Goal: Task Accomplishment & Management: Use online tool/utility

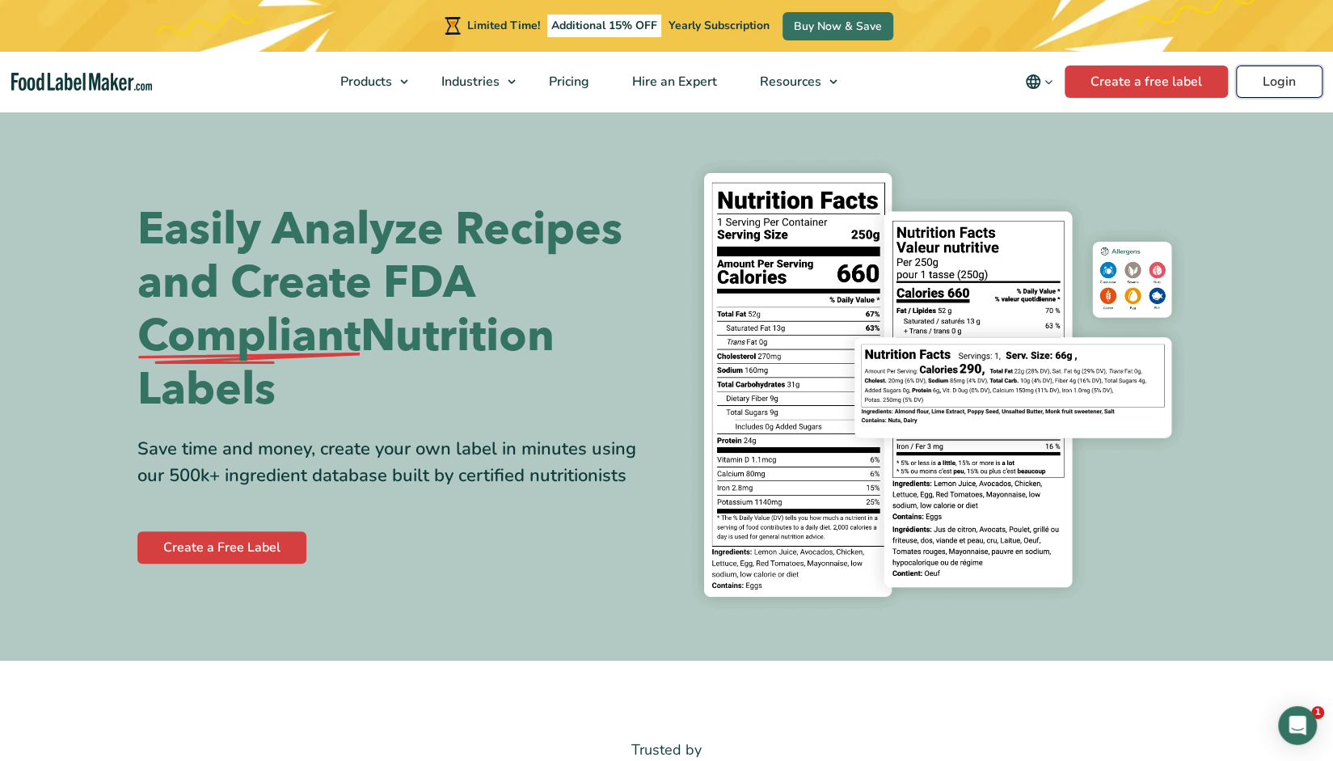
click at [658, 80] on link "Login" at bounding box center [1279, 81] width 87 height 32
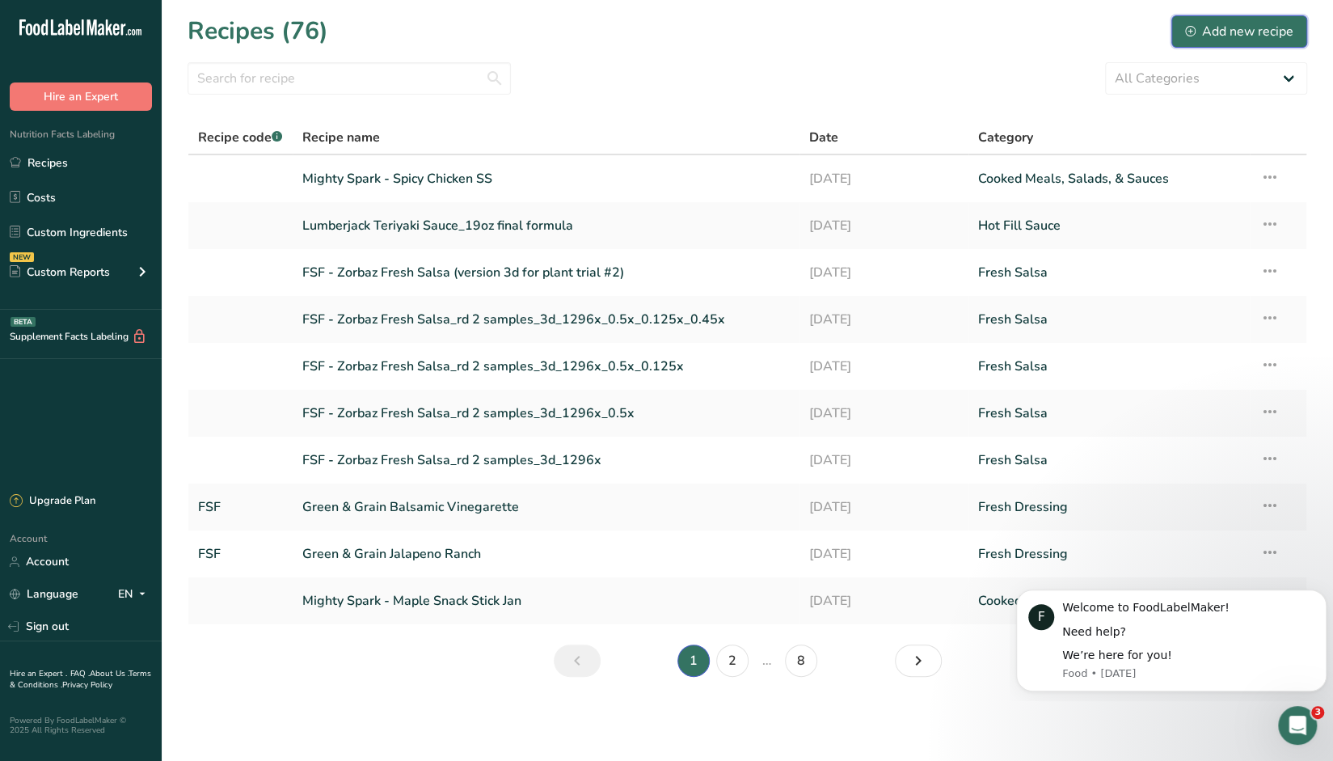
click at [1237, 32] on div "Add new recipe" at bounding box center [1239, 31] width 108 height 19
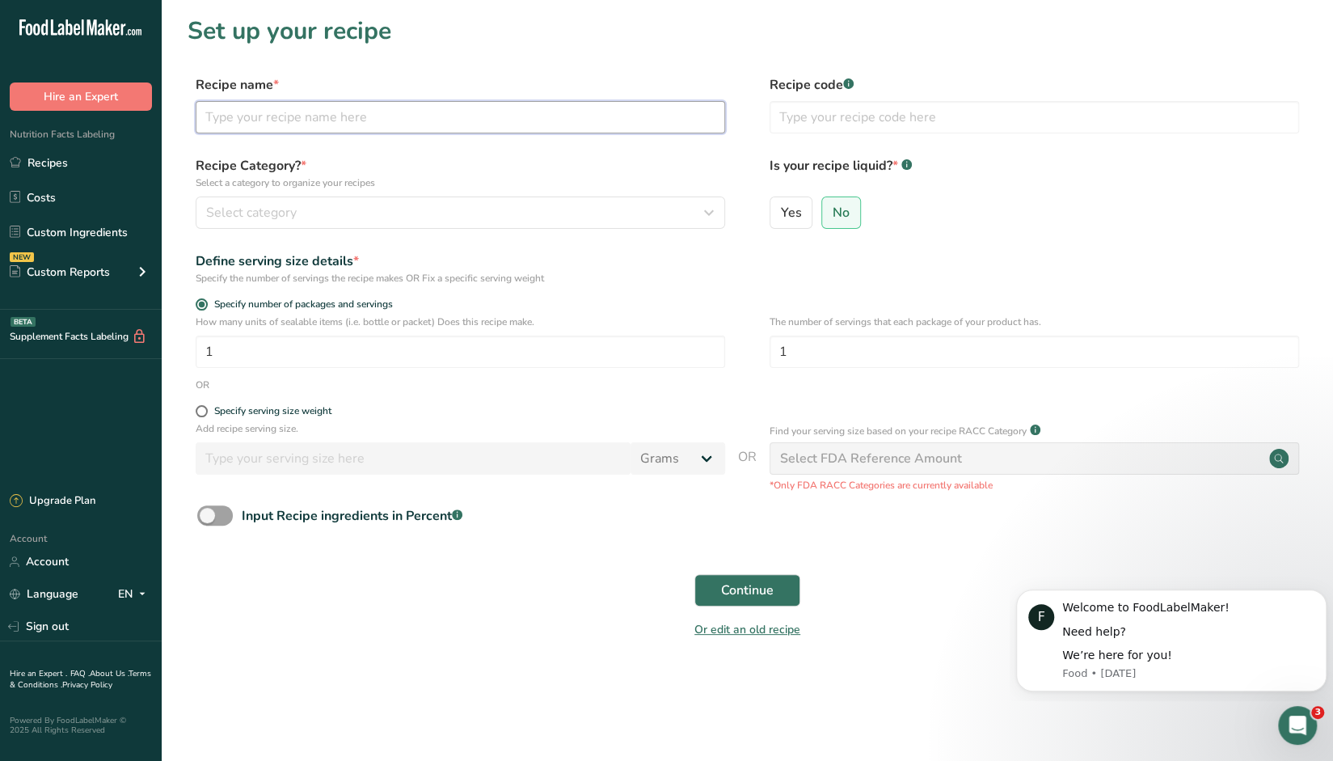
click at [276, 120] on input "text" at bounding box center [461, 117] width 530 height 32
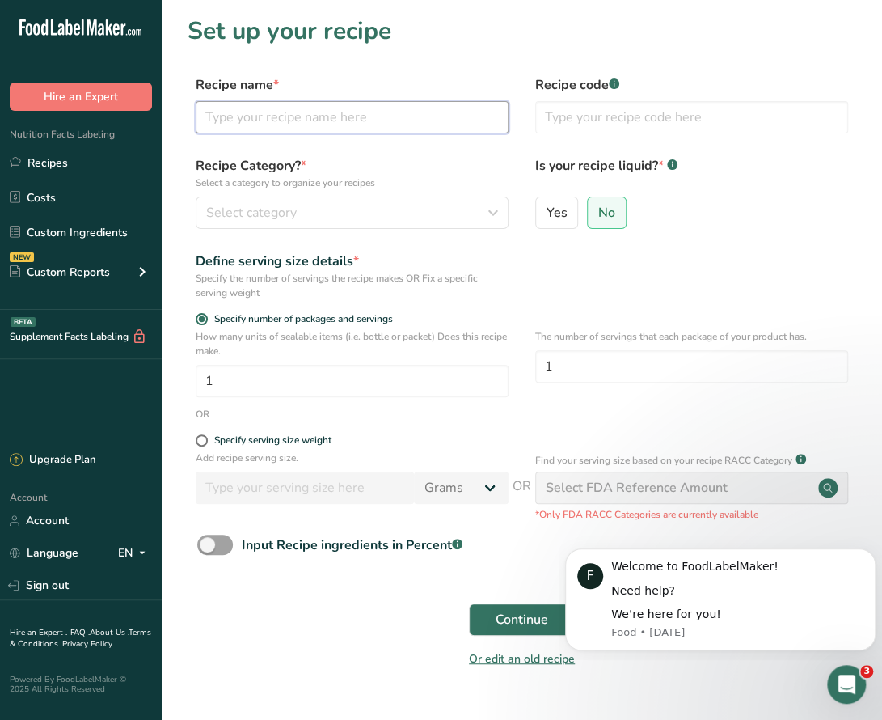
click at [252, 103] on input "text" at bounding box center [352, 117] width 313 height 32
type input "H"
type input "[PERSON_NAME]'s BBQ - Hell's Fury v2"
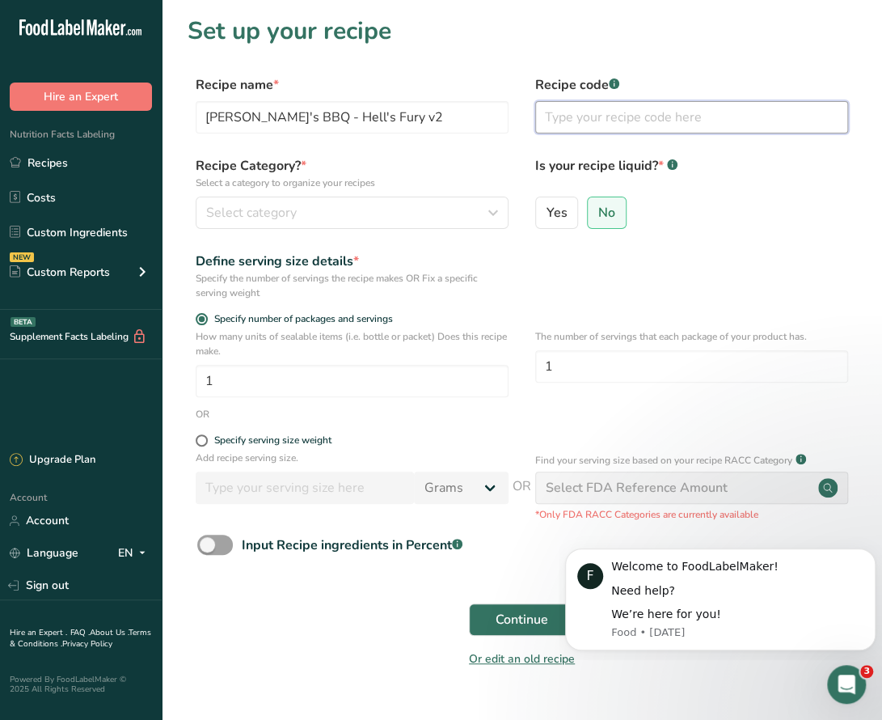
click at [604, 112] on input "text" at bounding box center [691, 117] width 313 height 32
type input "f"
type input "FSF"
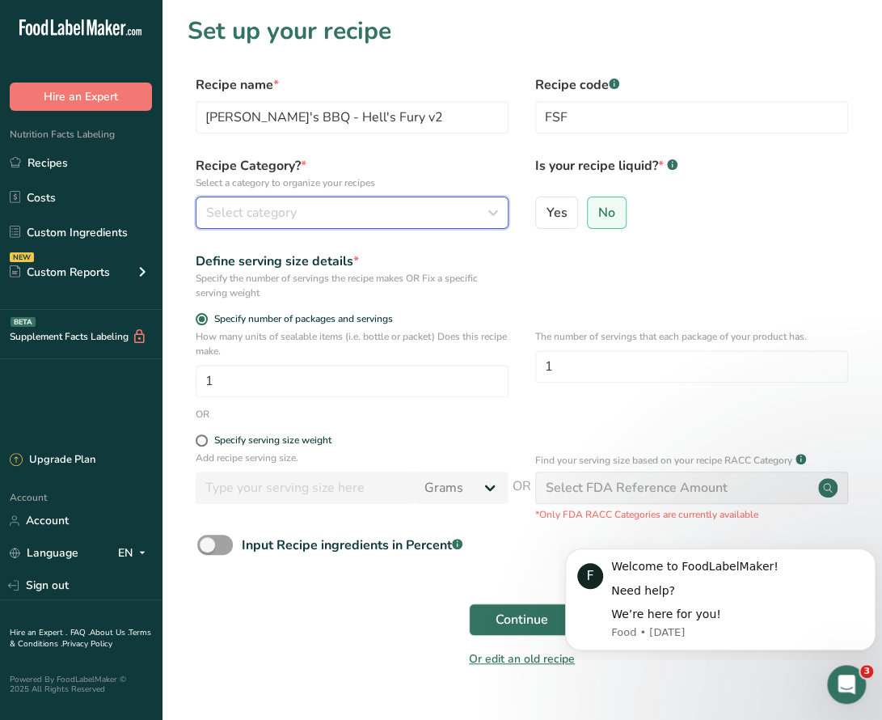
click at [411, 212] on div "Select category" at bounding box center [347, 212] width 282 height 19
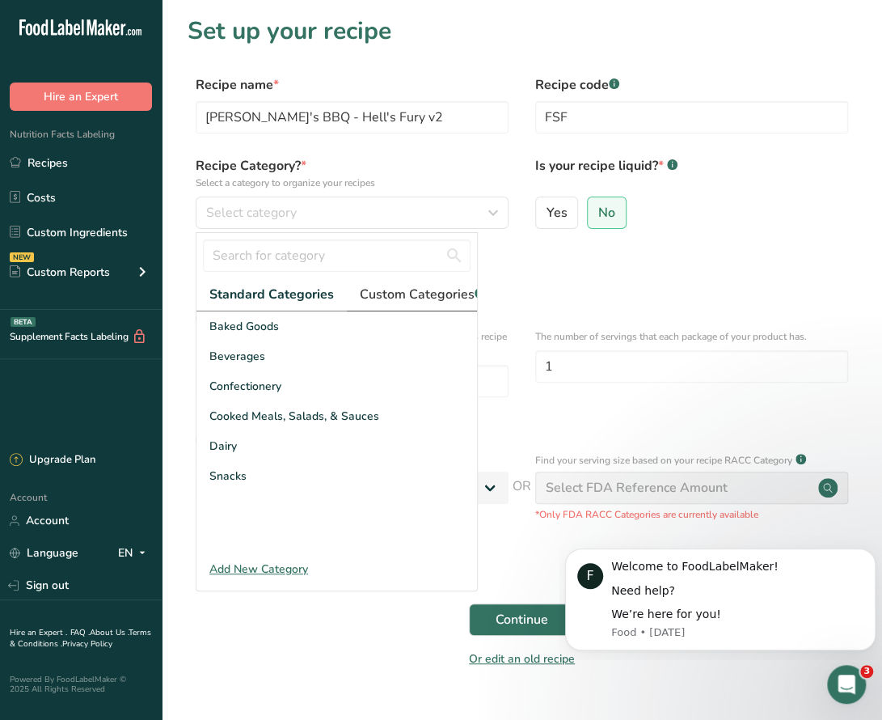
click at [413, 298] on span "Custom Categories .a-a{fill:#347362;}.b-a{fill:#fff;}" at bounding box center [422, 294] width 125 height 19
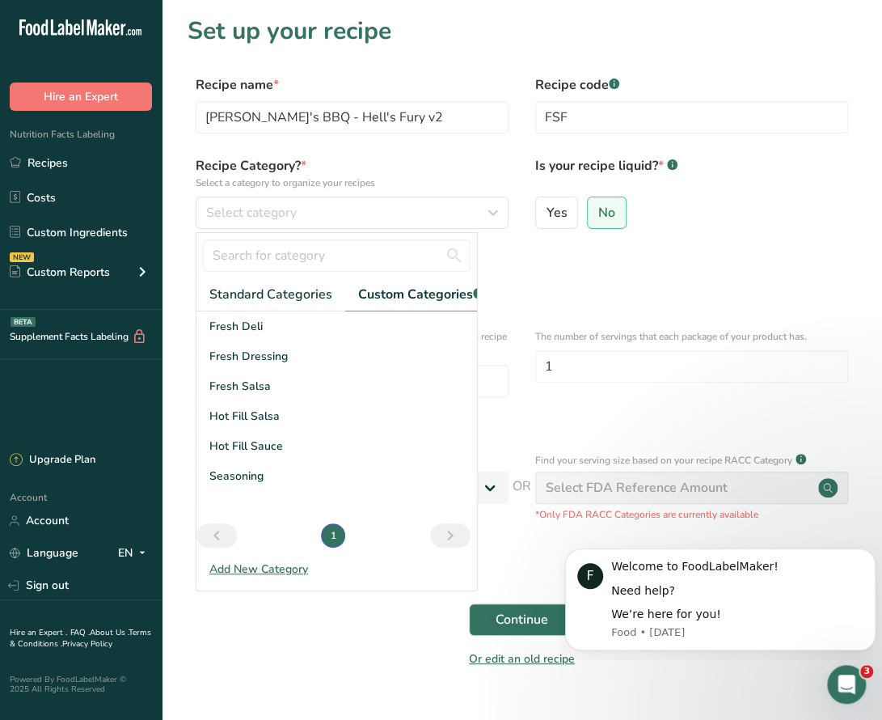
click at [569, 278] on div "Define serving size details * Specify the number of servings the recipe makes O…" at bounding box center [522, 275] width 669 height 49
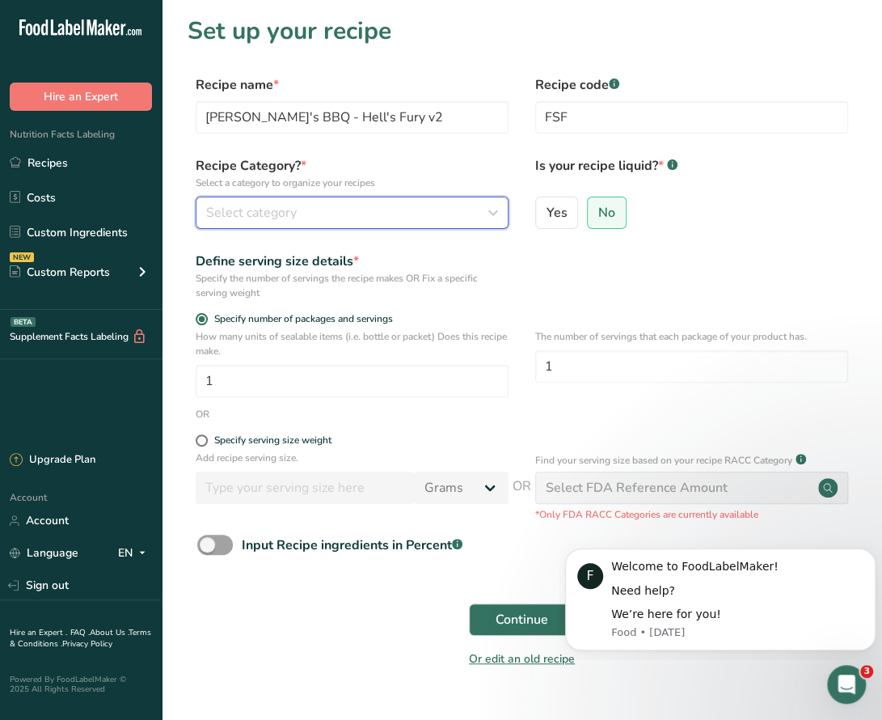
click at [290, 213] on span "Select category" at bounding box center [251, 212] width 91 height 19
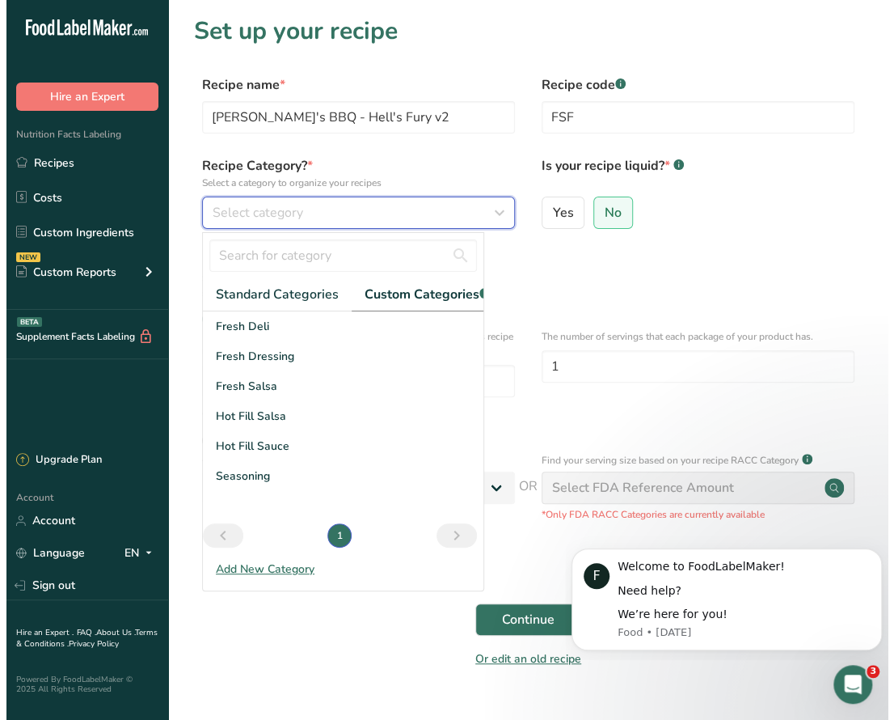
scroll to position [0, 19]
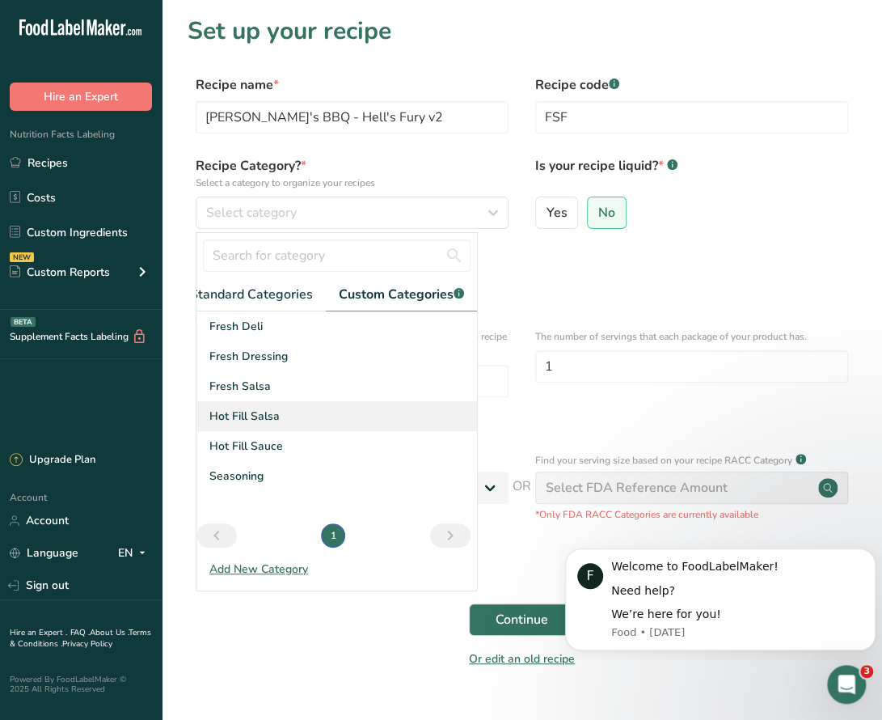
click at [292, 425] on div "Hot Fill Salsa" at bounding box center [336, 416] width 281 height 30
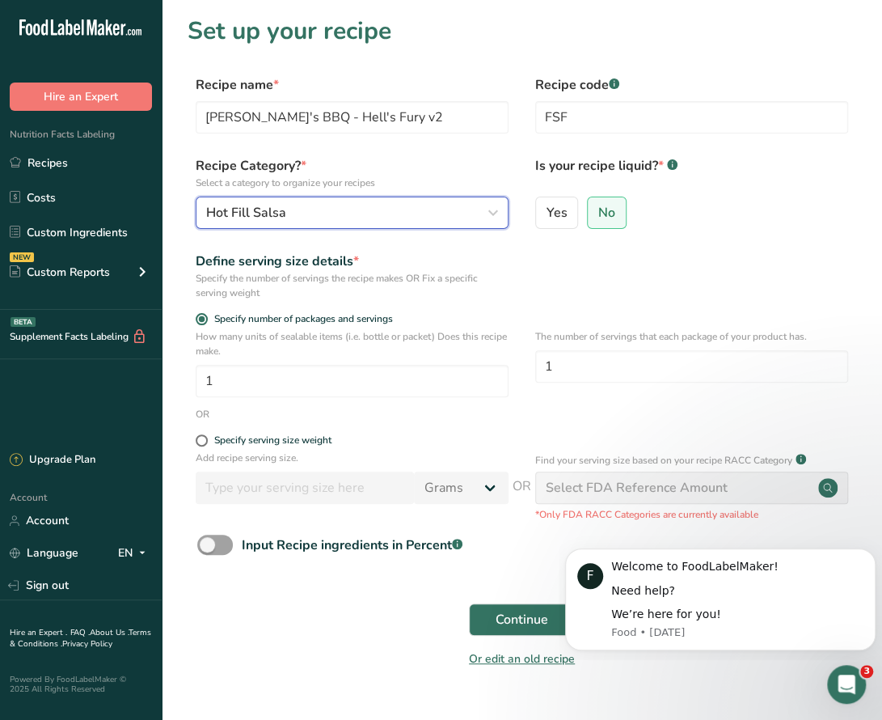
click at [382, 220] on div "Hot Fill Salsa" at bounding box center [347, 212] width 282 height 19
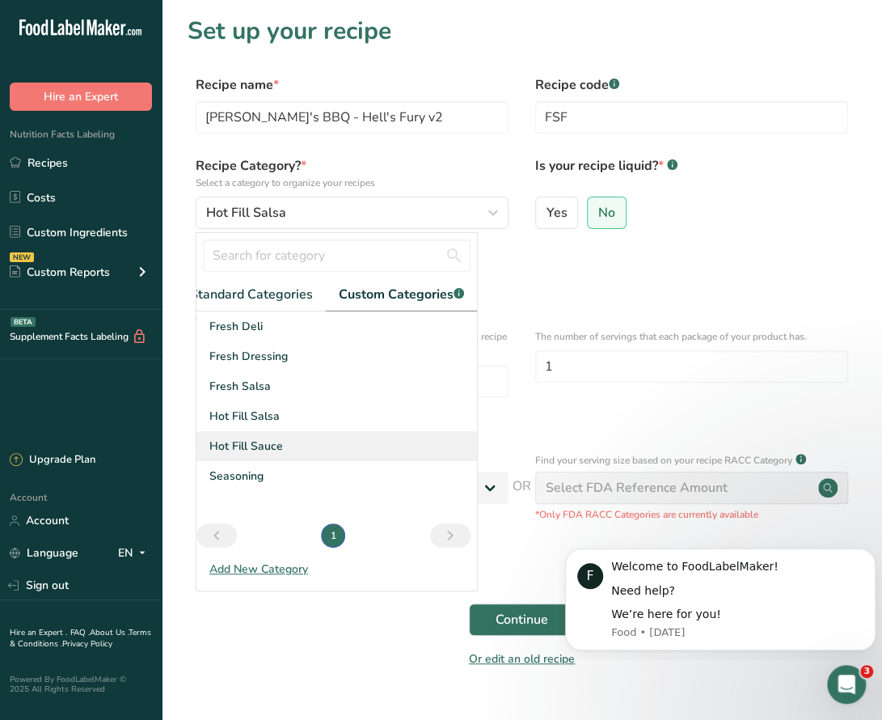
click at [275, 454] on span "Hot Fill Sauce" at bounding box center [246, 445] width 74 height 17
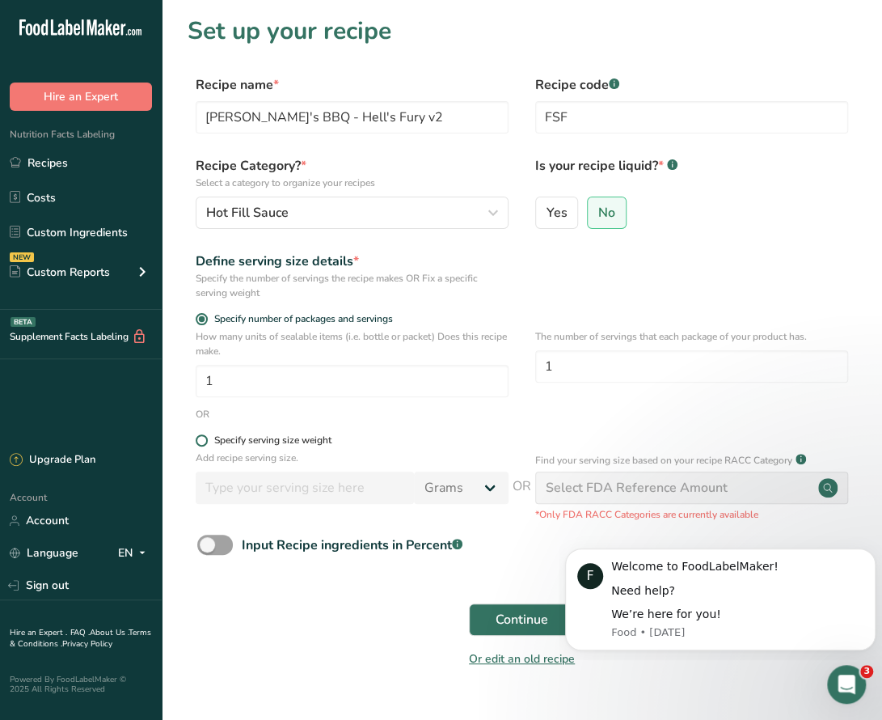
click at [303, 444] on div "Specify serving size weight" at bounding box center [272, 440] width 117 height 12
click at [206, 444] on input "Specify serving size weight" at bounding box center [201, 440] width 11 height 11
radio input "true"
radio input "false"
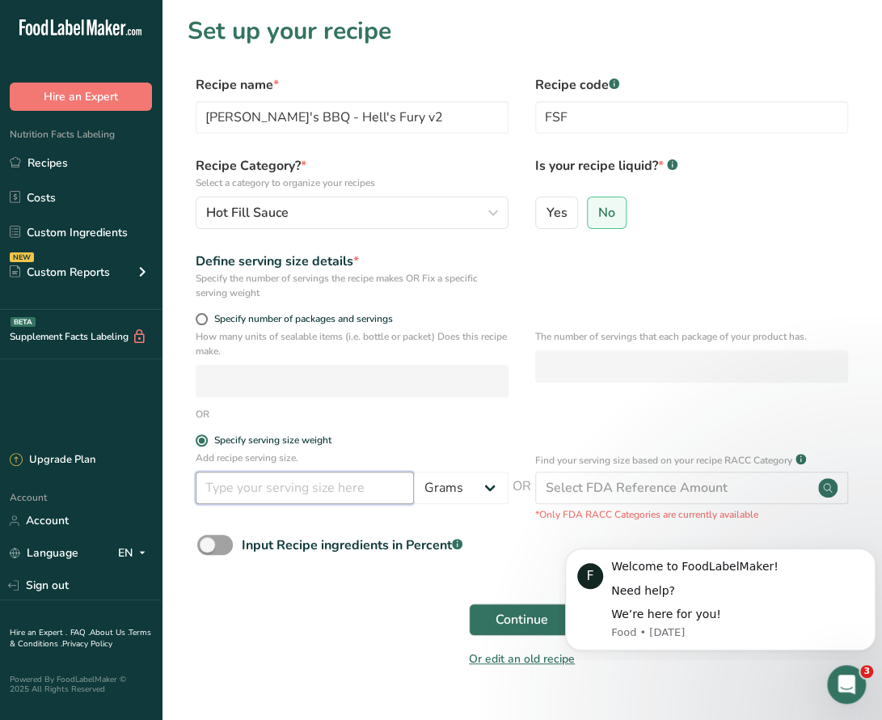
click at [253, 496] on input "number" at bounding box center [305, 487] width 218 height 32
type input "65"
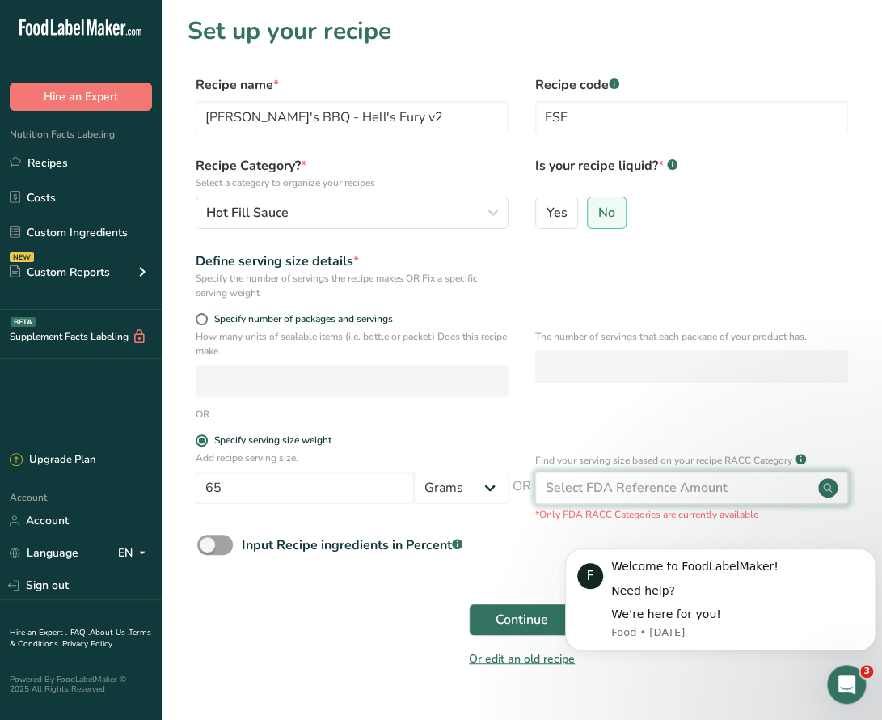
click at [587, 494] on div "Select FDA Reference Amount" at bounding box center [637, 487] width 182 height 19
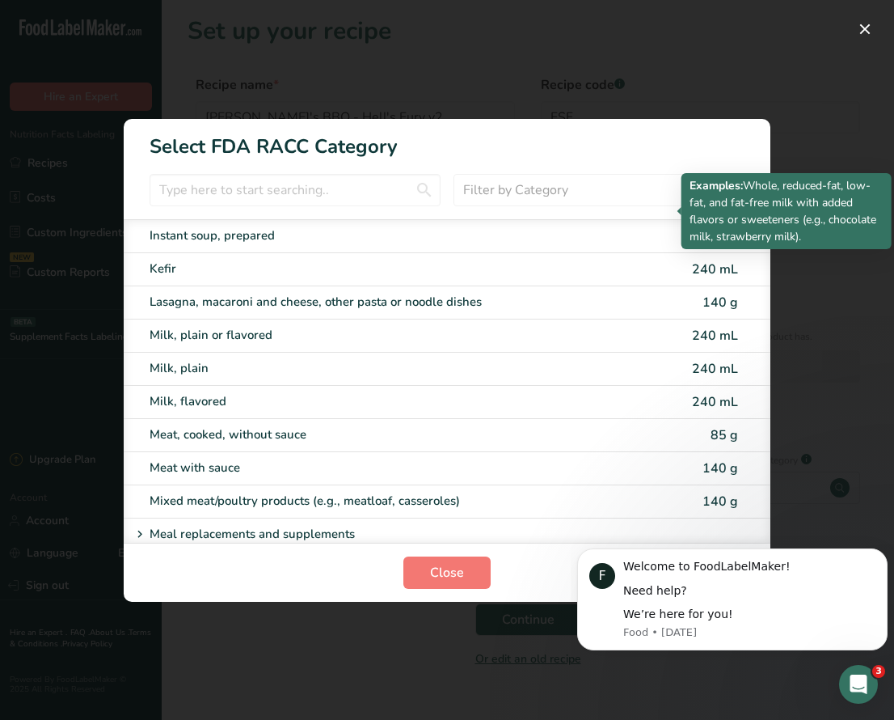
scroll to position [2183, 0]
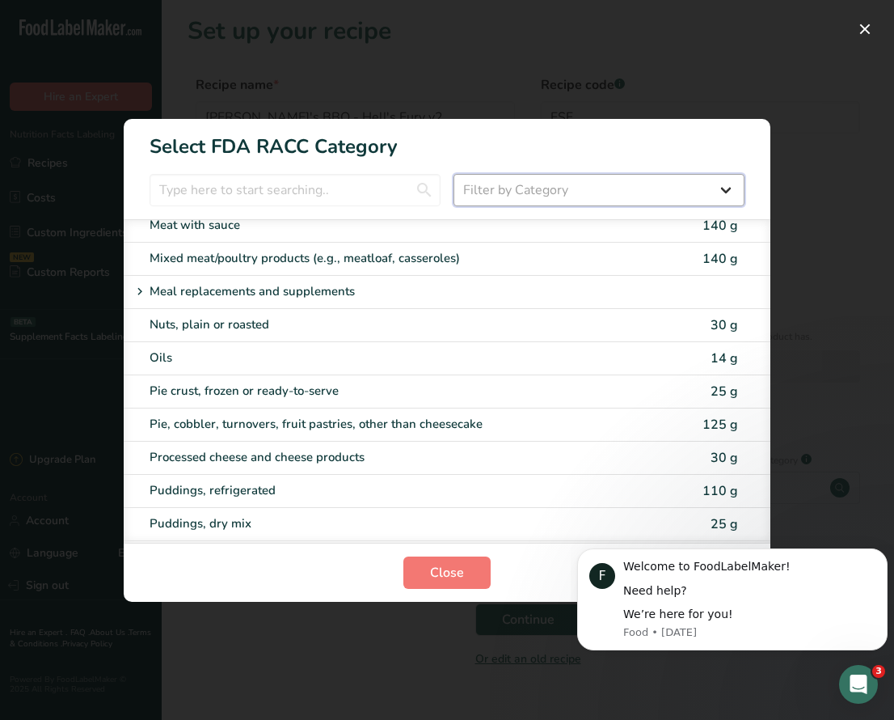
click at [514, 193] on select "Filter by Category All Bakery products Beverages Cereals and other grain produc…" at bounding box center [599, 190] width 291 height 32
select select "22"
click at [454, 174] on select "Filter by Category All Bakery products Beverages Cereals and other grain produc…" at bounding box center [599, 190] width 291 height 32
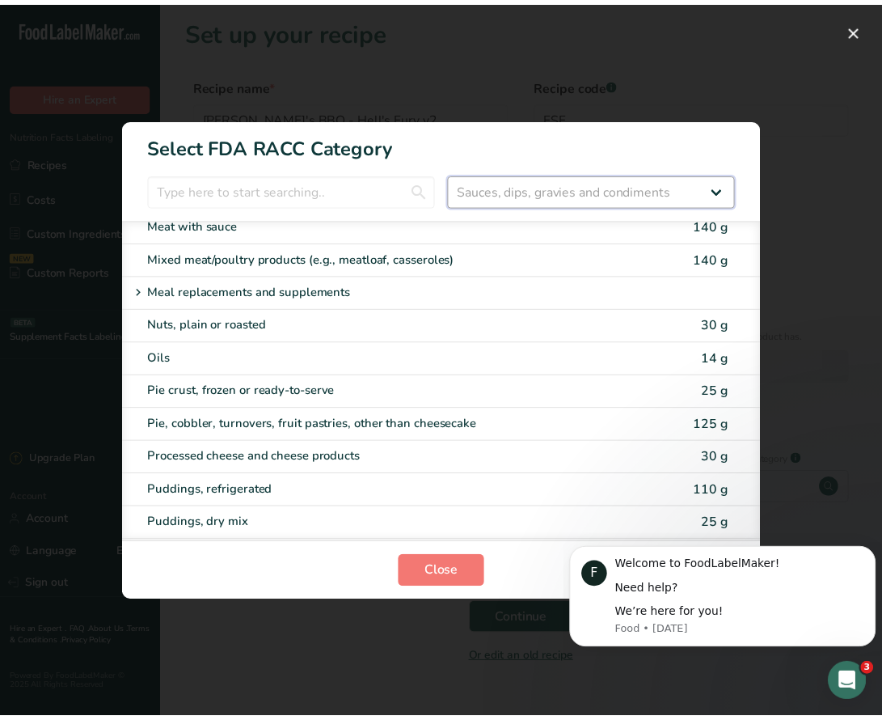
scroll to position [0, 0]
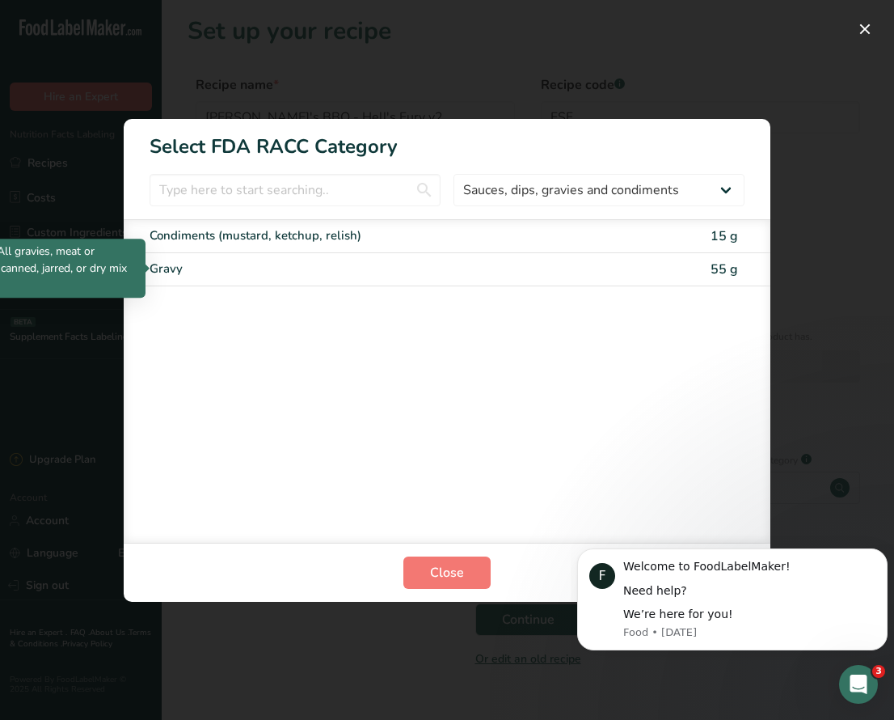
click at [305, 264] on div "Gravy" at bounding box center [379, 269] width 459 height 19
type input "55"
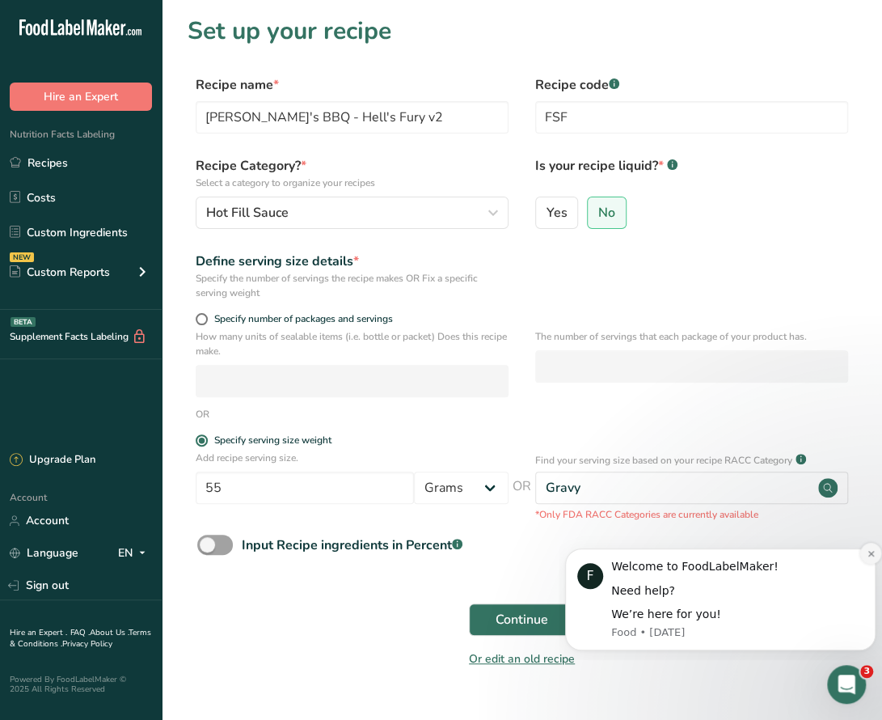
click at [871, 554] on icon "Dismiss notification" at bounding box center [871, 553] width 9 height 9
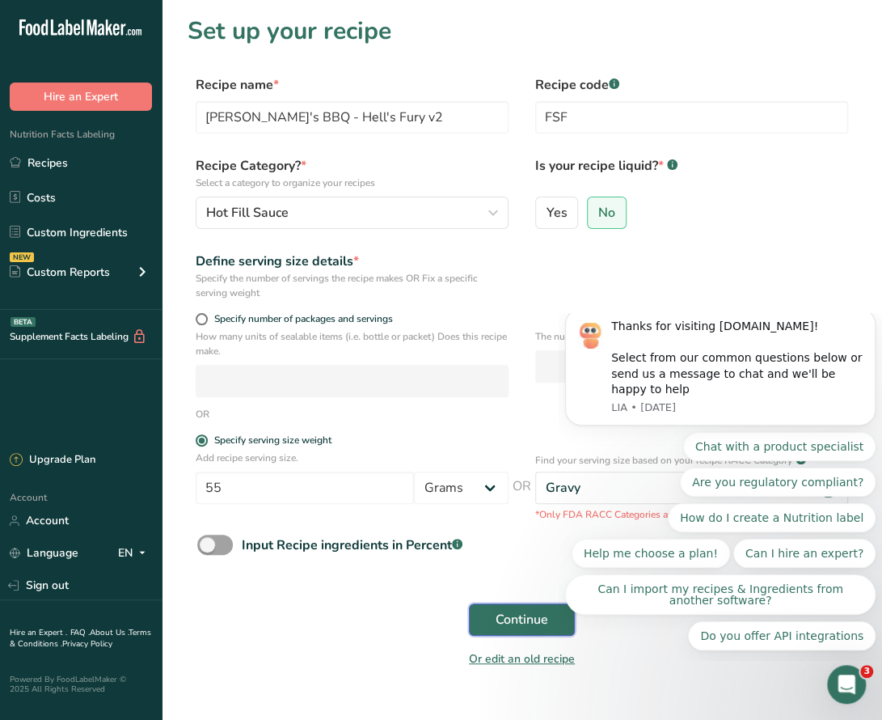
click at [505, 619] on span "Continue" at bounding box center [522, 619] width 53 height 19
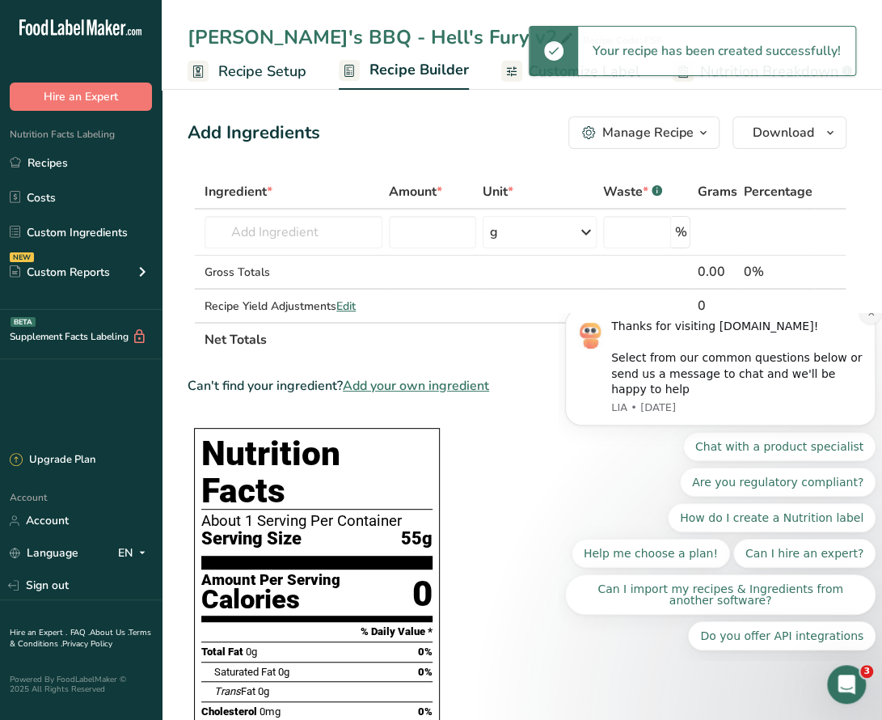
click at [869, 315] on icon "Dismiss notification" at bounding box center [871, 313] width 6 height 6
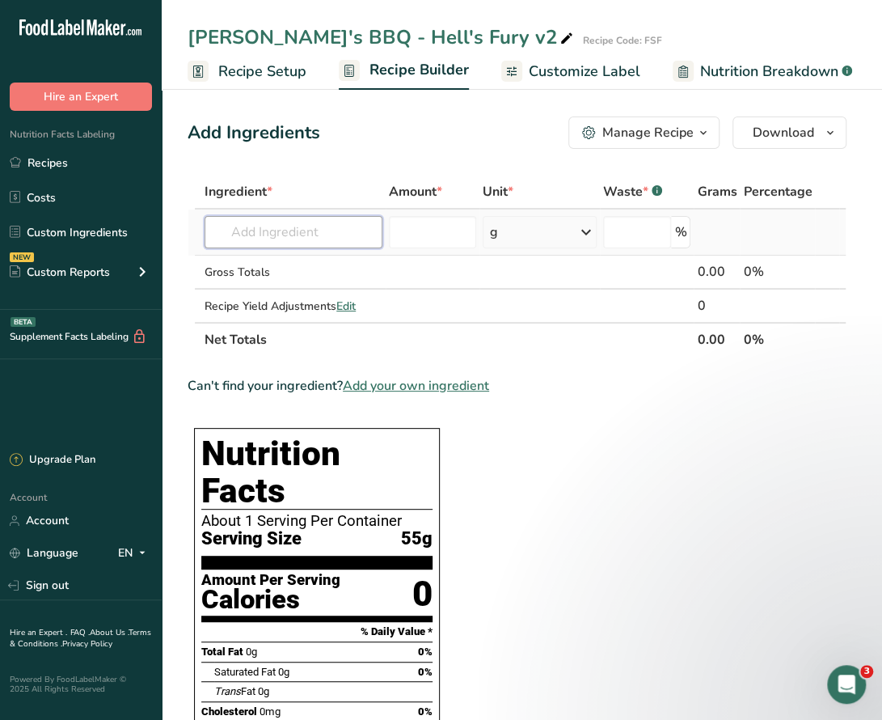
click at [289, 236] on input "text" at bounding box center [294, 232] width 178 height 32
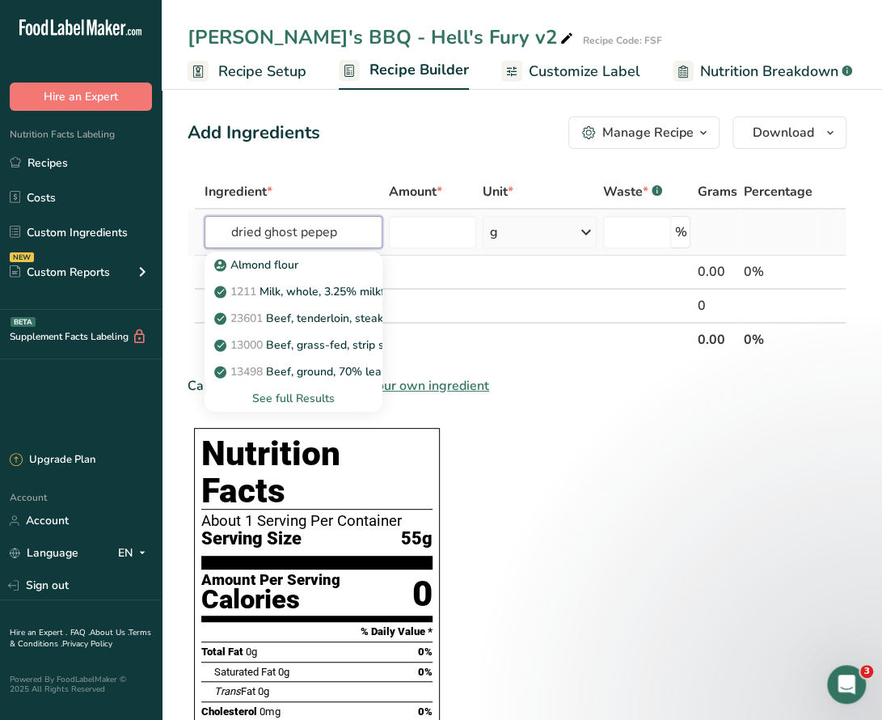
type input "dried ghost pepepr"
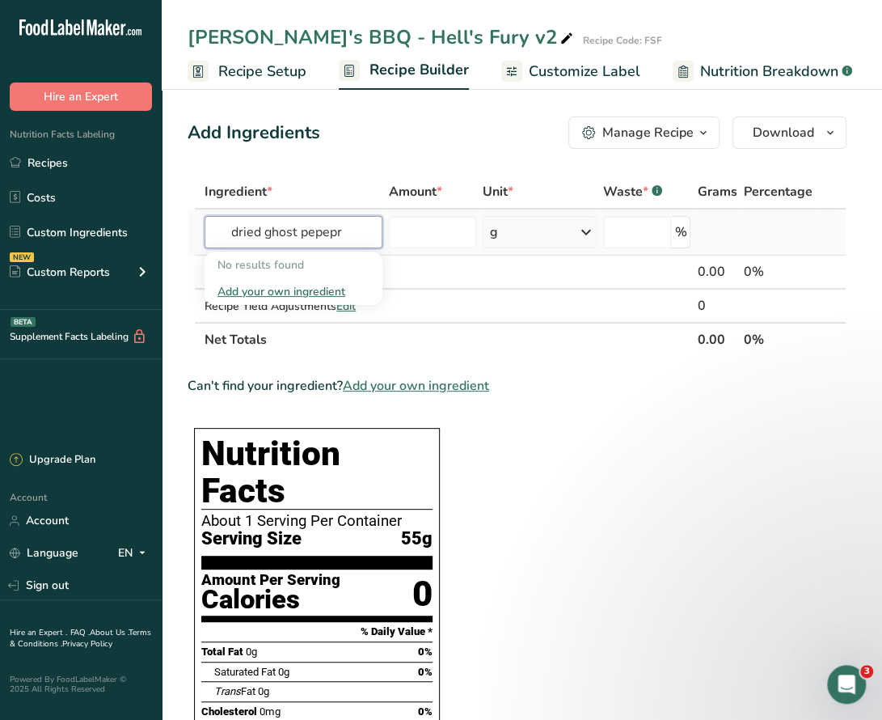
drag, startPoint x: 351, startPoint y: 233, endPoint x: 200, endPoint y: 224, distance: 151.5
click at [200, 224] on tr "dried ghost pepepr No results found Add your own ingredient g Weight Units g kg…" at bounding box center [516, 232] width 657 height 46
click at [323, 234] on input "text" at bounding box center [294, 232] width 178 height 32
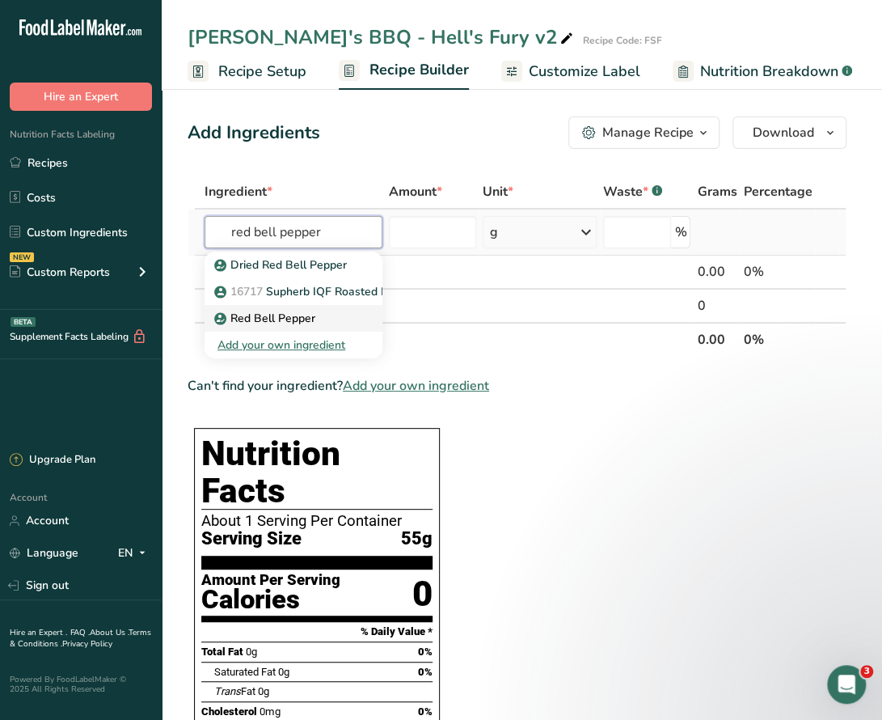
type input "red bell pepper"
click at [300, 316] on p "Red Bell Pepper" at bounding box center [266, 318] width 98 height 17
type input "Red Bell Pepper"
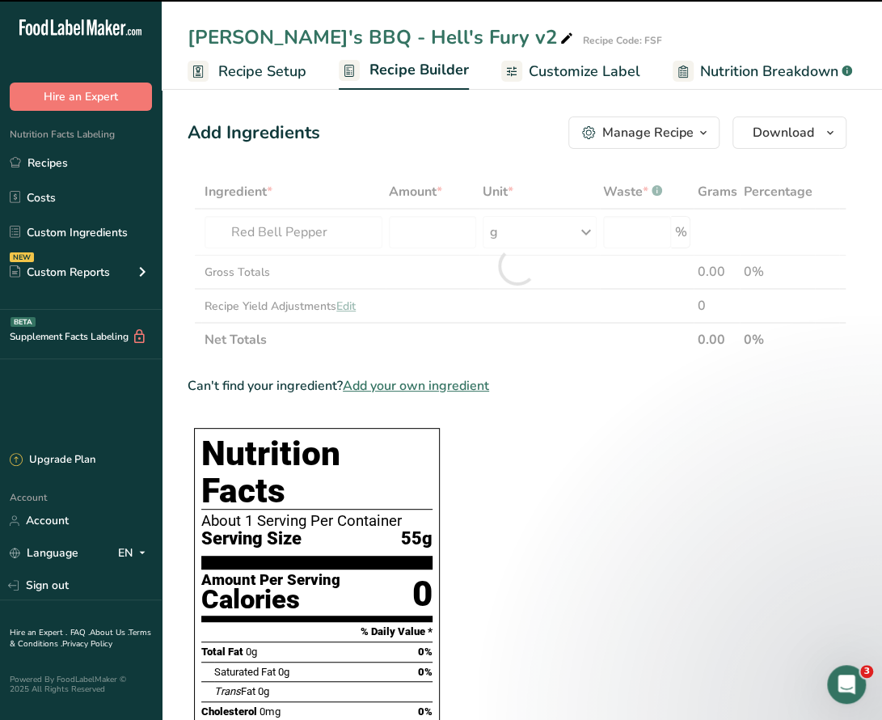
type input "0"
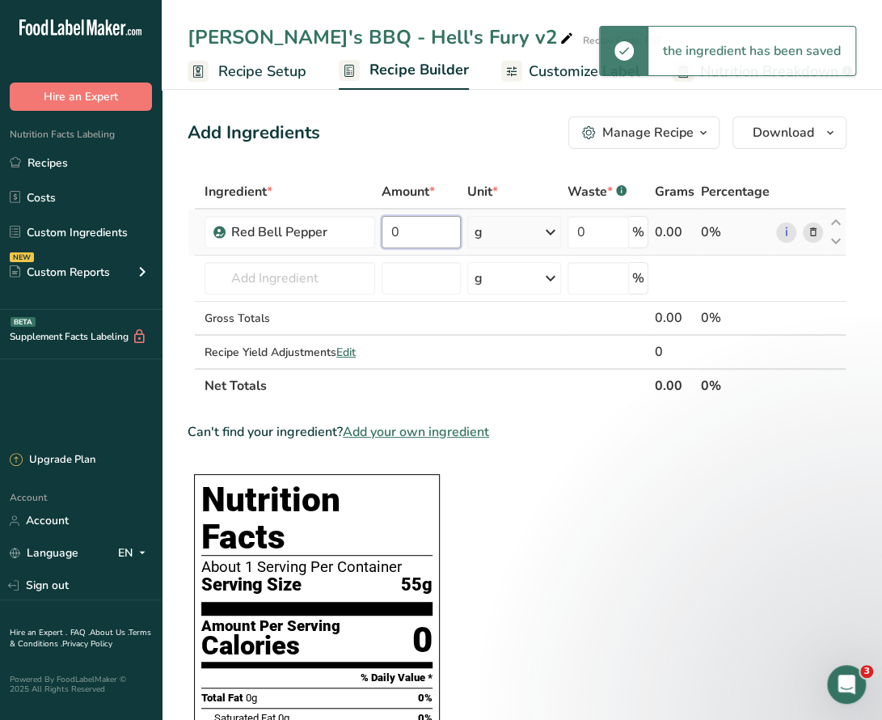
click at [420, 229] on input "0" at bounding box center [421, 232] width 78 height 32
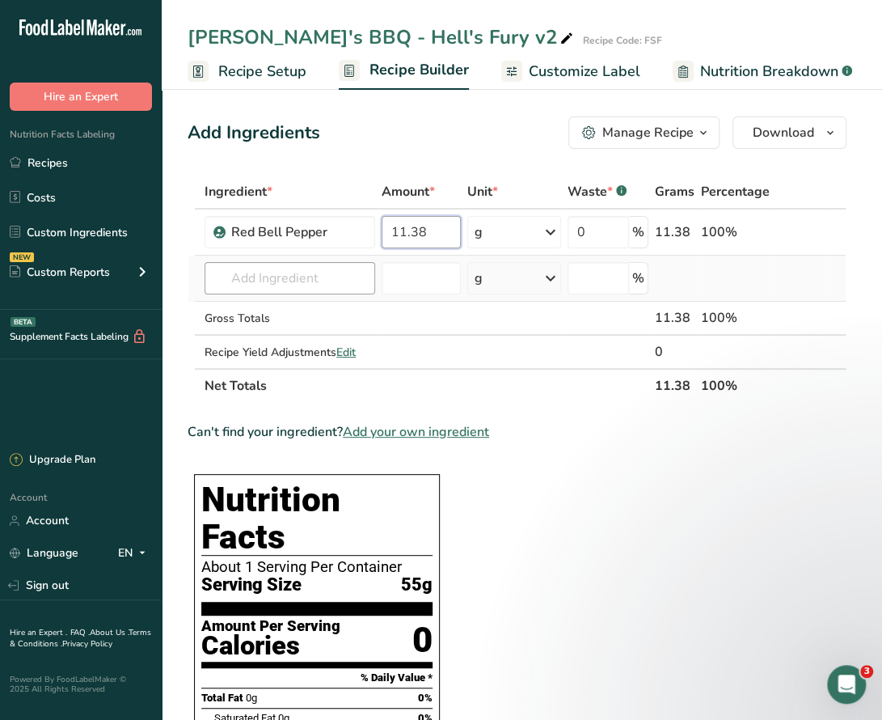
type input "11.38"
click at [338, 280] on div "Ingredient * Amount * Unit * Waste * .a-a{fill:#347362;}.b-a{fill:#fff;} Grams …" at bounding box center [517, 289] width 659 height 228
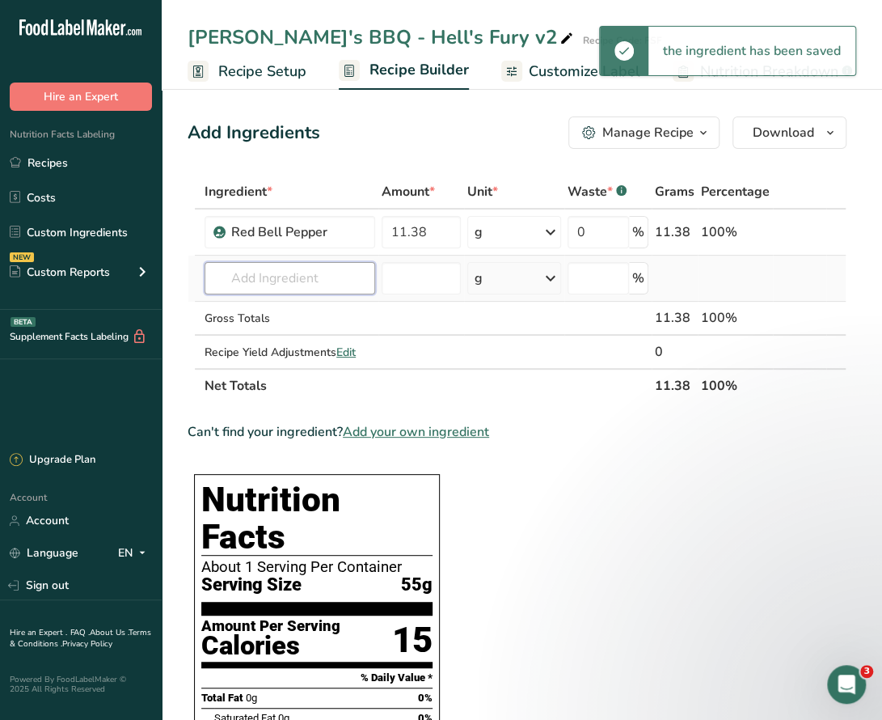
click at [298, 276] on input "text" at bounding box center [290, 278] width 171 height 32
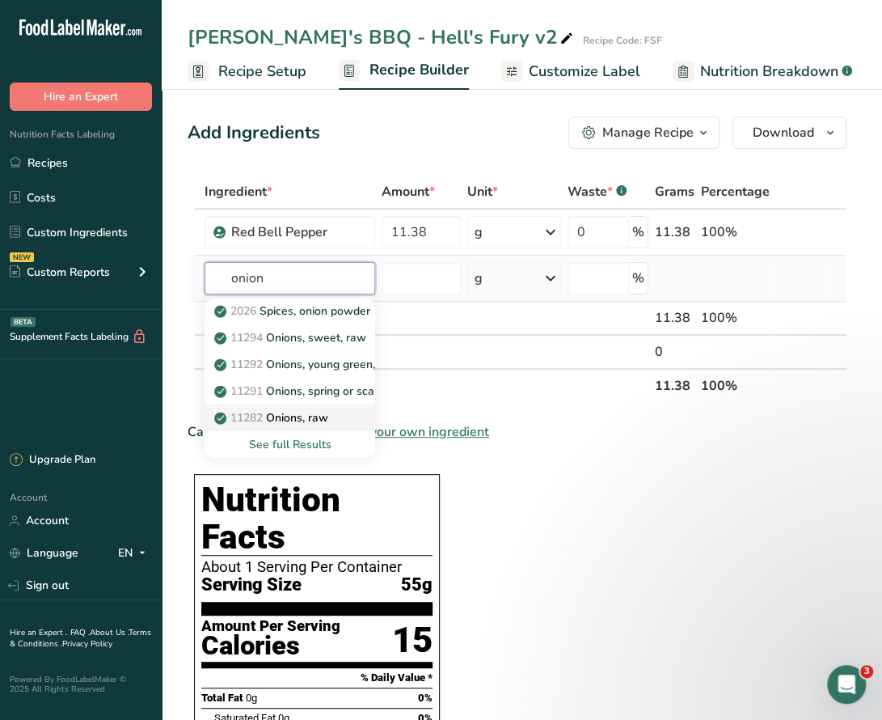
type input "onion"
click at [301, 410] on p "11282 Onions, raw" at bounding box center [272, 417] width 111 height 17
type input "Onions, raw"
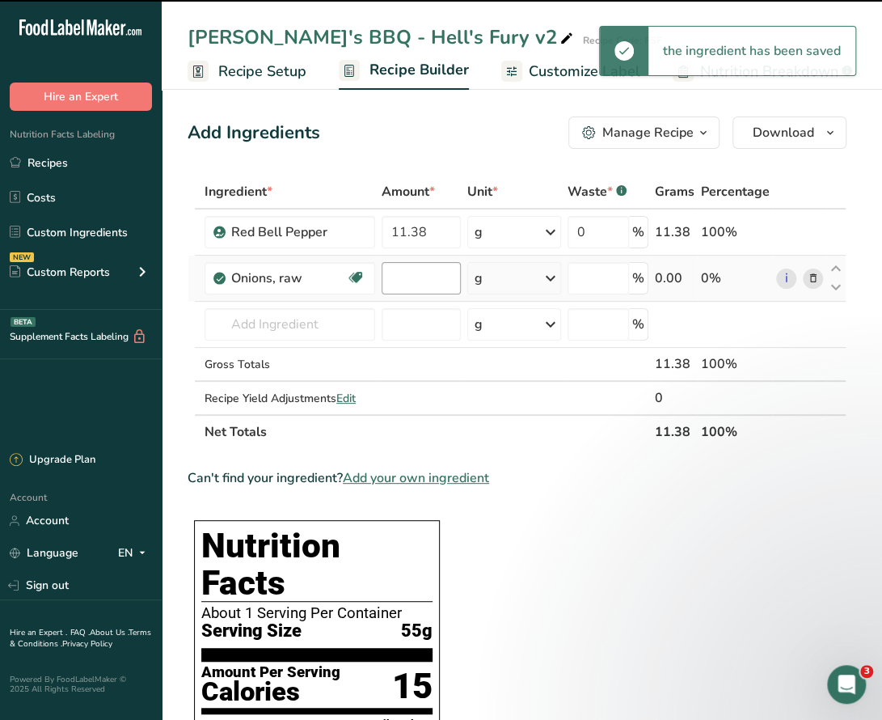
type input "0"
click at [408, 274] on input "0" at bounding box center [421, 278] width 78 height 32
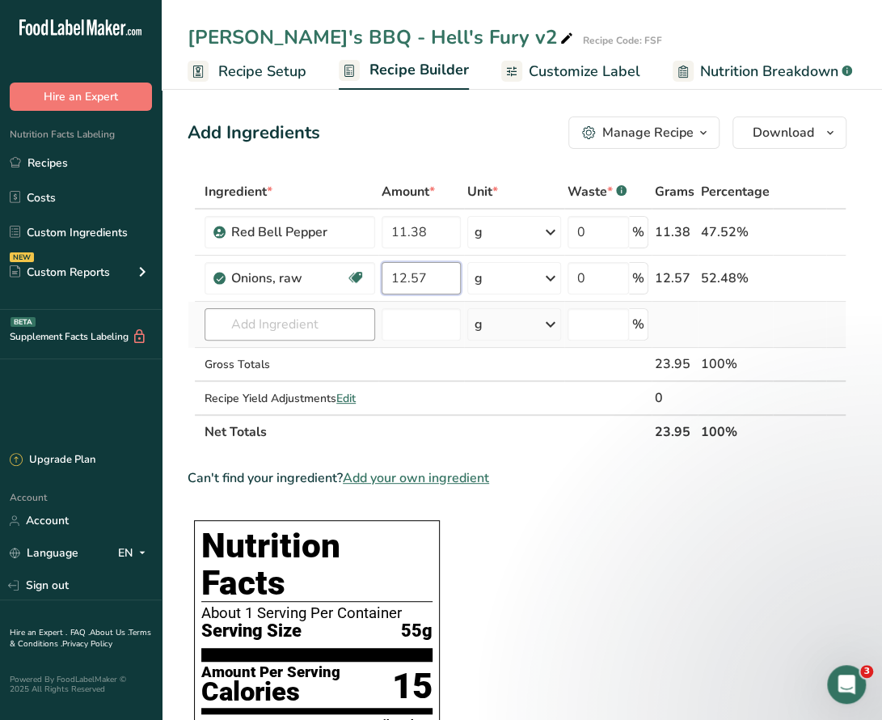
type input "12.57"
click at [340, 315] on div "Ingredient * Amount * Unit * Waste * .a-a{fill:#347362;}.b-a{fill:#fff;} Grams …" at bounding box center [517, 312] width 659 height 274
click at [298, 327] on input "text" at bounding box center [290, 324] width 171 height 32
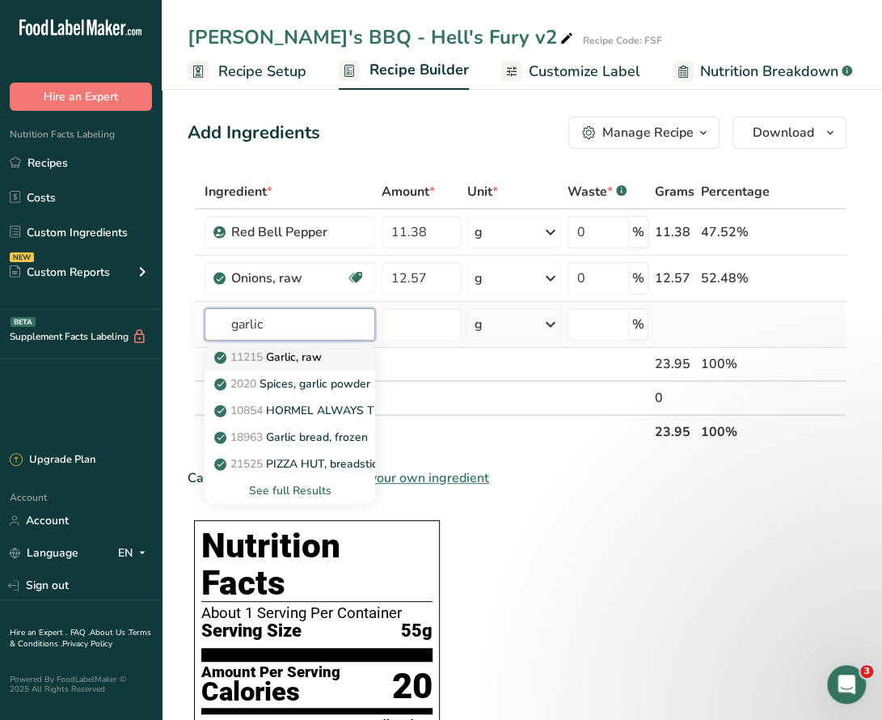
type input "garlic"
click at [304, 353] on p "11215 Garlic, raw" at bounding box center [269, 356] width 104 height 17
type input "Garlic, raw"
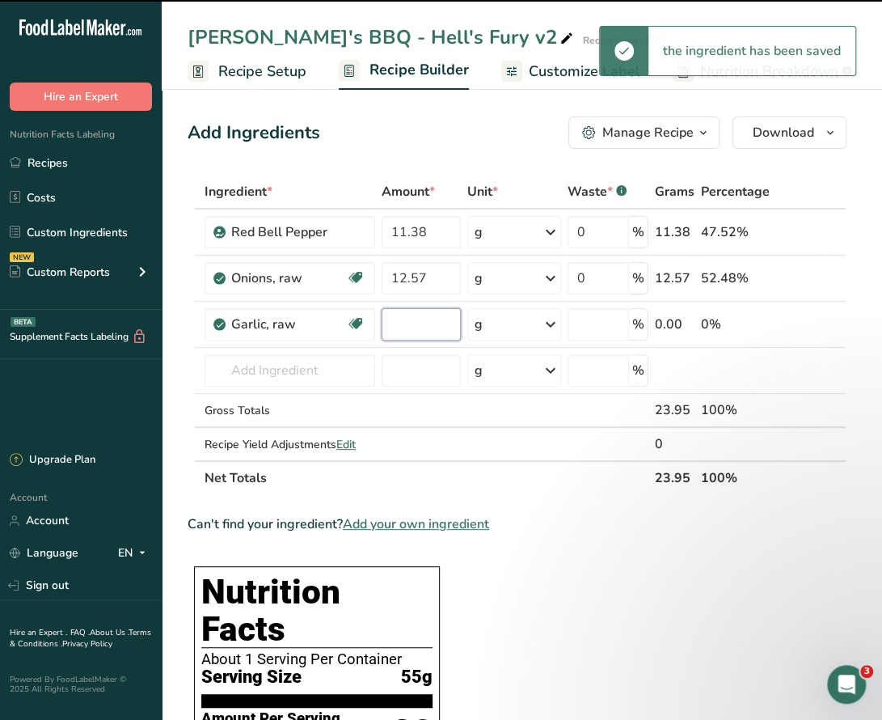
type input "0"
click at [412, 327] on input "0" at bounding box center [421, 324] width 78 height 32
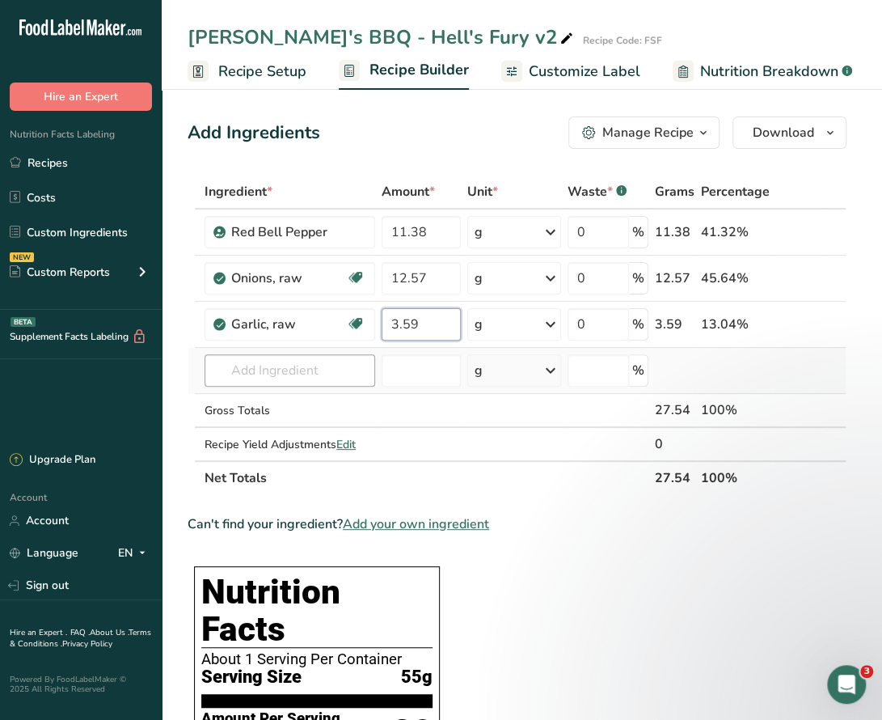
type input "3.59"
click at [340, 370] on div "Ingredient * Amount * Unit * Waste * .a-a{fill:#347362;}.b-a{fill:#fff;} Grams …" at bounding box center [517, 335] width 659 height 320
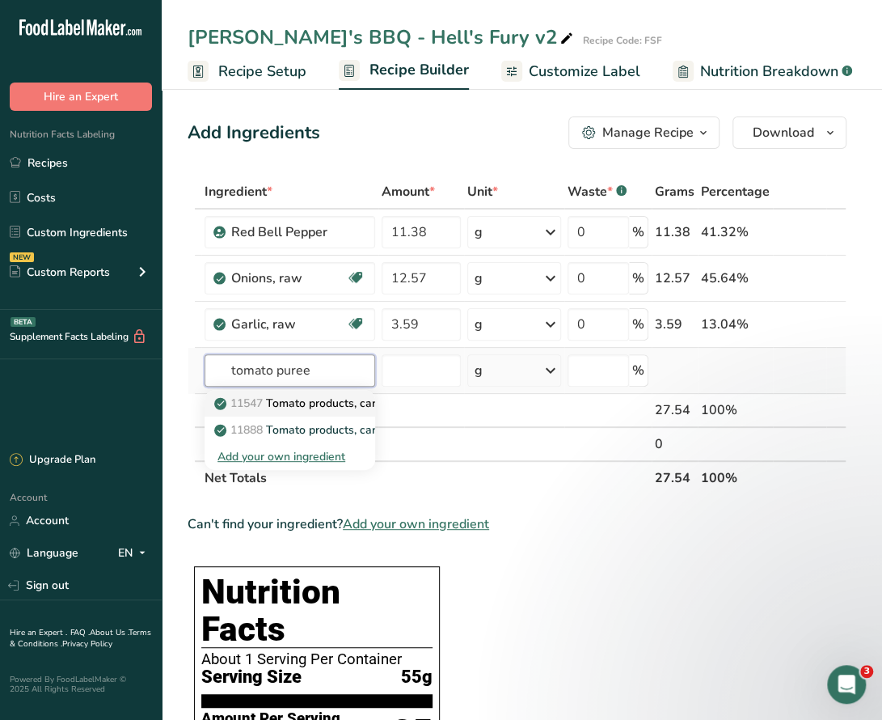
type input "tomato puree"
click at [314, 403] on p "11547 Tomato products, canned, puree, without salt added" at bounding box center [376, 403] width 319 height 17
type input "Tomato products, canned, puree, without salt added"
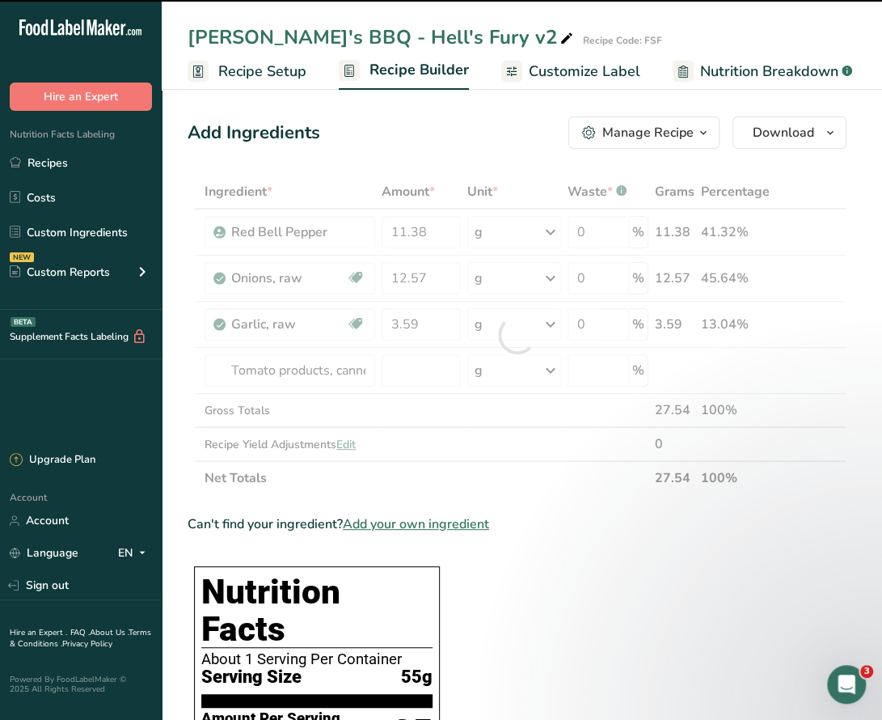
type input "0"
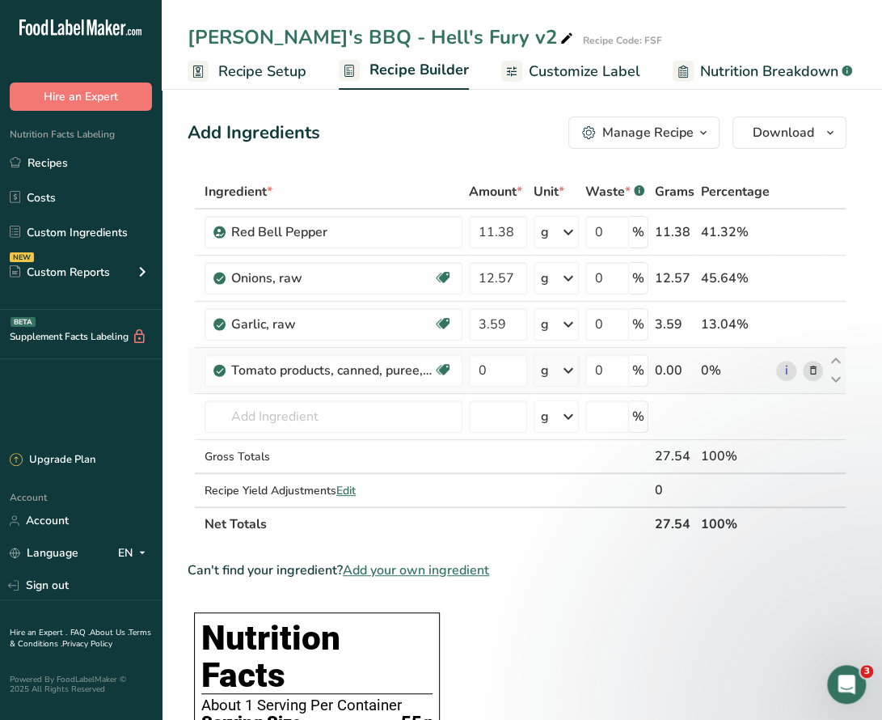
click at [813, 370] on icon at bounding box center [812, 370] width 11 height 17
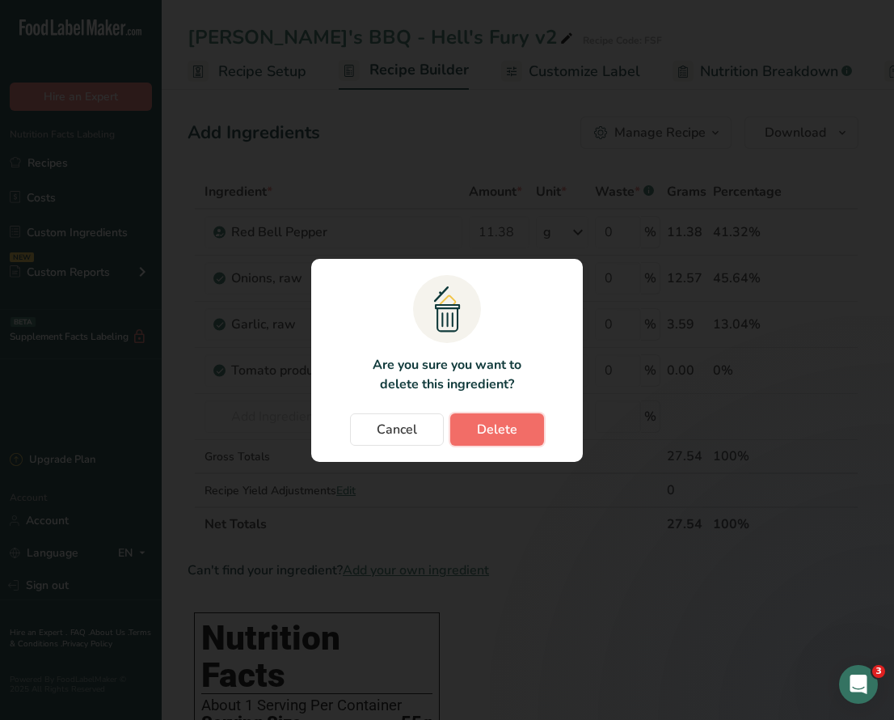
click at [505, 418] on button "Delete" at bounding box center [497, 429] width 94 height 32
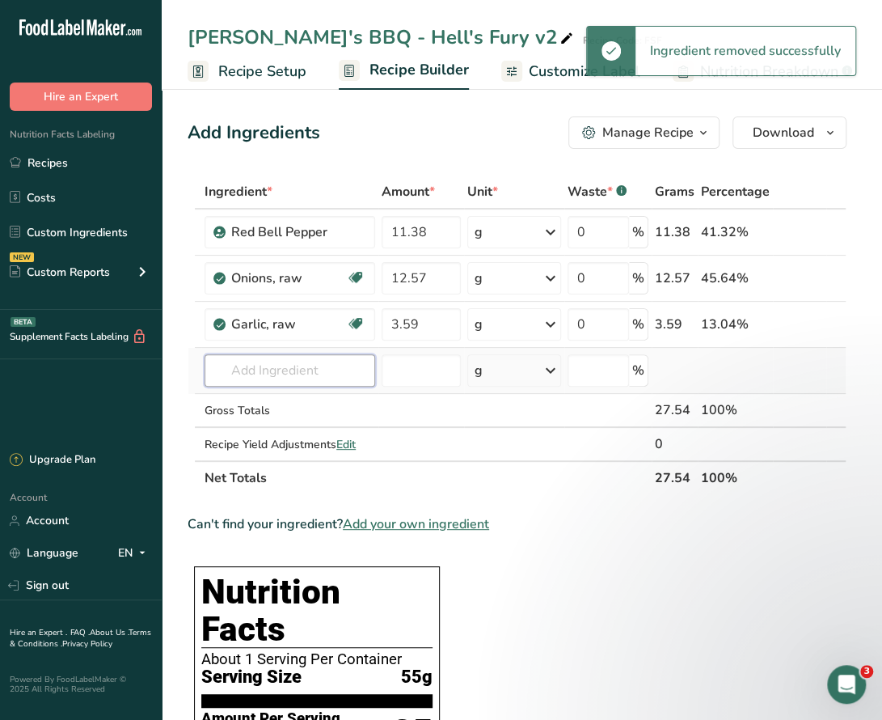
click at [277, 368] on input "text" at bounding box center [290, 370] width 171 height 32
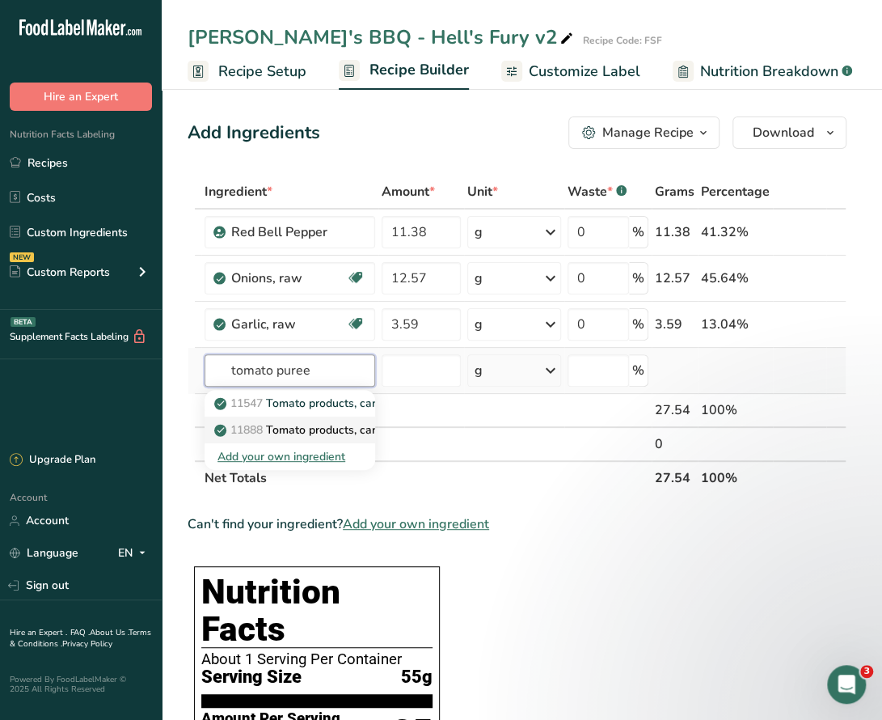
type input "tomato puree"
click at [302, 431] on p "11888 Tomato products, canned, puree, with salt added" at bounding box center [368, 429] width 302 height 17
type input "Tomato products, canned, puree, with salt added"
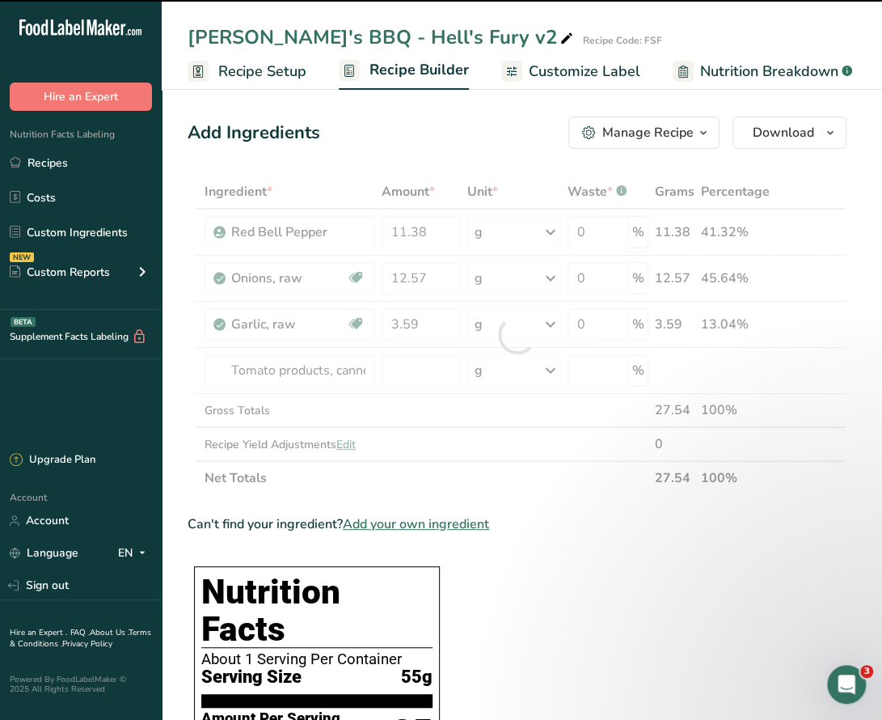
type input "0"
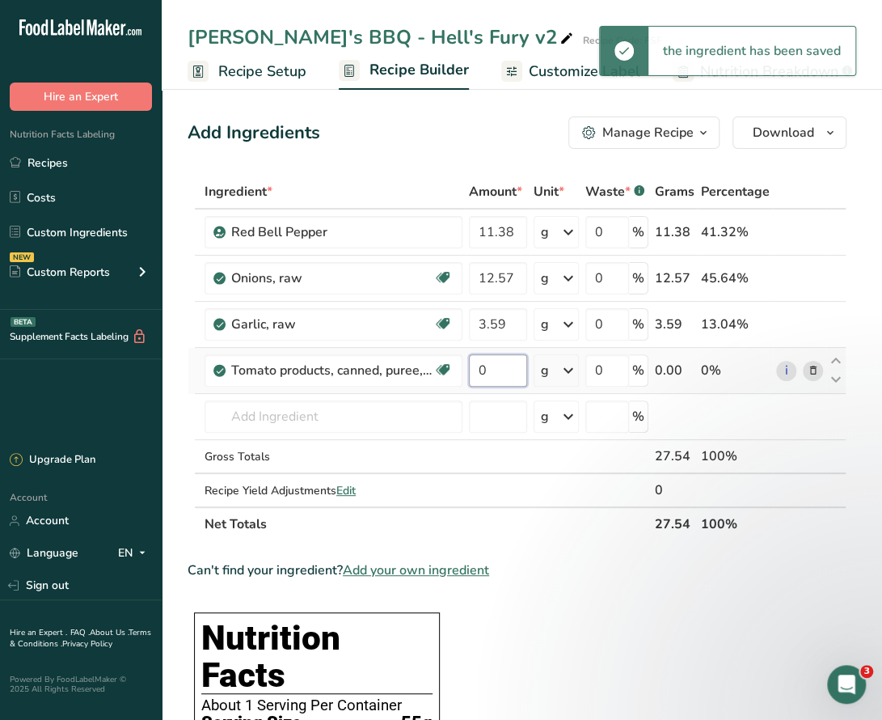
click at [488, 370] on input "0" at bounding box center [498, 370] width 58 height 32
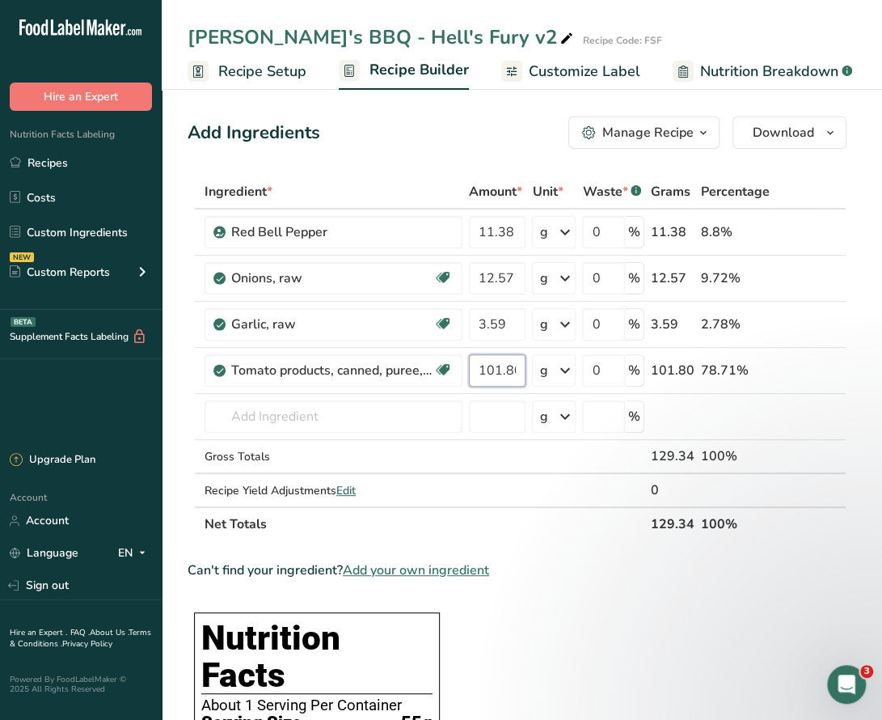
scroll to position [0, 2]
type input "101.80"
click at [299, 415] on div "Ingredient * Amount * Unit * Waste * .a-a{fill:#347362;}.b-a{fill:#fff;} Grams …" at bounding box center [517, 358] width 659 height 366
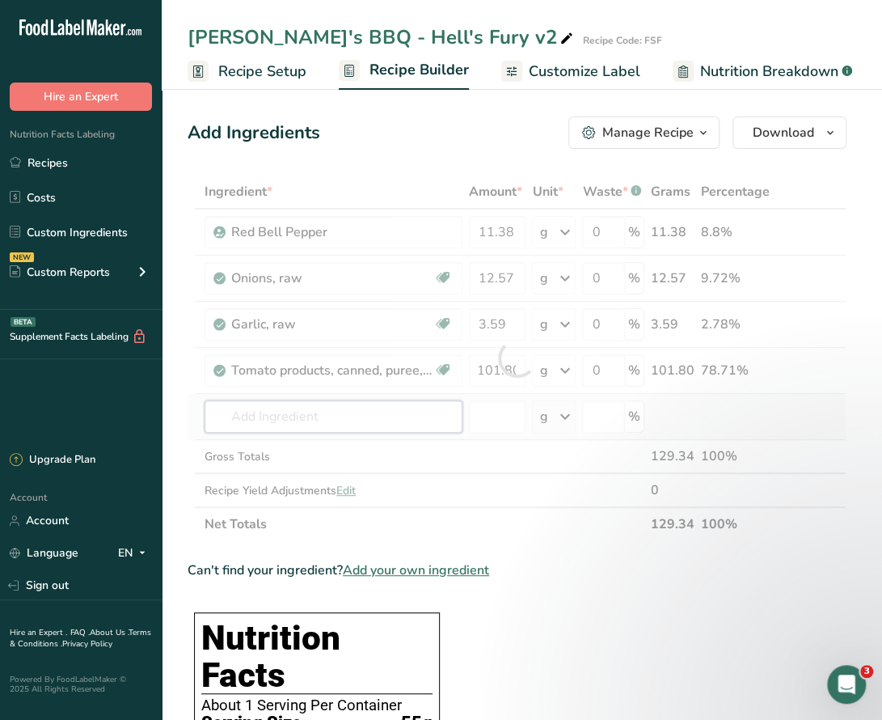
scroll to position [0, 0]
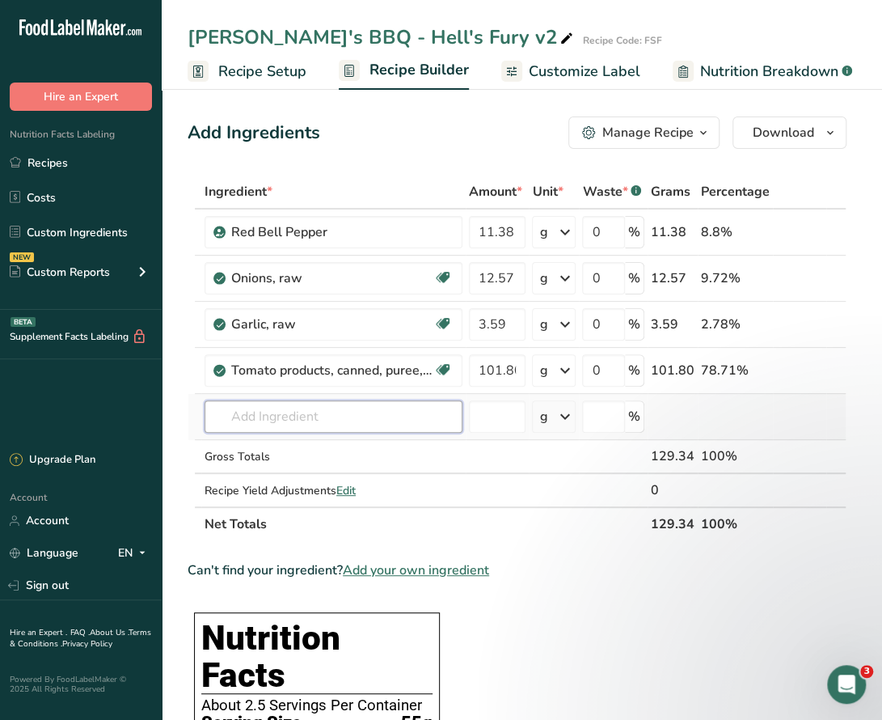
click at [314, 415] on input "text" at bounding box center [334, 416] width 258 height 32
type input "kosher salt"
click at [268, 447] on p "Kosher Salt" at bounding box center [254, 449] width 74 height 17
type input "Kosher Salt"
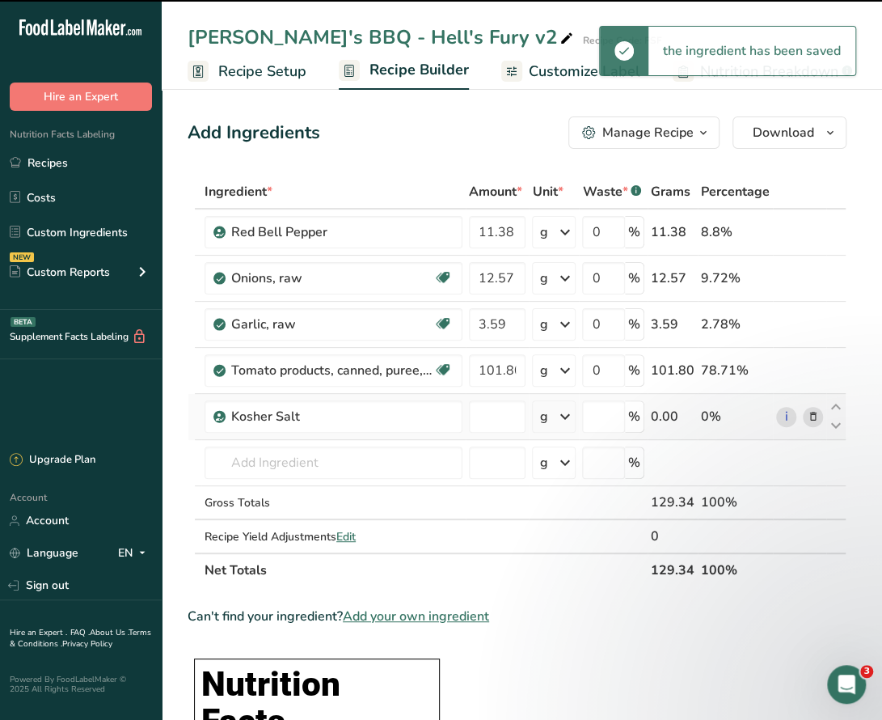
type input "0"
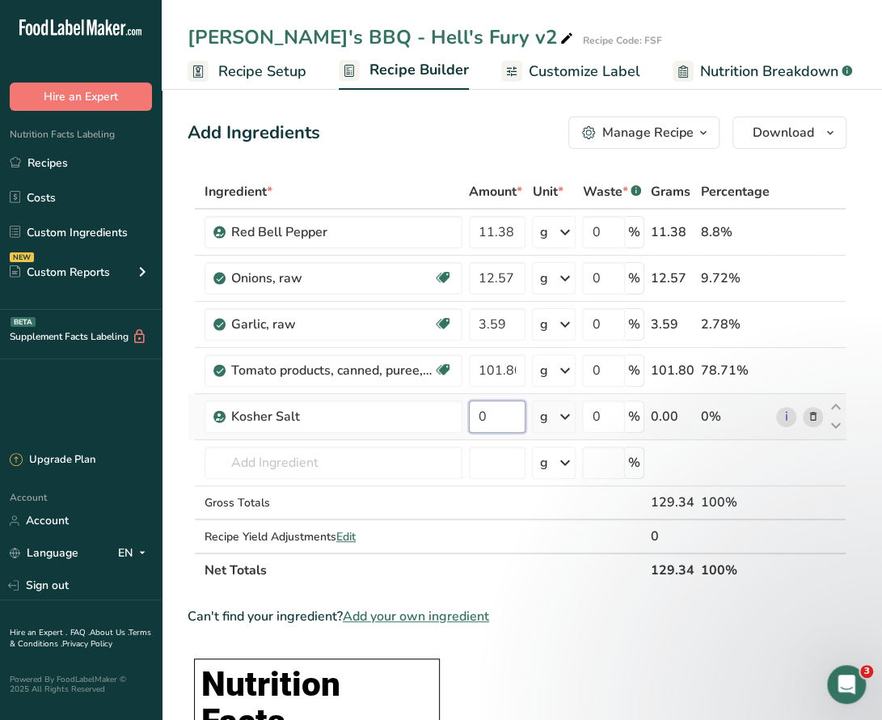
click at [490, 420] on input "0" at bounding box center [497, 416] width 57 height 32
type input "4.31"
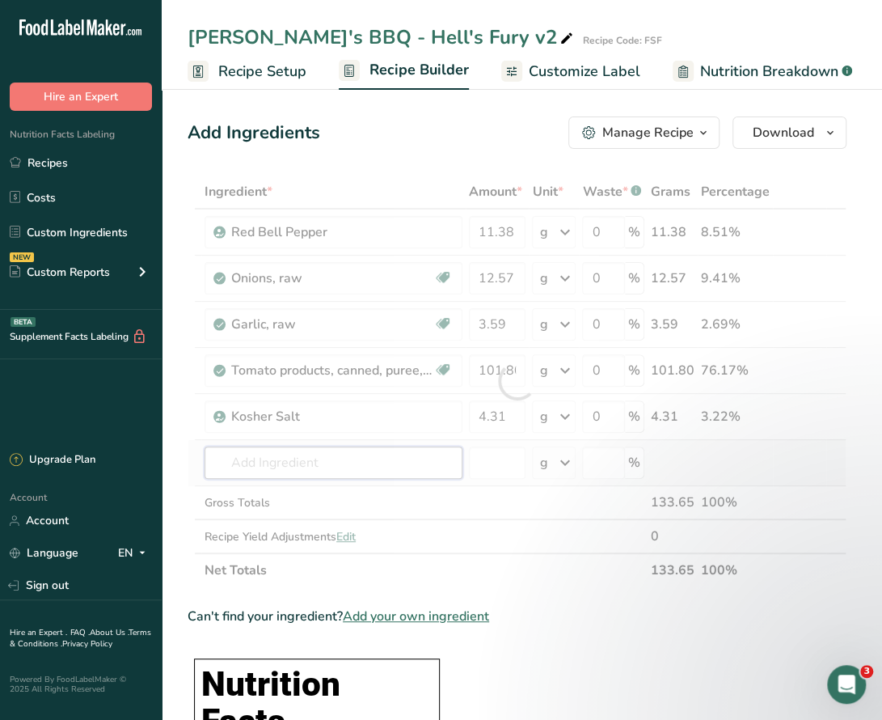
click at [280, 467] on div "Ingredient * Amount * Unit * Waste * .a-a{fill:#347362;}.b-a{fill:#fff;} Grams …" at bounding box center [517, 381] width 659 height 412
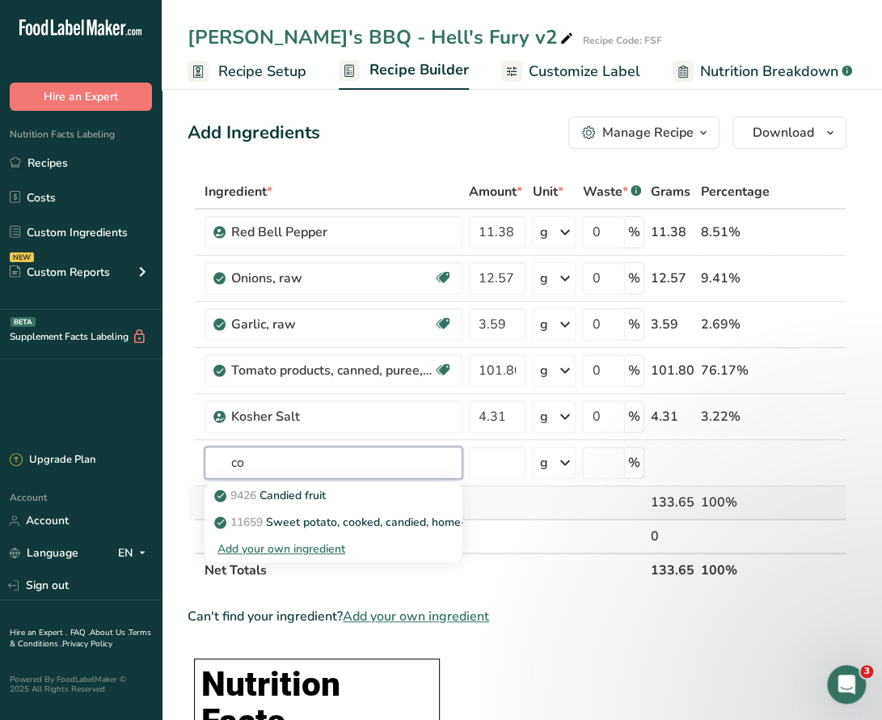
type input "c"
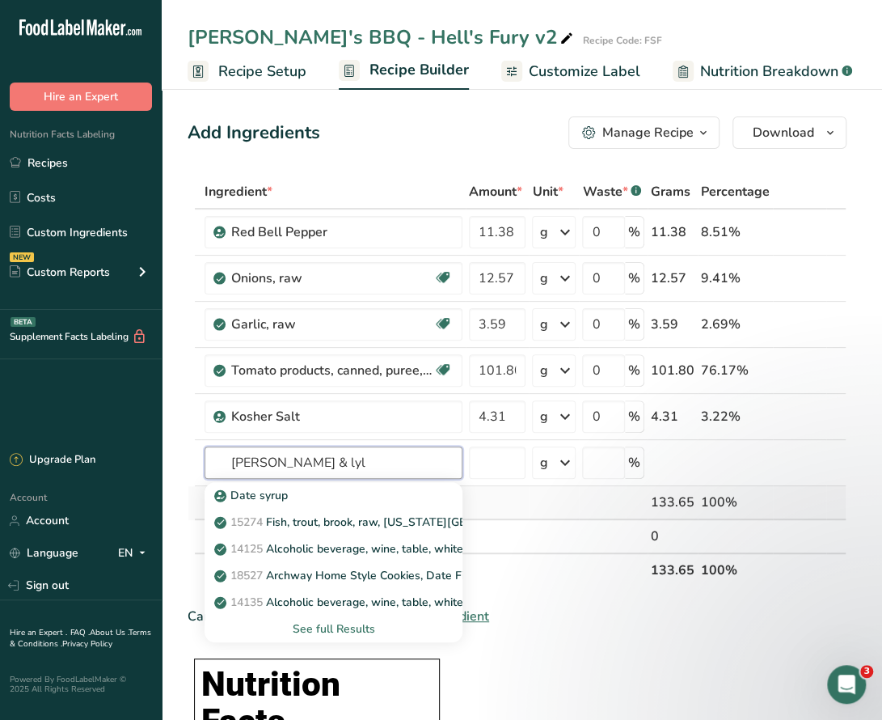
type input "tate & lyle"
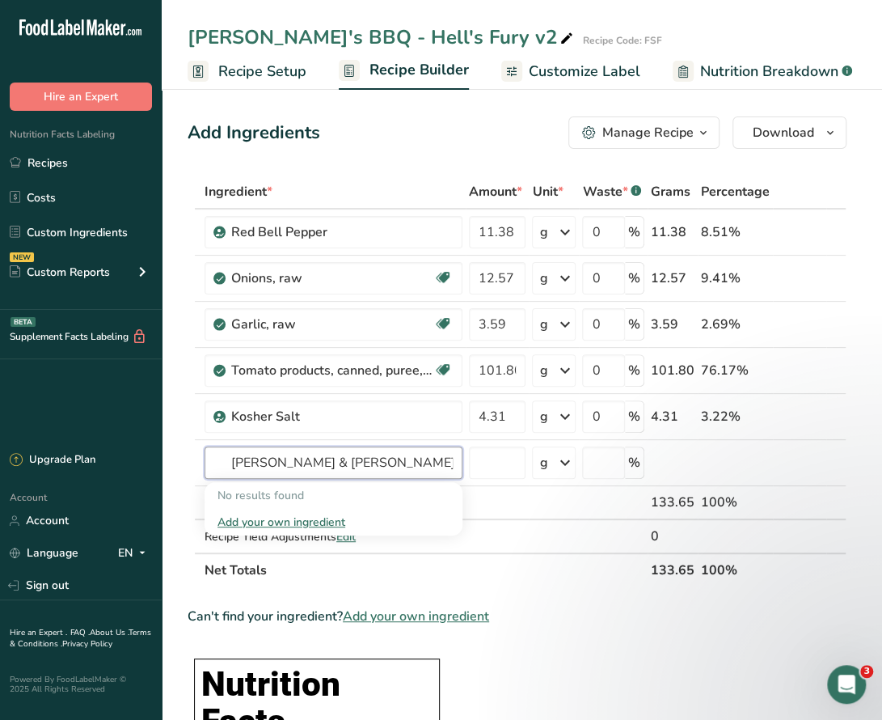
drag, startPoint x: 300, startPoint y: 460, endPoint x: 186, endPoint y: 455, distance: 114.1
click at [312, 462] on input "text" at bounding box center [334, 462] width 258 height 32
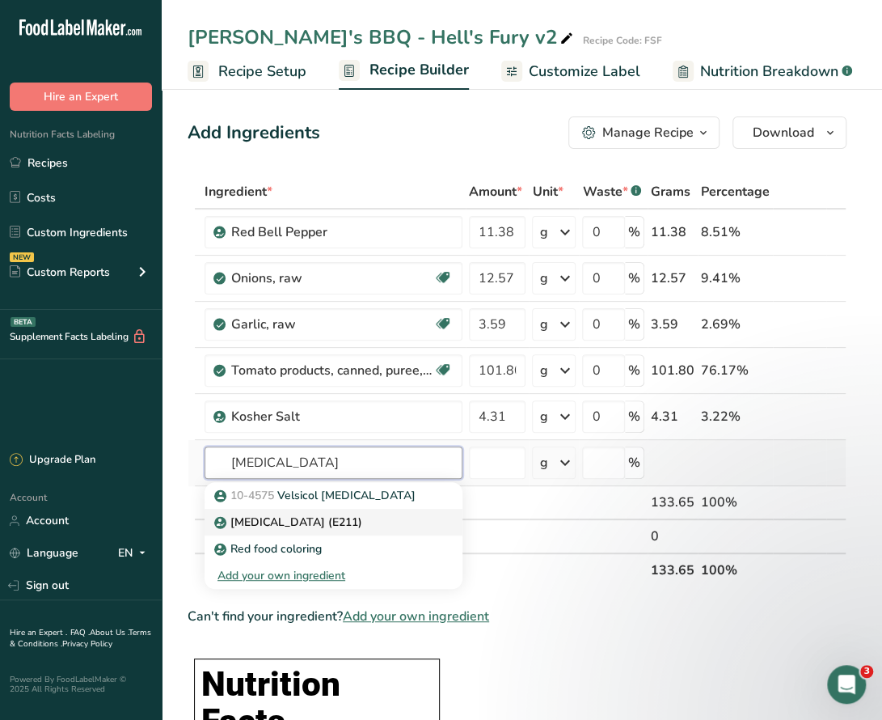
type input "sodium benzoate"
click at [302, 518] on p "[MEDICAL_DATA] (E211)" at bounding box center [289, 521] width 145 height 17
type input "[MEDICAL_DATA] (E211)"
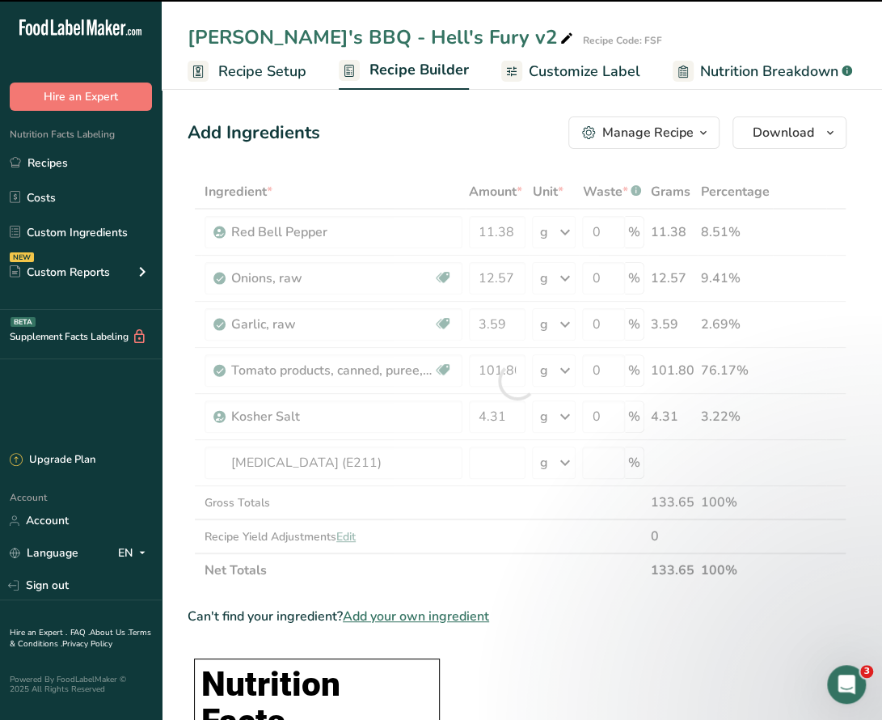
type input "0"
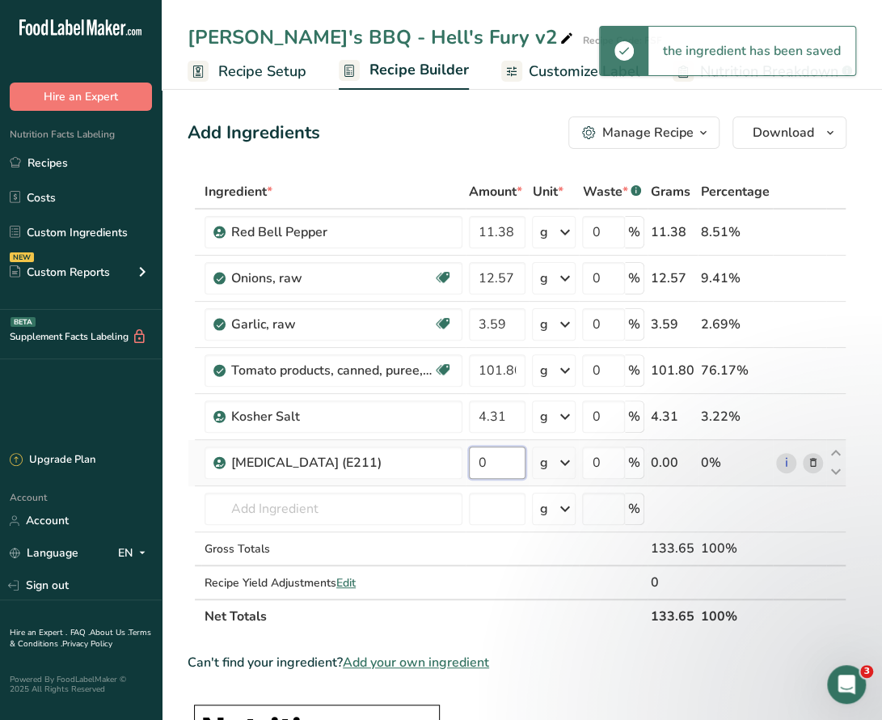
click at [503, 460] on input "0" at bounding box center [497, 462] width 57 height 32
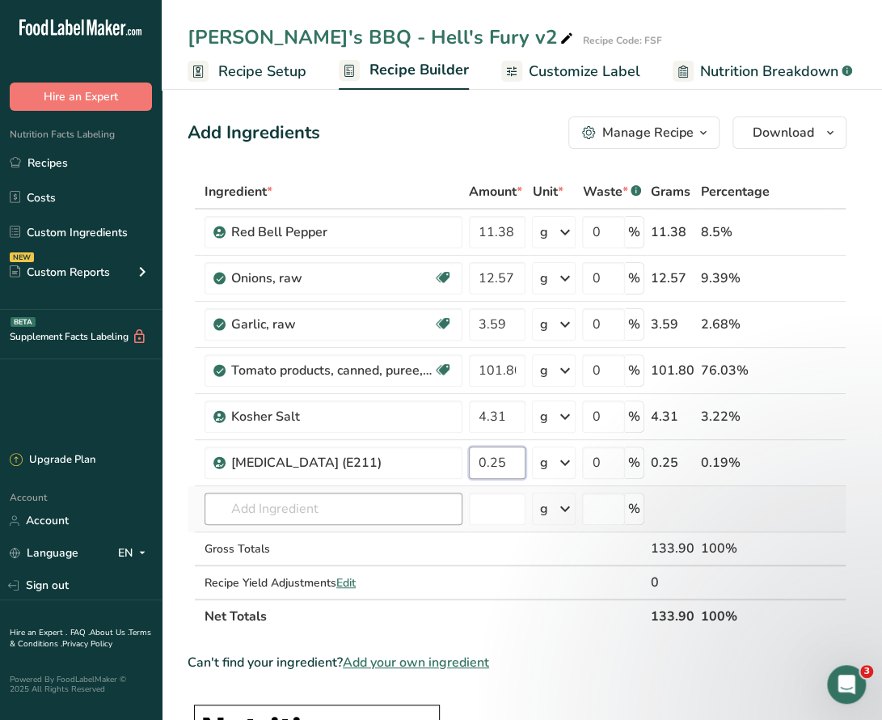
type input "0.25"
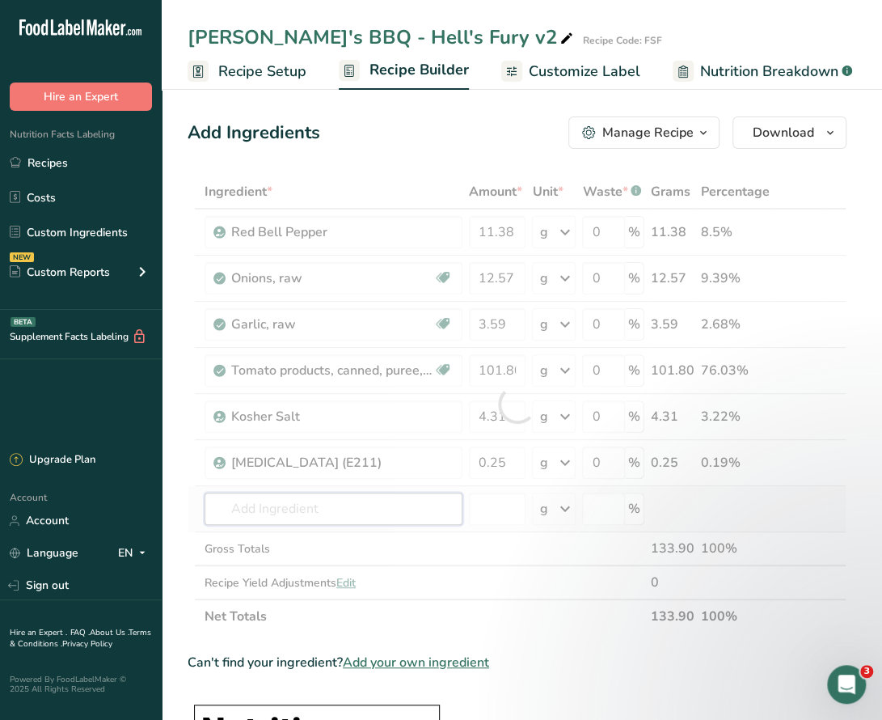
click at [322, 496] on div "Ingredient * Amount * Unit * Waste * .a-a{fill:#347362;}.b-a{fill:#fff;} Grams …" at bounding box center [517, 404] width 659 height 458
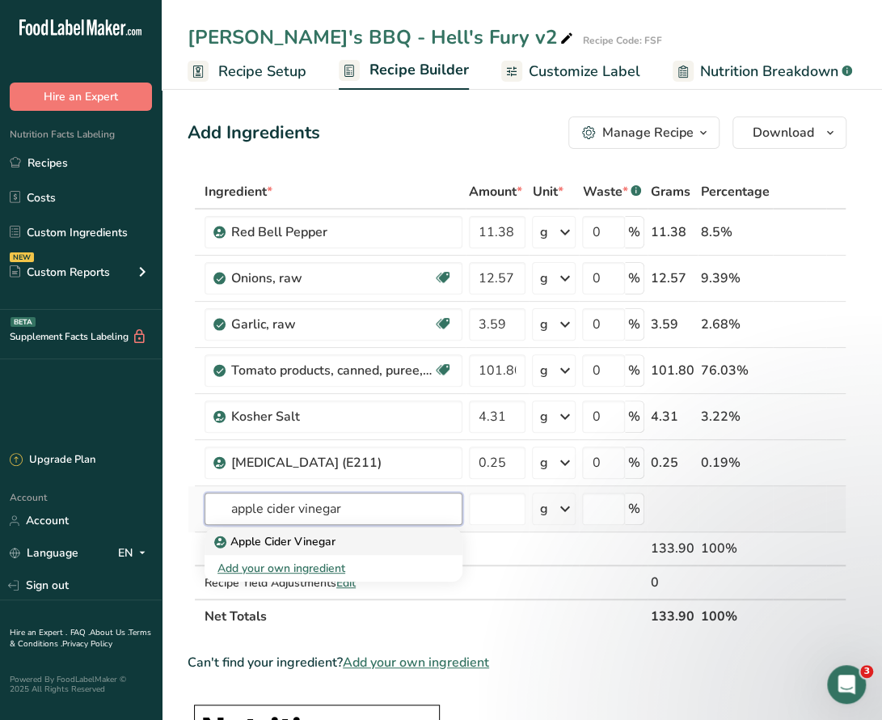
type input "apple cider vinegar"
click at [304, 543] on p "Apple Cider Vinegar" at bounding box center [276, 541] width 118 height 17
type input "Apple Cider Vinegar"
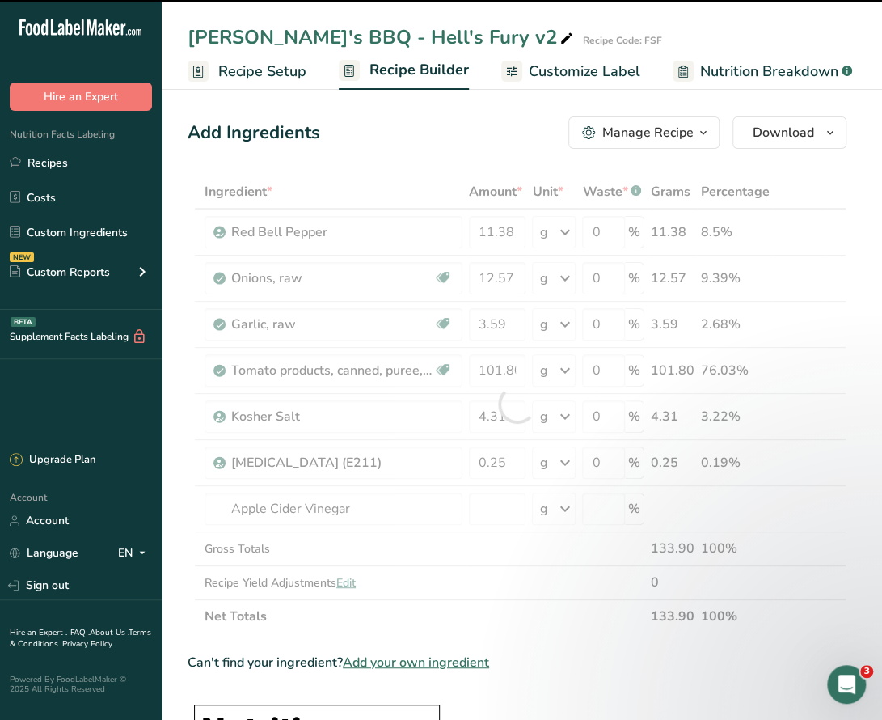
type input "0"
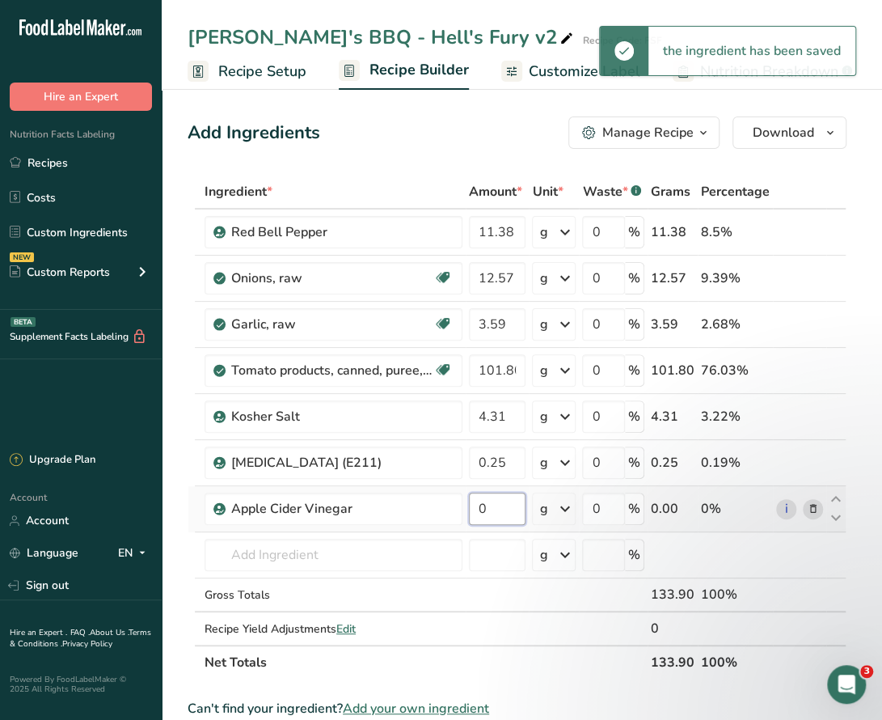
click at [505, 506] on input "0" at bounding box center [497, 508] width 57 height 32
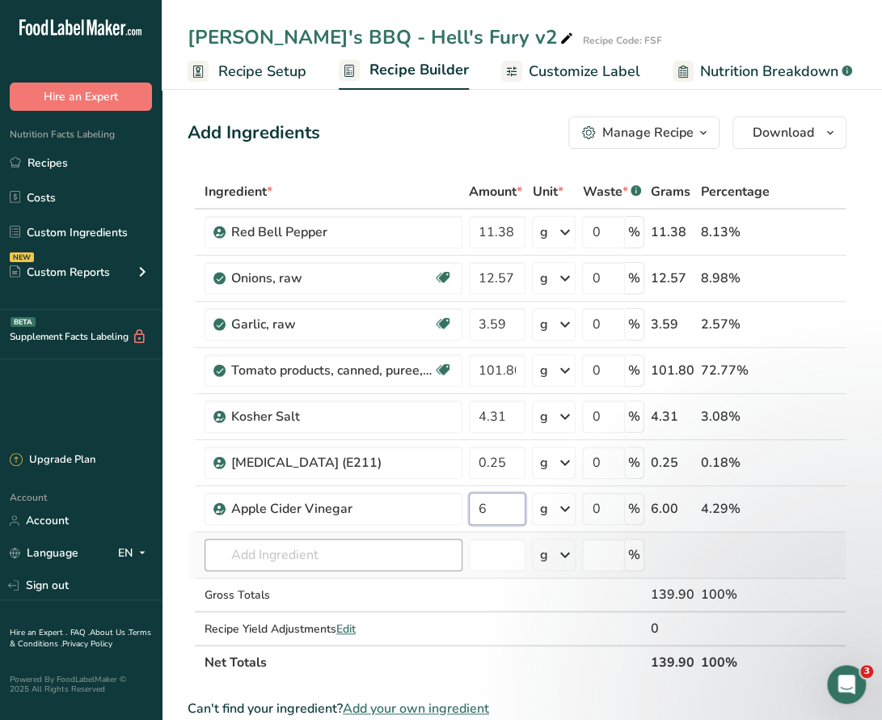
type input "6"
click at [365, 547] on div "Ingredient * Amount * Unit * Waste * .a-a{fill:#347362;}.b-a{fill:#fff;} Grams …" at bounding box center [517, 427] width 659 height 505
click at [302, 557] on input "text" at bounding box center [334, 554] width 258 height 32
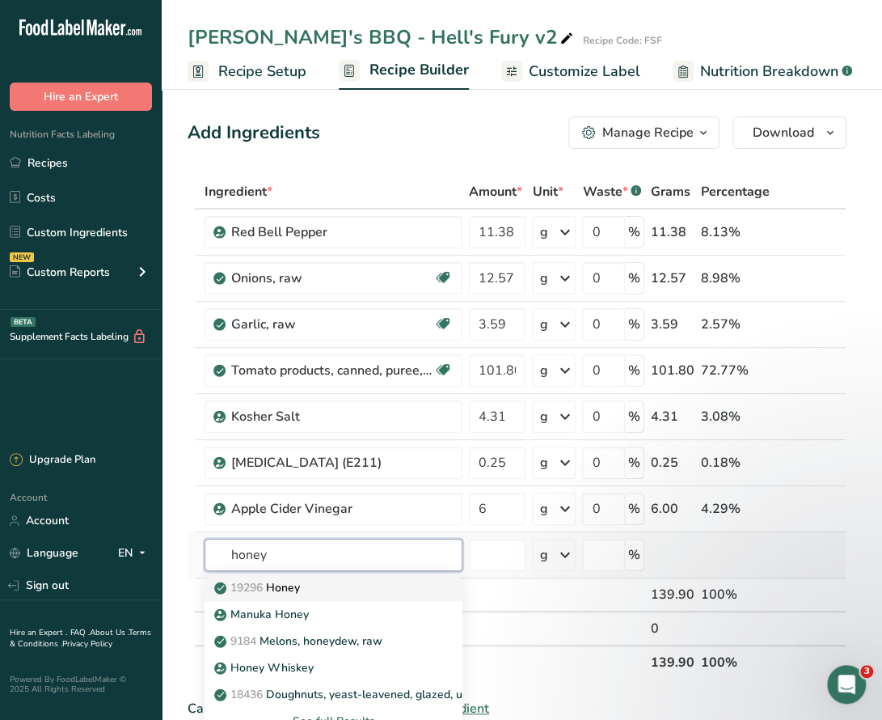
type input "honey"
click at [295, 585] on p "19296 Honey" at bounding box center [258, 587] width 82 height 17
type input "Honey"
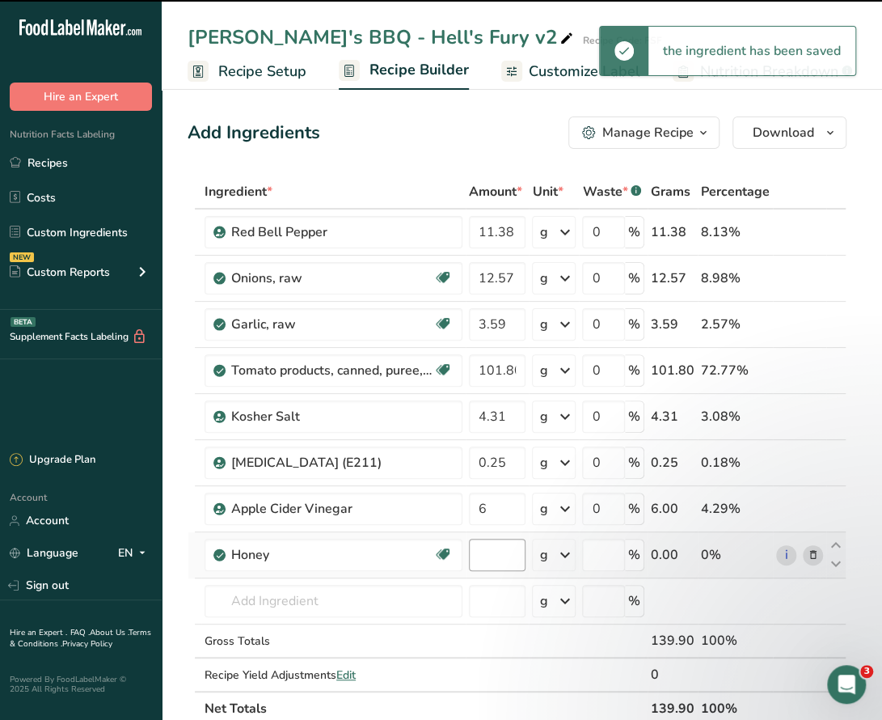
type input "0"
click at [493, 559] on input "0" at bounding box center [497, 554] width 57 height 32
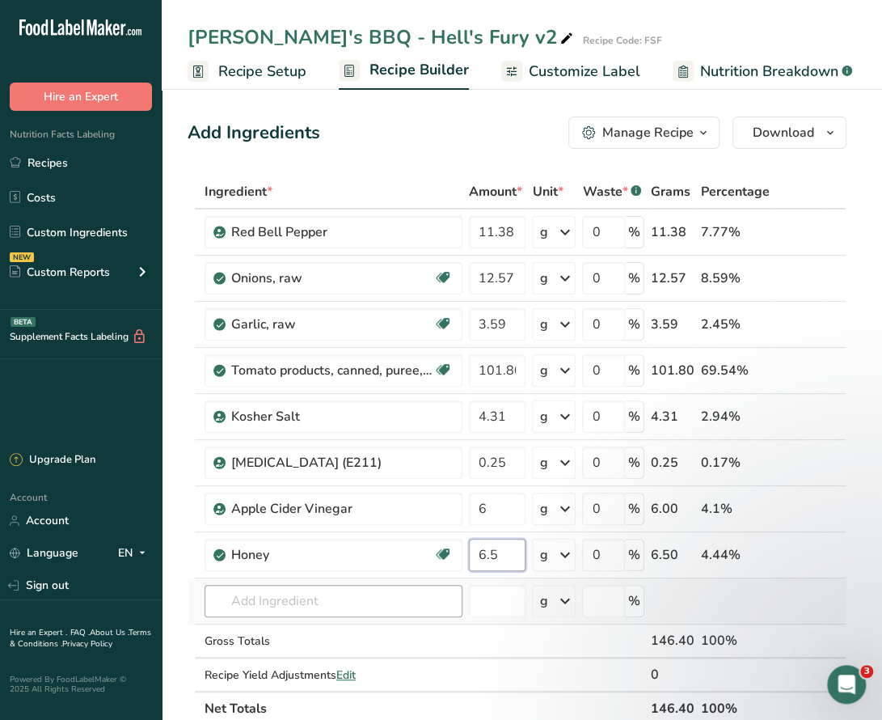
type input "6.5"
click at [380, 598] on div "Ingredient * Amount * Unit * Waste * .a-a{fill:#347362;}.b-a{fill:#fff;} Grams …" at bounding box center [517, 450] width 659 height 551
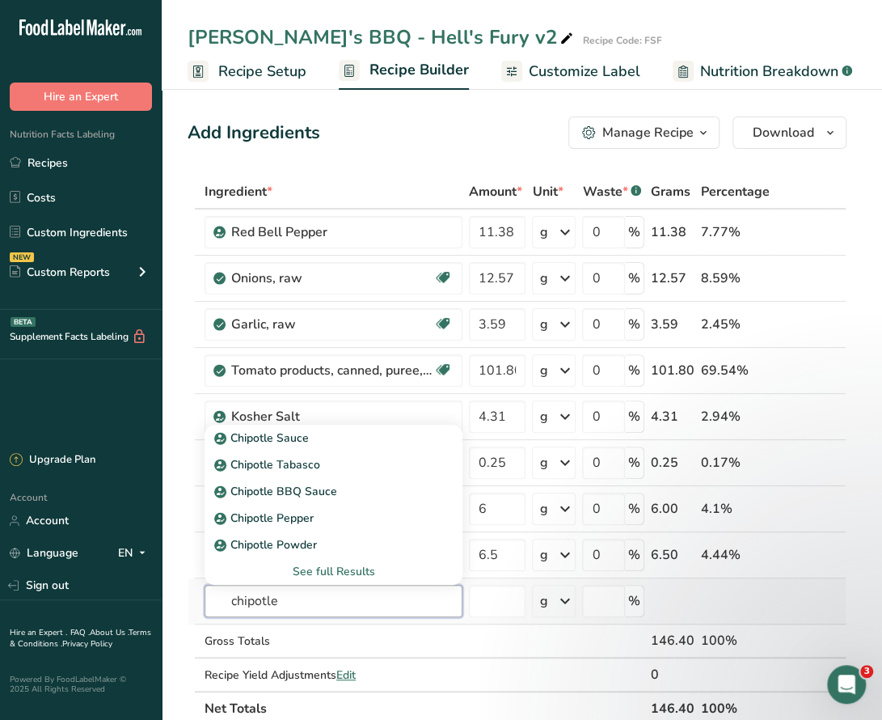
type input "chipotle"
click at [314, 568] on div "See full Results" at bounding box center [333, 571] width 232 height 17
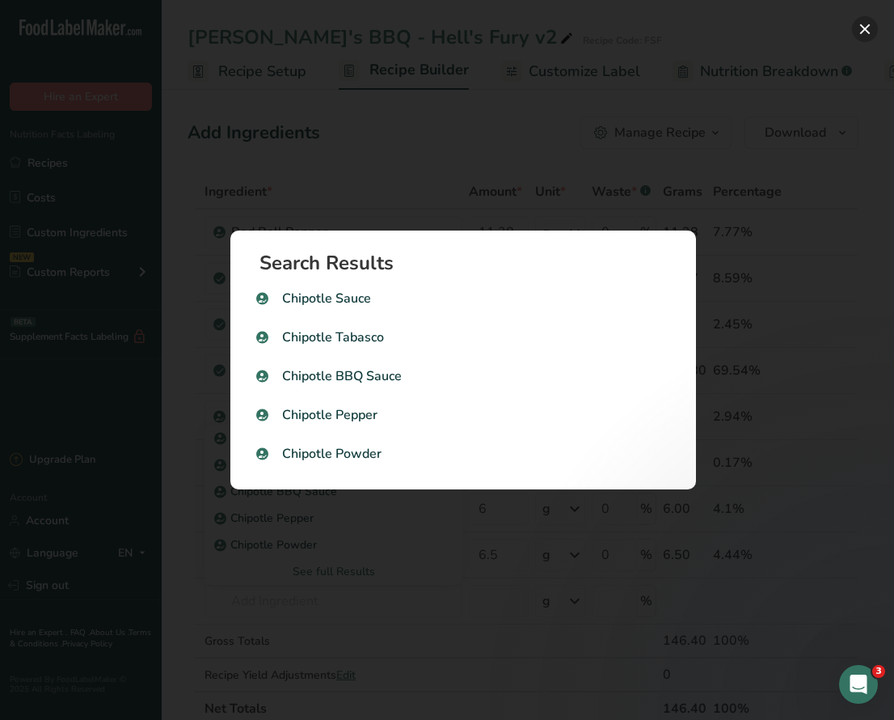
click at [862, 36] on button "Search results modal" at bounding box center [865, 29] width 26 height 26
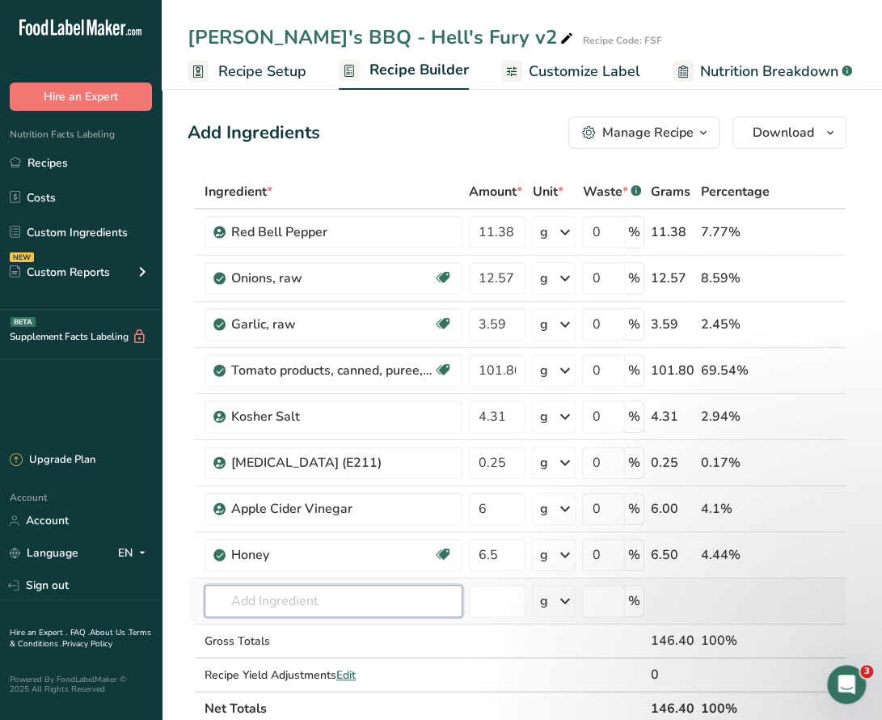
click at [319, 598] on input "text" at bounding box center [334, 601] width 258 height 32
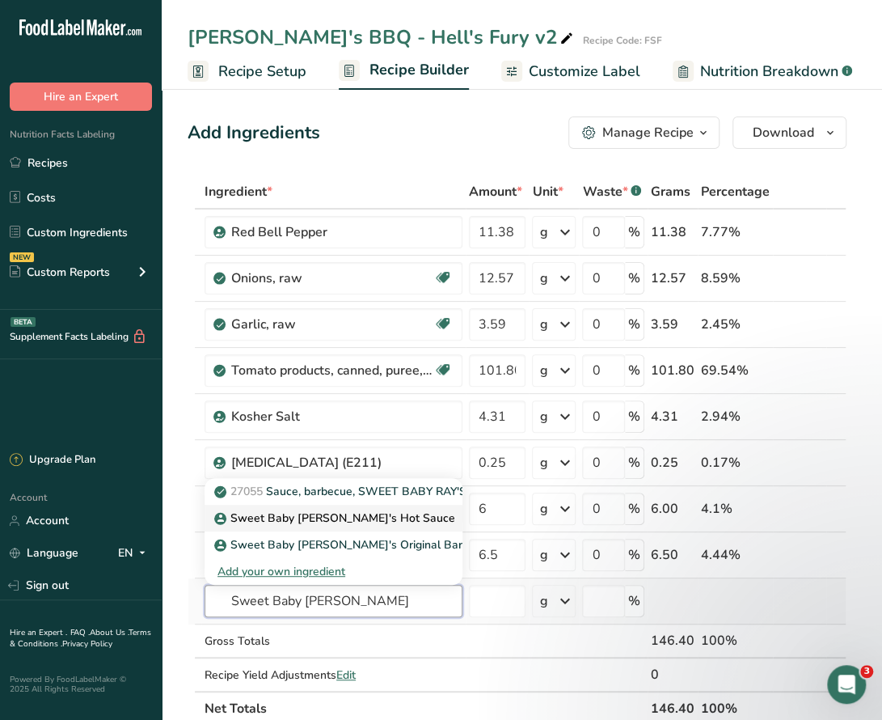
type input "Sweet Baby Ray"
click at [352, 514] on p "Sweet Baby [PERSON_NAME]'s Hot Sauce" at bounding box center [336, 517] width 238 height 17
type input "Sweet Baby [PERSON_NAME]'s Hot Sauce"
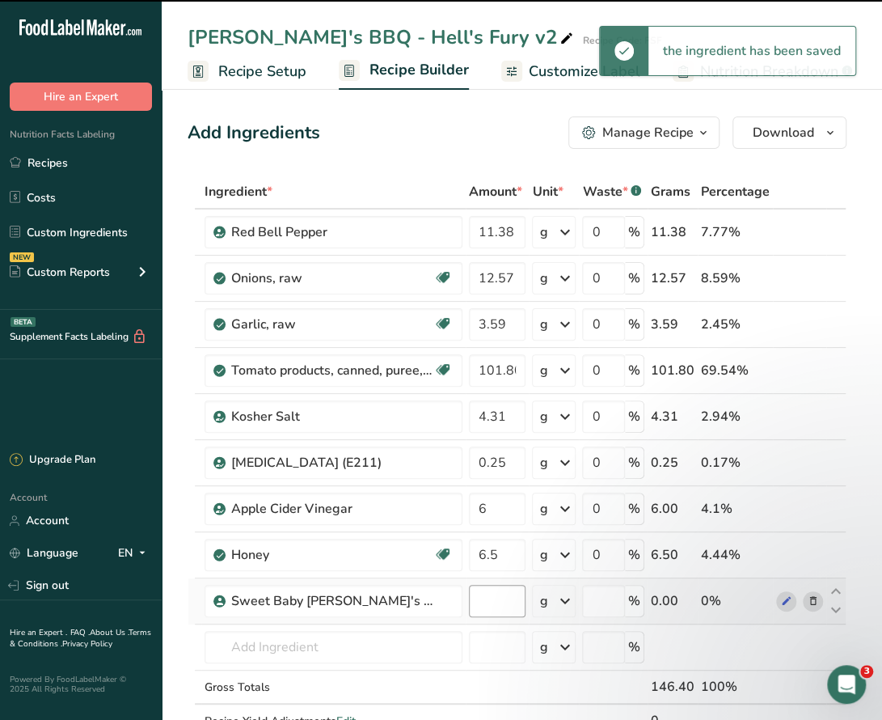
type input "0"
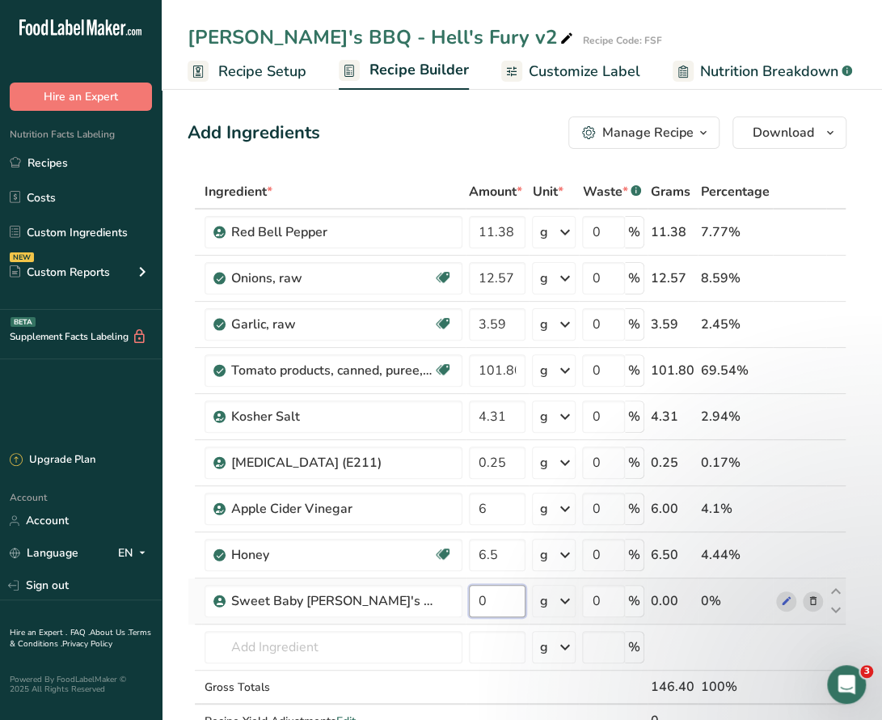
click at [493, 600] on input "0" at bounding box center [497, 601] width 57 height 32
type input "34.01"
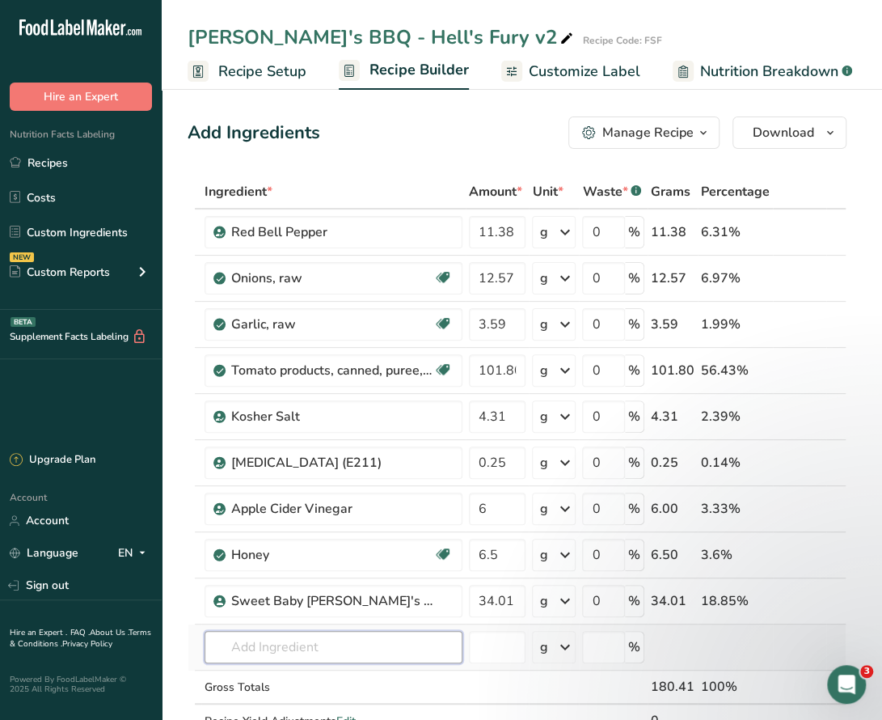
click at [309, 656] on div "Ingredient * Amount * Unit * Waste * .a-a{fill:#347362;}.b-a{fill:#fff;} Grams …" at bounding box center [517, 473] width 659 height 597
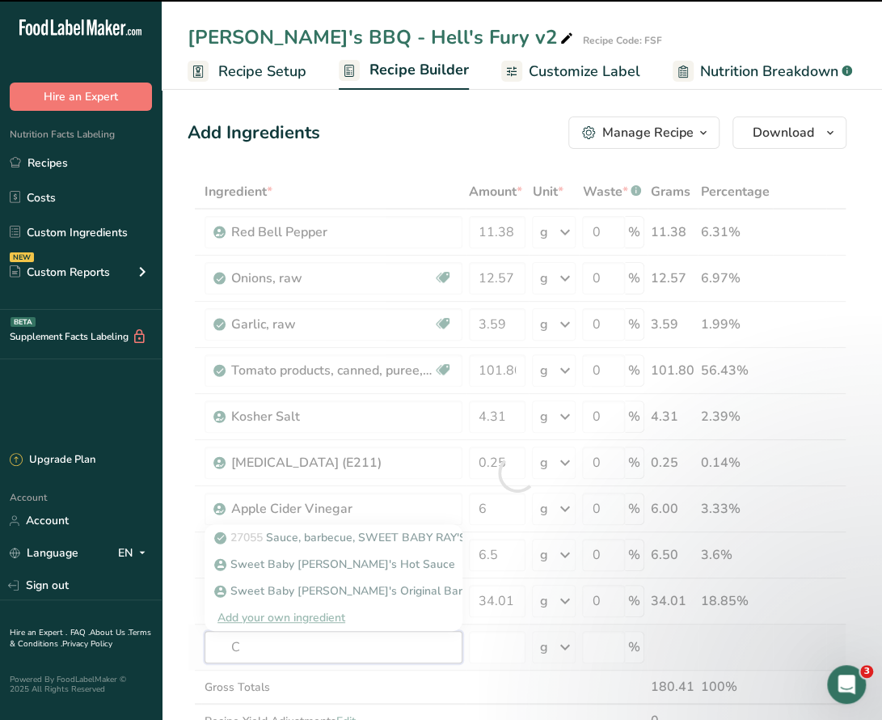
type input "Ch"
type input "i"
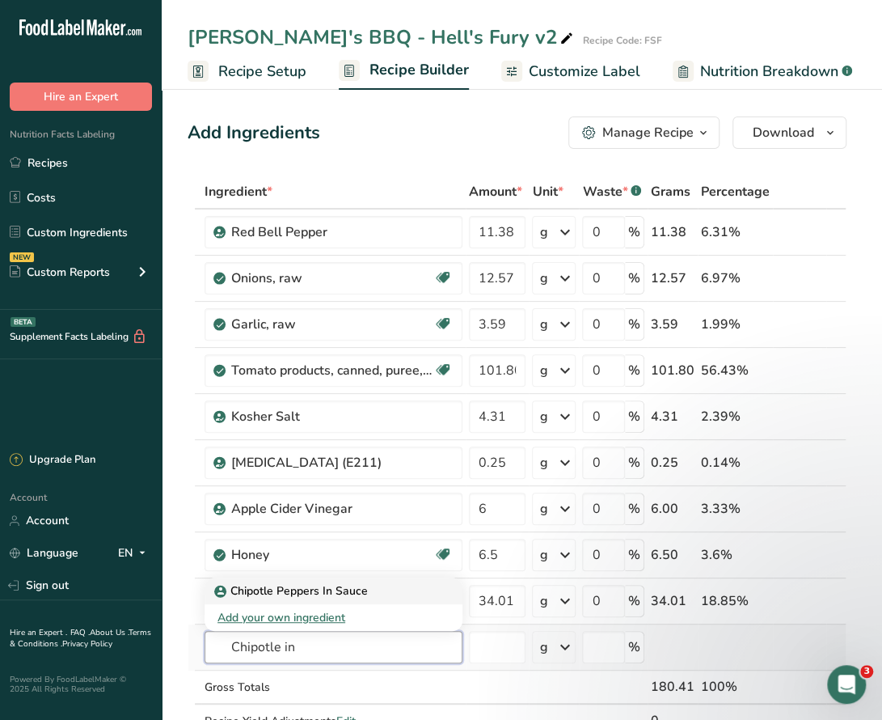
type input "Chipotle in"
click at [315, 583] on p "Chipotle Peppers In Sauce" at bounding box center [292, 590] width 150 height 17
type input "Chipotle Peppers In Sauce"
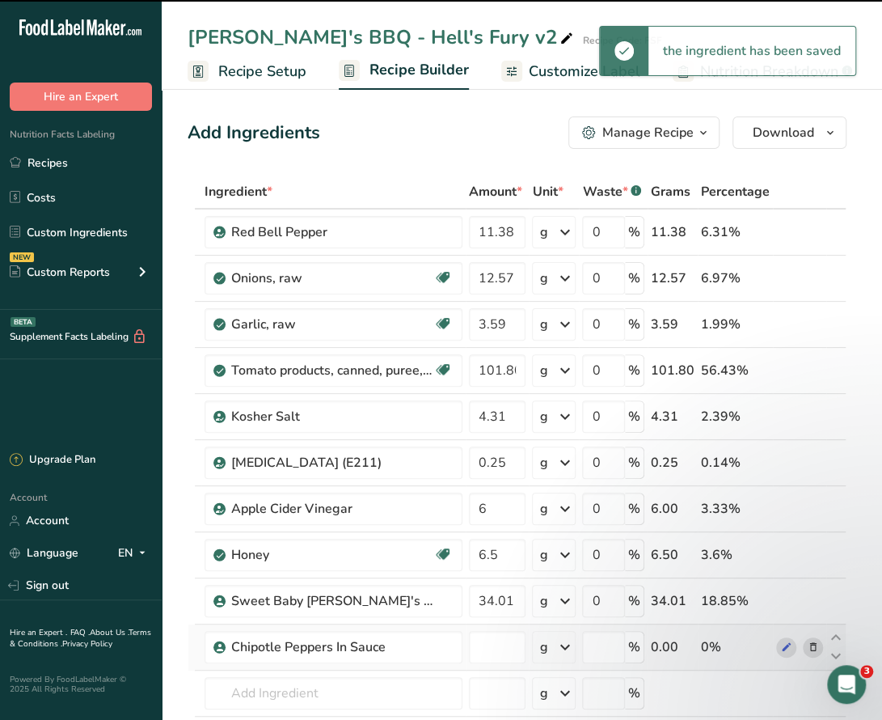
type input "0"
click at [503, 638] on input "0" at bounding box center [497, 647] width 57 height 32
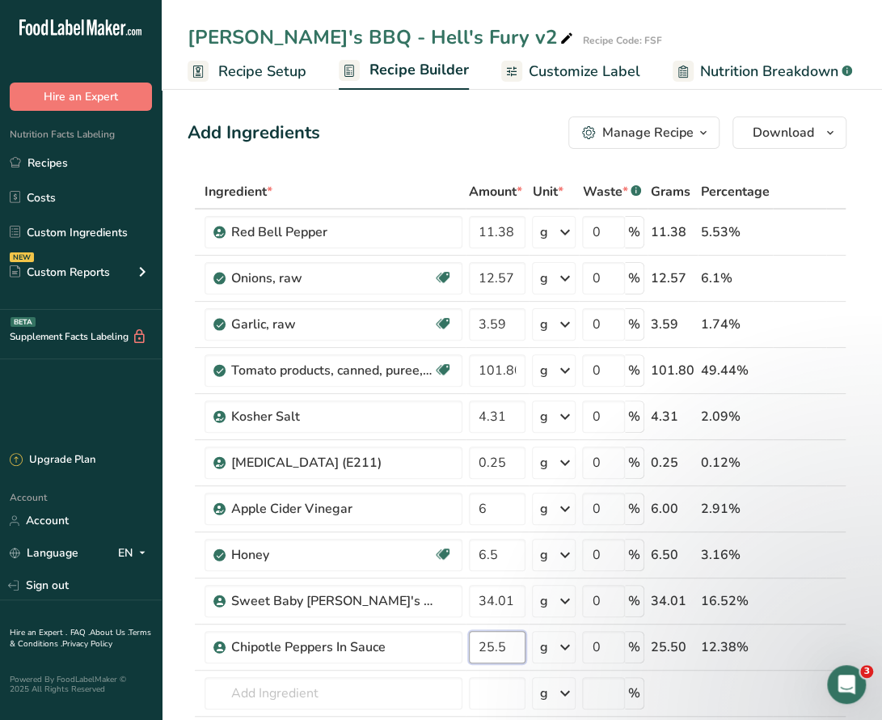
type input "25.5"
click at [305, 690] on div "Ingredient * Amount * Unit * Waste * .a-a{fill:#347362;}.b-a{fill:#fff;} Grams …" at bounding box center [517, 496] width 659 height 643
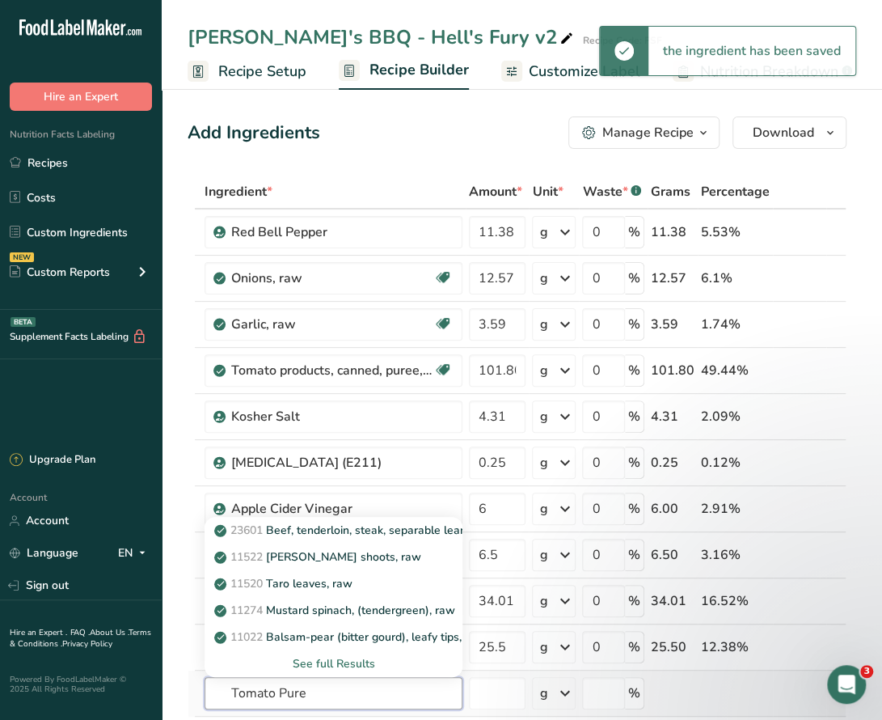
type input "Tomato Puree"
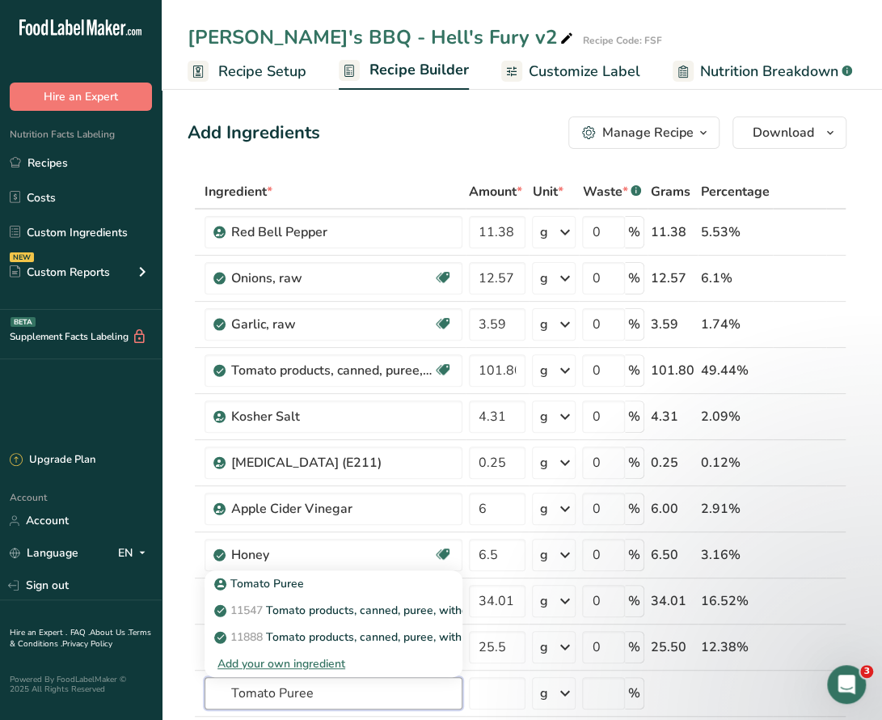
drag, startPoint x: 323, startPoint y: 690, endPoint x: 178, endPoint y: 688, distance: 145.5
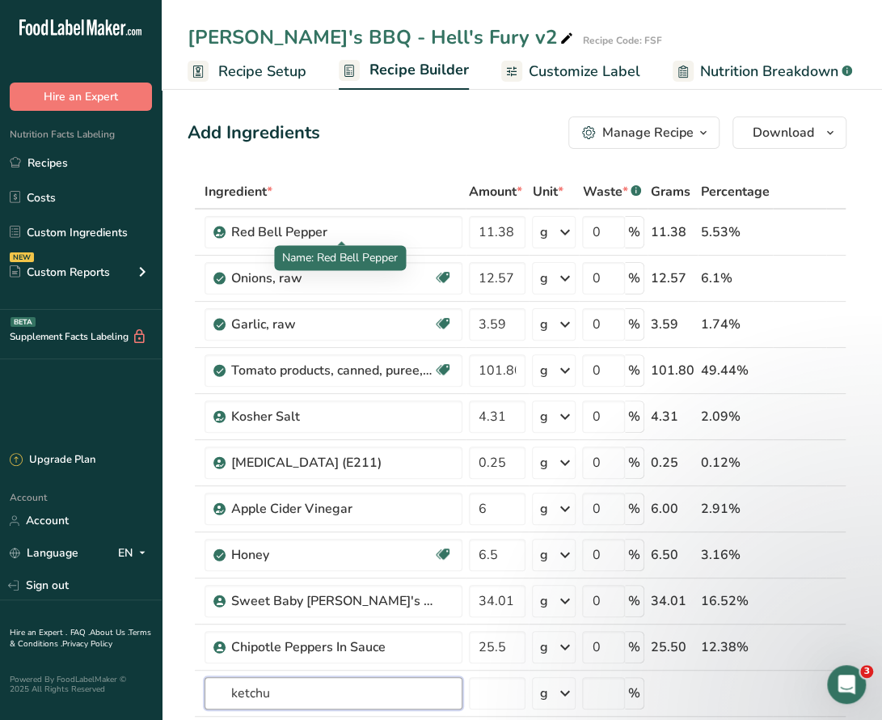
scroll to position [243, 0]
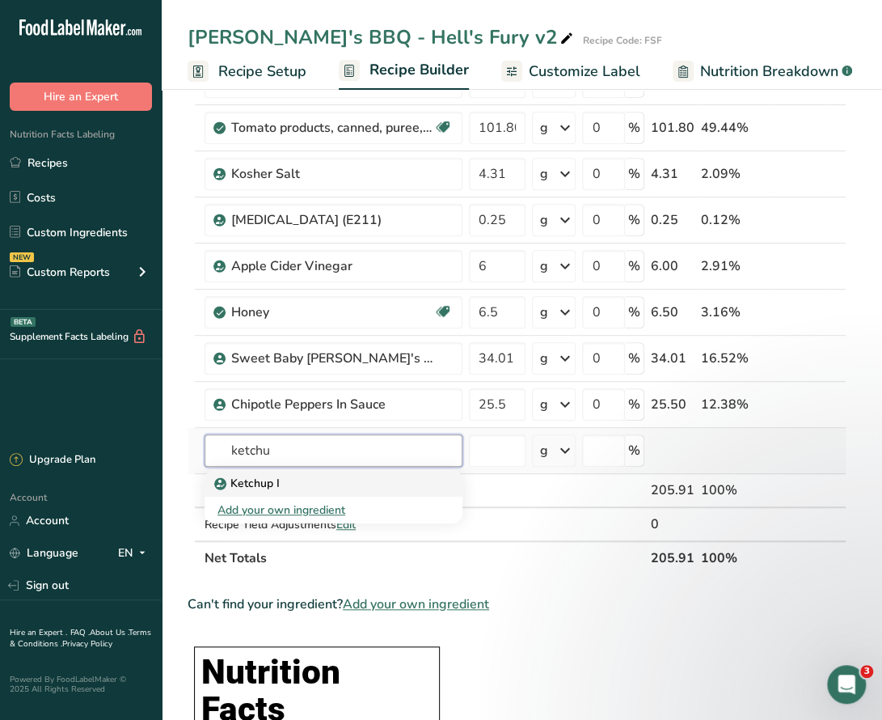
type input "ketchu"
click at [267, 478] on p "Ketchup I" at bounding box center [248, 483] width 62 height 17
type input "Ketchup I"
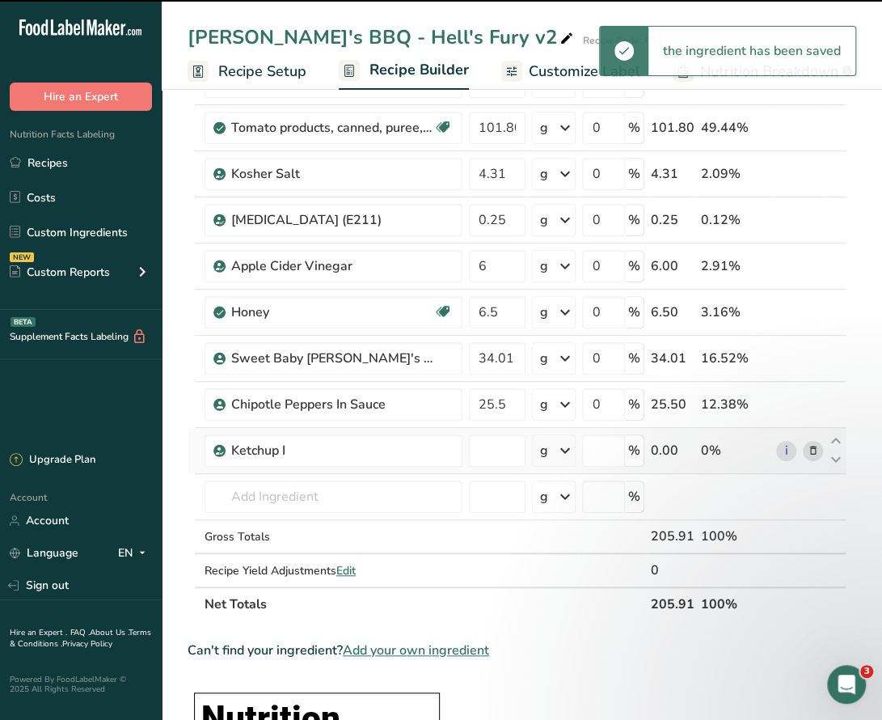
type input "0"
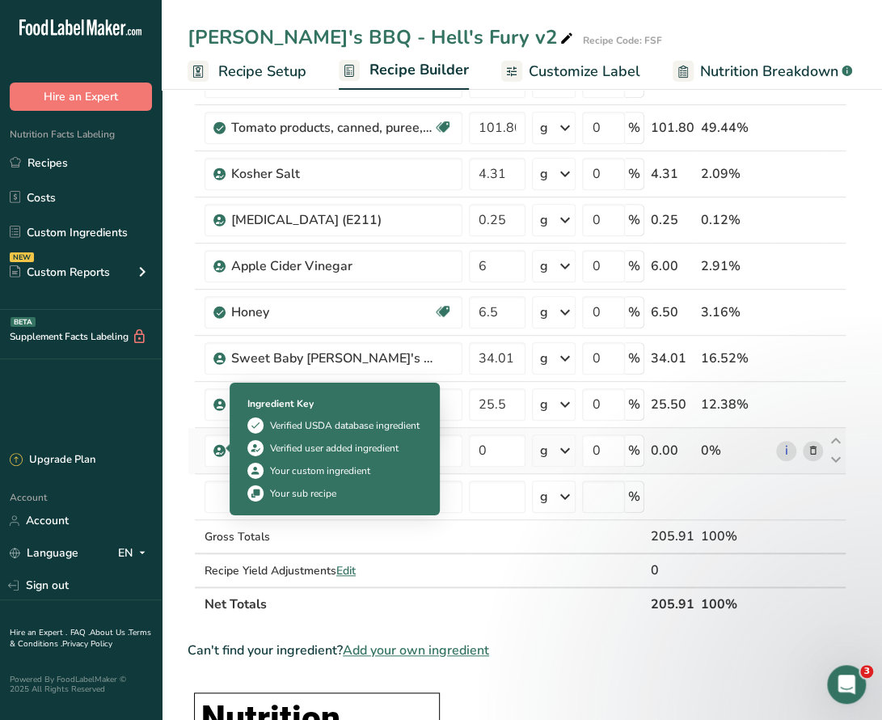
drag, startPoint x: 298, startPoint y: 446, endPoint x: 217, endPoint y: 447, distance: 80.9
click at [217, 447] on td "Ketchup I" at bounding box center [333, 451] width 264 height 46
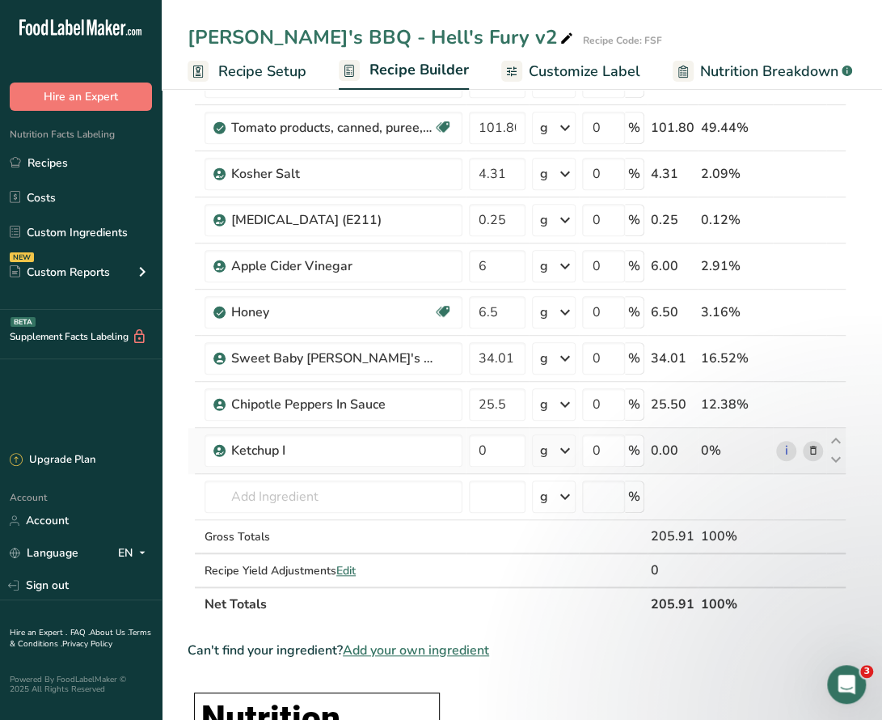
click at [815, 443] on icon at bounding box center [812, 450] width 11 height 17
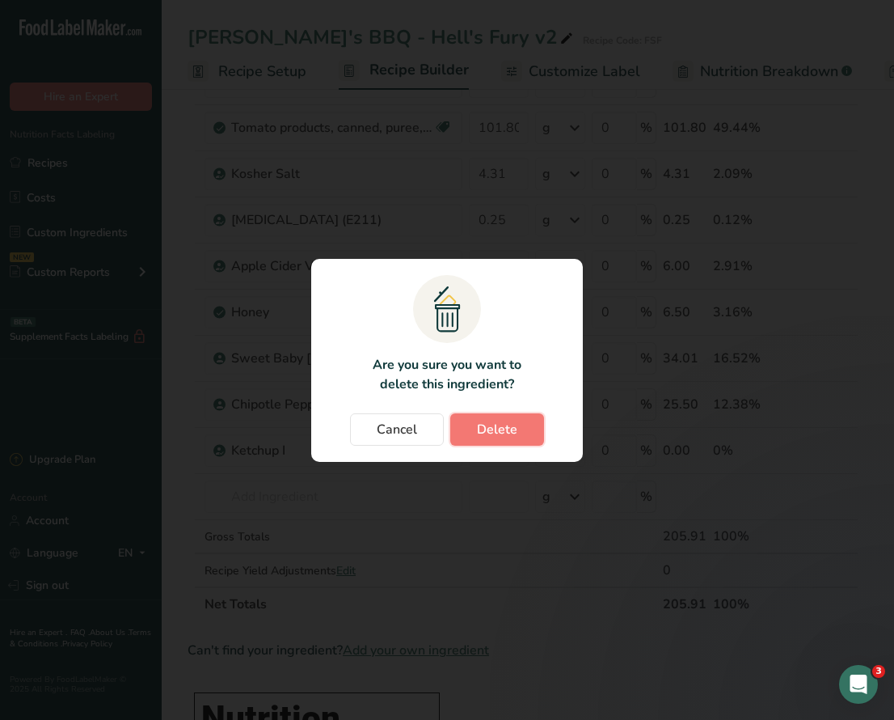
click at [485, 429] on span "Delete" at bounding box center [497, 429] width 40 height 19
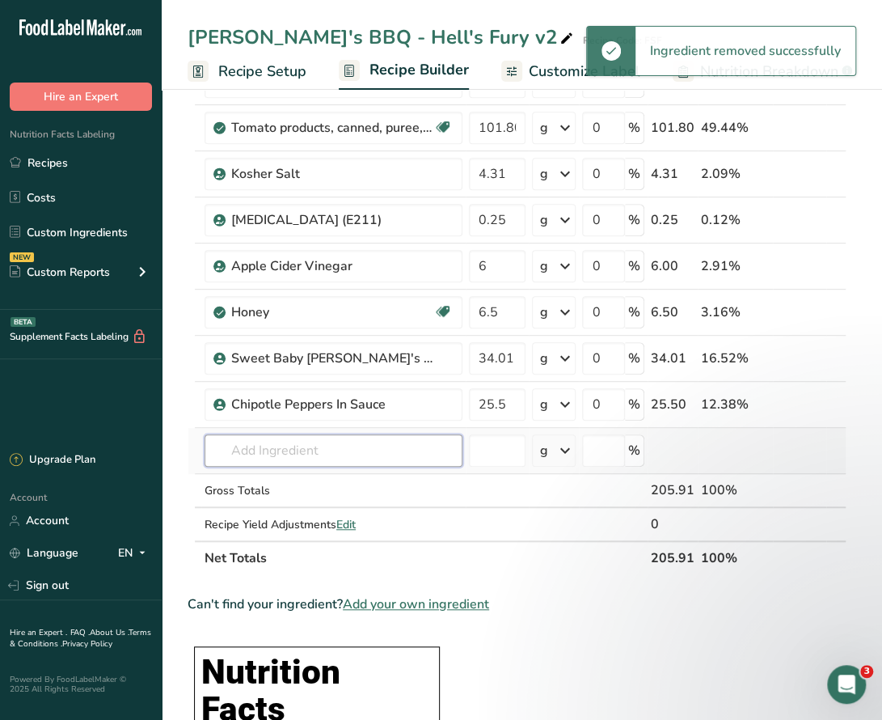
click at [294, 447] on input "text" at bounding box center [334, 450] width 258 height 32
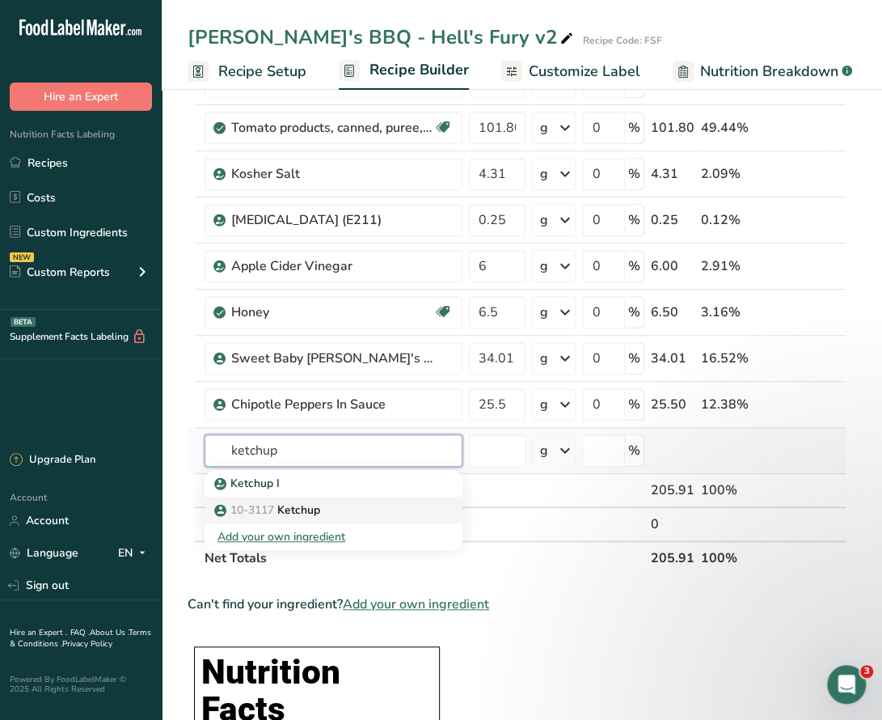
type input "ketchup"
click at [268, 510] on span "10-3117" at bounding box center [252, 509] width 44 height 15
type input "Ketchup"
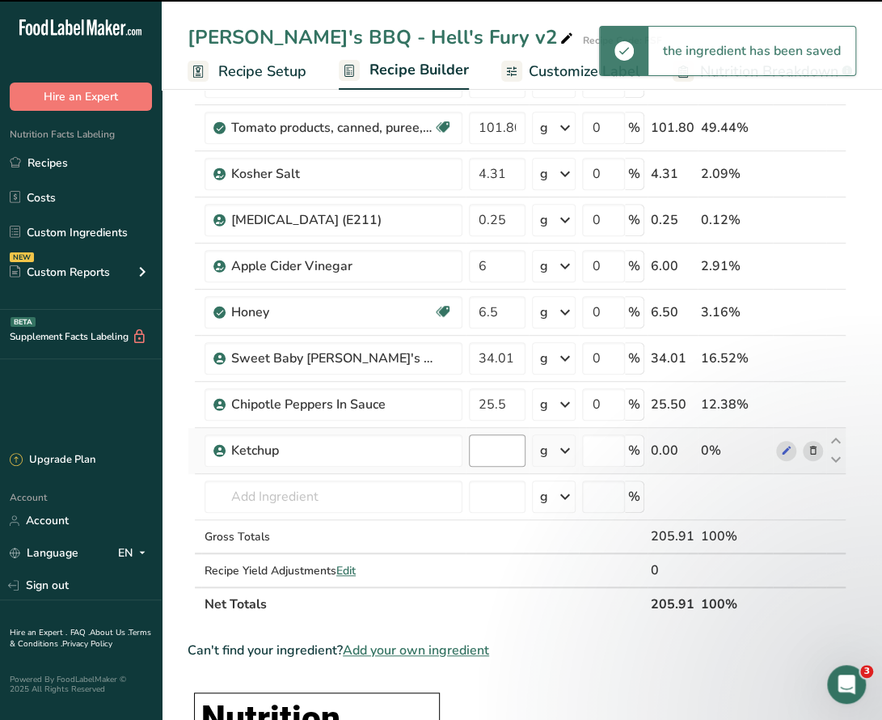
type input "0"
click at [492, 450] on input "0" at bounding box center [497, 450] width 57 height 32
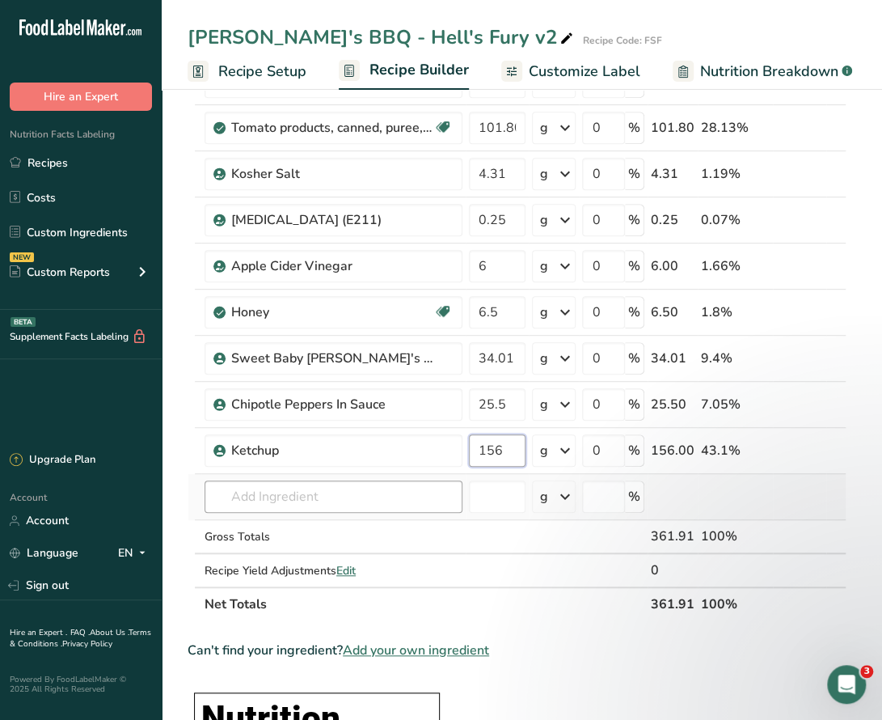
type input "156"
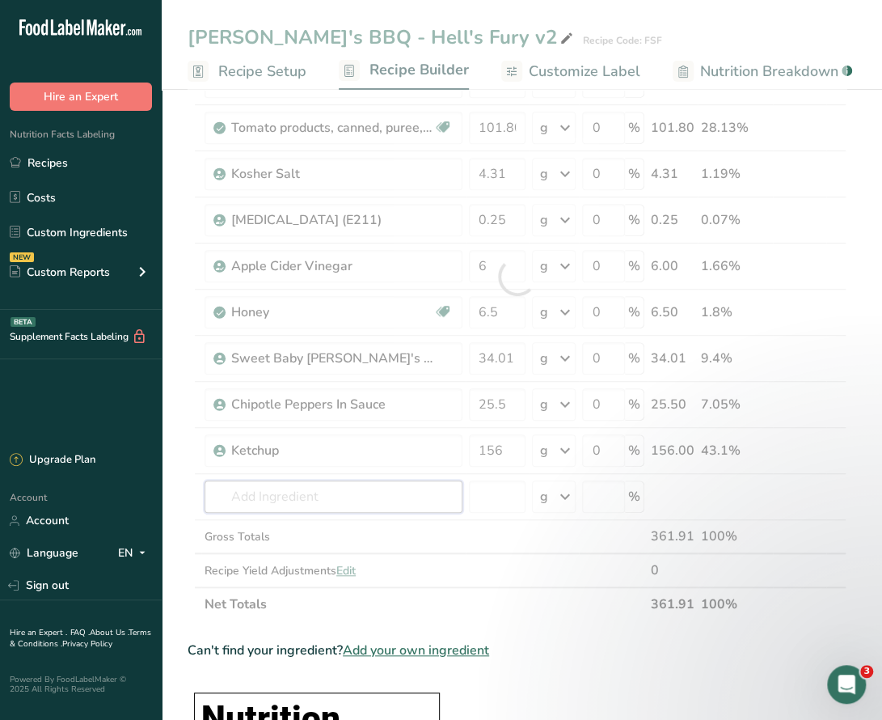
click at [352, 504] on div "Ingredient * Amount * Unit * Waste * .a-a{fill:#347362;}.b-a{fill:#fff;} Grams …" at bounding box center [517, 276] width 659 height 689
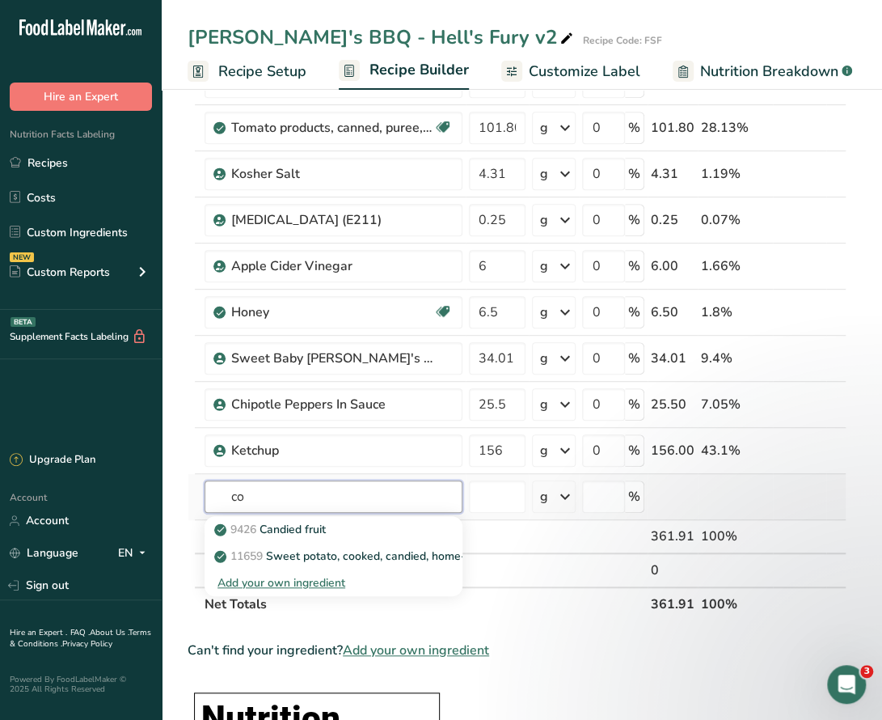
type input "c"
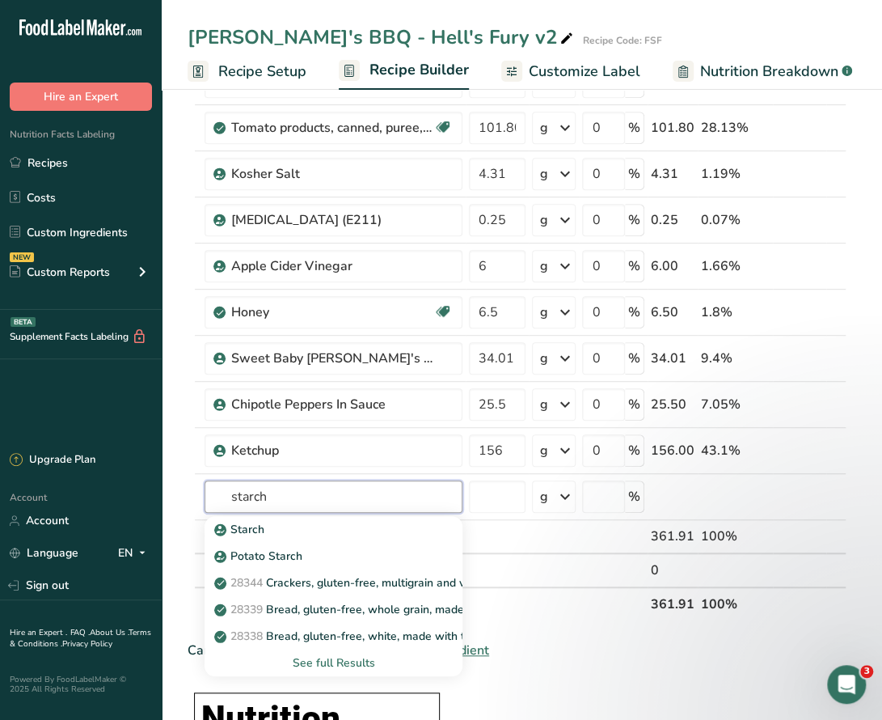
type input "starch"
click at [285, 492] on input "text" at bounding box center [334, 496] width 258 height 32
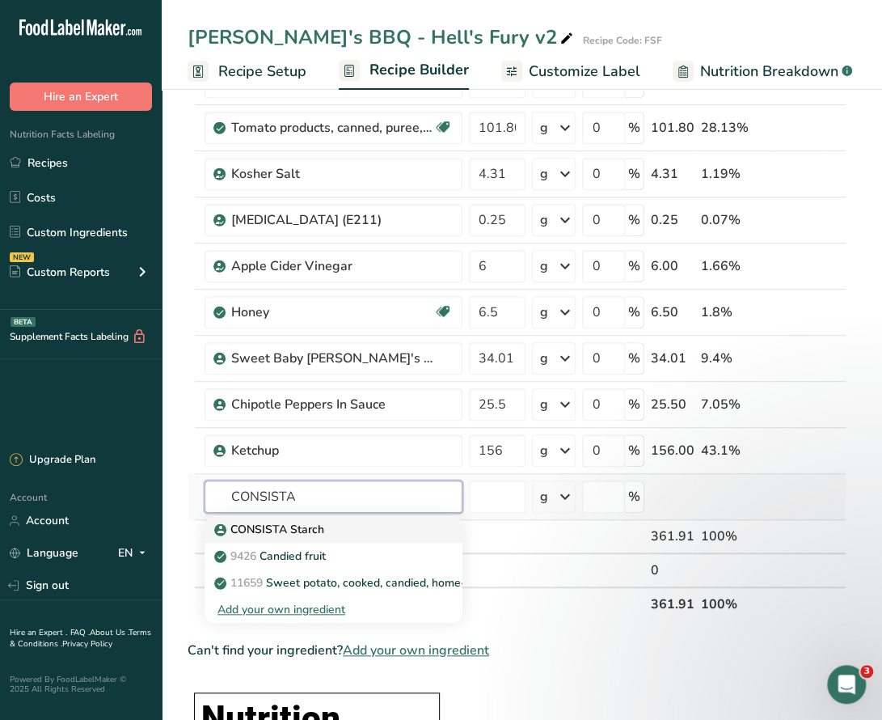
type input "CONSISTA"
click at [272, 530] on p "CONSISTA Starch" at bounding box center [270, 529] width 107 height 17
type input "CONSISTA Starch"
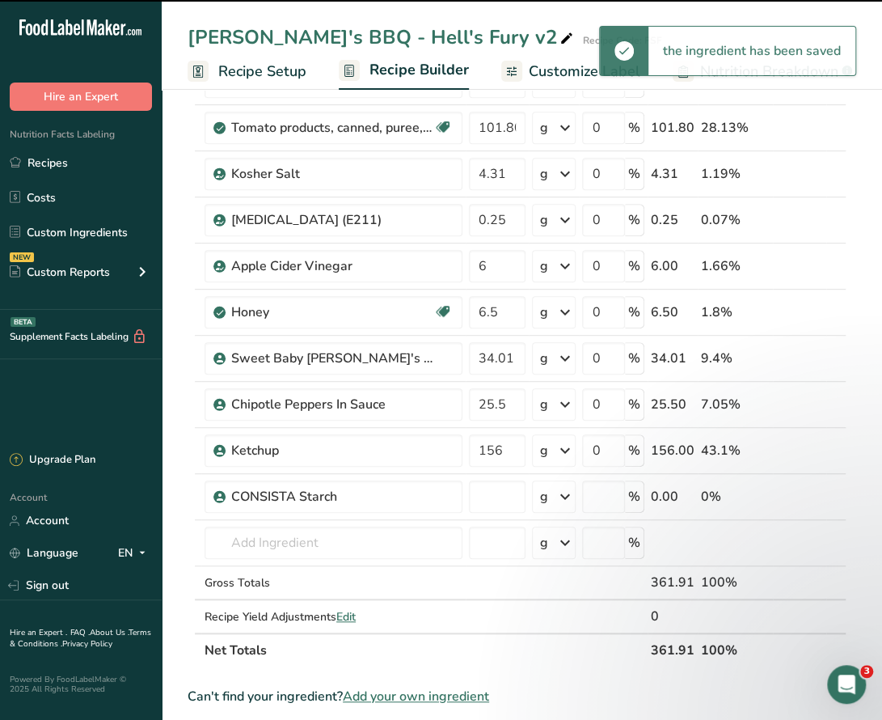
type input "0"
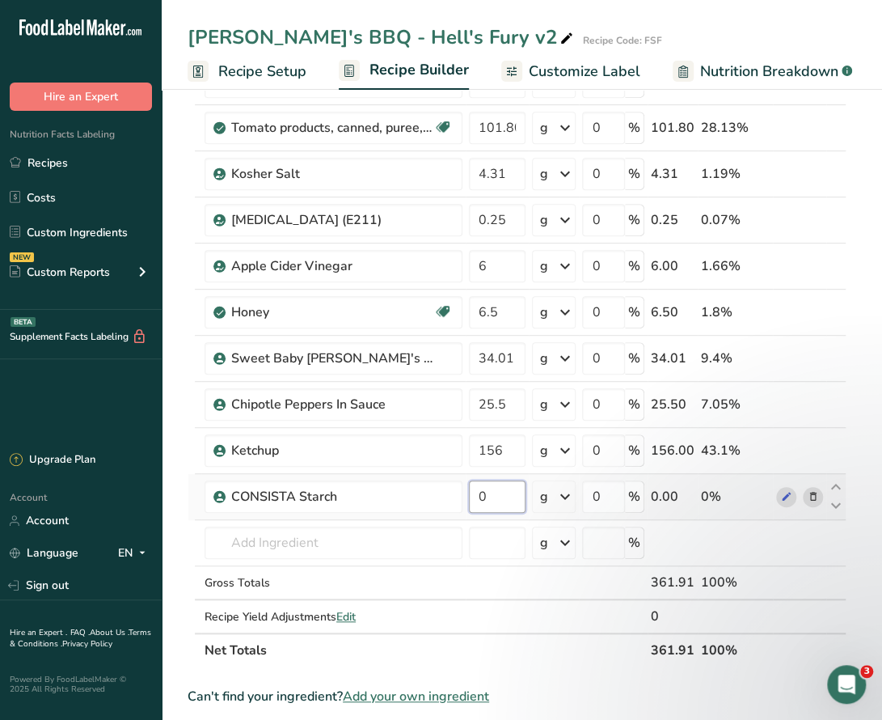
click at [500, 488] on input "0" at bounding box center [497, 496] width 57 height 32
type input "0.25"
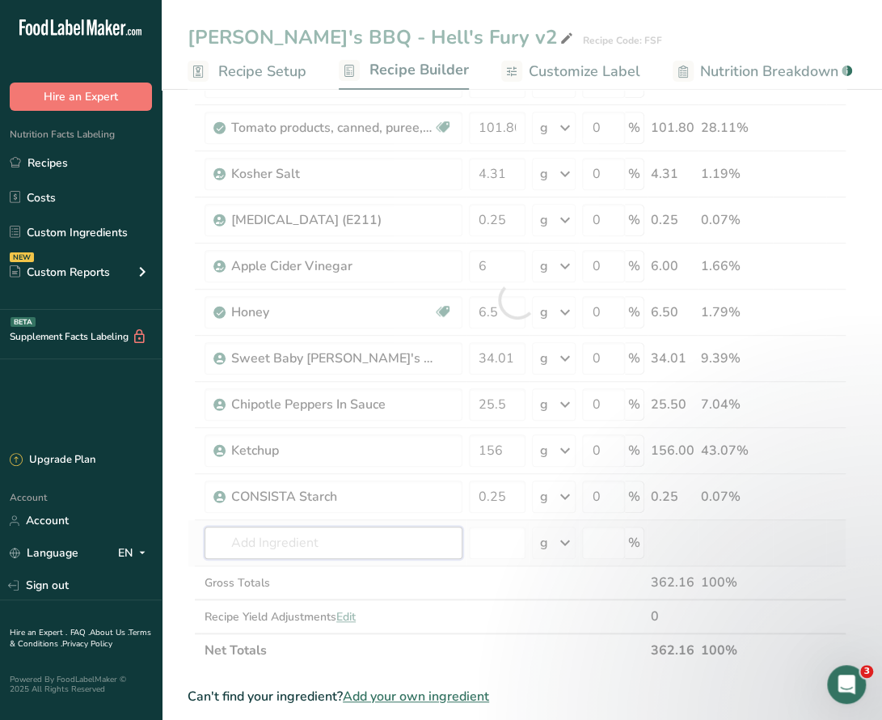
click at [377, 535] on div "Ingredient * Amount * Unit * Waste * .a-a{fill:#347362;}.b-a{fill:#fff;} Grams …" at bounding box center [517, 299] width 659 height 735
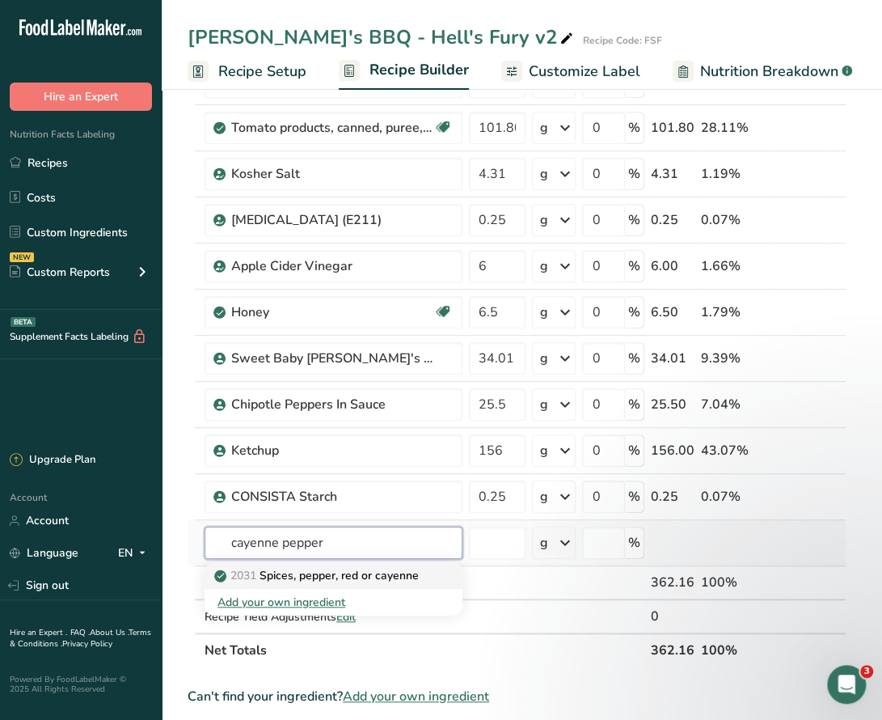
type input "cayenne pepper"
click at [301, 568] on p "2031 Spices, pepper, red or cayenne" at bounding box center [317, 575] width 201 height 17
type input "Spices, pepper, red or cayenne"
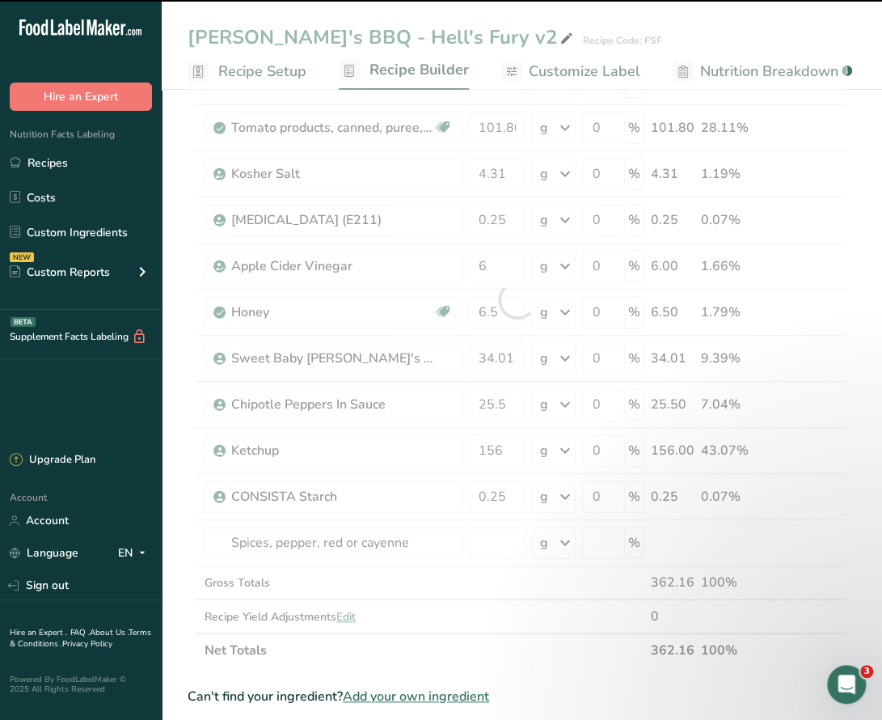
type input "0"
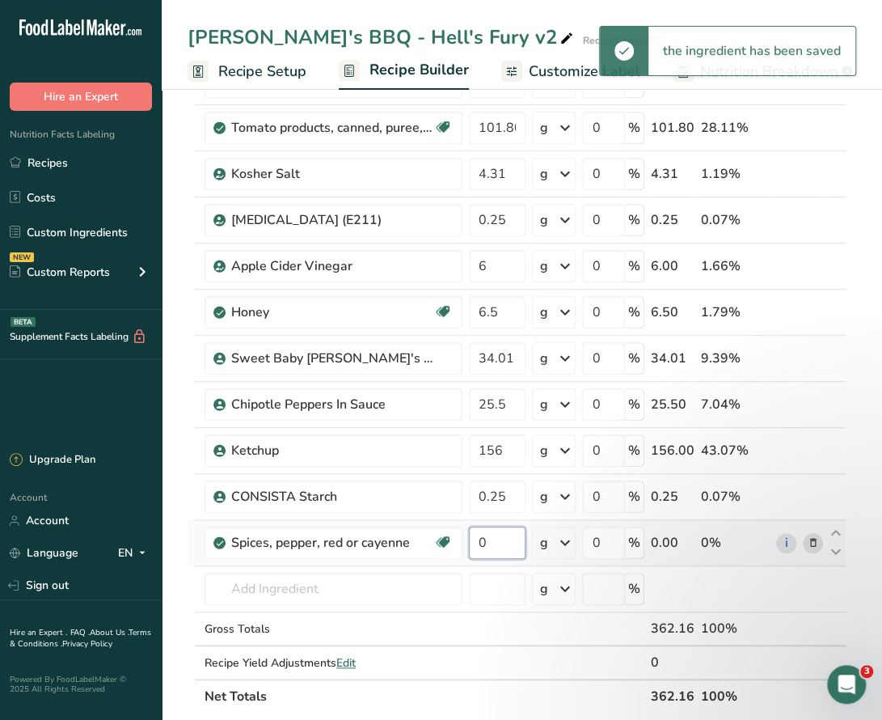
click at [505, 541] on input "0" at bounding box center [497, 542] width 57 height 32
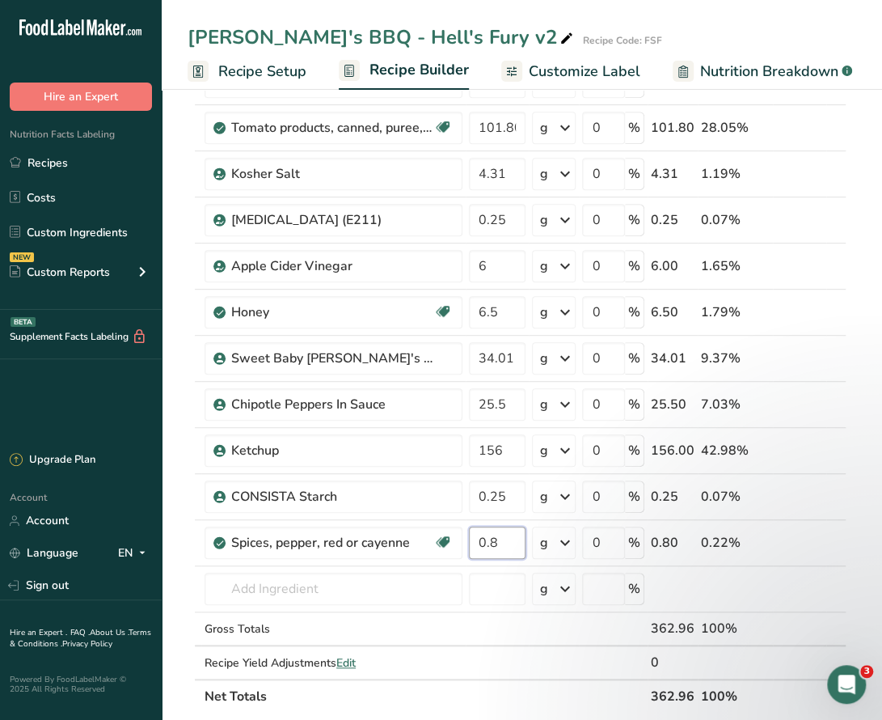
type input "0.8"
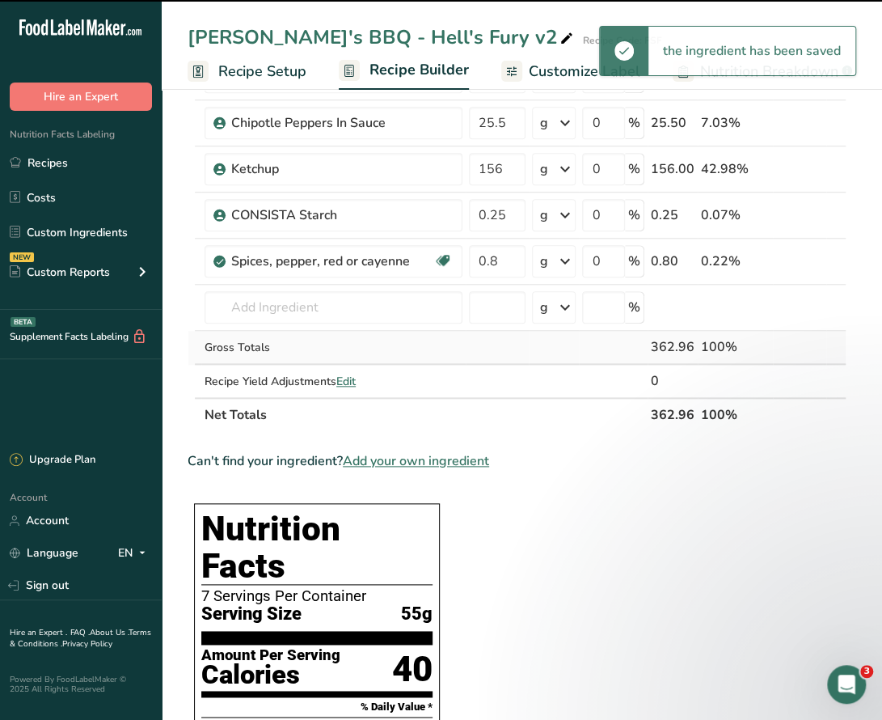
scroll to position [566, 0]
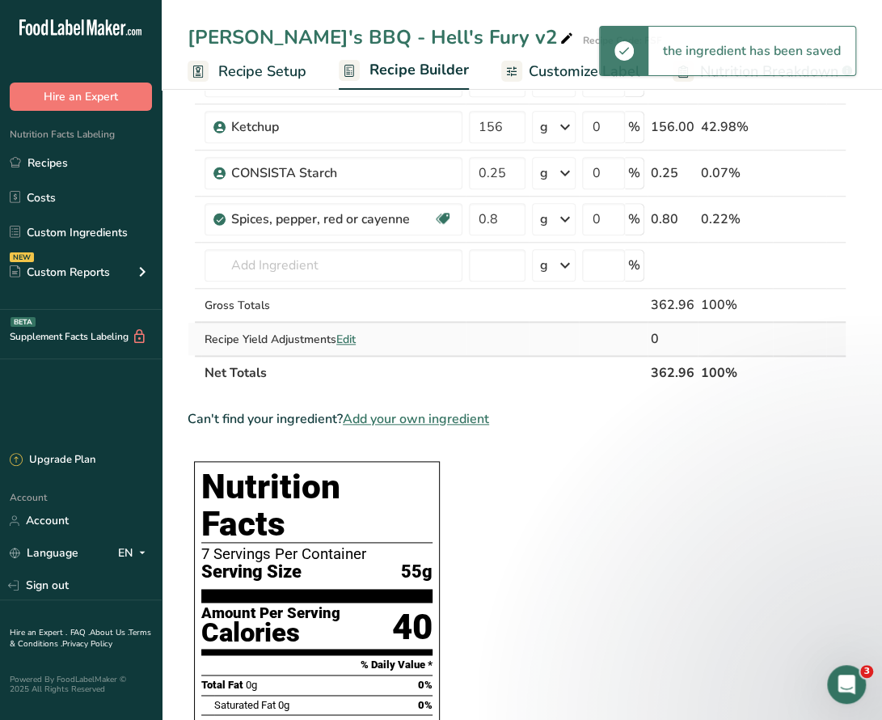
click at [353, 332] on span "Edit" at bounding box center [345, 339] width 19 height 15
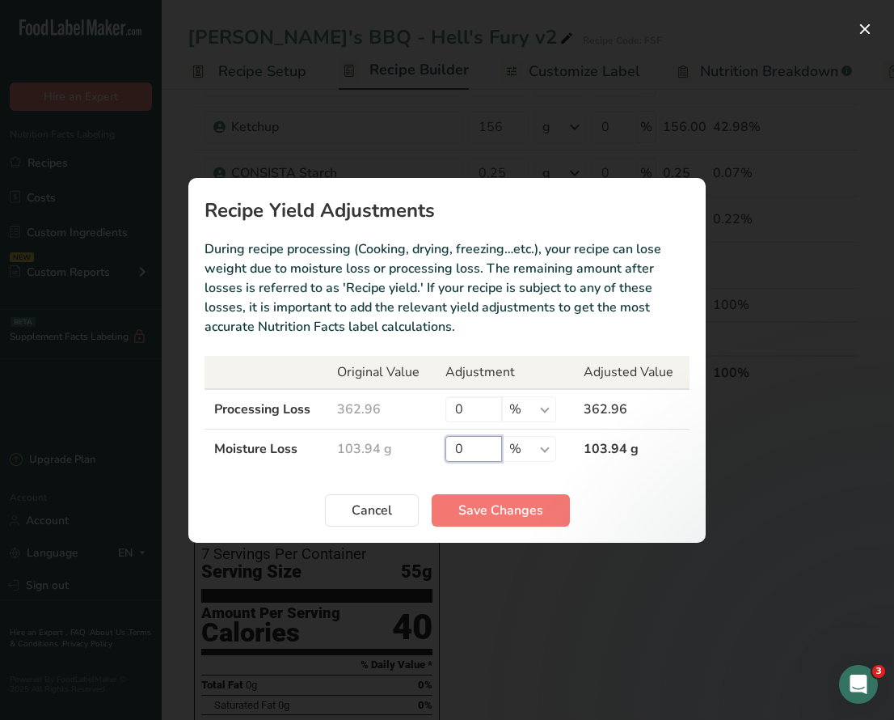
click at [462, 451] on input "0" at bounding box center [474, 449] width 57 height 26
type input "10"
click at [487, 497] on button "Save Changes" at bounding box center [501, 510] width 138 height 32
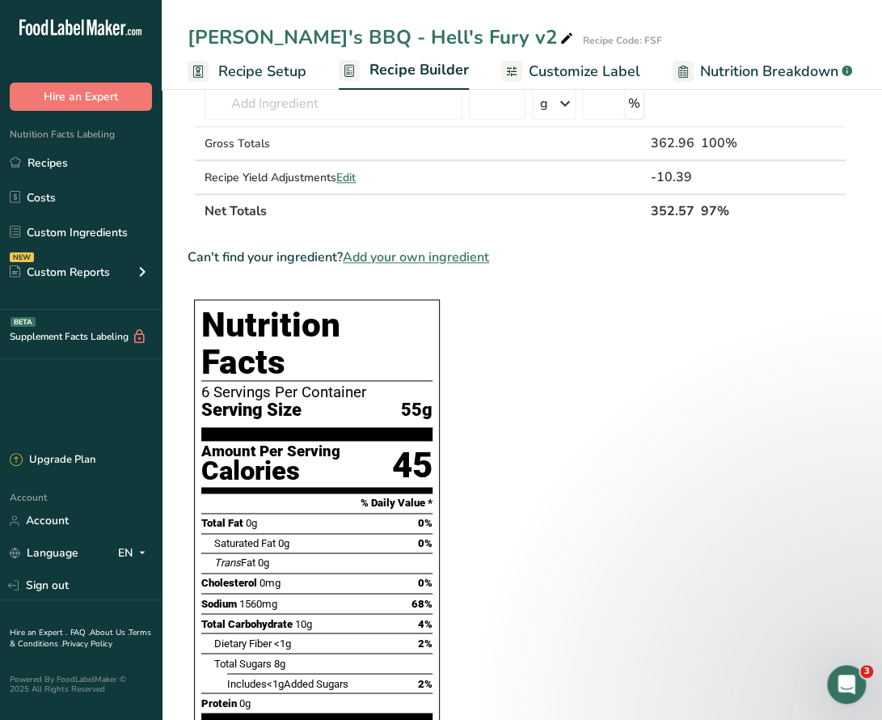
scroll to position [243, 0]
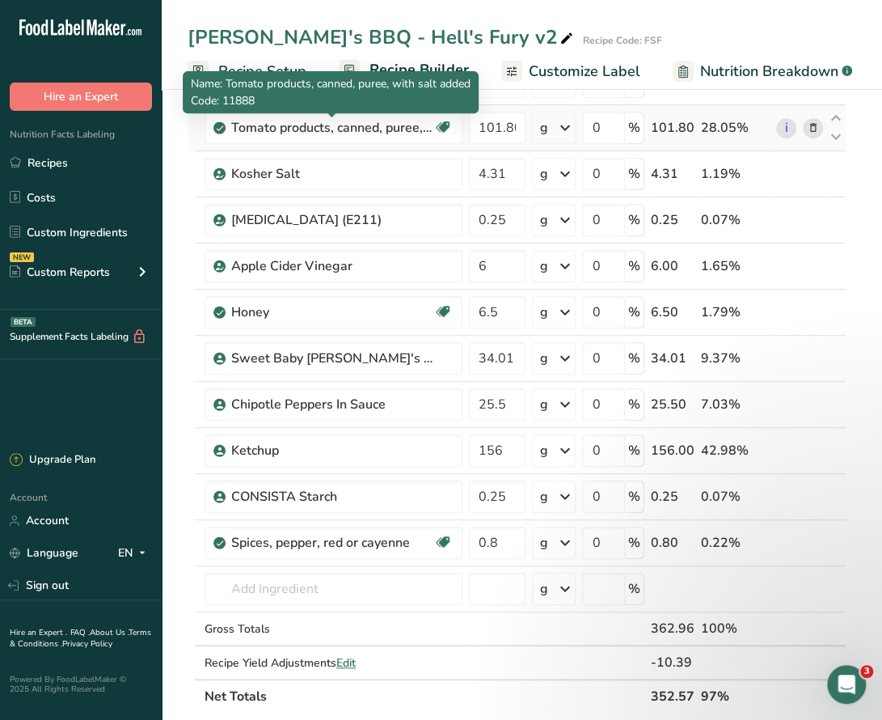
click at [281, 67] on span "Recipe Setup" at bounding box center [262, 72] width 88 height 22
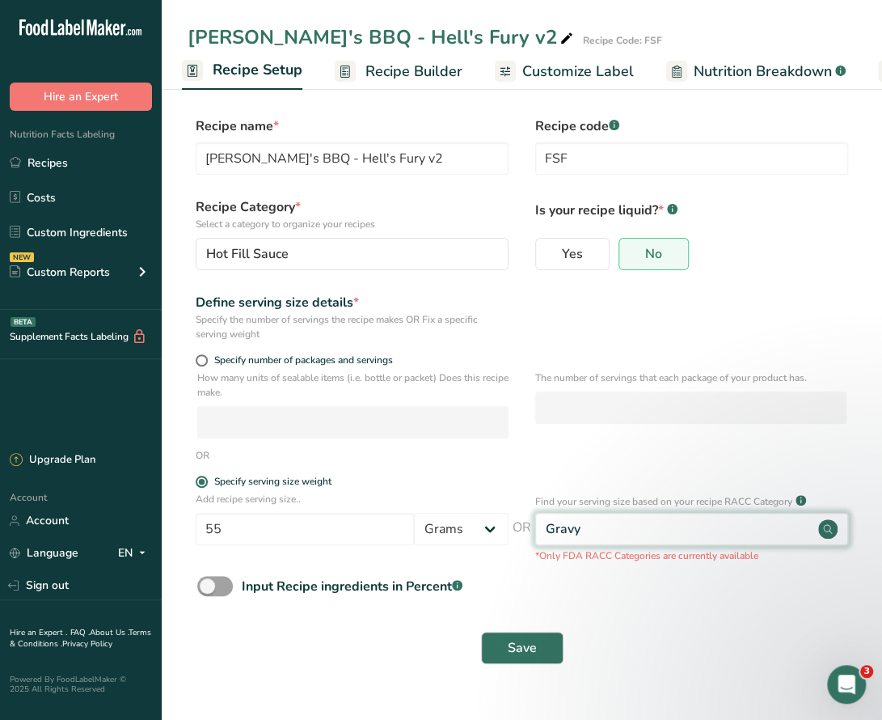
click at [620, 530] on div "Gravy" at bounding box center [691, 529] width 313 height 32
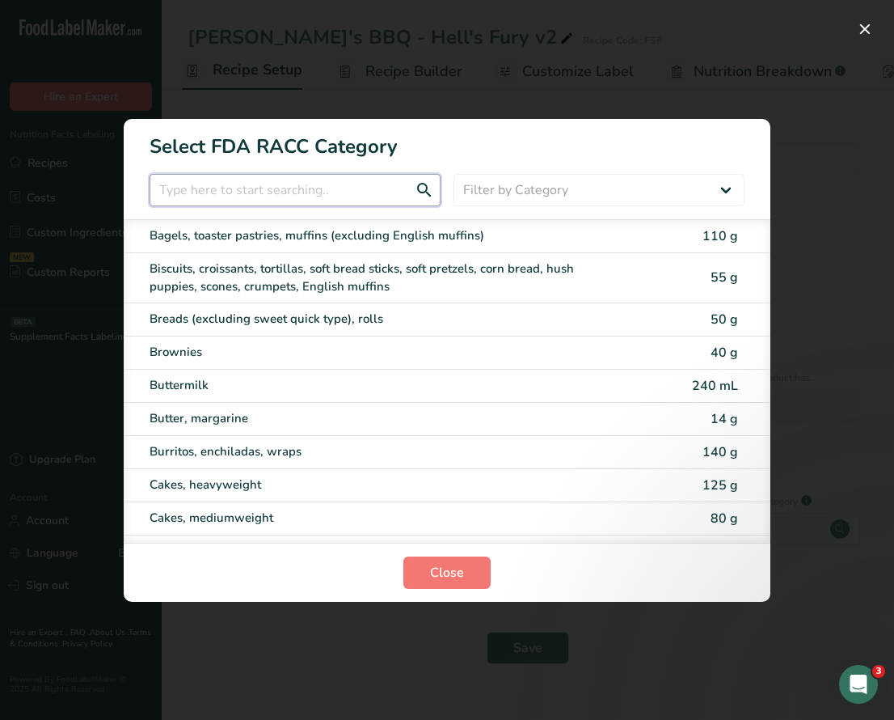
click at [367, 184] on input "RACC Category Selection Modal" at bounding box center [295, 190] width 291 height 32
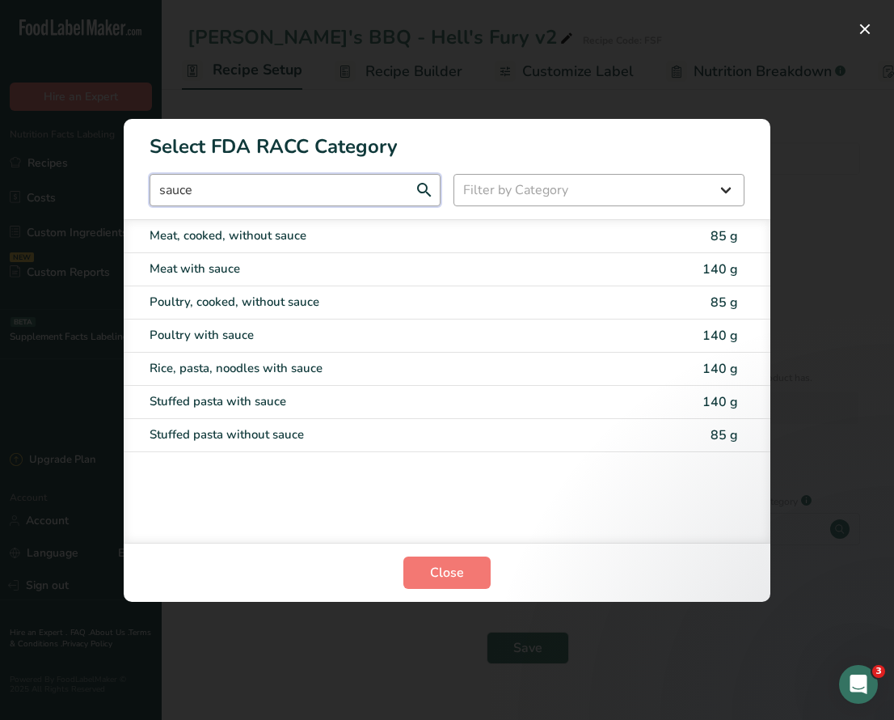
type input "sauce"
drag, startPoint x: 499, startPoint y: 192, endPoint x: 466, endPoint y: 185, distance: 33.9
click at [499, 192] on select "Filter by Category All Bakery products Beverages Cereals and other grain produc…" at bounding box center [599, 190] width 291 height 32
click at [476, 193] on select "Filter by Category All Bakery products Beverages Cereals and other grain produc…" at bounding box center [599, 190] width 291 height 32
click at [477, 193] on select "Filter by Category All Bakery products Beverages Cereals and other grain produc…" at bounding box center [599, 190] width 291 height 32
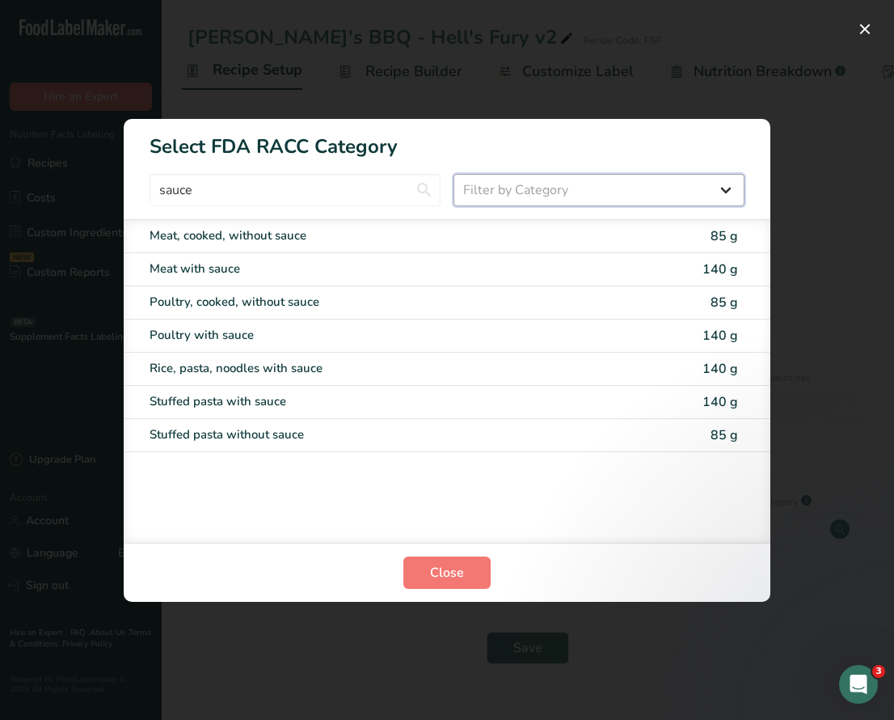
select select "22"
click at [454, 174] on select "Filter by Category All Bakery products Beverages Cereals and other grain produc…" at bounding box center [599, 190] width 291 height 32
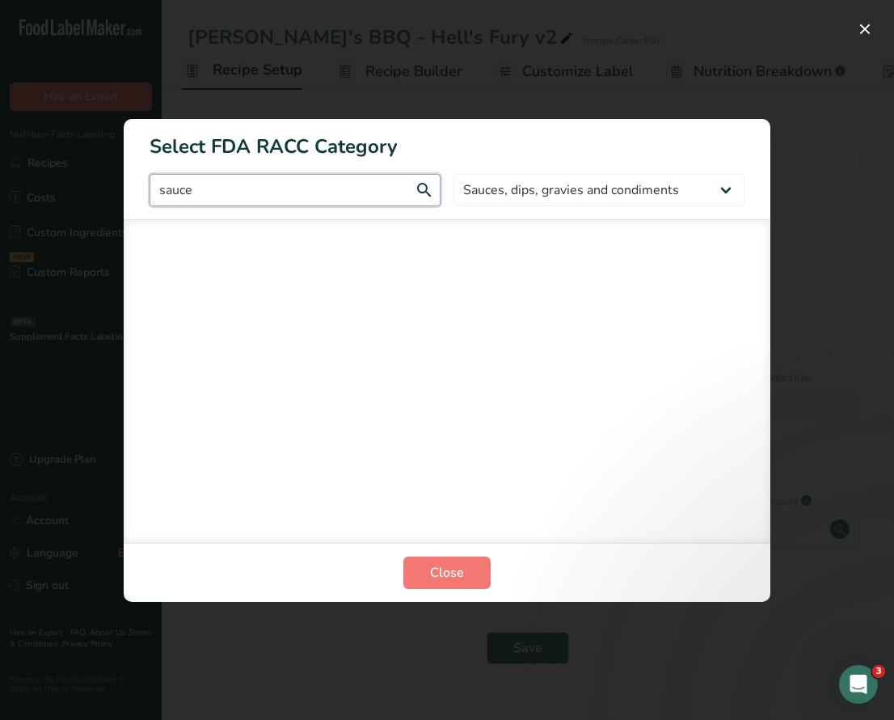
drag, startPoint x: 395, startPoint y: 188, endPoint x: 64, endPoint y: 184, distance: 331.5
click at [65, 184] on div "Select FDA RACC Category sauce All Bakery products Beverages Cereals and other …" at bounding box center [447, 360] width 894 height 720
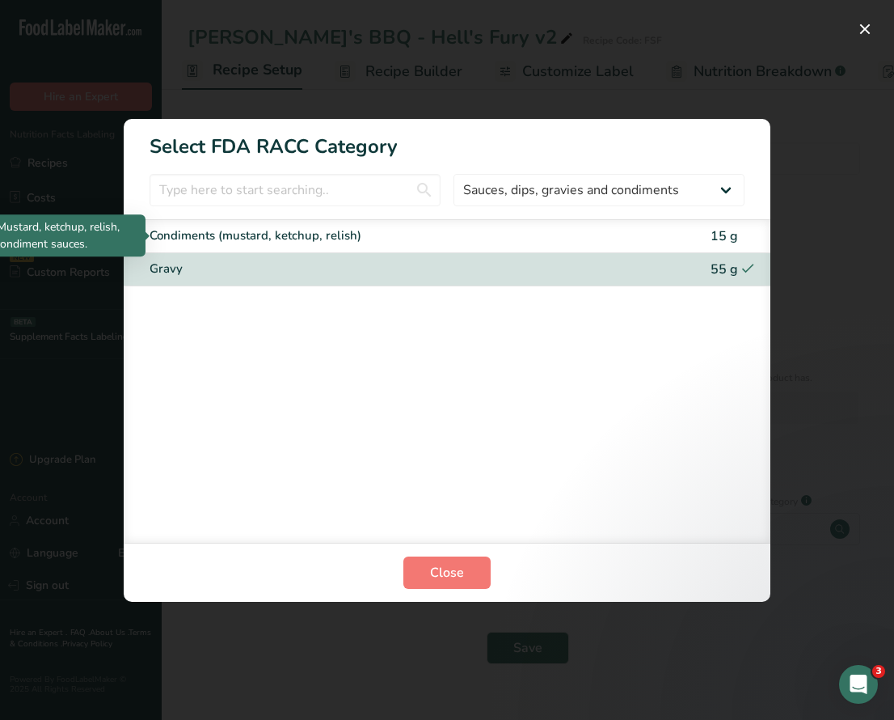
click at [268, 236] on div "Condiments (mustard, ketchup, relish)" at bounding box center [379, 235] width 459 height 19
type input "15"
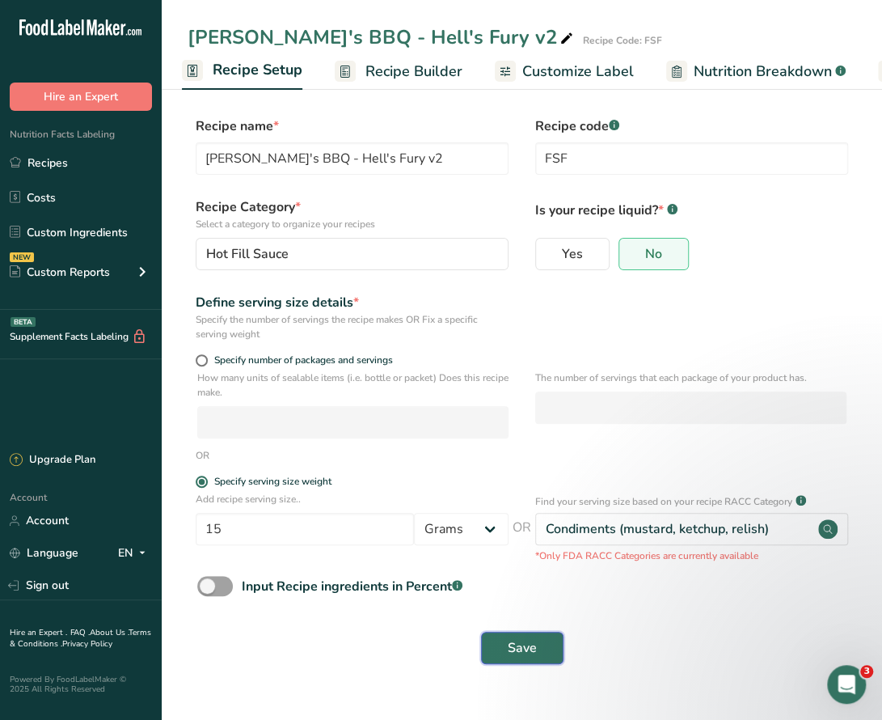
click at [530, 646] on span "Save" at bounding box center [522, 647] width 29 height 19
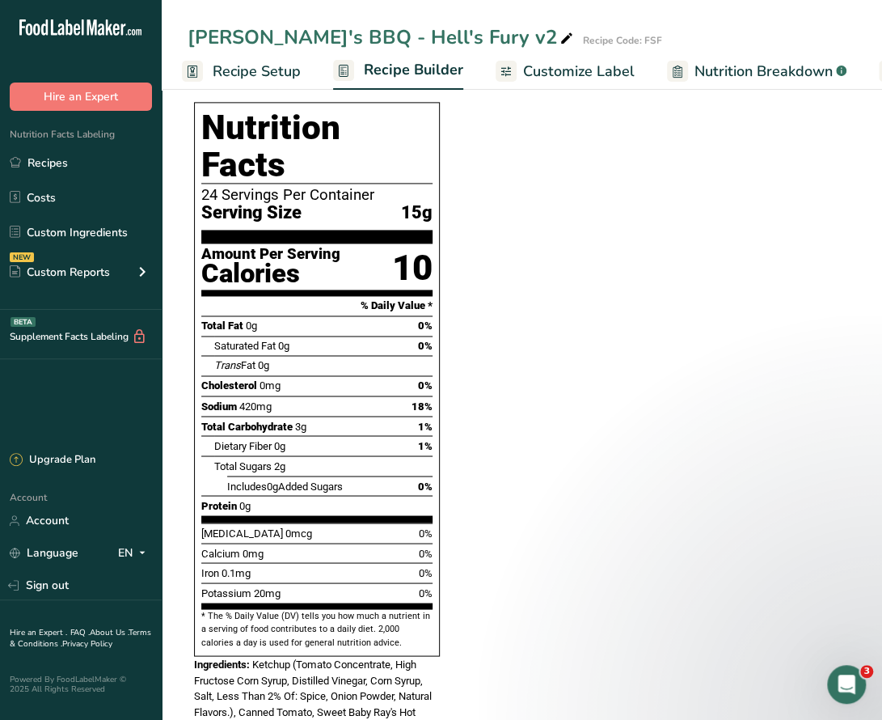
scroll to position [889, 0]
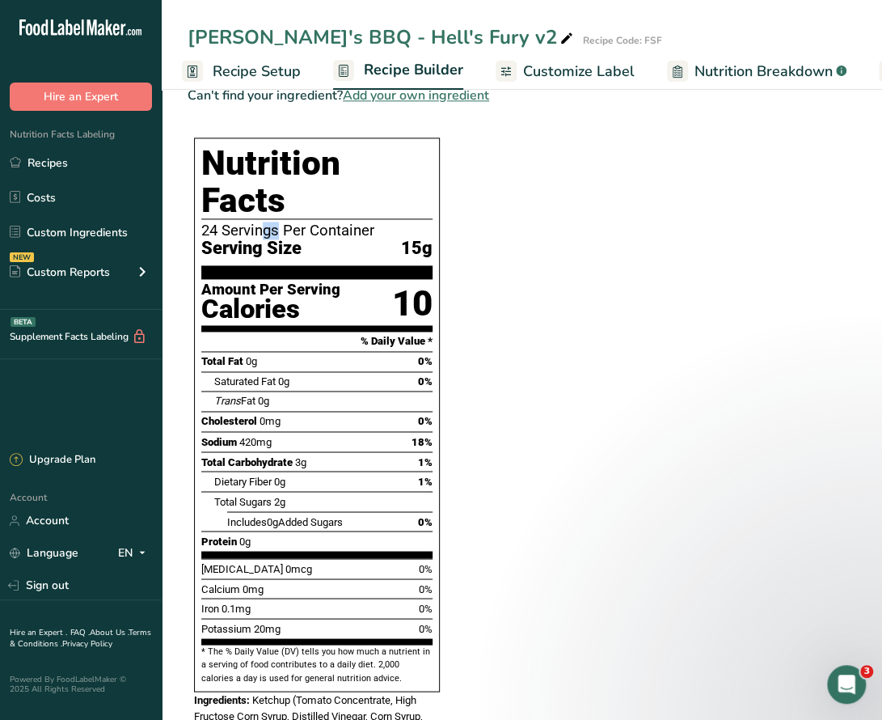
drag, startPoint x: 215, startPoint y: 187, endPoint x: 196, endPoint y: 187, distance: 19.4
click at [196, 187] on div "Nutrition Facts 24 Servings Per Container Serving Size 15g Amount Per Serving C…" at bounding box center [317, 414] width 246 height 554
click at [558, 301] on section "Ingredient * Amount * Unit * Waste * .a-a{fill:#347362;}.b-a{fill:#fff;} Grams …" at bounding box center [517, 362] width 659 height 2155
click at [586, 353] on section "Ingredient * Amount * Unit * Waste * .a-a{fill:#347362;}.b-a{fill:#fff;} Grams …" at bounding box center [517, 362] width 659 height 2155
drag, startPoint x: 58, startPoint y: 164, endPoint x: 328, endPoint y: 148, distance: 270.5
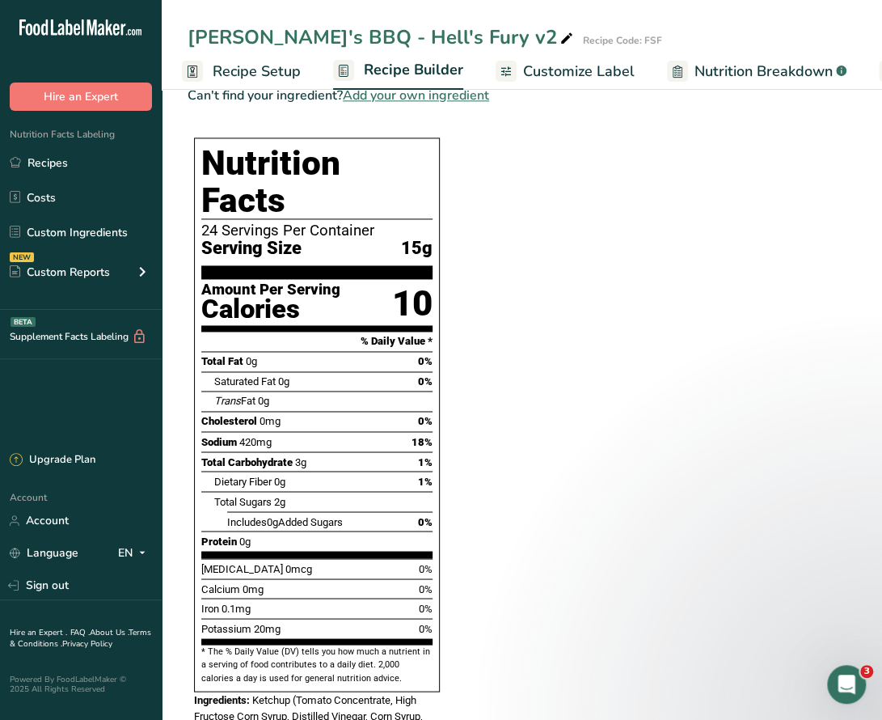
click at [58, 164] on link "Recipes" at bounding box center [81, 162] width 162 height 31
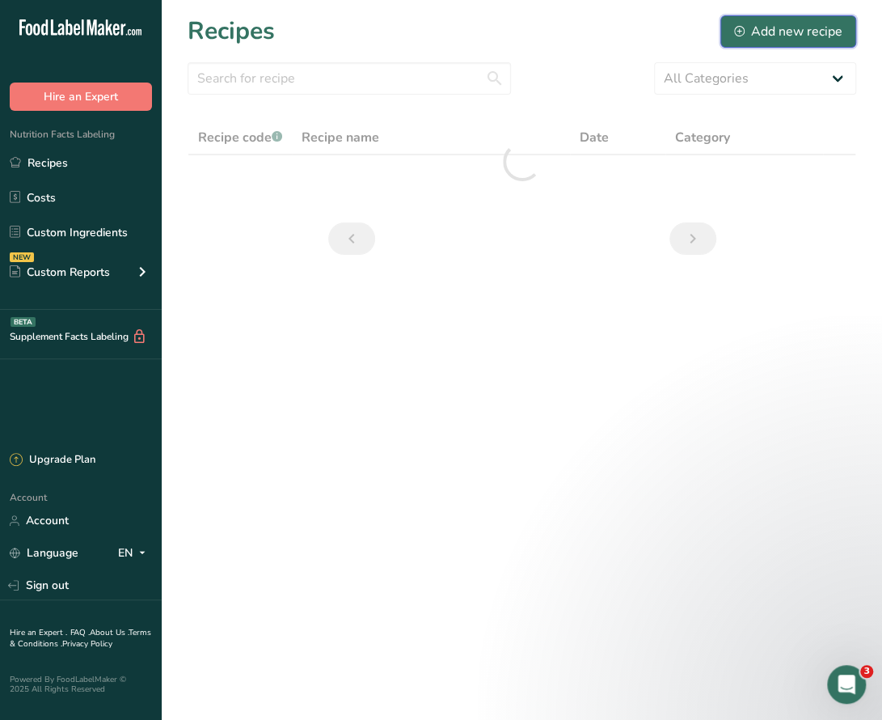
click at [795, 28] on div "Add new recipe" at bounding box center [788, 31] width 108 height 19
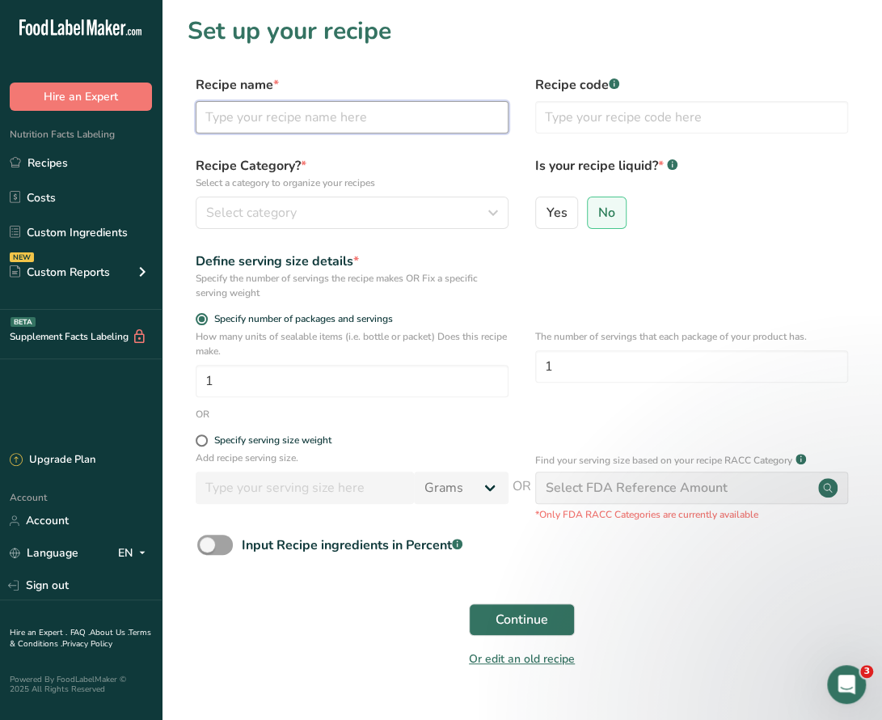
click at [333, 117] on input "text" at bounding box center [352, 117] width 313 height 32
type input "[PERSON_NAME]'s BBQ - Mango Habanero V1"
type input "D"
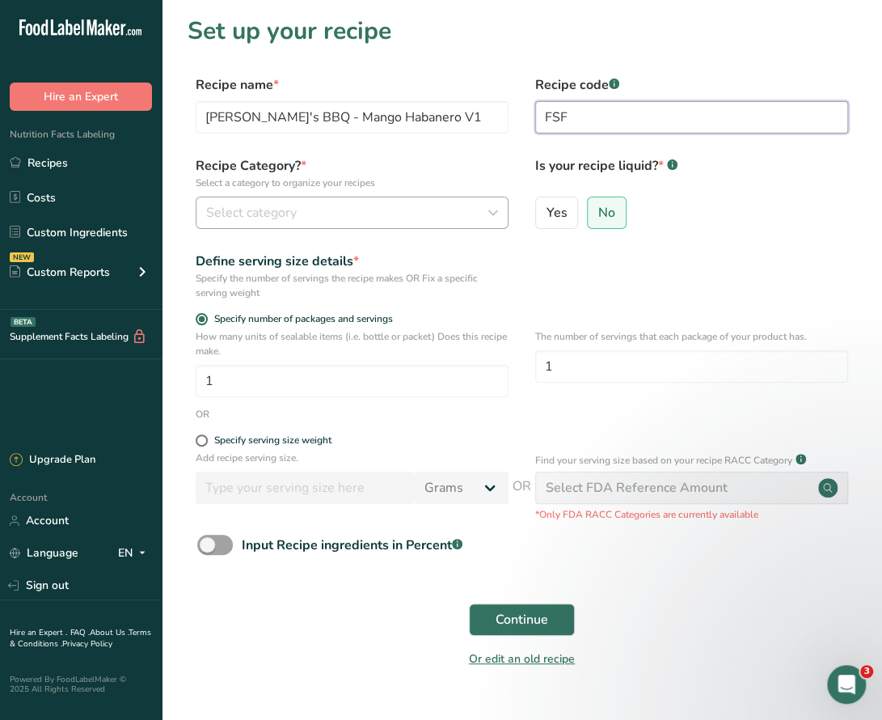
type input "FSF"
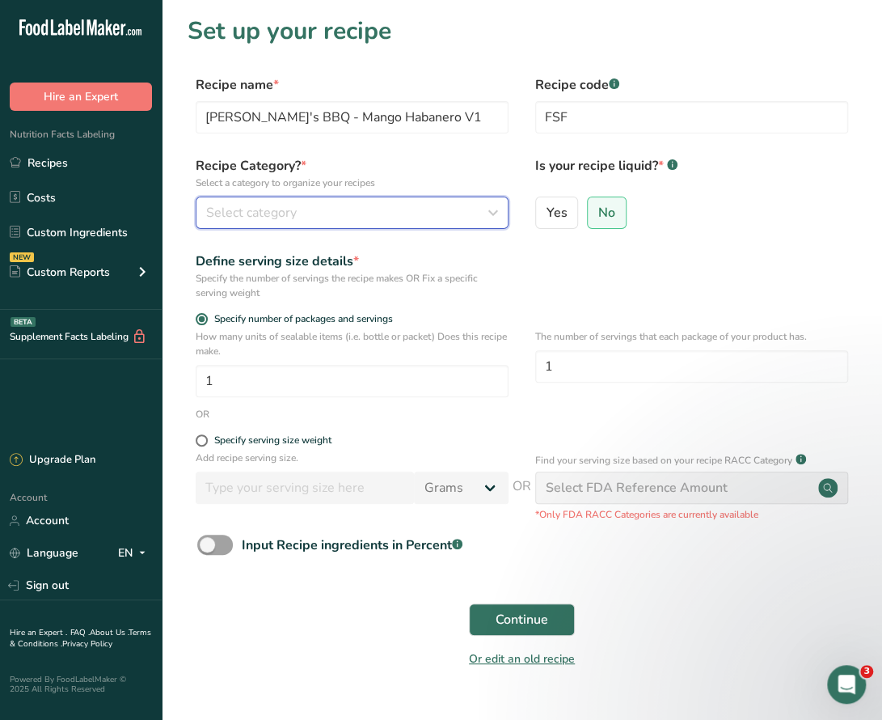
click at [433, 213] on div "Select category" at bounding box center [347, 212] width 282 height 19
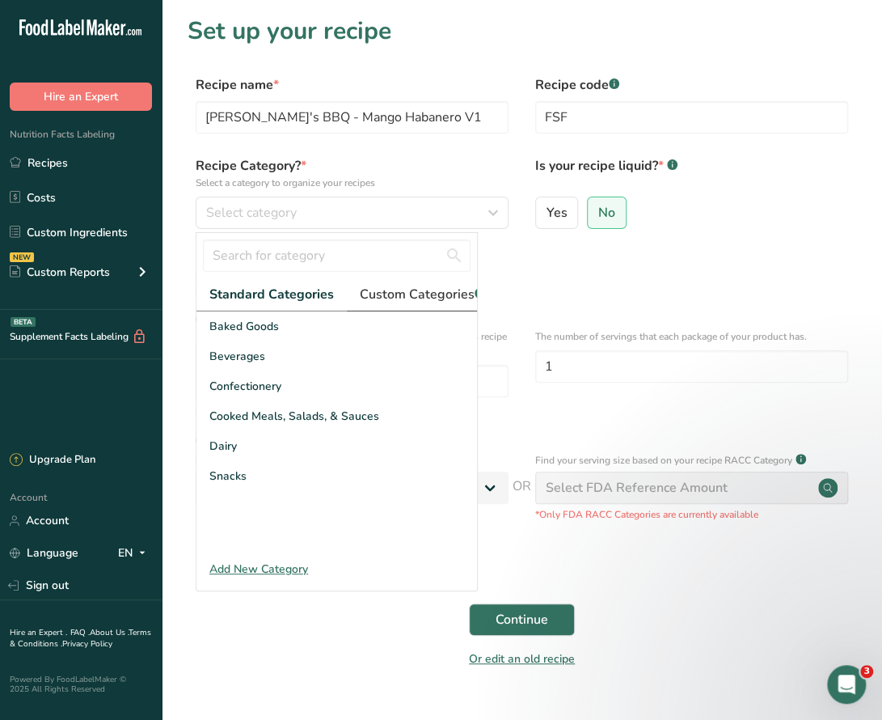
click at [395, 290] on span "Custom Categories .a-a{fill:#347362;}.b-a{fill:#fff;}" at bounding box center [422, 294] width 125 height 19
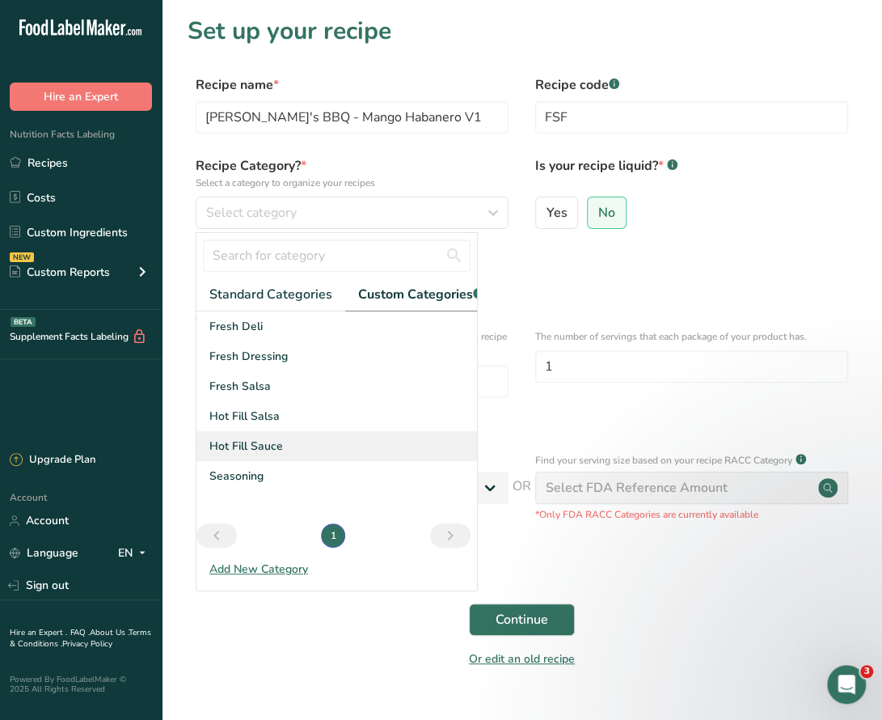
click at [254, 454] on span "Hot Fill Sauce" at bounding box center [246, 445] width 74 height 17
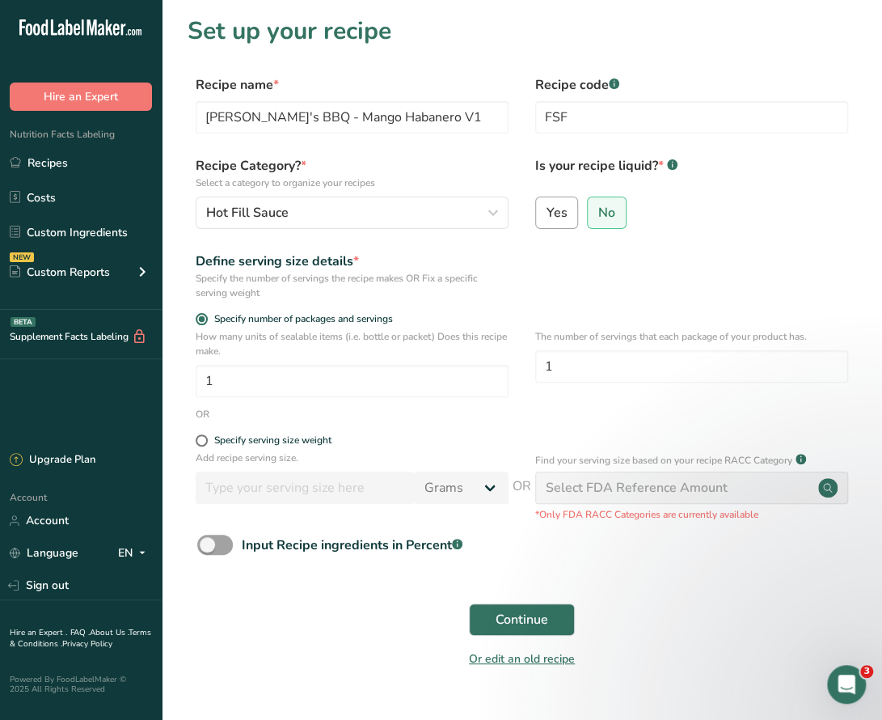
click at [556, 214] on span "Yes" at bounding box center [556, 213] width 21 height 16
click at [547, 214] on input "Yes" at bounding box center [541, 212] width 11 height 11
radio input "true"
radio input "false"
select select "22"
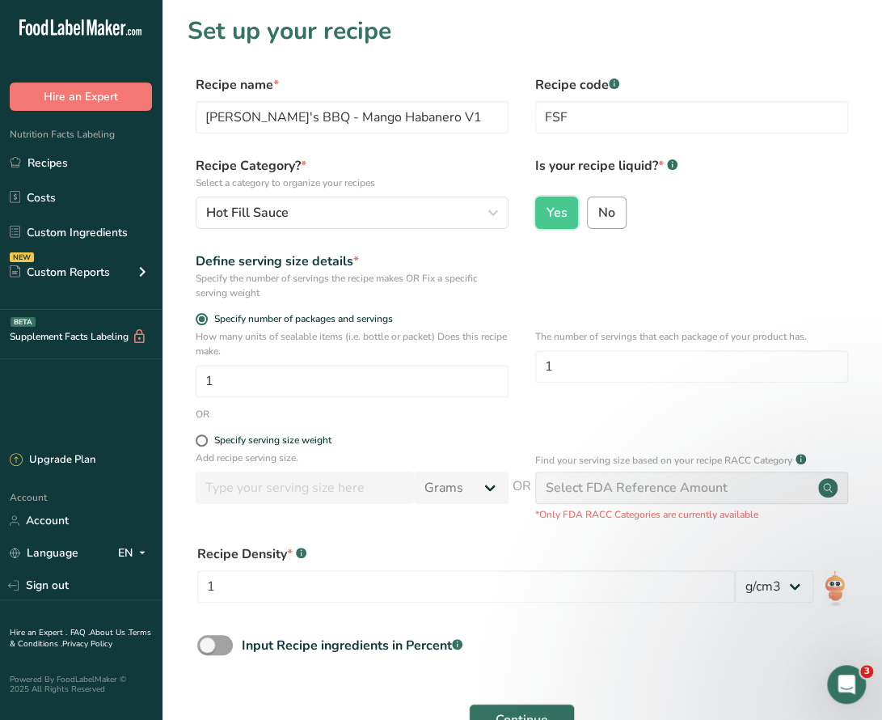
click at [601, 216] on span "No" at bounding box center [606, 213] width 17 height 16
click at [598, 216] on input "No" at bounding box center [593, 212] width 11 height 11
radio input "true"
radio input "false"
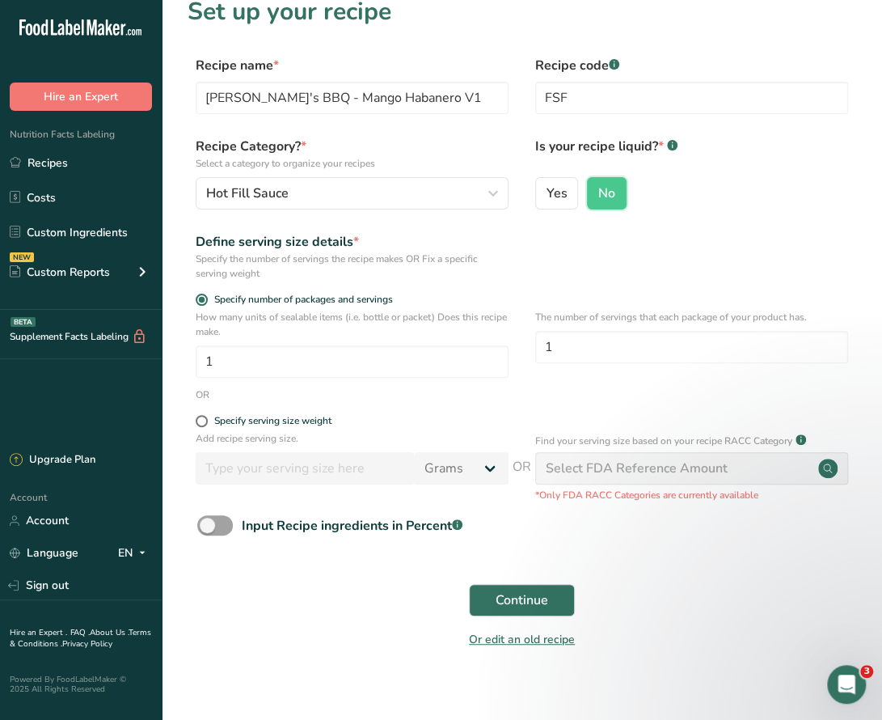
scroll to position [36, 0]
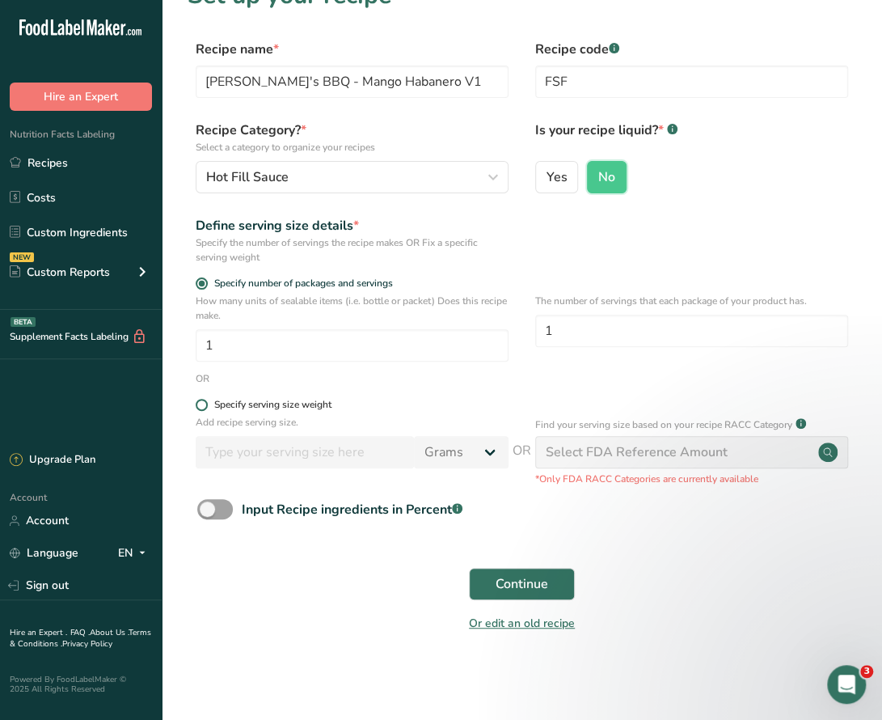
click at [201, 402] on span at bounding box center [202, 405] width 12 height 12
click at [201, 402] on input "Specify serving size weight" at bounding box center [201, 404] width 11 height 11
radio input "true"
radio input "false"
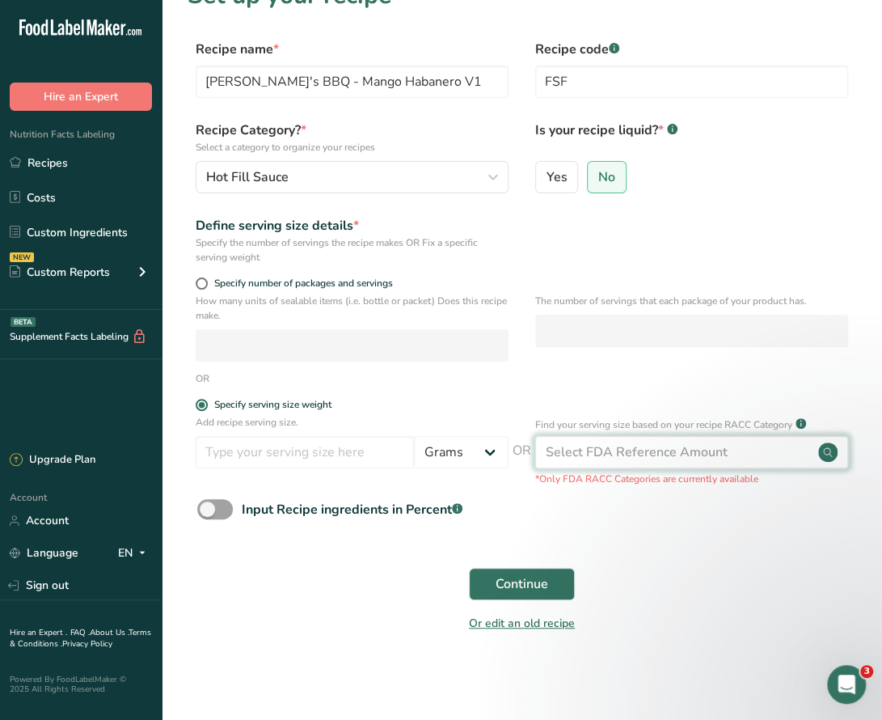
click at [607, 455] on div "Select FDA Reference Amount" at bounding box center [637, 451] width 182 height 19
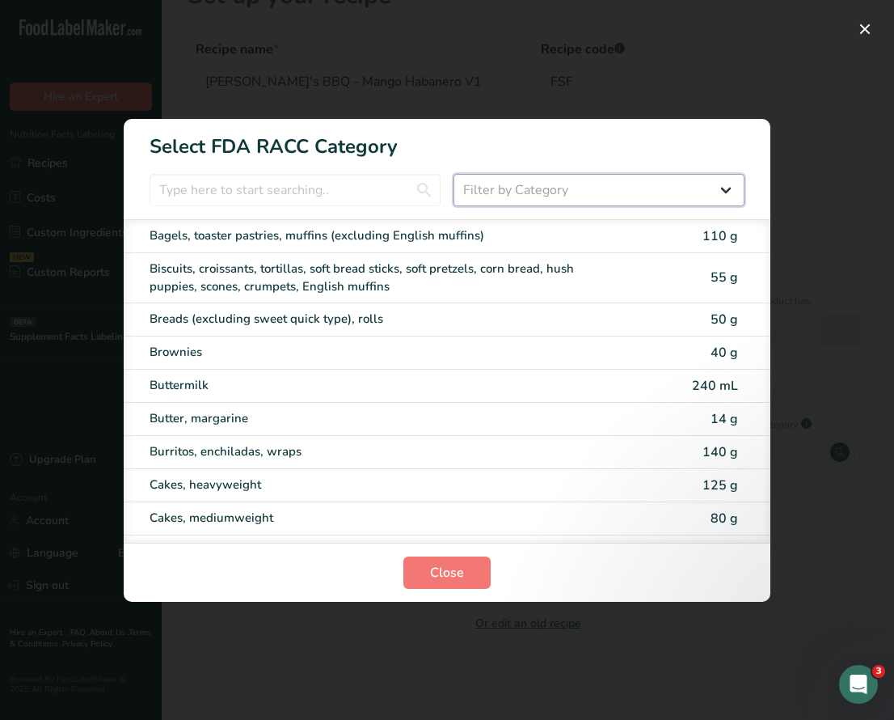
drag, startPoint x: 513, startPoint y: 185, endPoint x: 513, endPoint y: 202, distance: 17.0
click at [513, 184] on select "Filter by Category All Bakery products Beverages Cereals and other grain produc…" at bounding box center [599, 190] width 291 height 32
select select "22"
click at [454, 174] on select "Filter by Category All Bakery products Beverages Cereals and other grain produc…" at bounding box center [599, 190] width 291 height 32
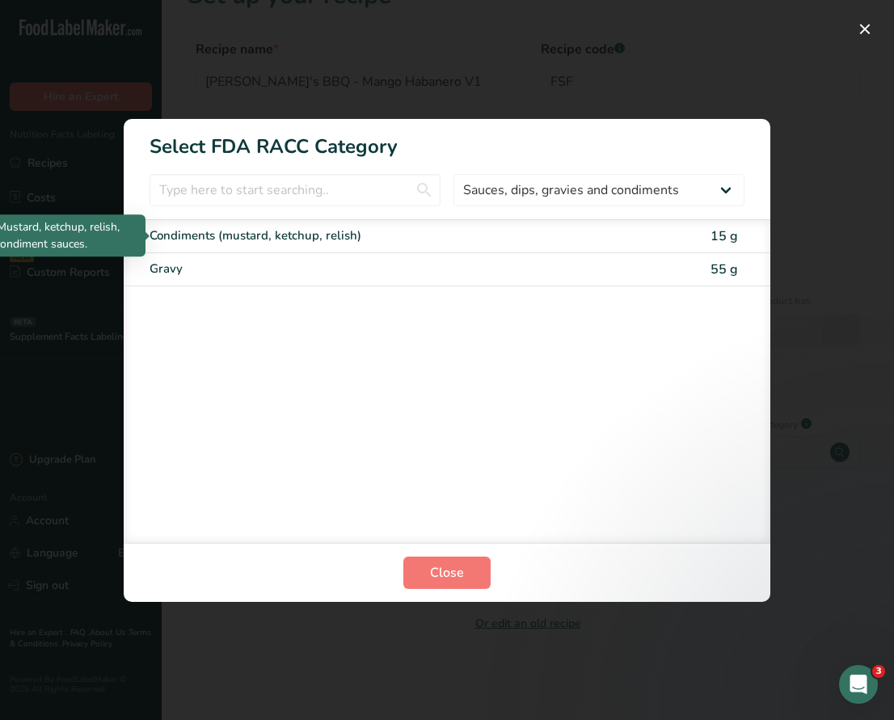
click at [301, 235] on div "Condiments (mustard, ketchup, relish)" at bounding box center [379, 235] width 459 height 19
type input "15"
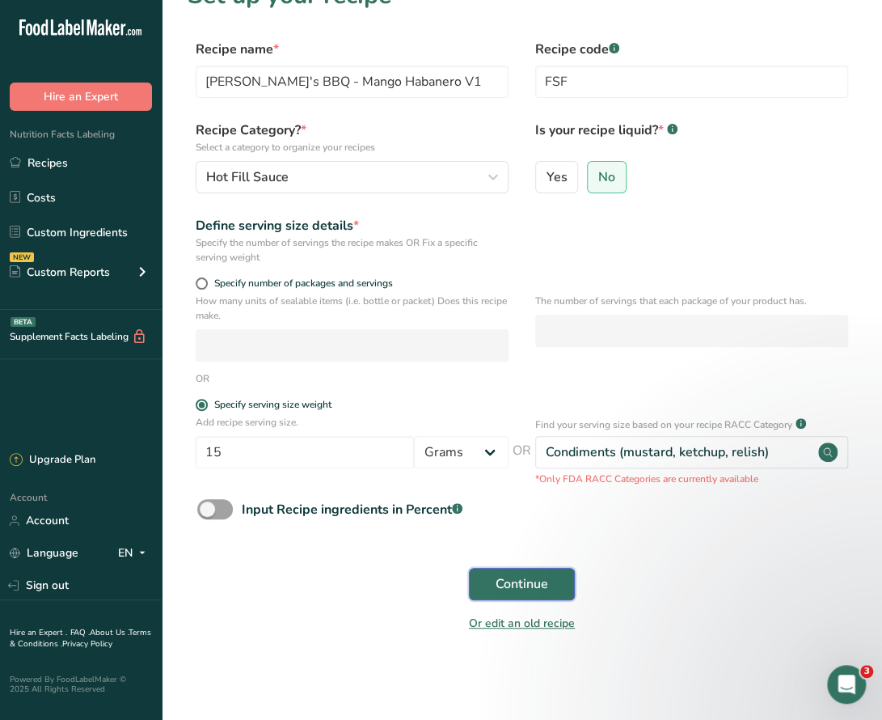
drag, startPoint x: 542, startPoint y: 581, endPoint x: 605, endPoint y: 578, distance: 63.1
click at [542, 581] on span "Continue" at bounding box center [522, 583] width 53 height 19
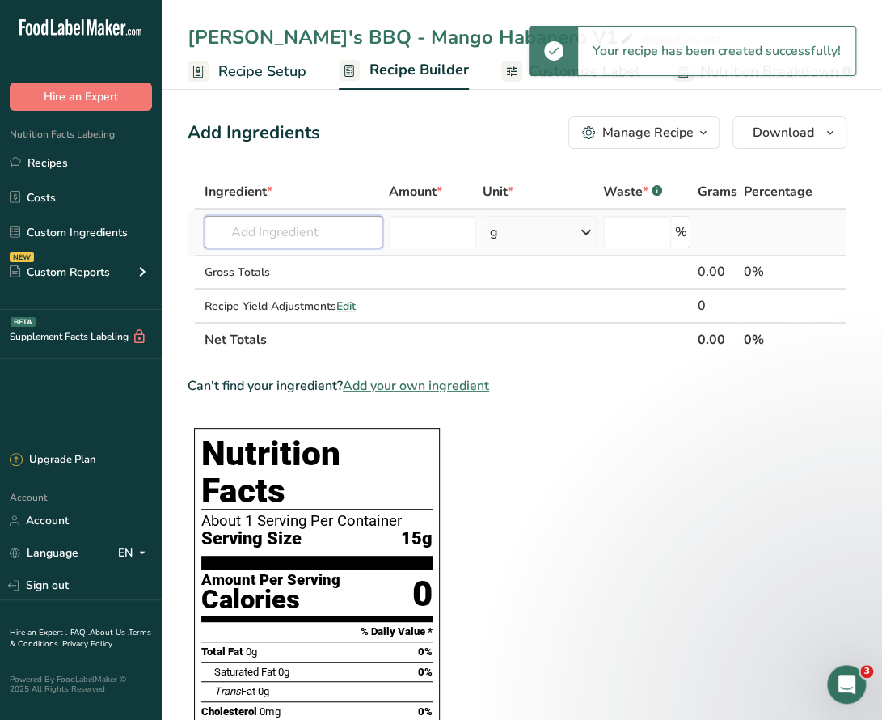
click at [311, 230] on input "text" at bounding box center [294, 232] width 178 height 32
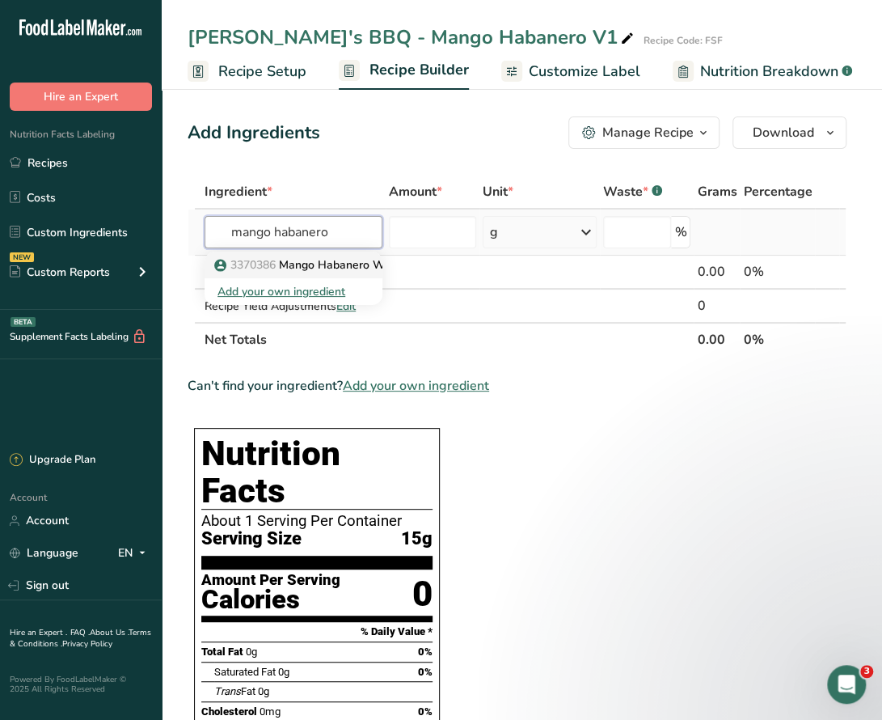
type input "mango habanero"
click at [351, 260] on p "3370386 Mango Habanero Wing Sauce & Glaze" at bounding box center [349, 264] width 264 height 17
type input "Mango Habanero Wing Sauce & Glaze"
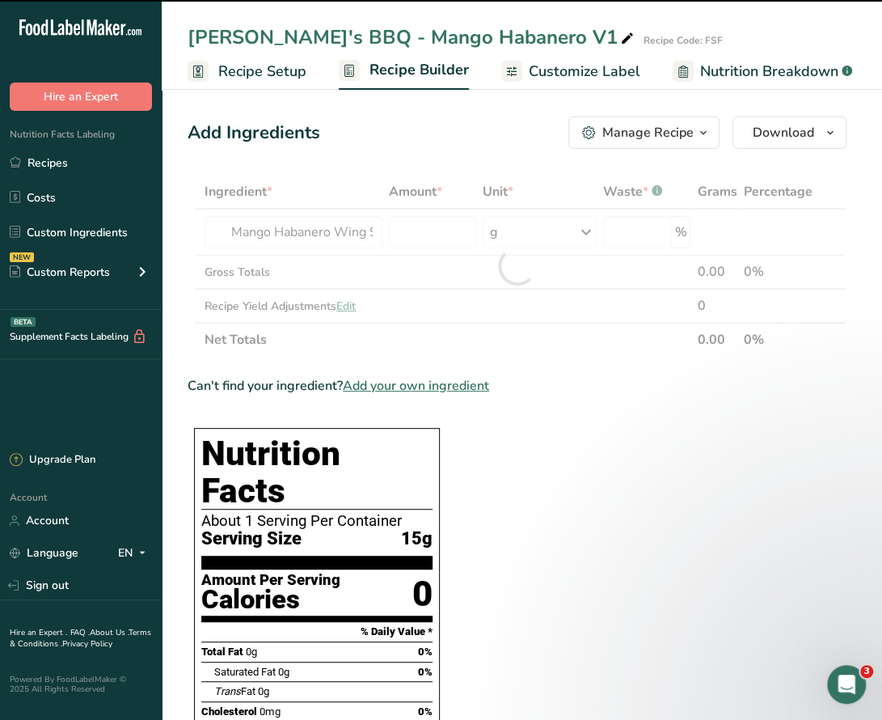
type input "0"
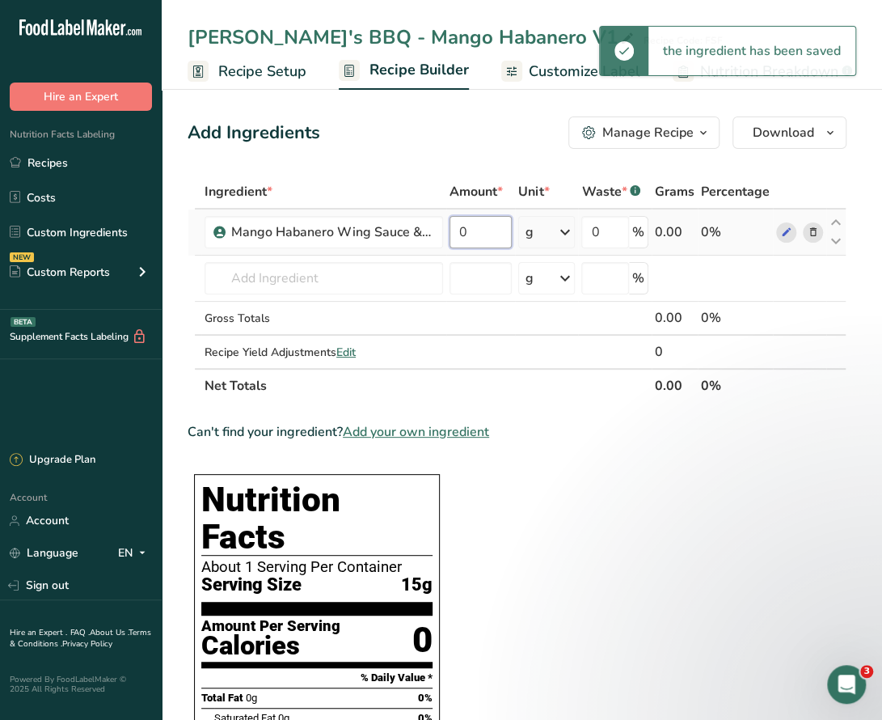
click at [475, 229] on input "0" at bounding box center [481, 232] width 62 height 32
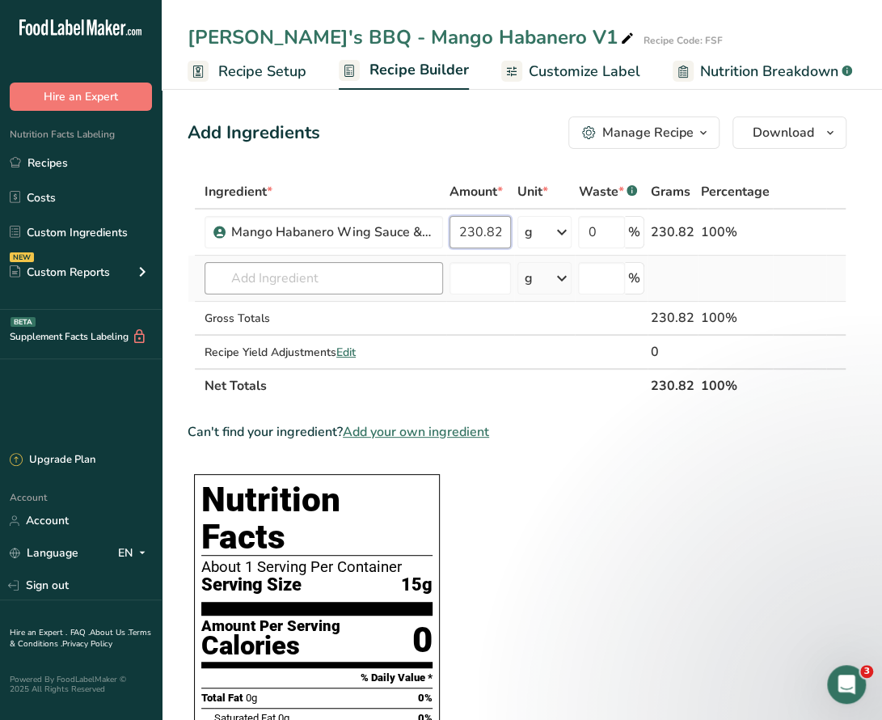
type input "230.82"
click at [241, 269] on div "Ingredient * Amount * Unit * Waste * .a-a{fill:#347362;}.b-a{fill:#fff;} Grams …" at bounding box center [517, 289] width 659 height 228
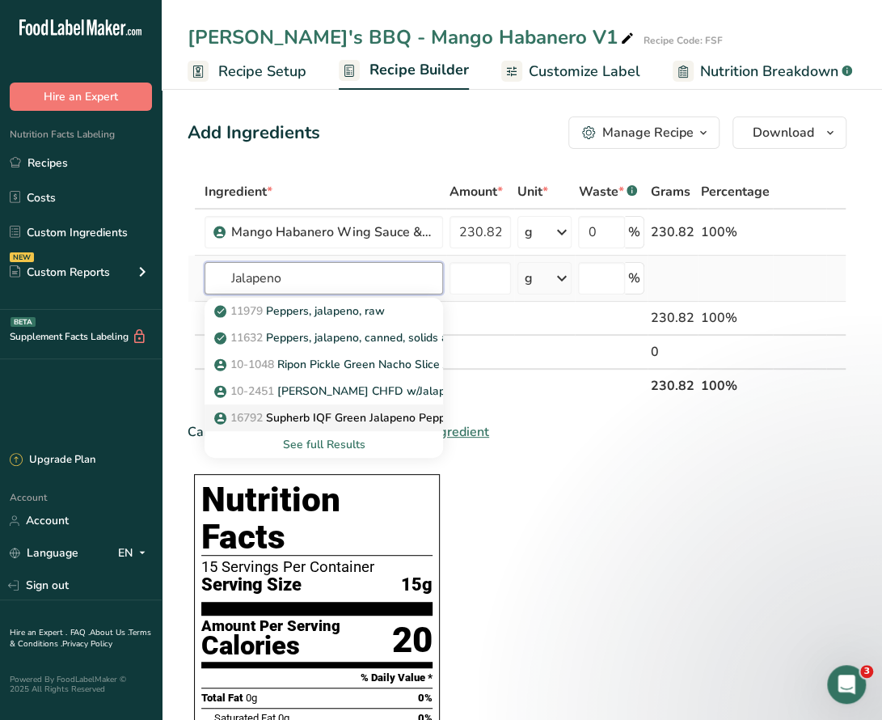
type input "Jalapeno"
click at [329, 417] on p "16792 Supherb IQF Green Jalapeno Pepper 16792" at bounding box center [354, 417] width 274 height 17
type input "Supherb IQF Green Jalapeno Pepper 16792"
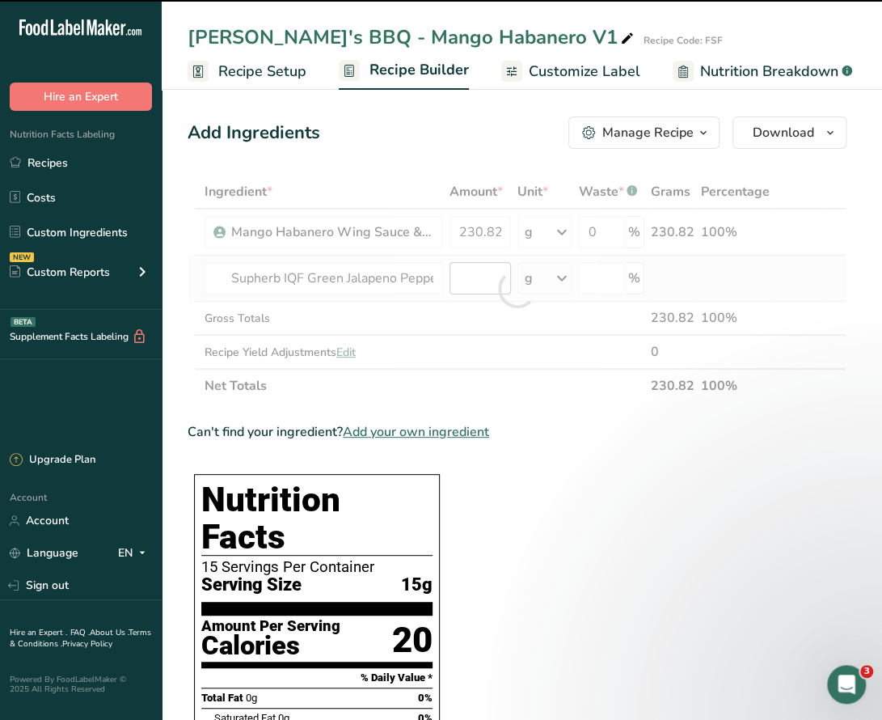
type input "0"
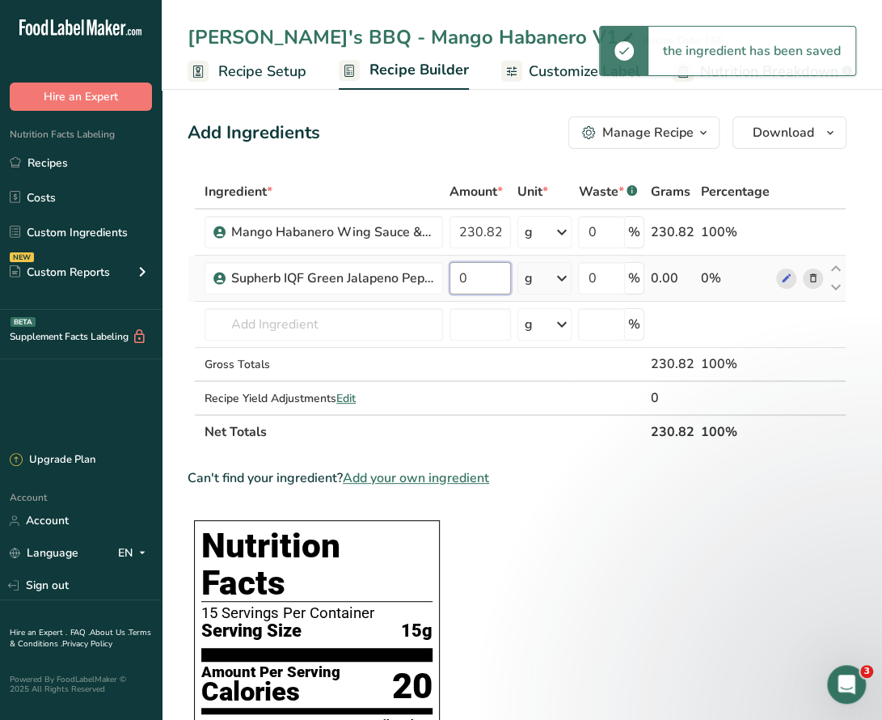
click at [477, 278] on input "0" at bounding box center [480, 278] width 61 height 32
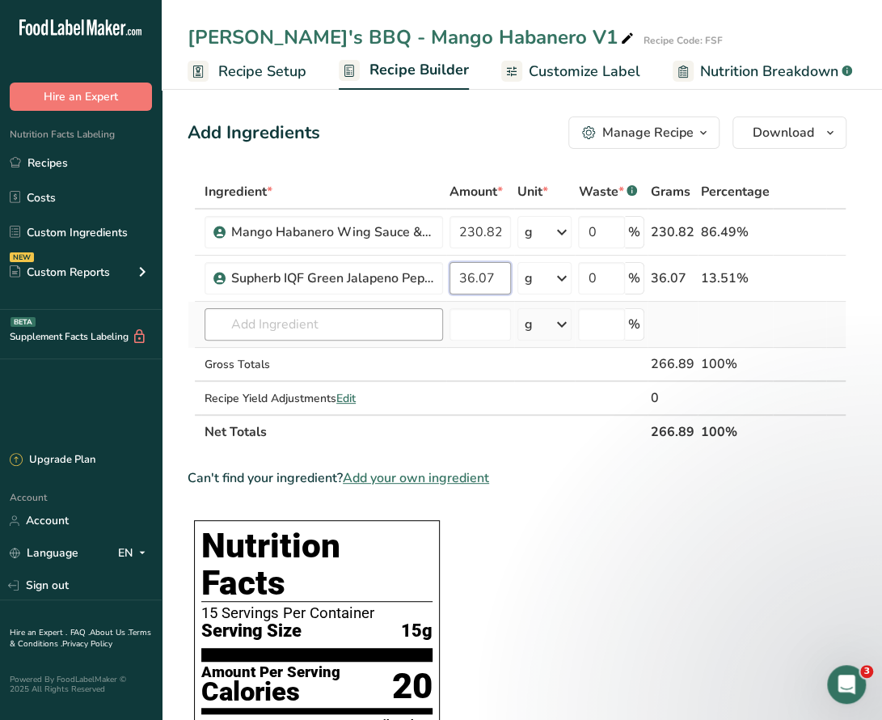
type input "36.07"
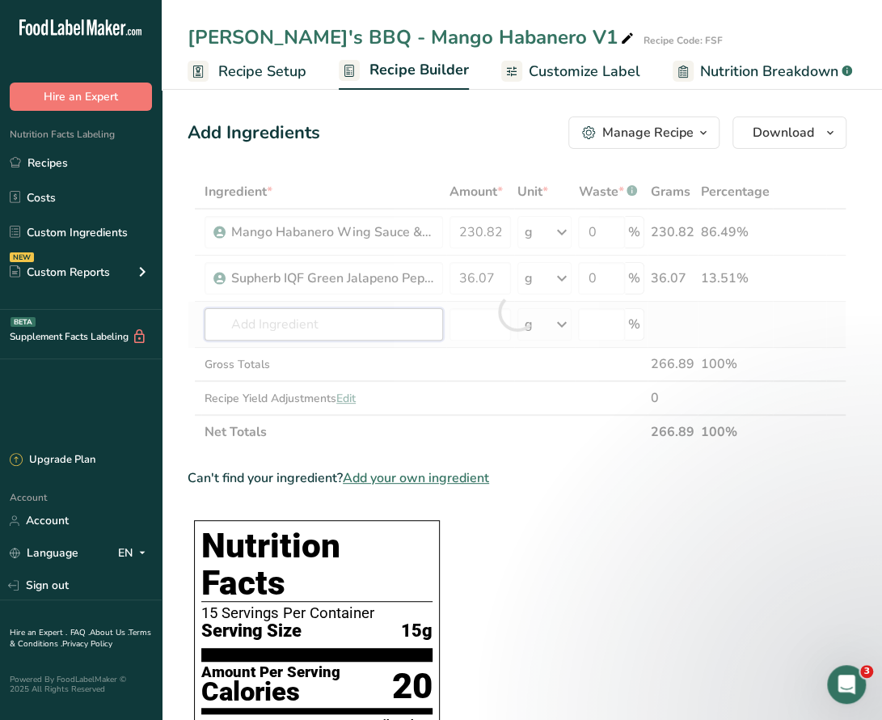
click at [351, 320] on div "Ingredient * Amount * Unit * Waste * .a-a{fill:#347362;}.b-a{fill:#fff;} Grams …" at bounding box center [517, 312] width 659 height 274
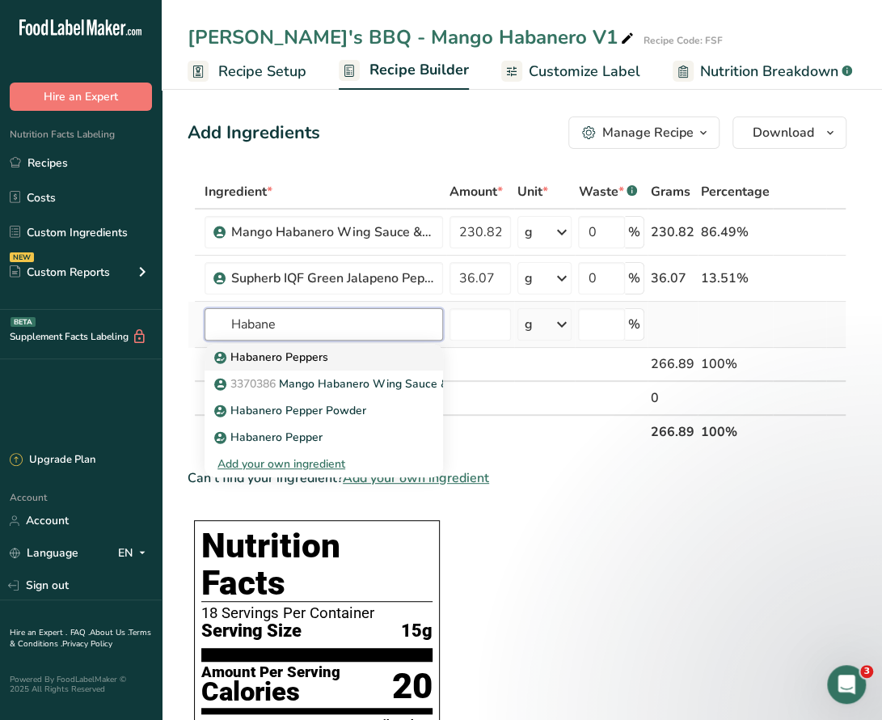
type input "Habane"
click at [289, 357] on p "Habanero Peppers" at bounding box center [272, 356] width 111 height 17
type input "Habanero Peppers"
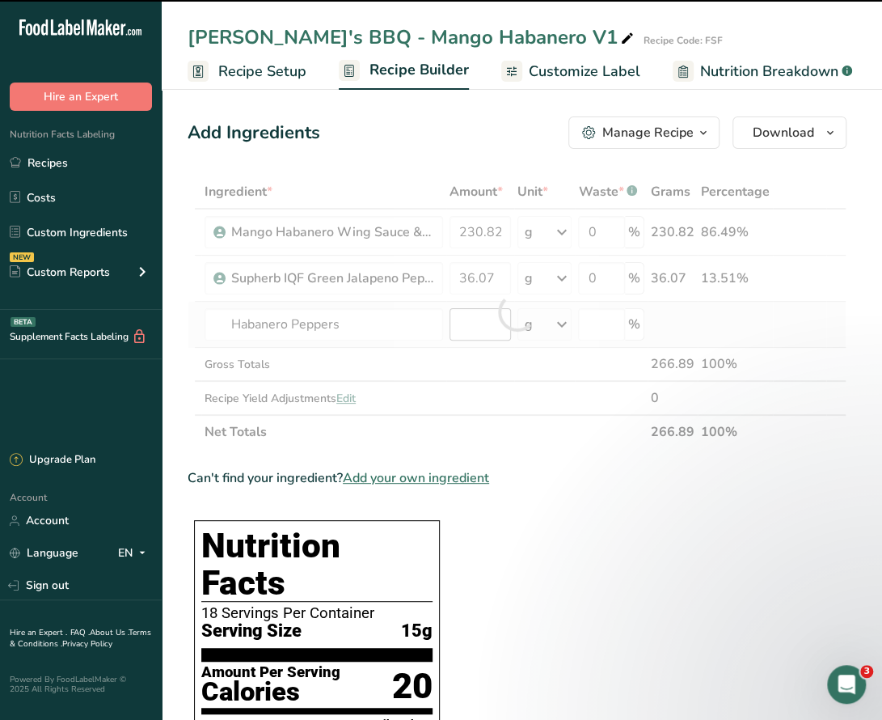
type input "0"
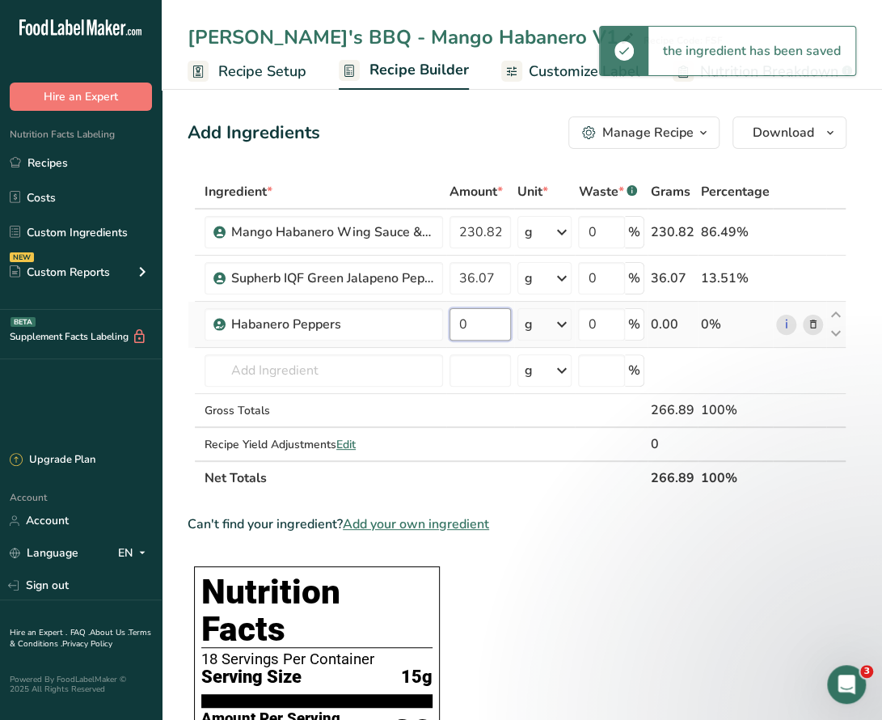
click at [480, 329] on input "0" at bounding box center [480, 324] width 61 height 32
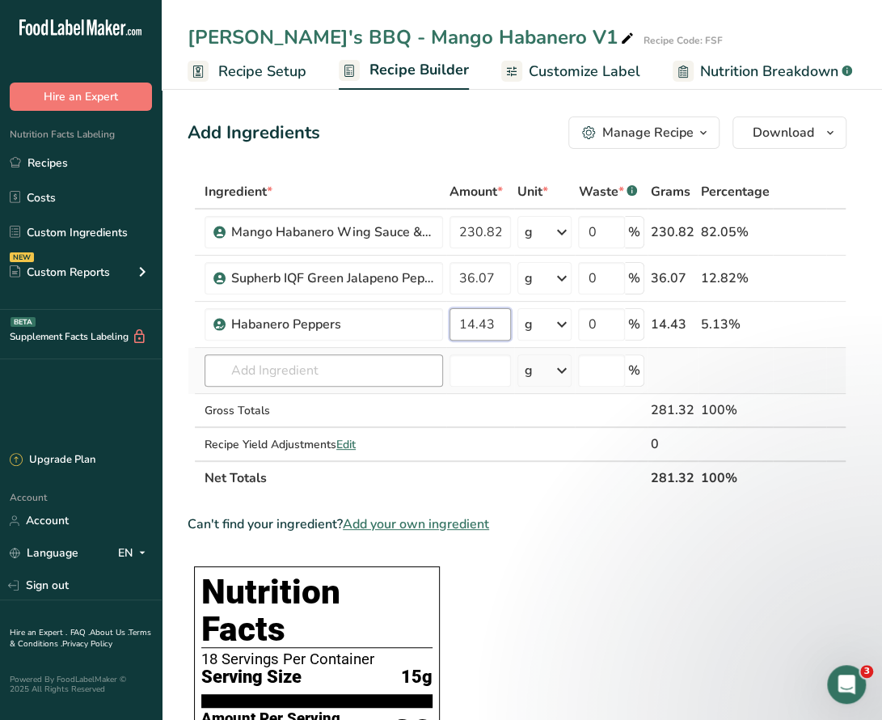
type input "14.43"
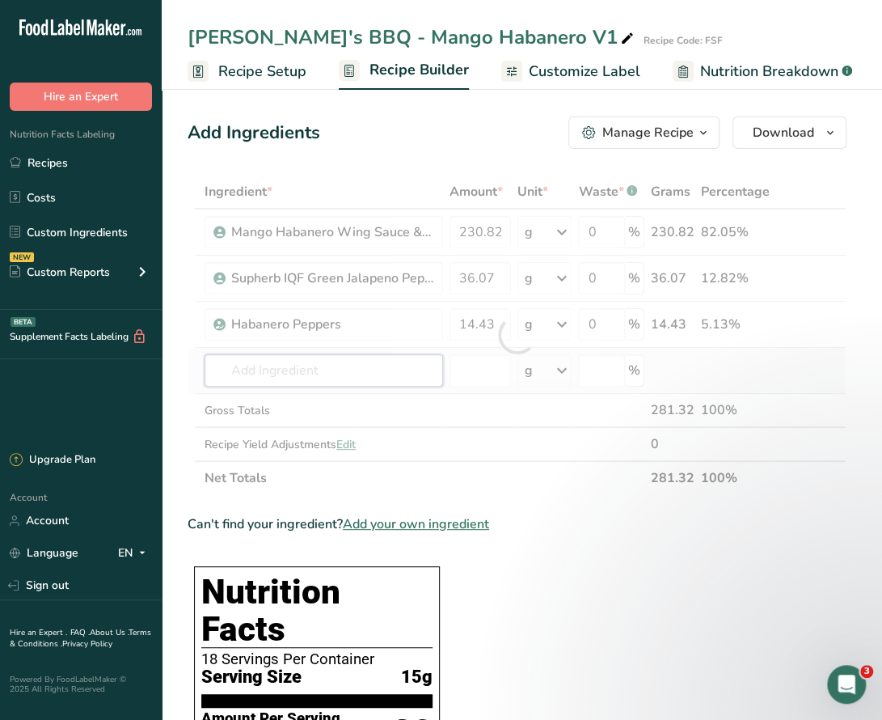
click at [309, 374] on div "Ingredient * Amount * Unit * Waste * .a-a{fill:#347362;}.b-a{fill:#fff;} Grams …" at bounding box center [517, 335] width 659 height 320
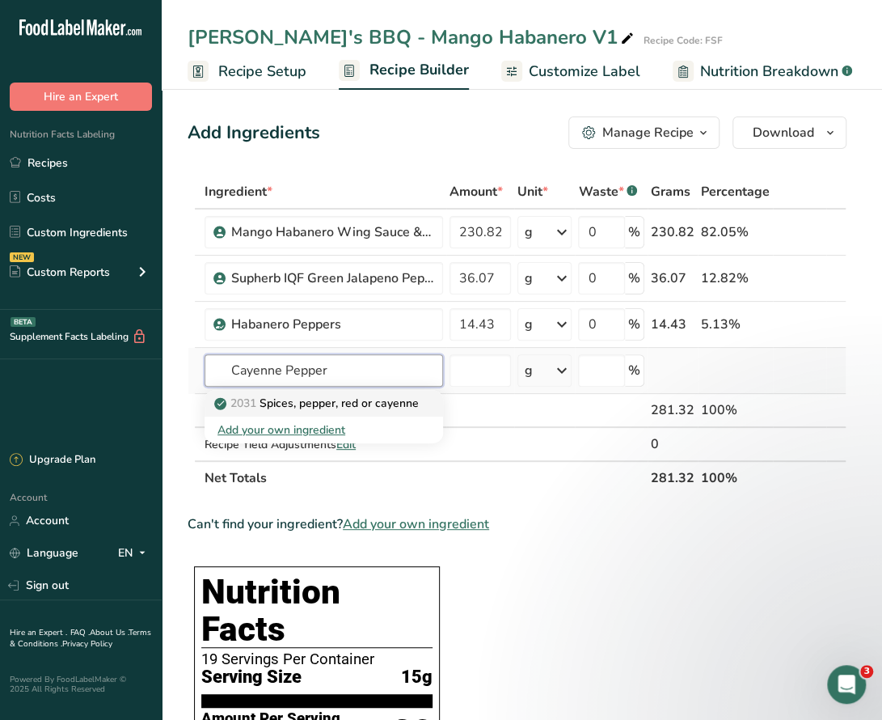
type input "Cayenne Pepper"
click at [346, 402] on p "2031 Spices, pepper, red or cayenne" at bounding box center [317, 403] width 201 height 17
type input "Spices, pepper, red or cayenne"
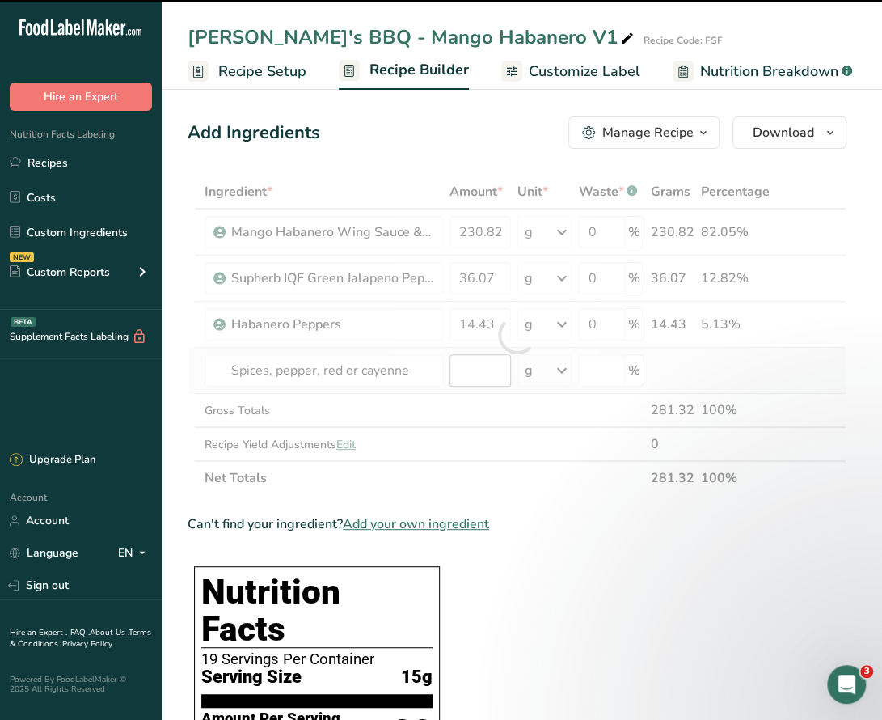
type input "0"
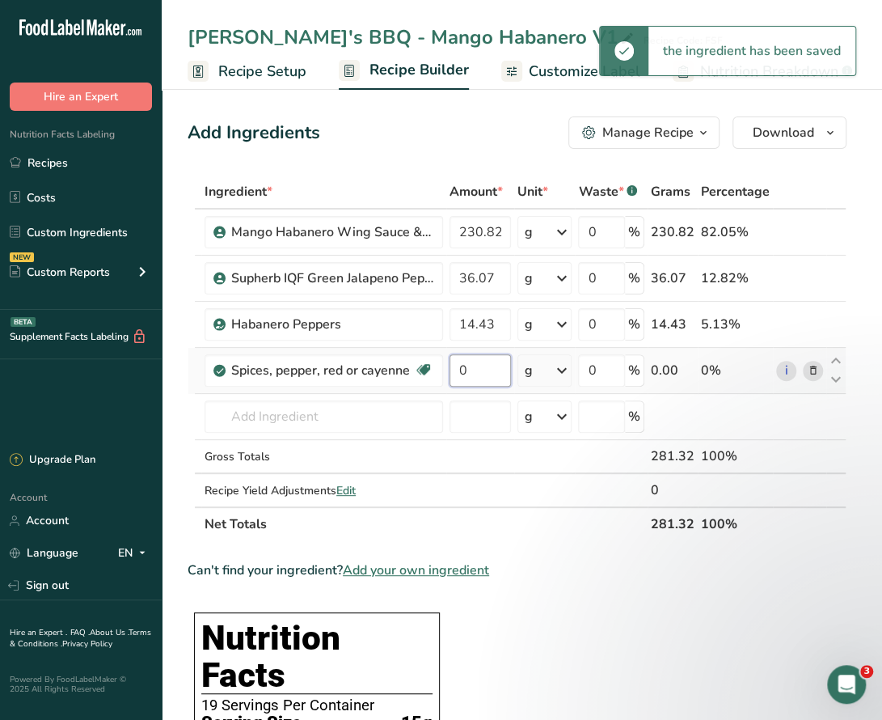
click at [479, 374] on input "0" at bounding box center [480, 370] width 61 height 32
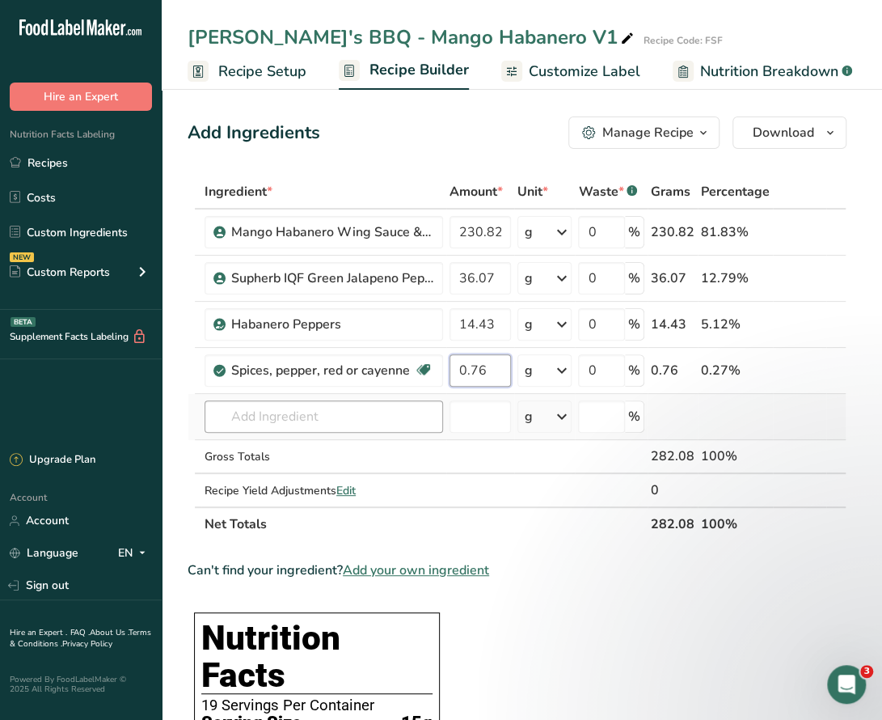
type input "0.76"
click at [347, 418] on div "Ingredient * Amount * Unit * Waste * .a-a{fill:#347362;}.b-a{fill:#fff;} Grams …" at bounding box center [517, 358] width 659 height 366
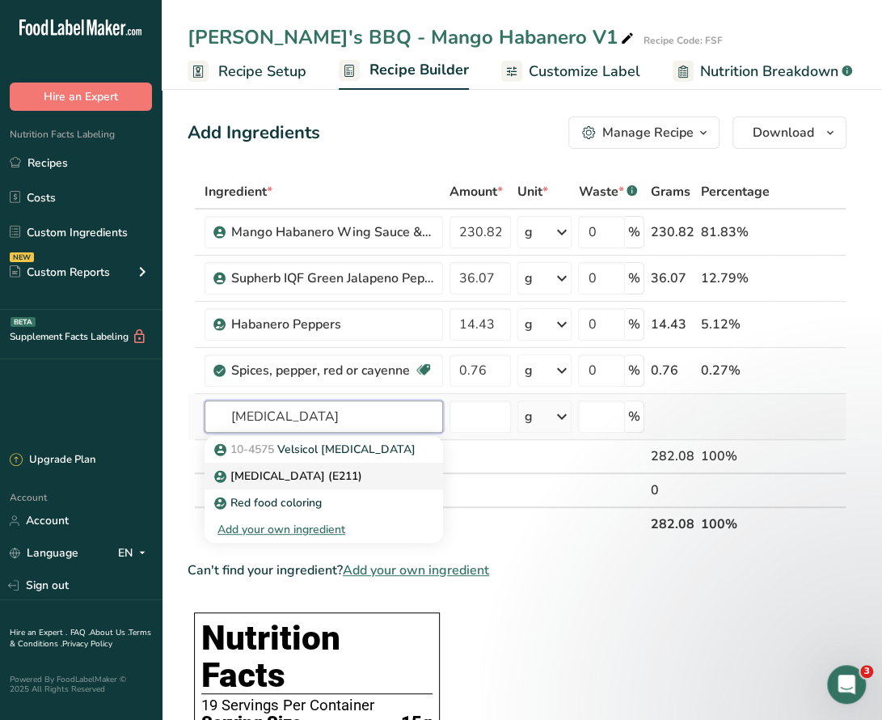
type input "Sodium Benzoate"
click at [332, 473] on p "[MEDICAL_DATA] (E211)" at bounding box center [289, 475] width 145 height 17
type input "[MEDICAL_DATA] (E211)"
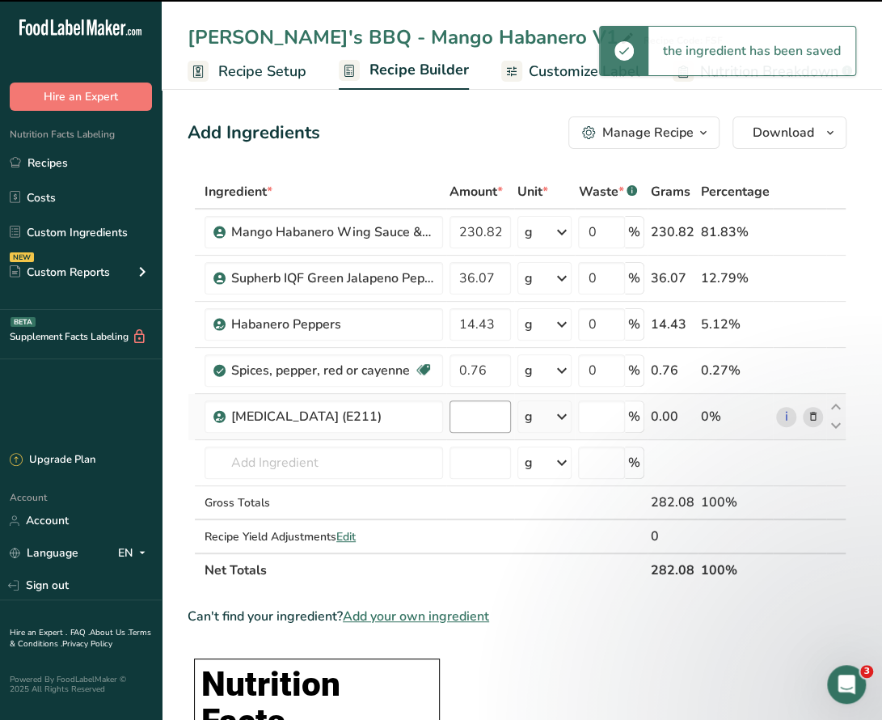
type input "0"
click at [456, 414] on input "0" at bounding box center [480, 416] width 61 height 32
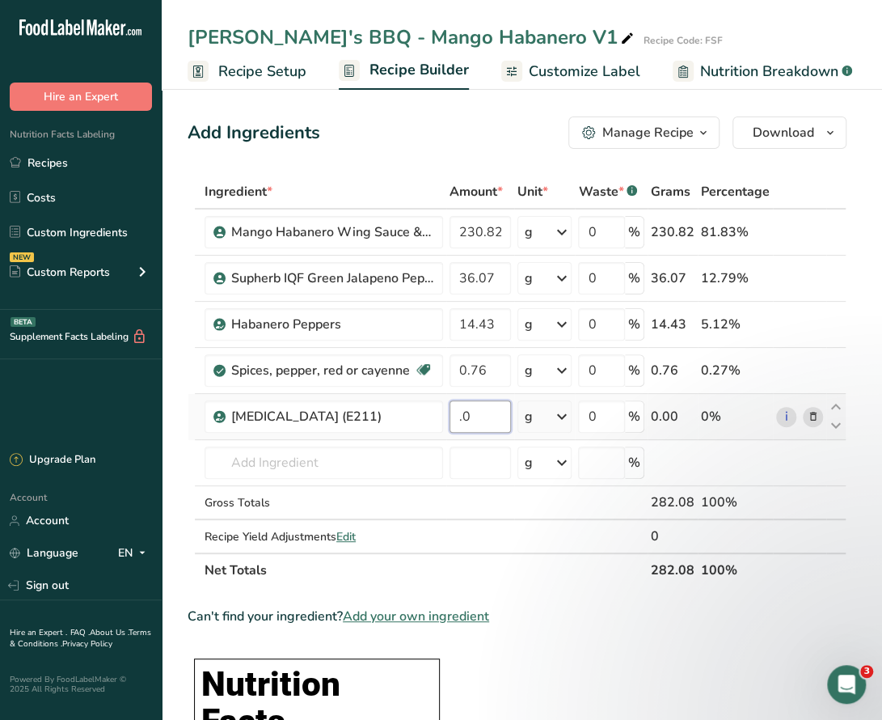
type input "0"
type input "0.21"
click at [603, 560] on div "Ingredient * Amount * Unit * Waste * .a-a{fill:#347362;}.b-a{fill:#fff;} Grams …" at bounding box center [517, 381] width 659 height 412
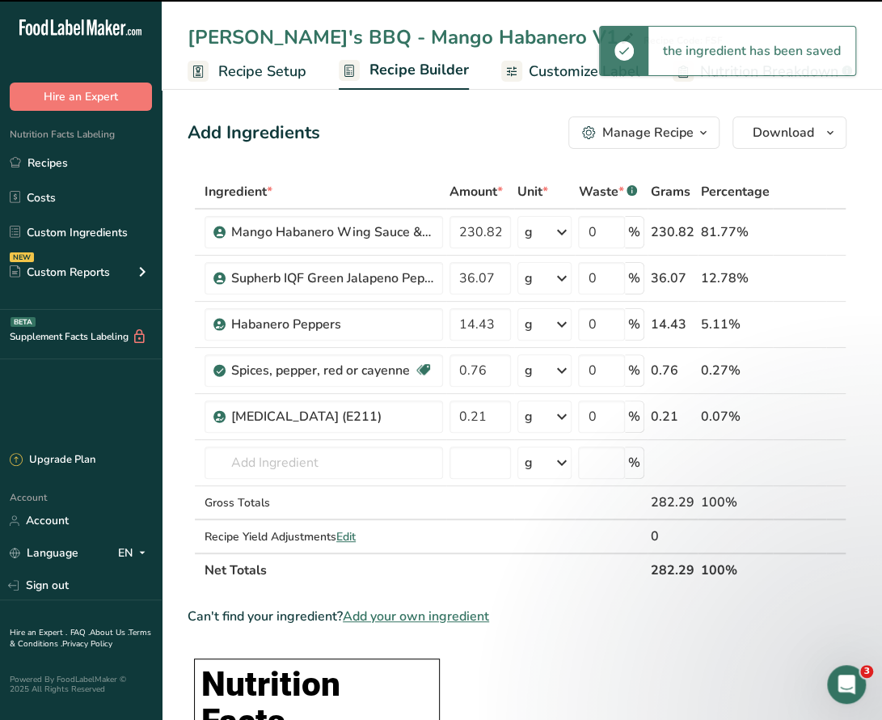
click at [700, 131] on icon "button" at bounding box center [703, 133] width 13 height 20
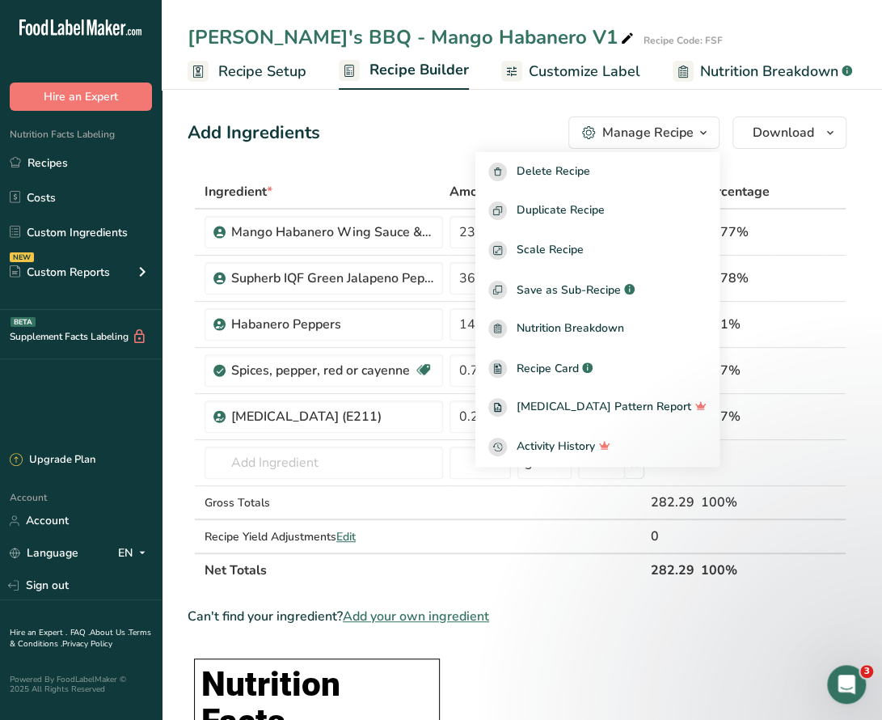
click at [404, 145] on div "Add Ingredients Manage Recipe Delete Recipe Duplicate Recipe Scale Recipe Save …" at bounding box center [517, 132] width 659 height 32
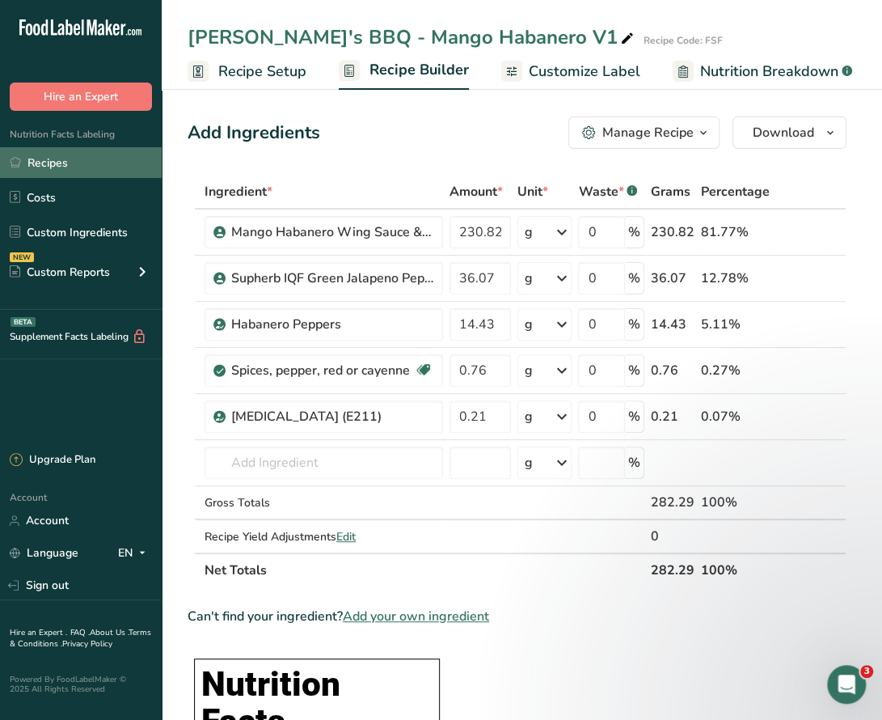
click at [55, 162] on link "Recipes" at bounding box center [81, 162] width 162 height 31
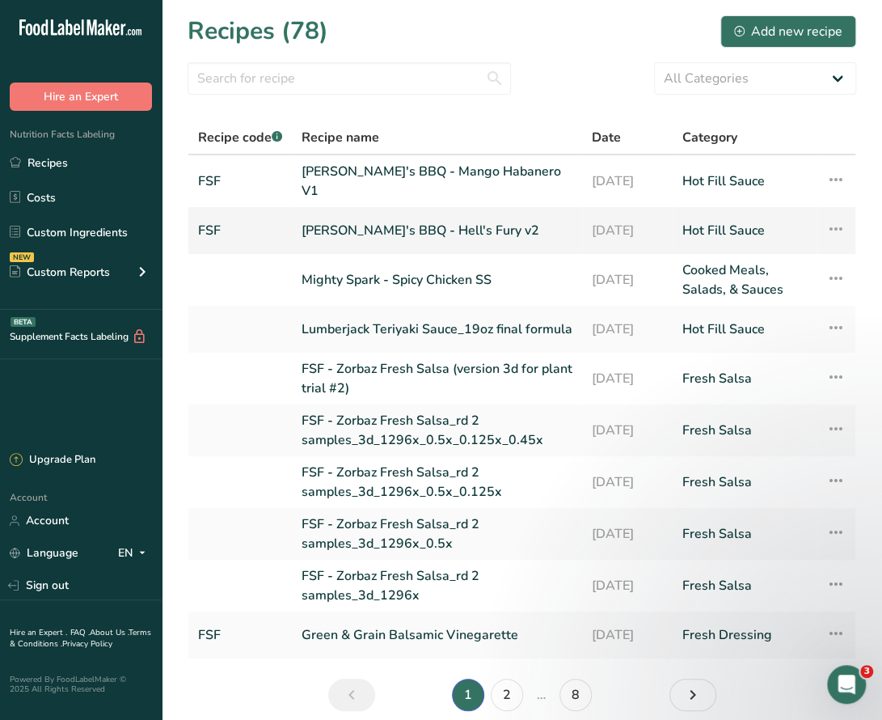
click at [378, 227] on link "[PERSON_NAME]'s BBQ - Hell's Fury v2" at bounding box center [437, 230] width 271 height 34
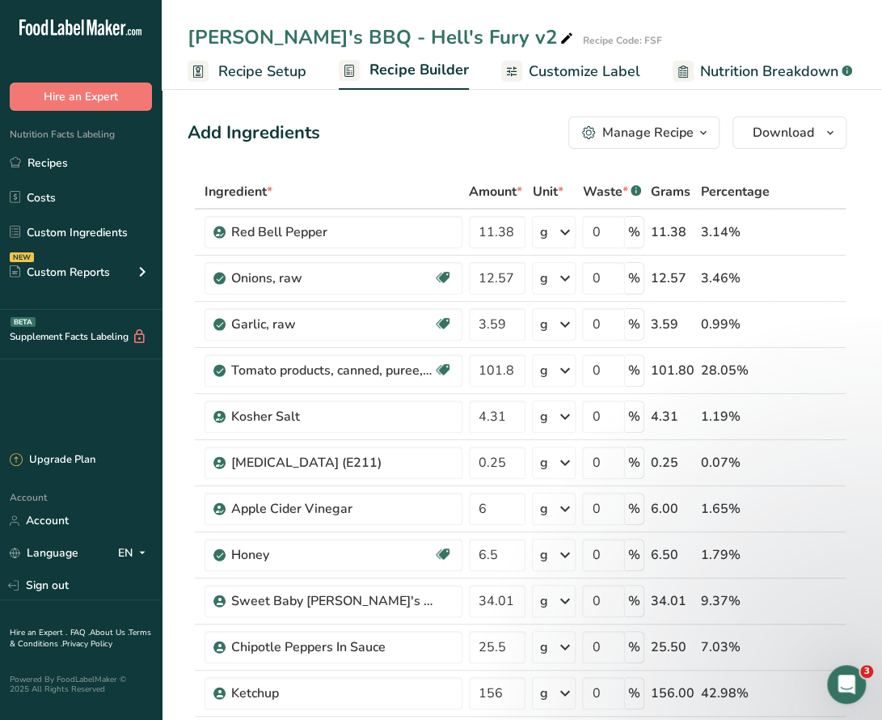
click at [712, 137] on span "button" at bounding box center [703, 132] width 19 height 19
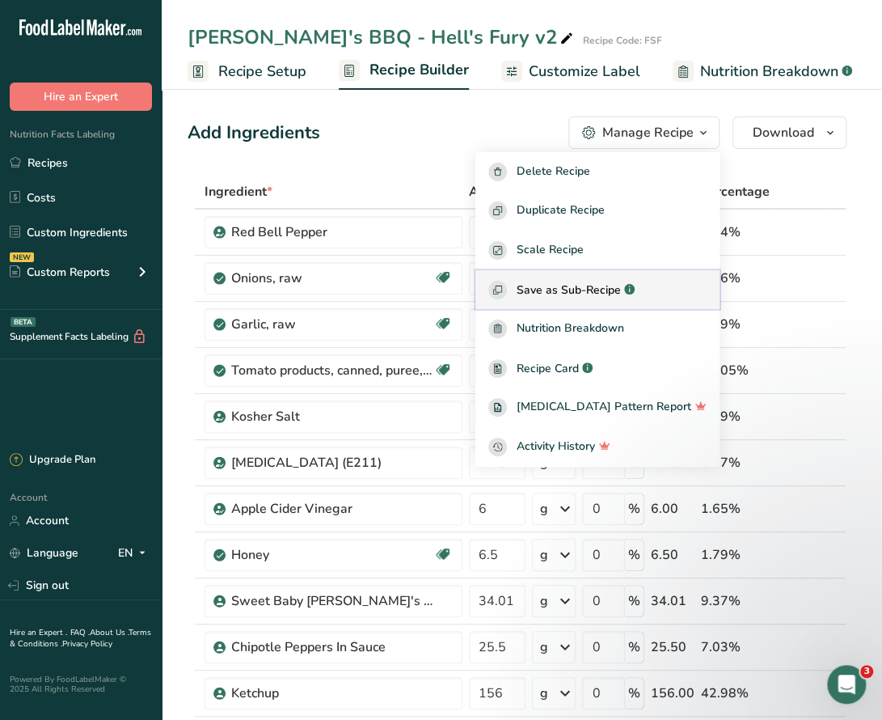
click at [597, 294] on span "Save as Sub-Recipe" at bounding box center [569, 289] width 104 height 17
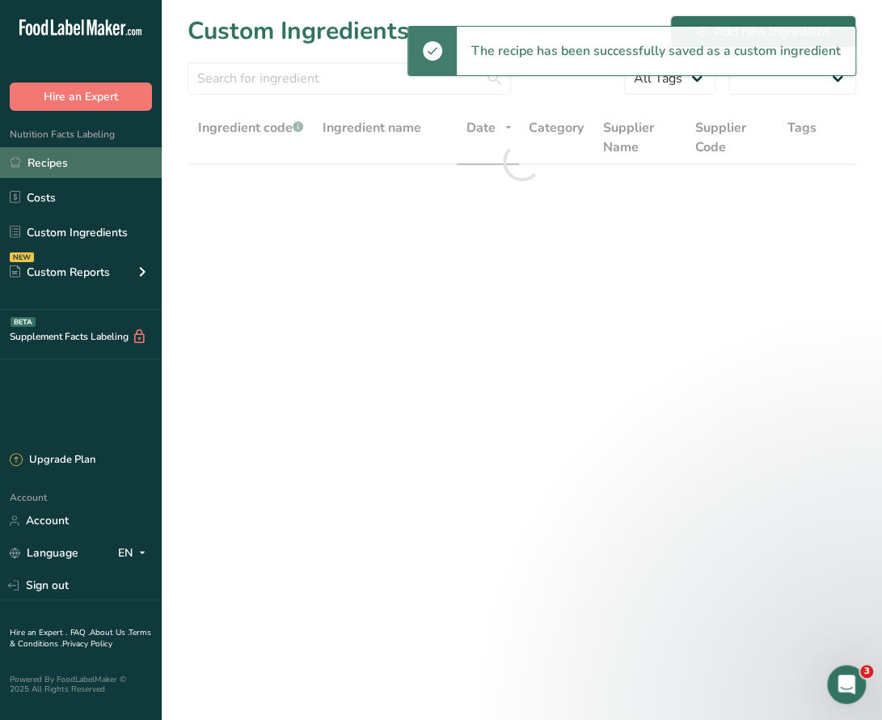
select select "30"
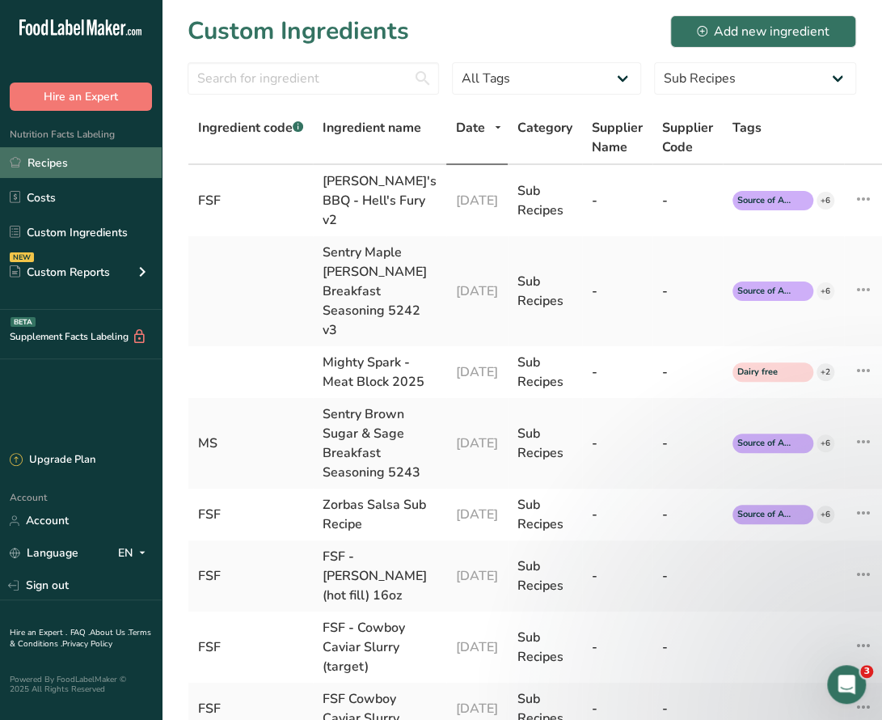
click at [53, 157] on link "Recipes" at bounding box center [81, 162] width 162 height 31
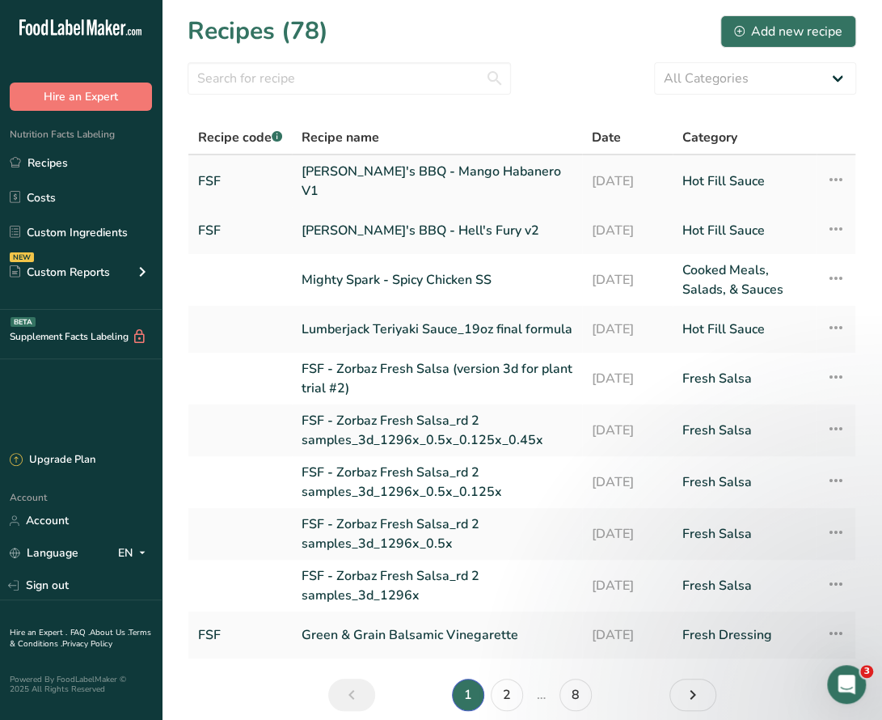
click at [408, 174] on link "[PERSON_NAME]'s BBQ - Mango Habanero V1" at bounding box center [437, 181] width 271 height 39
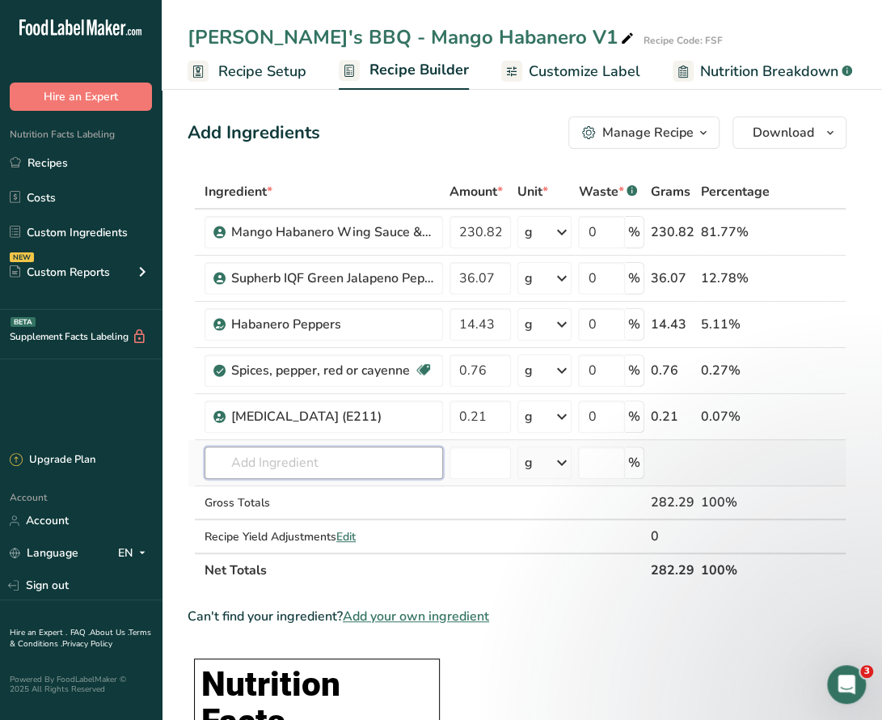
click at [341, 461] on input "text" at bounding box center [324, 462] width 239 height 32
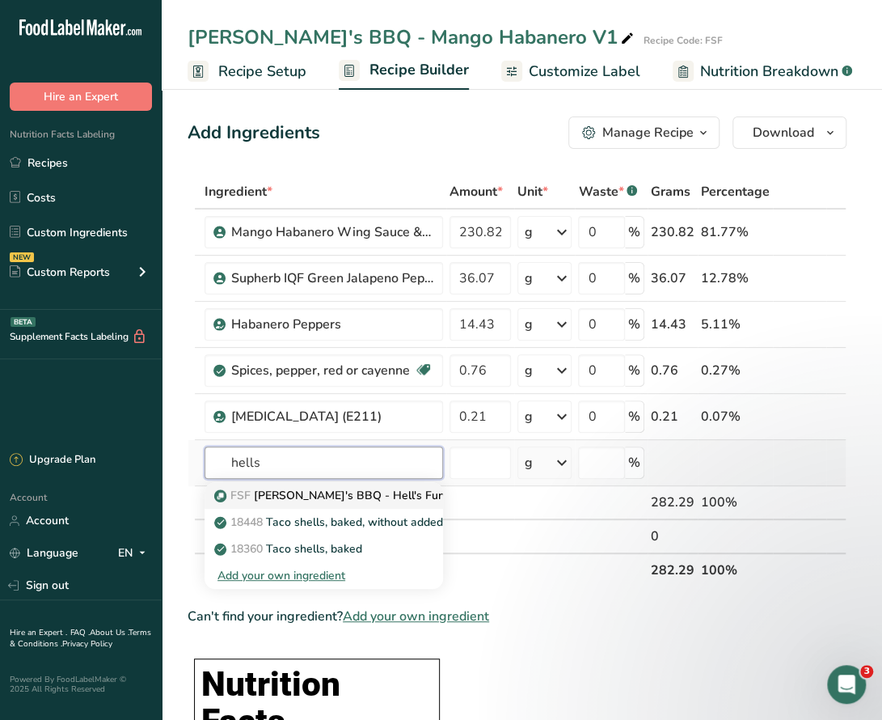
type input "hells"
click at [340, 500] on p "FSF Sickie's BBQ - Hell's Fury v2" at bounding box center [340, 495] width 246 height 17
type input "[PERSON_NAME]'s BBQ - Hell's Fury v2"
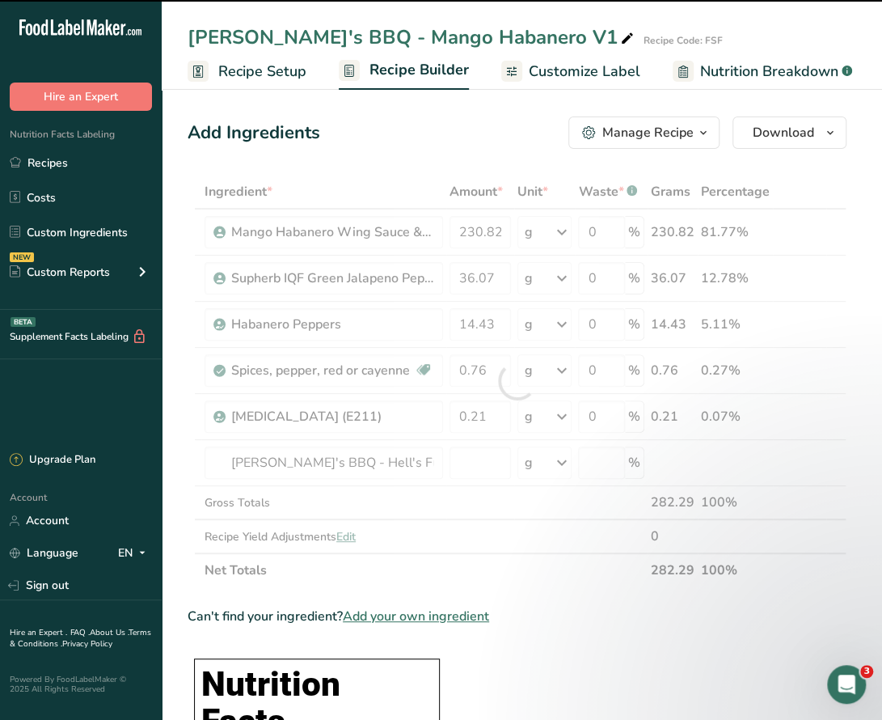
type input "0"
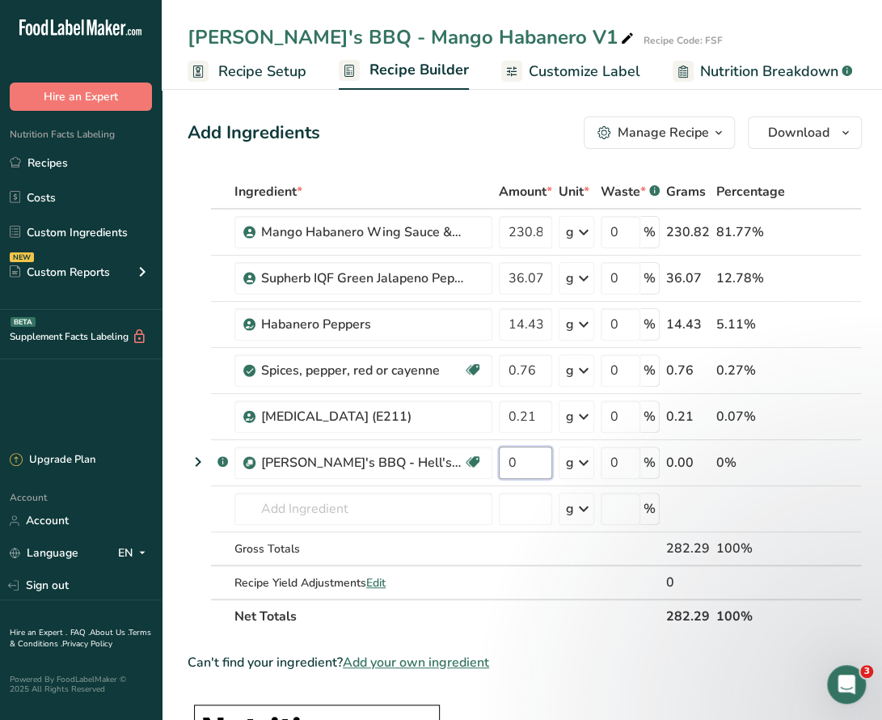
click at [499, 462] on input "0" at bounding box center [525, 462] width 53 height 32
click at [503, 461] on input "1792" at bounding box center [525, 462] width 53 height 32
type input "17.92"
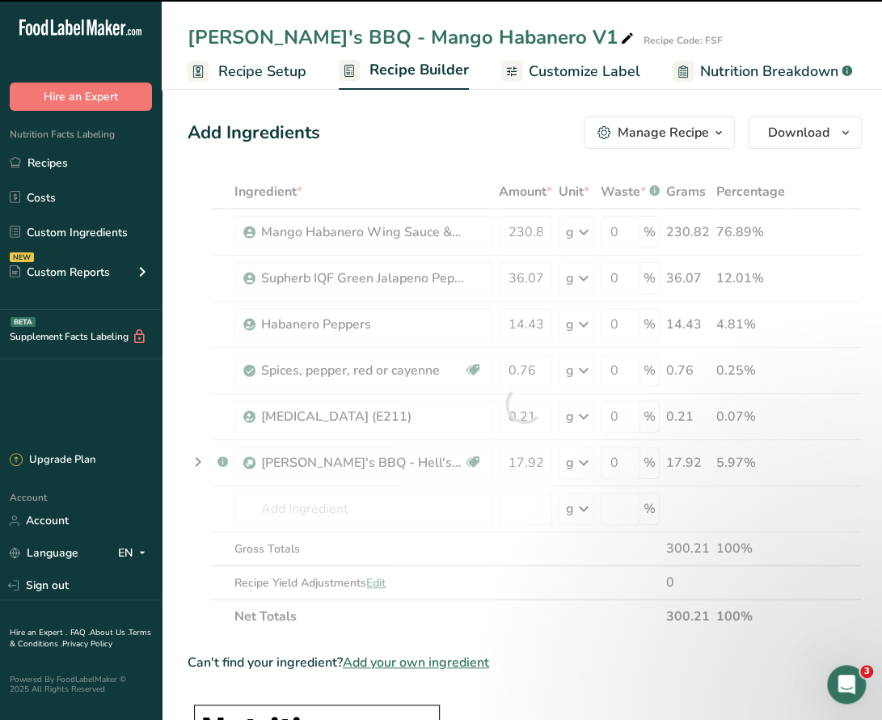
scroll to position [81, 0]
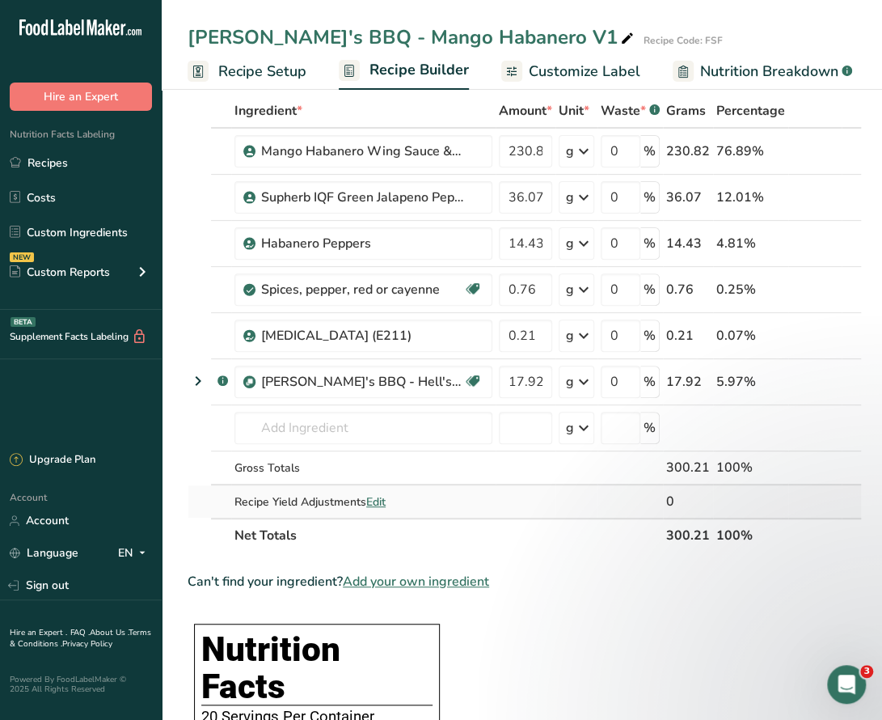
click at [382, 494] on span "Edit" at bounding box center [375, 501] width 19 height 15
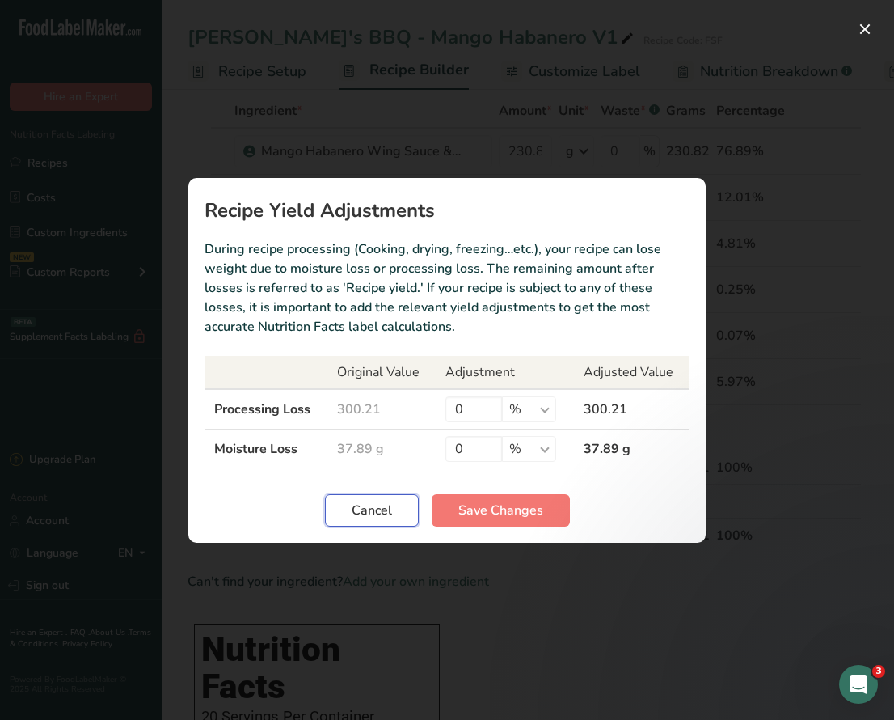
click at [388, 517] on span "Cancel" at bounding box center [372, 509] width 40 height 19
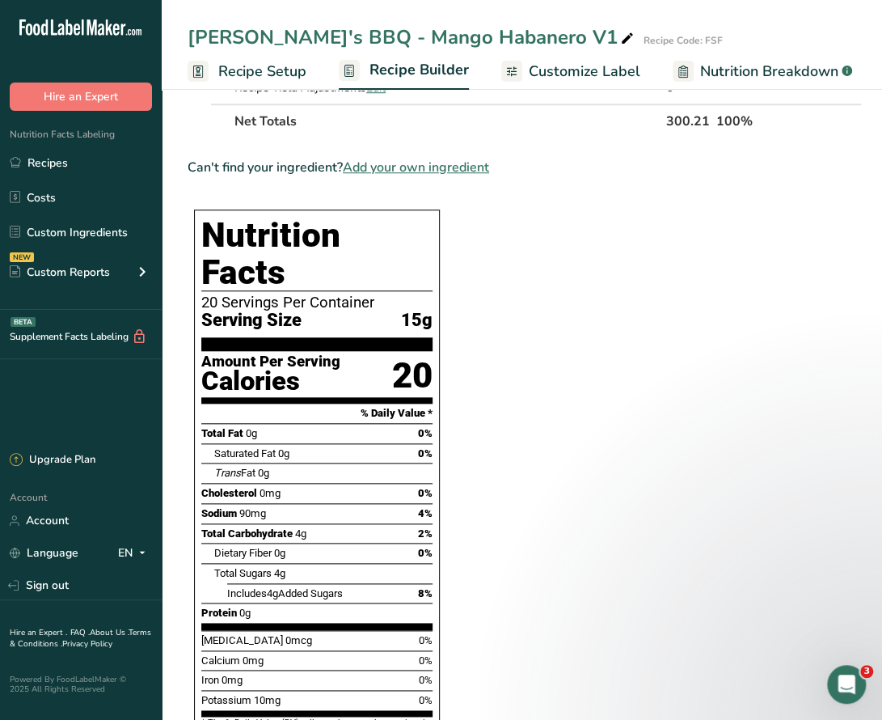
scroll to position [566, 0]
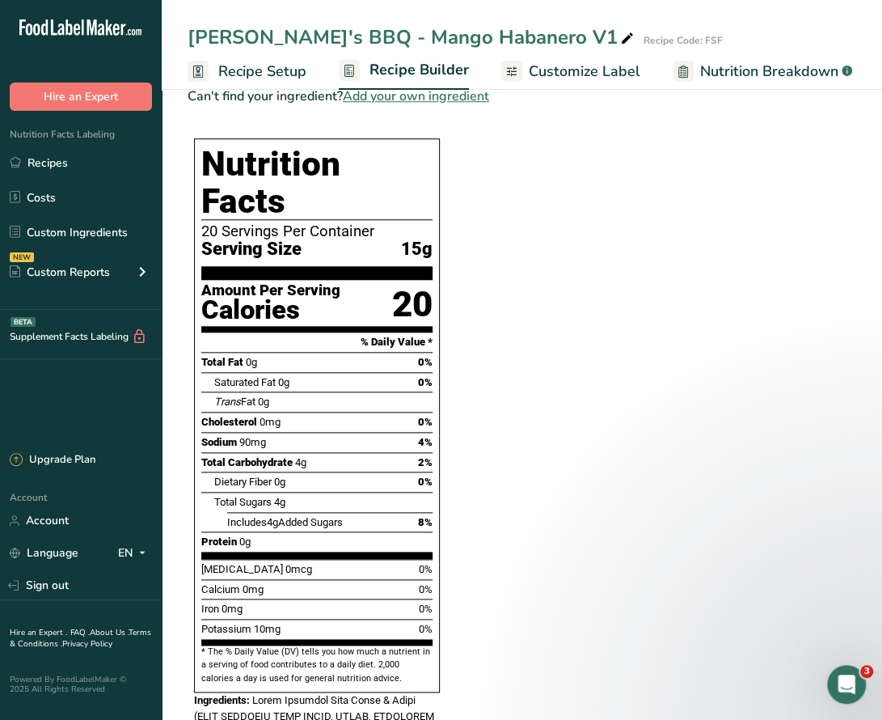
click at [764, 416] on section "Ingredient * Amount * Unit * Waste * .a-a{fill:#347362;}.b-a{fill:#fff;} Grams …" at bounding box center [525, 642] width 674 height 2067
click at [43, 167] on link "Recipes" at bounding box center [81, 162] width 162 height 31
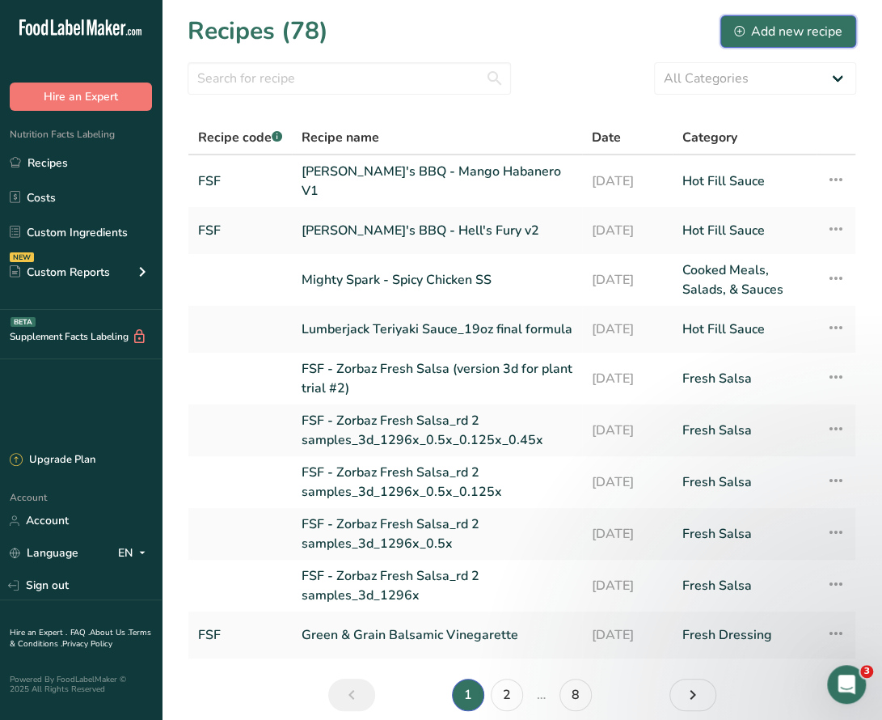
click at [780, 32] on div "Add new recipe" at bounding box center [788, 31] width 108 height 19
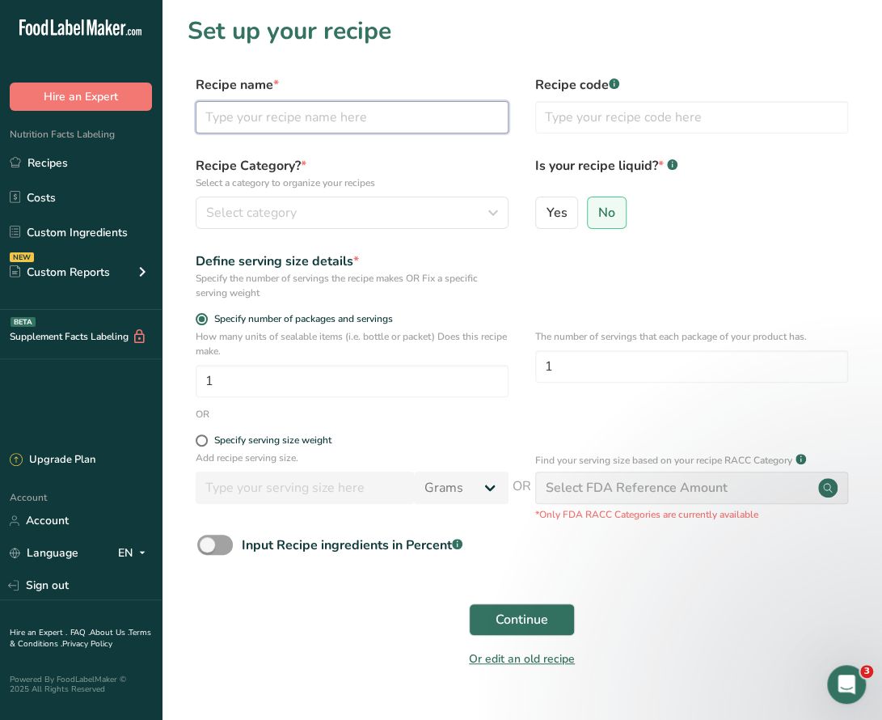
click at [301, 117] on input "text" at bounding box center [352, 117] width 313 height 32
type input "J"
drag, startPoint x: 373, startPoint y: 121, endPoint x: 291, endPoint y: 119, distance: 81.7
click at [291, 119] on input "[PERSON_NAME]'s BBQ - Hell's Fury v2" at bounding box center [352, 117] width 313 height 32
type input "[PERSON_NAME]'s BBQ - Jamaican Jerk v2"
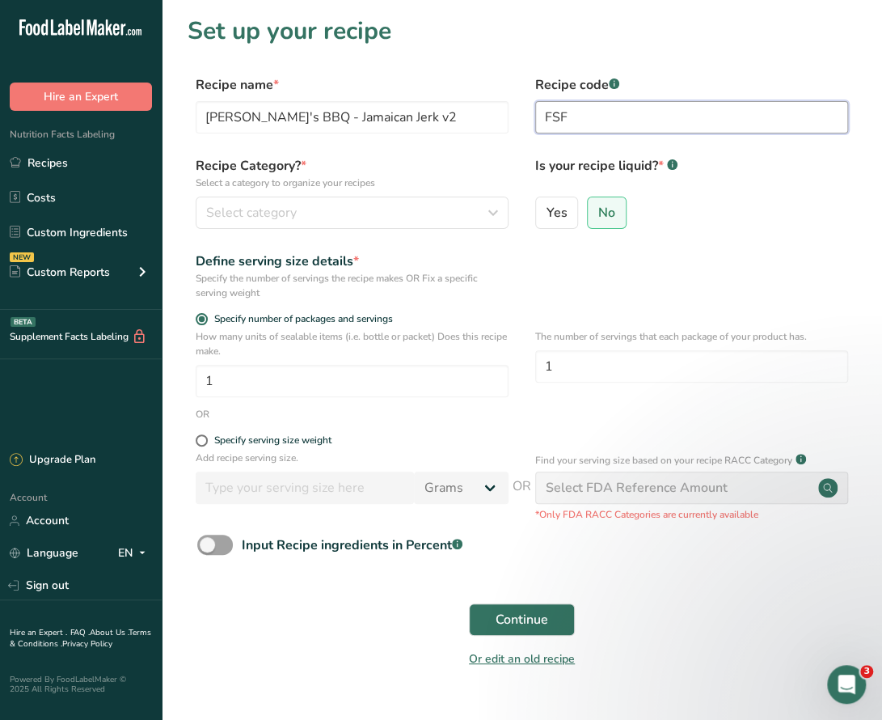
type input "FSF"
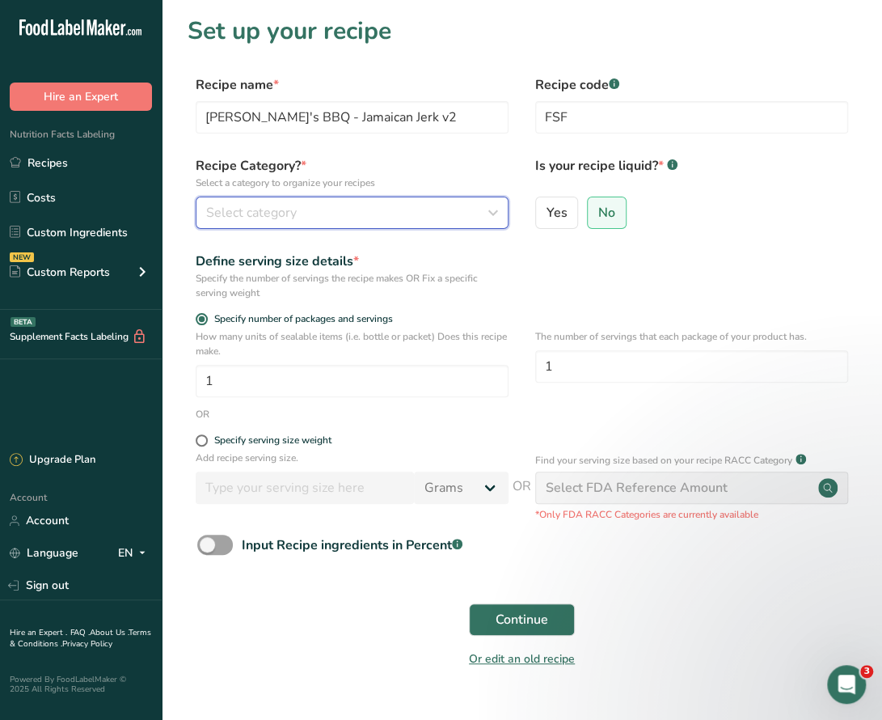
click at [381, 209] on div "Select category" at bounding box center [347, 212] width 282 height 19
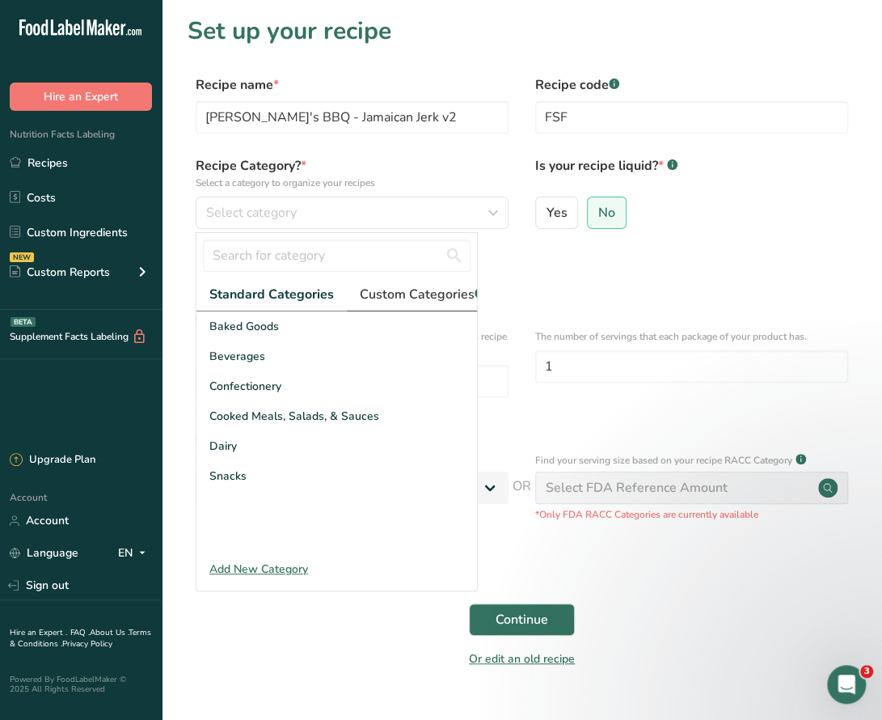
click at [421, 300] on span "Custom Categories .a-a{fill:#347362;}.b-a{fill:#fff;}" at bounding box center [422, 294] width 125 height 19
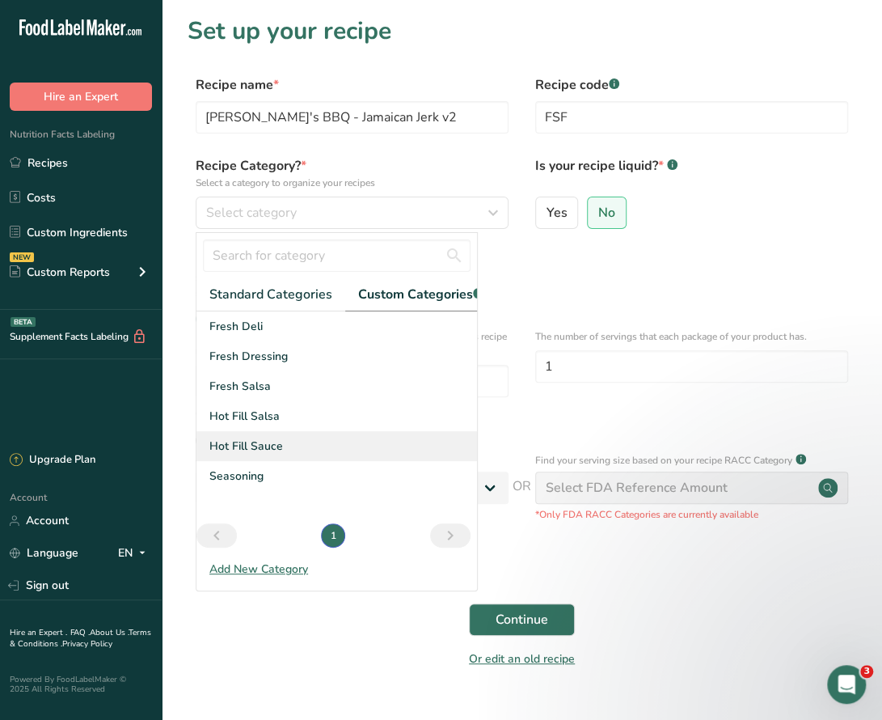
click at [251, 454] on span "Hot Fill Sauce" at bounding box center [246, 445] width 74 height 17
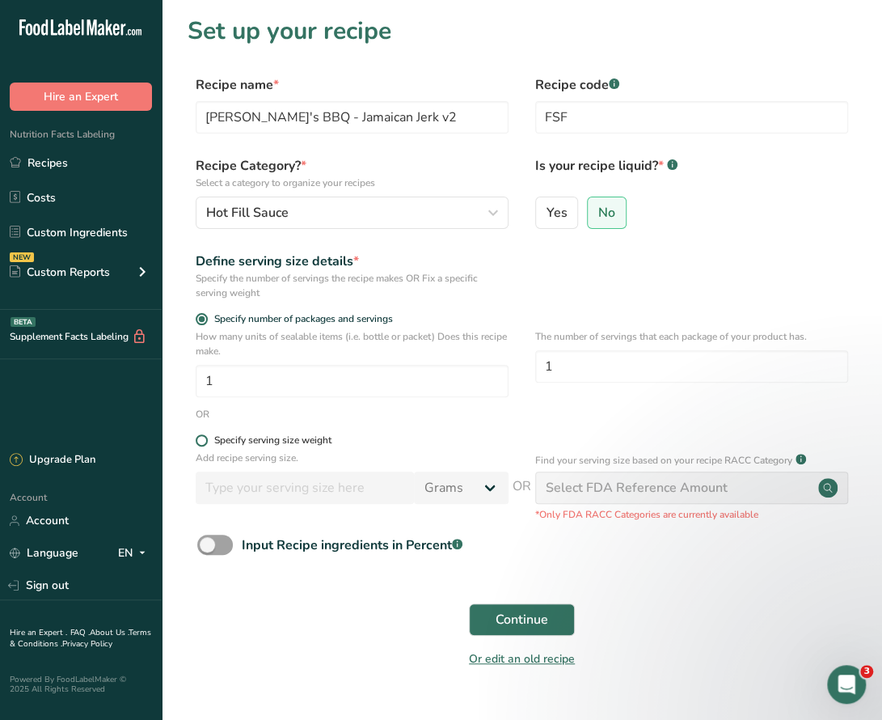
click at [265, 442] on div "Specify serving size weight" at bounding box center [272, 440] width 117 height 12
click at [206, 442] on input "Specify serving size weight" at bounding box center [201, 440] width 11 height 11
radio input "true"
radio input "false"
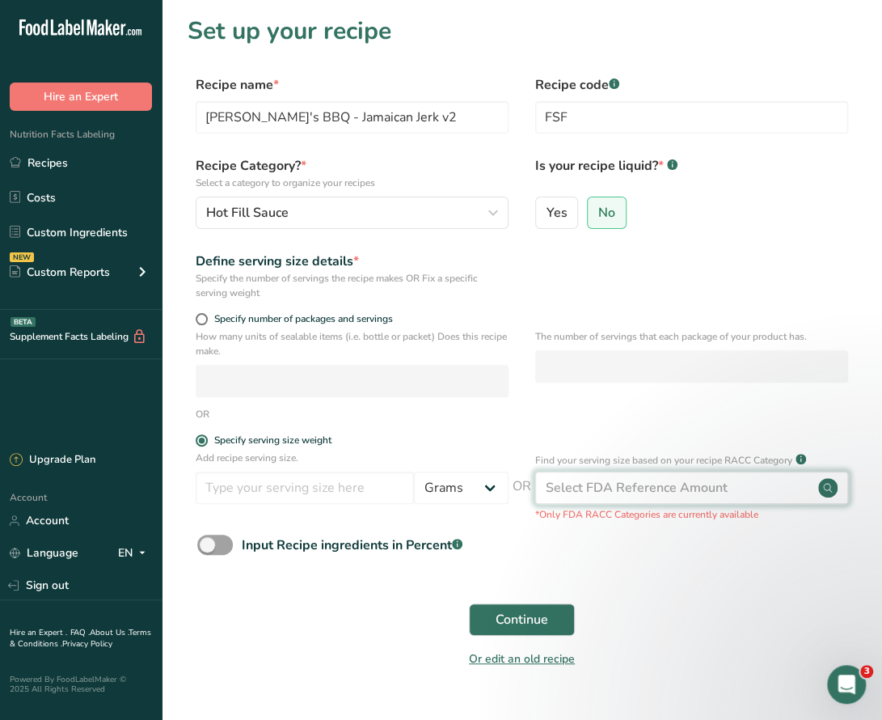
click at [624, 494] on div "Select FDA Reference Amount" at bounding box center [637, 487] width 182 height 19
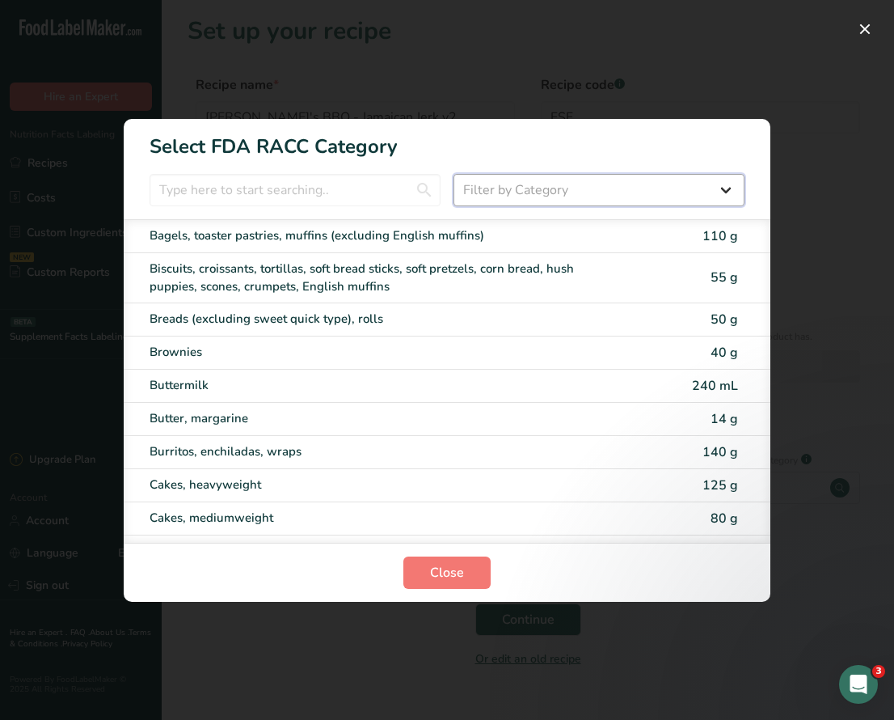
click at [524, 195] on select "Filter by Category All Bakery products Beverages Cereals and other grain produc…" at bounding box center [599, 190] width 291 height 32
select select "22"
click at [454, 174] on select "Filter by Category All Bakery products Beverages Cereals and other grain produc…" at bounding box center [599, 190] width 291 height 32
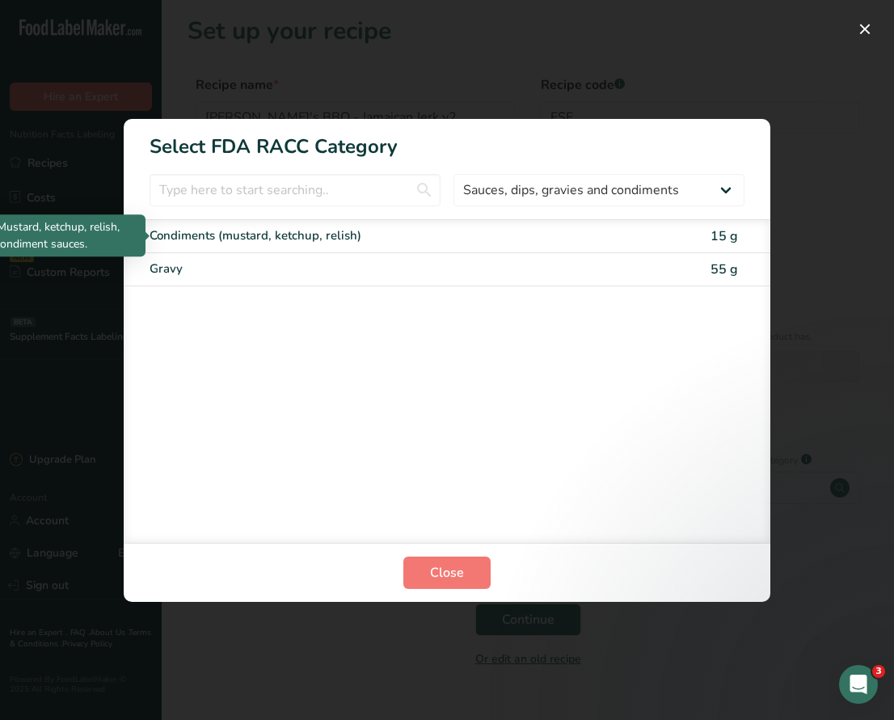
click at [338, 230] on div "Condiments (mustard, ketchup, relish)" at bounding box center [379, 235] width 459 height 19
type input "15"
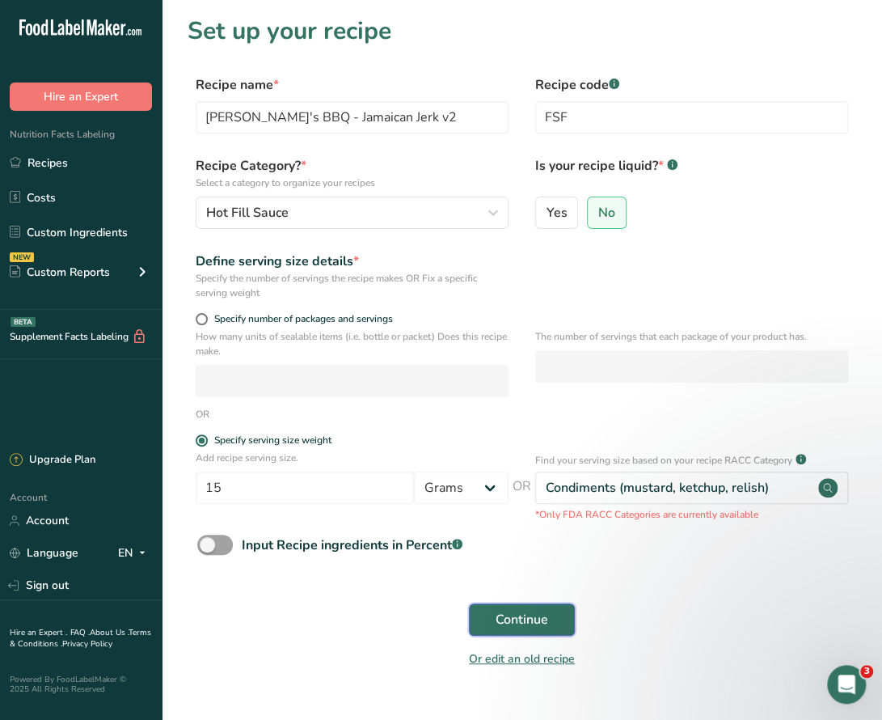
click at [530, 621] on span "Continue" at bounding box center [522, 619] width 53 height 19
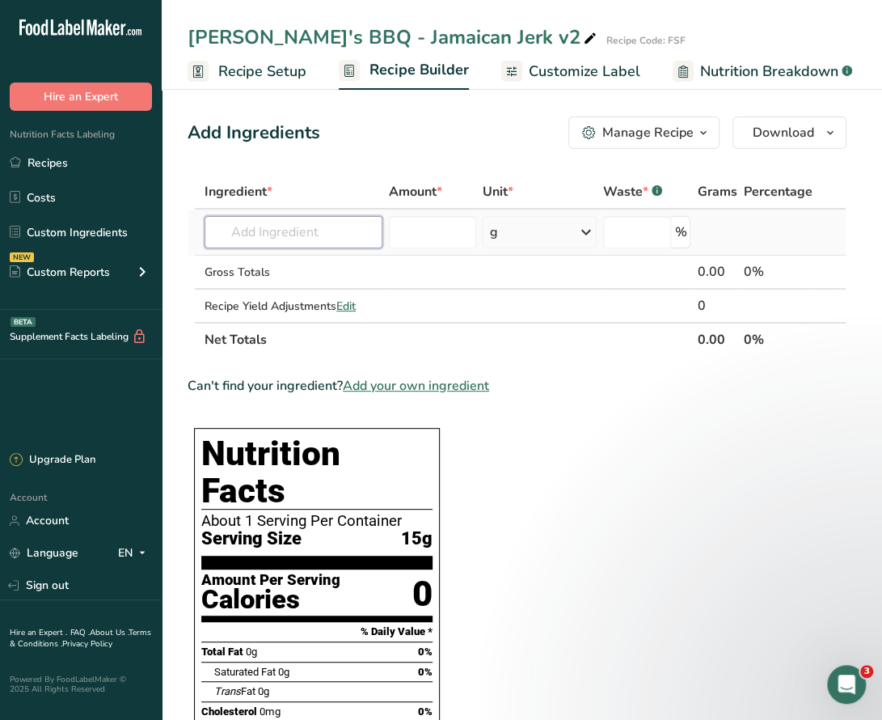
click at [264, 236] on input "text" at bounding box center [294, 232] width 178 height 32
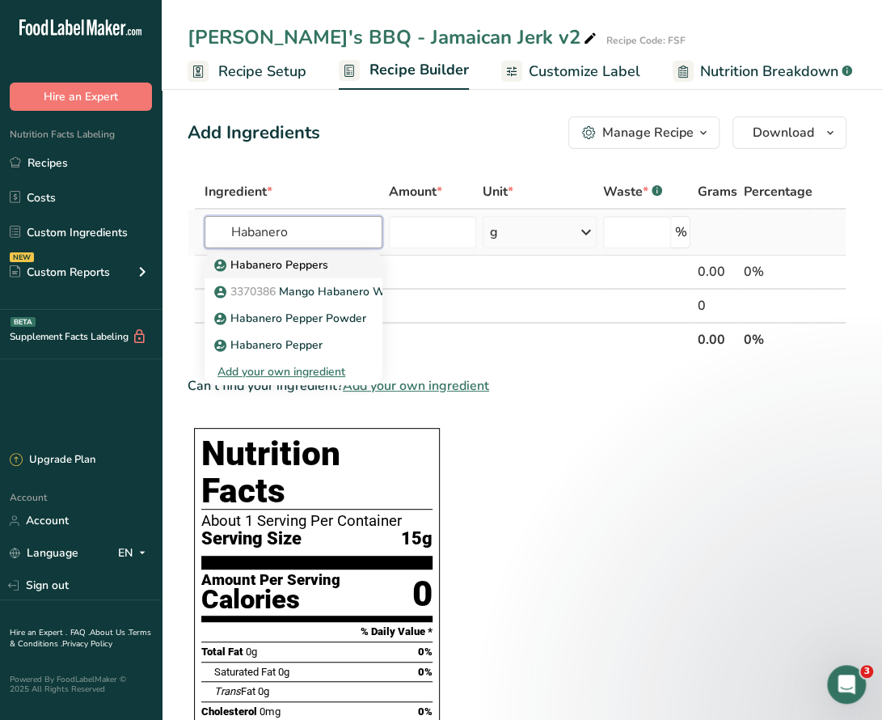
type input "Habanero"
click at [281, 266] on p "Habanero Peppers" at bounding box center [272, 264] width 111 height 17
type input "Habanero Peppers"
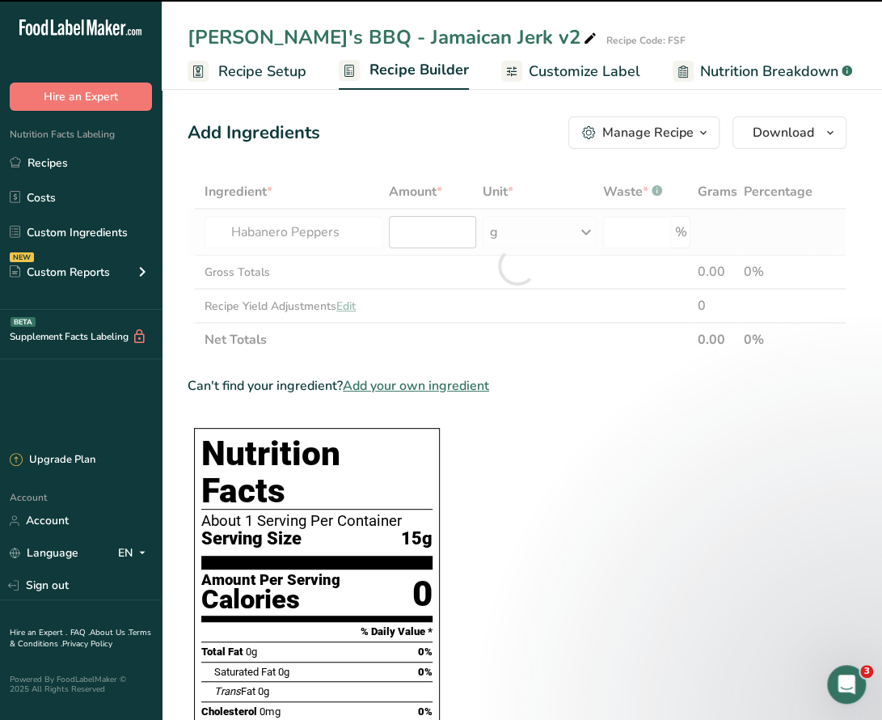
type input "0"
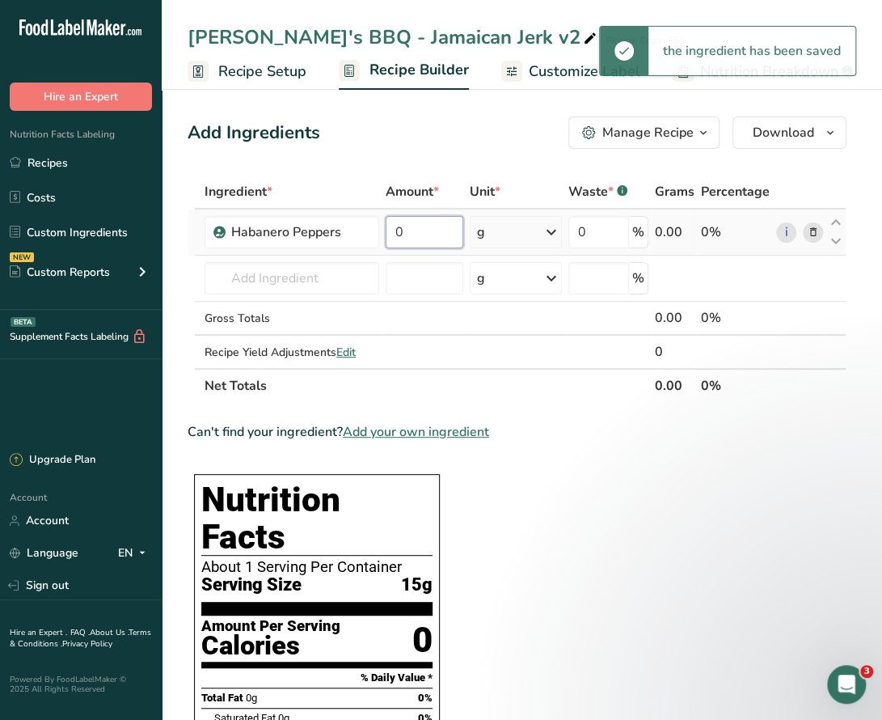
click at [408, 233] on input "0" at bounding box center [425, 232] width 78 height 32
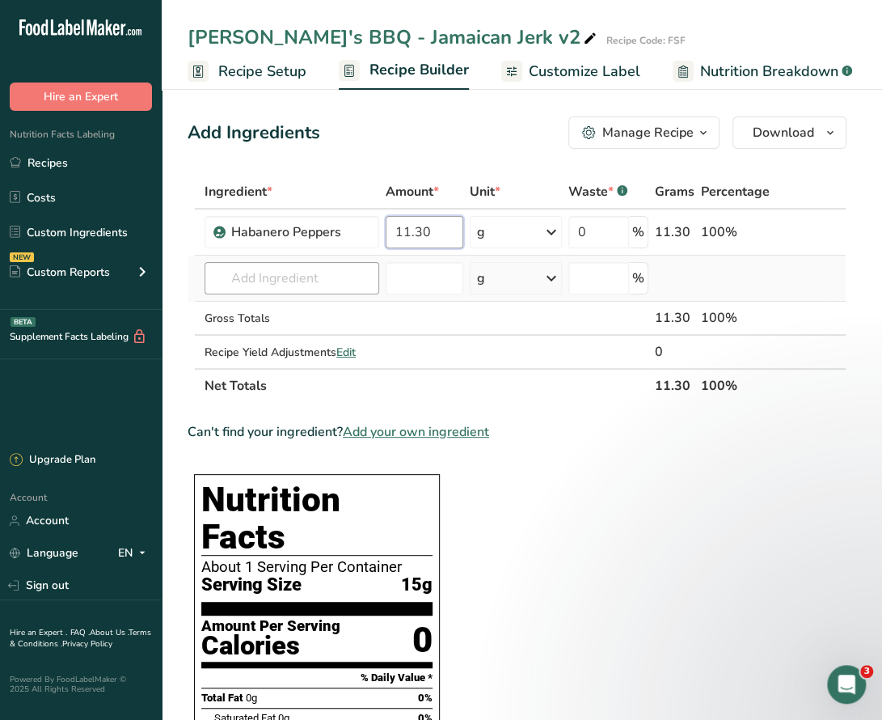
type input "11.30"
click at [310, 278] on div "Ingredient * Amount * Unit * Waste * .a-a{fill:#347362;}.b-a{fill:#fff;} Grams …" at bounding box center [517, 289] width 659 height 228
click at [302, 284] on input "text" at bounding box center [292, 278] width 175 height 32
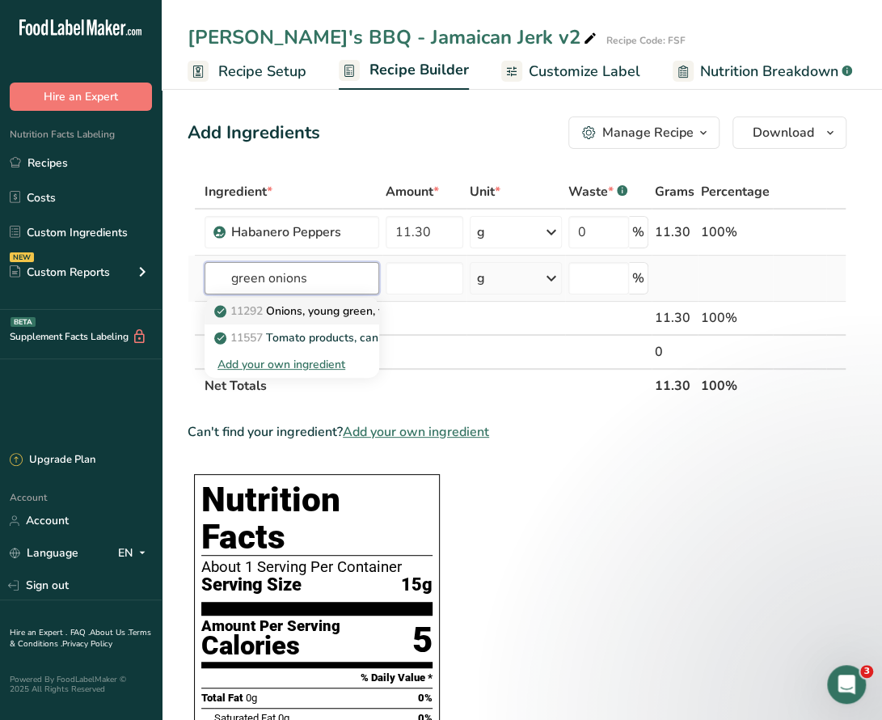
type input "green onions"
click at [332, 310] on p "11292 Onions, young green, tops only" at bounding box center [321, 310] width 209 height 17
type input "Onions, young green, tops only"
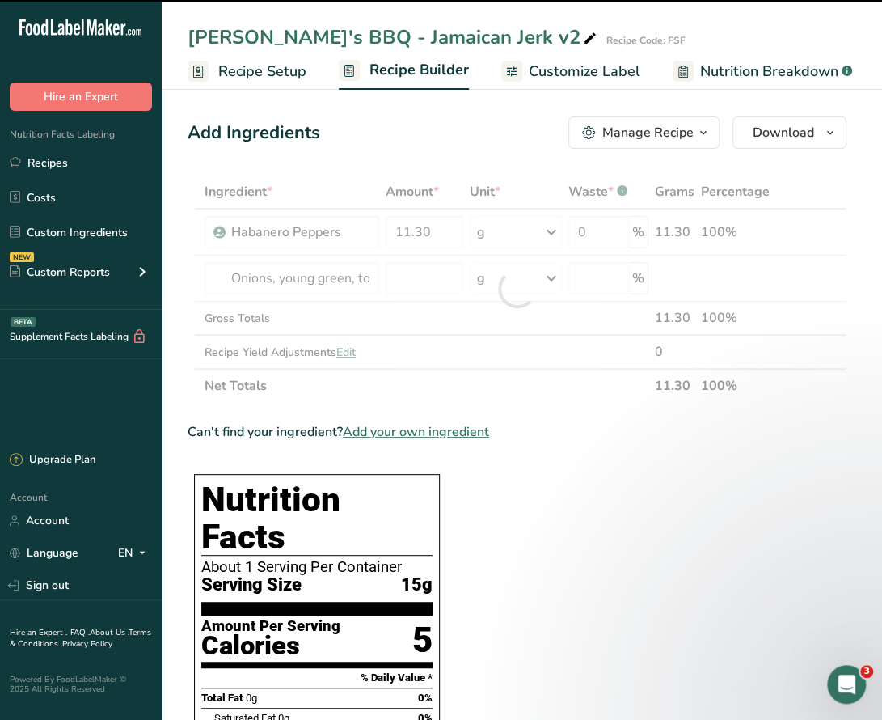
type input "0"
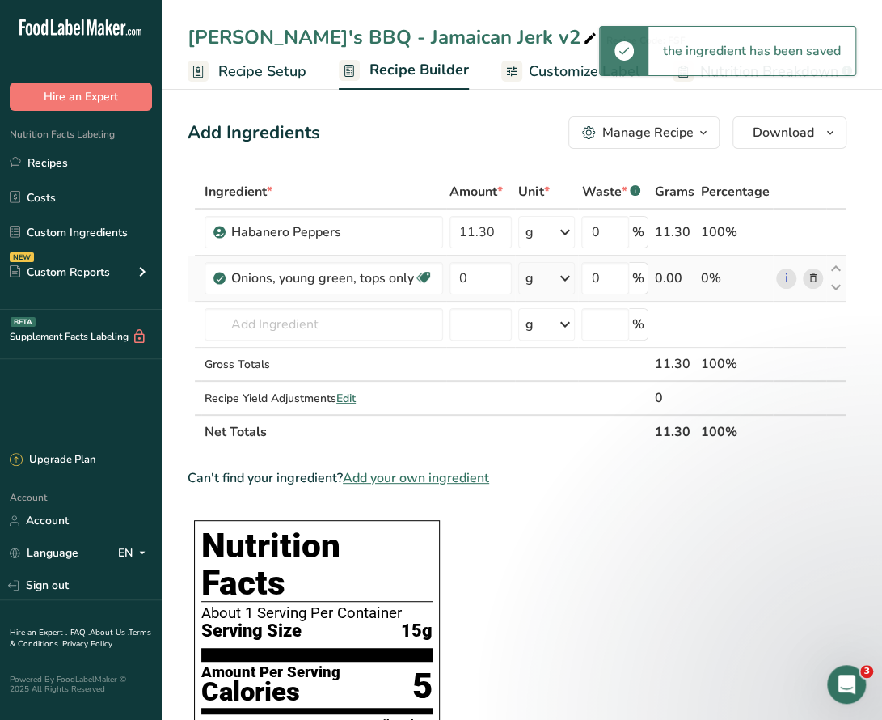
click at [813, 274] on icon at bounding box center [812, 278] width 11 height 17
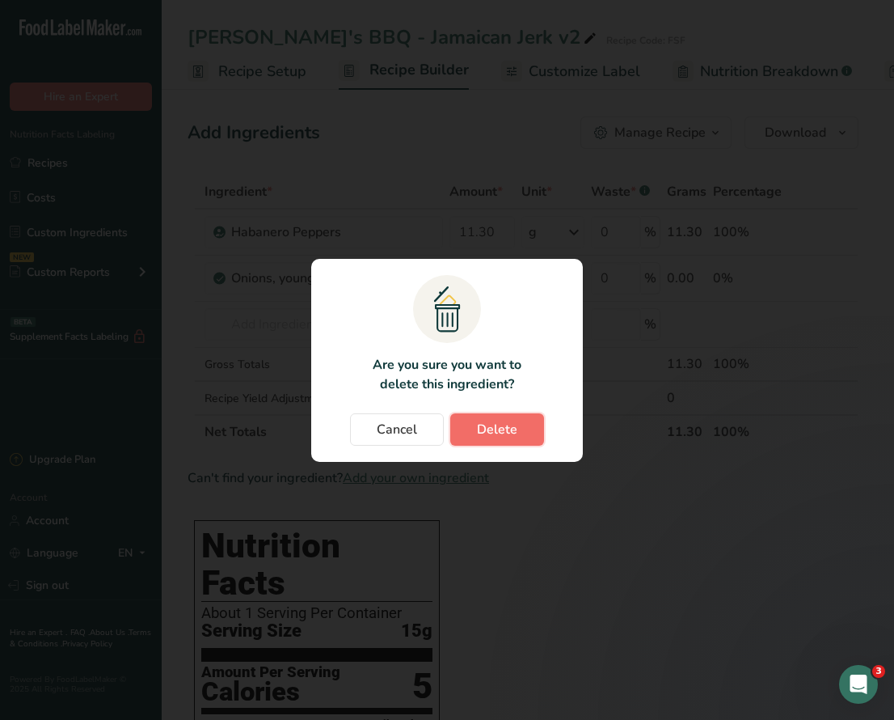
click at [496, 428] on span "Delete" at bounding box center [497, 429] width 40 height 19
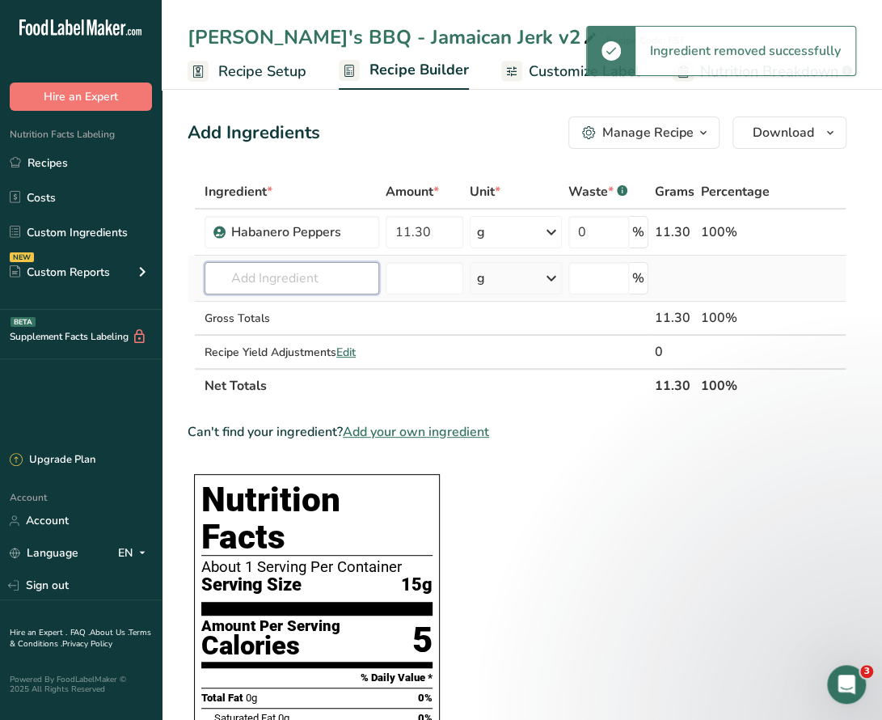
click at [281, 280] on input "text" at bounding box center [292, 278] width 175 height 32
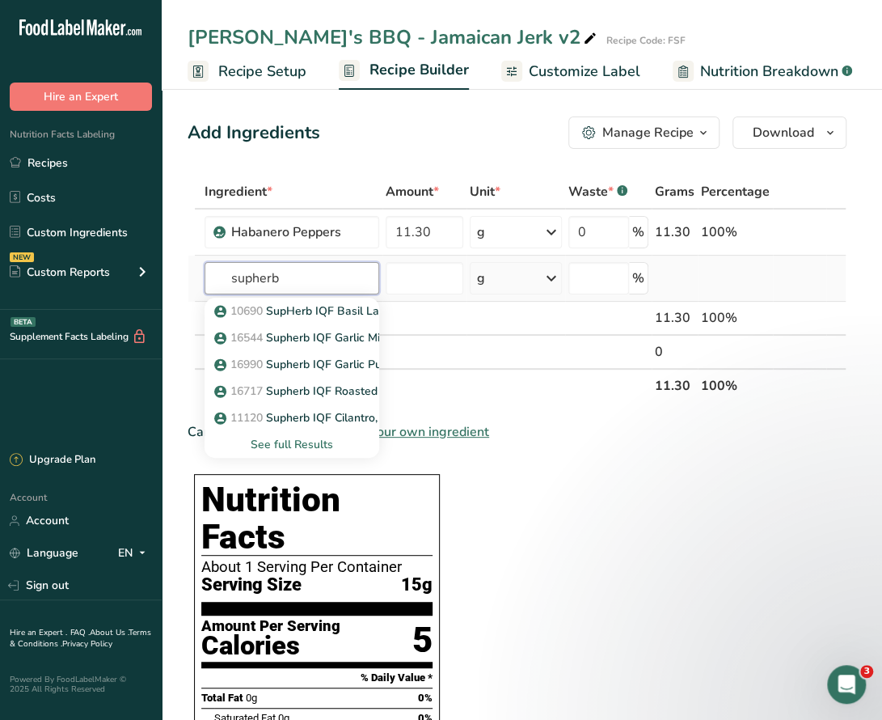
type input "supherb"
click at [314, 444] on div "See full Results" at bounding box center [291, 444] width 149 height 17
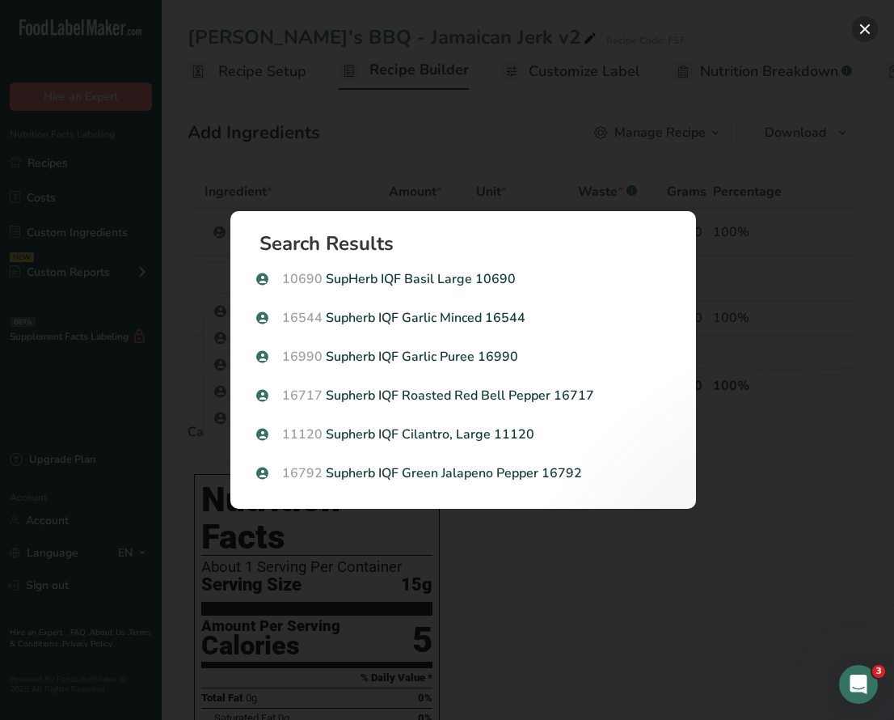
click at [868, 28] on button "Search results modal" at bounding box center [865, 29] width 26 height 26
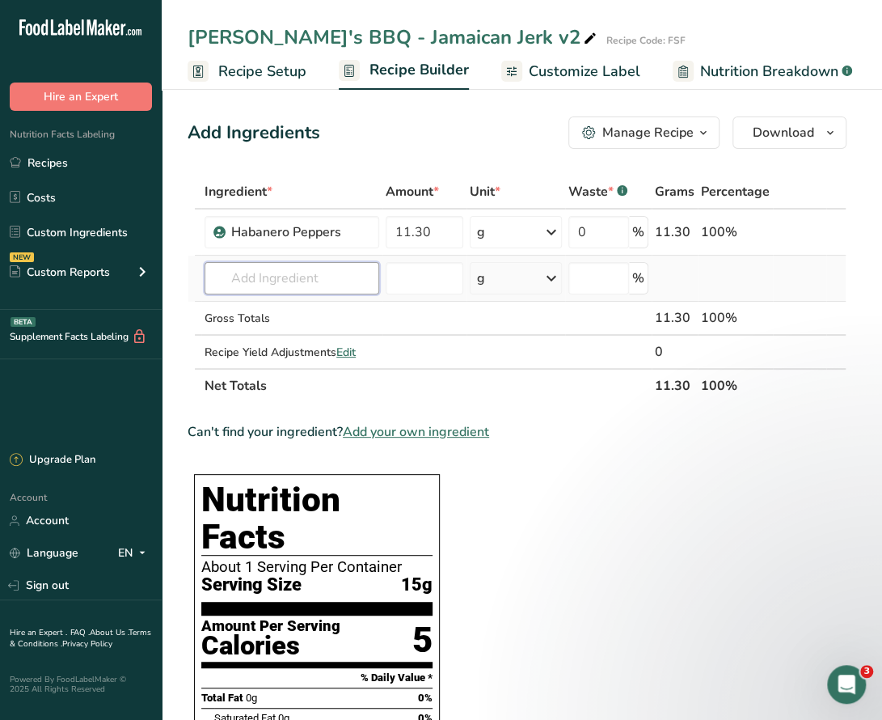
click at [330, 275] on input "text" at bounding box center [292, 278] width 175 height 32
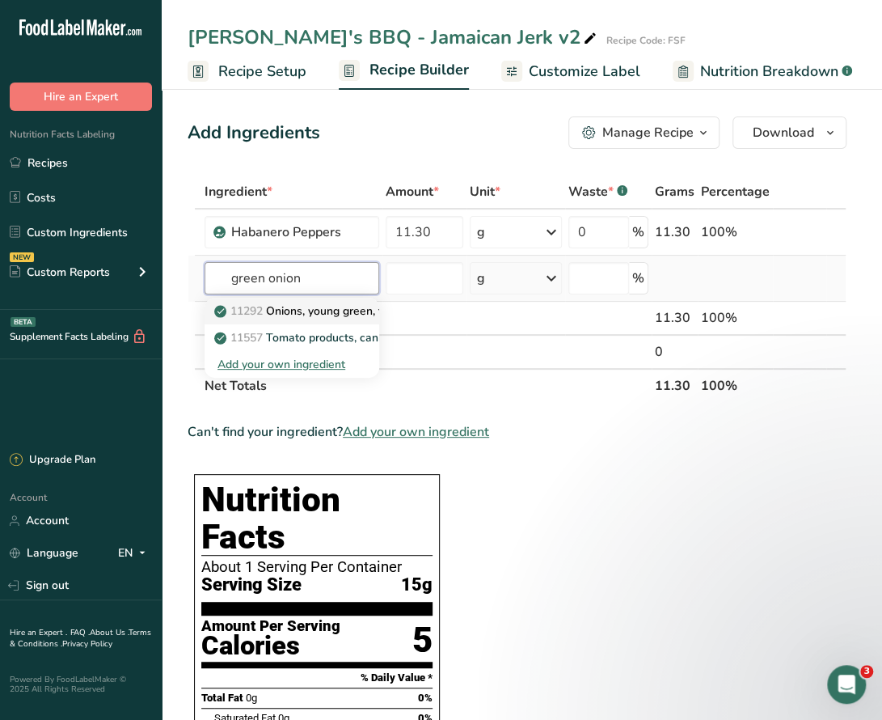
type input "green onion"
click at [307, 312] on p "11292 Onions, young green, tops only" at bounding box center [321, 310] width 209 height 17
type input "Onions, young green, tops only"
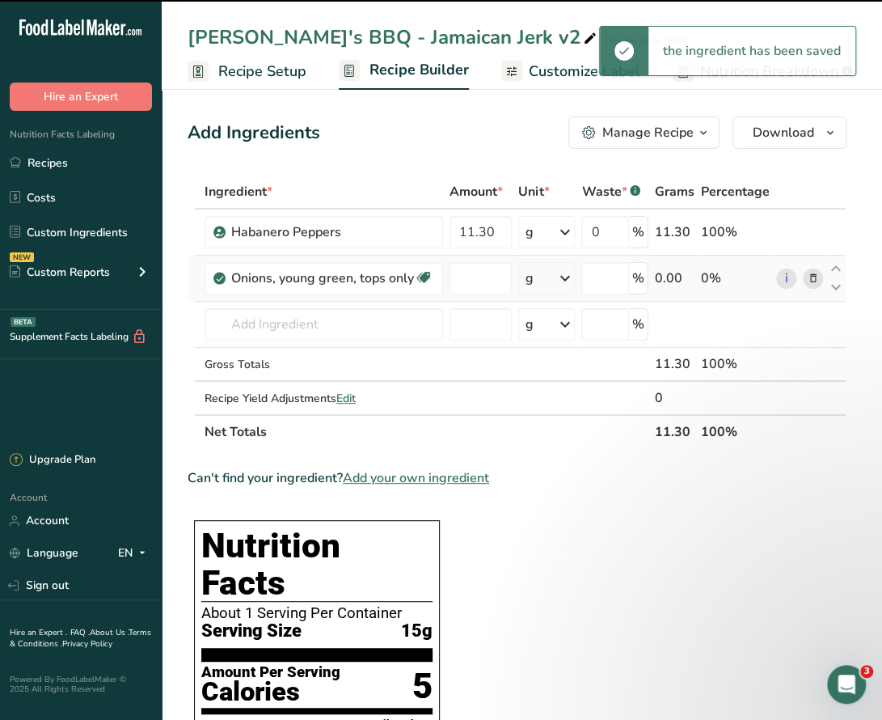
type input "0"
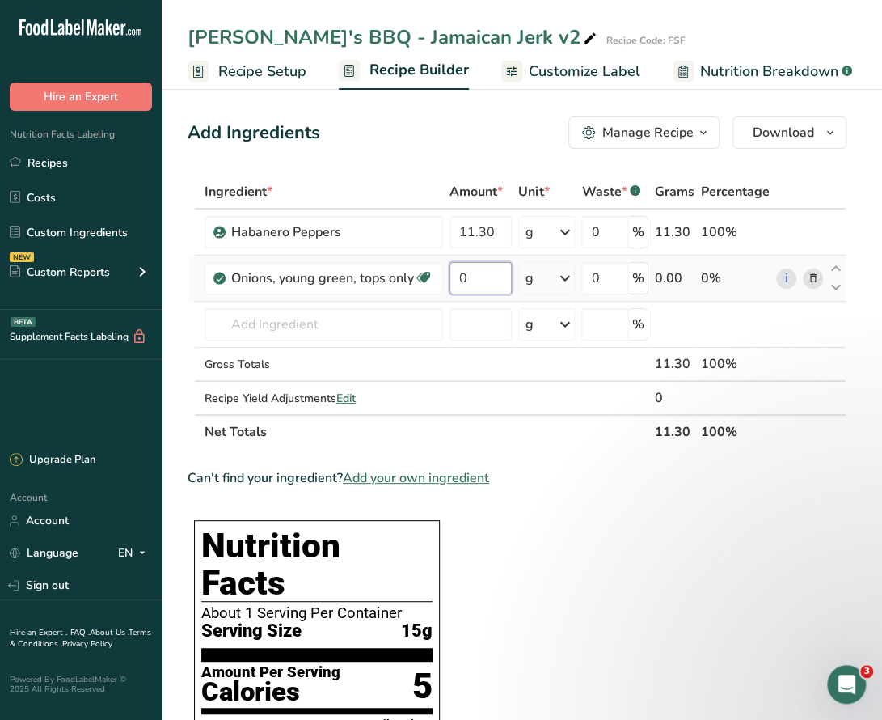
click at [477, 272] on input "0" at bounding box center [481, 278] width 62 height 32
click at [813, 279] on div "Ingredient * Amount * Unit * Waste * .a-a{fill:#347362;}.b-a{fill:#fff;} Grams …" at bounding box center [517, 312] width 659 height 274
click at [812, 277] on icon at bounding box center [812, 278] width 11 height 17
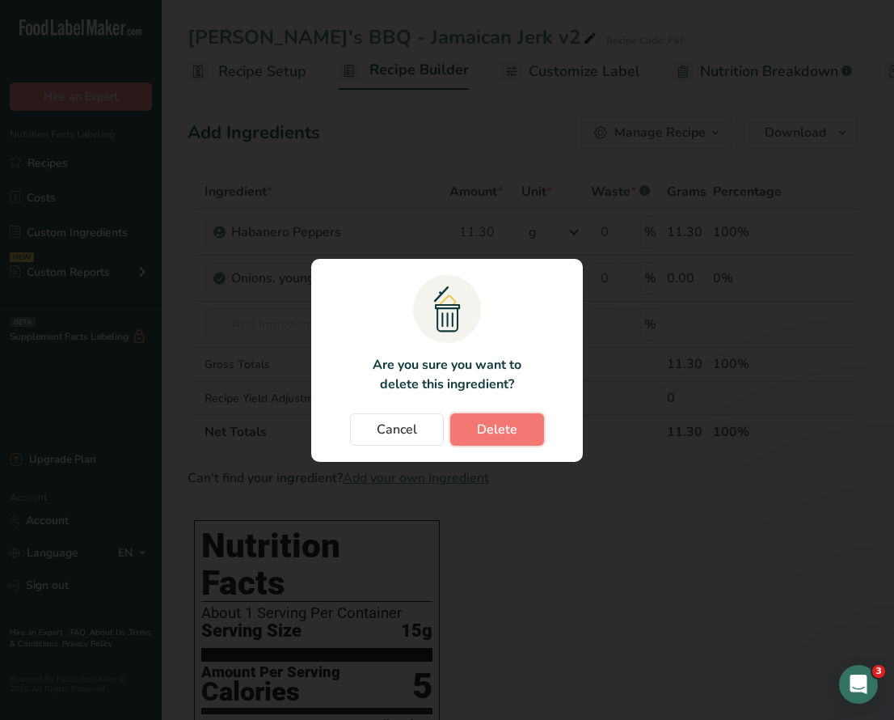
drag, startPoint x: 500, startPoint y: 424, endPoint x: 470, endPoint y: 412, distance: 32.6
click at [500, 425] on span "Delete" at bounding box center [497, 429] width 40 height 19
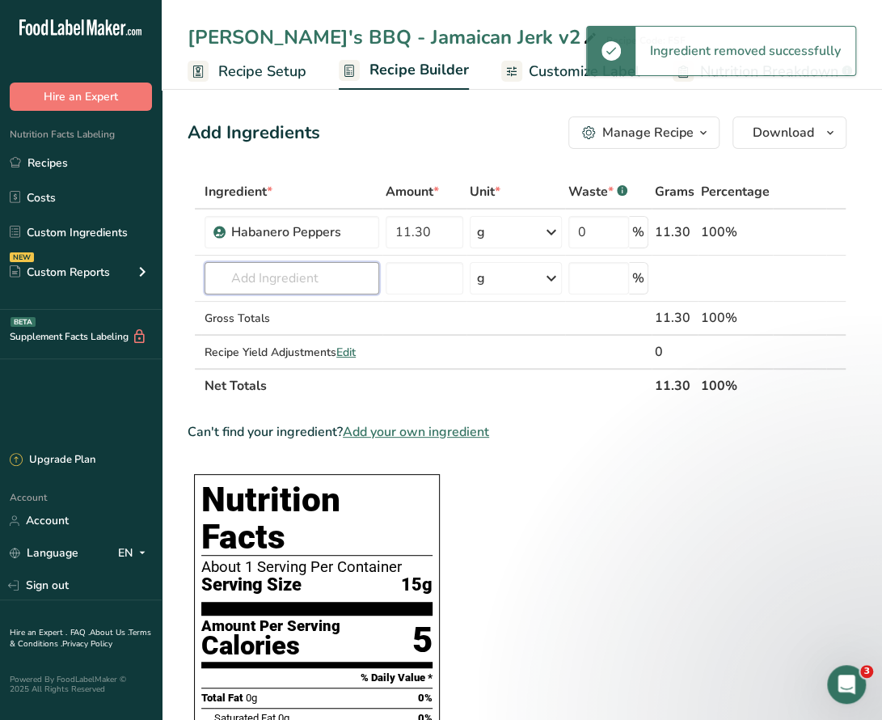
click at [296, 280] on input "text" at bounding box center [292, 278] width 175 height 32
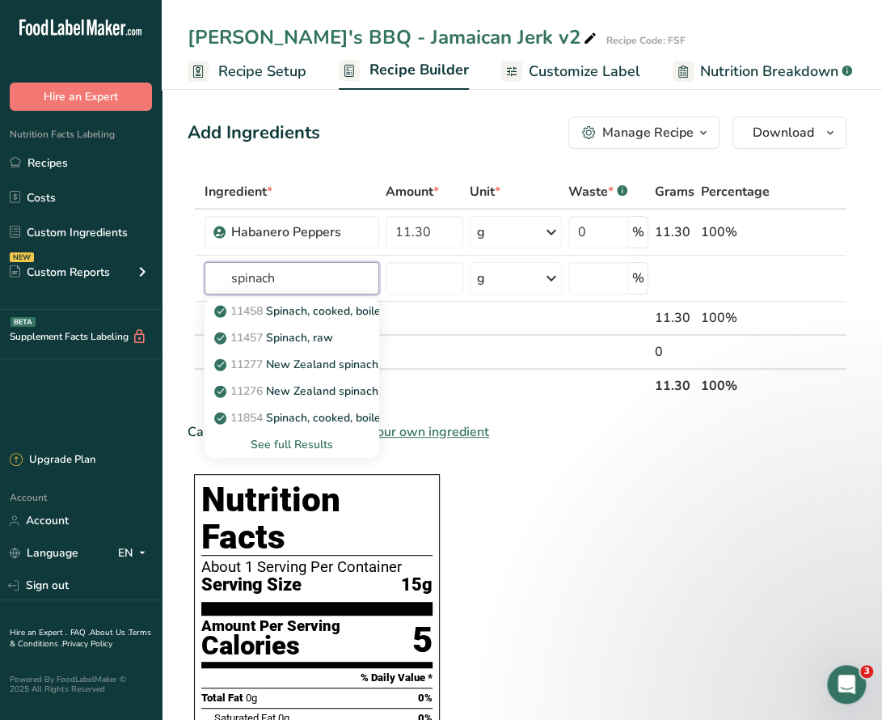
type input "spinach"
click at [298, 444] on div "See full Results" at bounding box center [291, 444] width 149 height 17
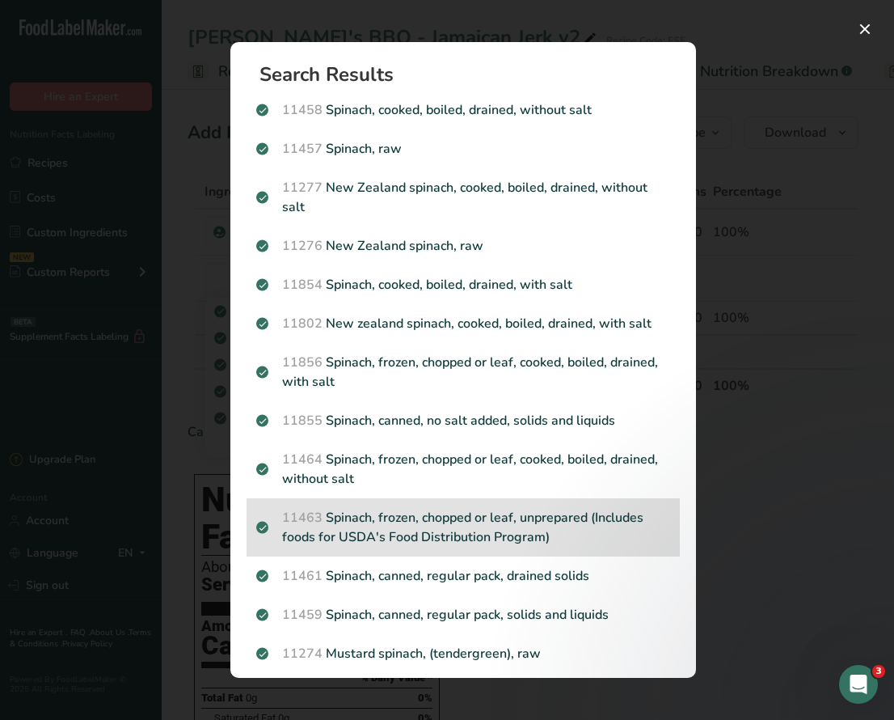
click at [530, 534] on p "11463 Spinach, frozen, chopped or leaf, unprepared (Includes foods for USDA's F…" at bounding box center [463, 527] width 414 height 39
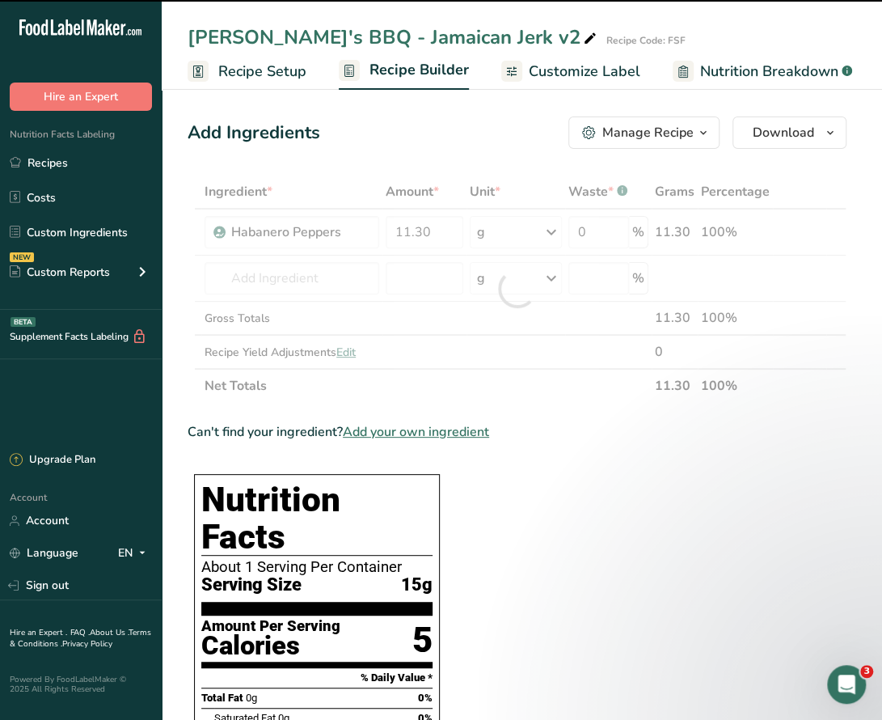
type input "0"
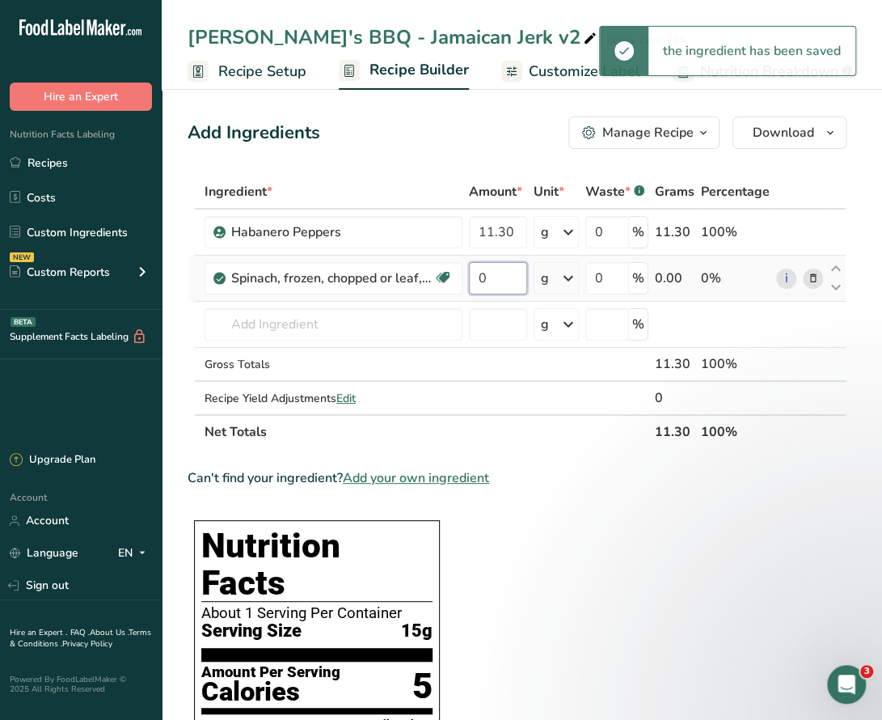
click at [500, 280] on input "0" at bounding box center [498, 278] width 58 height 32
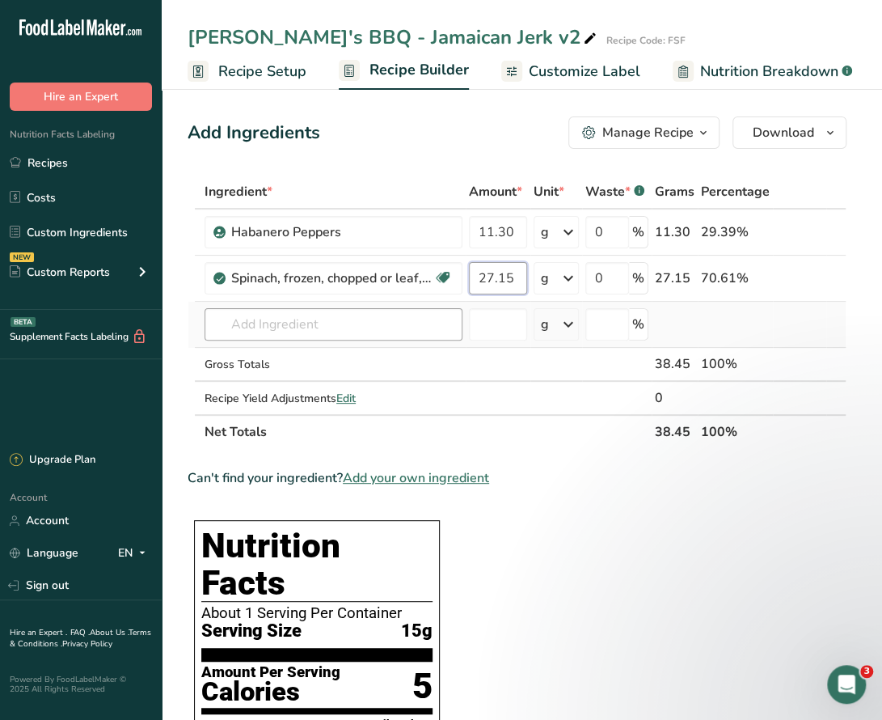
type input "27.15"
click at [321, 332] on div "Ingredient * Amount * Unit * Waste * .a-a{fill:#347362;}.b-a{fill:#fff;} Grams …" at bounding box center [517, 312] width 659 height 274
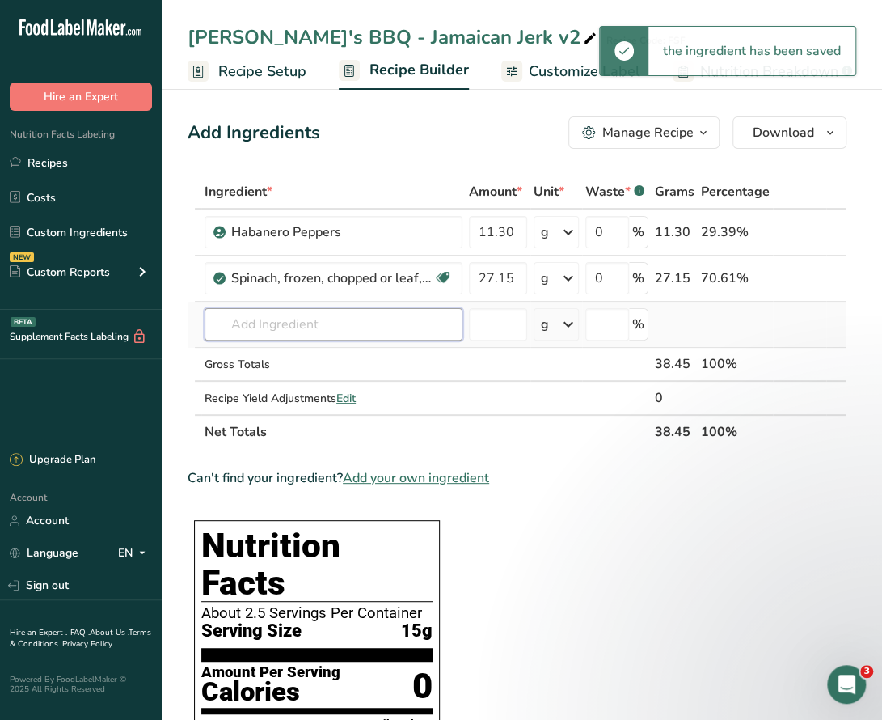
click at [323, 331] on input "text" at bounding box center [334, 324] width 258 height 32
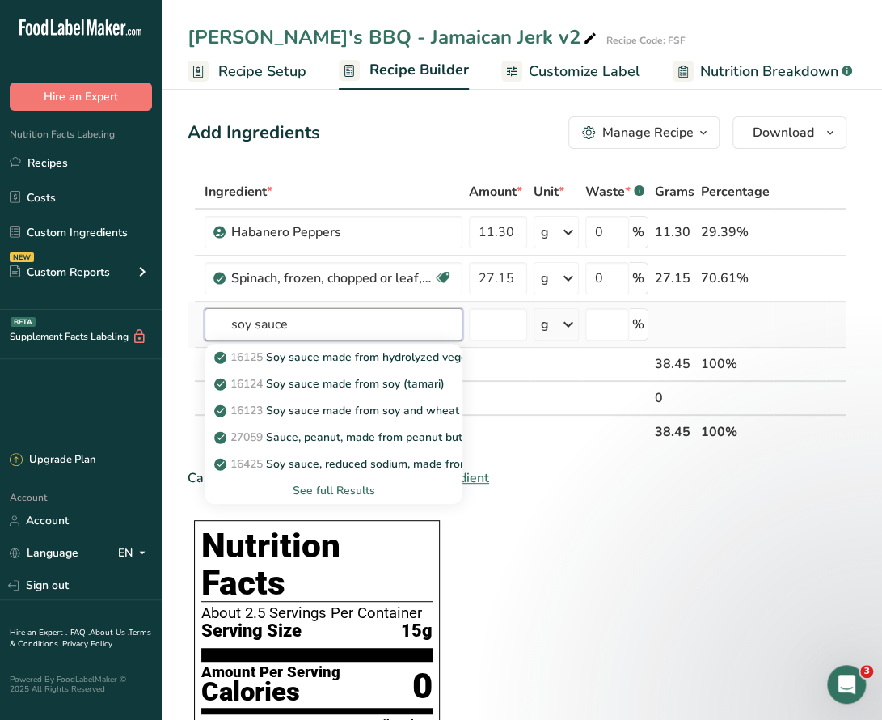
type input "soy sauce"
click at [336, 491] on div "See full Results" at bounding box center [333, 490] width 232 height 17
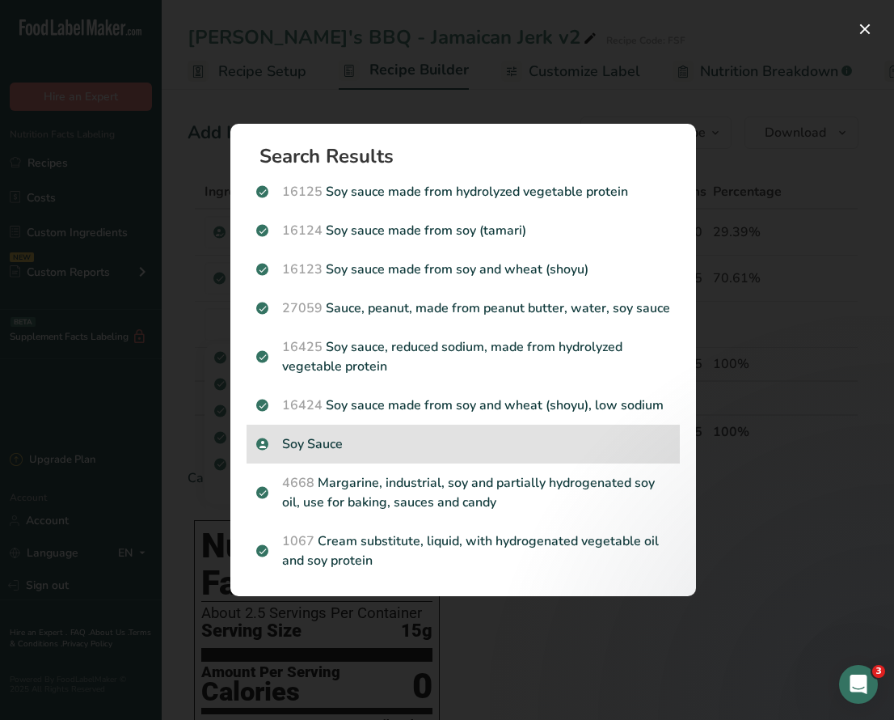
click at [362, 450] on p "Soy Sauce" at bounding box center [463, 443] width 414 height 19
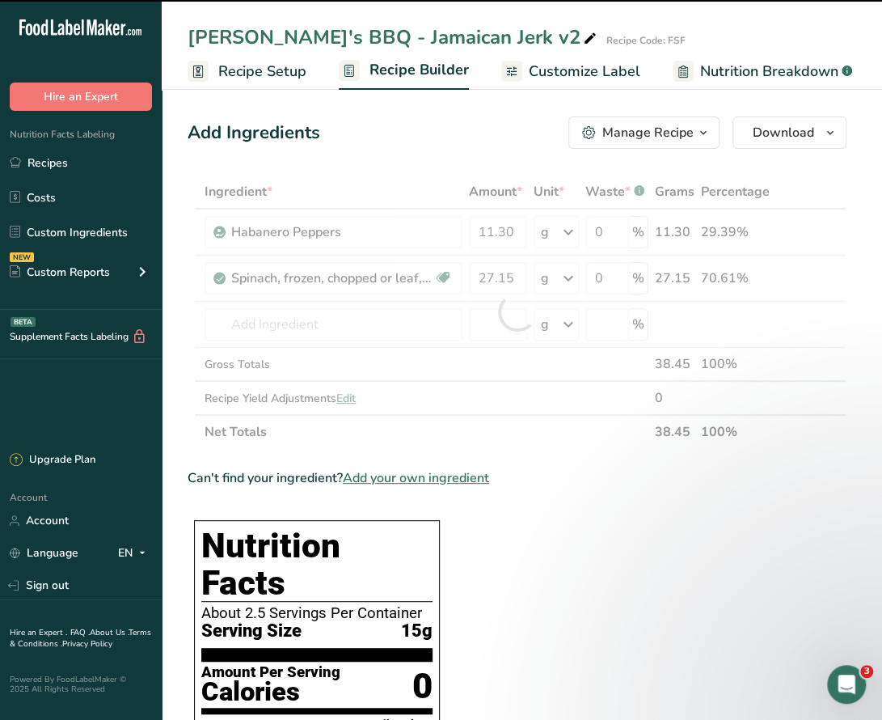
type input "0"
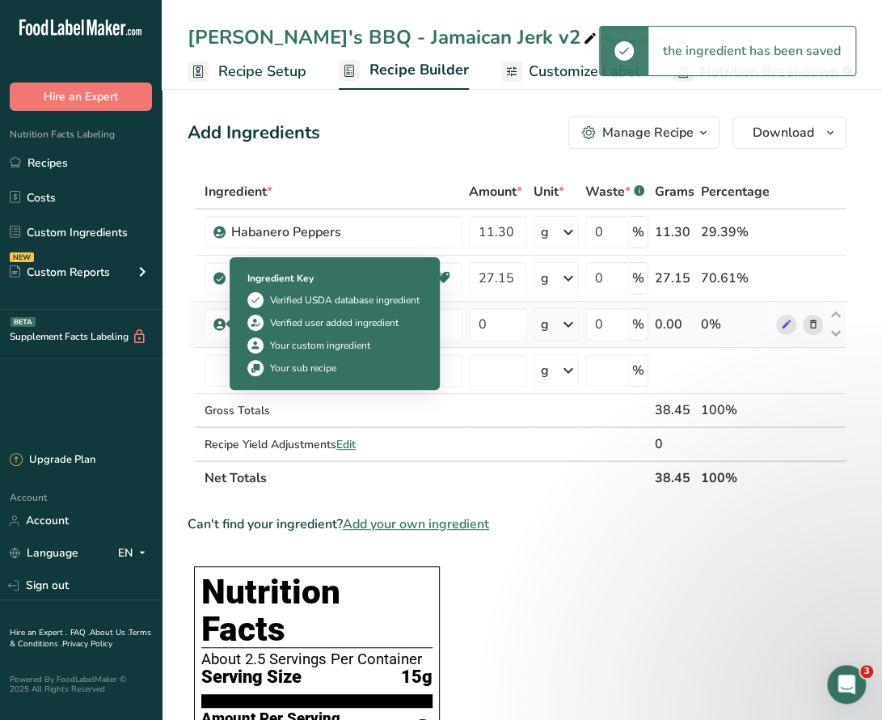
click at [220, 325] on icon at bounding box center [220, 324] width 10 height 15
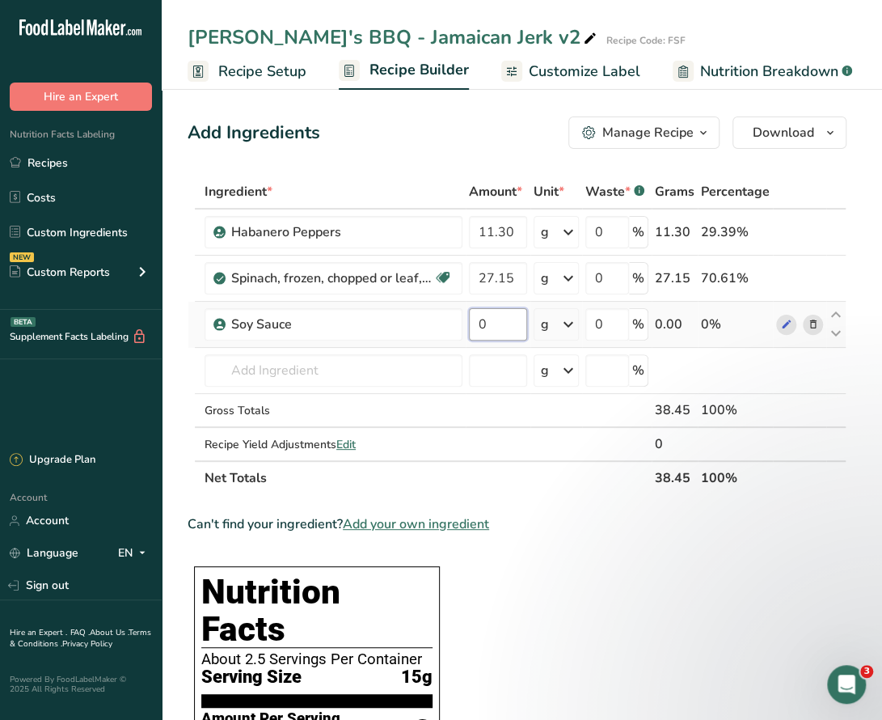
click at [491, 321] on input "0" at bounding box center [498, 324] width 58 height 32
type input "28.5"
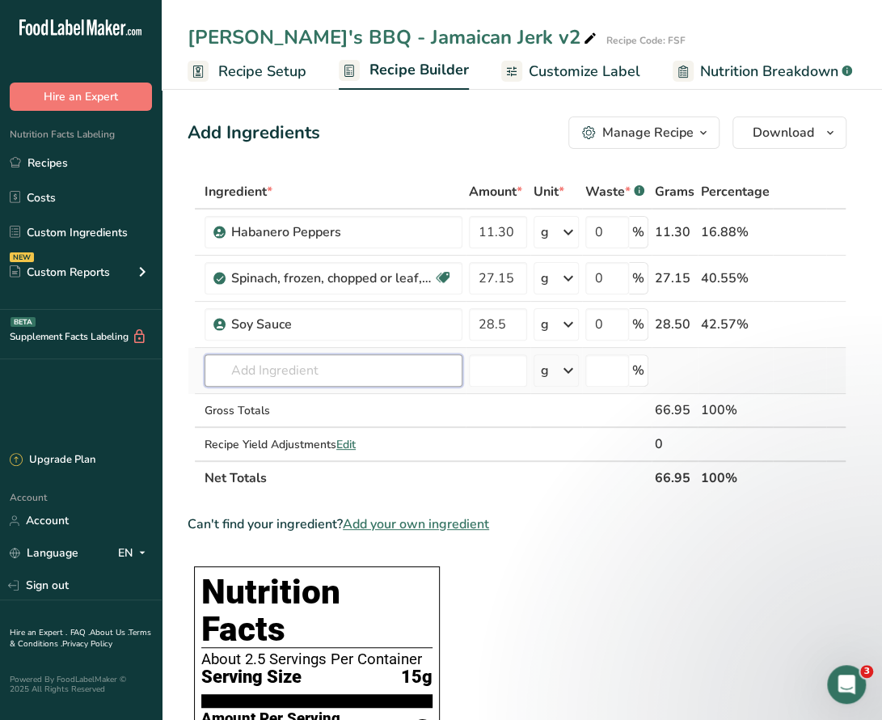
click at [392, 374] on div "Ingredient * Amount * Unit * Waste * .a-a{fill:#347362;}.b-a{fill:#fff;} Grams …" at bounding box center [517, 335] width 659 height 320
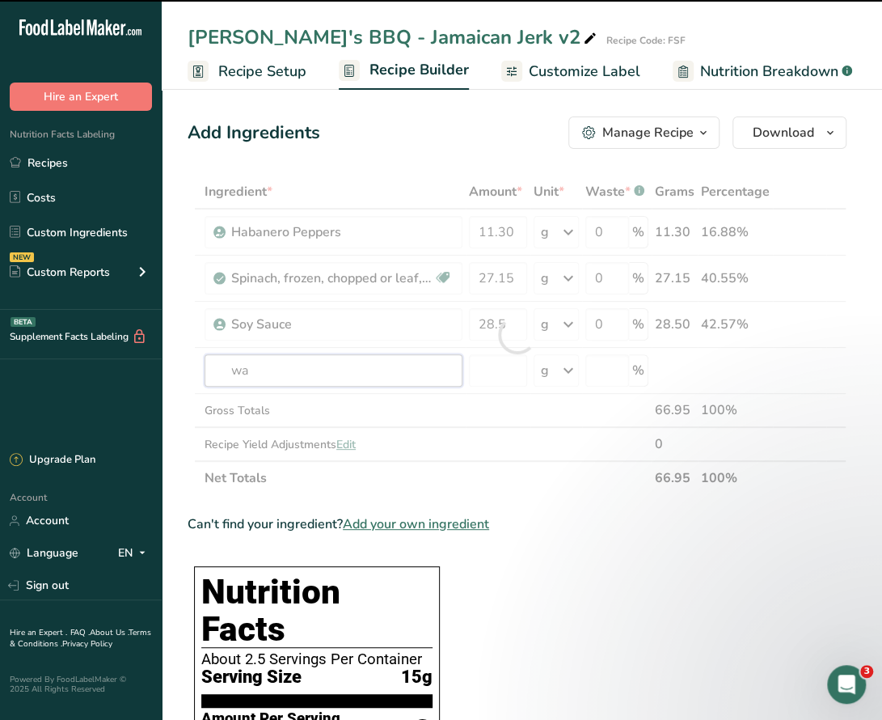
type input "wat"
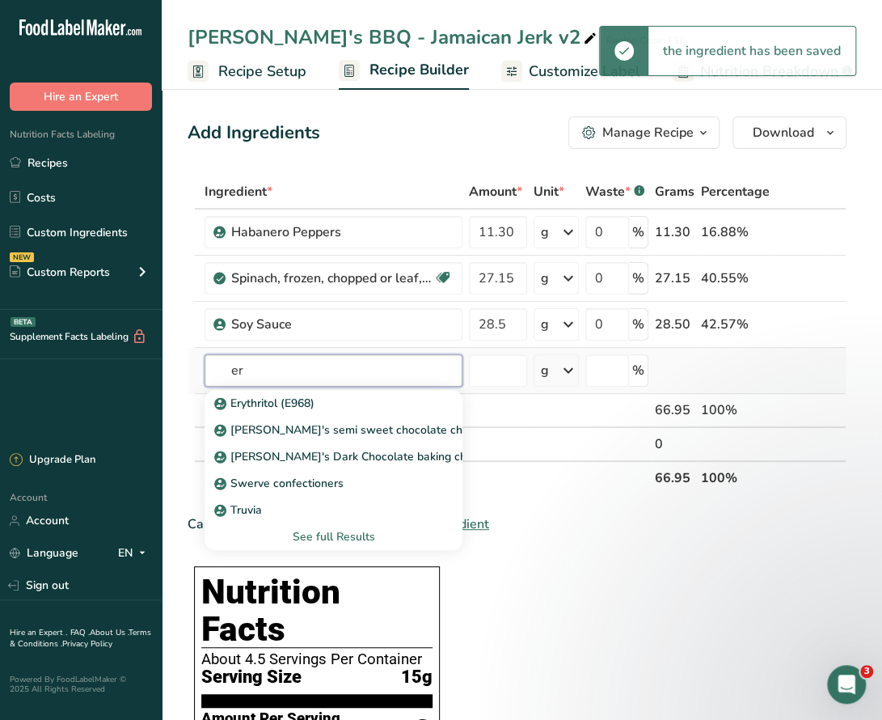
type input "e"
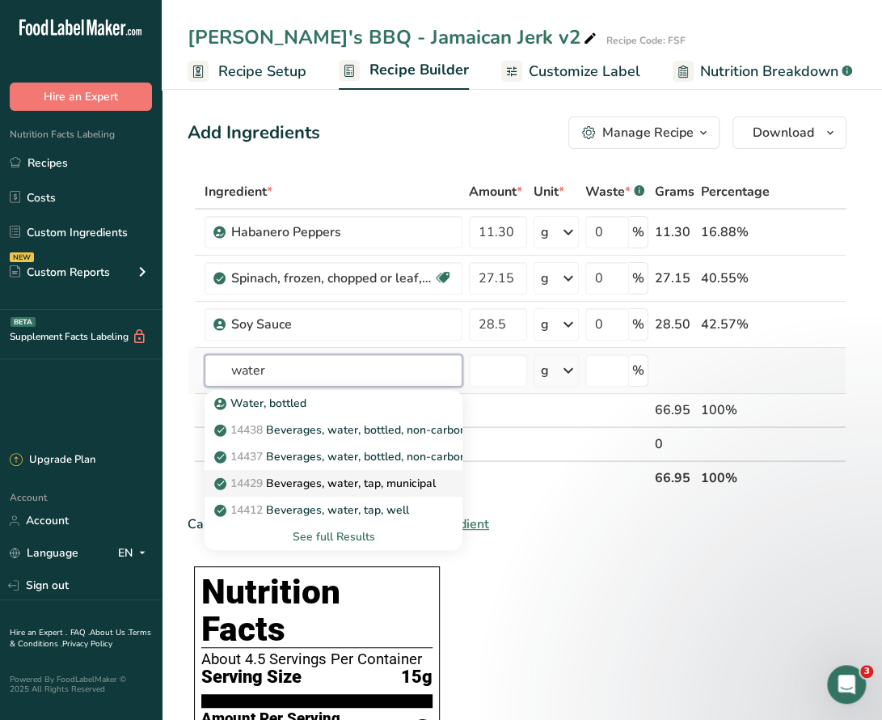
type input "water"
click at [364, 482] on p "14429 Beverages, water, tap, municipal" at bounding box center [326, 483] width 218 height 17
type input "Beverages, water, tap, municipal"
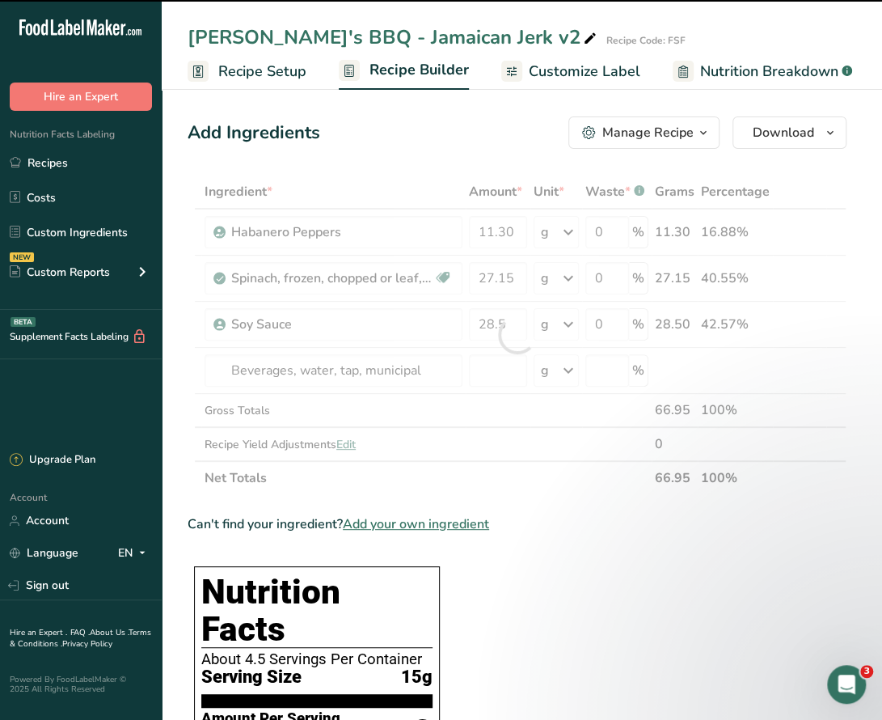
type input "0"
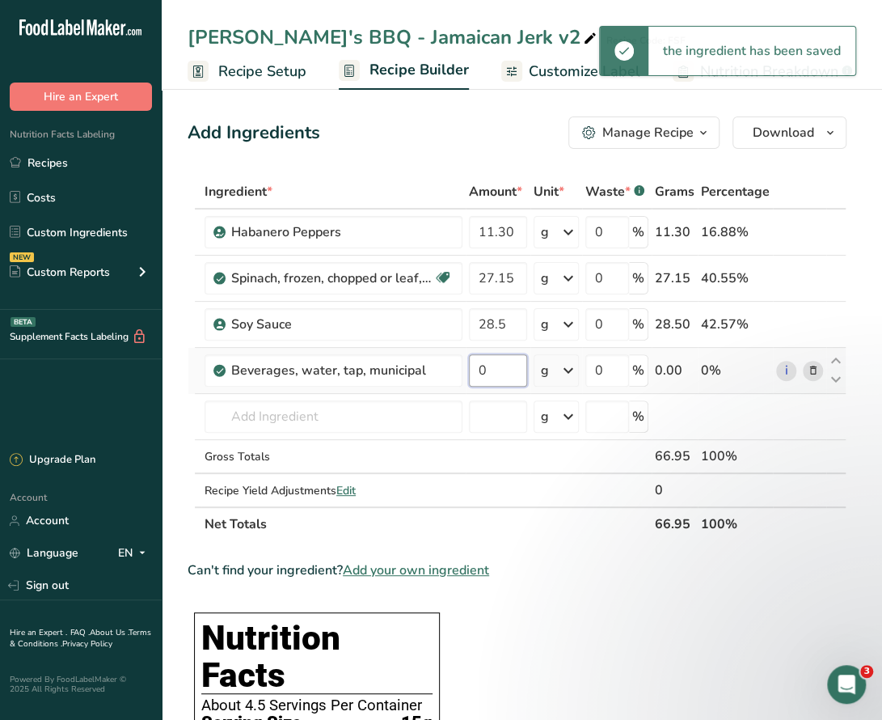
click at [519, 373] on input "0" at bounding box center [498, 370] width 58 height 32
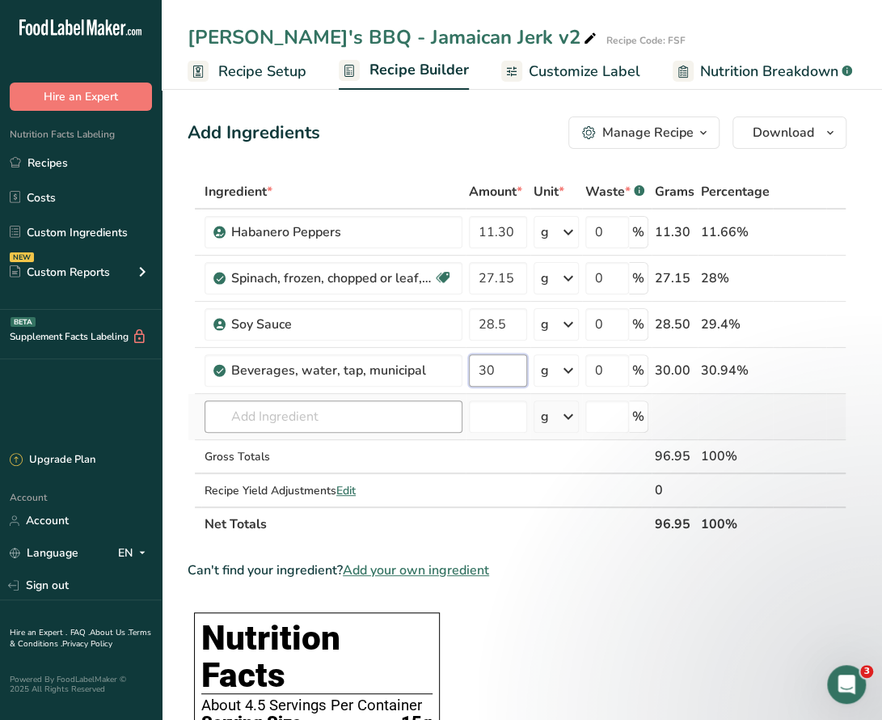
type input "30"
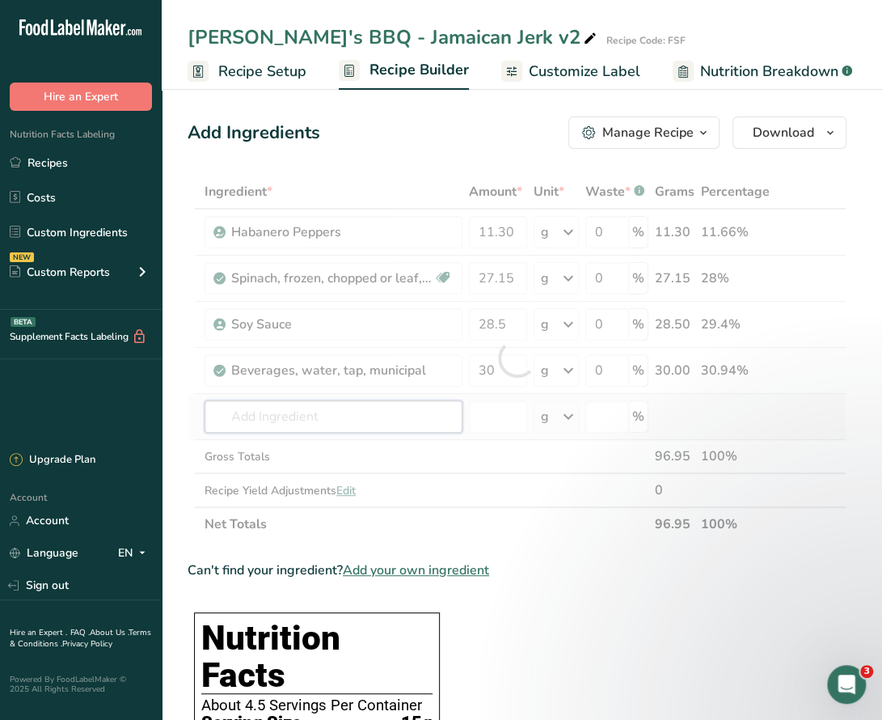
click at [422, 420] on div "Ingredient * Amount * Unit * Waste * .a-a{fill:#347362;}.b-a{fill:#fff;} Grams …" at bounding box center [517, 358] width 659 height 366
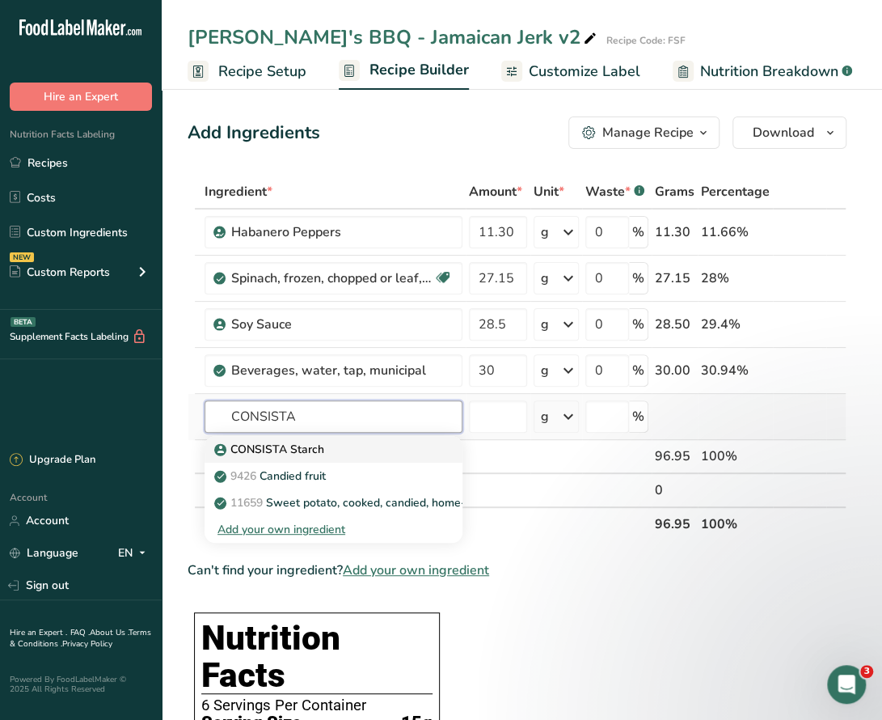
type input "CONSISTA"
click at [275, 452] on p "CONSISTA Starch" at bounding box center [270, 449] width 107 height 17
type input "CONSISTA Starch"
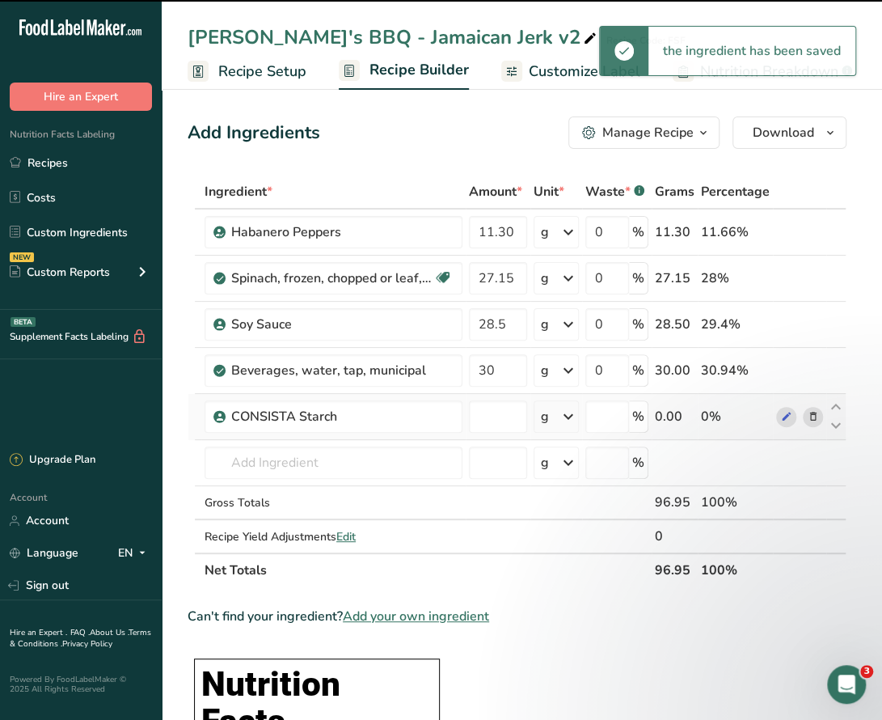
type input "0"
click at [481, 459] on input "number" at bounding box center [498, 462] width 58 height 32
click at [487, 418] on input "0" at bounding box center [498, 416] width 58 height 32
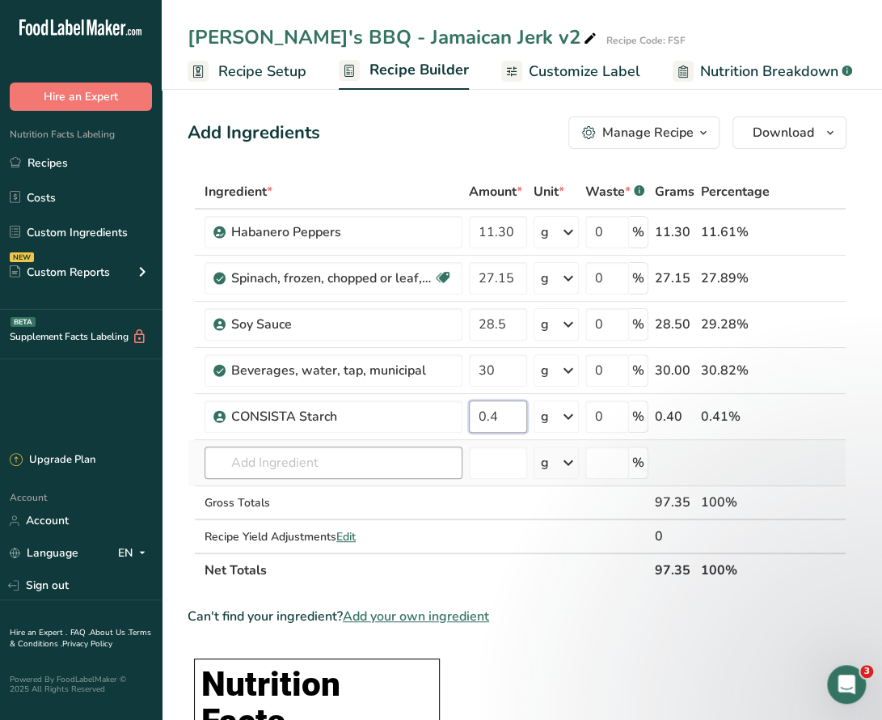
type input "0.4"
click at [278, 462] on div "Ingredient * Amount * Unit * Waste * .a-a{fill:#347362;}.b-a{fill:#fff;} Grams …" at bounding box center [517, 381] width 659 height 412
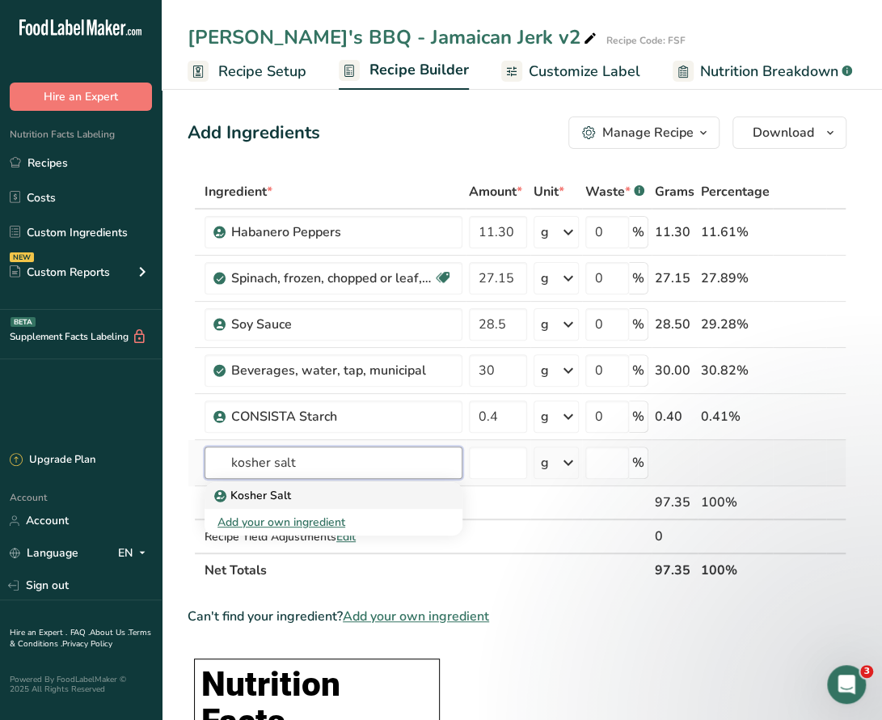
type input "kosher salt"
click at [367, 500] on div "Kosher Salt" at bounding box center [320, 495] width 206 height 17
type input "Kosher Salt"
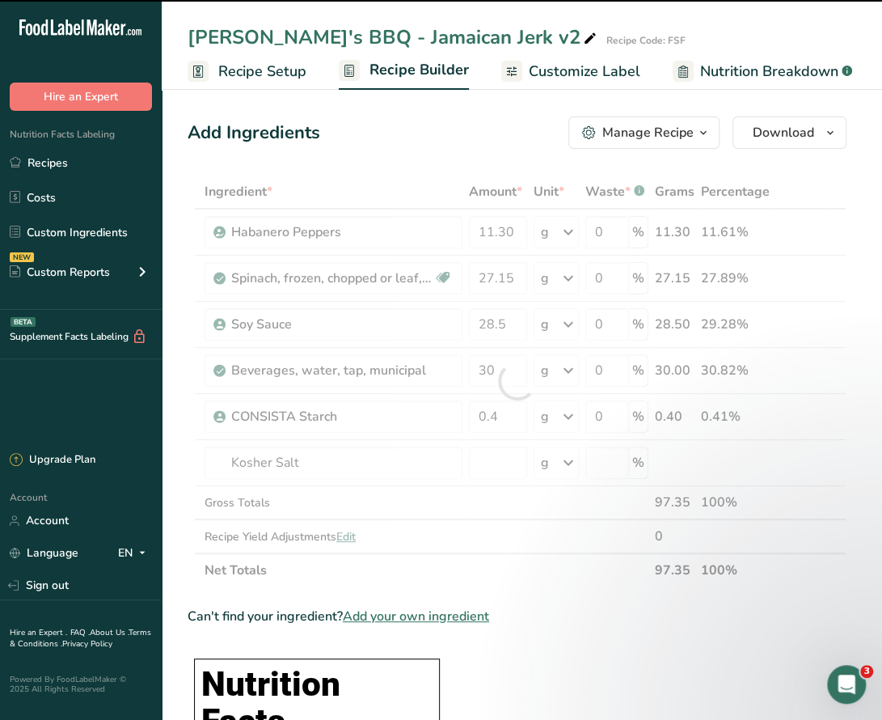
click at [501, 456] on div at bounding box center [517, 381] width 659 height 412
type input "0"
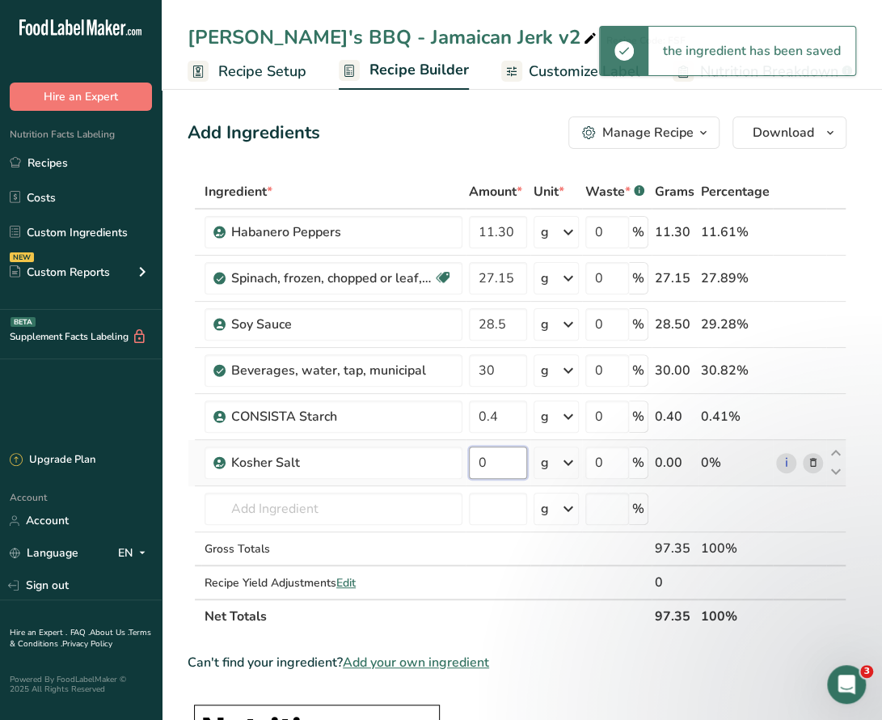
click at [492, 470] on input "0" at bounding box center [498, 462] width 58 height 32
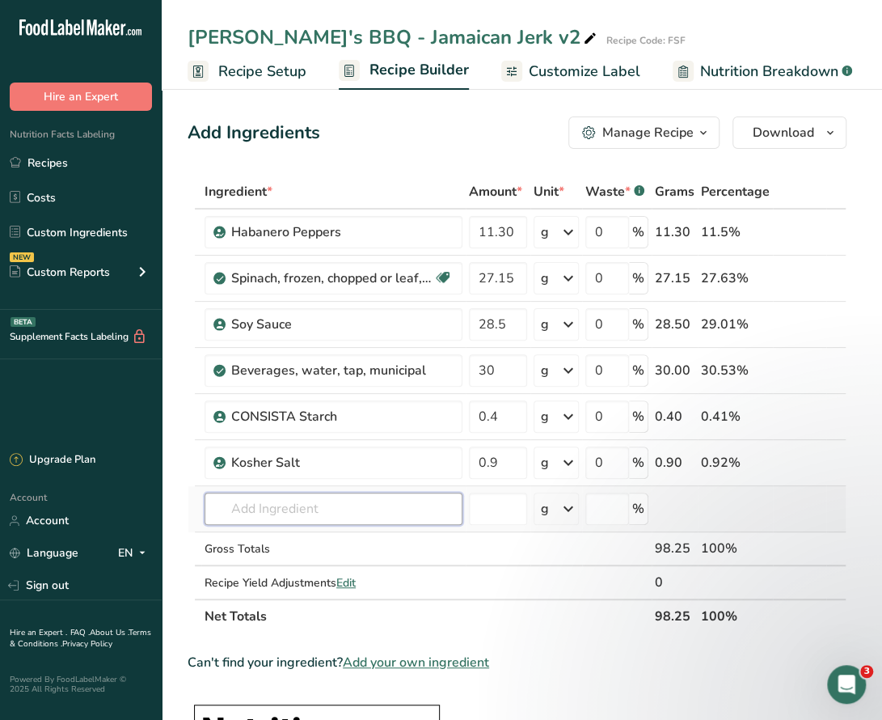
click at [249, 509] on div "Ingredient * Amount * Unit * Waste * .a-a{fill:#347362;}.b-a{fill:#fff;} Grams …" at bounding box center [517, 404] width 659 height 458
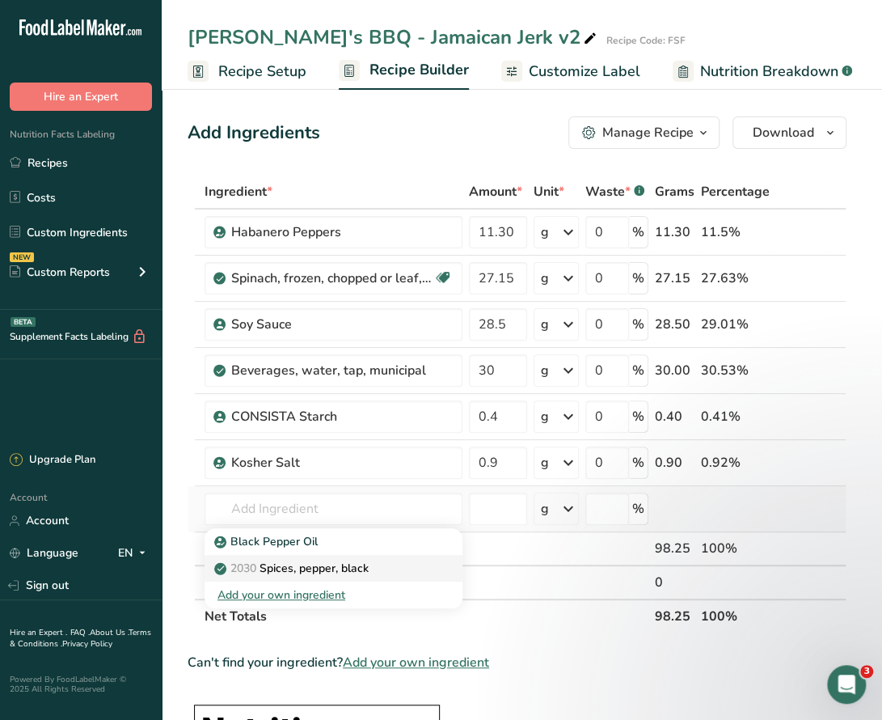
click at [272, 570] on p "2030 Spices, pepper, black" at bounding box center [292, 568] width 151 height 17
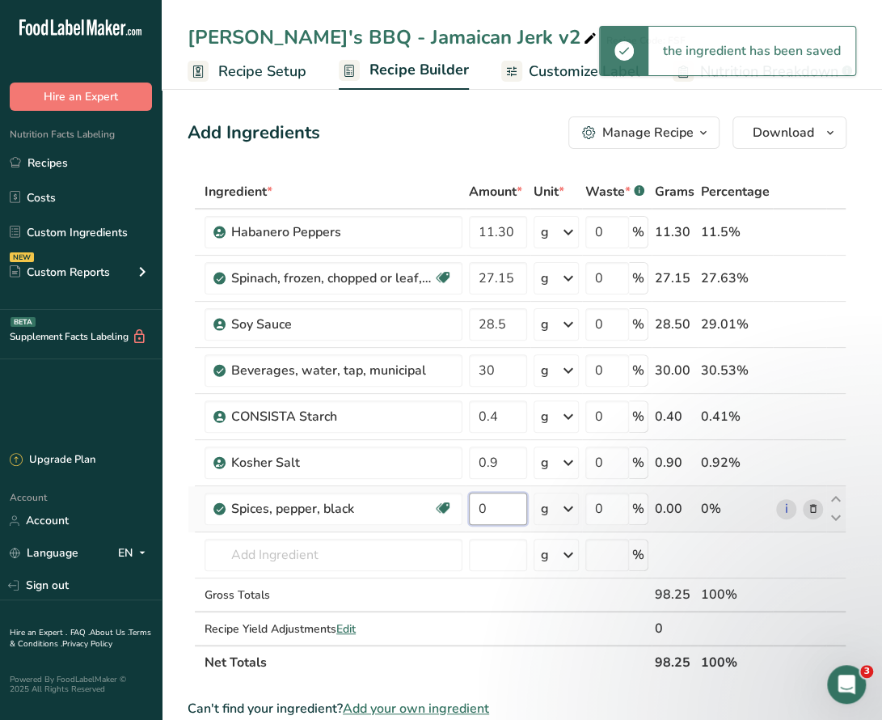
click at [495, 509] on input "0" at bounding box center [498, 508] width 58 height 32
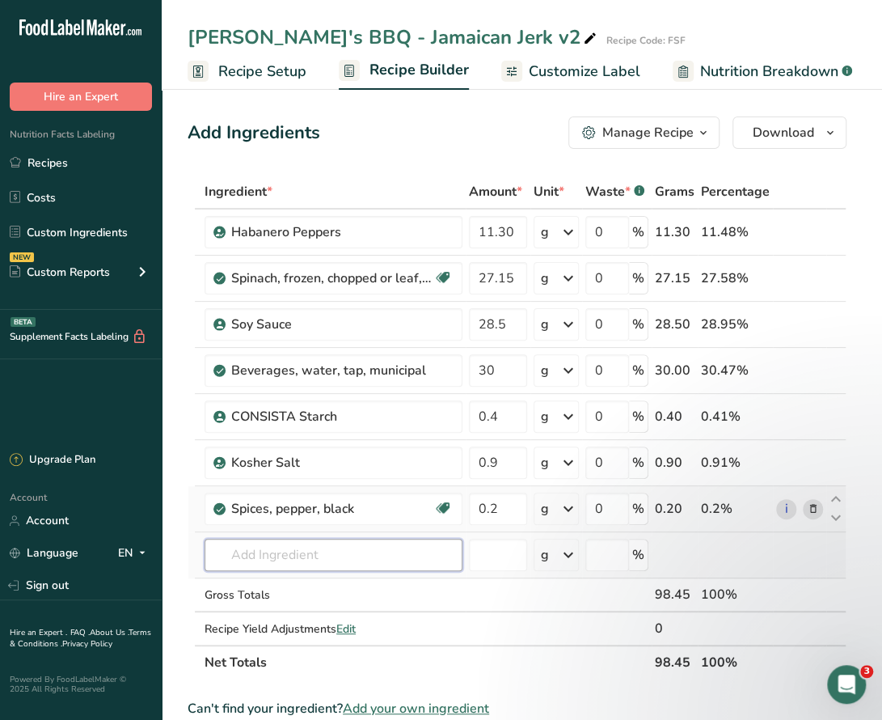
click at [324, 559] on div "Ingredient * Amount * Unit * Waste * .a-a{fill:#347362;}.b-a{fill:#fff;} Grams …" at bounding box center [517, 427] width 659 height 505
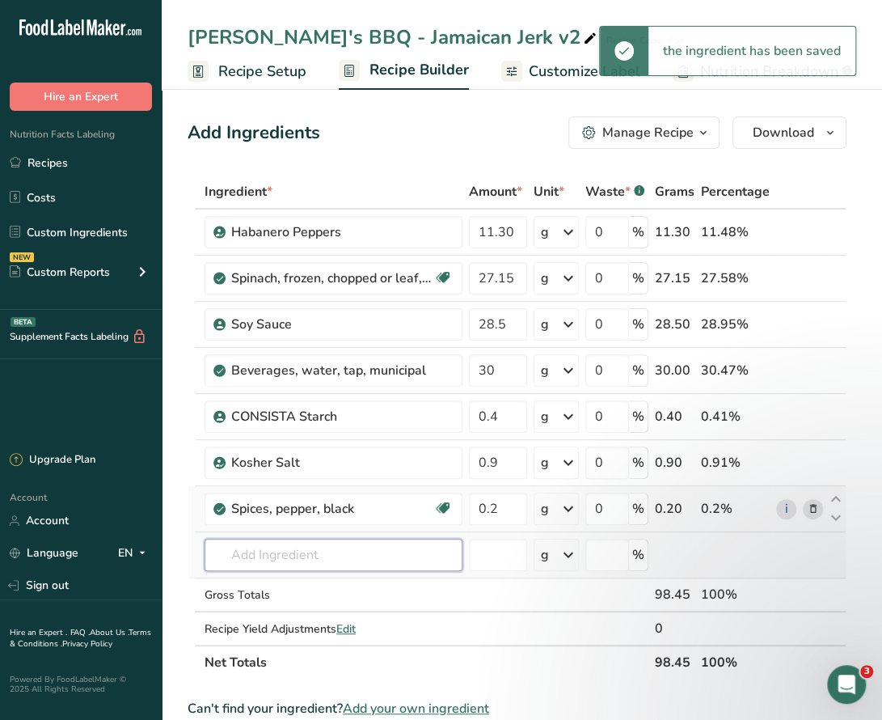
click at [340, 555] on input "text" at bounding box center [334, 554] width 258 height 32
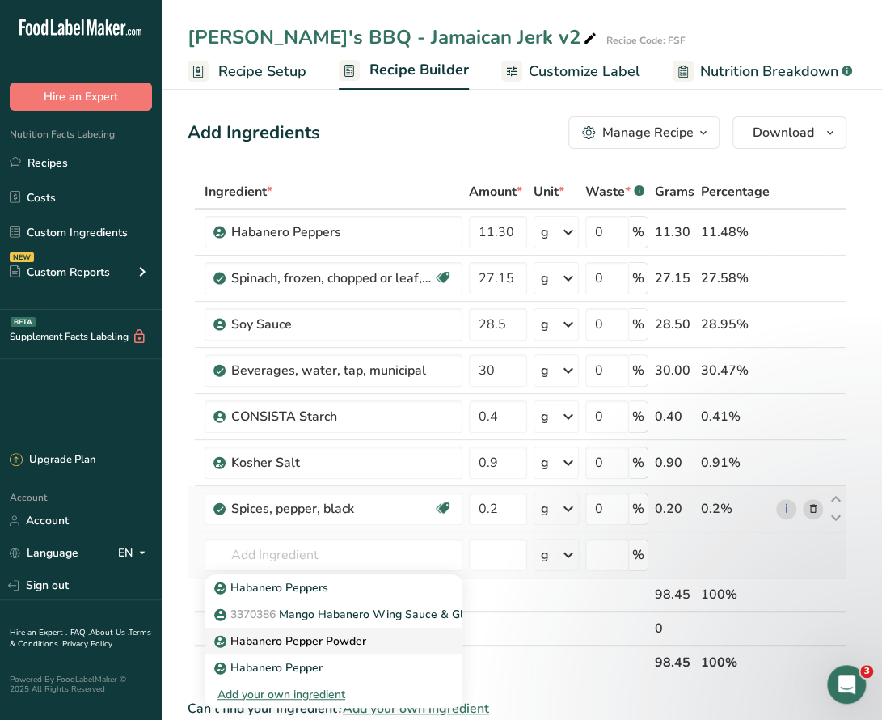
click at [327, 643] on p "Habanero Pepper Powder" at bounding box center [291, 640] width 149 height 17
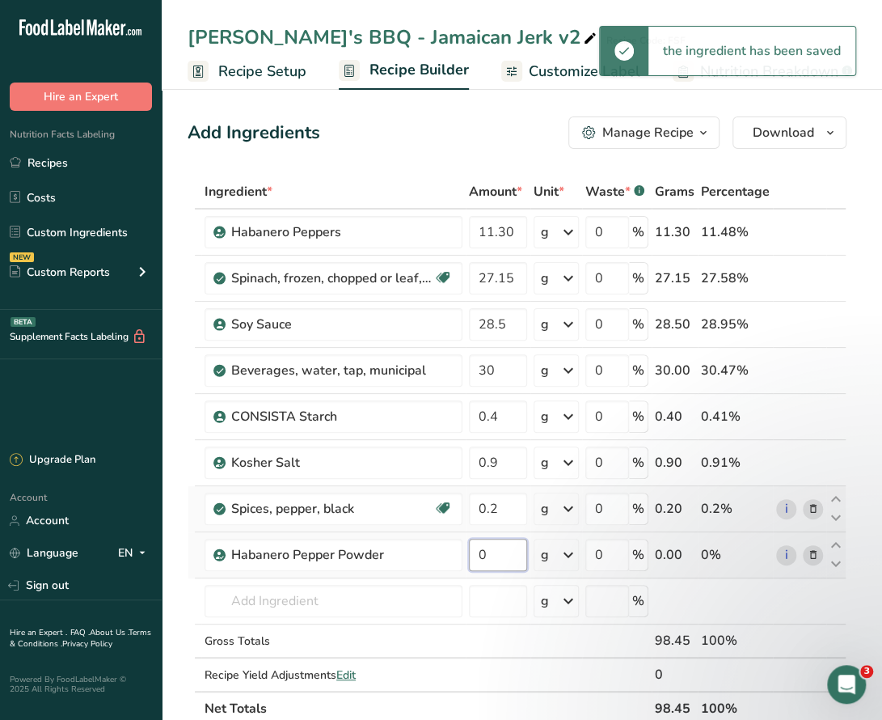
click at [517, 554] on input "0" at bounding box center [498, 554] width 58 height 32
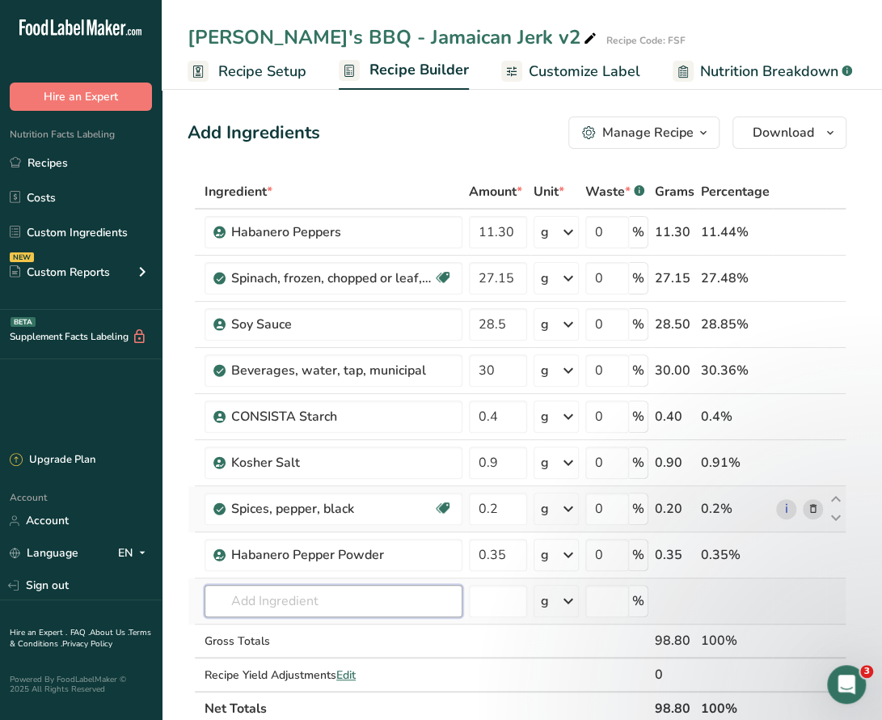
click at [372, 599] on div "Ingredient * Amount * Unit * Waste * .a-a{fill:#347362;}.b-a{fill:#fff;} Grams …" at bounding box center [517, 450] width 659 height 551
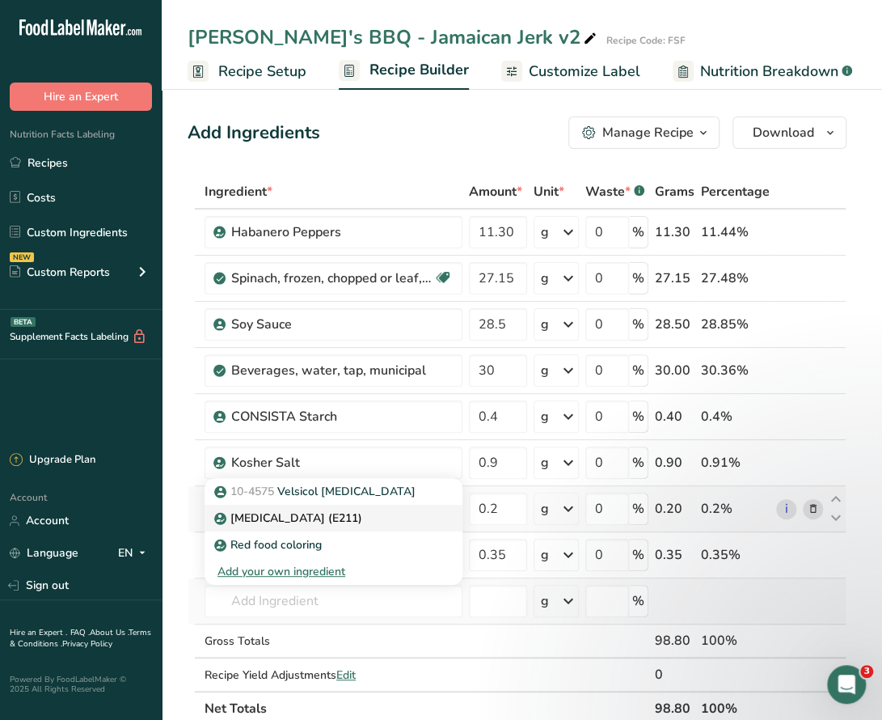
click at [341, 524] on link "[MEDICAL_DATA] (E211)" at bounding box center [334, 518] width 258 height 27
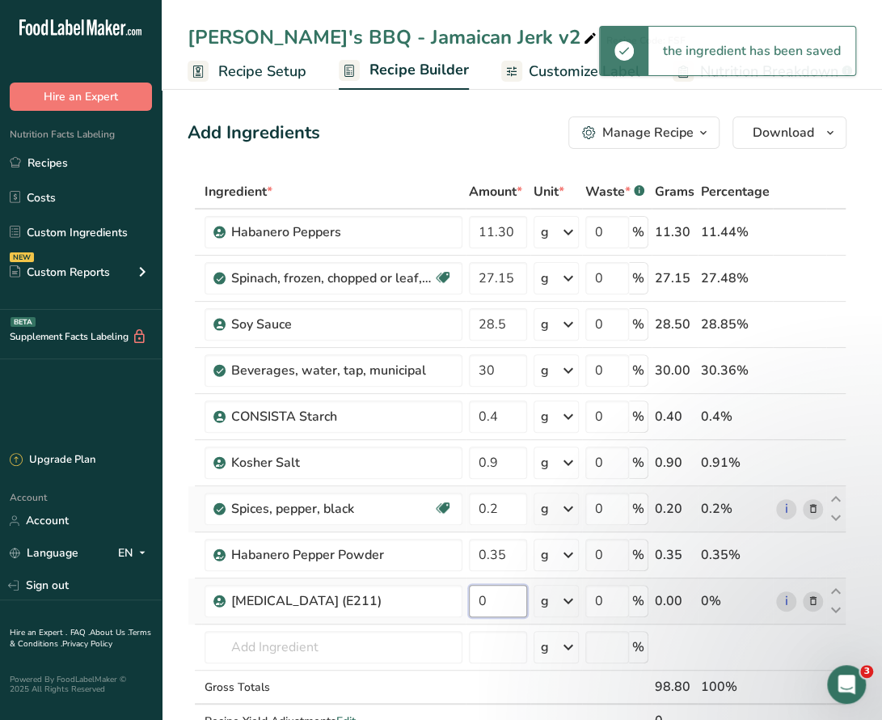
click at [500, 602] on input "0" at bounding box center [498, 601] width 58 height 32
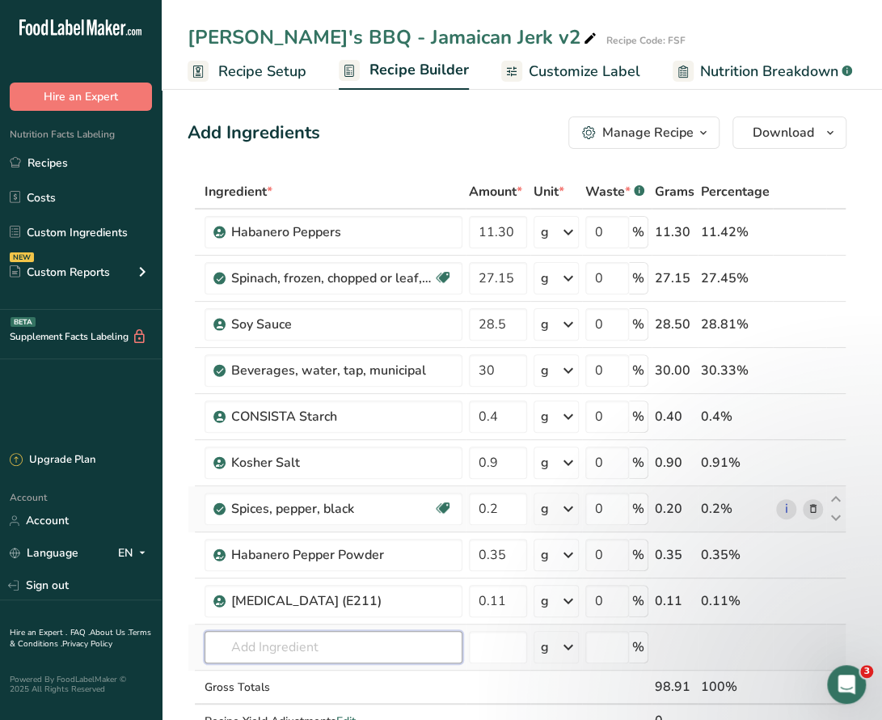
click at [322, 635] on div "Ingredient * Amount * Unit * Waste * .a-a{fill:#347362;}.b-a{fill:#fff;} Grams …" at bounding box center [517, 473] width 659 height 597
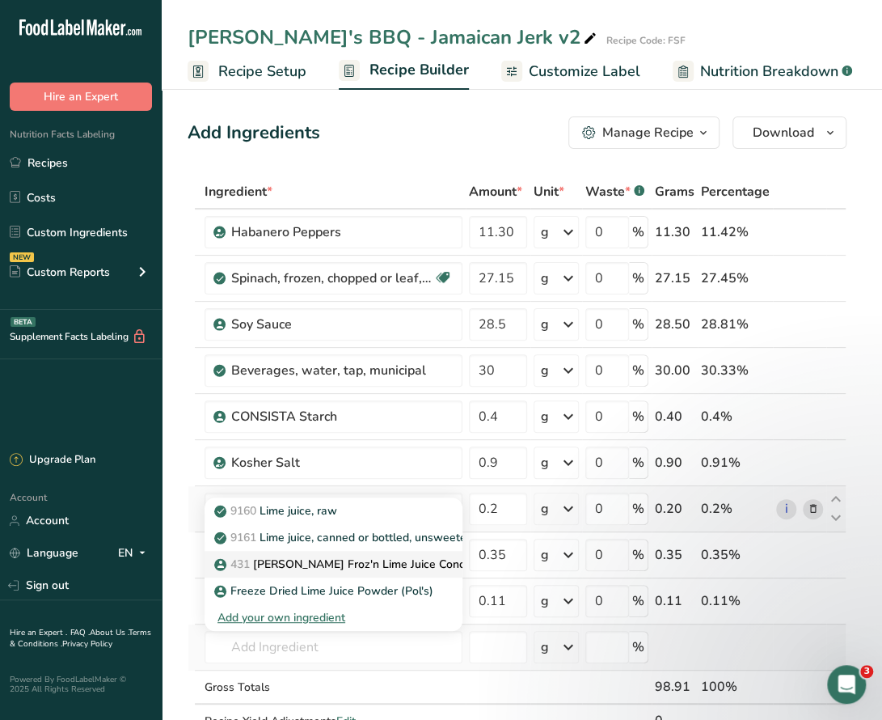
click at [365, 559] on p "431 Nielsen's Froz'n Lime Juice Concentrate" at bounding box center [359, 563] width 285 height 17
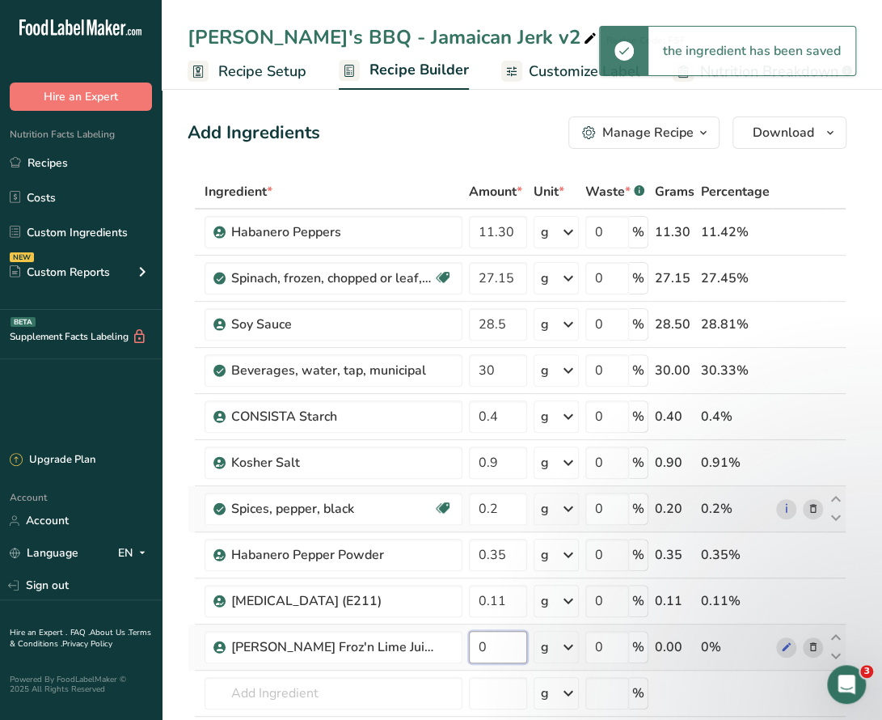
click at [493, 646] on input "0" at bounding box center [498, 647] width 58 height 32
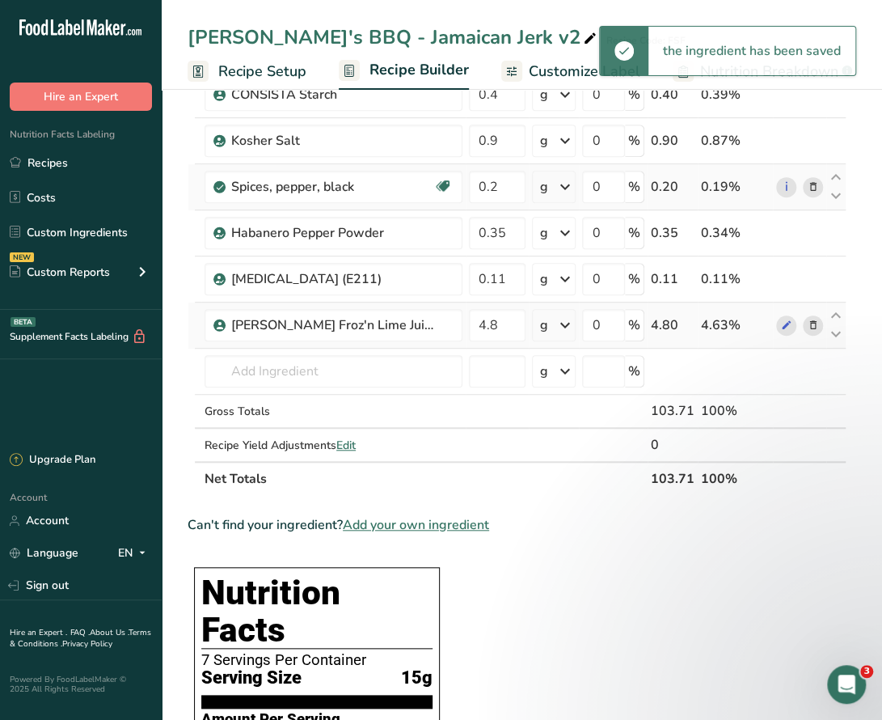
scroll to position [323, 0]
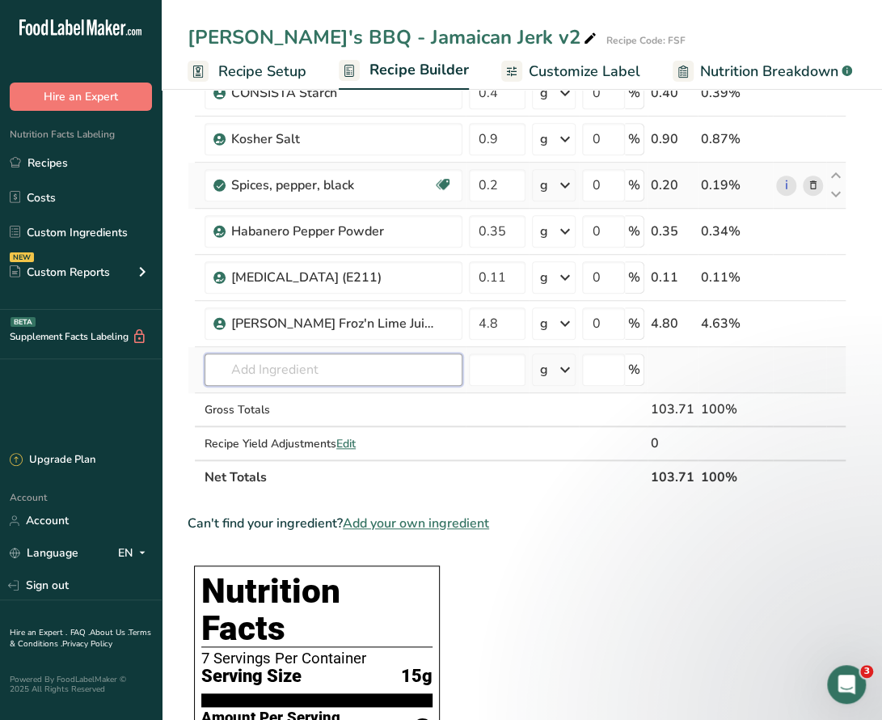
click at [293, 370] on input "text" at bounding box center [334, 369] width 258 height 32
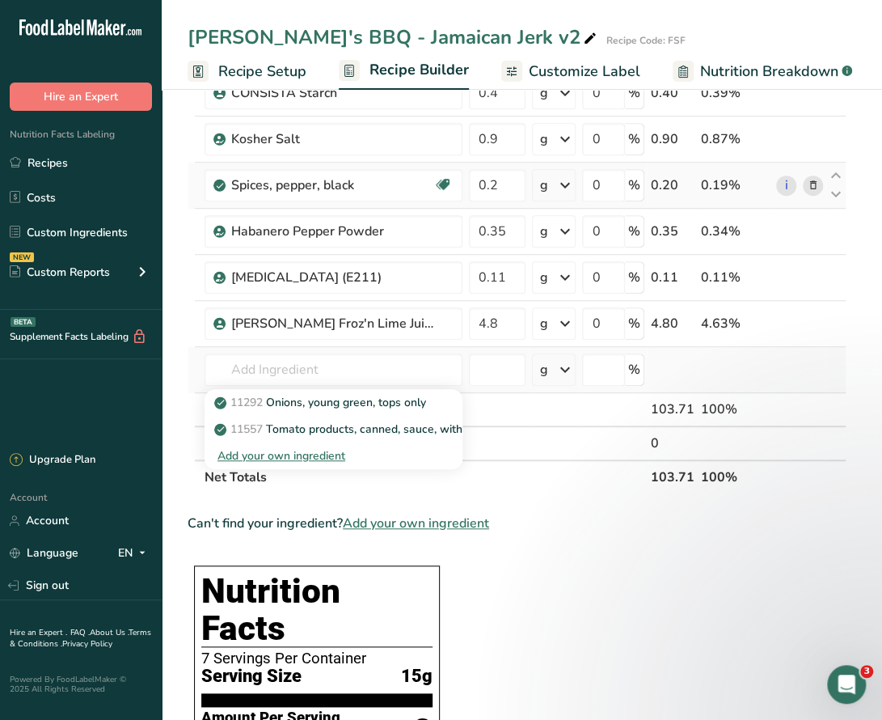
click at [312, 455] on div "Add your own ingredient" at bounding box center [333, 455] width 232 height 17
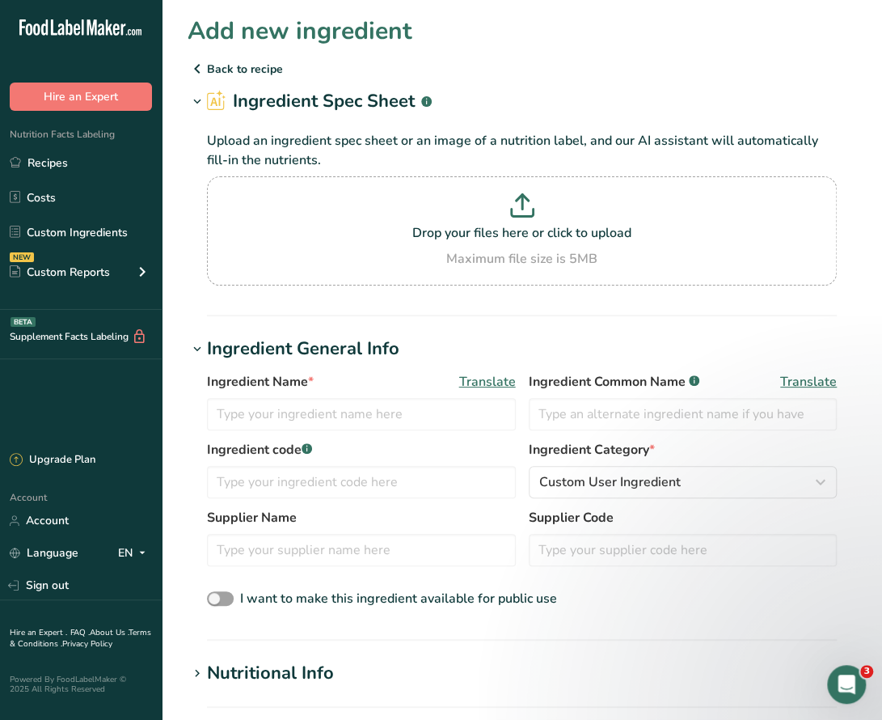
click at [196, 68] on icon at bounding box center [197, 68] width 19 height 29
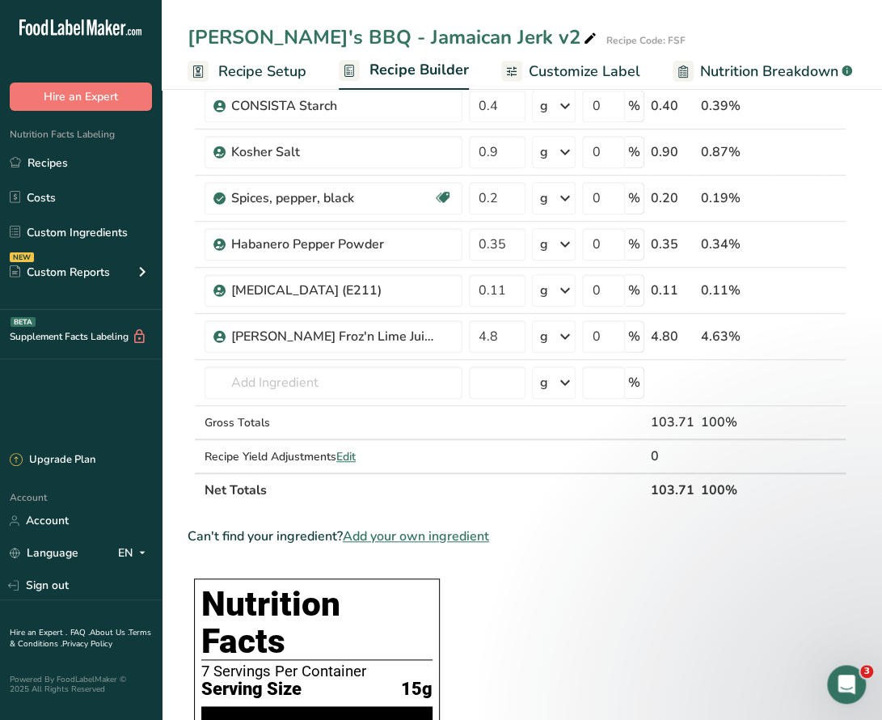
scroll to position [323, 0]
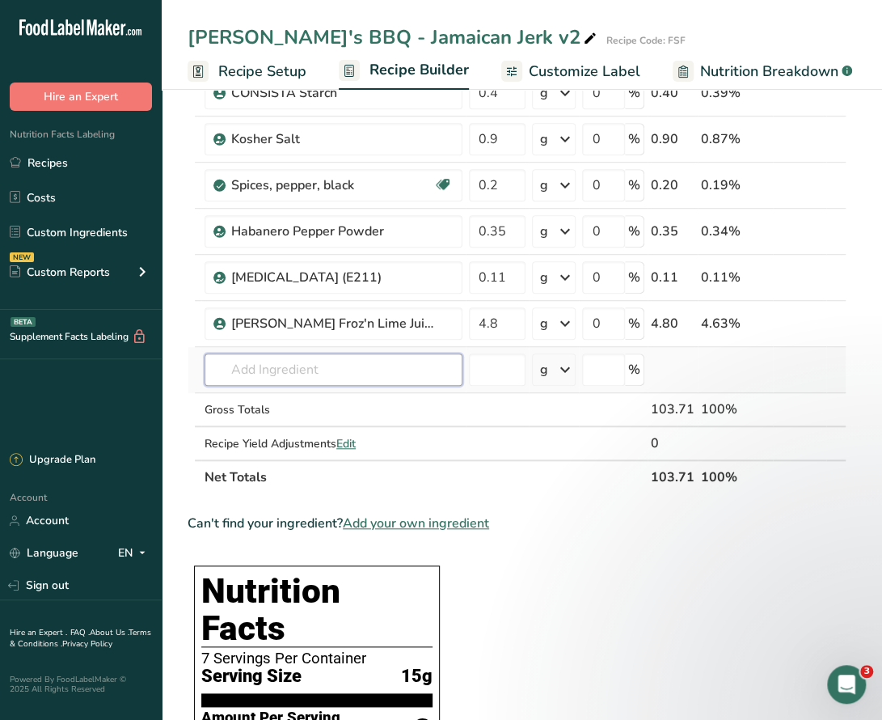
click at [283, 365] on input "text" at bounding box center [334, 369] width 258 height 32
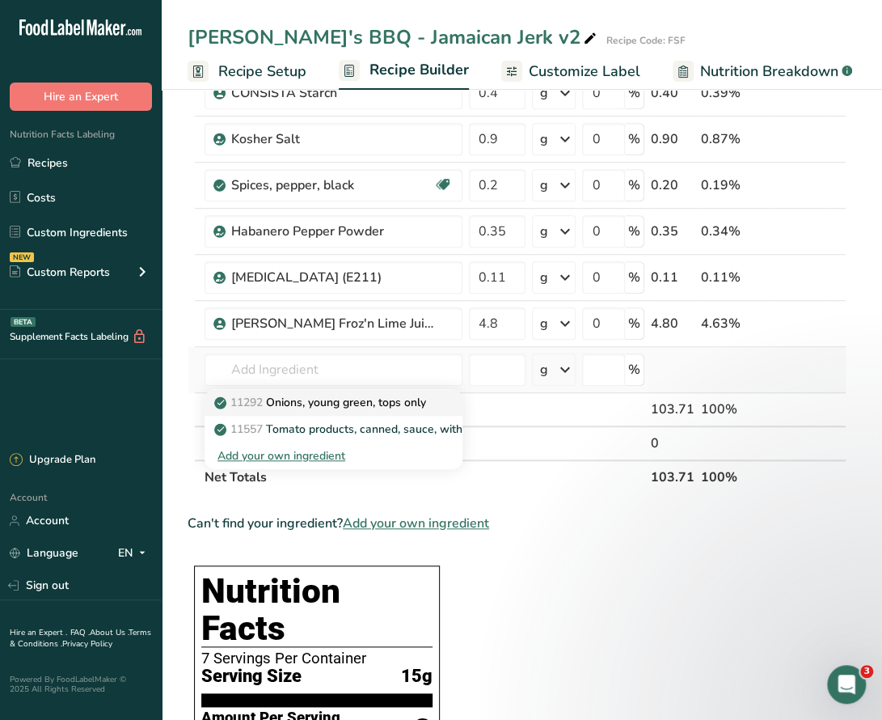
click at [372, 397] on p "11292 Onions, young green, tops only" at bounding box center [321, 402] width 209 height 17
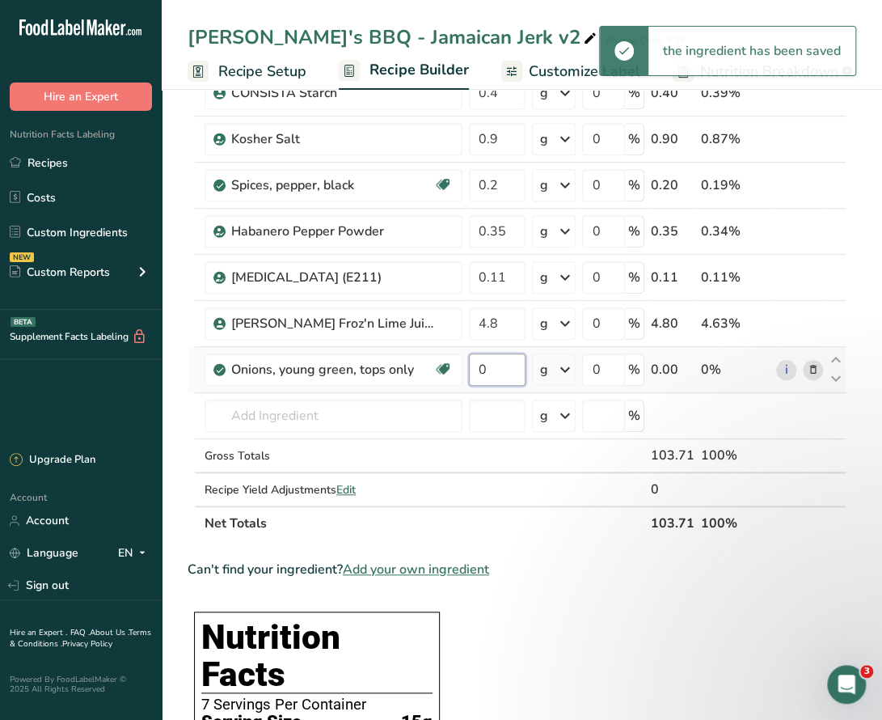
click at [508, 371] on input "0" at bounding box center [497, 369] width 57 height 32
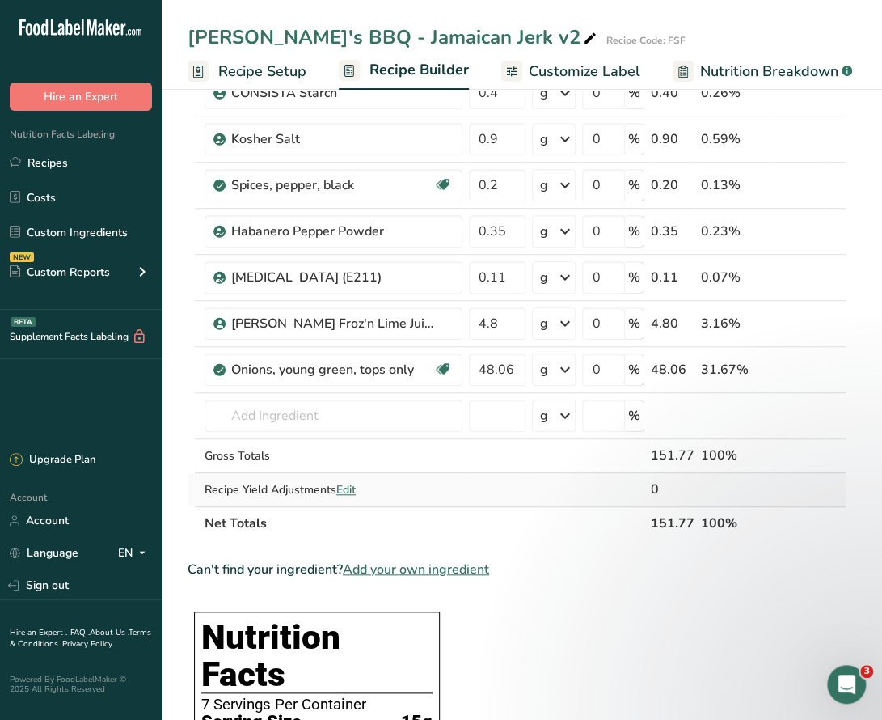
click at [353, 487] on div "Ingredient * Amount * Unit * Waste * .a-a{fill:#347362;}.b-a{fill:#fff;} Grams …" at bounding box center [517, 195] width 659 height 689
click at [343, 486] on span "Edit" at bounding box center [345, 489] width 19 height 15
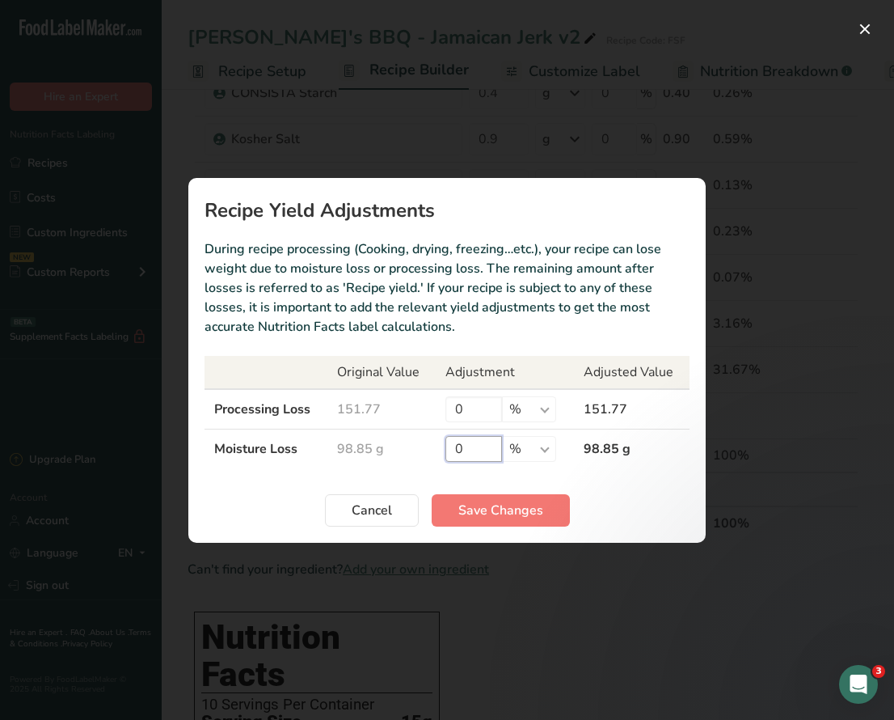
click at [475, 443] on input "0" at bounding box center [474, 449] width 57 height 26
click at [518, 511] on span "Save Changes" at bounding box center [500, 509] width 85 height 19
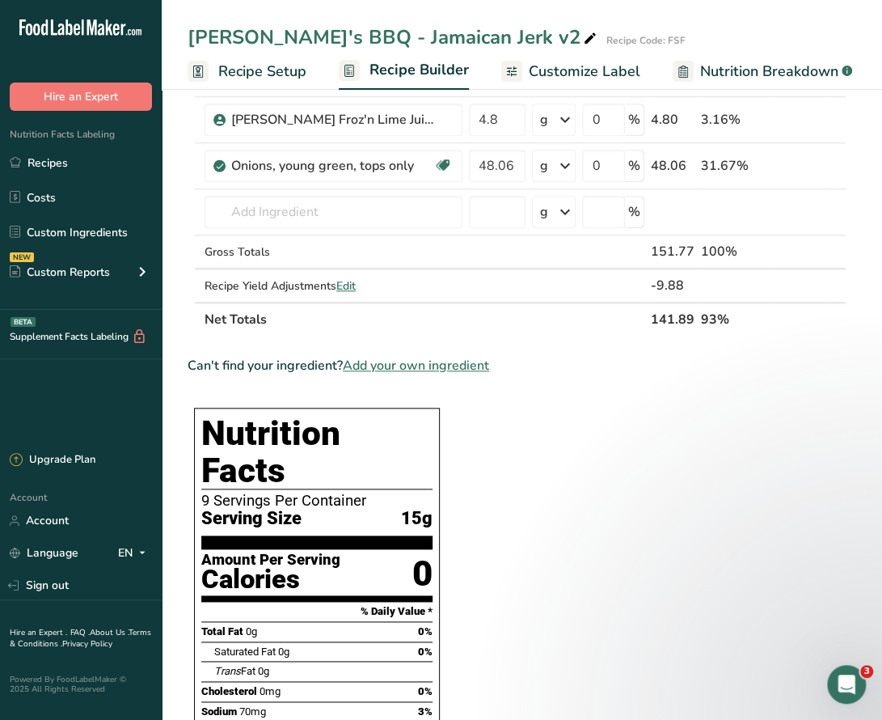
scroll to position [809, 0]
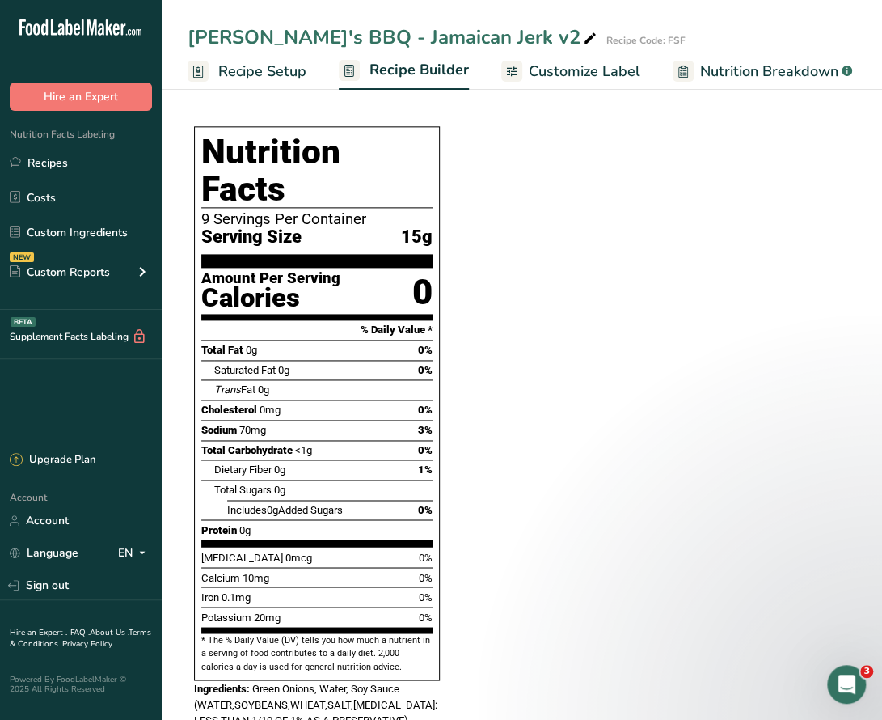
click at [722, 458] on section "Ingredient * Amount * Unit * Waste * .a-a{fill:#347362;}.b-a{fill:#fff;} Grams …" at bounding box center [517, 349] width 659 height 1967
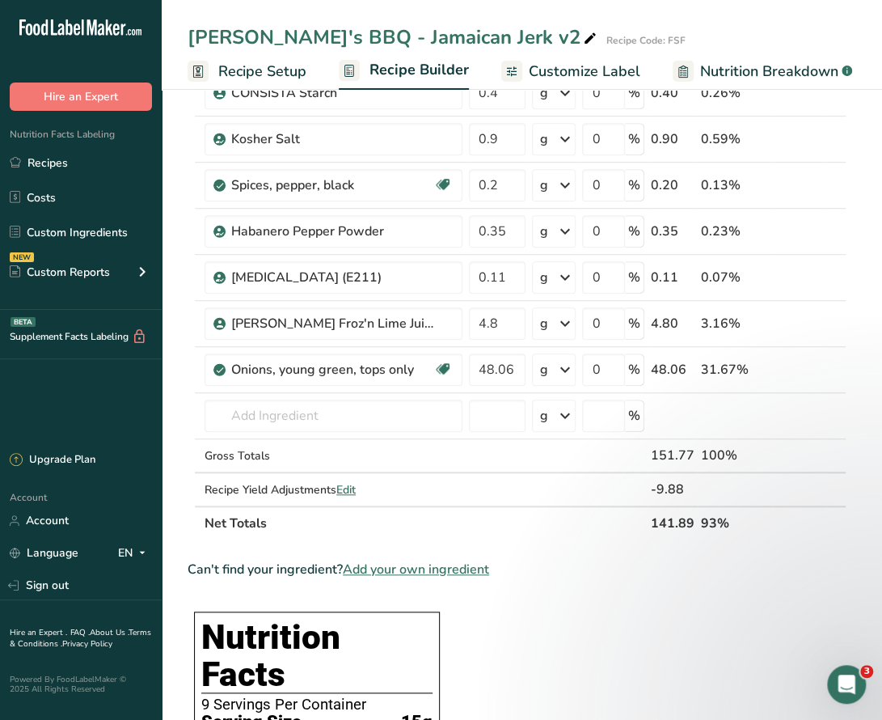
scroll to position [0, 0]
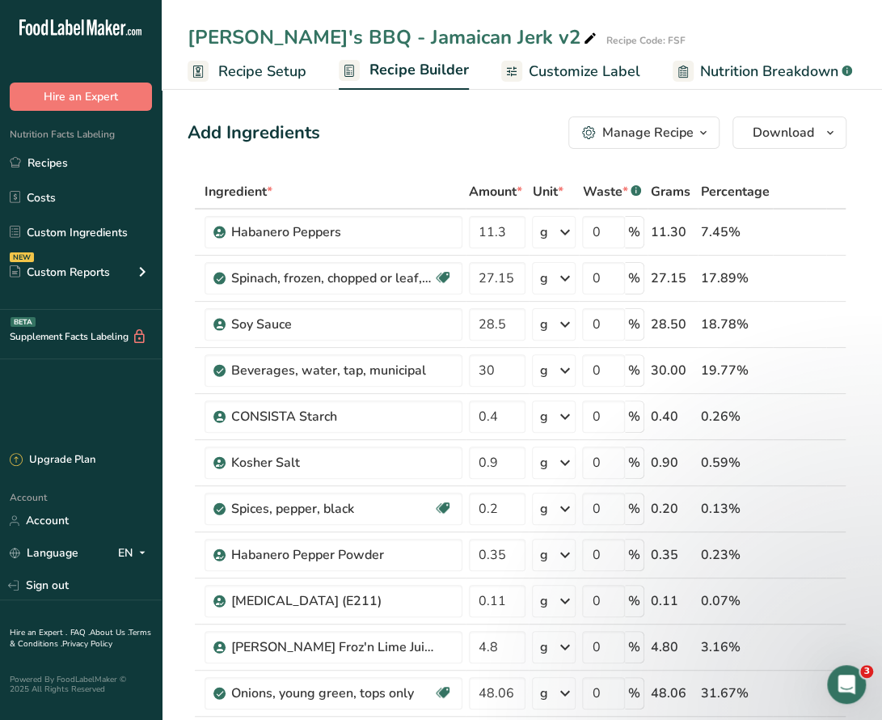
click at [698, 133] on icon "button" at bounding box center [703, 133] width 13 height 20
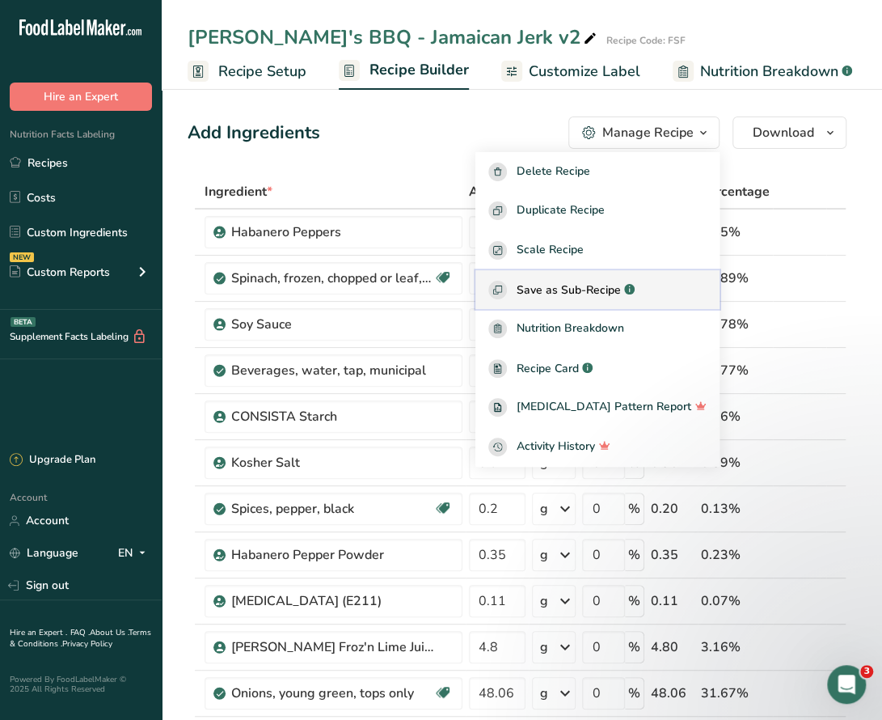
click at [602, 286] on span "Save as Sub-Recipe" at bounding box center [569, 289] width 104 height 17
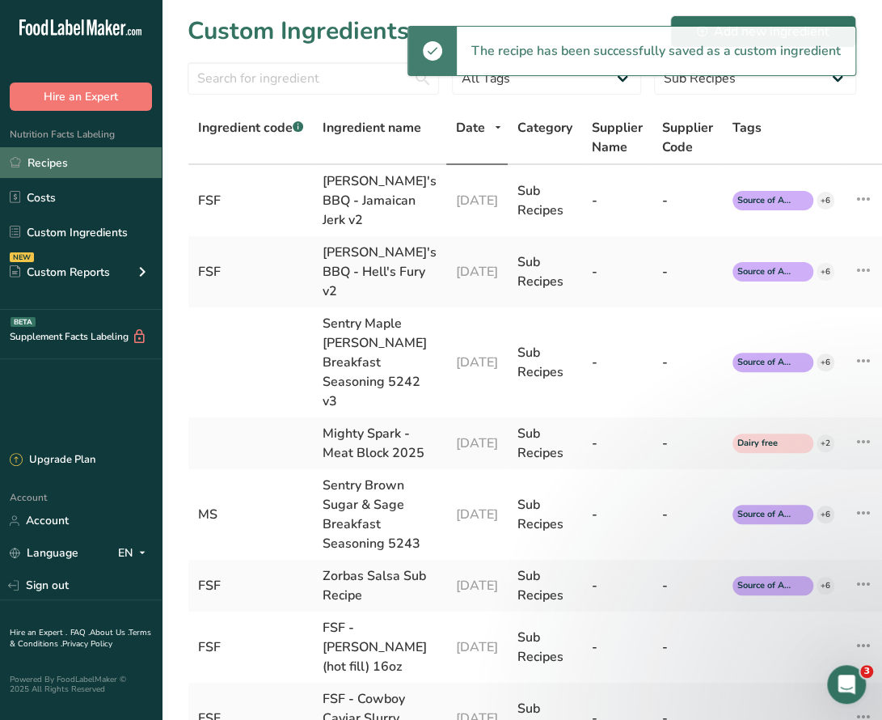
click at [45, 161] on link "Recipes" at bounding box center [81, 162] width 162 height 31
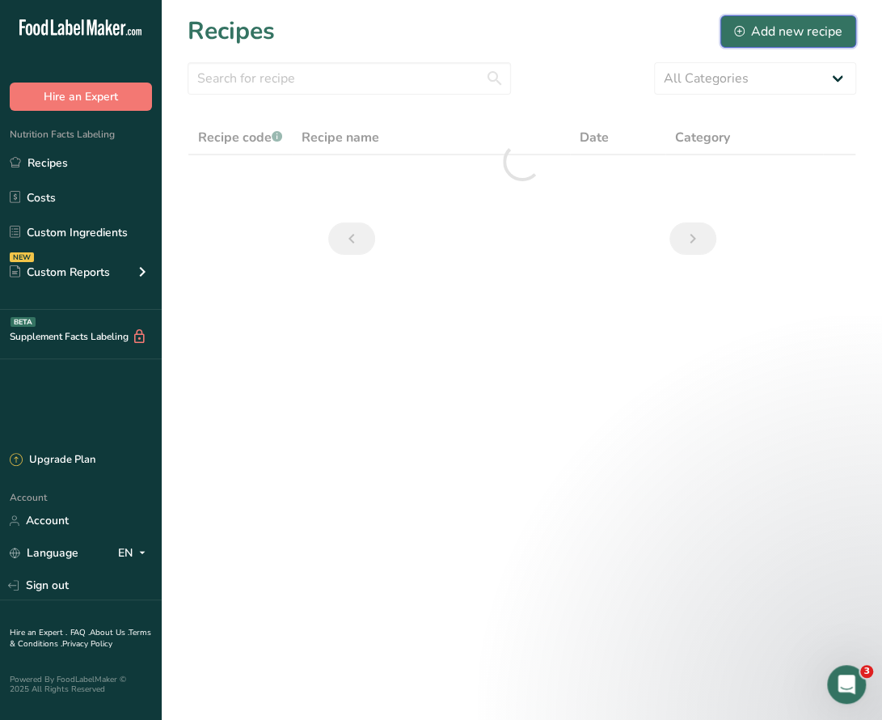
click at [785, 30] on div "Add new recipe" at bounding box center [788, 31] width 108 height 19
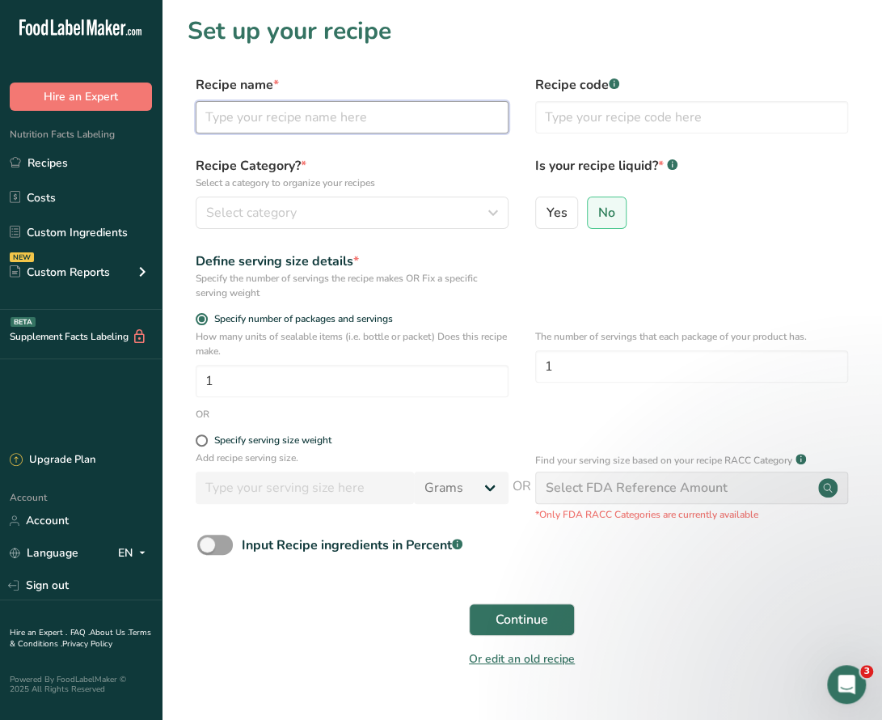
click at [407, 124] on input "text" at bounding box center [352, 117] width 313 height 32
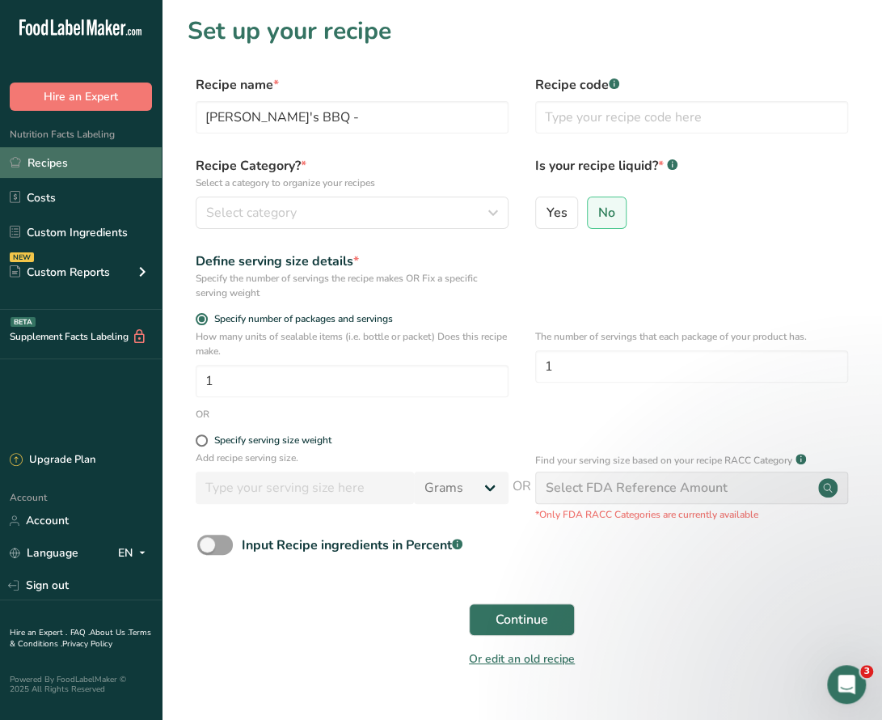
click at [57, 158] on link "Recipes" at bounding box center [81, 162] width 162 height 31
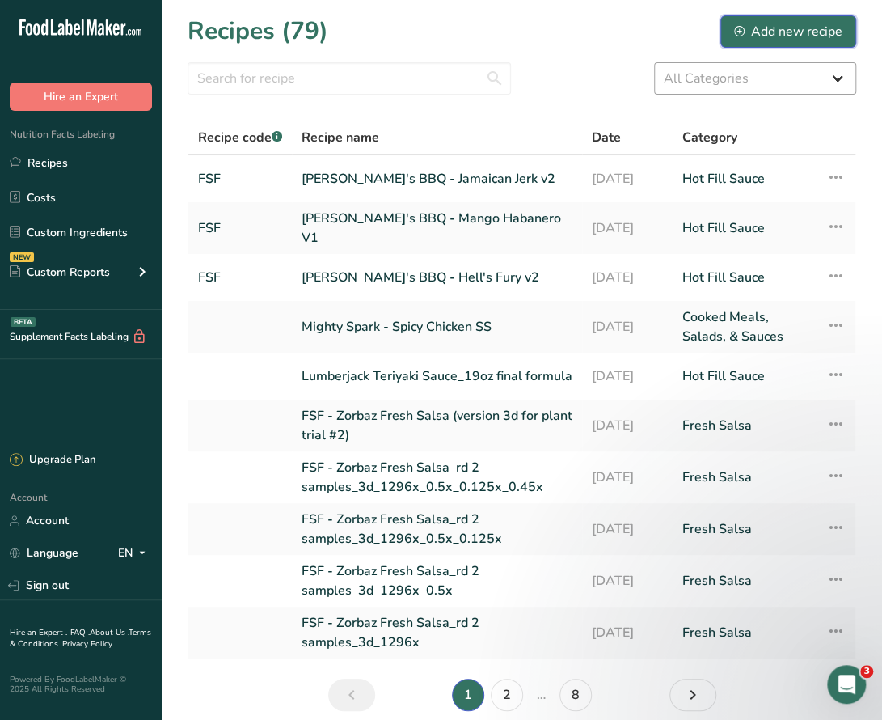
drag, startPoint x: 759, startPoint y: 33, endPoint x: 706, endPoint y: 80, distance: 71.0
click at [760, 33] on div "Add new recipe" at bounding box center [788, 31] width 108 height 19
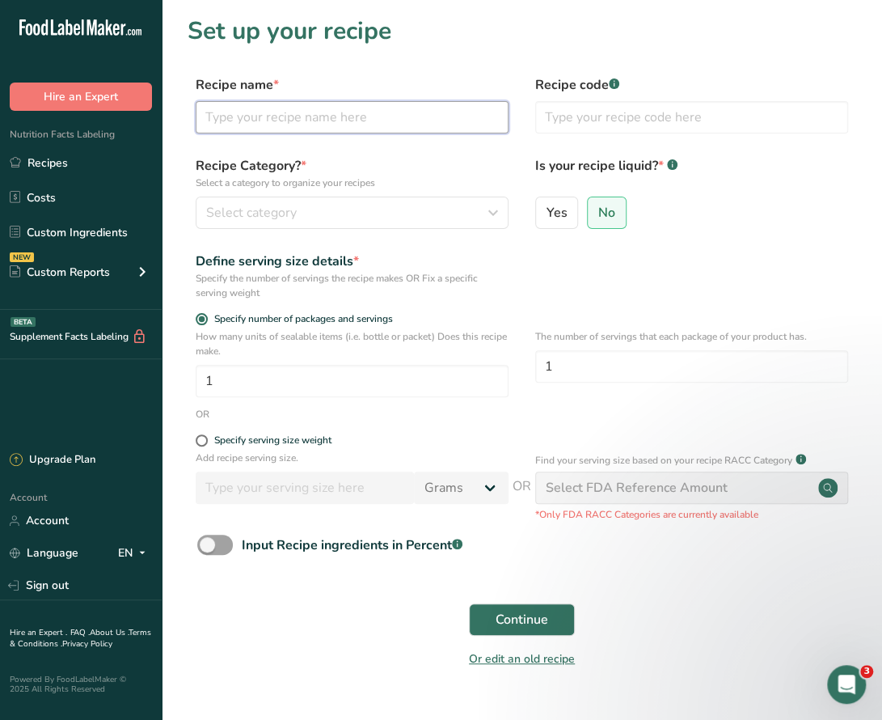
click at [362, 114] on input "text" at bounding box center [352, 117] width 313 height 32
click at [441, 119] on input "Sickie's BBQ - Hurricane Sauce" at bounding box center [352, 117] width 313 height 32
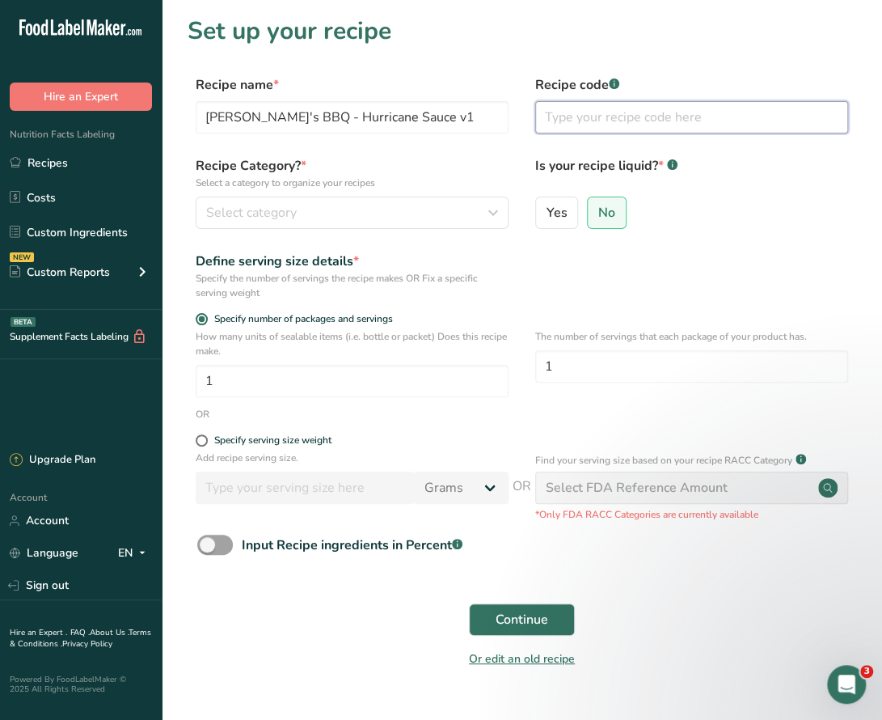
click at [566, 124] on input "text" at bounding box center [691, 117] width 313 height 32
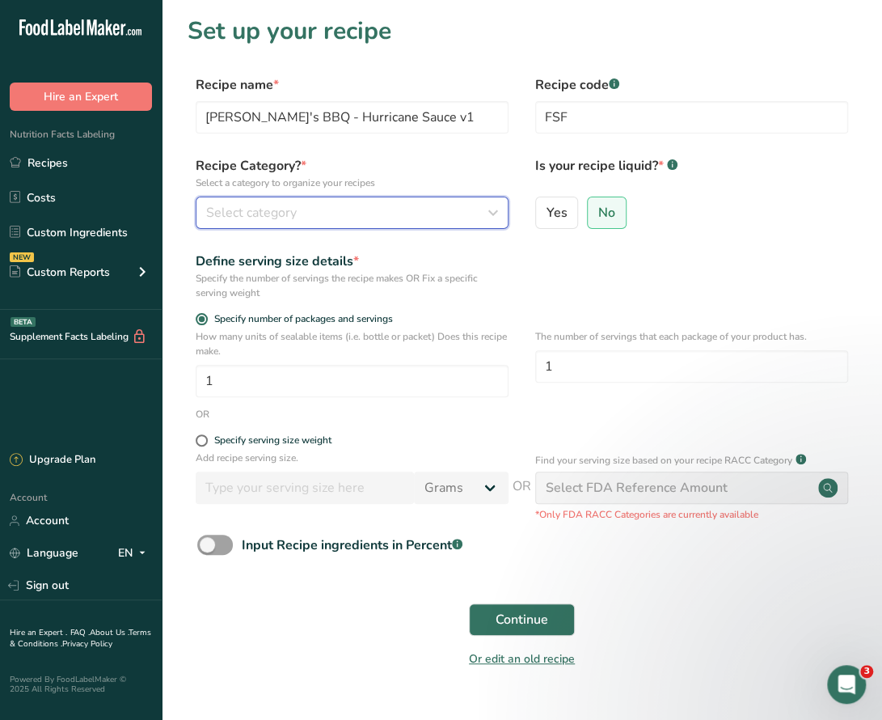
click at [459, 214] on div "Select category" at bounding box center [347, 212] width 282 height 19
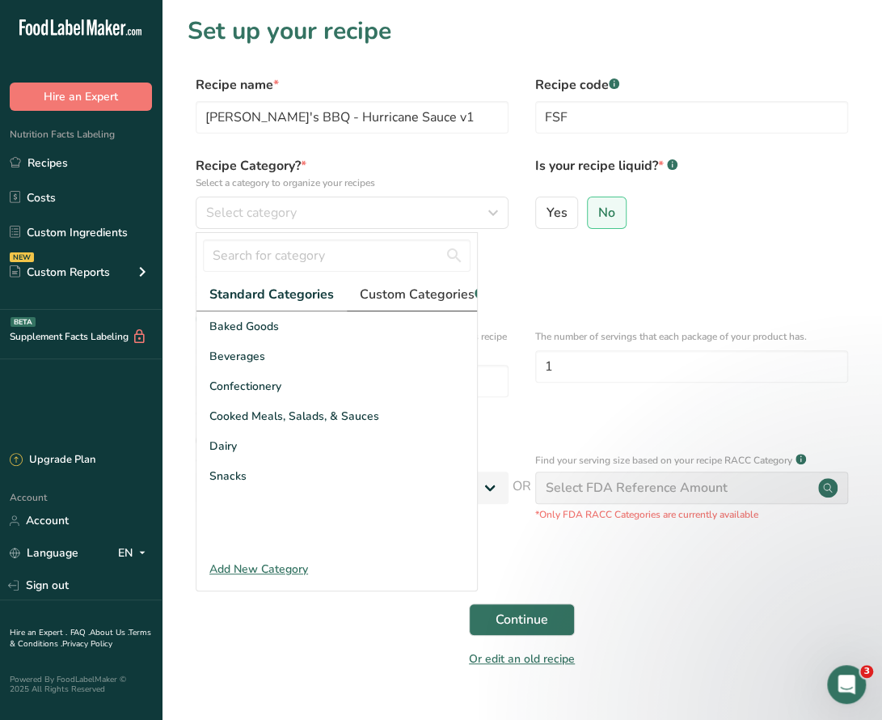
click at [424, 293] on span "Custom Categories .a-a{fill:#347362;}.b-a{fill:#fff;}" at bounding box center [422, 294] width 125 height 19
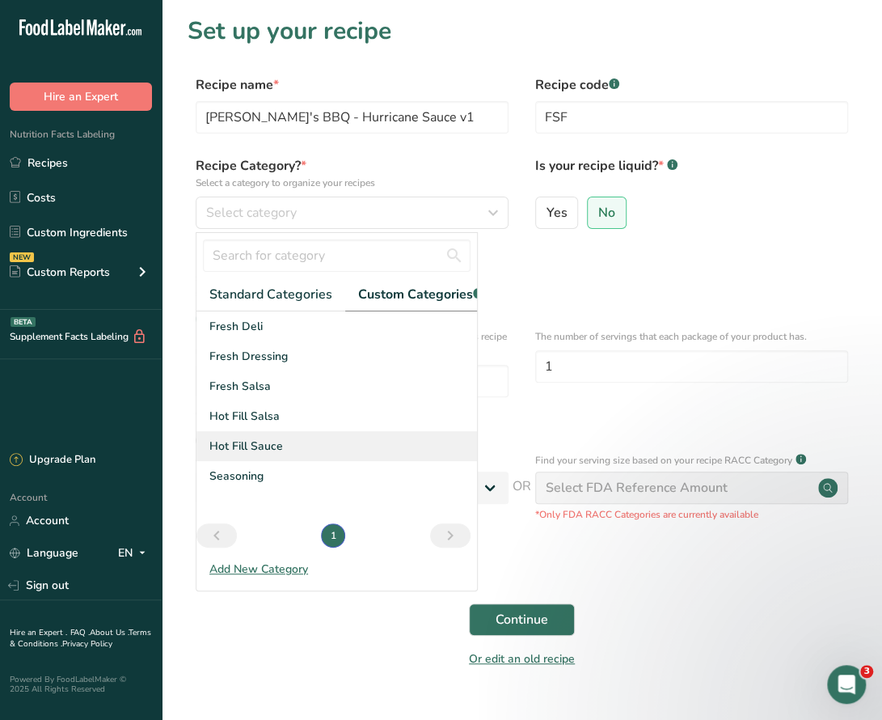
click at [262, 454] on span "Hot Fill Sauce" at bounding box center [246, 445] width 74 height 17
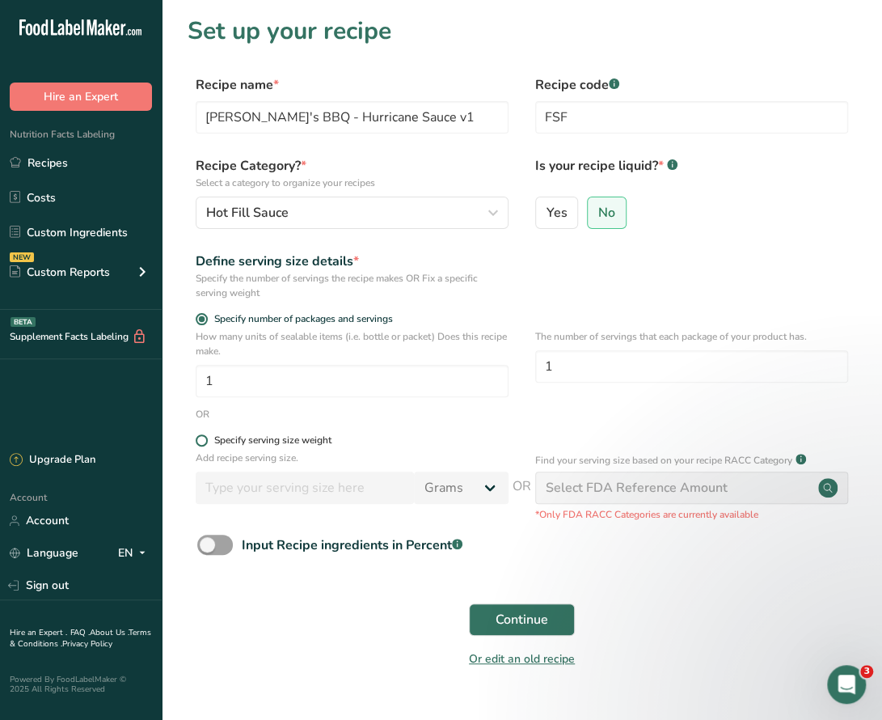
click at [231, 434] on div "Specify serving size weight" at bounding box center [272, 440] width 117 height 12
click at [206, 435] on input "Specify serving size weight" at bounding box center [201, 440] width 11 height 11
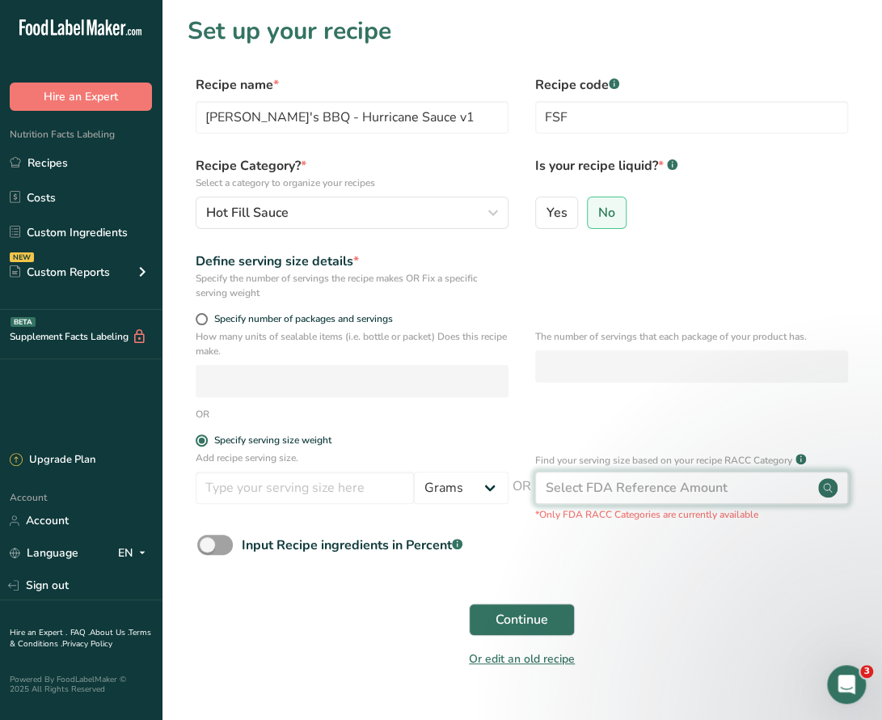
click at [633, 484] on div "Select FDA Reference Amount" at bounding box center [637, 487] width 182 height 19
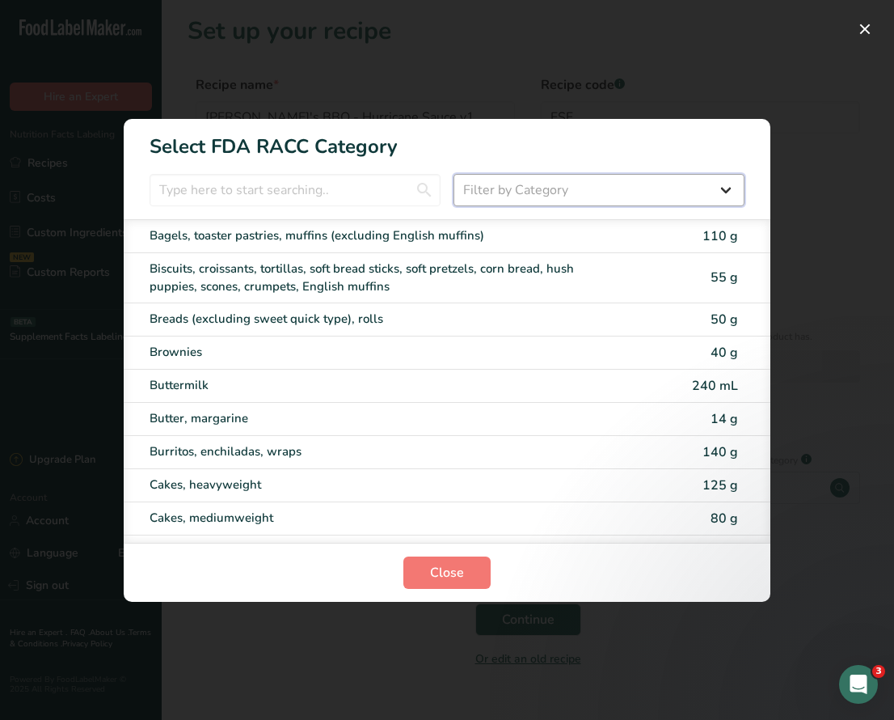
click at [633, 184] on select "Filter by Category All Bakery products Beverages Cereals and other grain produc…" at bounding box center [599, 190] width 291 height 32
click at [454, 174] on select "Filter by Category All Bakery products Beverages Cereals and other grain produc…" at bounding box center [599, 190] width 291 height 32
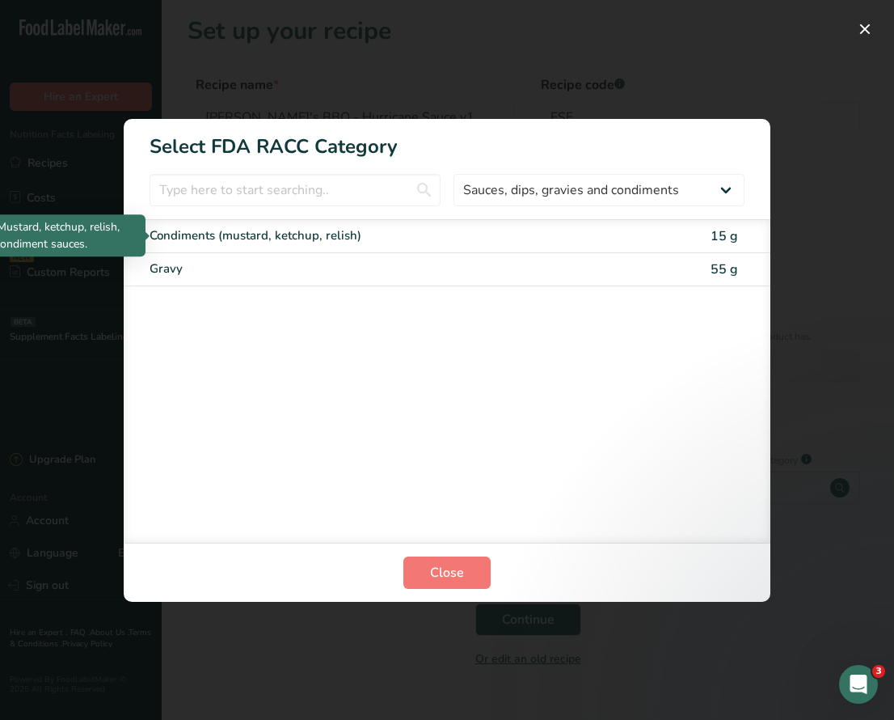
click at [270, 236] on div "Condiments (mustard, ketchup, relish)" at bounding box center [379, 235] width 459 height 19
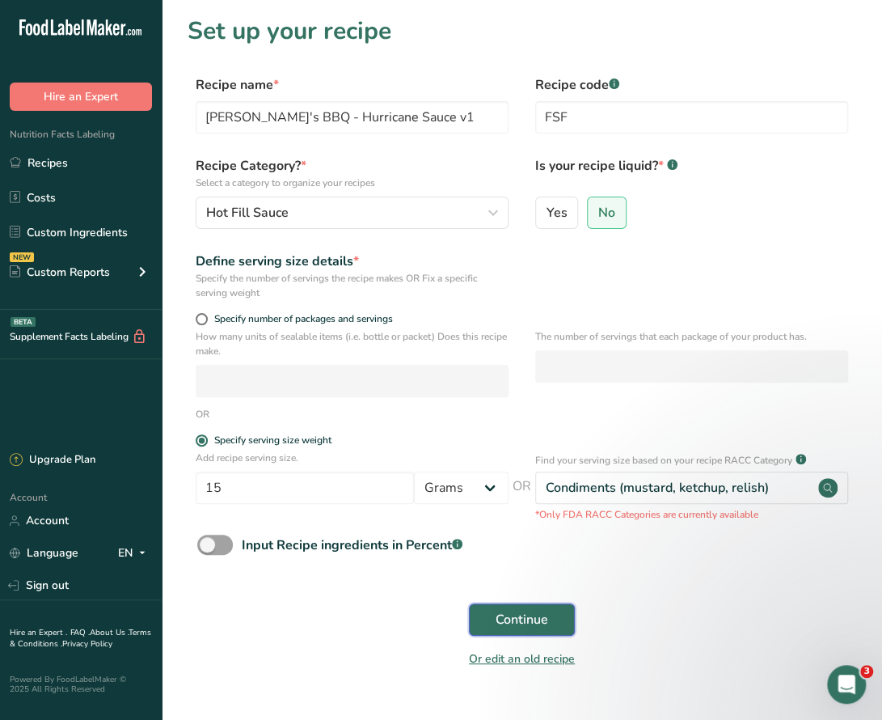
click at [531, 619] on span "Continue" at bounding box center [522, 619] width 53 height 19
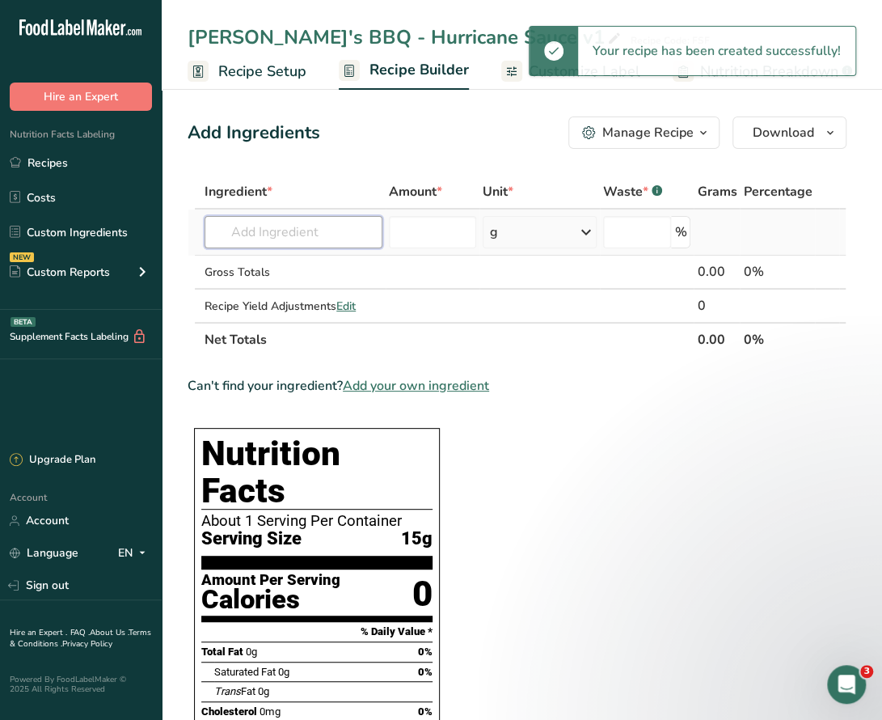
click at [286, 221] on input "text" at bounding box center [294, 232] width 178 height 32
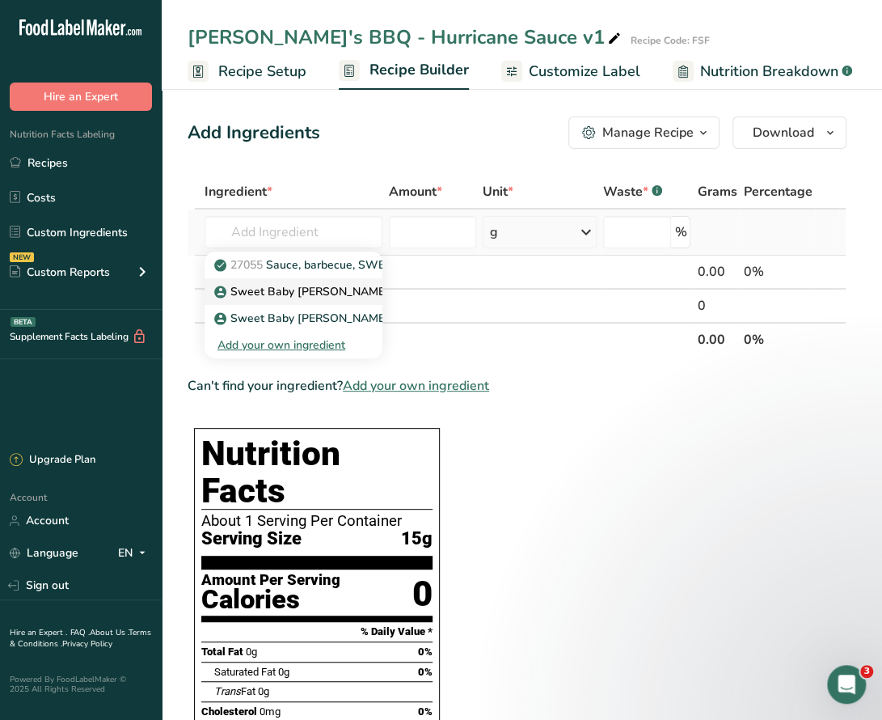
click at [340, 287] on p "Sweet Baby [PERSON_NAME]'s Hot Sauce" at bounding box center [336, 291] width 238 height 17
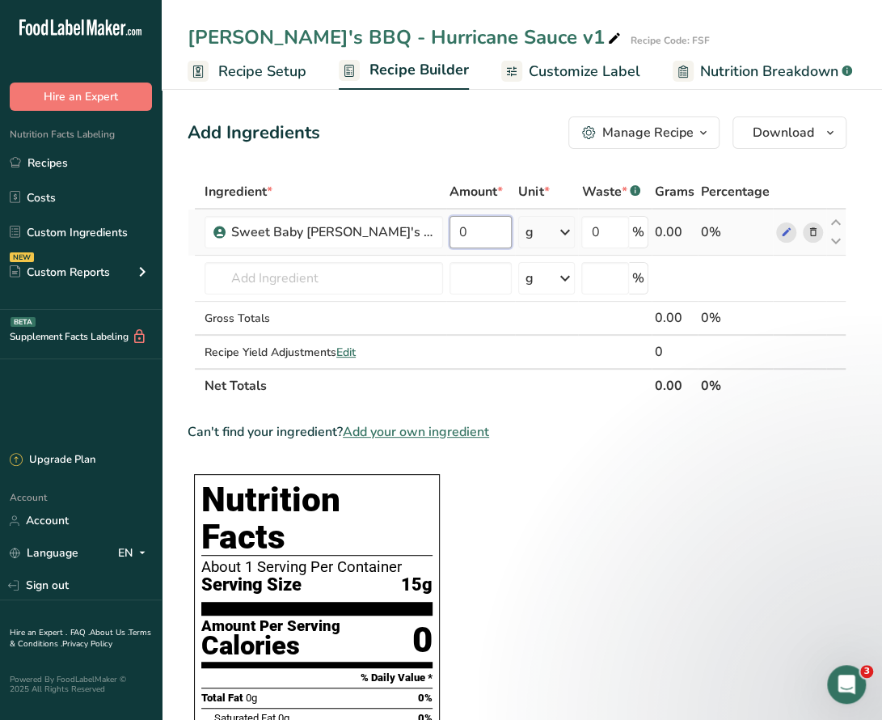
click at [462, 234] on input "0" at bounding box center [481, 232] width 62 height 32
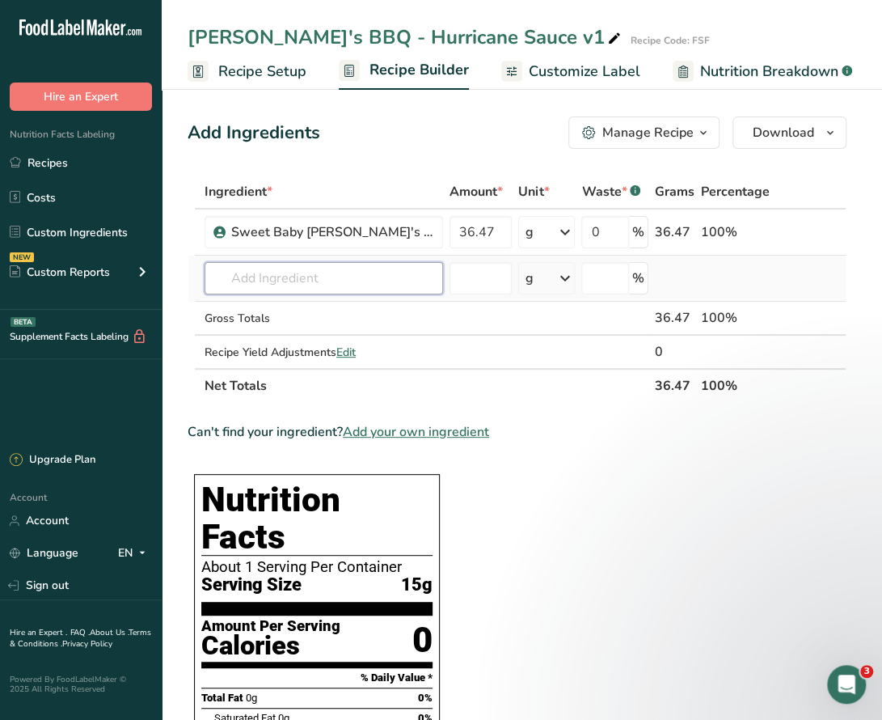
click at [369, 269] on div "Ingredient * Amount * Unit * Waste * .a-a{fill:#347362;}.b-a{fill:#fff;} Grams …" at bounding box center [517, 289] width 659 height 228
drag, startPoint x: 317, startPoint y: 284, endPoint x: 207, endPoint y: 273, distance: 110.5
click at [210, 274] on input "cajun seasoning" at bounding box center [324, 278] width 239 height 32
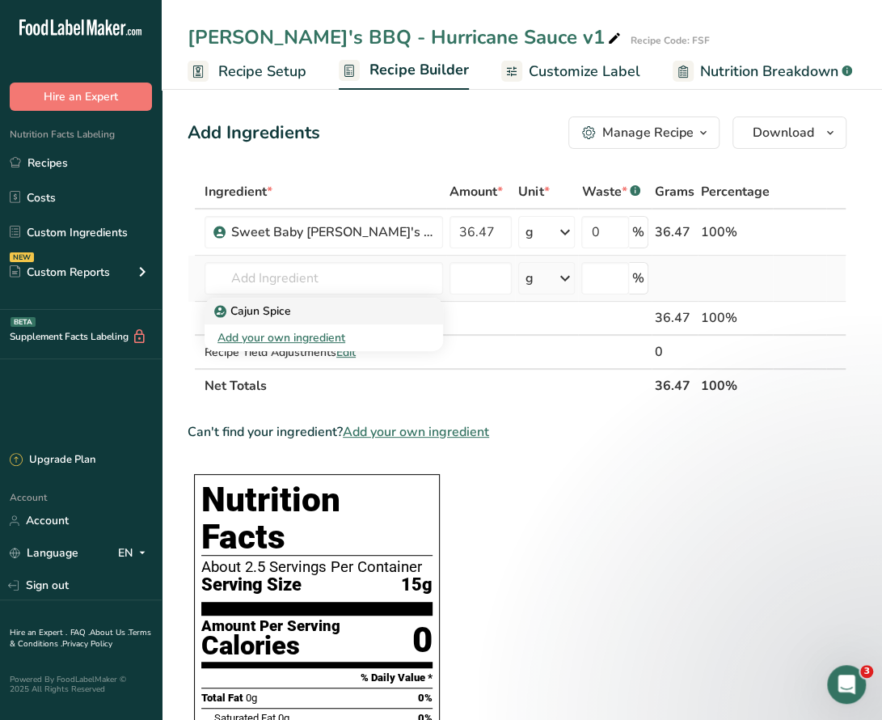
click at [252, 314] on p "Cajun Spice" at bounding box center [254, 310] width 74 height 17
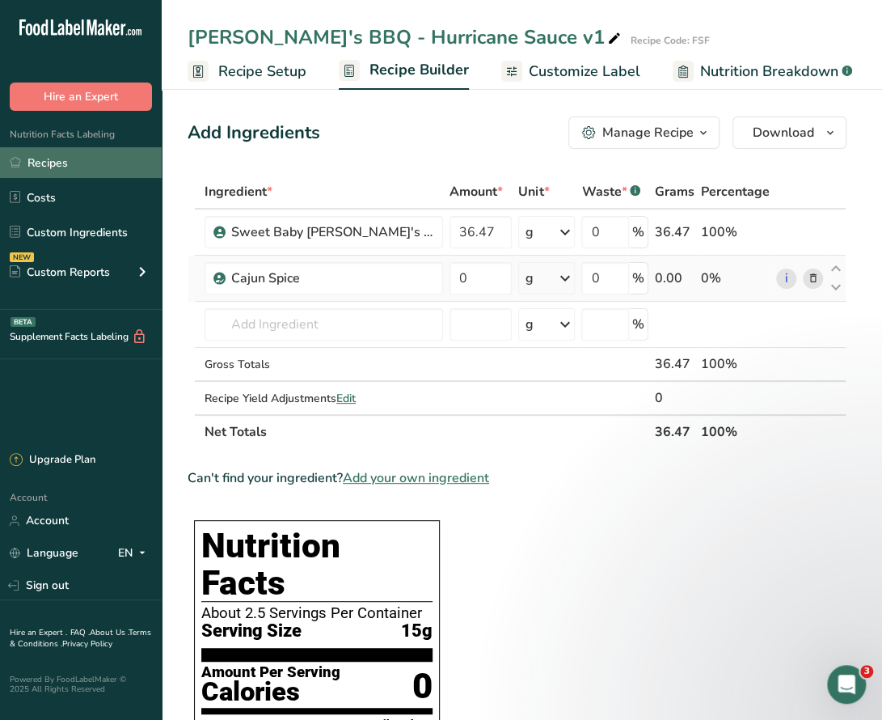
click at [47, 161] on link "Recipes" at bounding box center [81, 162] width 162 height 31
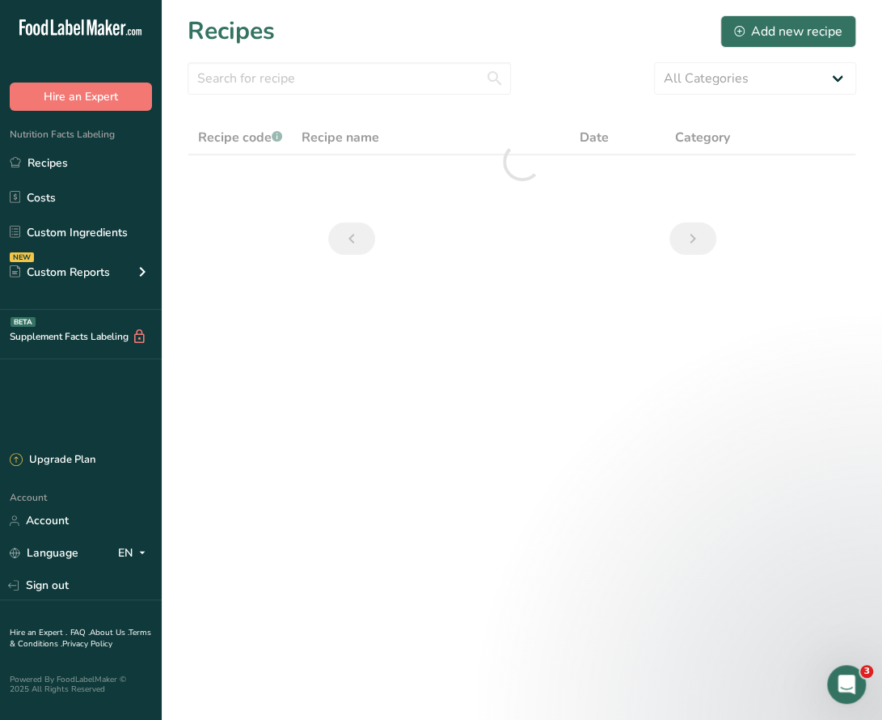
click at [74, 225] on link "Custom Ingredients" at bounding box center [81, 232] width 162 height 31
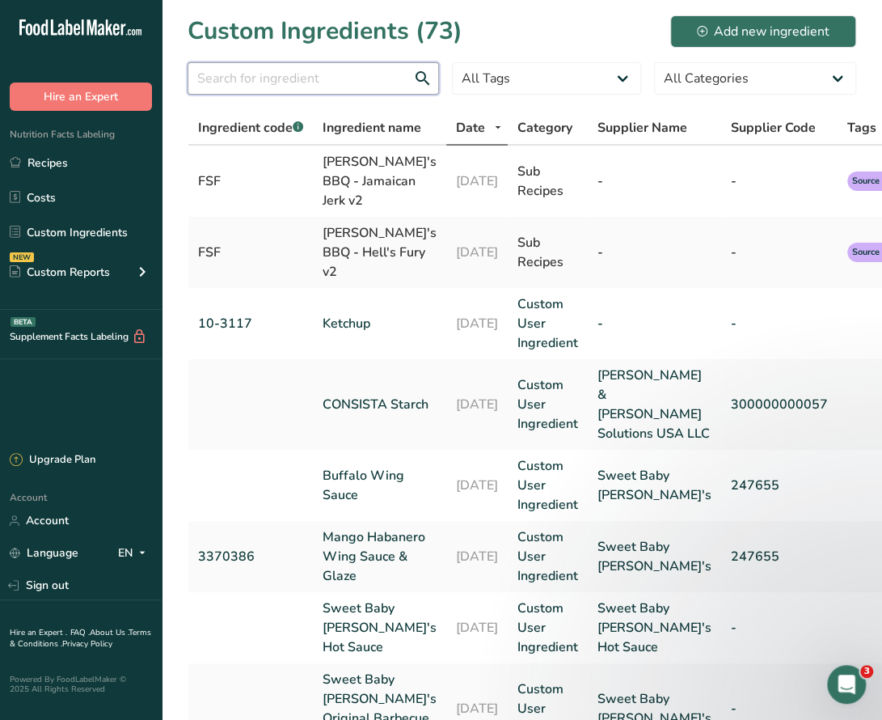
click at [357, 82] on input "text" at bounding box center [313, 78] width 251 height 32
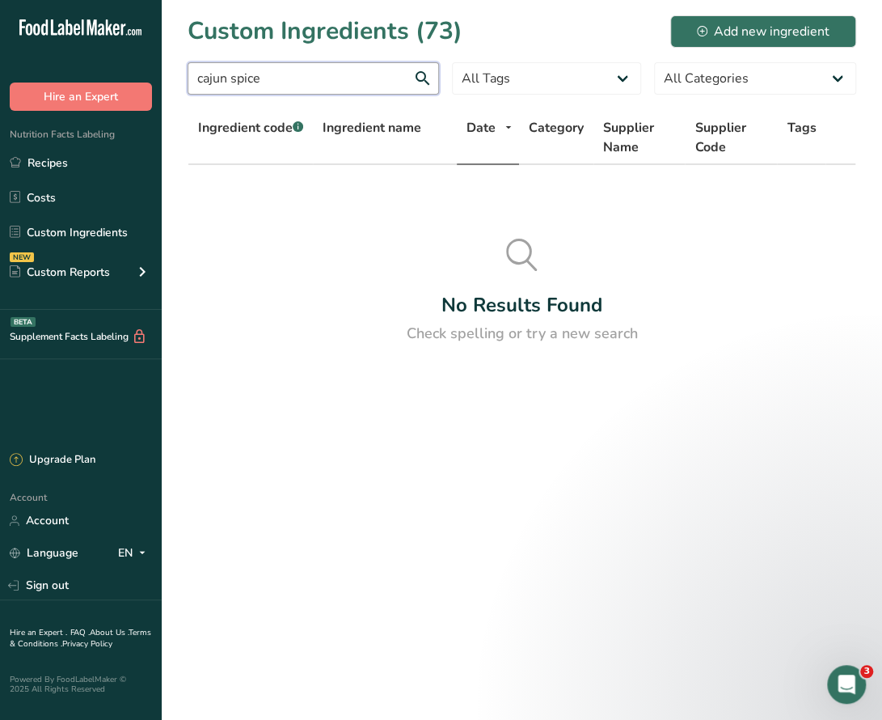
drag, startPoint x: 270, startPoint y: 82, endPoint x: 180, endPoint y: 82, distance: 89.7
click at [180, 82] on section "Custom Ingredients (73) Add new ingredient cajun spice All Tags Source of Antio…" at bounding box center [522, 185] width 720 height 370
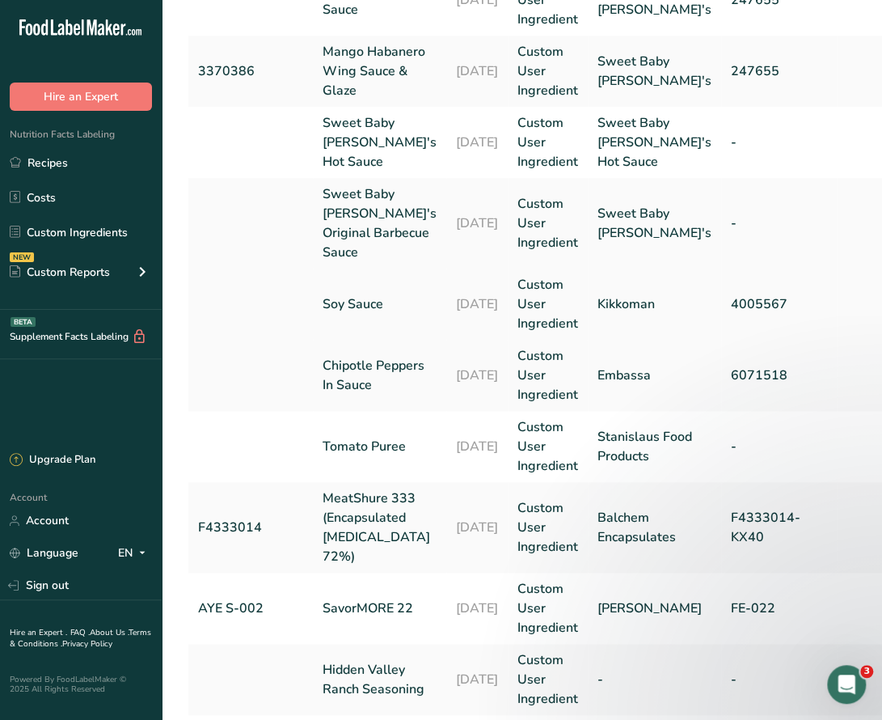
scroll to position [713, 0]
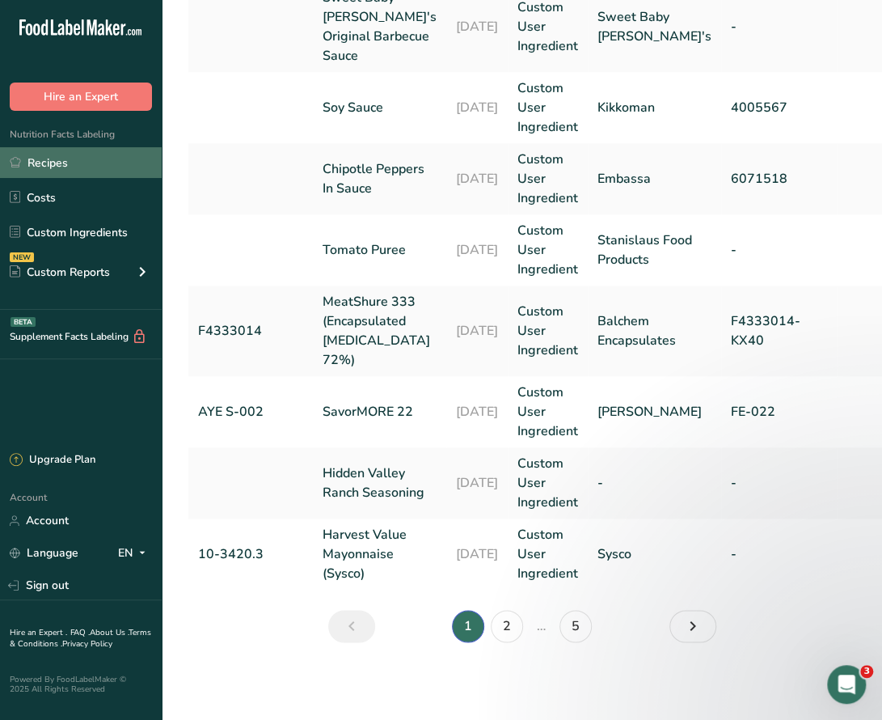
drag, startPoint x: 46, startPoint y: 161, endPoint x: 69, endPoint y: 171, distance: 24.6
click at [46, 161] on link "Recipes" at bounding box center [81, 162] width 162 height 31
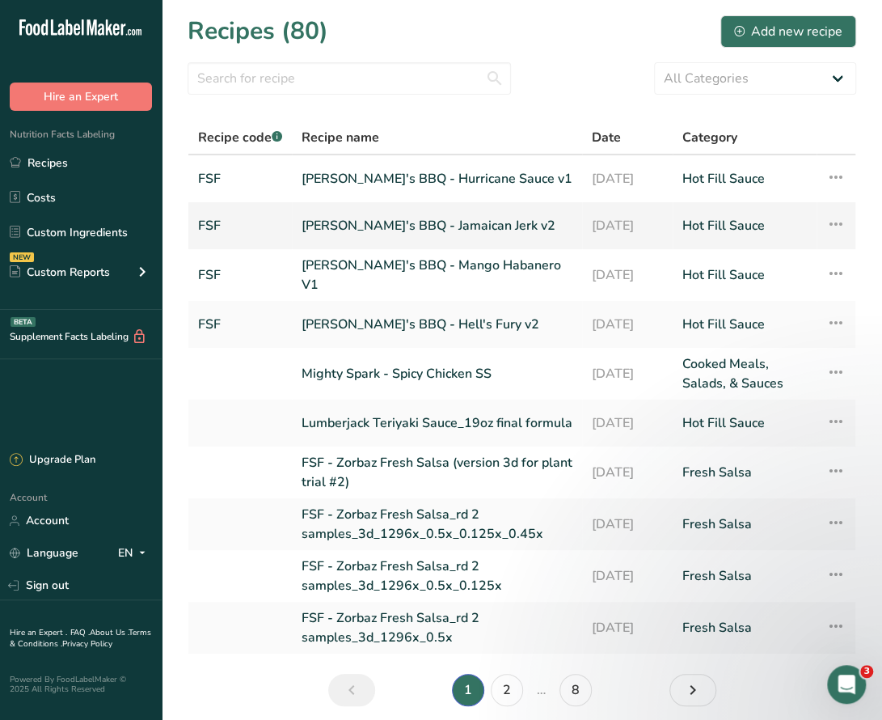
drag, startPoint x: 346, startPoint y: 177, endPoint x: 420, endPoint y: 209, distance: 80.4
click at [346, 177] on link "[PERSON_NAME]'s BBQ - Hurricane Sauce v1" at bounding box center [437, 179] width 271 height 34
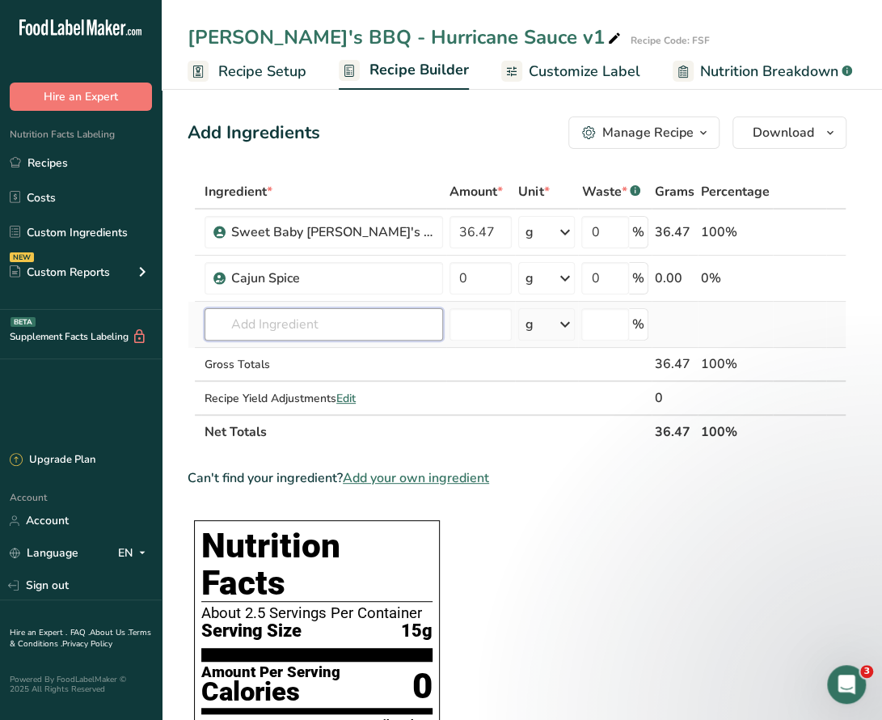
click at [264, 330] on input "text" at bounding box center [324, 324] width 239 height 32
drag, startPoint x: 342, startPoint y: 323, endPoint x: 177, endPoint y: 316, distance: 165.1
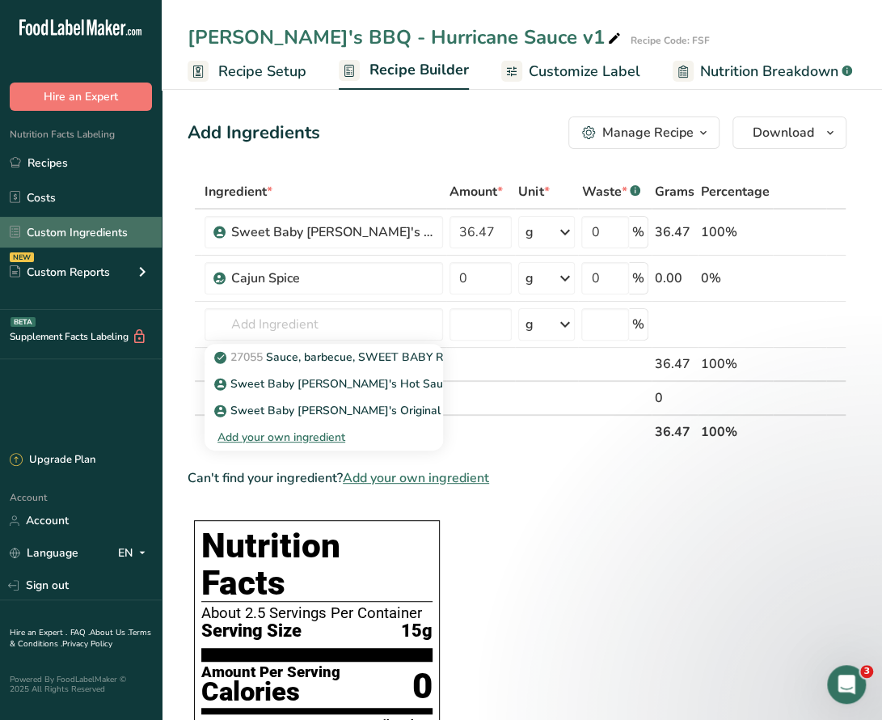
click at [76, 232] on link "Custom Ingredients" at bounding box center [81, 232] width 162 height 31
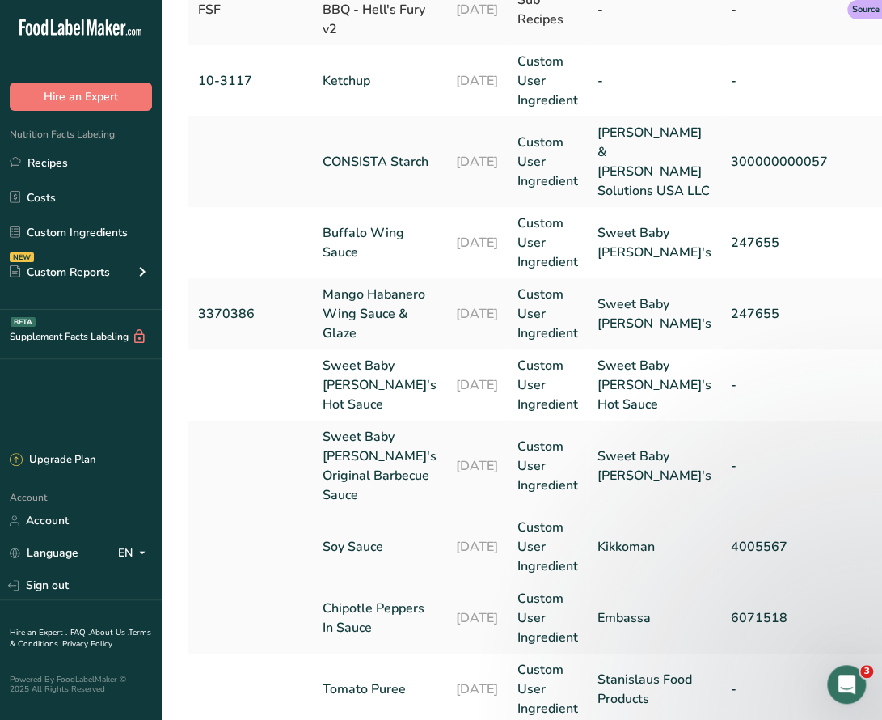
scroll to position [323, 0]
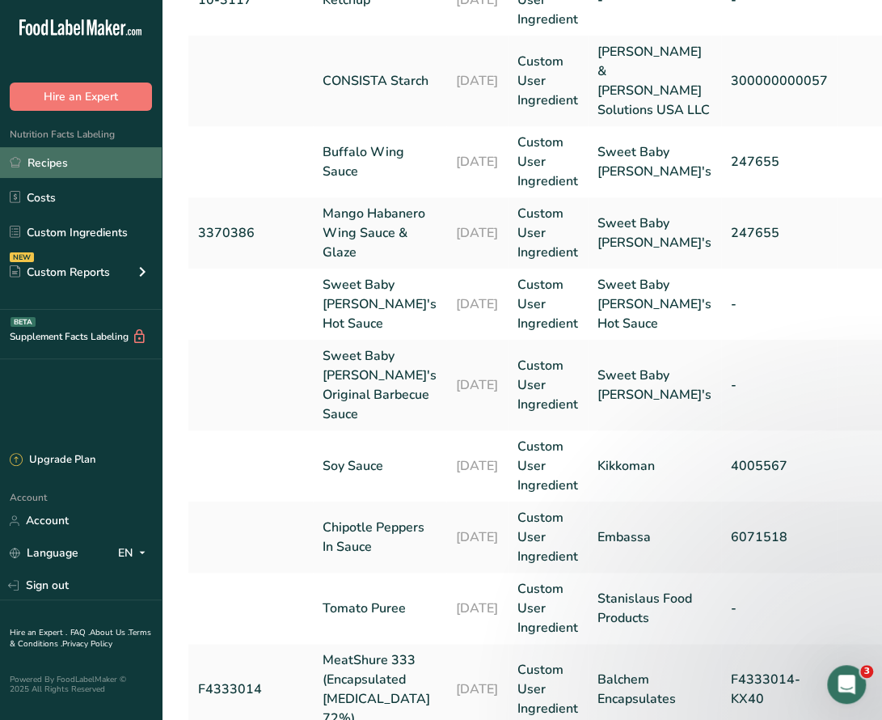
click at [49, 158] on link "Recipes" at bounding box center [81, 162] width 162 height 31
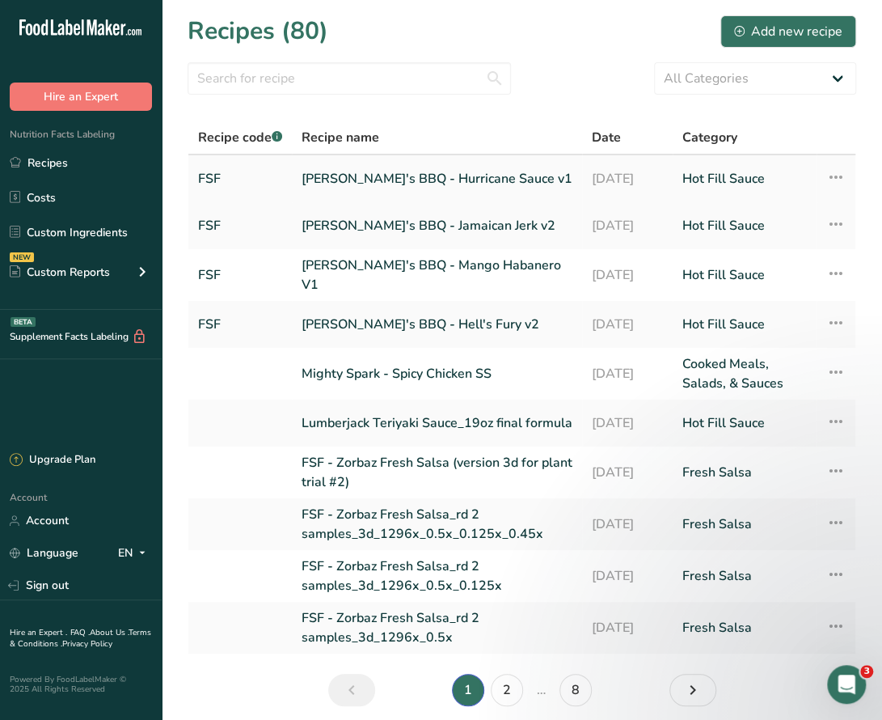
click at [437, 180] on link "[PERSON_NAME]'s BBQ - Hurricane Sauce v1" at bounding box center [437, 179] width 271 height 34
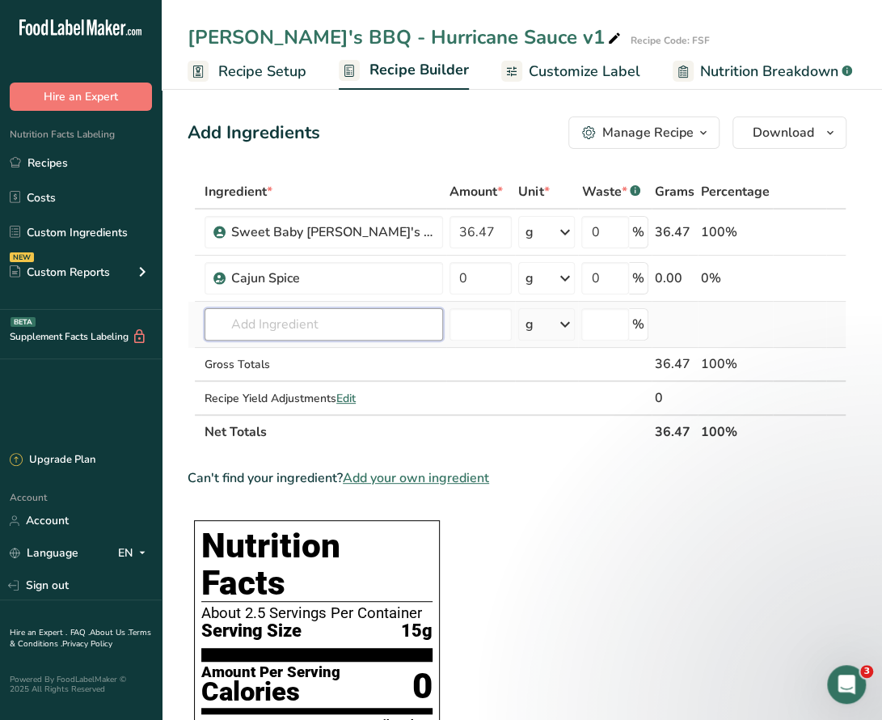
click at [298, 324] on input "text" at bounding box center [324, 324] width 239 height 32
drag, startPoint x: 304, startPoint y: 320, endPoint x: 149, endPoint y: 318, distance: 155.3
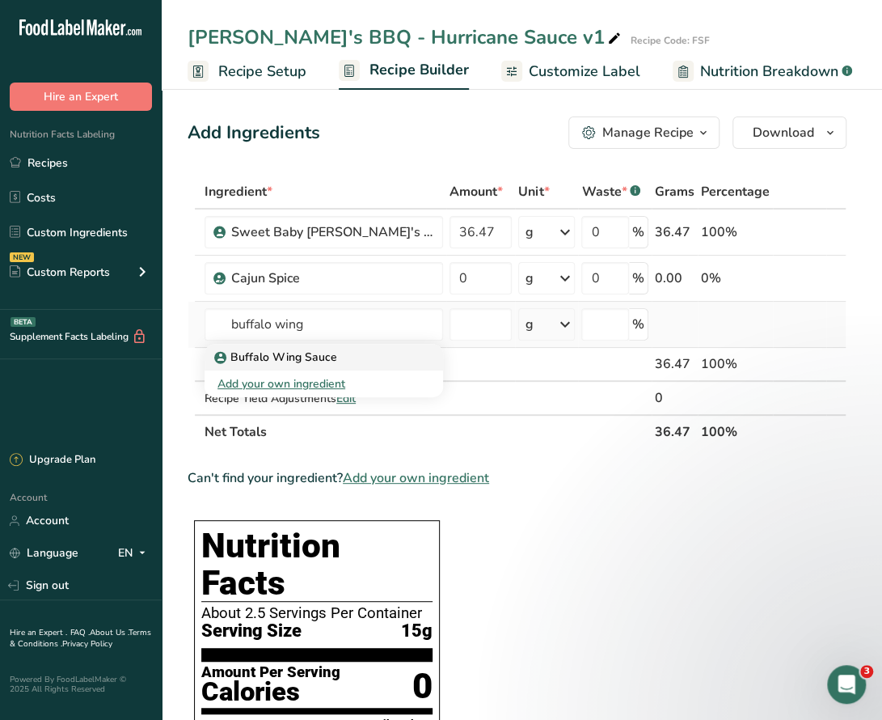
click at [302, 358] on p "Buffalo Wing Sauce" at bounding box center [277, 356] width 120 height 17
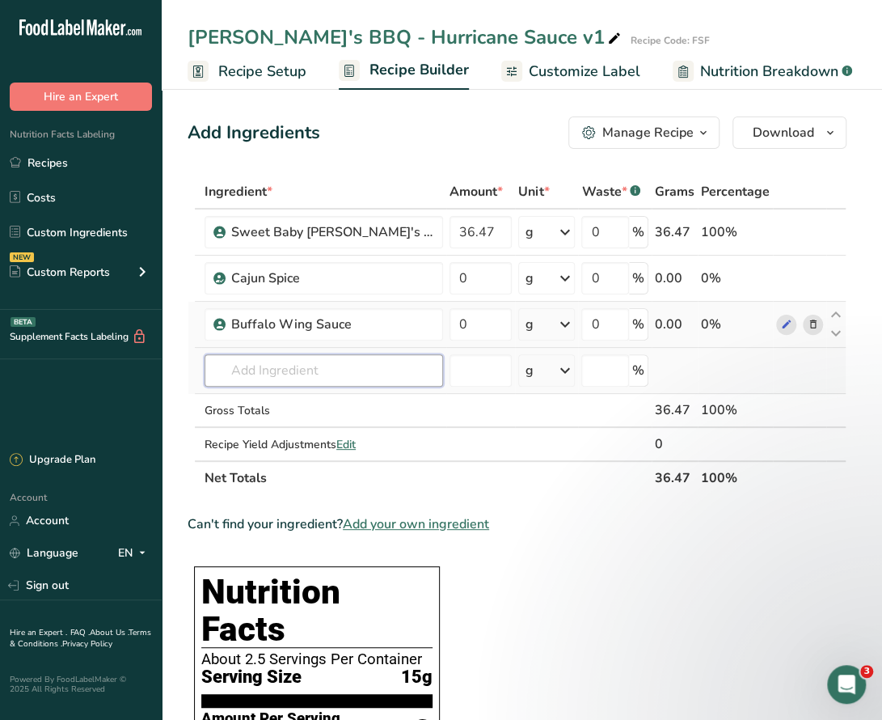
click at [362, 368] on input "text" at bounding box center [324, 370] width 239 height 32
click at [364, 370] on input "text" at bounding box center [324, 370] width 239 height 32
click at [354, 370] on input "text" at bounding box center [324, 370] width 239 height 32
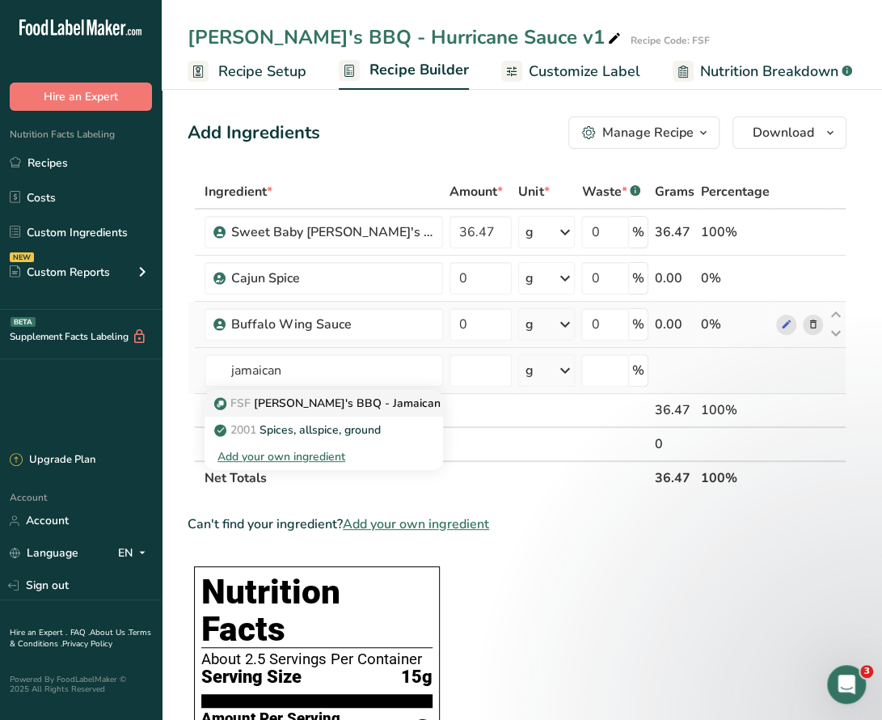
click at [357, 403] on p "FSF Sickie's BBQ - Jamaican Jerk v2" at bounding box center [348, 403] width 262 height 17
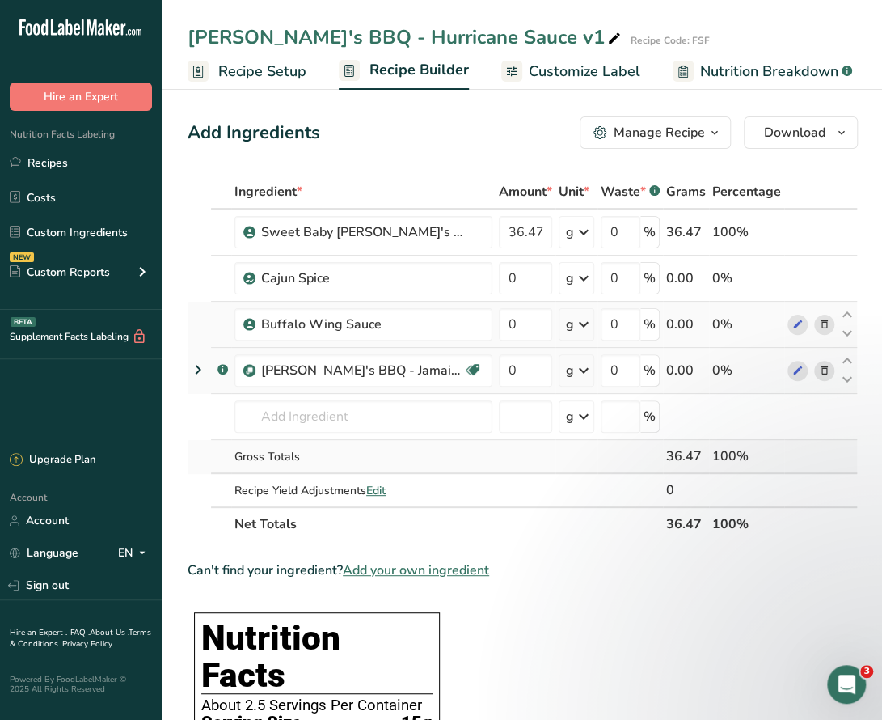
click at [344, 410] on input "text" at bounding box center [363, 416] width 258 height 32
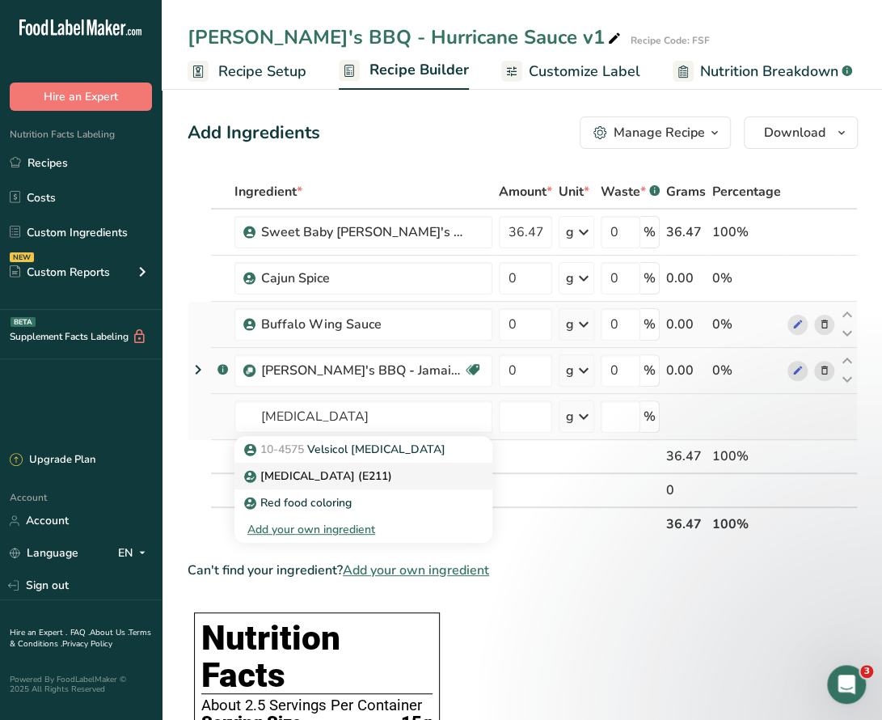
click at [365, 470] on p "[MEDICAL_DATA] (E211)" at bounding box center [319, 475] width 145 height 17
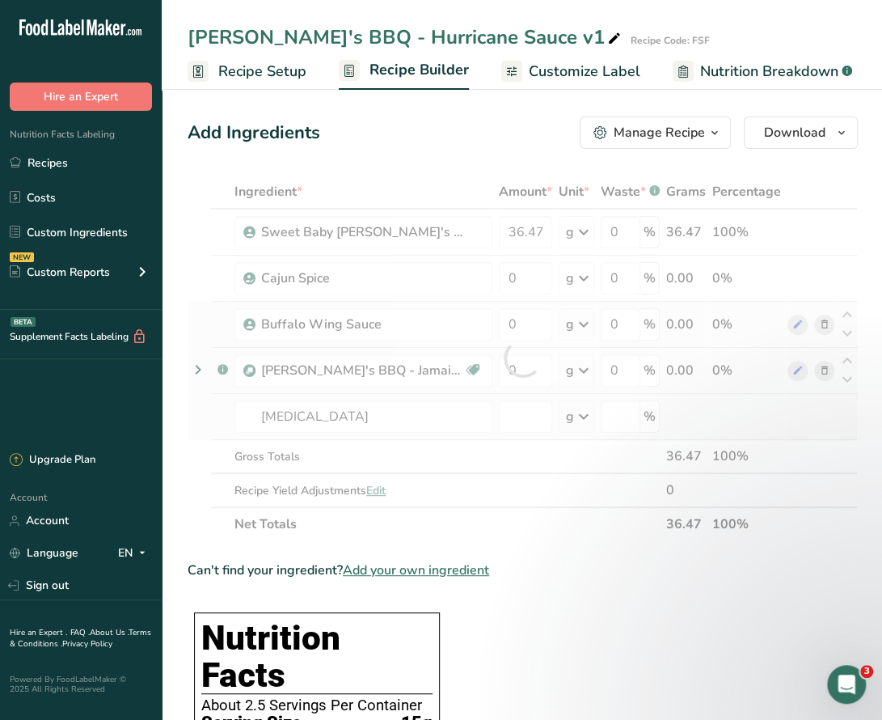
click at [495, 419] on div at bounding box center [523, 358] width 670 height 366
click at [395, 450] on div at bounding box center [523, 358] width 670 height 366
click at [337, 477] on div at bounding box center [523, 358] width 670 height 366
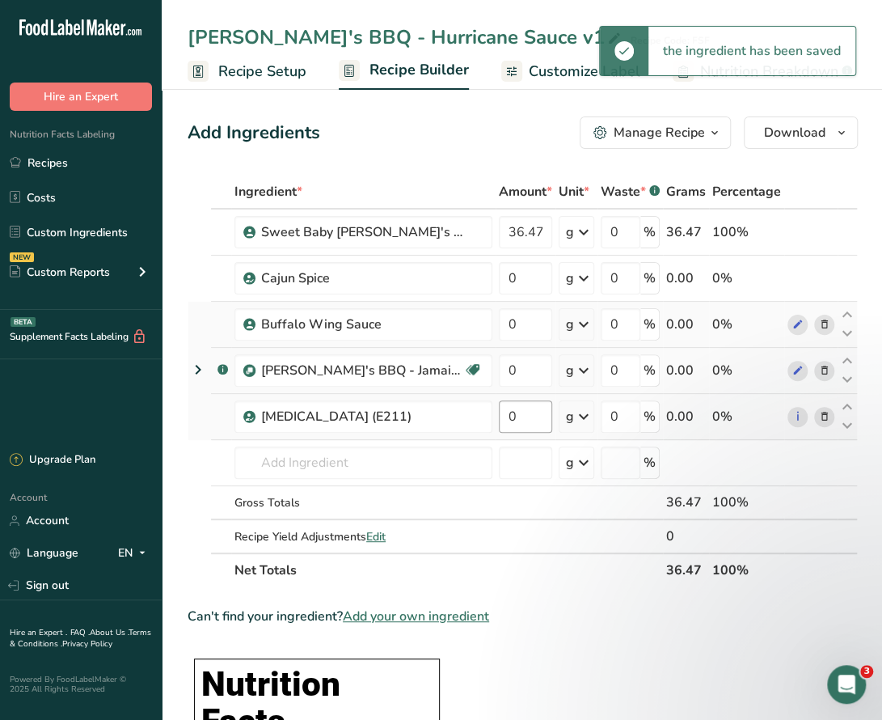
click at [518, 424] on div "Ingredient * Amount * Unit * Waste * .a-a{fill:#347362;}.b-a{fill:#fff;} Grams …" at bounding box center [523, 381] width 670 height 412
click at [499, 416] on input "0" at bounding box center [525, 416] width 53 height 32
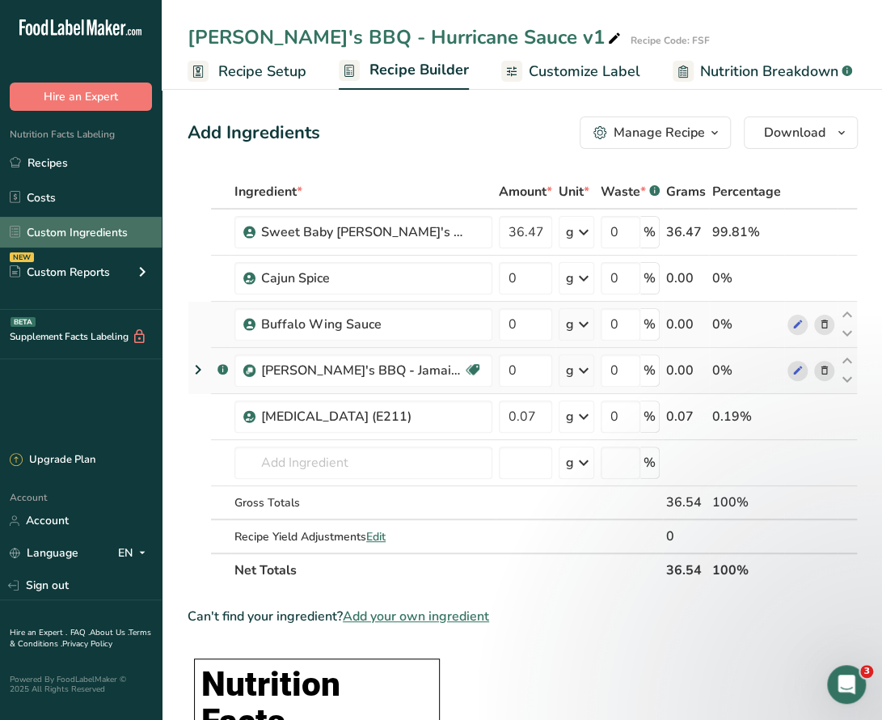
click at [57, 226] on link "Custom Ingredients" at bounding box center [81, 232] width 162 height 31
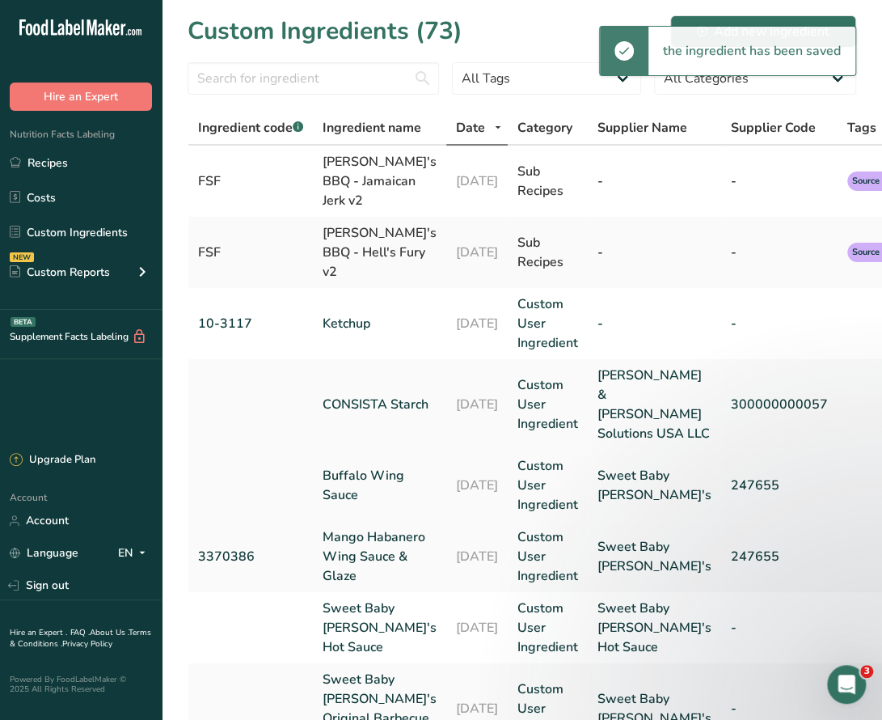
click at [372, 466] on link "Buffalo Wing Sauce" at bounding box center [380, 485] width 114 height 39
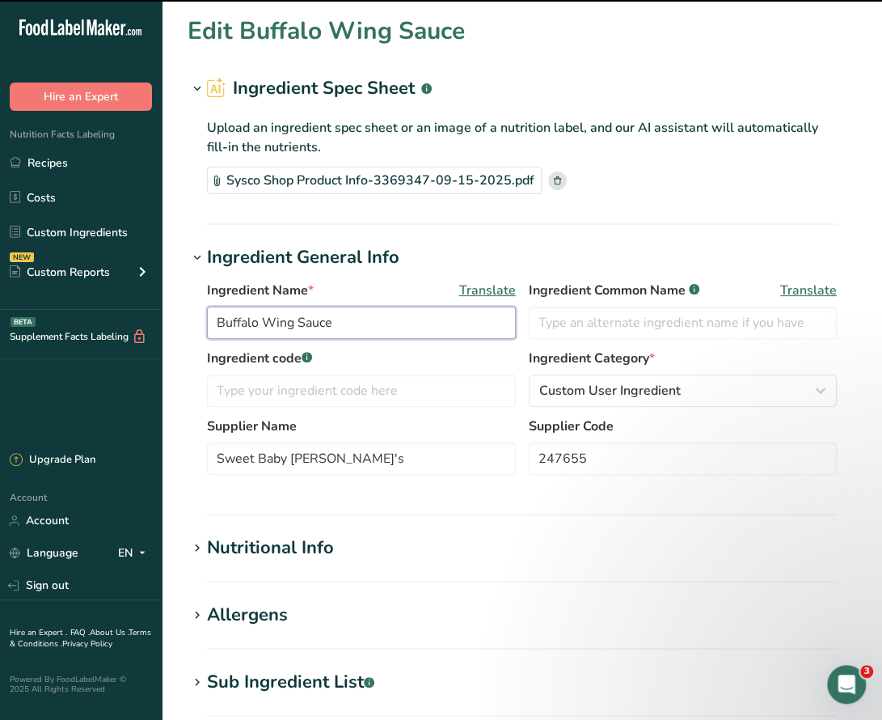
click at [215, 323] on input "Buffalo Wing Sauce" at bounding box center [361, 322] width 309 height 32
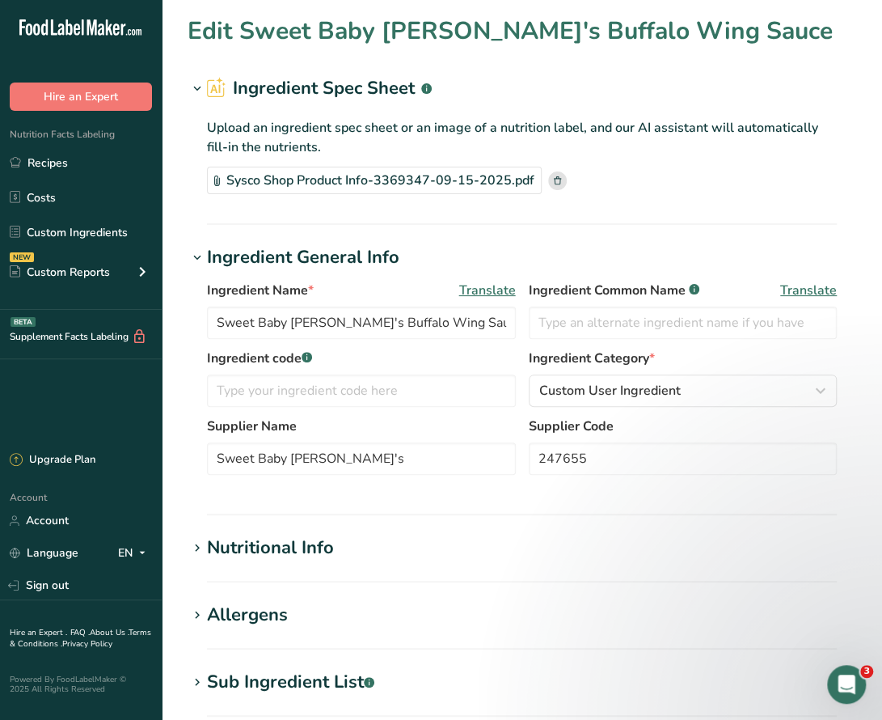
click at [619, 182] on div "Sysco Shop Product Info-3369347-09-15-2025.pdf" at bounding box center [522, 180] width 630 height 27
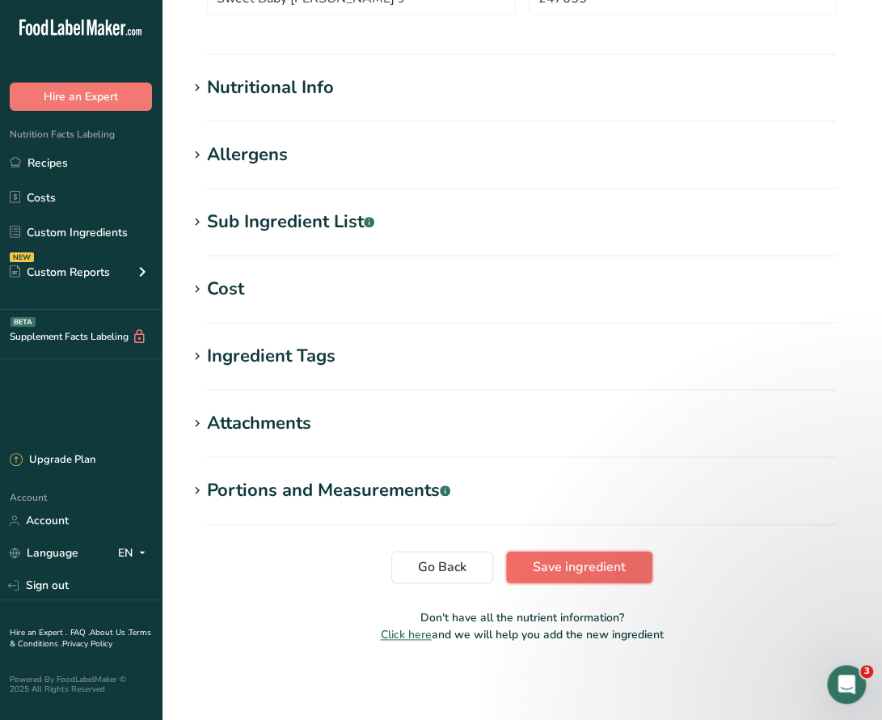
click at [576, 572] on span "Save ingredient" at bounding box center [579, 566] width 93 height 19
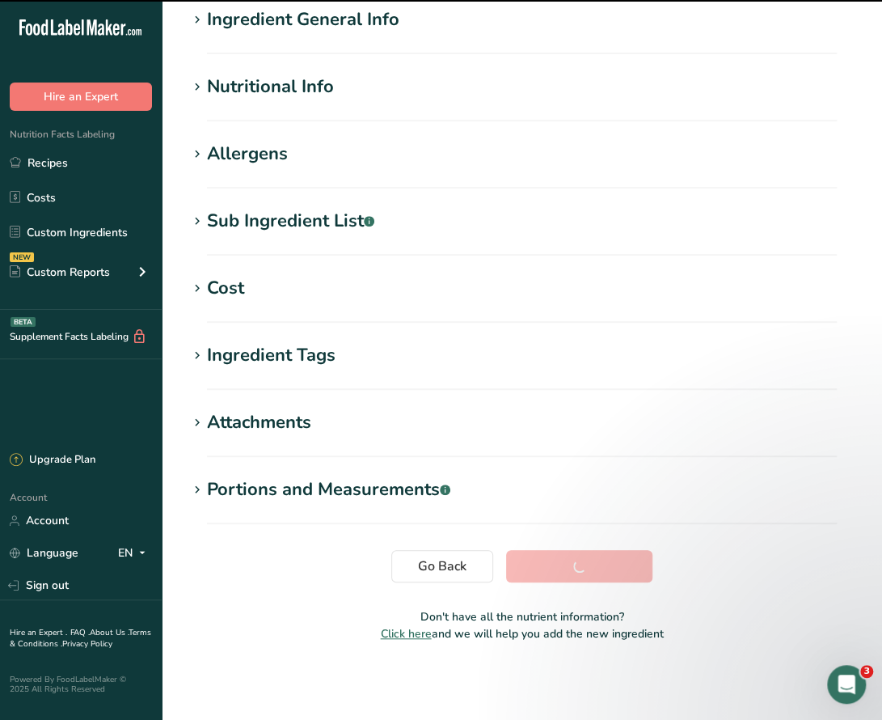
scroll to position [136, 0]
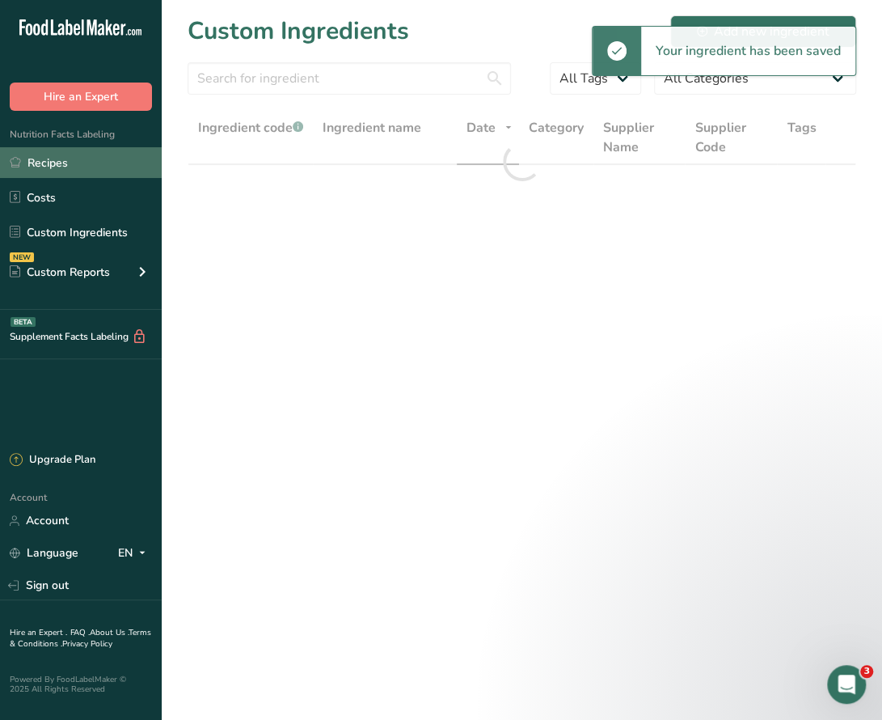
click at [68, 161] on link "Recipes" at bounding box center [81, 162] width 162 height 31
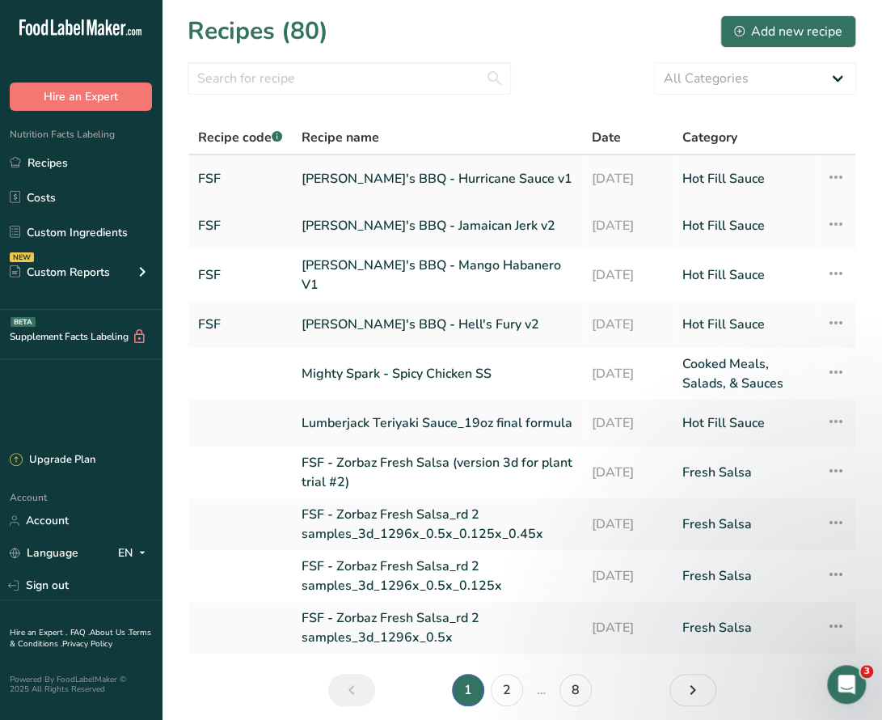
click at [378, 171] on link "[PERSON_NAME]'s BBQ - Hurricane Sauce v1" at bounding box center [437, 179] width 271 height 34
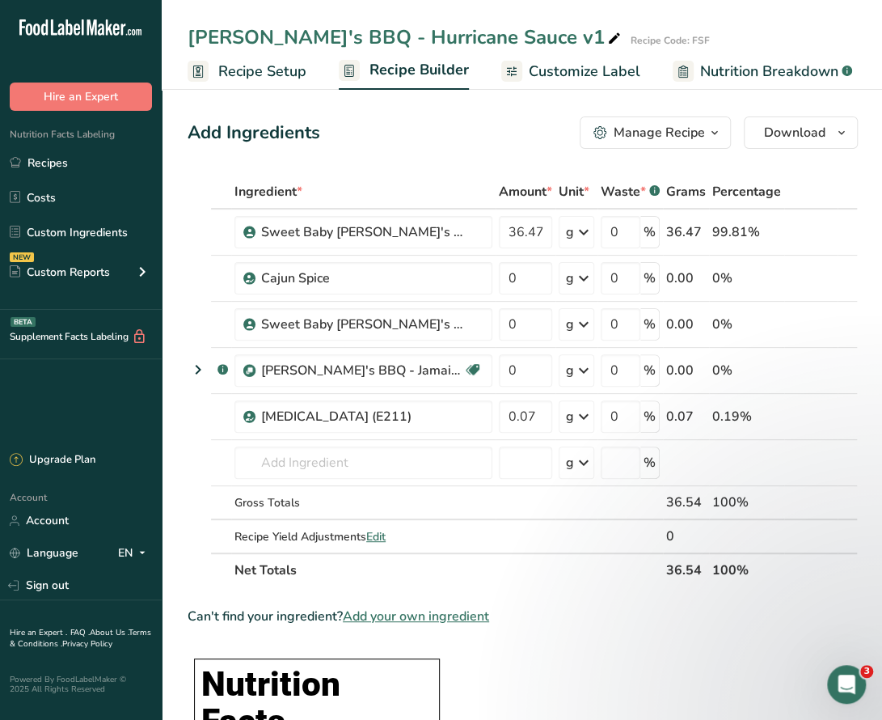
drag, startPoint x: 68, startPoint y: 234, endPoint x: 442, endPoint y: 6, distance: 438.3
click at [68, 234] on link "Custom Ingredients" at bounding box center [81, 232] width 162 height 31
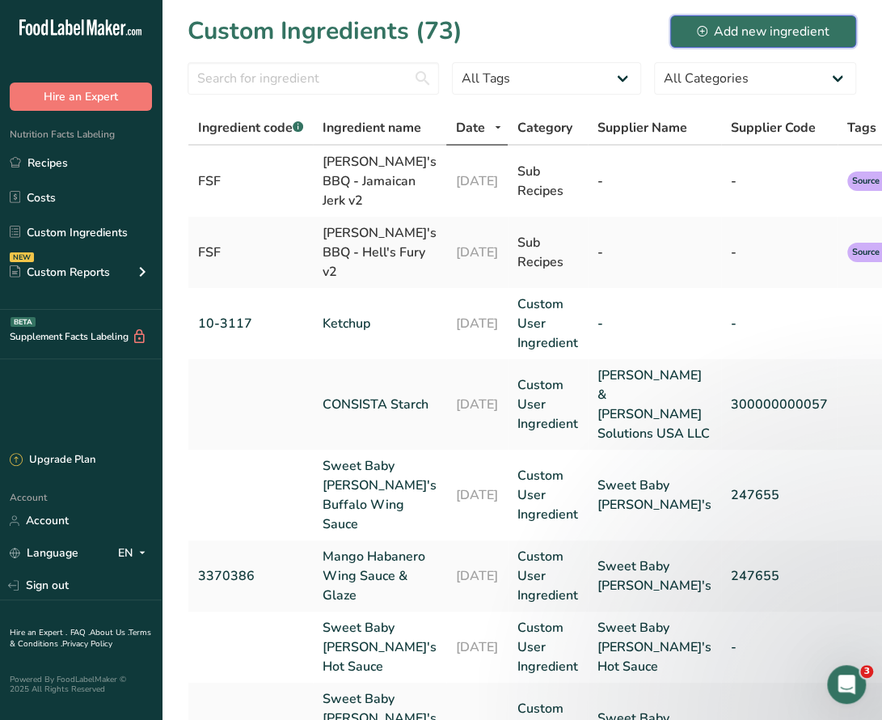
drag, startPoint x: 805, startPoint y: 26, endPoint x: 645, endPoint y: 0, distance: 161.4
click at [805, 26] on div "Add new ingredient" at bounding box center [763, 31] width 133 height 19
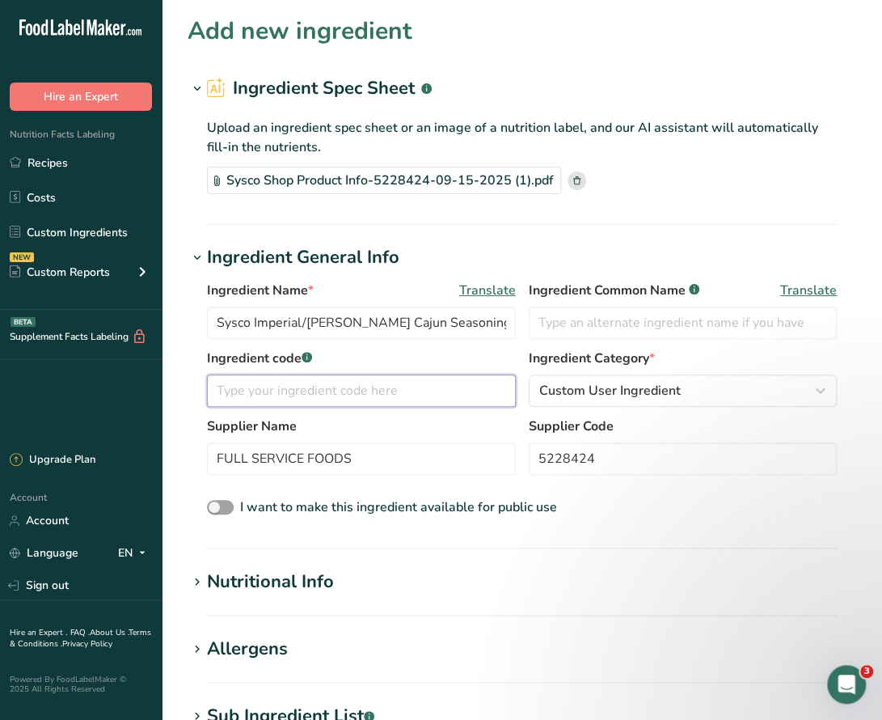
click at [319, 394] on input "text" at bounding box center [361, 390] width 309 height 32
click at [661, 318] on input "text" at bounding box center [683, 322] width 309 height 32
drag, startPoint x: 369, startPoint y: 458, endPoint x: 184, endPoint y: 452, distance: 184.5
click at [185, 452] on section "Add new ingredient Ingredient Spec Sheet .a-a{fill:#347362;}.b-a{fill:#fff;} Up…" at bounding box center [522, 581] width 720 height 1163
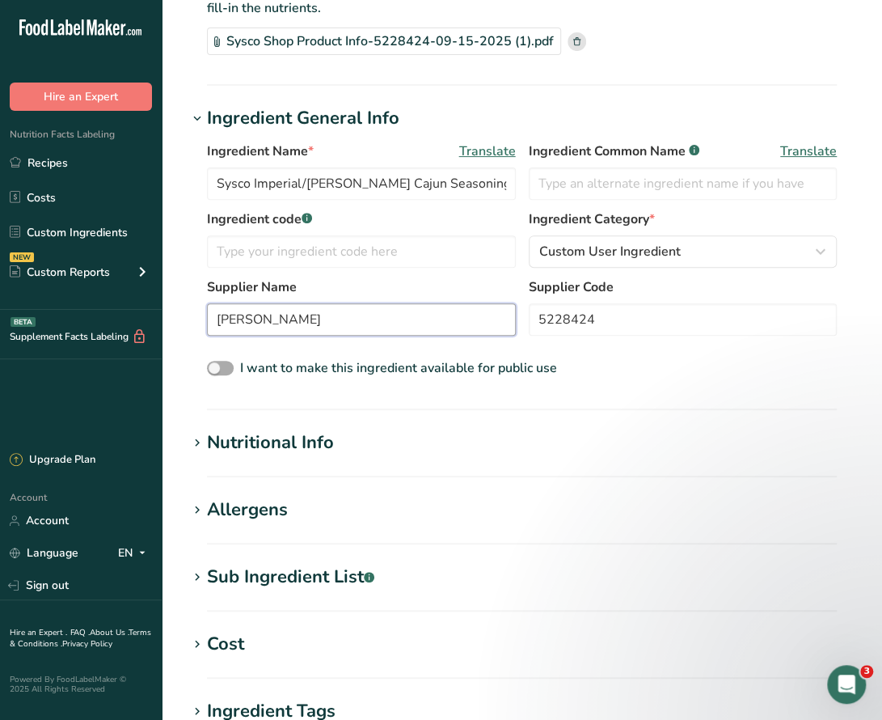
scroll to position [243, 0]
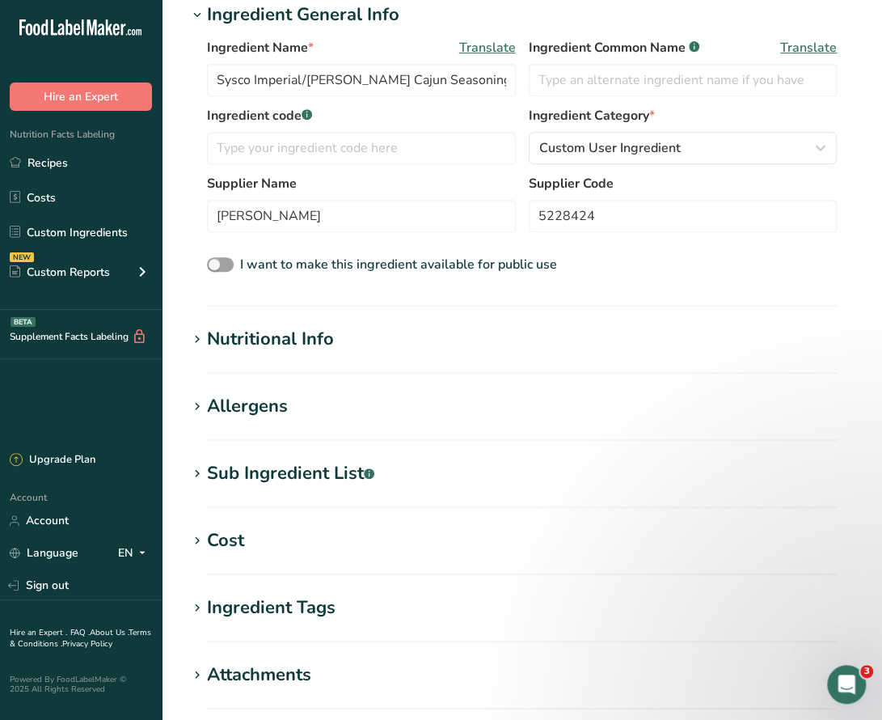
click at [270, 337] on div "Nutritional Info" at bounding box center [270, 339] width 127 height 27
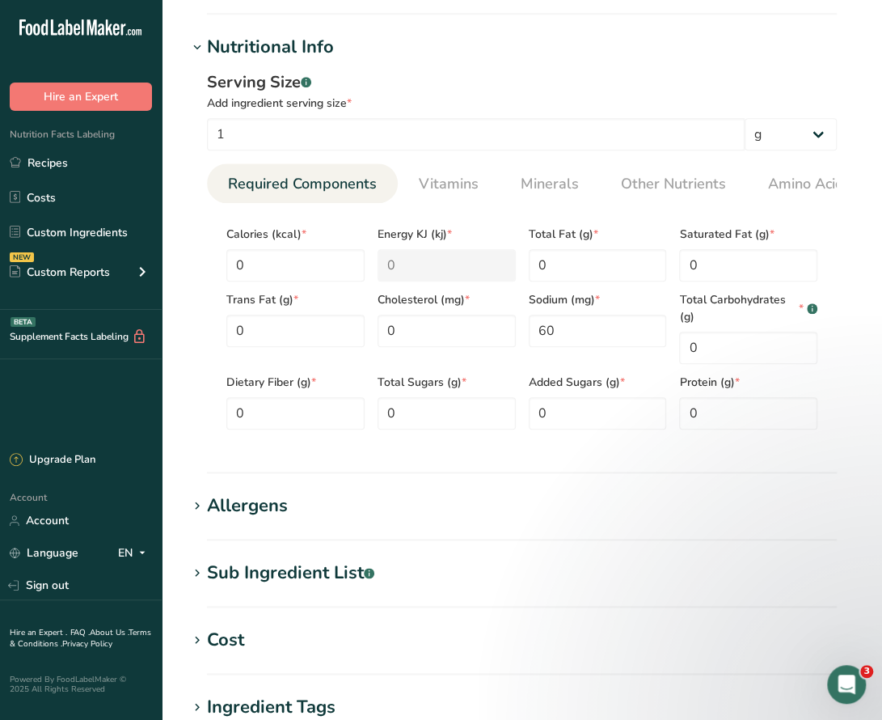
scroll to position [647, 0]
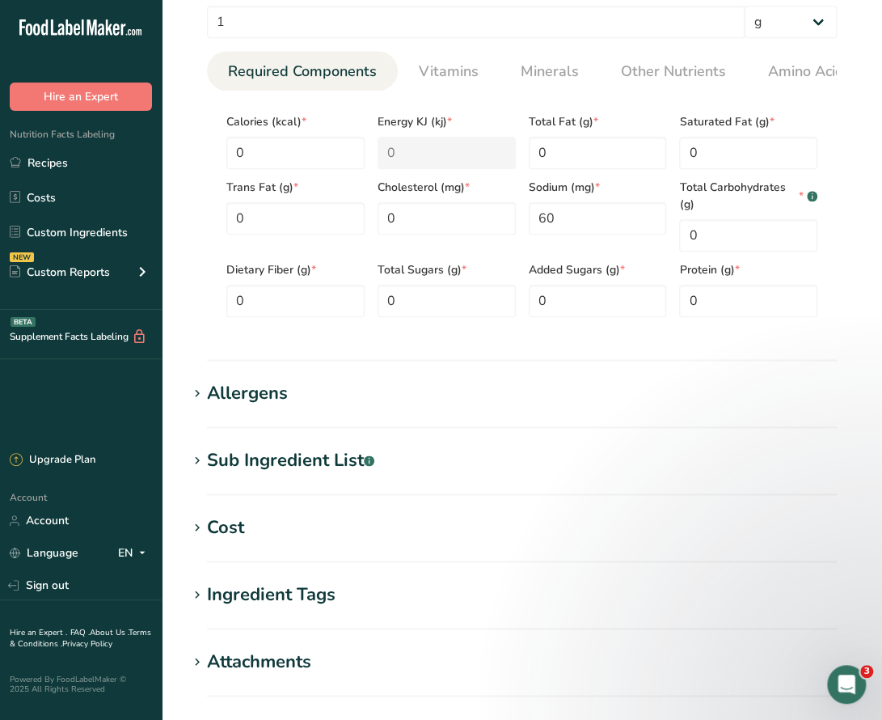
click at [232, 407] on div "Allergens" at bounding box center [247, 393] width 81 height 27
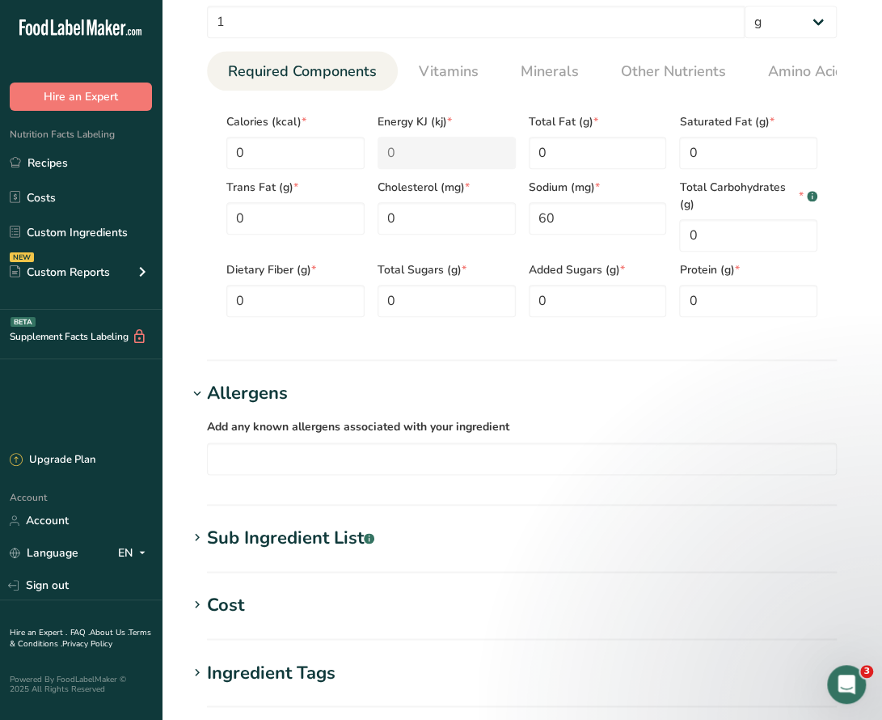
click at [331, 546] on div "Sub Ingredient List .a-a{fill:#347362;}.b-a{fill:#fff;}" at bounding box center [290, 538] width 167 height 27
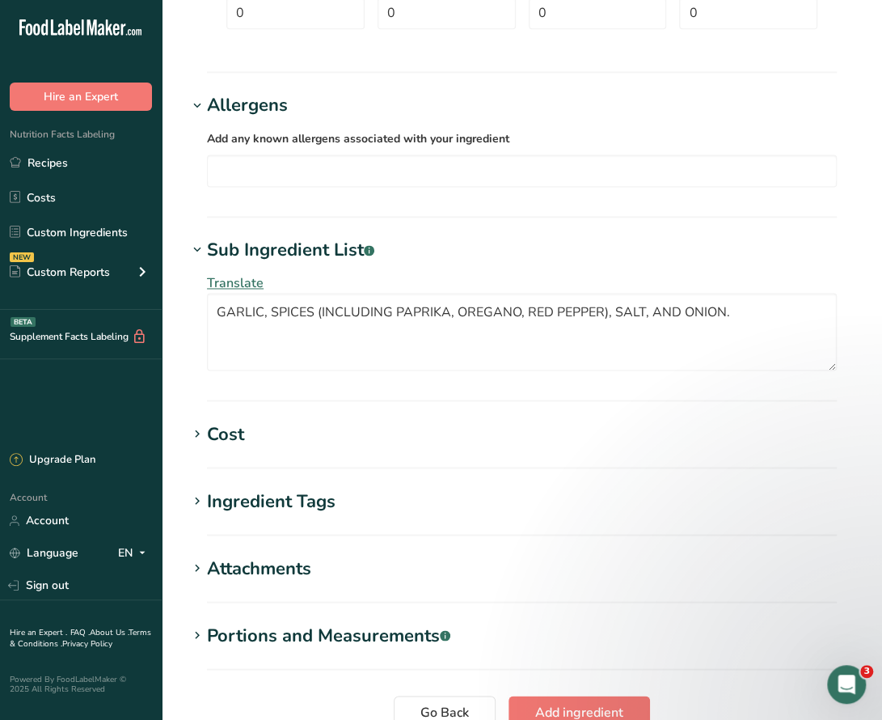
scroll to position [1051, 0]
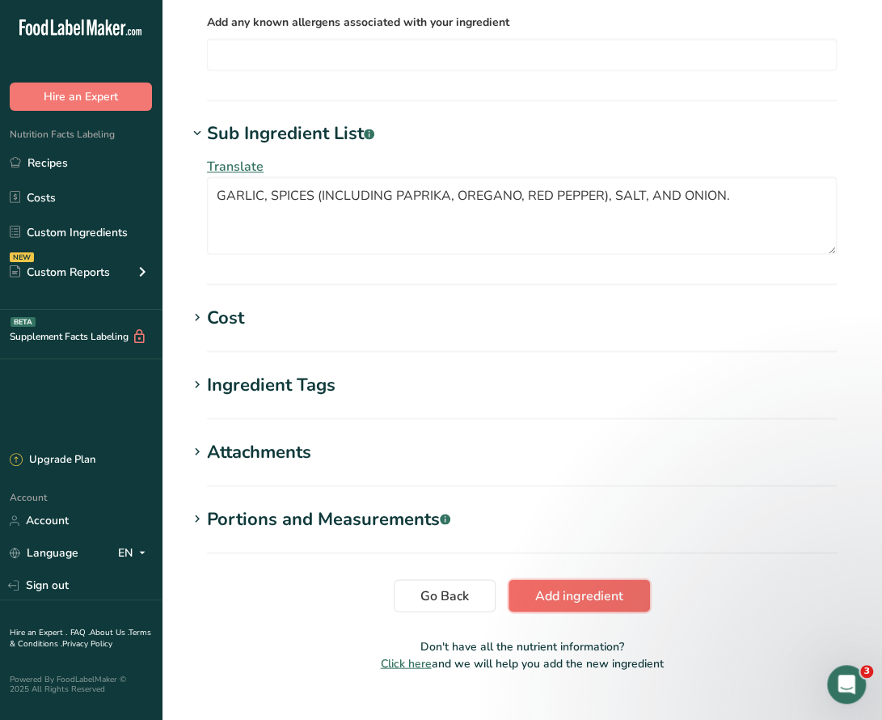
click at [615, 598] on span "Add ingredient" at bounding box center [579, 594] width 88 height 19
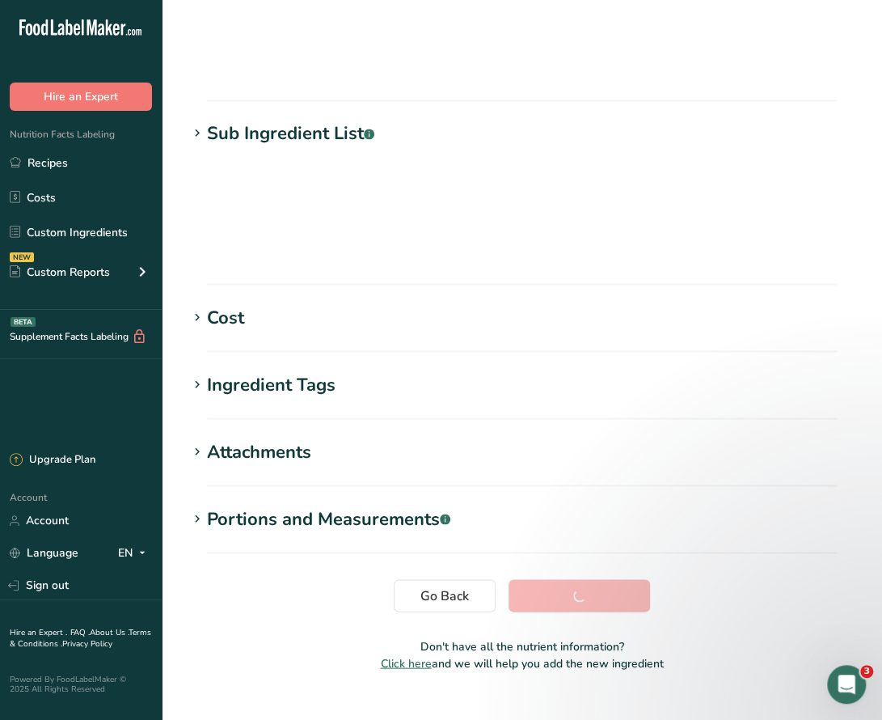
scroll to position [136, 0]
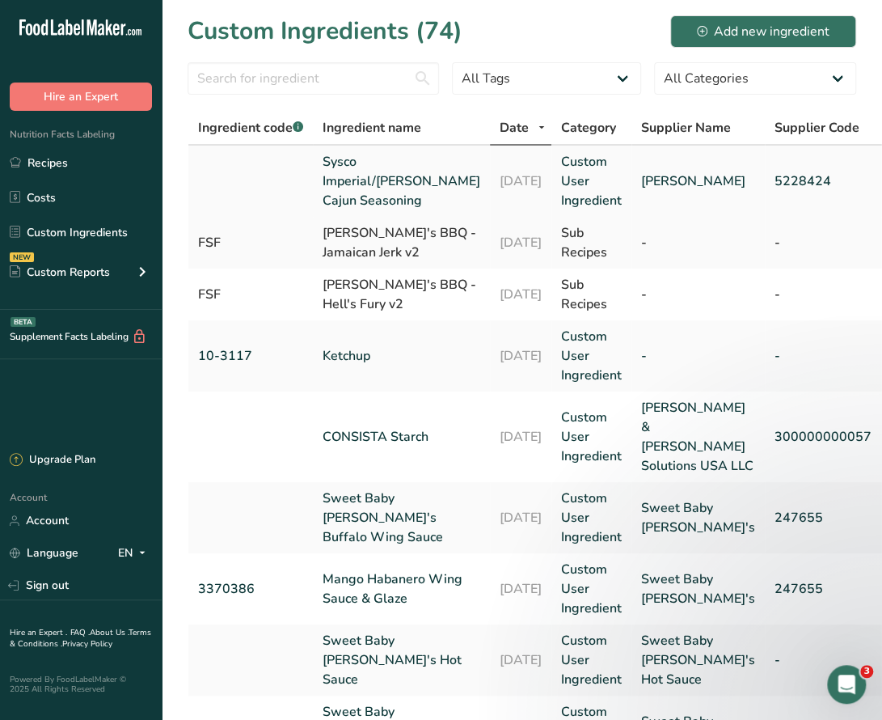
drag, startPoint x: 49, startPoint y: 163, endPoint x: 393, endPoint y: 221, distance: 349.3
click at [49, 163] on link "Recipes" at bounding box center [81, 162] width 162 height 31
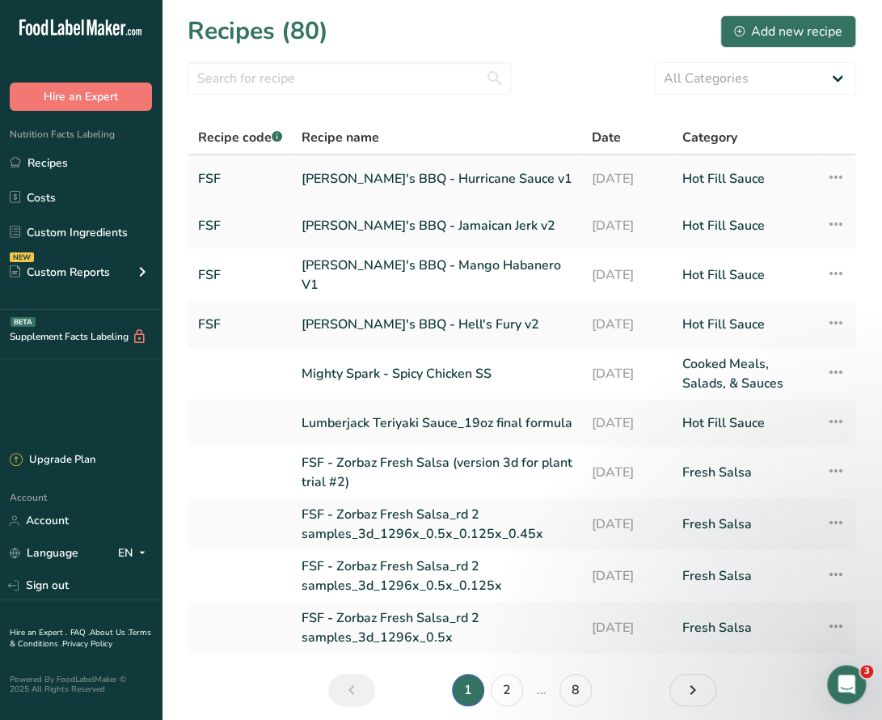
click at [394, 178] on link "[PERSON_NAME]'s BBQ - Hurricane Sauce v1" at bounding box center [437, 179] width 271 height 34
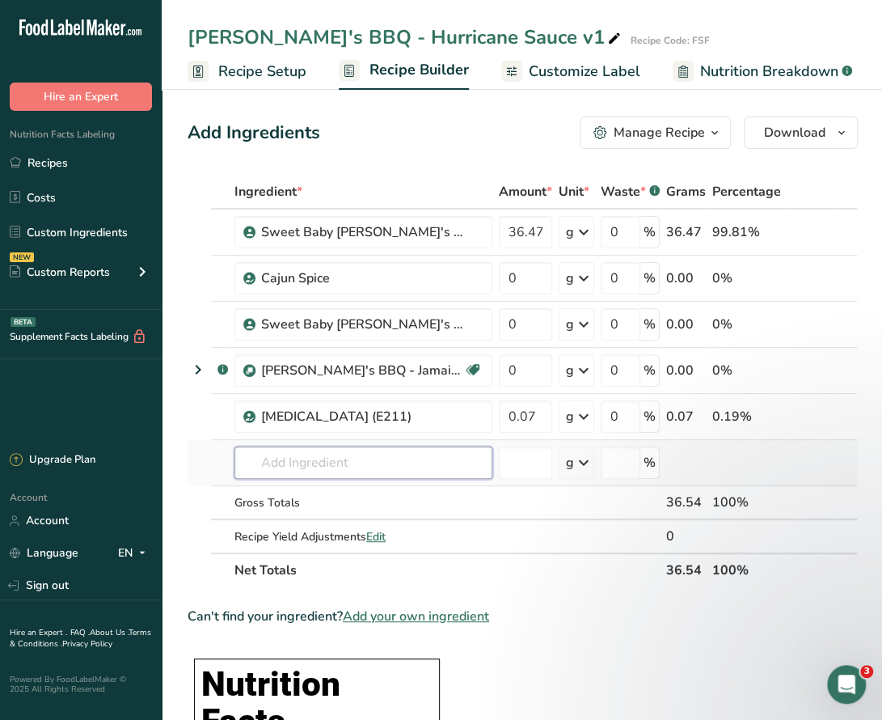
click at [318, 458] on input "text" at bounding box center [363, 462] width 258 height 32
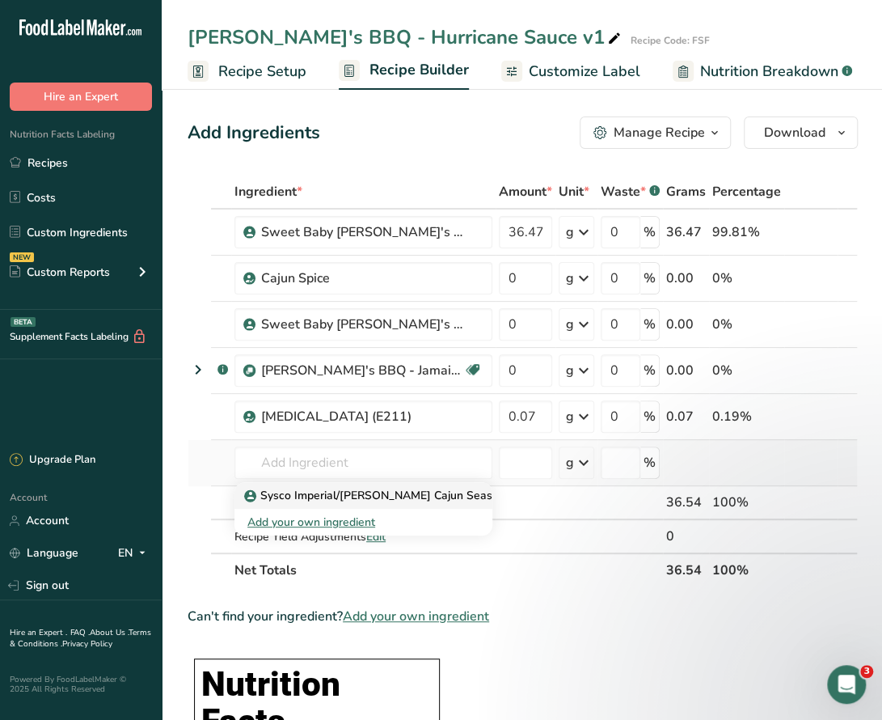
click at [332, 487] on p "Sysco Imperial/[PERSON_NAME] Cajun Seasoning" at bounding box center [383, 495] width 273 height 17
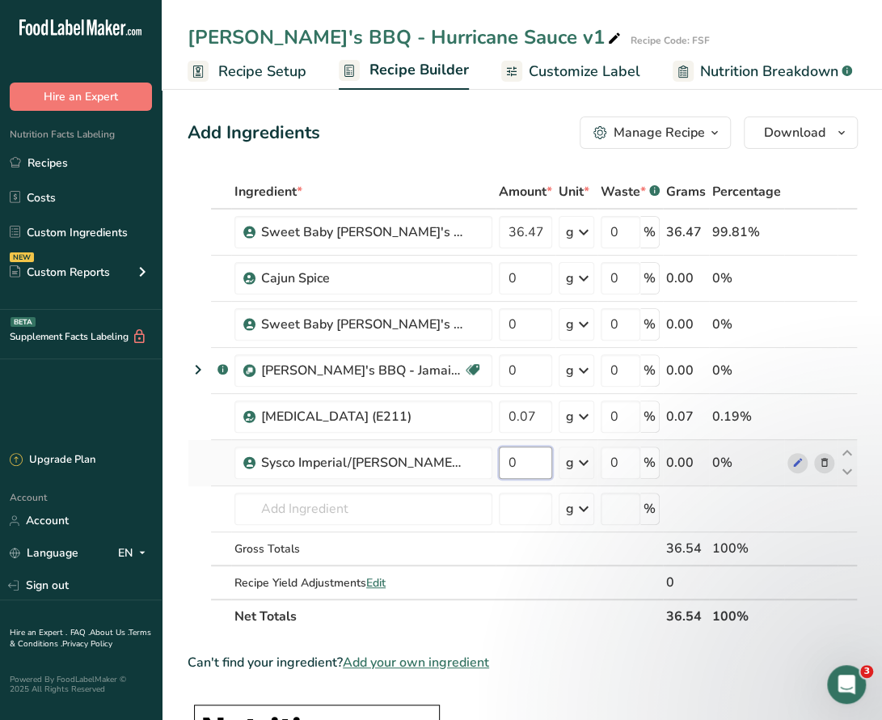
click at [514, 455] on input "0" at bounding box center [525, 462] width 53 height 32
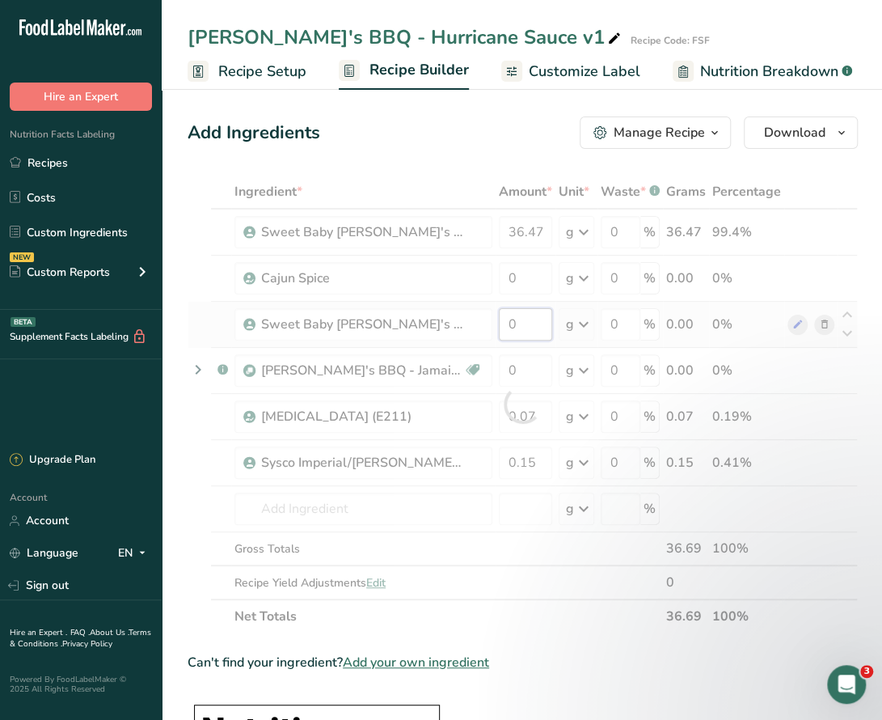
click at [509, 321] on div "Ingredient * Amount * Unit * Waste * .a-a{fill:#347362;}.b-a{fill:#fff;} Grams …" at bounding box center [523, 404] width 670 height 458
click at [531, 226] on div "Ingredient * Amount * Unit * Waste * .a-a{fill:#347362;}.b-a{fill:#fff;} Grams …" at bounding box center [523, 404] width 670 height 458
click at [813, 277] on div "Ingredient * Amount * Unit * Waste * .a-a{fill:#347362;}.b-a{fill:#fff;} Grams …" at bounding box center [523, 404] width 670 height 458
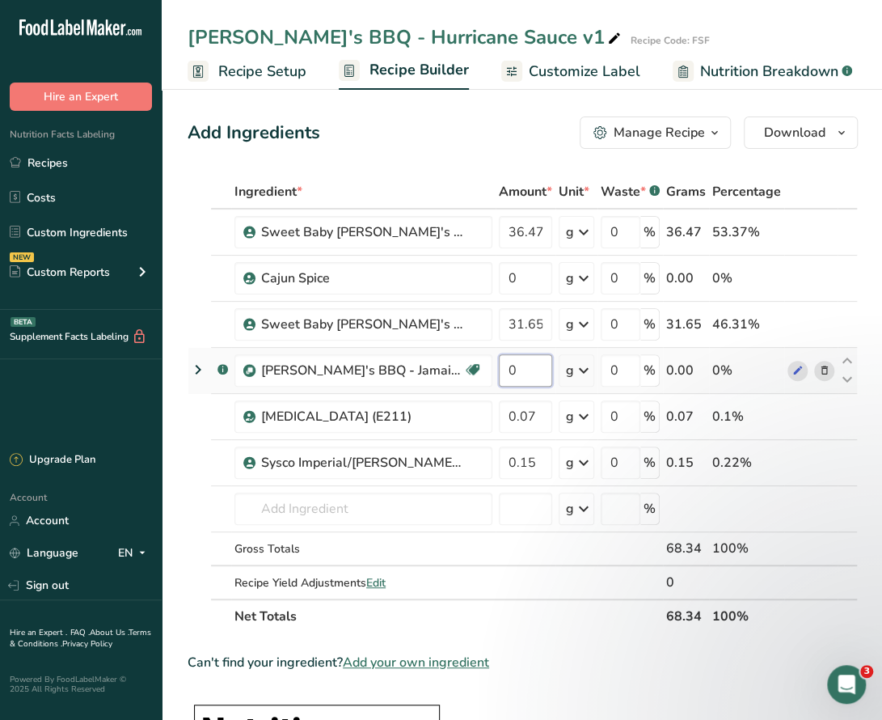
click at [521, 371] on input "0" at bounding box center [525, 370] width 53 height 32
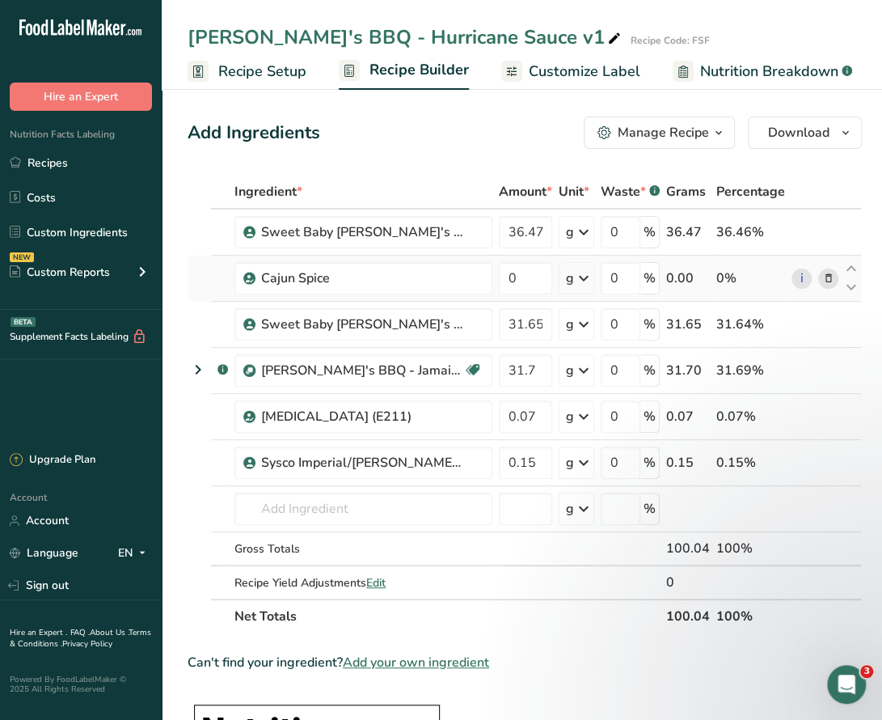
click at [823, 274] on icon at bounding box center [828, 278] width 11 height 17
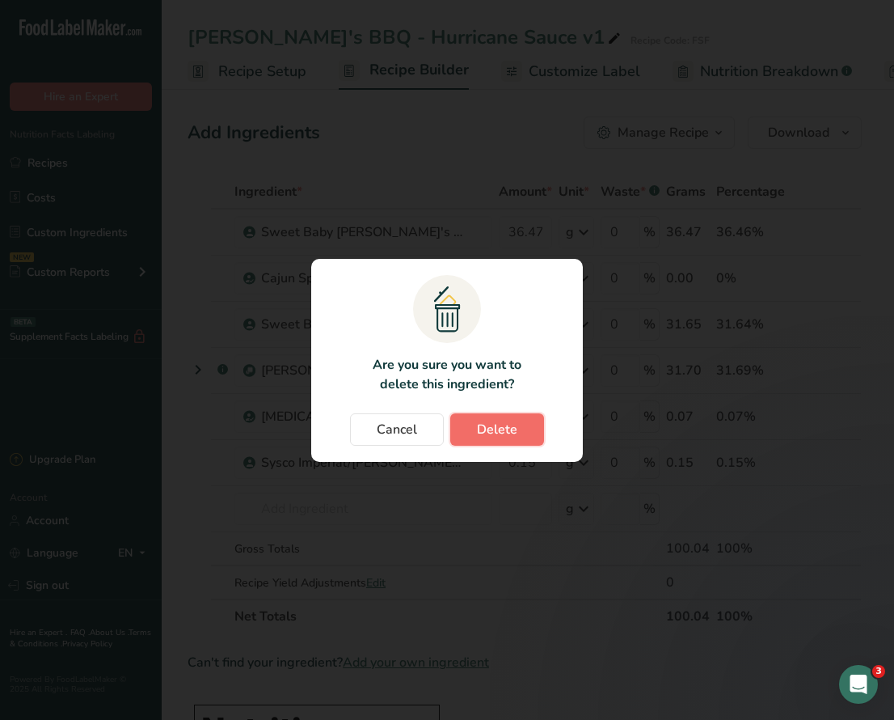
click at [496, 434] on span "Delete" at bounding box center [497, 429] width 40 height 19
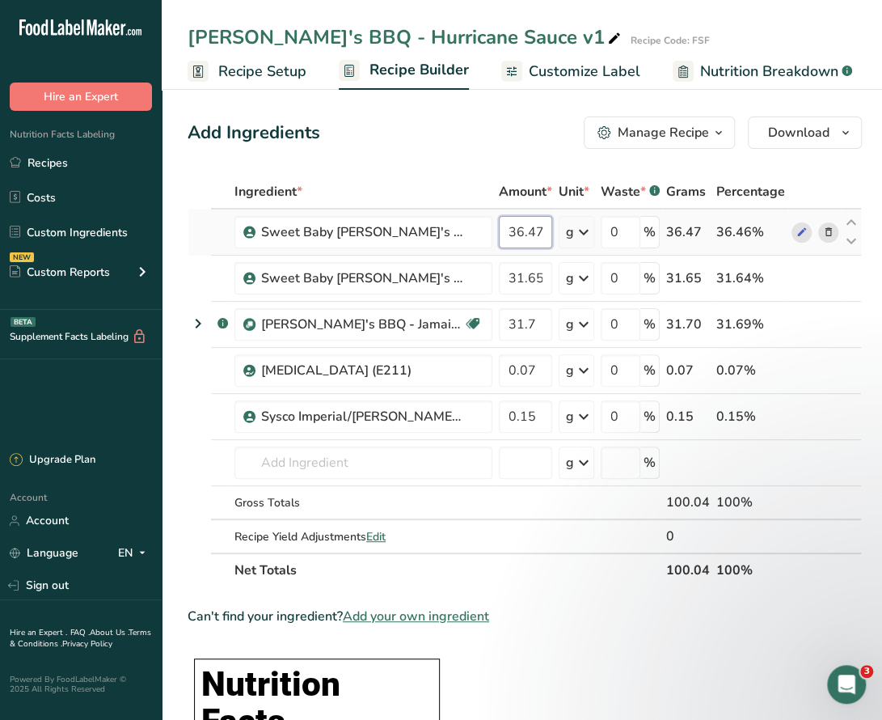
click at [521, 234] on input "36.47" at bounding box center [525, 232] width 53 height 32
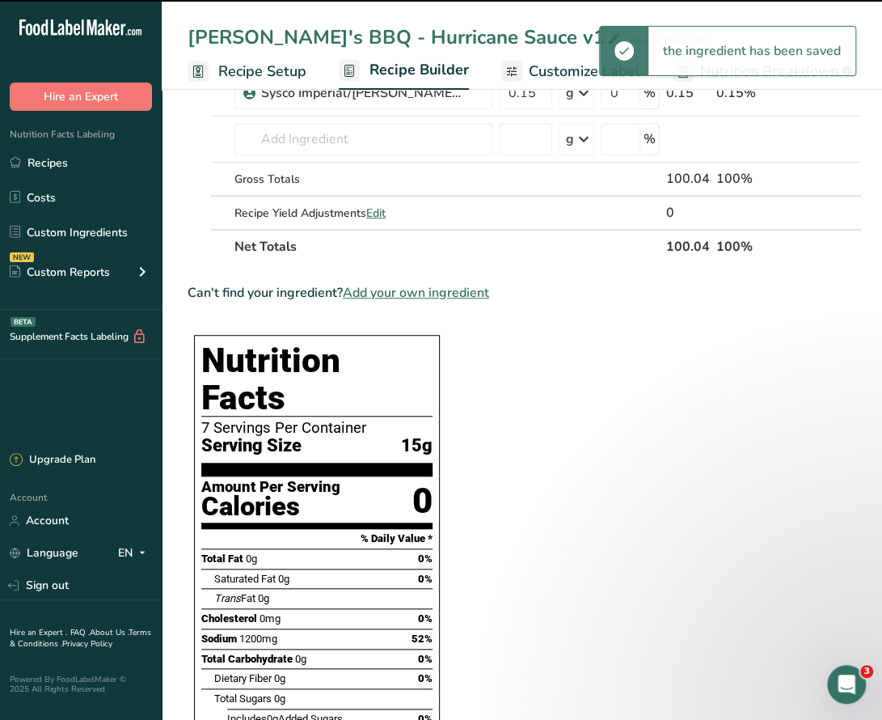
scroll to position [485, 0]
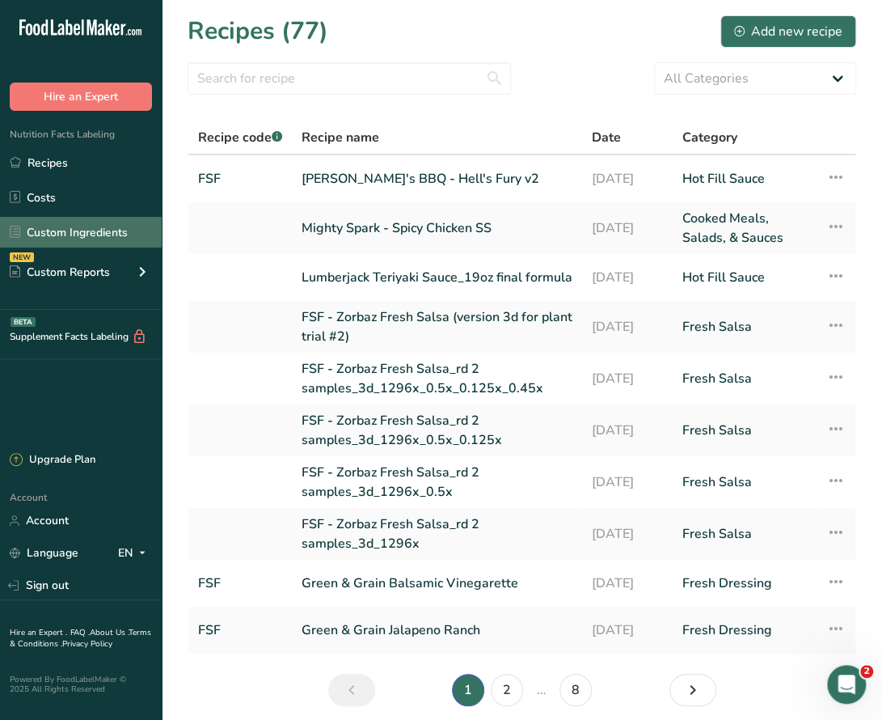
click at [97, 231] on link "Custom Ingredients" at bounding box center [81, 232] width 162 height 31
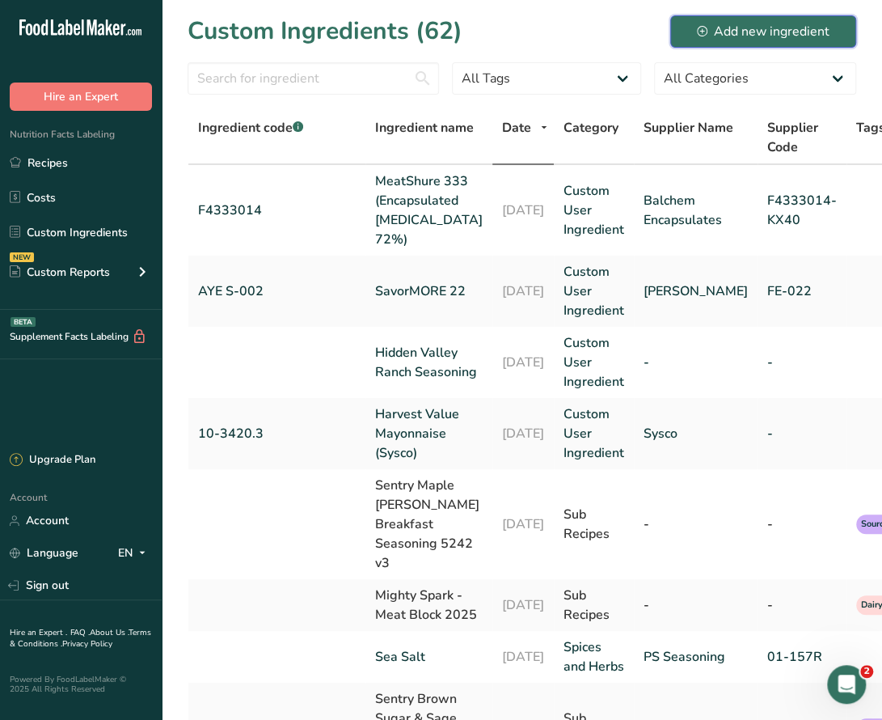
click at [750, 38] on div "Add new ingredient" at bounding box center [763, 31] width 133 height 19
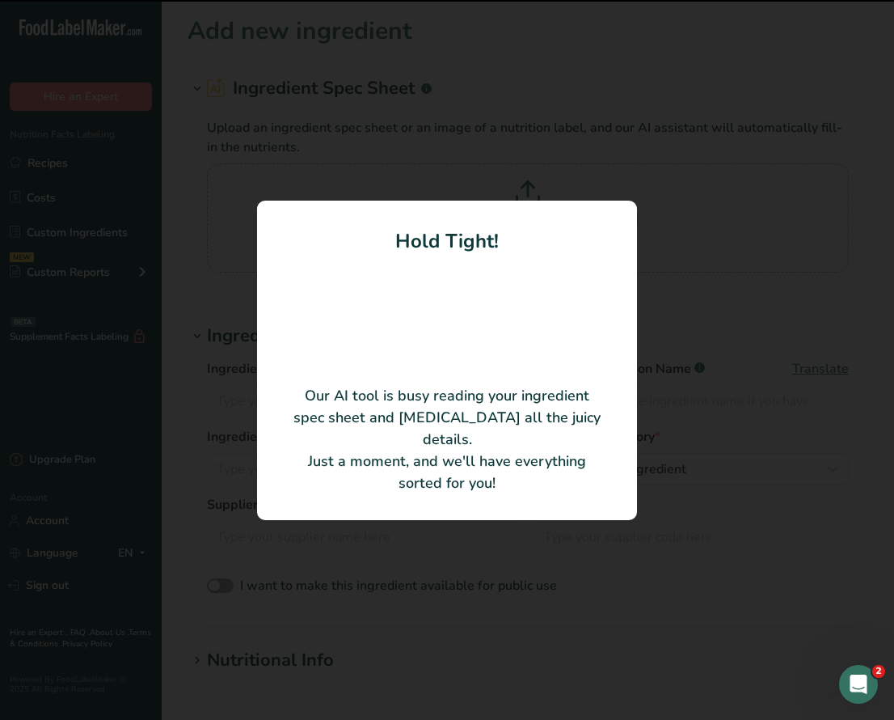
click at [458, 64] on div at bounding box center [447, 360] width 894 height 720
type input "Vine-ripened fresh tomatoes, salt, and naturally derived citric acid"
type input "Stanislaus Food Products"
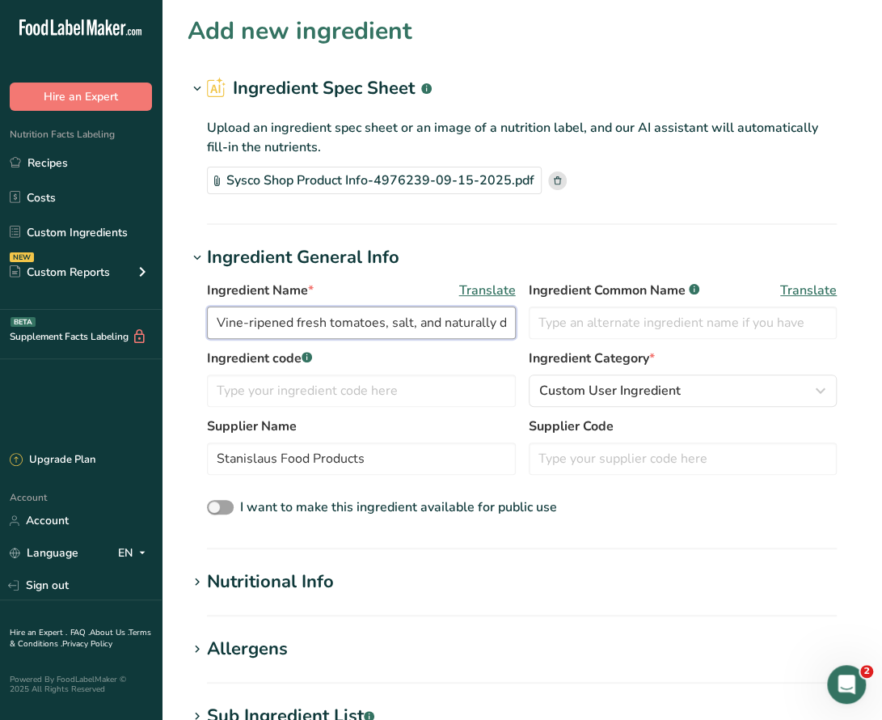
click at [372, 325] on input "Vine-ripened fresh tomatoes, salt, and naturally derived citric acid" at bounding box center [361, 322] width 309 height 32
drag, startPoint x: 216, startPoint y: 324, endPoint x: 540, endPoint y: 339, distance: 324.6
click at [540, 339] on div "Ingredient Name * Translate Vine-ripened fresh tomatoes, salt, and naturally de…" at bounding box center [522, 315] width 630 height 68
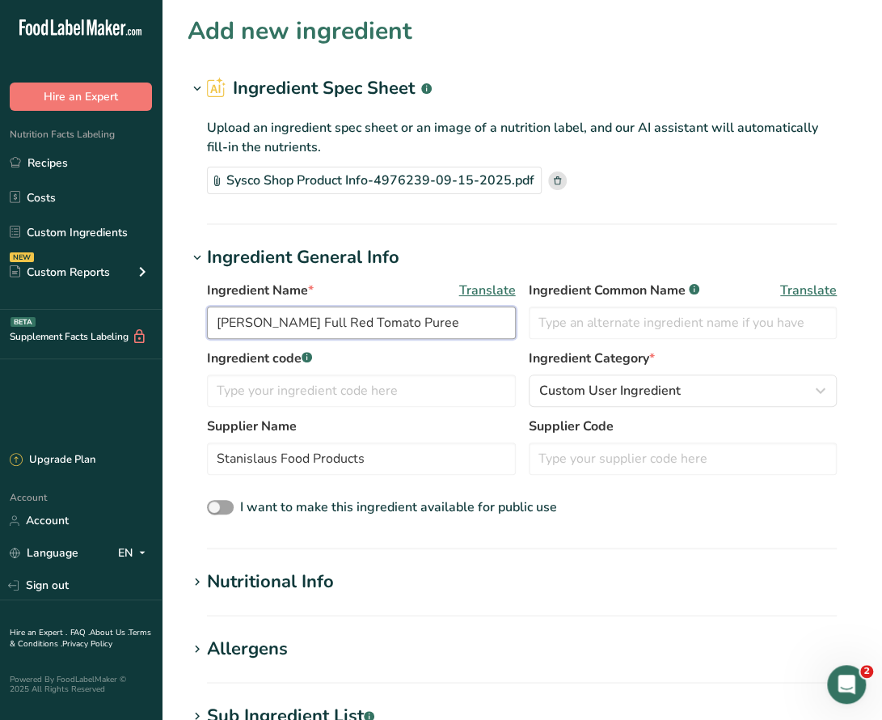
drag, startPoint x: 329, startPoint y: 319, endPoint x: 192, endPoint y: 320, distance: 137.5
click at [193, 318] on div "Ingredient Name * Translate Stanislaus Full Red Tomato Puree Ingredient Common …" at bounding box center [522, 399] width 669 height 257
type input "Tomato Puree"
click at [360, 359] on label "Ingredient code .a-a{fill:#347362;}.b-a{fill:#fff;}" at bounding box center [361, 357] width 309 height 19
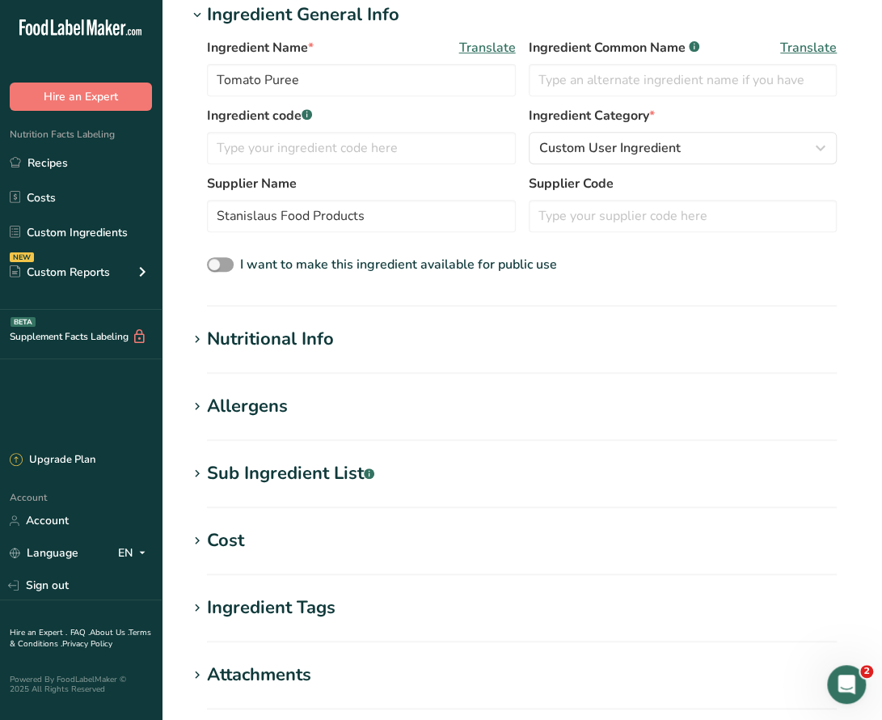
click at [256, 339] on div "Nutritional Info" at bounding box center [270, 339] width 127 height 27
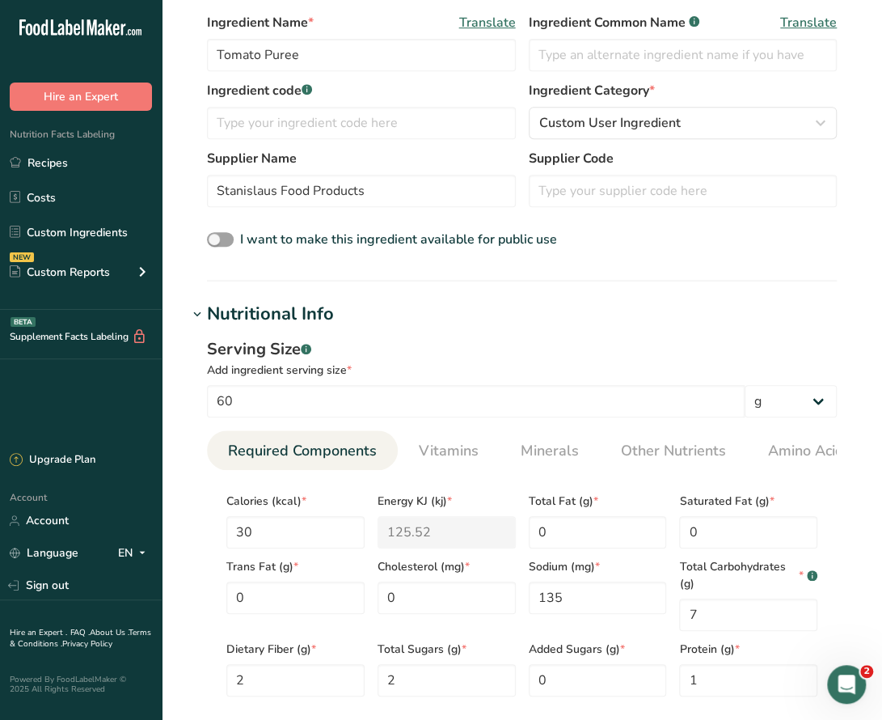
scroll to position [647, 0]
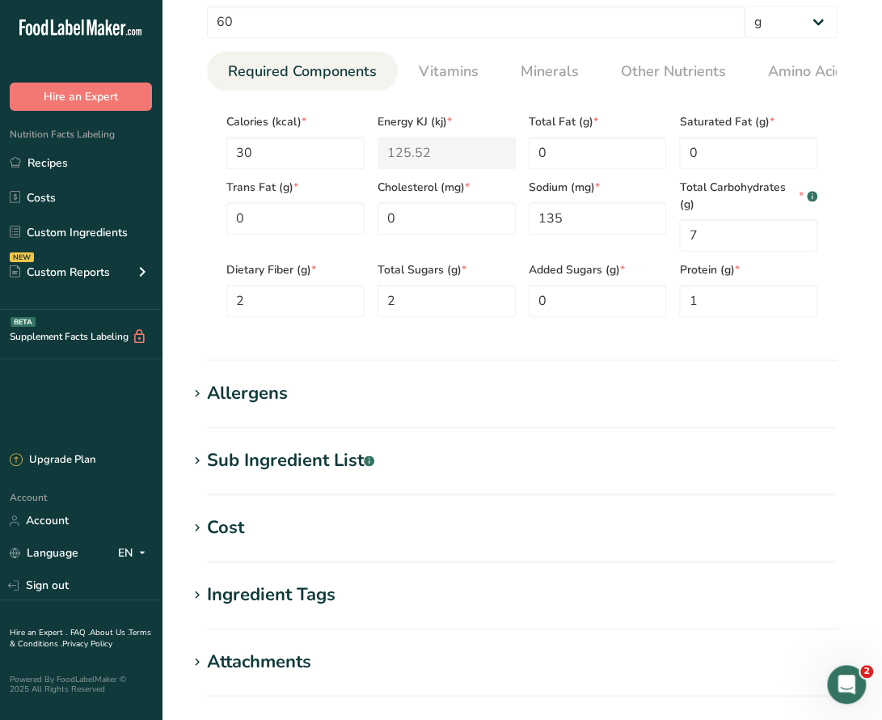
click at [256, 396] on div "Allergens" at bounding box center [247, 393] width 81 height 27
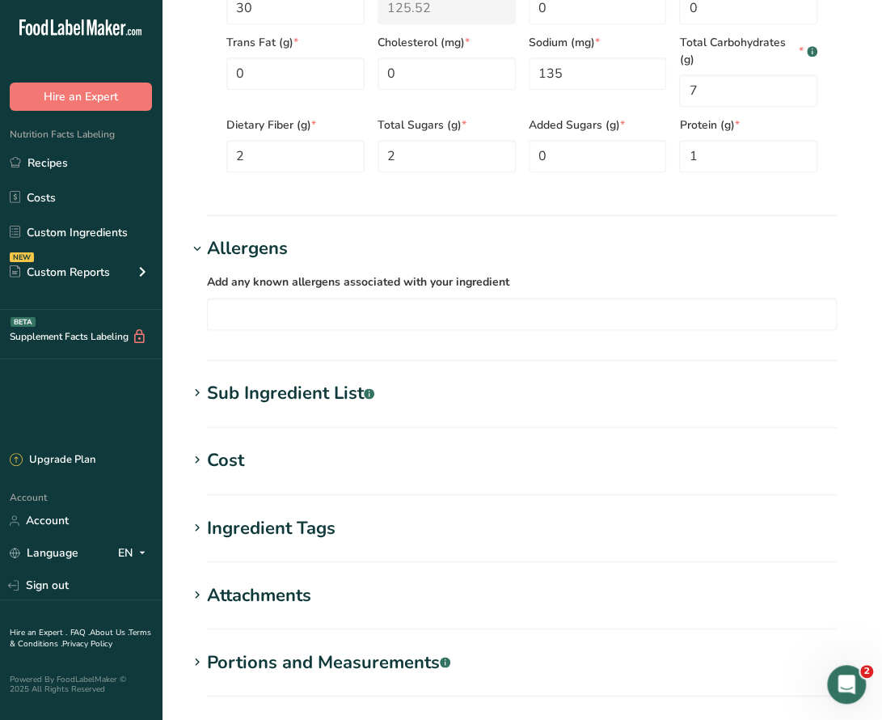
scroll to position [965, 0]
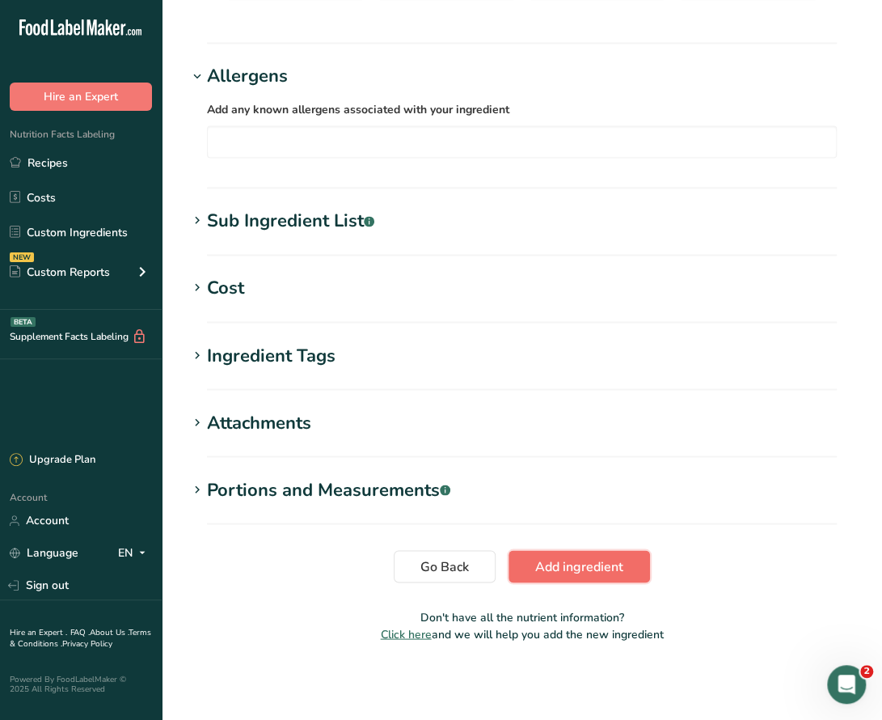
click at [564, 573] on span "Add ingredient" at bounding box center [579, 565] width 88 height 19
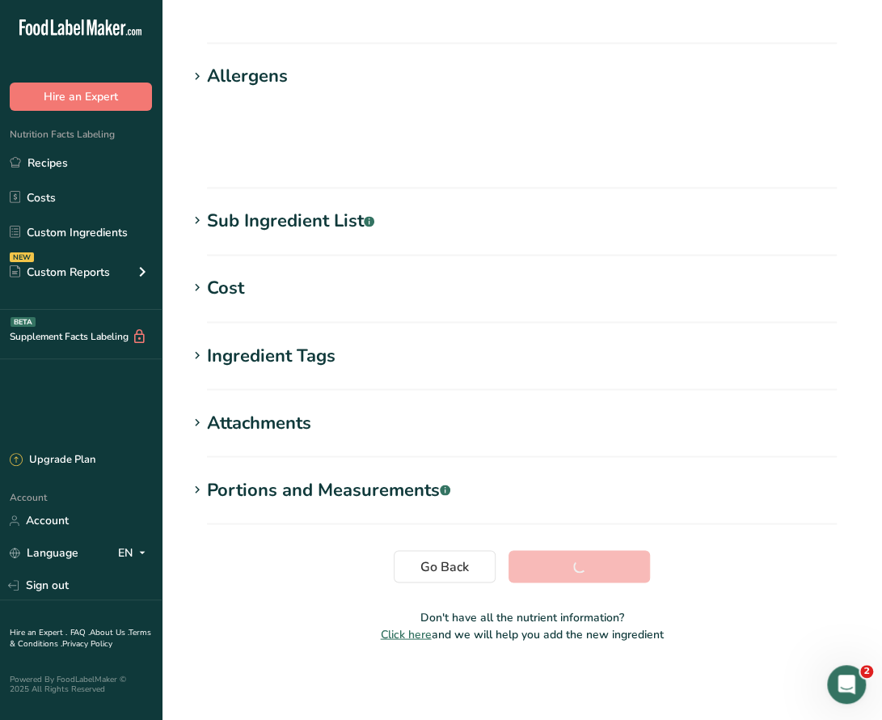
scroll to position [136, 0]
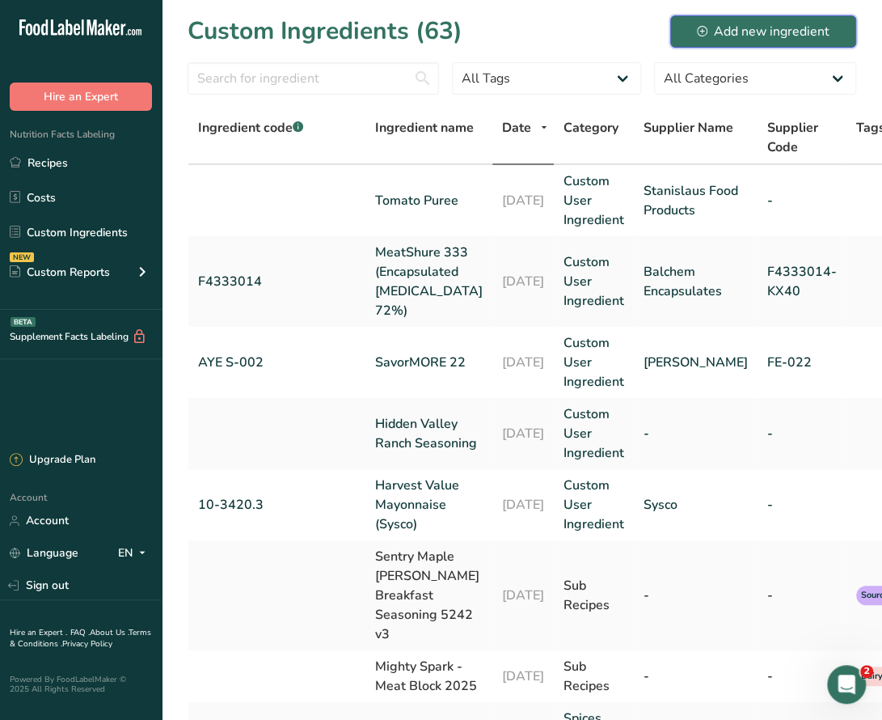
click at [762, 36] on div "Add new ingredient" at bounding box center [763, 31] width 133 height 19
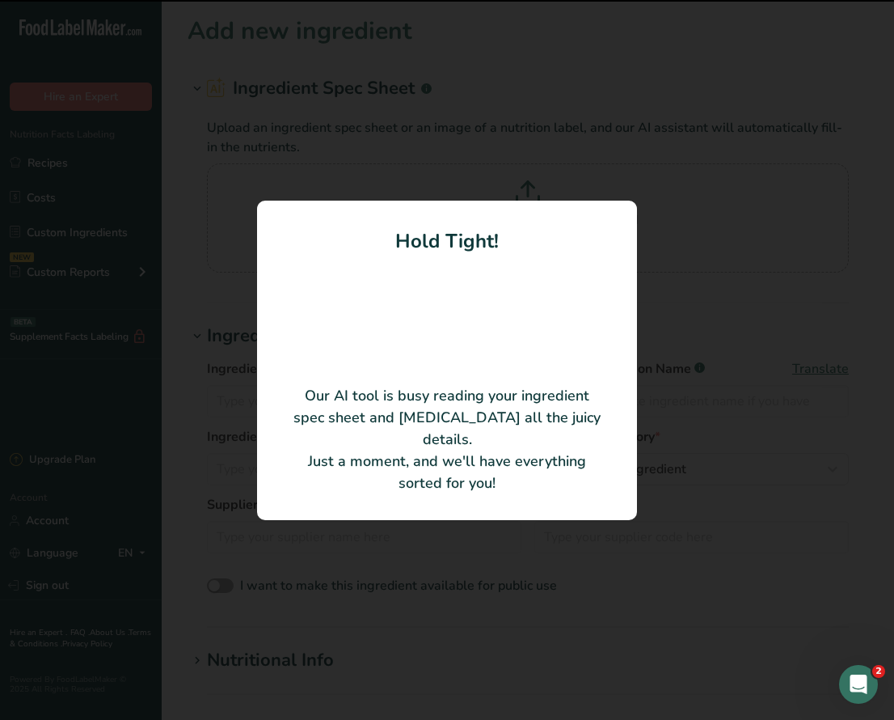
click at [810, 103] on div at bounding box center [447, 360] width 894 height 720
type input "Pepper Chipotle In Sauce"
type input "FULL SERVICE FOODS"
type input "6071518"
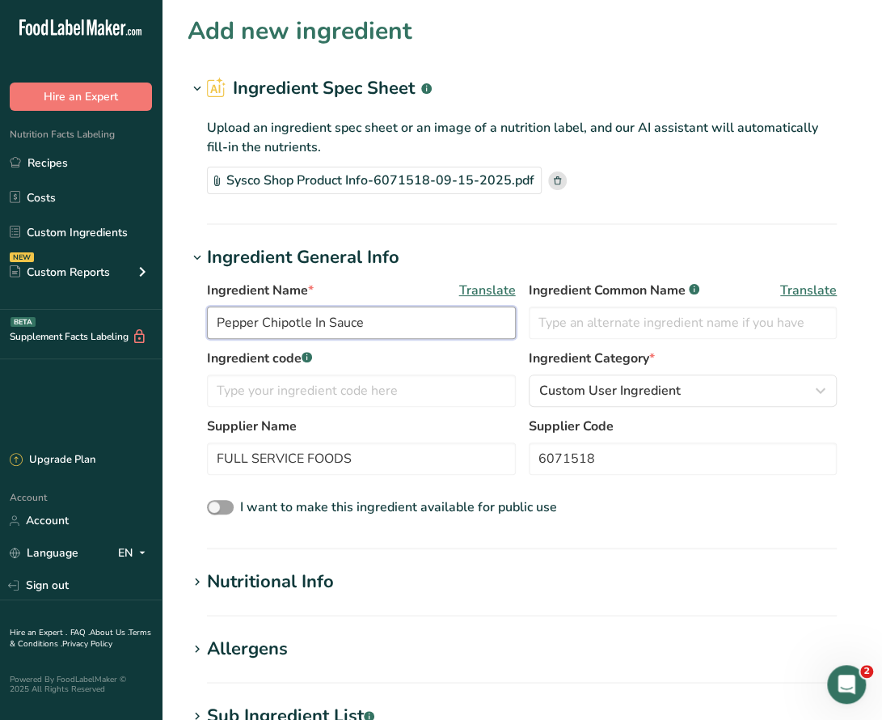
click at [239, 320] on input "Pepper Chipotle In Sauce" at bounding box center [361, 322] width 309 height 32
click at [267, 325] on input "Chipotle In Sauce" at bounding box center [361, 322] width 309 height 32
type input "Chipotle Peppers In Sauce"
drag, startPoint x: 384, startPoint y: 461, endPoint x: 167, endPoint y: 462, distance: 217.5
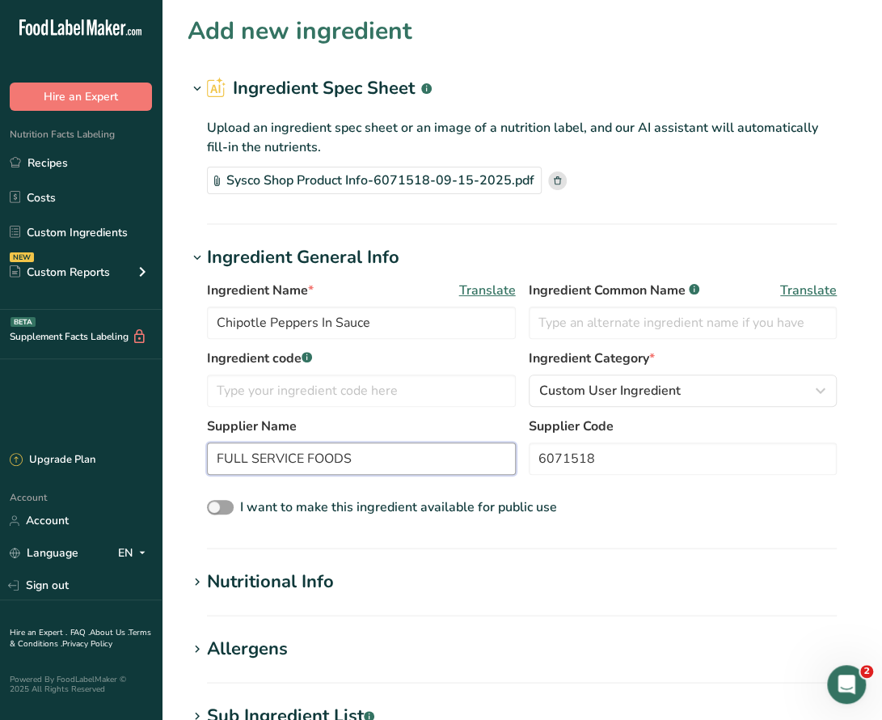
click at [167, 462] on section "Add new ingredient Ingredient Spec Sheet .a-a{fill:#347362;}.b-a{fill:#fff;} Up…" at bounding box center [522, 581] width 720 height 1163
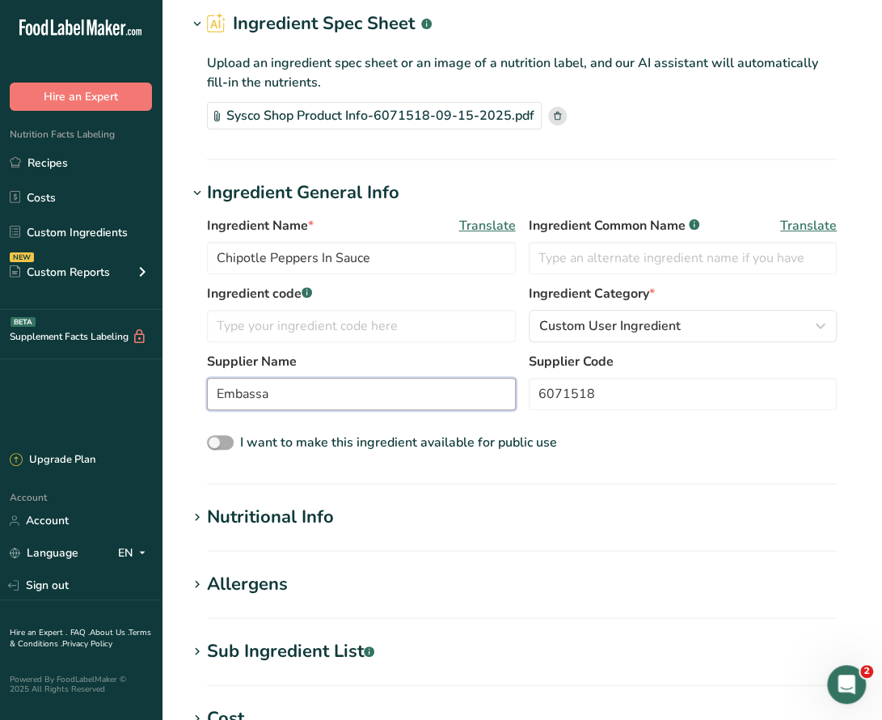
scroll to position [162, 0]
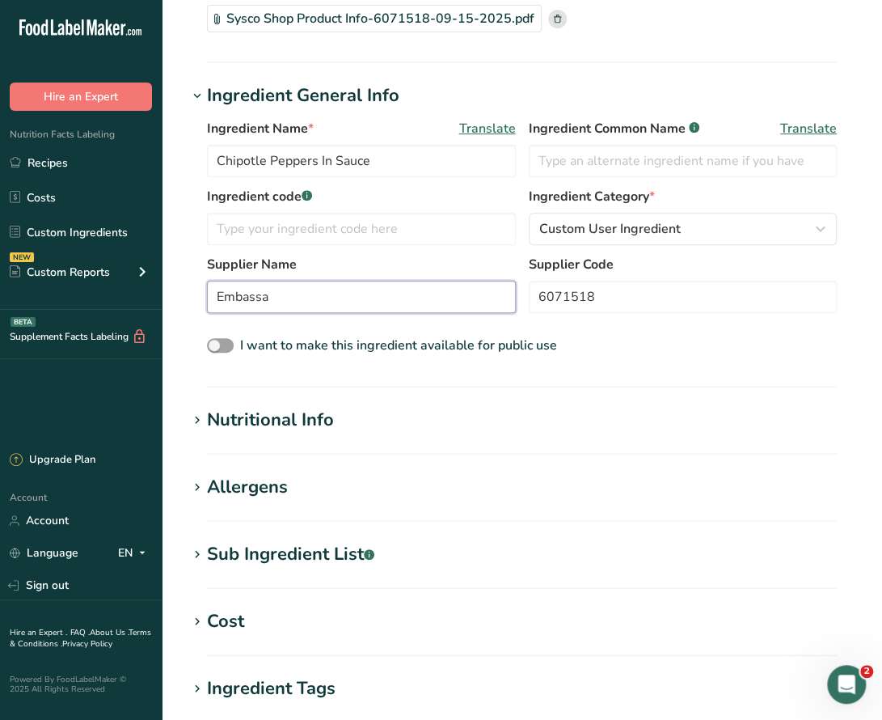
type input "Embassa"
click at [251, 555] on div "Sub Ingredient List .a-a{fill:#347362;}.b-a{fill:#fff;}" at bounding box center [290, 554] width 167 height 27
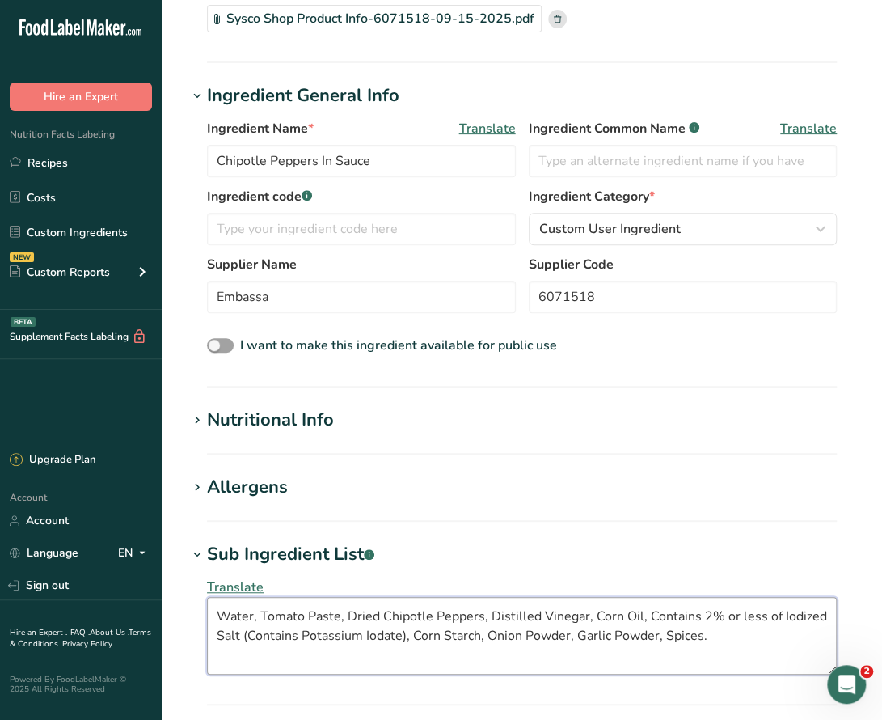
drag, startPoint x: 642, startPoint y: 614, endPoint x: 776, endPoint y: 611, distance: 134.2
click at [776, 611] on textarea "Water, Tomato Paste, Dried Chipotle Peppers, Distilled Vinegar, Corn Oil, Conta…" at bounding box center [522, 636] width 630 height 78
drag, startPoint x: 715, startPoint y: 615, endPoint x: 319, endPoint y: 647, distance: 397.4
click at [319, 647] on textarea "Water, Tomato Paste, Dried Chipotle Peppers, Distilled Vinegar, Corn Oil, Iodiz…" at bounding box center [522, 636] width 630 height 78
click at [433, 633] on textarea "Water, Tomato Paste, Dried Chipotle Peppers, Distilled Vinegar, Corn Oil, Iodiz…" at bounding box center [522, 636] width 630 height 78
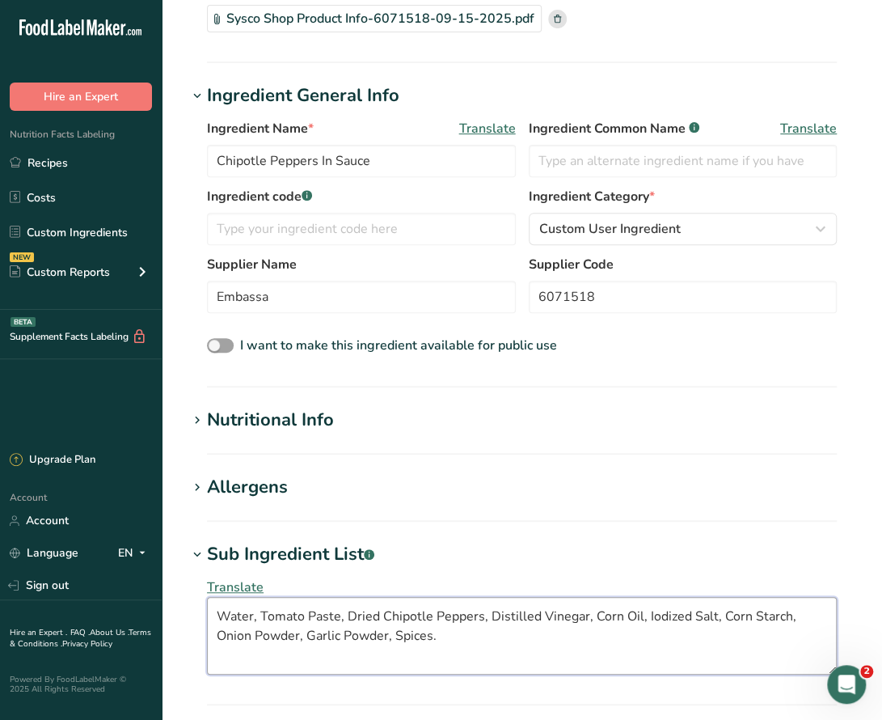
type textarea "Water, Tomato Paste, Dried Chipotle Peppers, Distilled Vinegar, Corn Oil, Iodiz…"
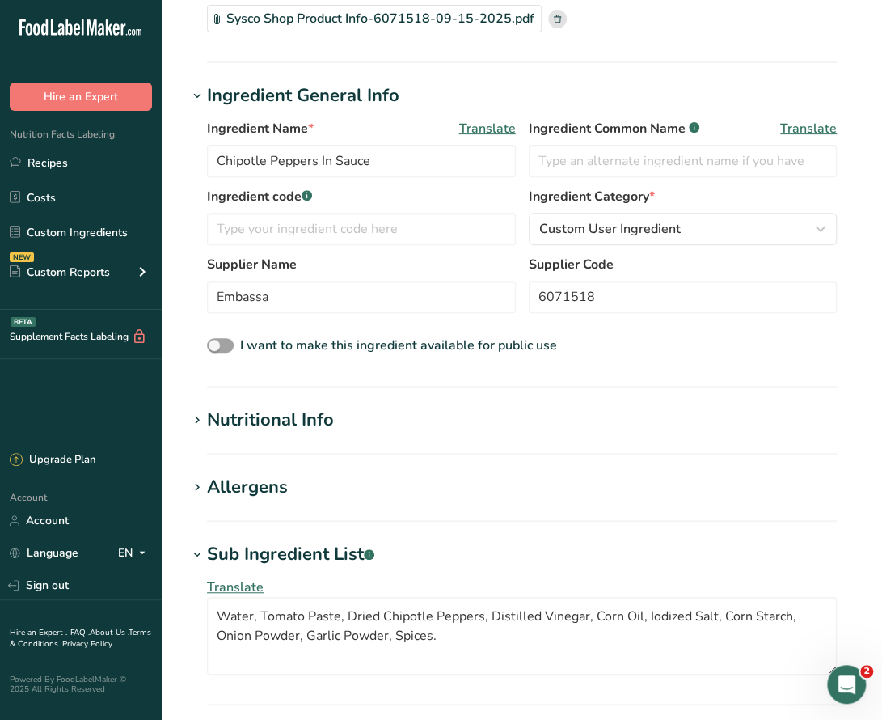
click at [314, 414] on div "Nutritional Info" at bounding box center [270, 420] width 127 height 27
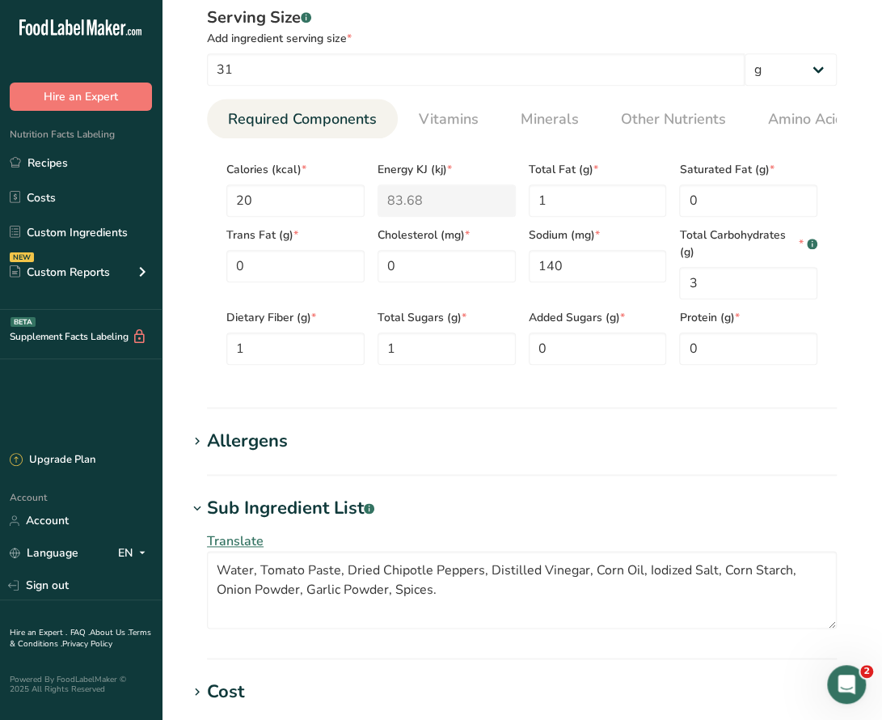
scroll to position [970, 0]
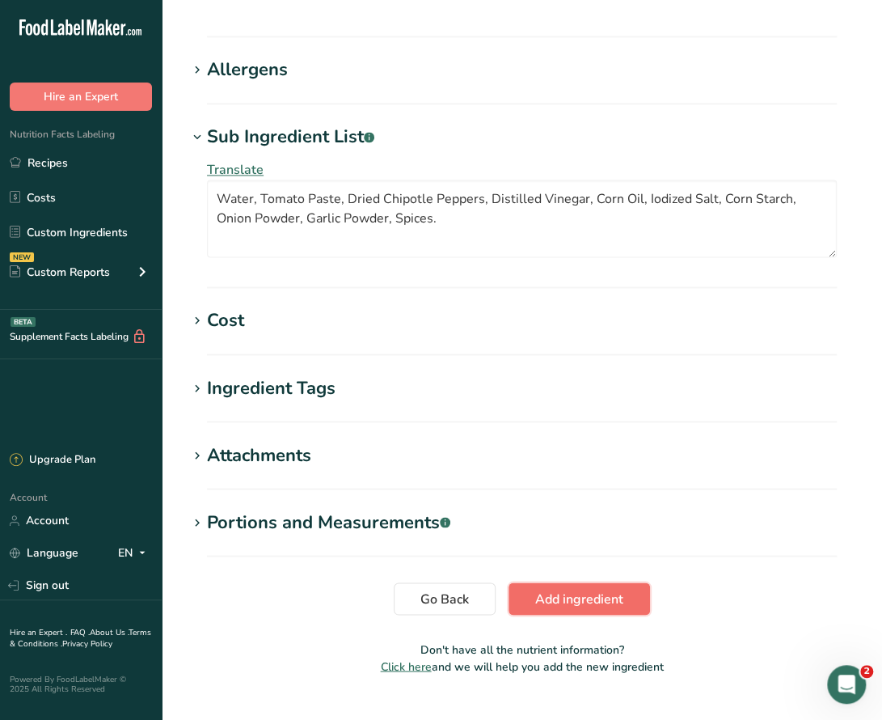
click at [569, 607] on span "Add ingredient" at bounding box center [579, 598] width 88 height 19
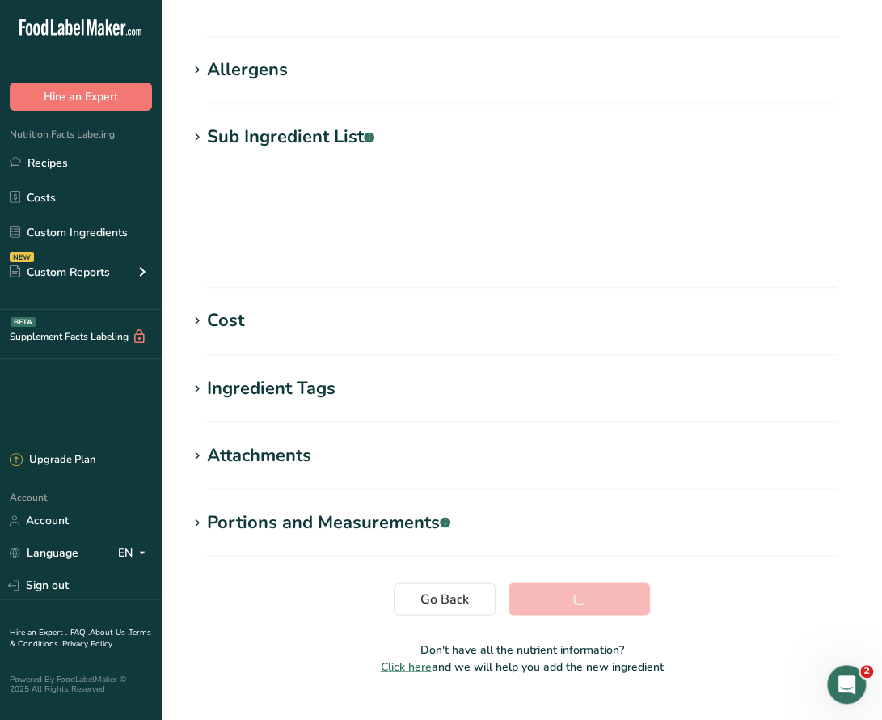
scroll to position [136, 0]
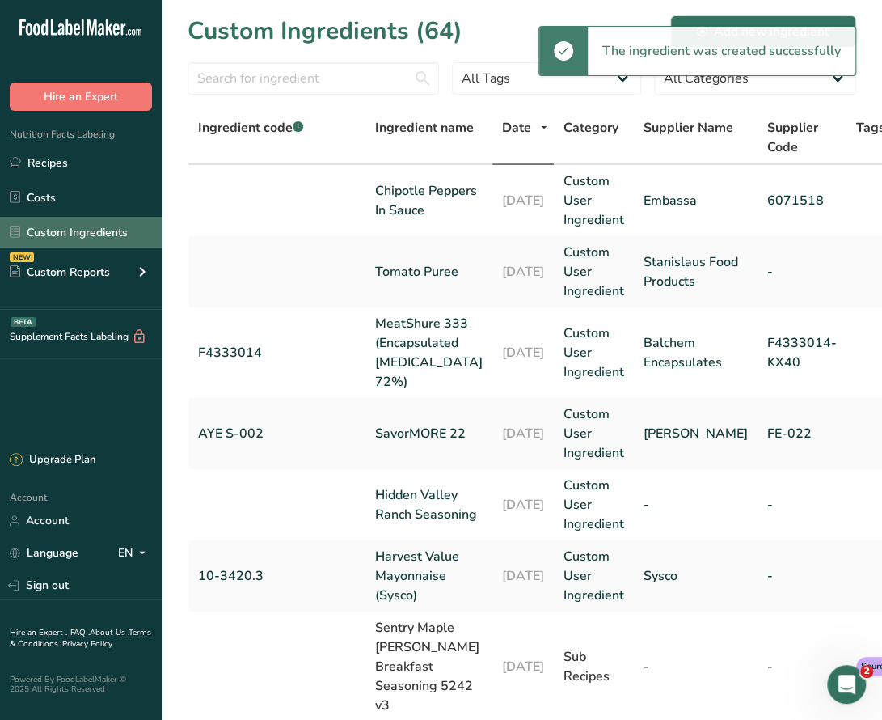
click at [66, 227] on link "Custom Ingredients" at bounding box center [81, 232] width 162 height 31
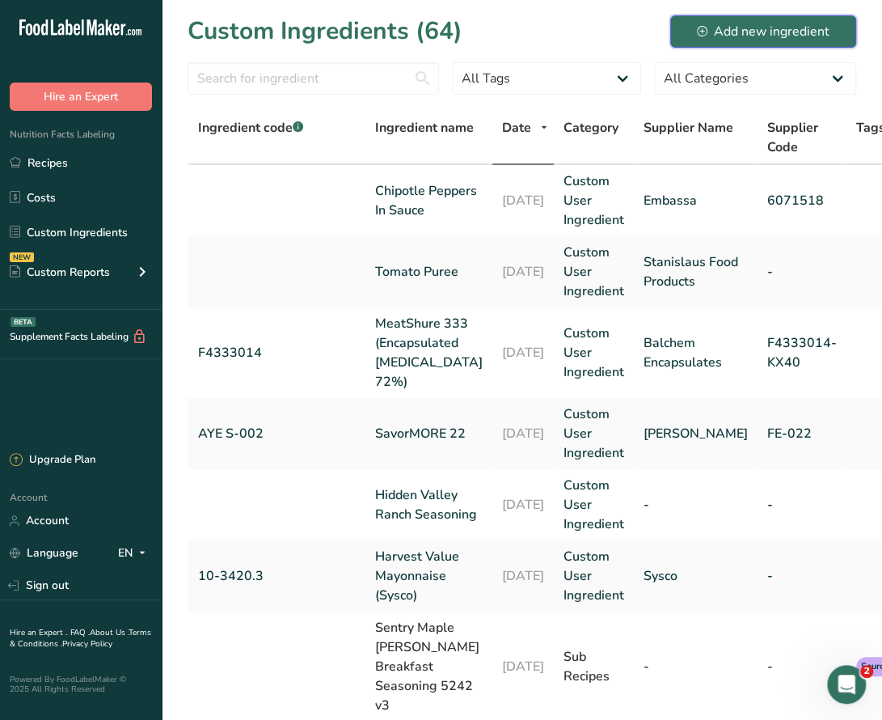
click at [801, 33] on div "Add new ingredient" at bounding box center [763, 31] width 133 height 19
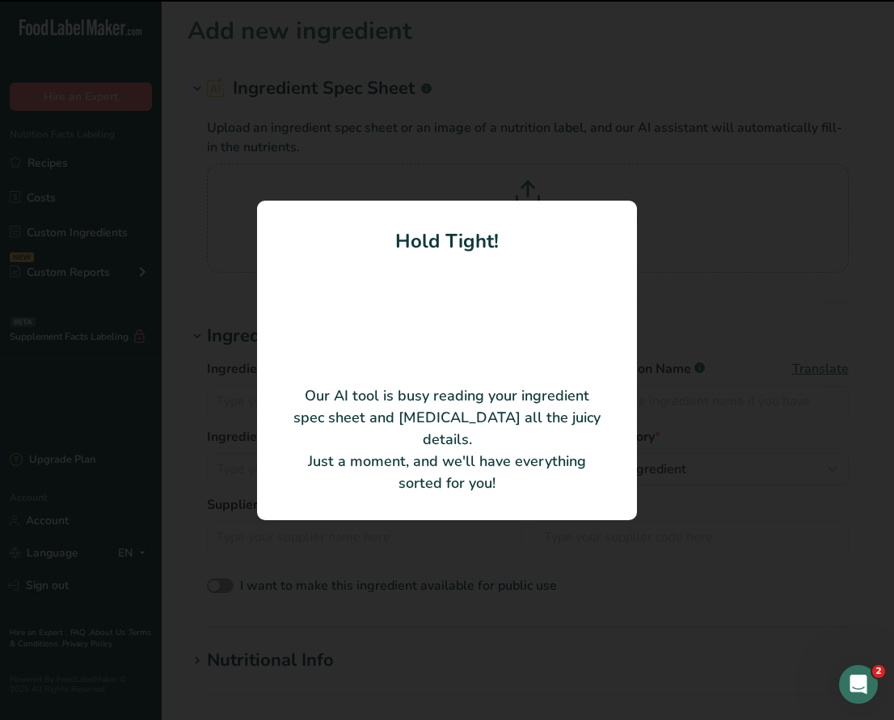
click at [836, 38] on div at bounding box center [447, 360] width 894 height 720
type input "Sauce Soy (Kikkoman Traditionally Brewed Soy Sauce)"
type input "FULL SERVICE FOODS"
type input "4005567"
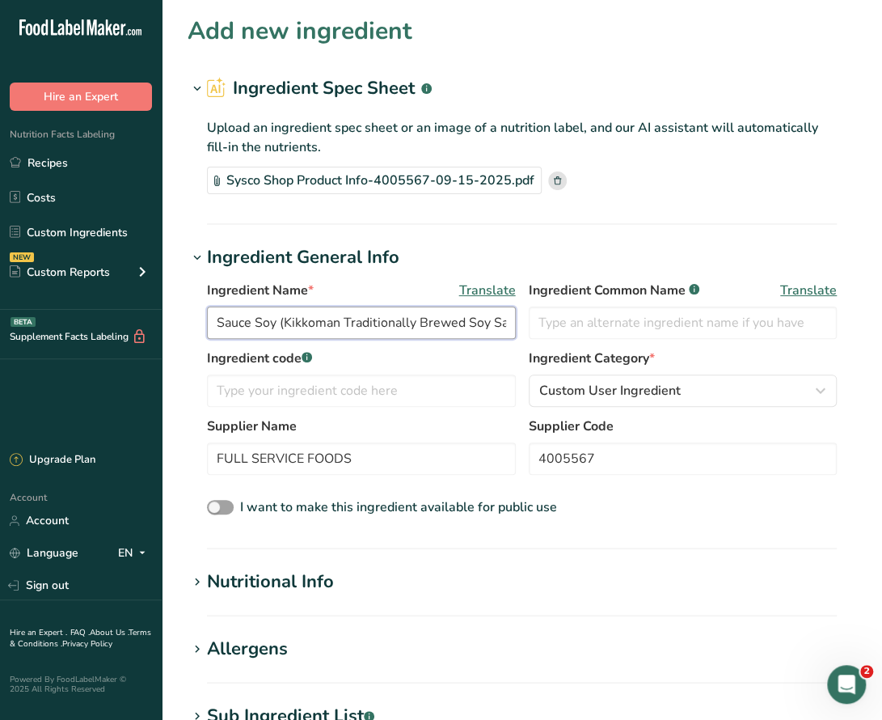
drag, startPoint x: 278, startPoint y: 322, endPoint x: 185, endPoint y: 319, distance: 93.0
click at [185, 319] on section "Add new ingredient Ingredient Spec Sheet .a-a{fill:#347362;}.b-a{fill:#fff;} Up…" at bounding box center [522, 581] width 720 height 1163
click at [433, 319] on input "Soy Sauce (Kikkoman Traditionally Brewed Soy Sauce)" at bounding box center [361, 322] width 309 height 32
drag, startPoint x: 280, startPoint y: 319, endPoint x: 537, endPoint y: 319, distance: 257.1
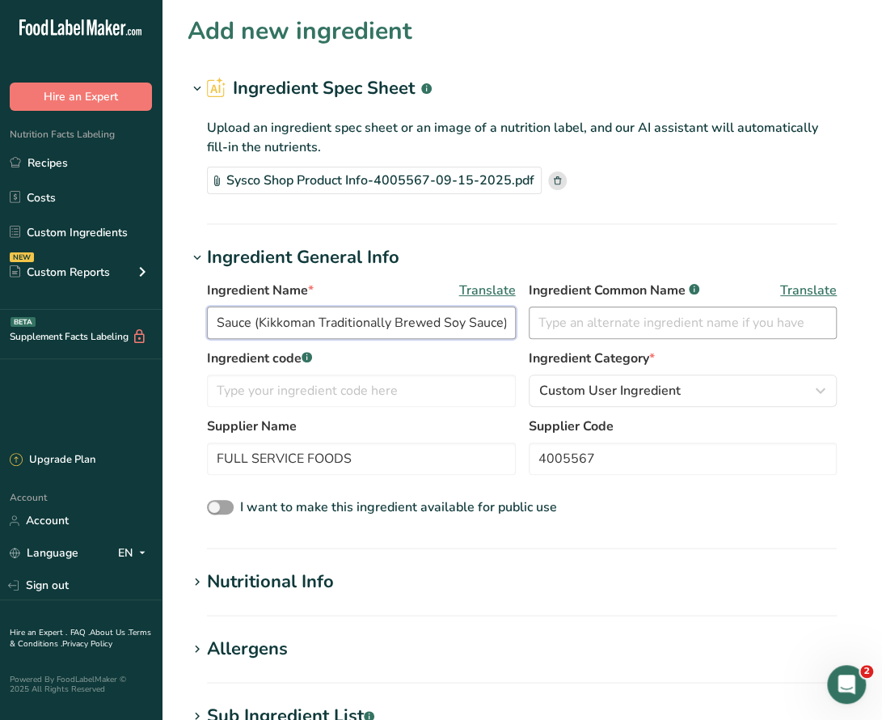
click at [537, 319] on div "Ingredient Name * Translate Soy Sauce (Kikkoman Traditionally Brewed Soy Sauce)…" at bounding box center [522, 315] width 630 height 68
type input "Soy Sauce"
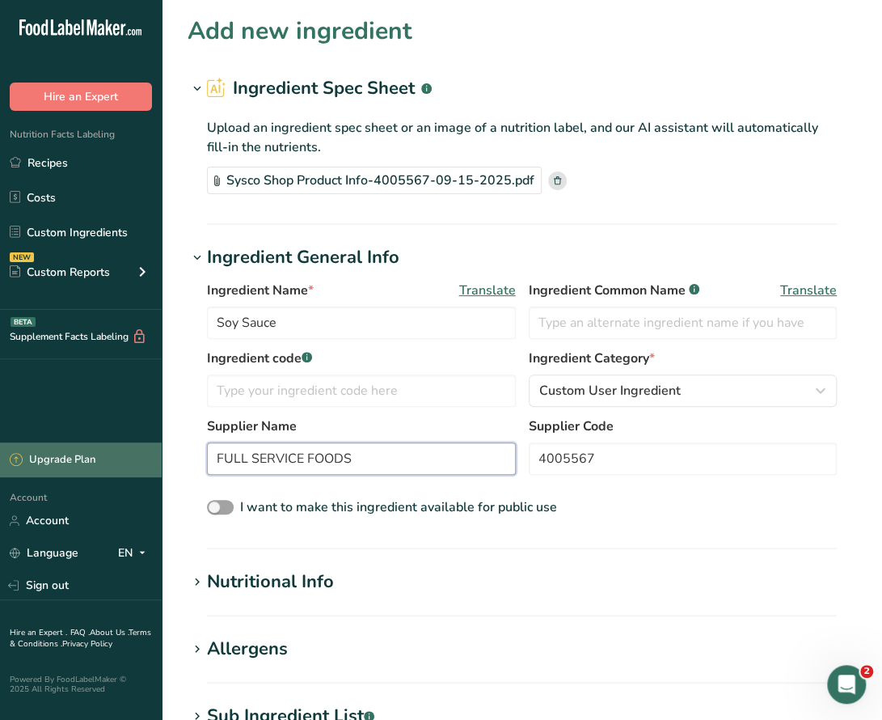
drag, startPoint x: 380, startPoint y: 463, endPoint x: 110, endPoint y: 457, distance: 270.1
click at [110, 457] on div ".a-20{fill:#fff;} Hire an Expert Nutrition Facts Labeling Recipes Costs Custom …" at bounding box center [441, 607] width 882 height 1214
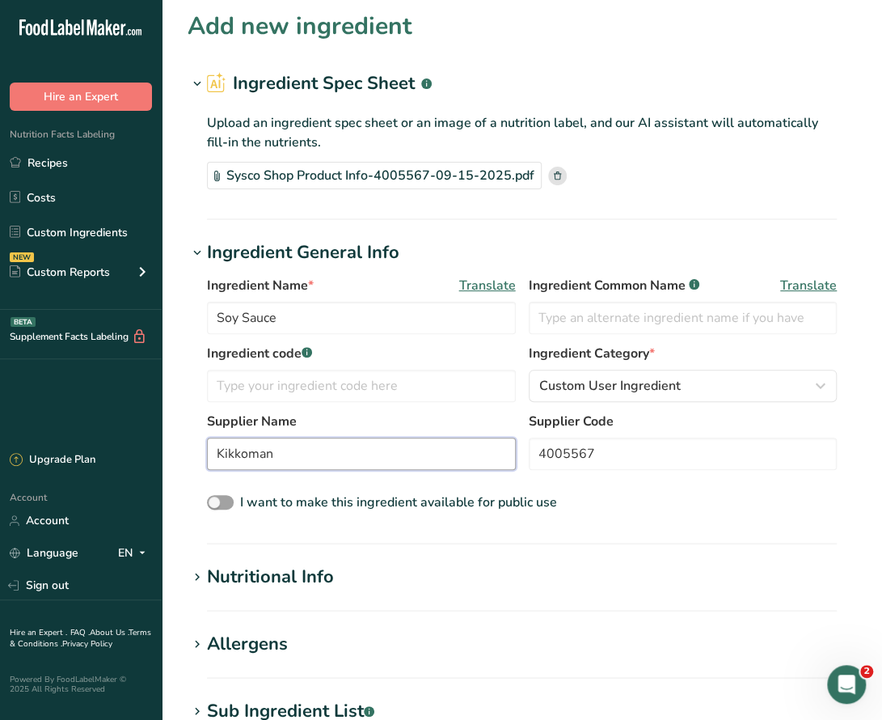
scroll to position [243, 0]
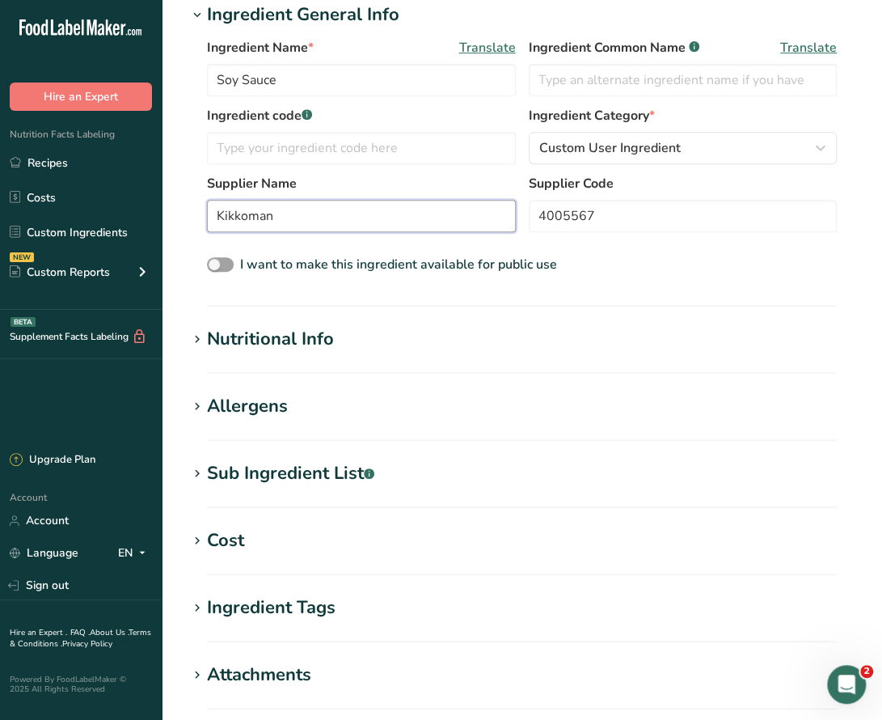
type input "Kikkoman"
click at [241, 336] on div "Nutritional Info" at bounding box center [270, 339] width 127 height 27
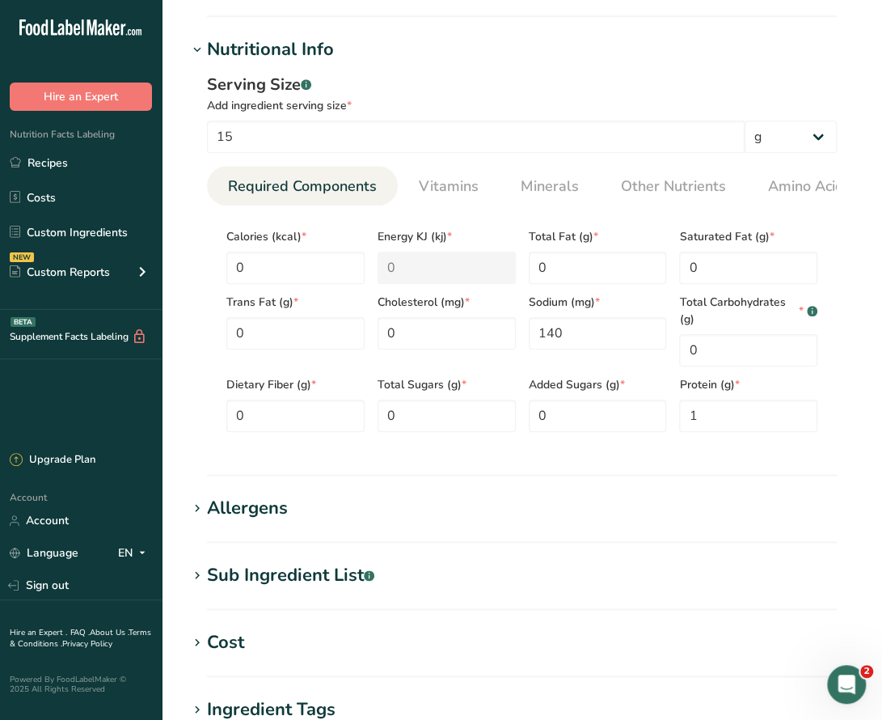
scroll to position [566, 0]
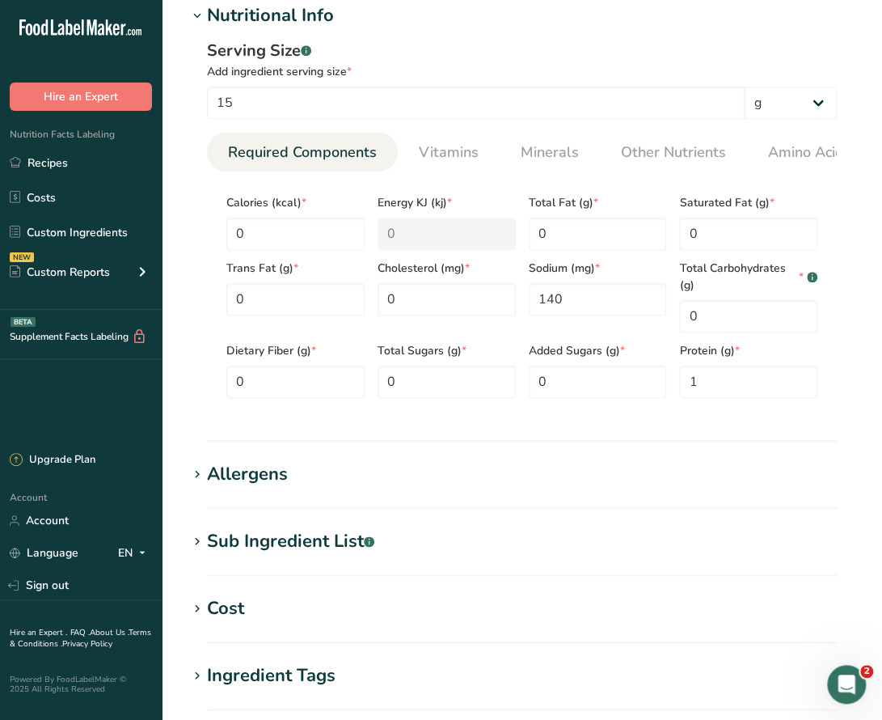
click at [251, 477] on div "Allergens" at bounding box center [247, 474] width 81 height 27
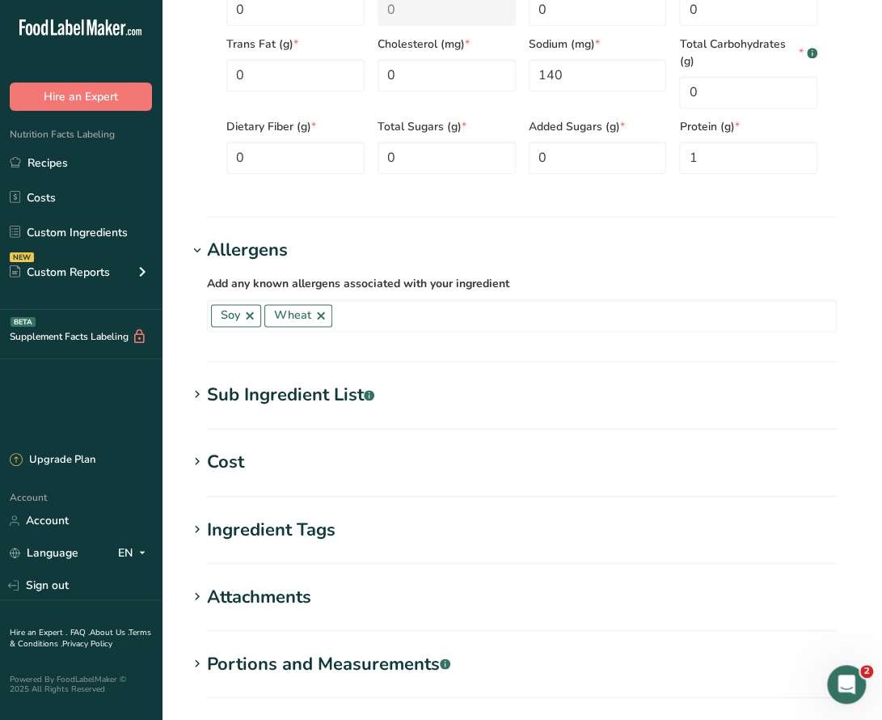
scroll to position [889, 0]
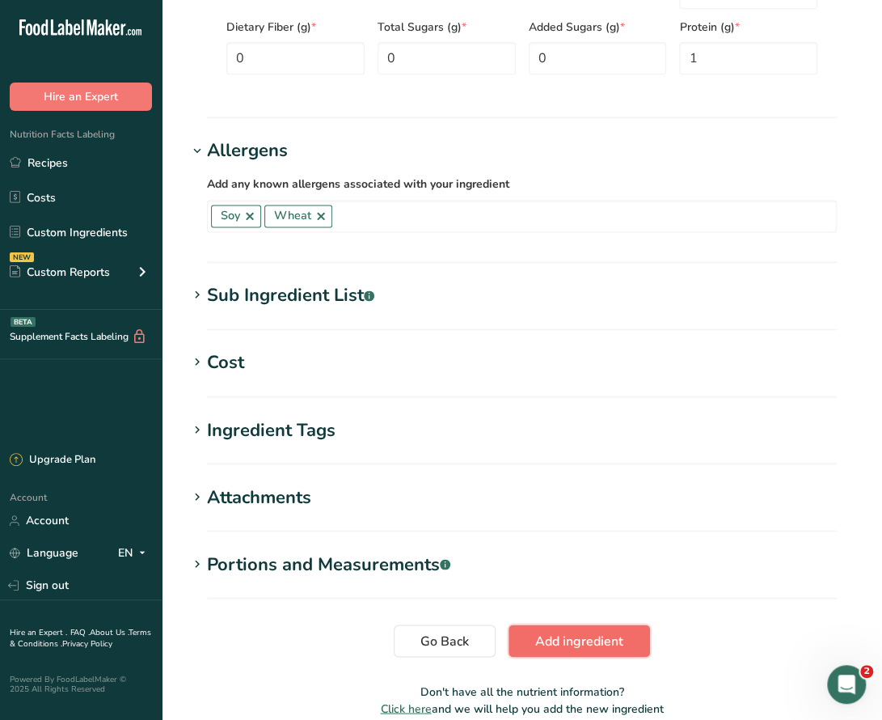
click at [610, 649] on span "Add ingredient" at bounding box center [579, 640] width 88 height 19
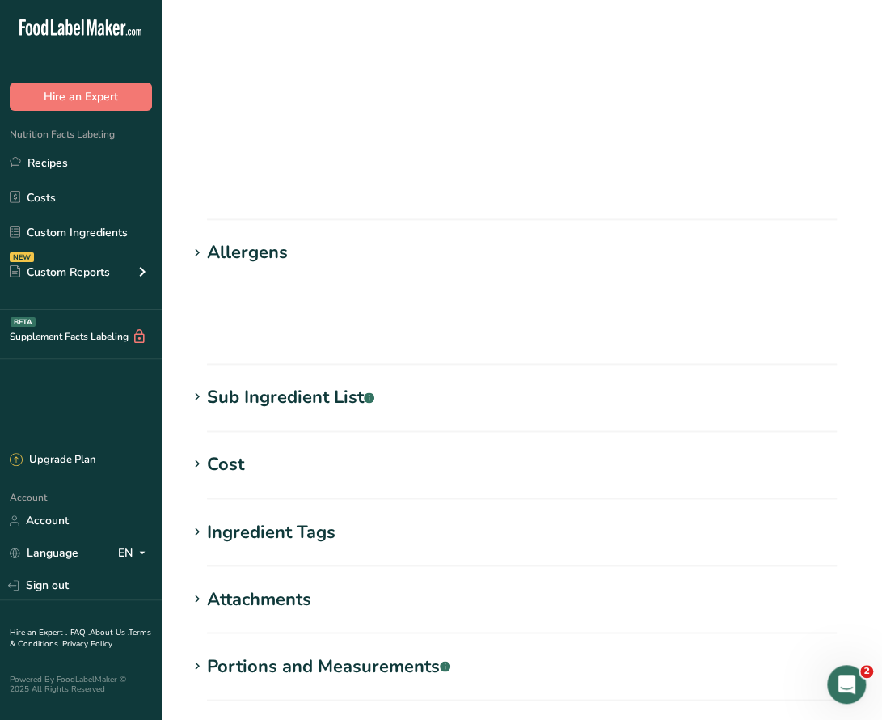
scroll to position [136, 0]
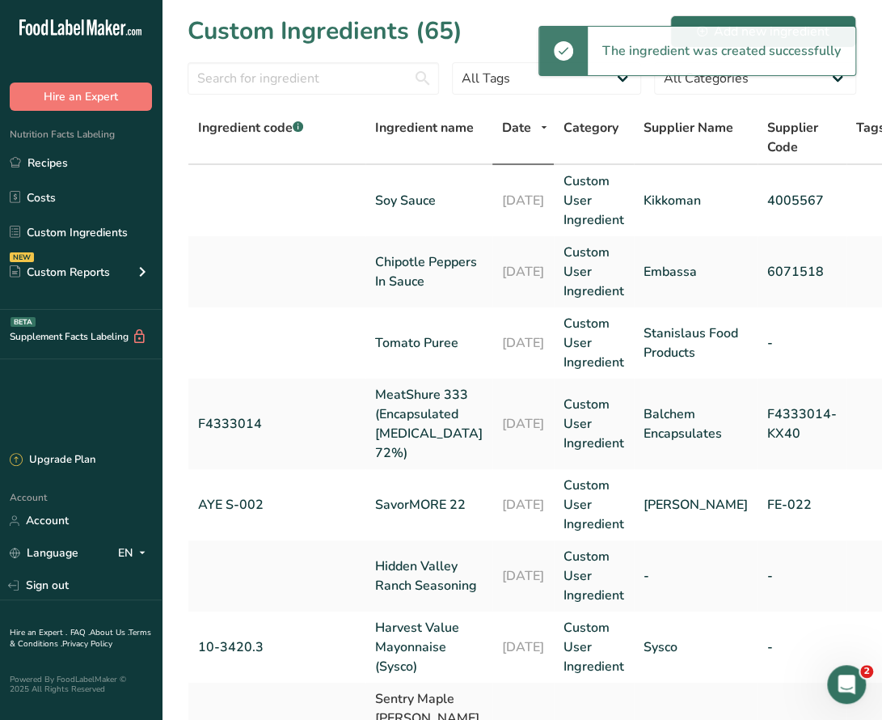
click at [829, 26] on div "The ingredient was created successfully" at bounding box center [697, 51] width 318 height 50
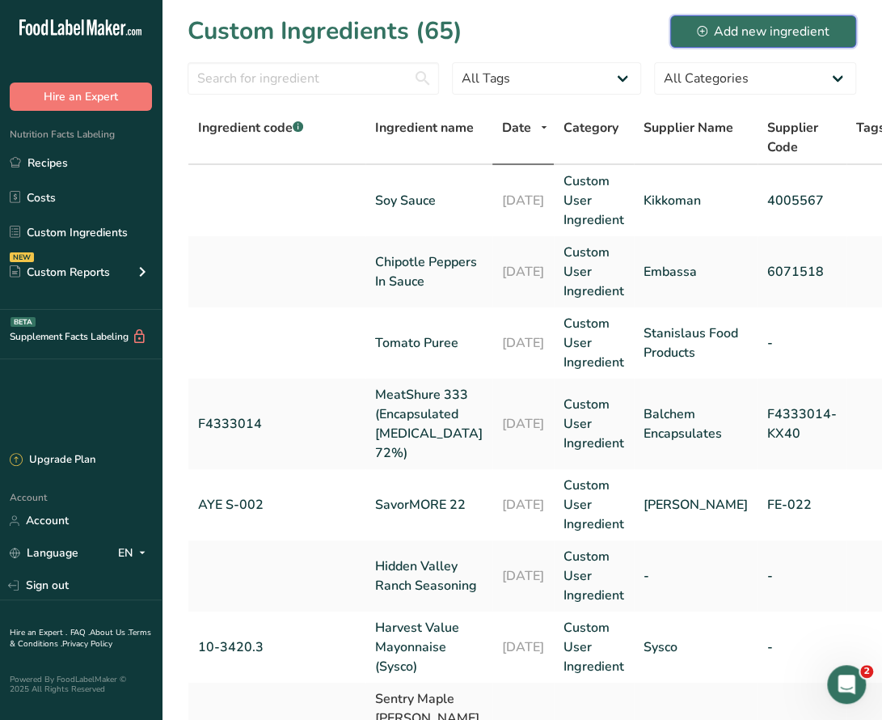
click at [754, 30] on div "Add new ingredient" at bounding box center [763, 31] width 133 height 19
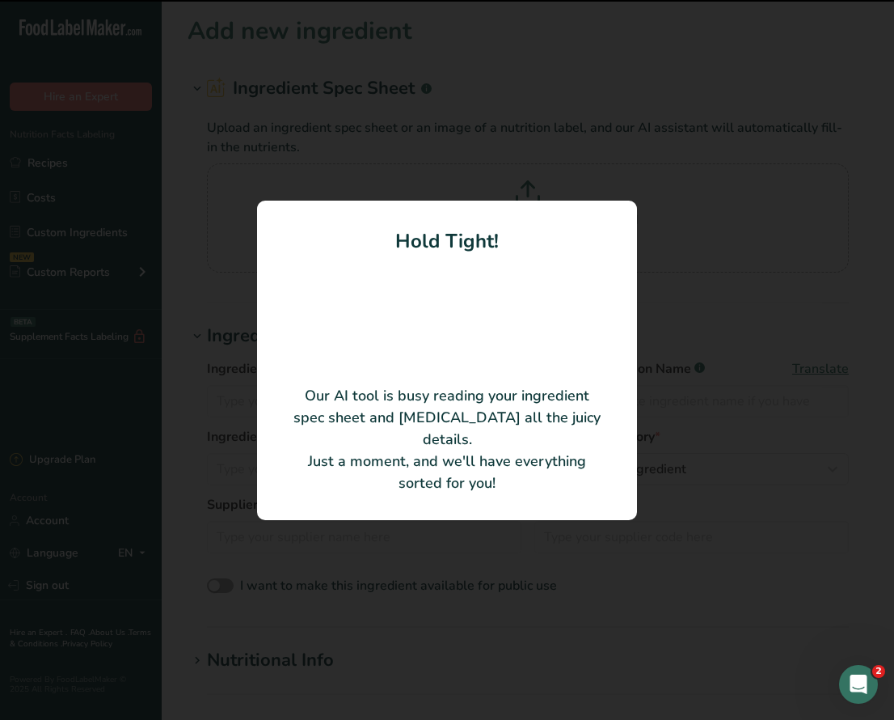
click at [826, 214] on div at bounding box center [447, 360] width 894 height 720
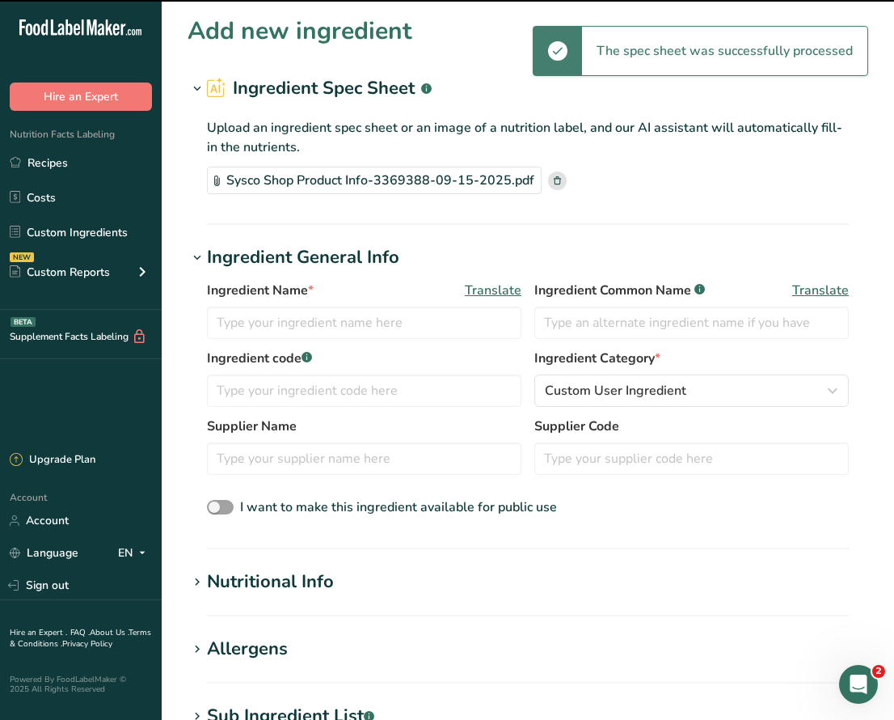
type input "Sweet Baby [PERSON_NAME]'s Original Barbecue Sauce"
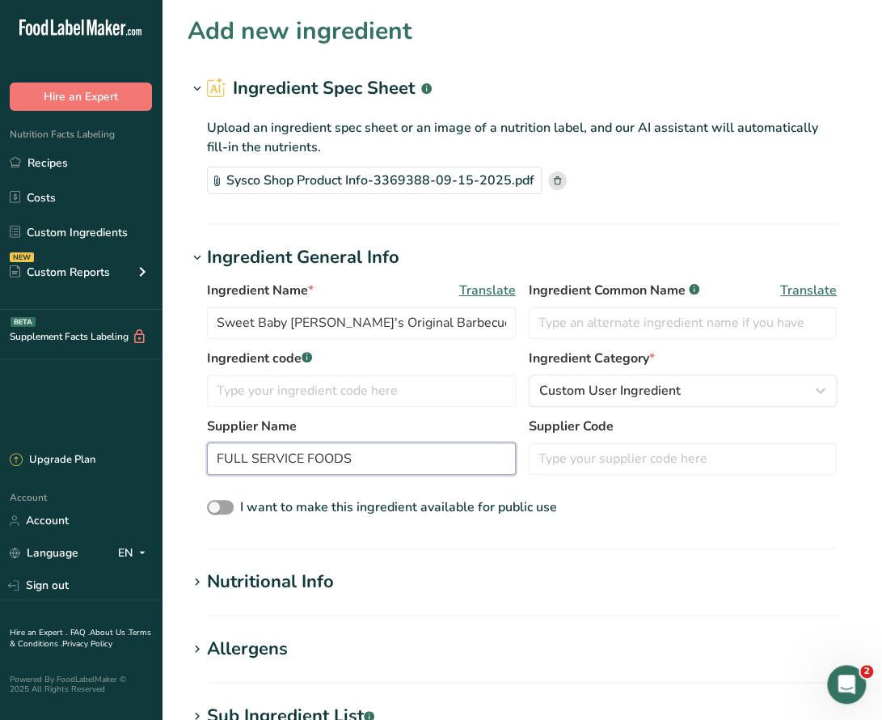
drag, startPoint x: 365, startPoint y: 459, endPoint x: 197, endPoint y: 458, distance: 168.2
click at [197, 458] on div "Ingredient Name * Translate Sweet Baby Ray's Original Barbecue Sauce Ingredient…" at bounding box center [522, 399] width 669 height 257
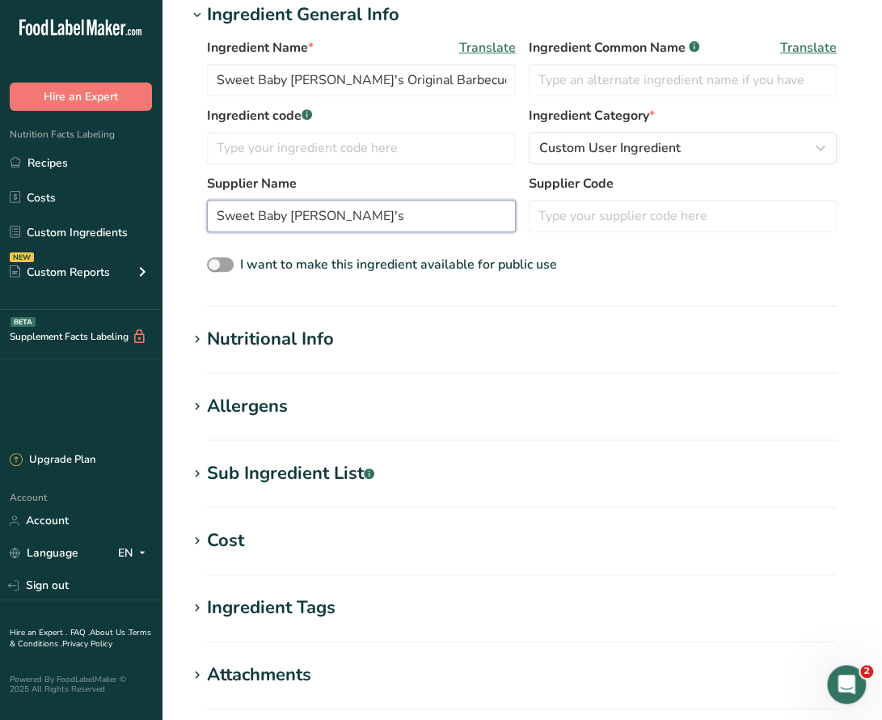
type input "Sweet Baby [PERSON_NAME]'s"
click at [262, 408] on div "Allergens" at bounding box center [247, 406] width 81 height 27
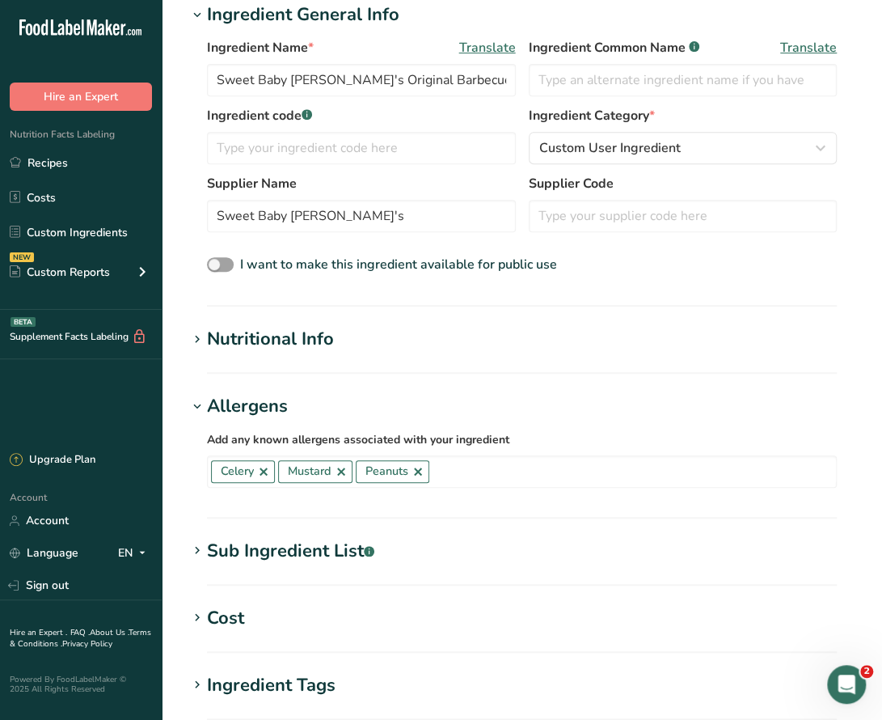
click at [288, 551] on div "Sub Ingredient List .a-a{fill:#347362;}.b-a{fill:#fff;}" at bounding box center [290, 551] width 167 height 27
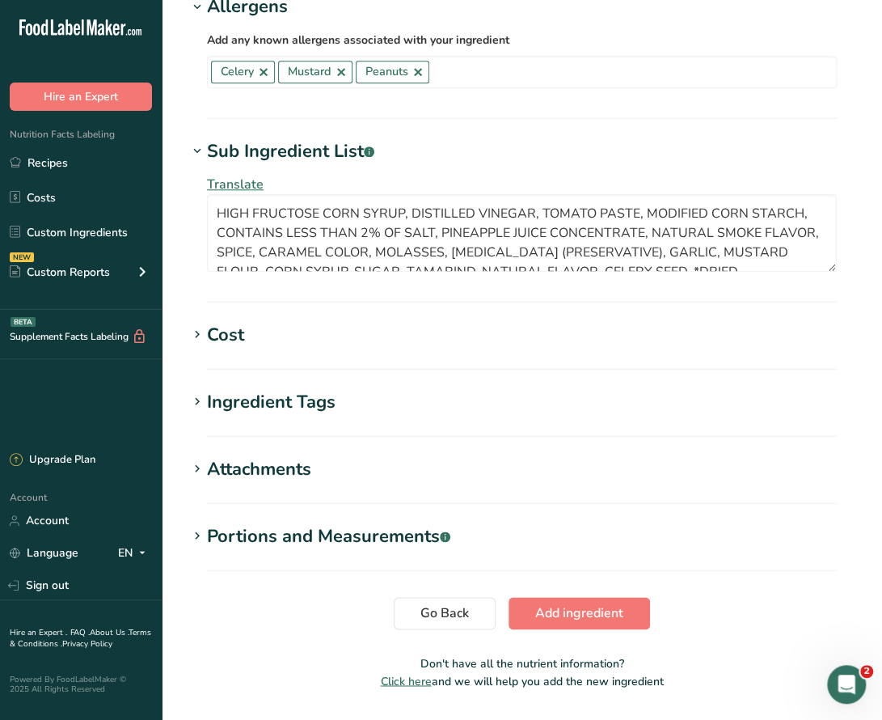
scroll to position [647, 0]
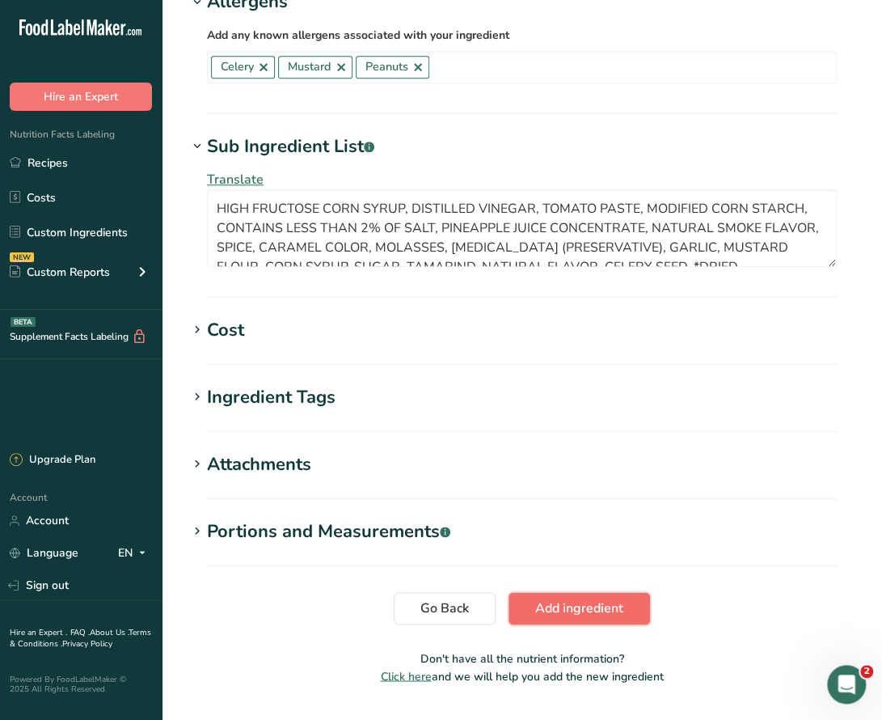
click at [576, 601] on span "Add ingredient" at bounding box center [579, 607] width 88 height 19
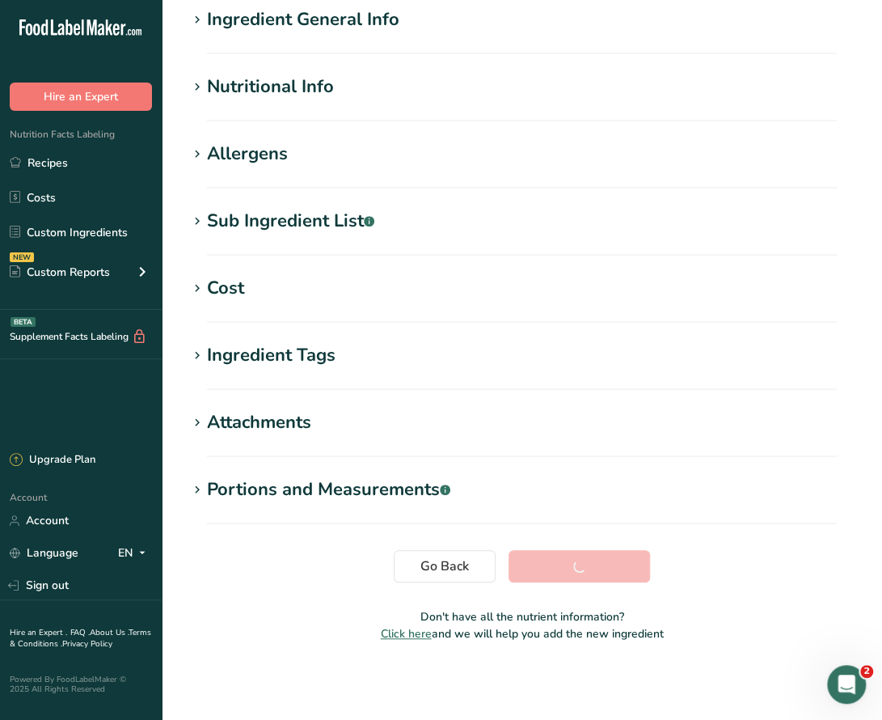
scroll to position [136, 0]
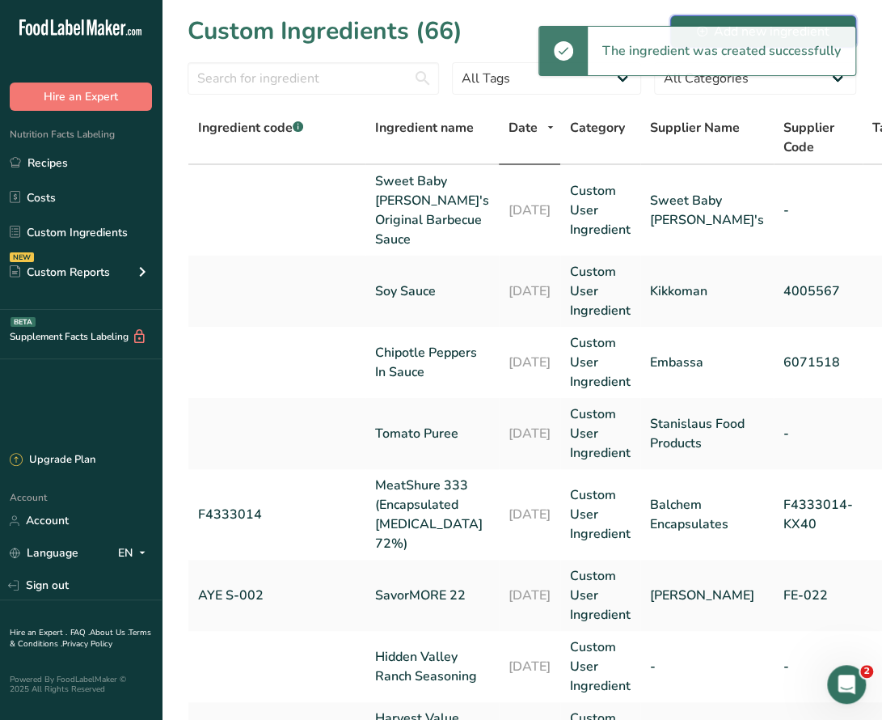
drag, startPoint x: 830, startPoint y: 21, endPoint x: 824, endPoint y: 14, distance: 9.2
click at [830, 21] on button "Add new ingredient" at bounding box center [763, 31] width 186 height 32
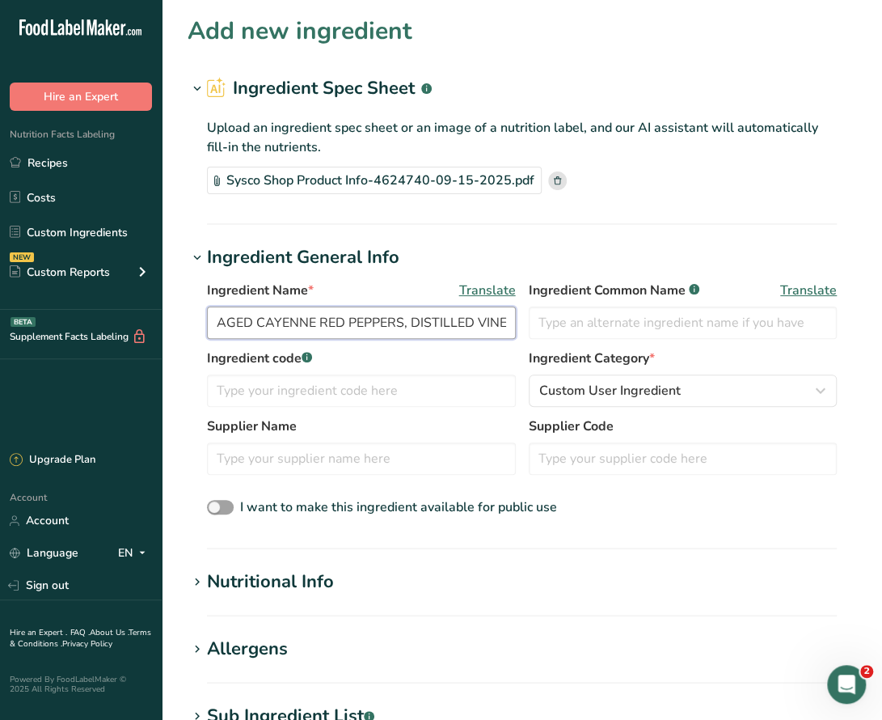
click at [439, 329] on input "AGED CAYENNE RED PEPPERS, DISTILLED VINEGAR, SALT, XANTHAN GUM, SODIUM BENZOATE…" at bounding box center [361, 322] width 309 height 32
drag, startPoint x: 213, startPoint y: 323, endPoint x: 524, endPoint y: 324, distance: 311.3
click at [524, 324] on div "Ingredient Name * Translate AGED CAYENNE RED PEPPERS, DISTILLED VINEGAR, SALT, …" at bounding box center [522, 315] width 630 height 68
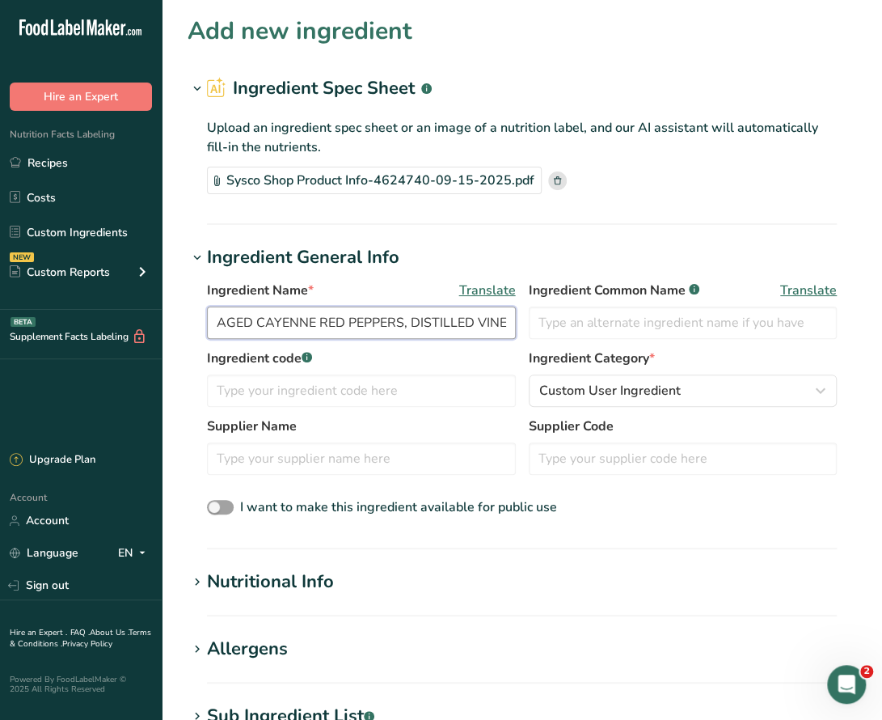
click at [454, 323] on input "AGED CAYENNE RED PEPPERS, DISTILLED VINEGAR, SALT, XANTHAN GUM, SODIUM BENZOATE…" at bounding box center [361, 322] width 309 height 32
drag, startPoint x: 216, startPoint y: 321, endPoint x: 581, endPoint y: 331, distance: 364.8
click at [581, 331] on div "Ingredient Name * Translate AGED CAYENNE RED PEPPERS, DISTILLED VINEGAR, SALT, …" at bounding box center [522, 315] width 630 height 68
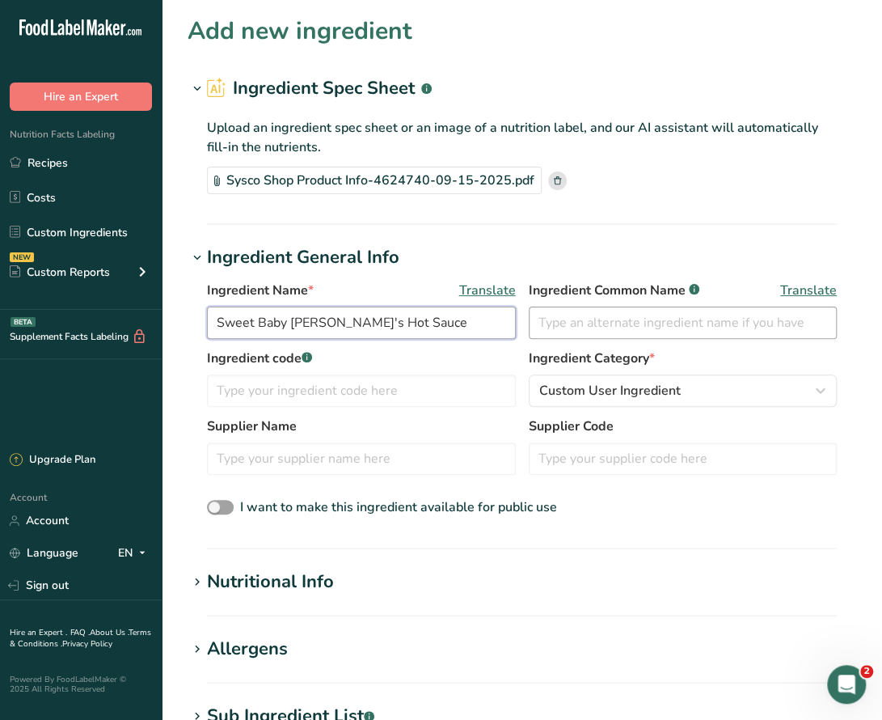
type input "Sweet Baby [PERSON_NAME]'s Hot Sauce"
click at [294, 467] on input "text" at bounding box center [361, 458] width 309 height 32
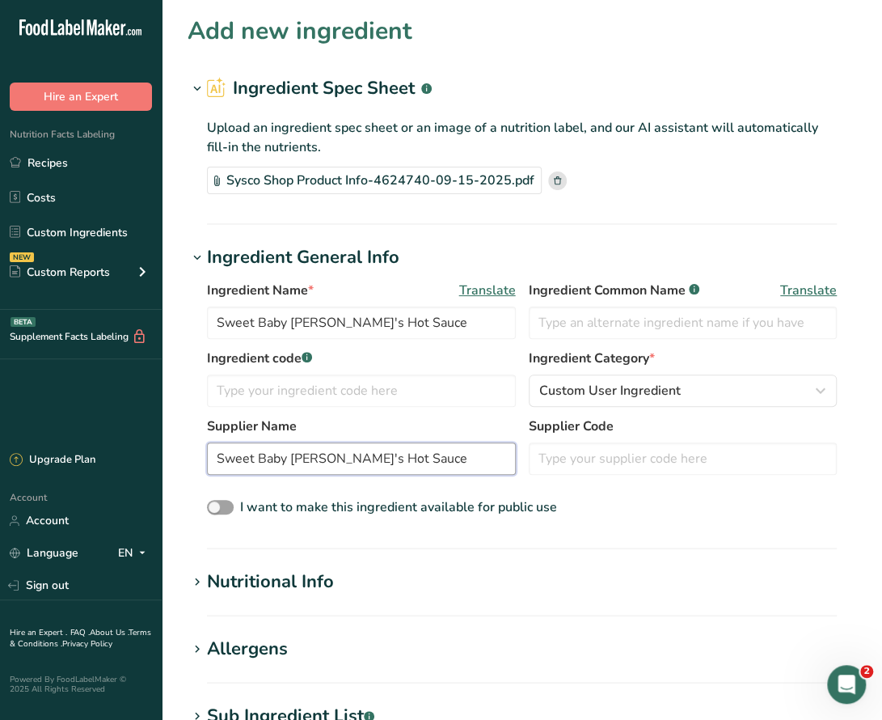
type input "Sweet Baby [PERSON_NAME]'s Hot Sauce"
click at [312, 576] on div "Nutritional Info" at bounding box center [270, 581] width 127 height 27
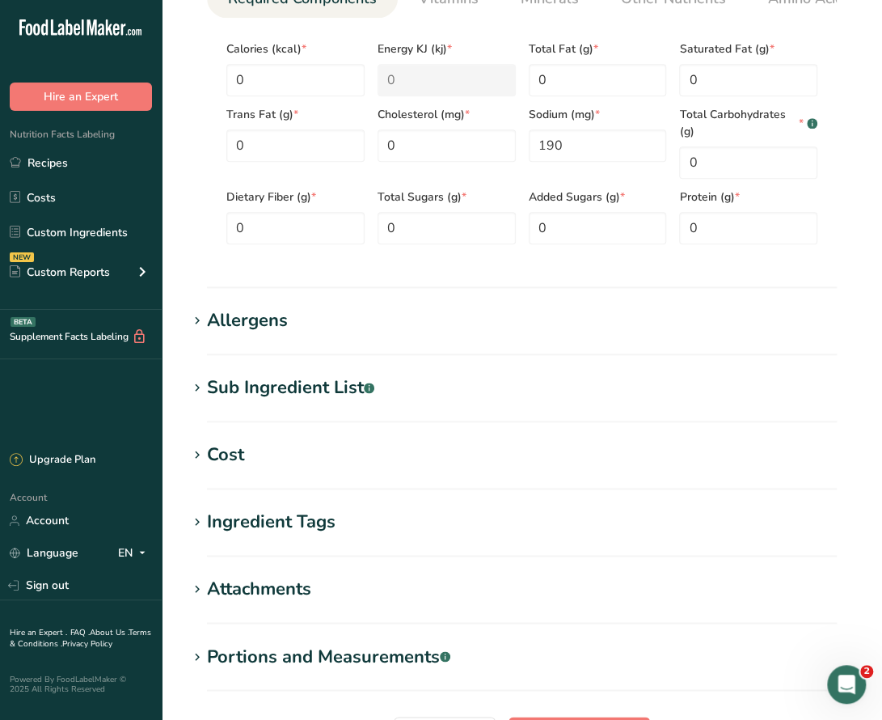
scroll to position [809, 0]
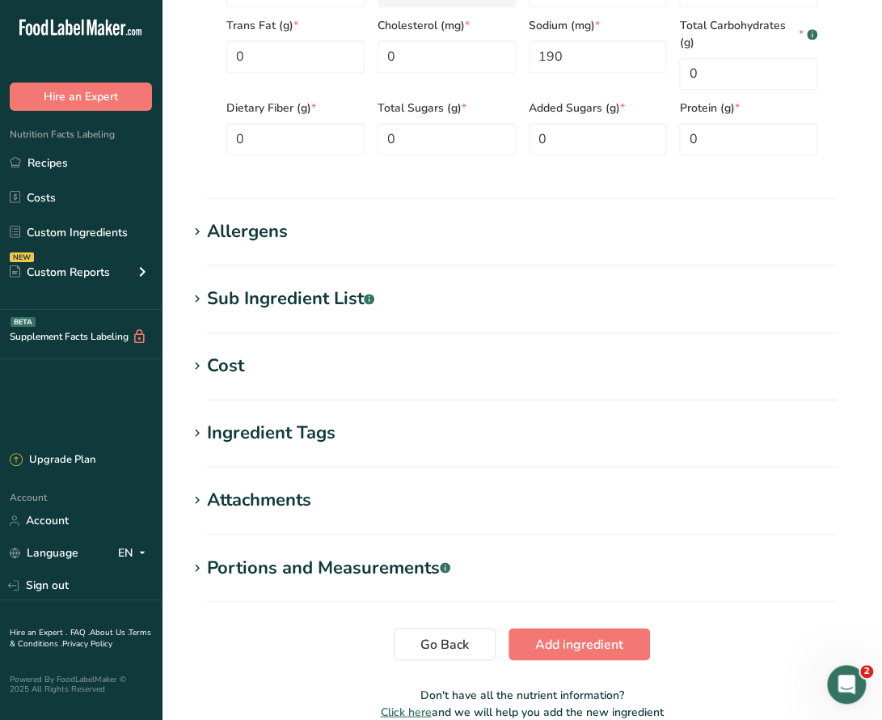
click at [239, 223] on div "Allergens" at bounding box center [247, 231] width 81 height 27
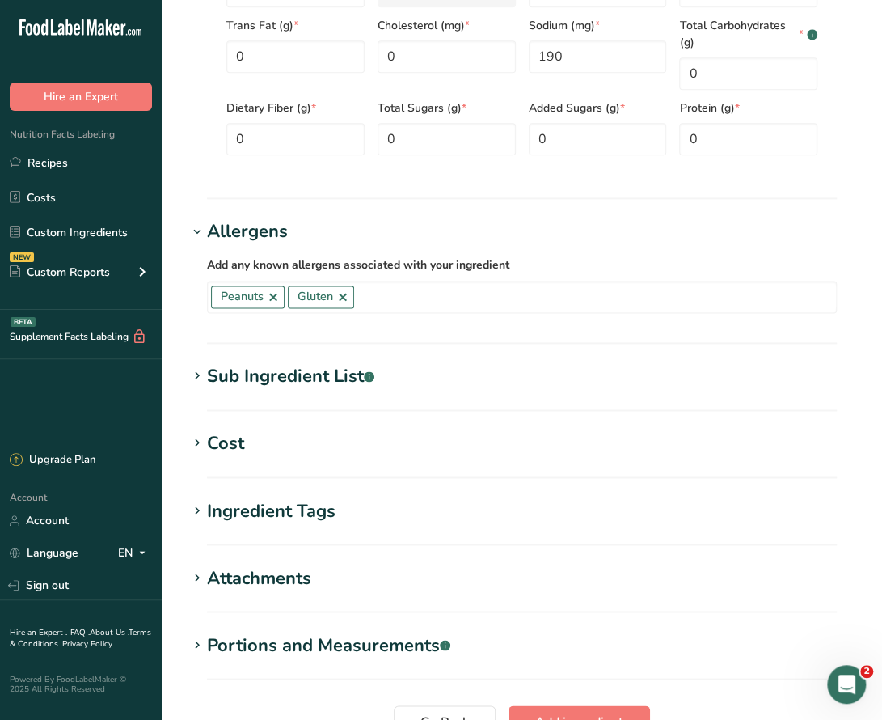
click at [298, 379] on div "Sub Ingredient List .a-a{fill:#347362;}.b-a{fill:#fff;}" at bounding box center [290, 376] width 167 height 27
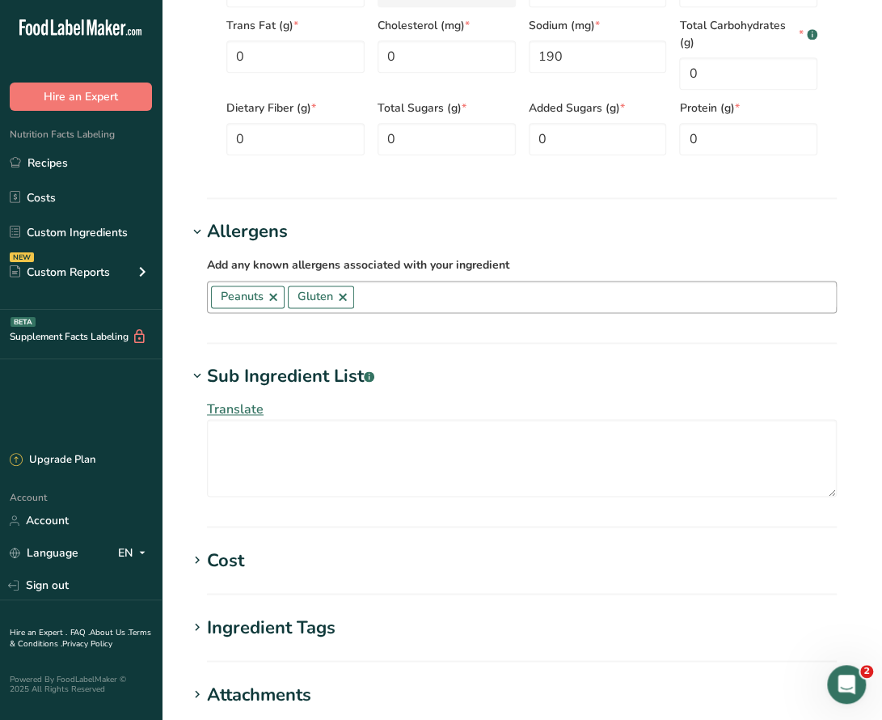
click at [270, 303] on link at bounding box center [273, 296] width 13 height 13
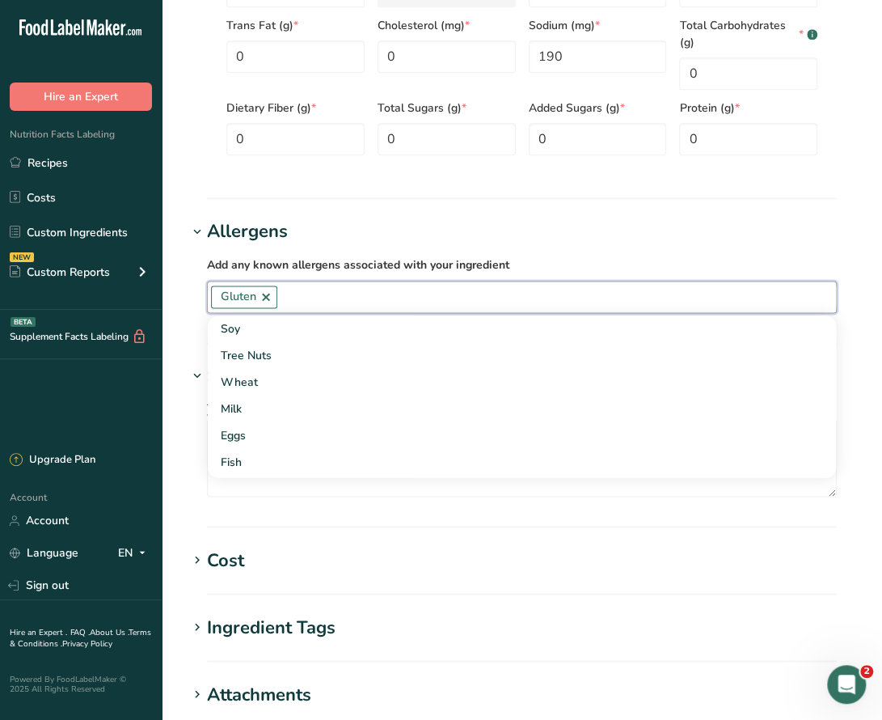
click at [391, 225] on h1 "Allergens" at bounding box center [522, 231] width 669 height 27
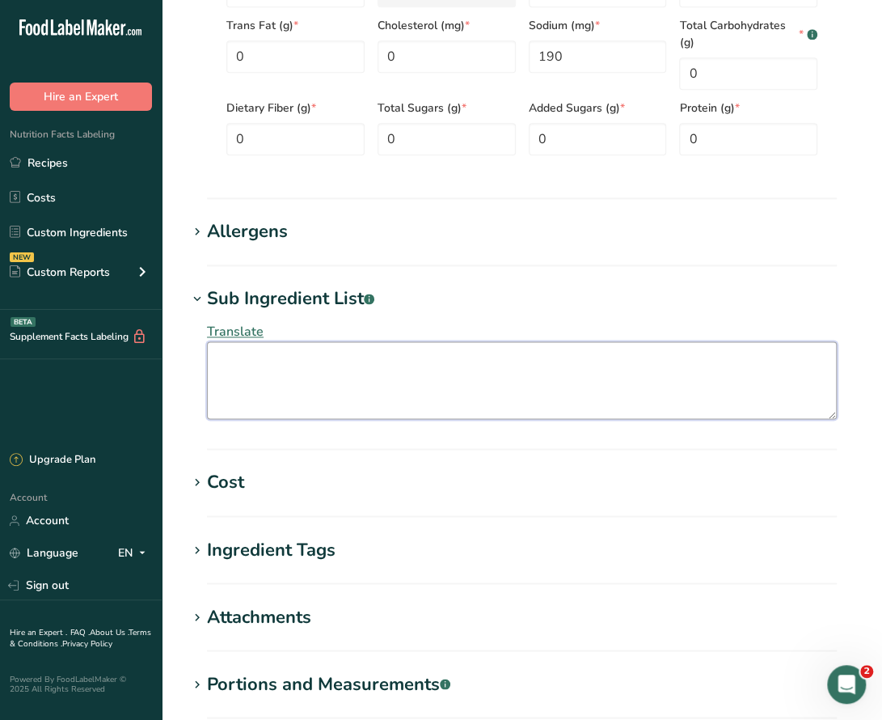
click at [256, 374] on textarea at bounding box center [522, 380] width 630 height 78
paste textarea "AGED CAYENNE RED PEPPERS, DISTILLED VINEGAR, SALT, XANTHAN GUM, SODIUM BENZOATE…"
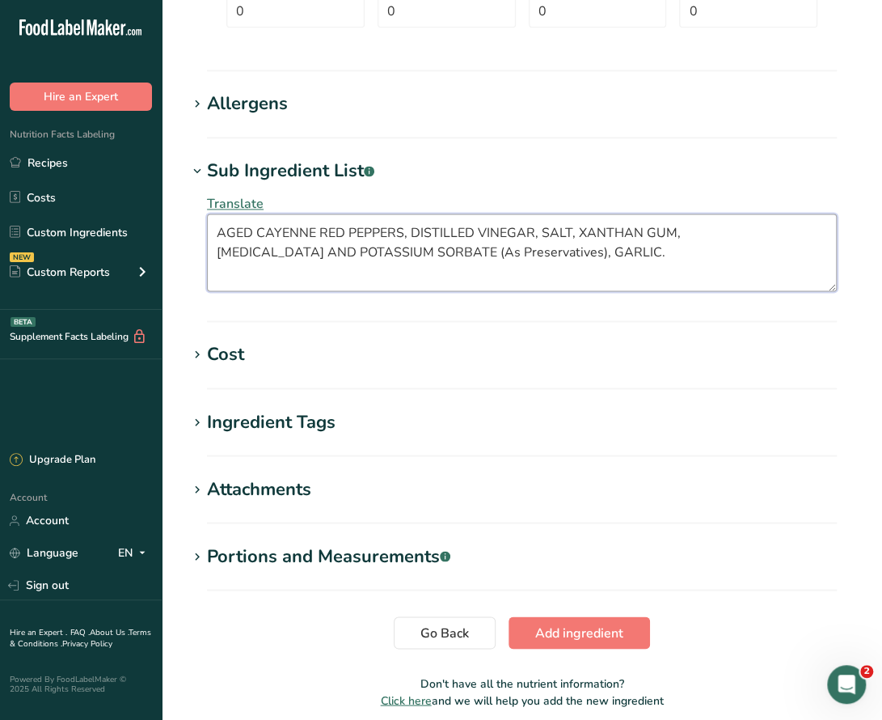
scroll to position [1005, 0]
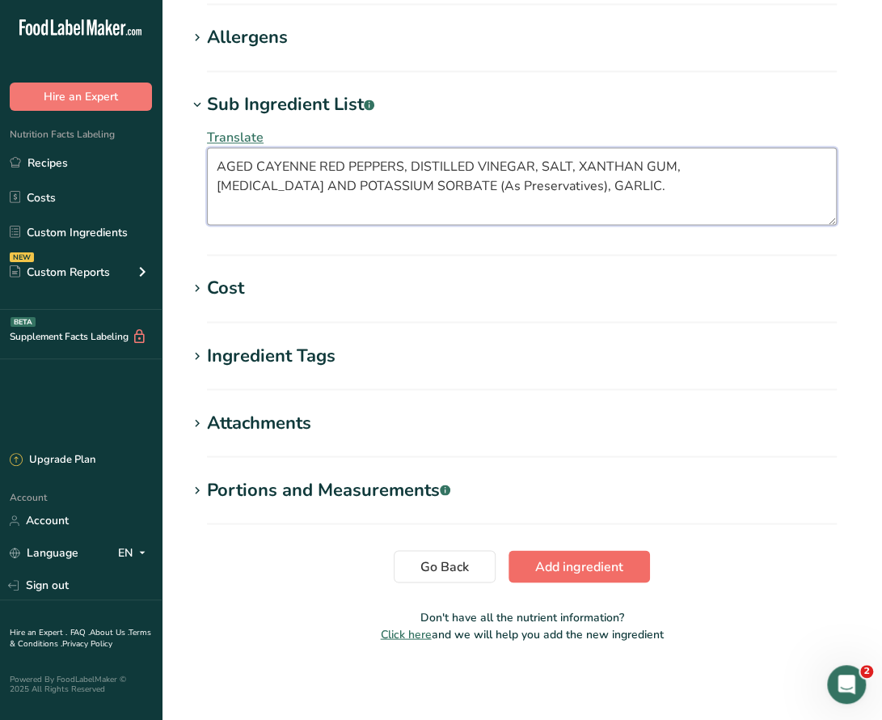
type textarea "AGED CAYENNE RED PEPPERS, DISTILLED VINEGAR, SALT, XANTHAN GUM, SODIUM BENZOATE…"
click at [592, 570] on span "Add ingredient" at bounding box center [579, 565] width 88 height 19
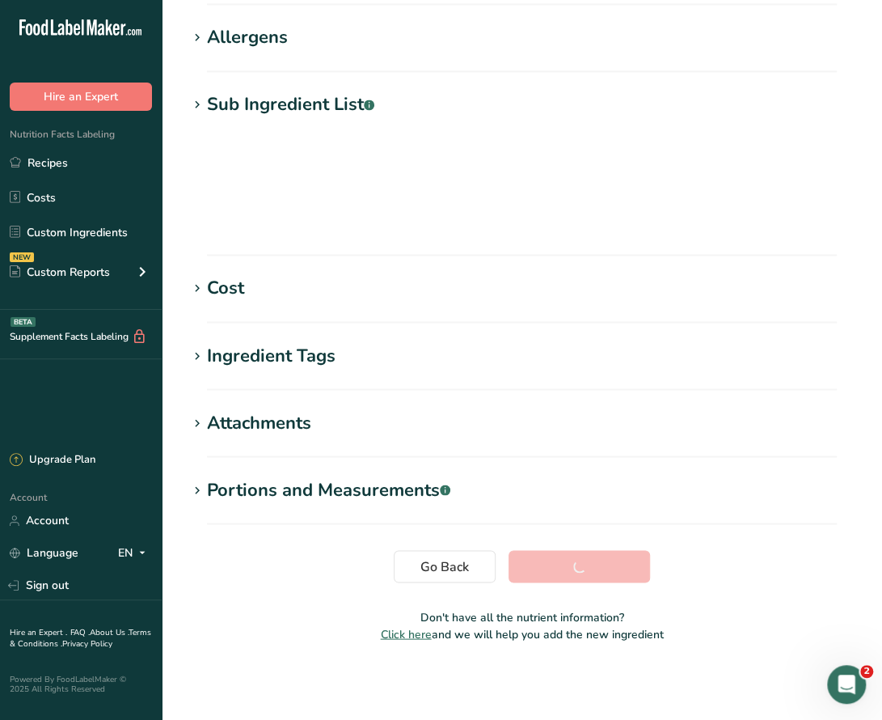
scroll to position [136, 0]
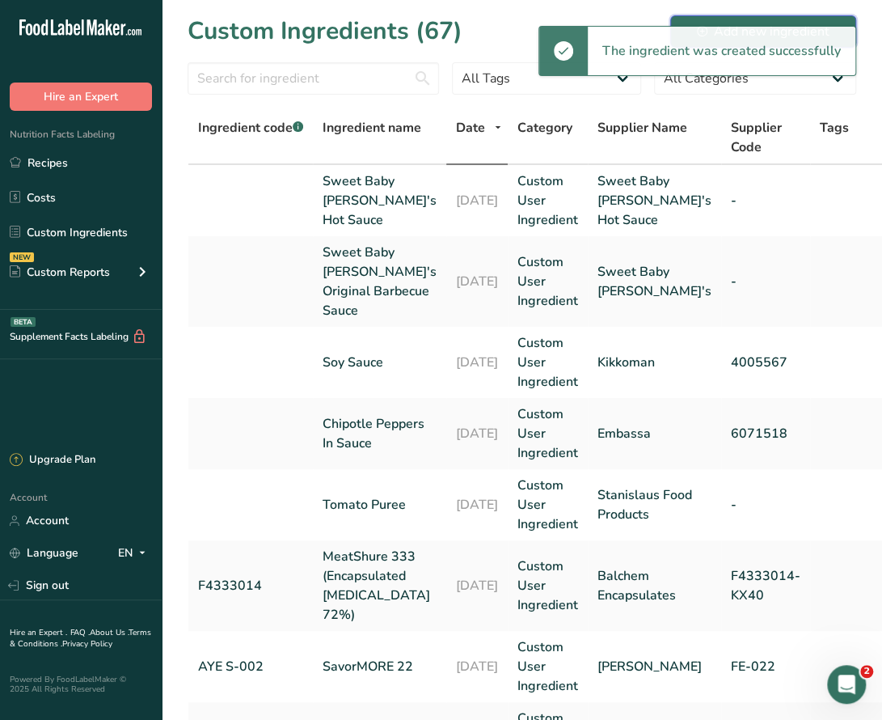
click at [755, 19] on button "Add new ingredient" at bounding box center [763, 31] width 186 height 32
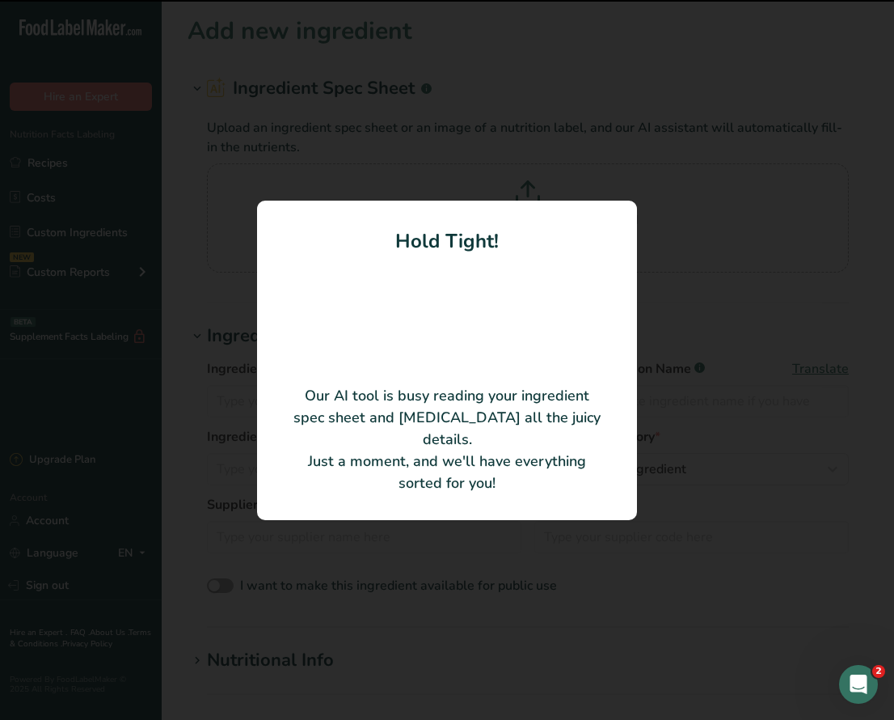
type input "Sweet Baby Ray's Mango Habanero Wing Sauce & Glaze"
type input "3370386"
type input "FULL SERVICE FOODS"
type input "247655"
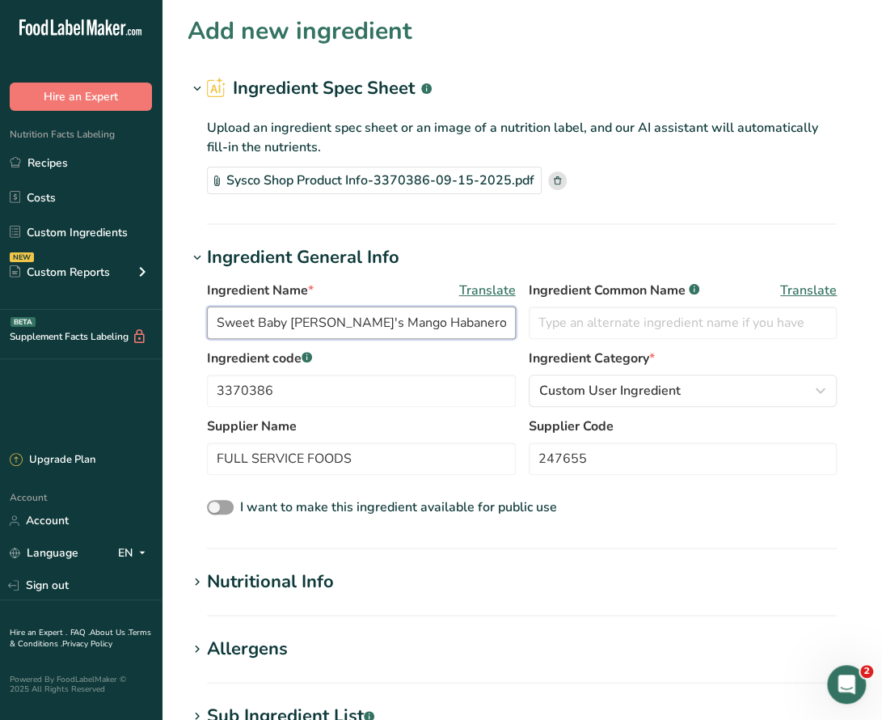
drag, startPoint x: 217, startPoint y: 323, endPoint x: 326, endPoint y: 327, distance: 108.5
click at [326, 327] on input "Sweet Baby Ray's Mango Habanero Wing Sauce & Glaze" at bounding box center [361, 322] width 309 height 32
type input "Mango Habanero Wing Sauce & Glaze"
drag, startPoint x: 364, startPoint y: 455, endPoint x: 189, endPoint y: 454, distance: 174.7
click at [189, 454] on div "Ingredient Name * Translate Mango Habanero Wing Sauce & Glaze Ingredient Common…" at bounding box center [522, 399] width 669 height 257
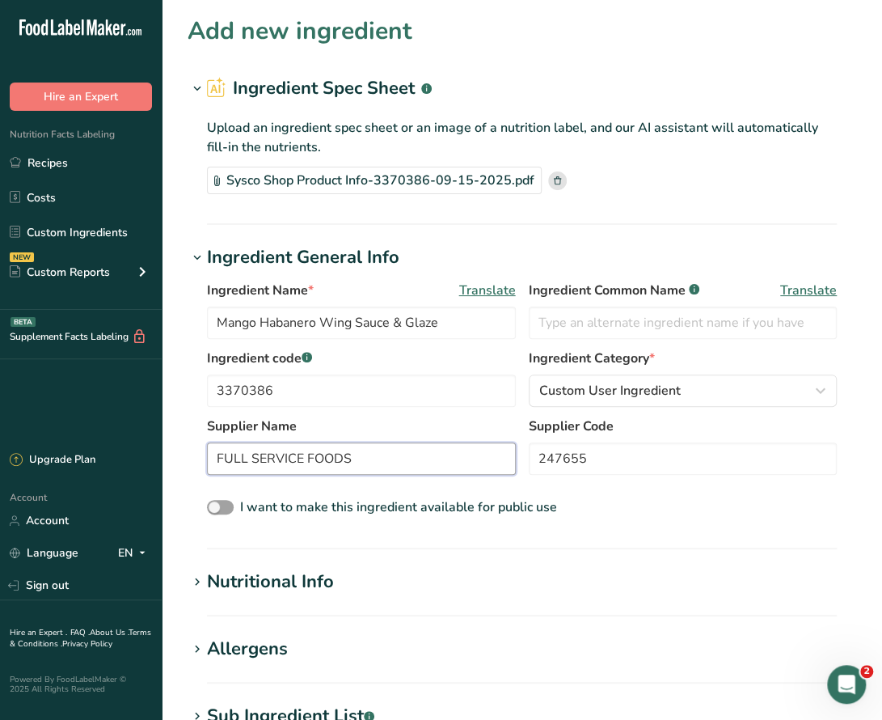
paste input "Sweet Baby [PERSON_NAME]'s"
type input "Sweet Baby [PERSON_NAME]'s"
click at [281, 576] on div "Nutritional Info" at bounding box center [270, 581] width 127 height 27
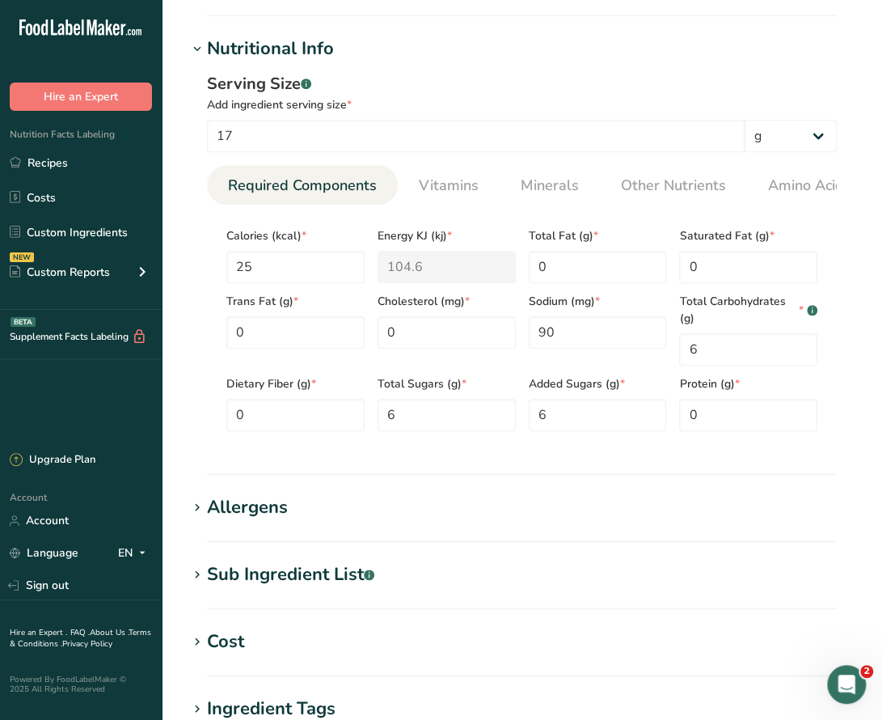
scroll to position [647, 0]
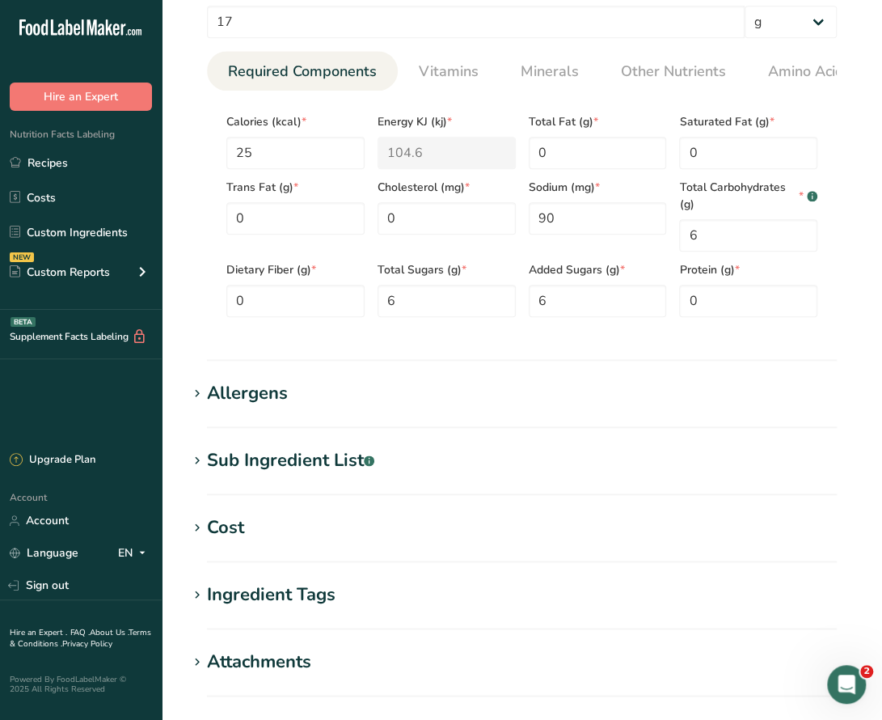
click at [258, 394] on div "Allergens" at bounding box center [247, 393] width 81 height 27
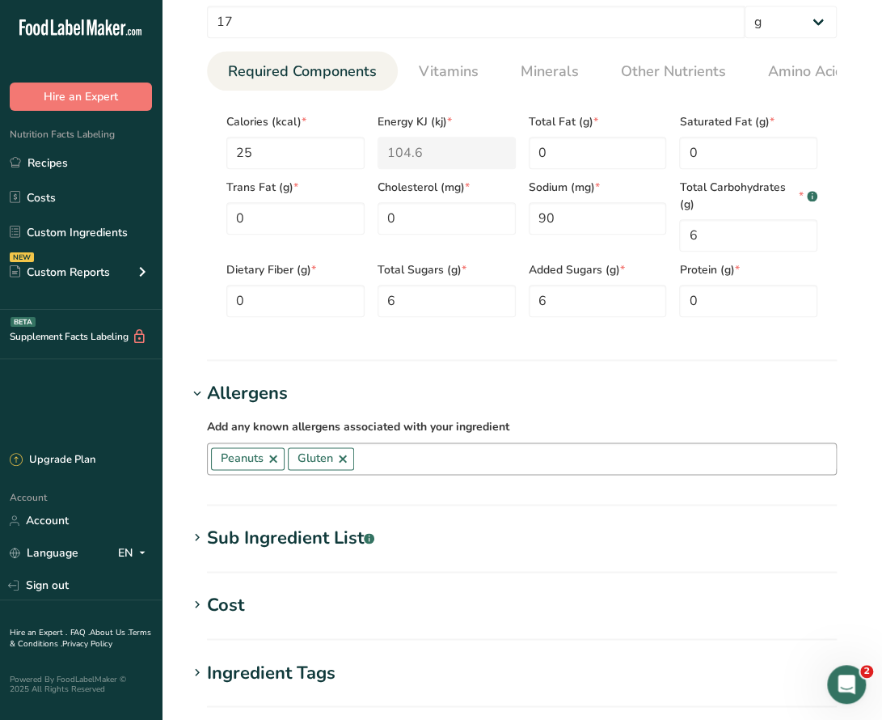
click at [273, 465] on link at bounding box center [273, 458] width 13 height 13
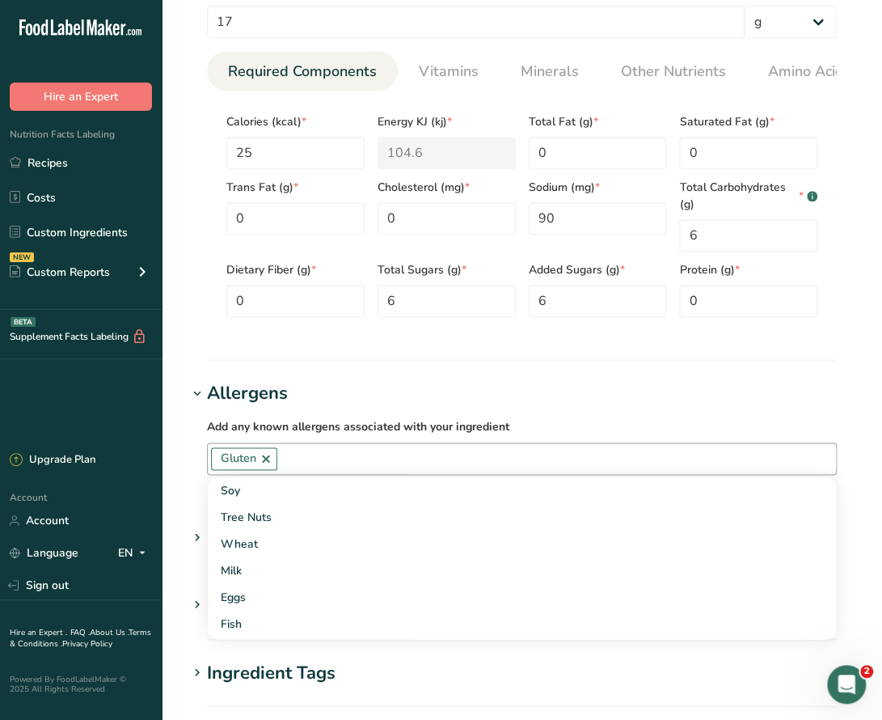
click at [184, 462] on section "Add new ingredient Ingredient Spec Sheet .a-a{fill:#347362;}.b-a{fill:#fff;} Up…" at bounding box center [522, 169] width 720 height 1632
click at [264, 540] on div "Sub Ingredient List .a-a{fill:#347362;}.b-a{fill:#fff;}" at bounding box center [290, 538] width 167 height 27
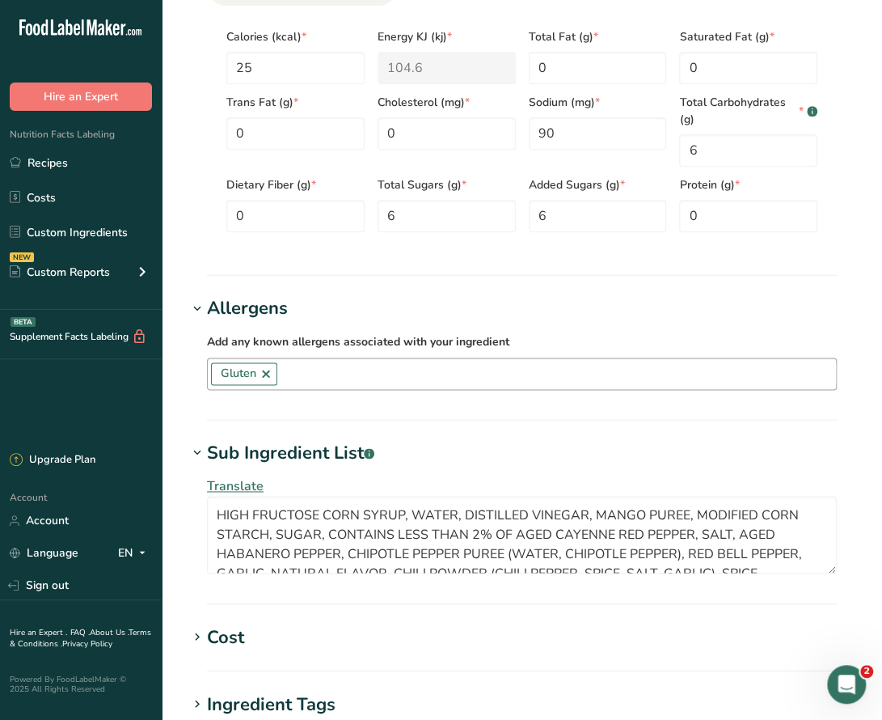
scroll to position [889, 0]
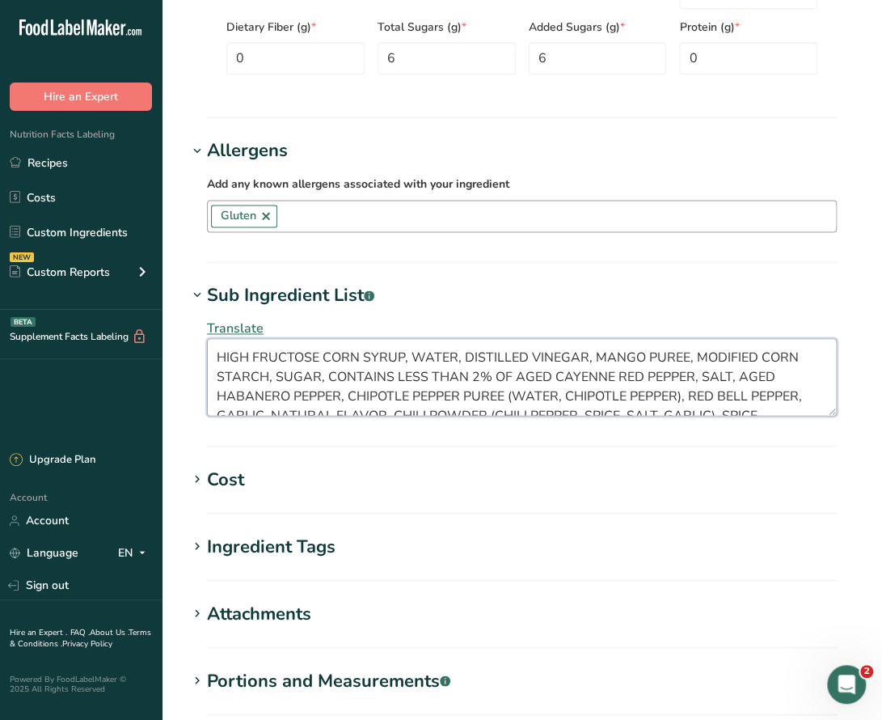
drag, startPoint x: 272, startPoint y: 360, endPoint x: 789, endPoint y: 378, distance: 517.8
click at [789, 378] on textarea "HIGH FRUCTOSE CORN SYRUP, WATER, DISTILLED VINEGAR, MANGO PUREE, MODIFIED CORN …" at bounding box center [522, 377] width 630 height 78
click at [270, 217] on link at bounding box center [266, 215] width 13 height 13
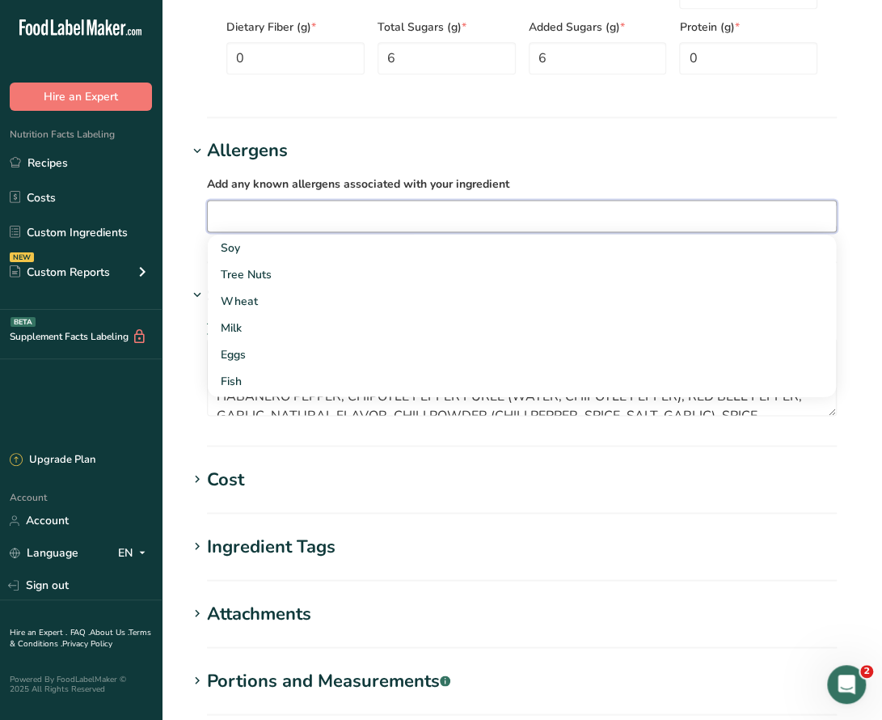
click at [480, 140] on h1 "Allergens" at bounding box center [522, 150] width 669 height 27
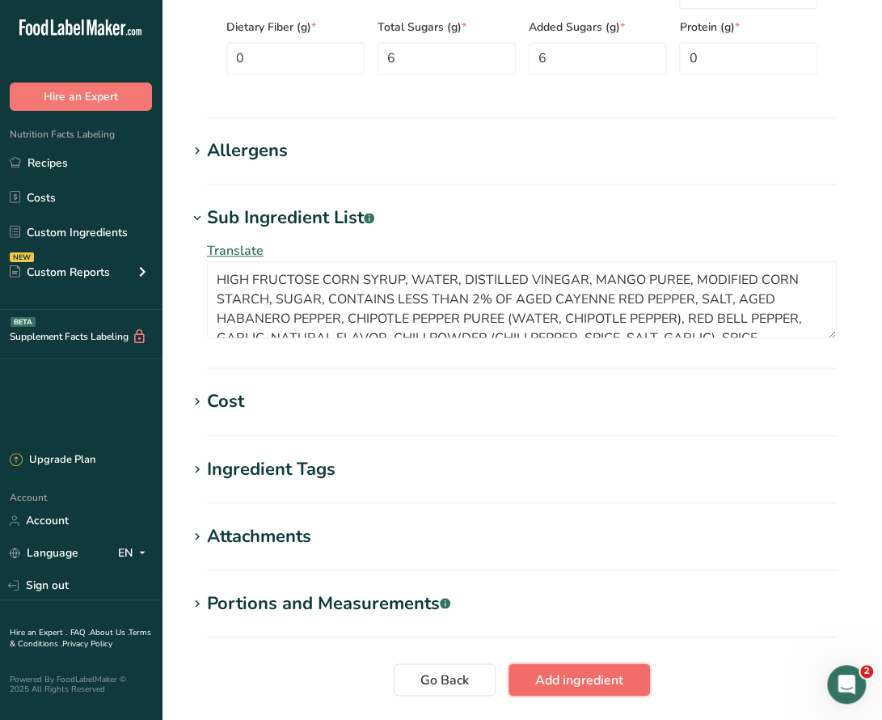
click at [575, 686] on span "Add ingredient" at bounding box center [579, 678] width 88 height 19
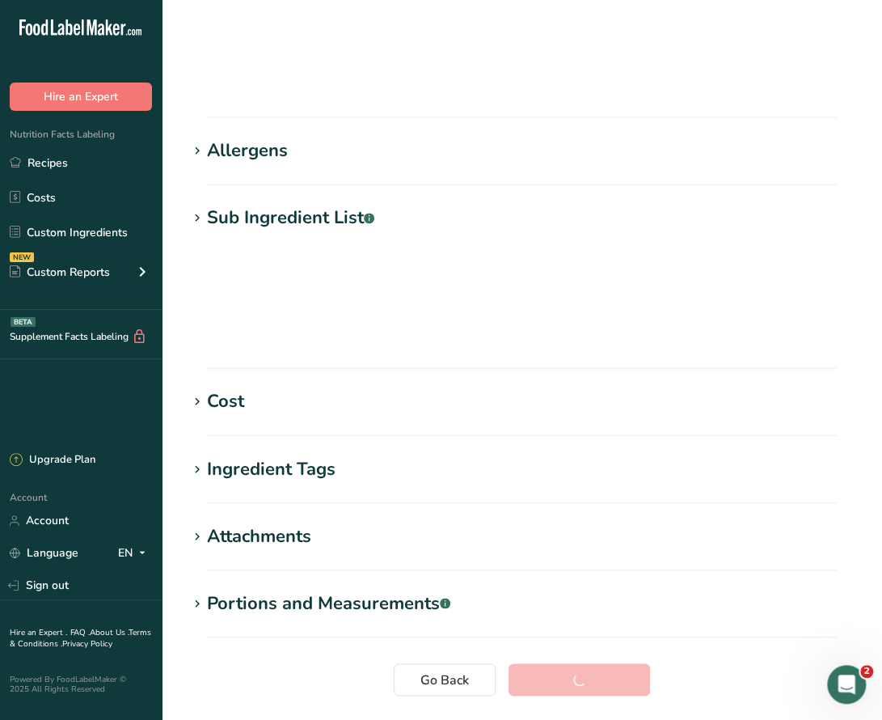
scroll to position [136, 0]
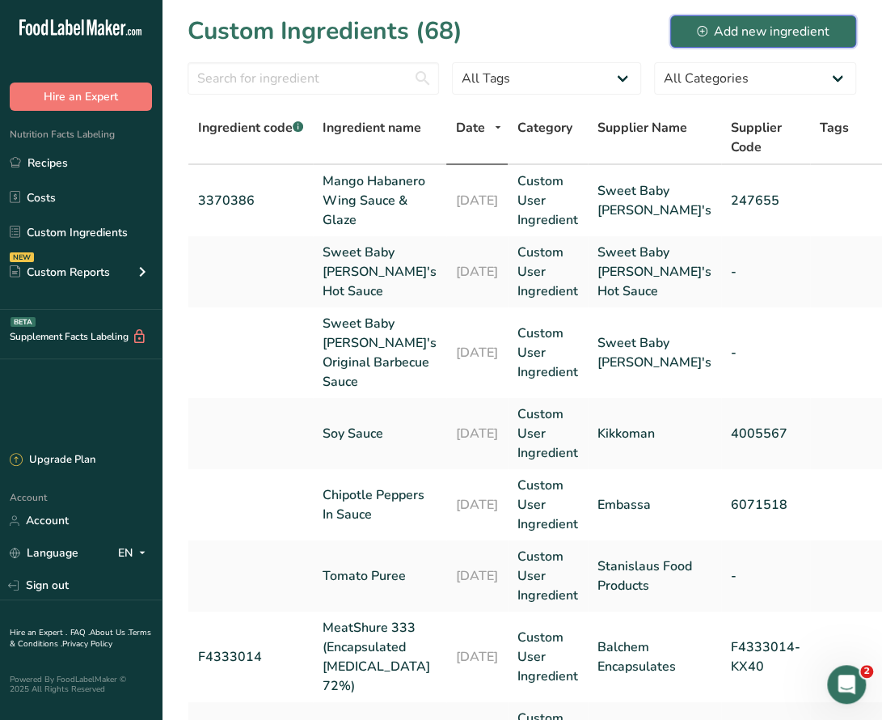
click at [780, 25] on div "Add new ingredient" at bounding box center [763, 31] width 133 height 19
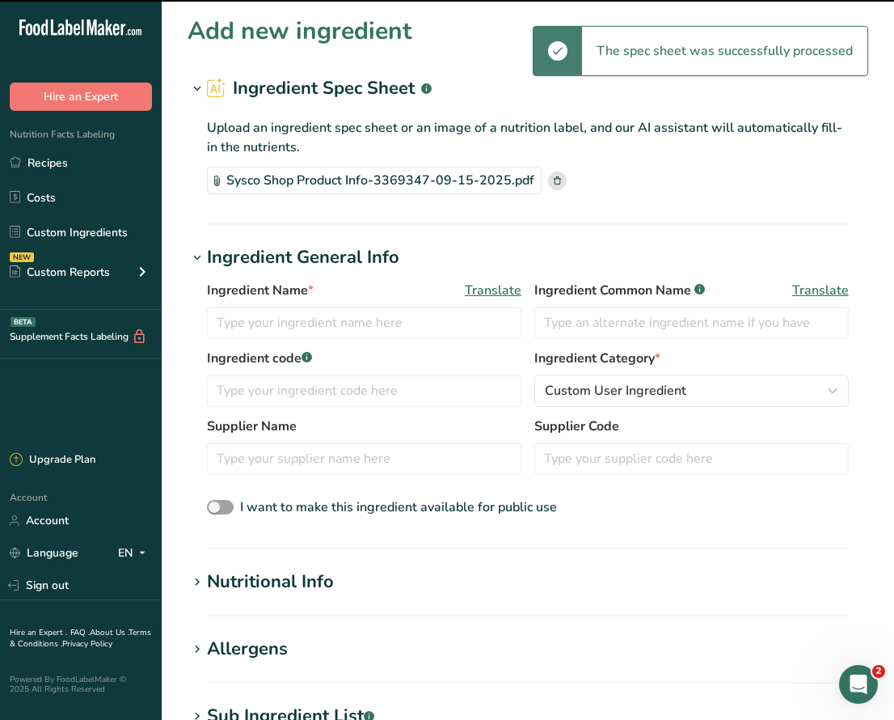
type input "Sauce Wing Buffalo"
type input "FULL SERVICE FOODS"
type input "247655"
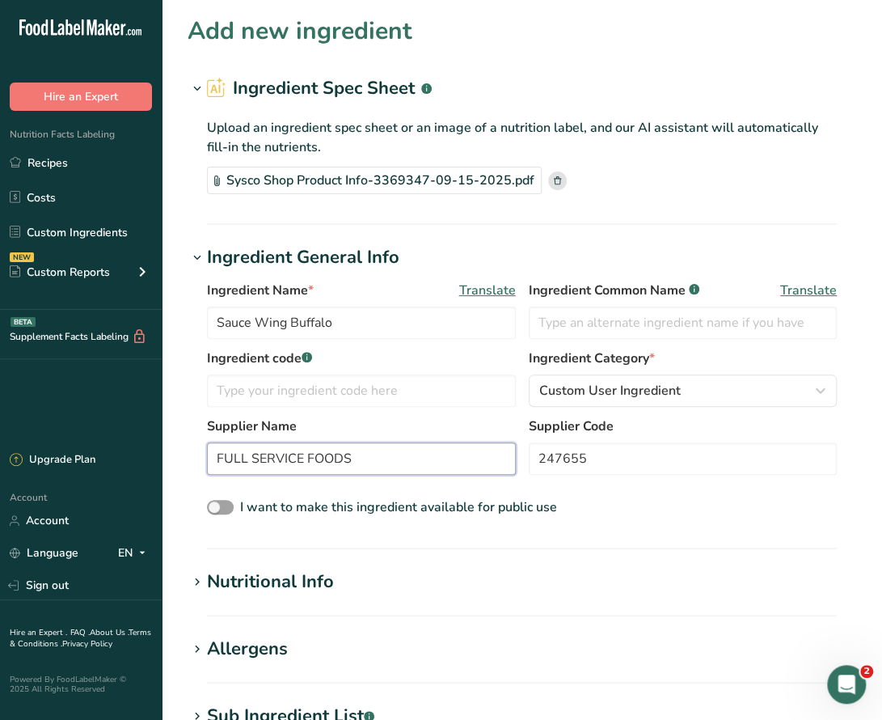
drag, startPoint x: 369, startPoint y: 462, endPoint x: 186, endPoint y: 450, distance: 183.2
click at [186, 450] on section "Add new ingredient Ingredient Spec Sheet .a-a{fill:#347362;}.b-a{fill:#fff;} Up…" at bounding box center [522, 581] width 720 height 1163
type input "Sweet Baby [PERSON_NAME]'s"
drag, startPoint x: 351, startPoint y: 326, endPoint x: 141, endPoint y: 319, distance: 210.3
click at [141, 319] on div ".a-20{fill:#fff;} Hire an Expert Nutrition Facts Labeling Recipes Costs Custom …" at bounding box center [441, 607] width 882 height 1214
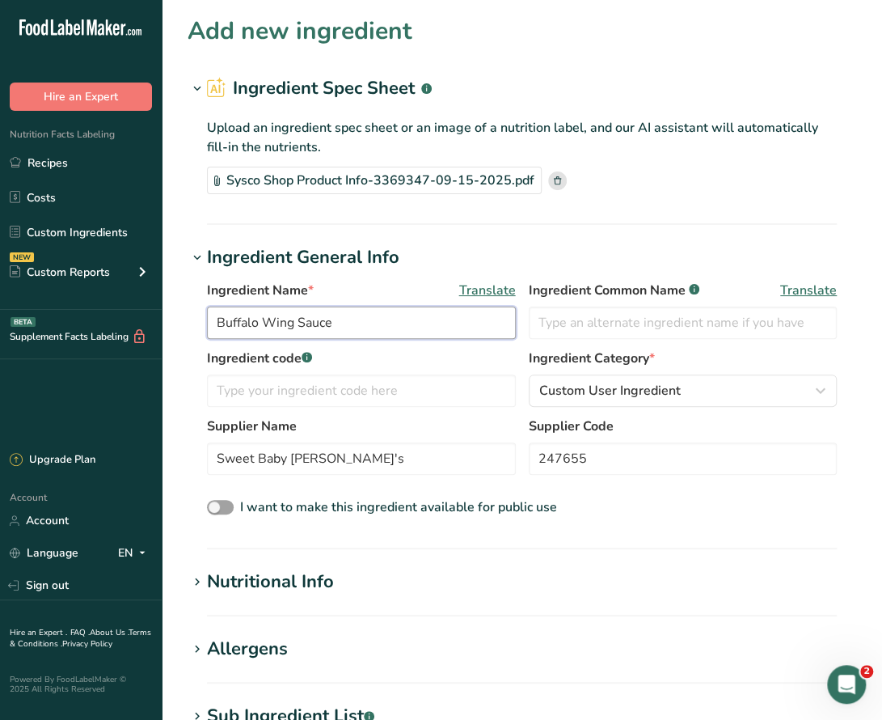
type input "Buffalo Wing Sauce"
click at [298, 583] on div "Nutritional Info" at bounding box center [270, 581] width 127 height 27
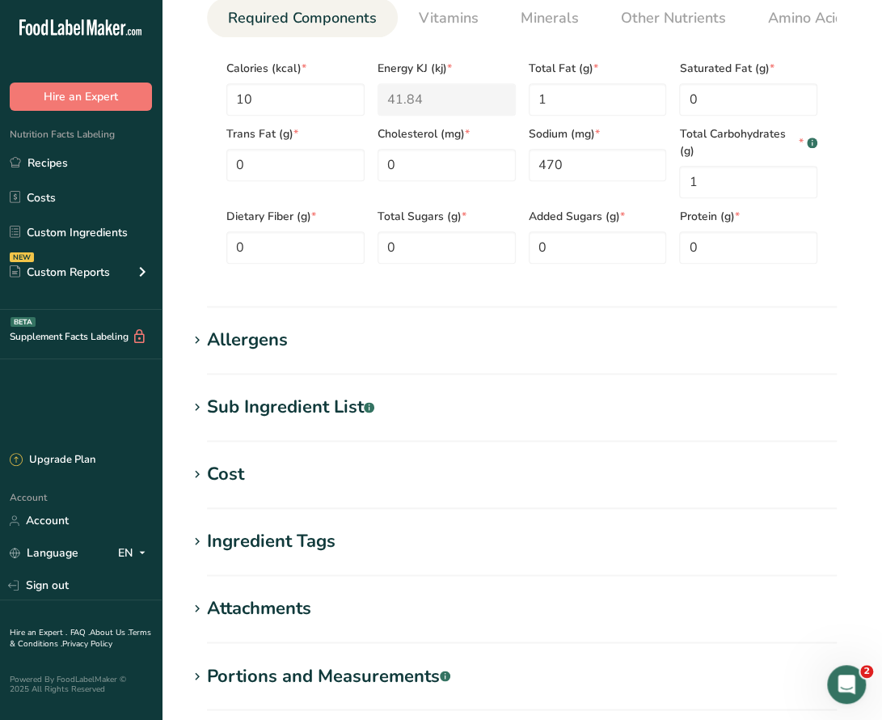
scroll to position [809, 0]
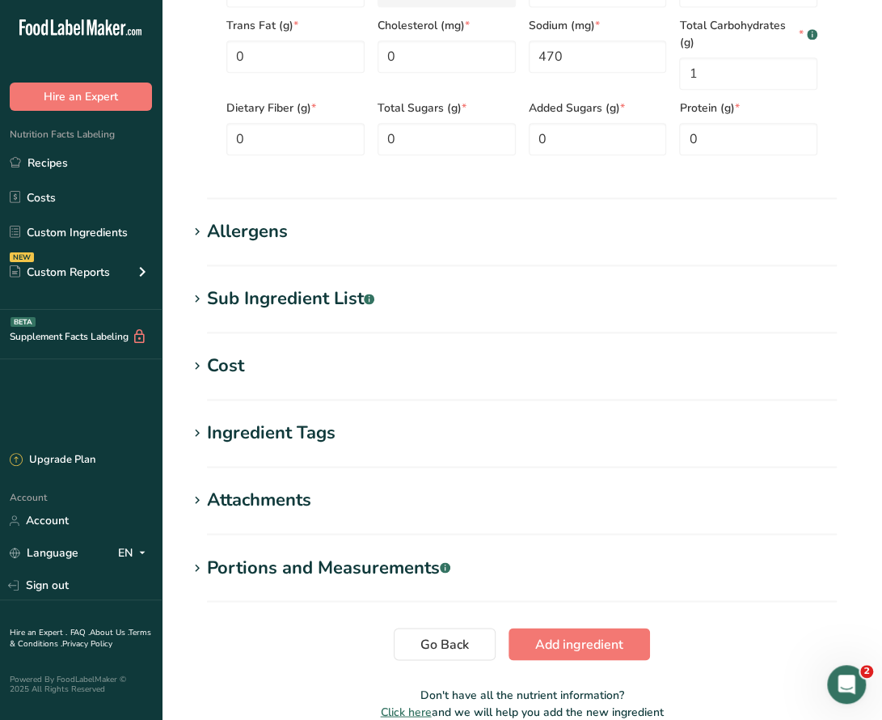
click at [230, 232] on div "Allergens" at bounding box center [247, 231] width 81 height 27
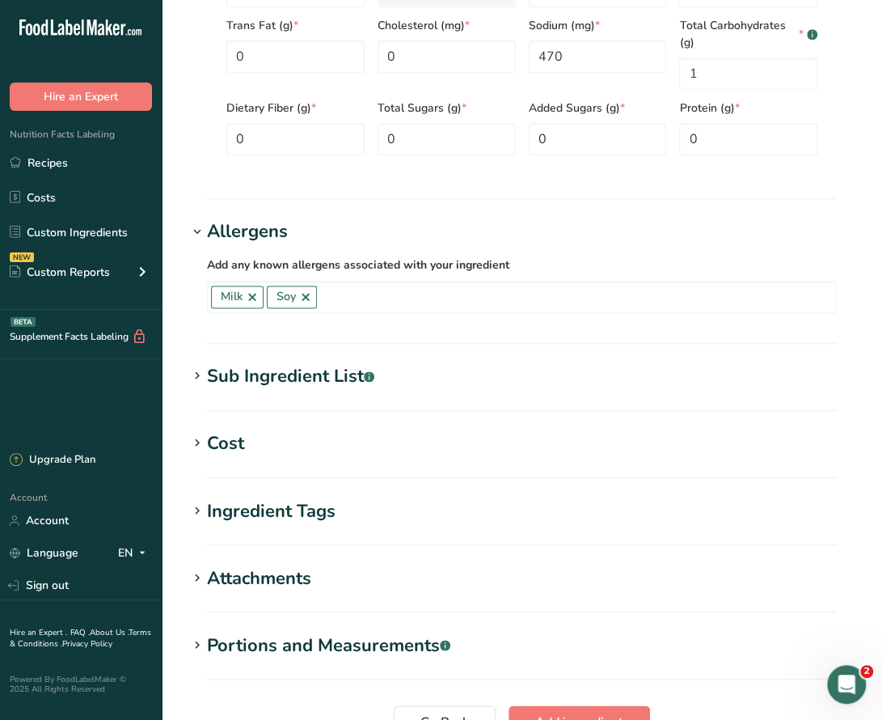
click at [295, 376] on div "Sub Ingredient List .a-a{fill:#347362;}.b-a{fill:#fff;}" at bounding box center [290, 376] width 167 height 27
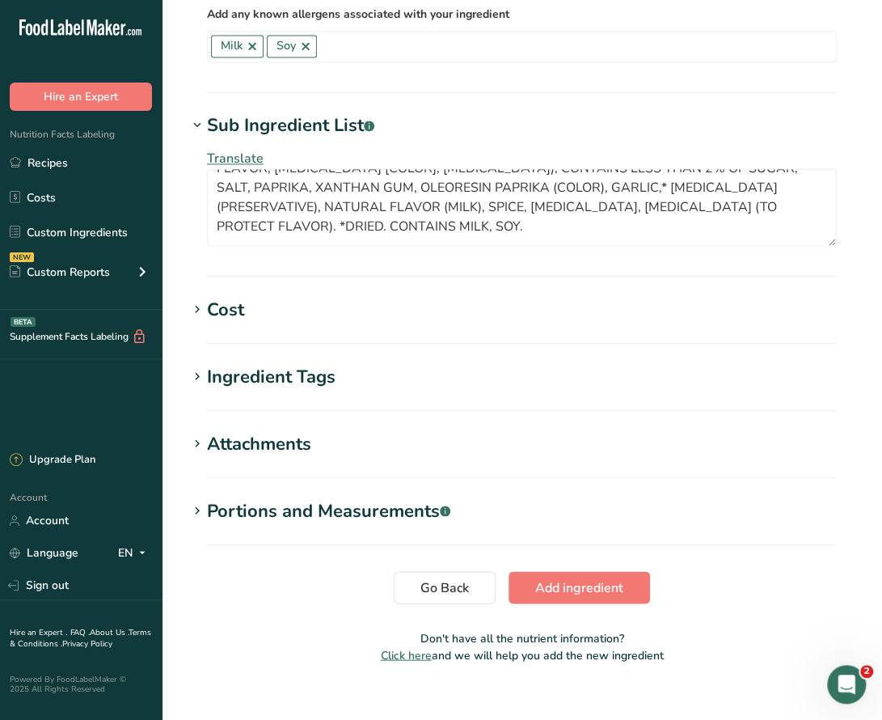
scroll to position [1082, 0]
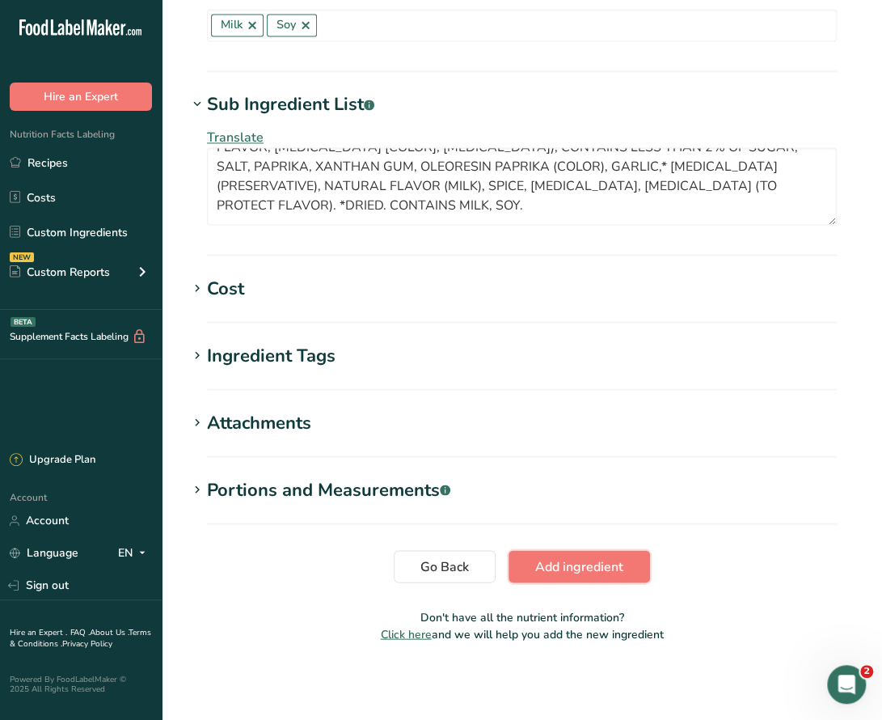
drag, startPoint x: 575, startPoint y: 564, endPoint x: 585, endPoint y: 543, distance: 23.5
click at [575, 565] on span "Add ingredient" at bounding box center [579, 565] width 88 height 19
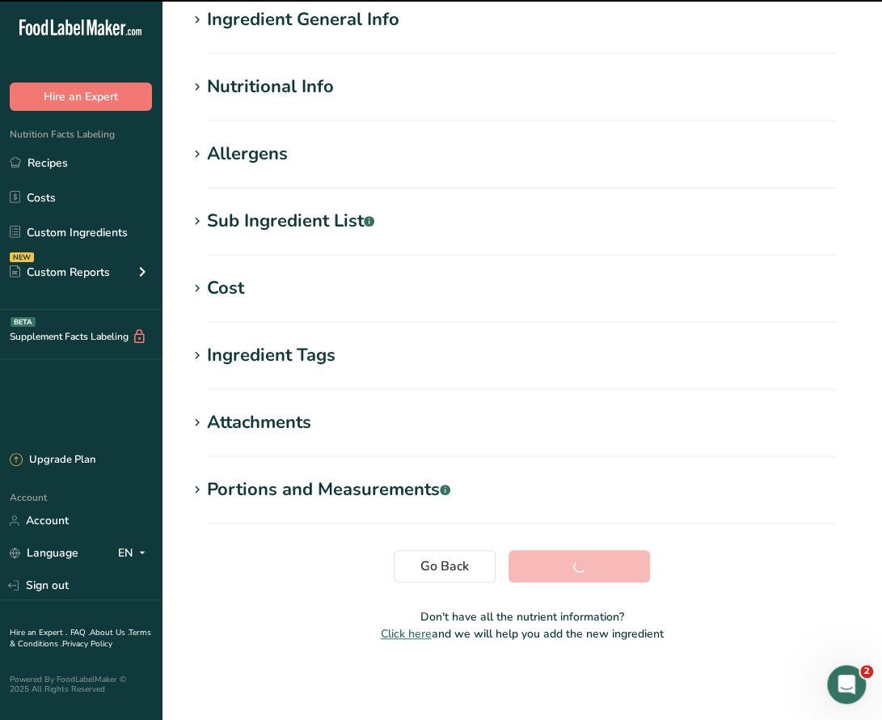
scroll to position [136, 0]
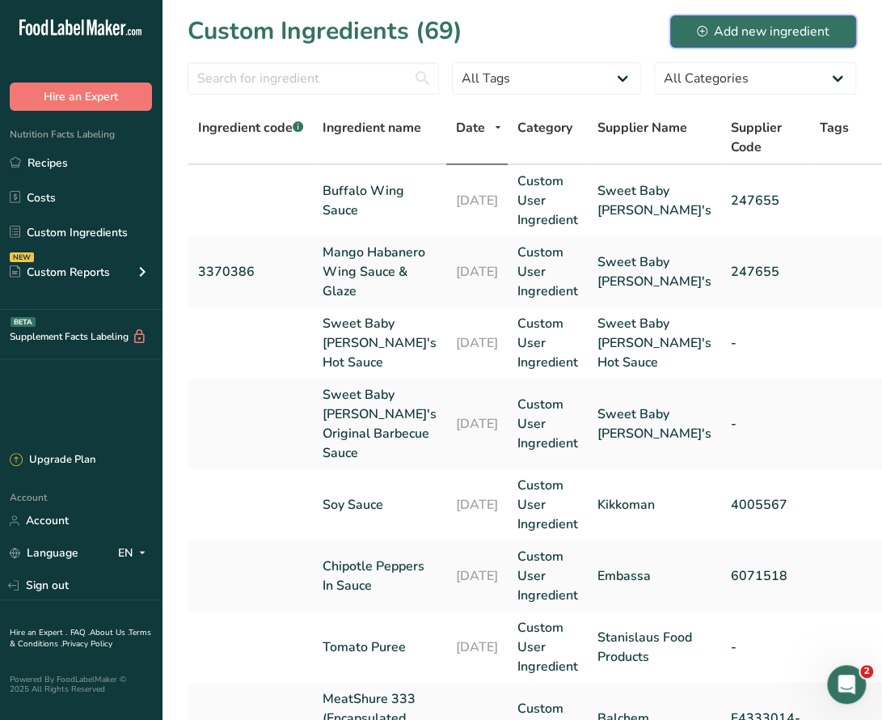
click at [741, 29] on div "Add new ingredient" at bounding box center [763, 31] width 133 height 19
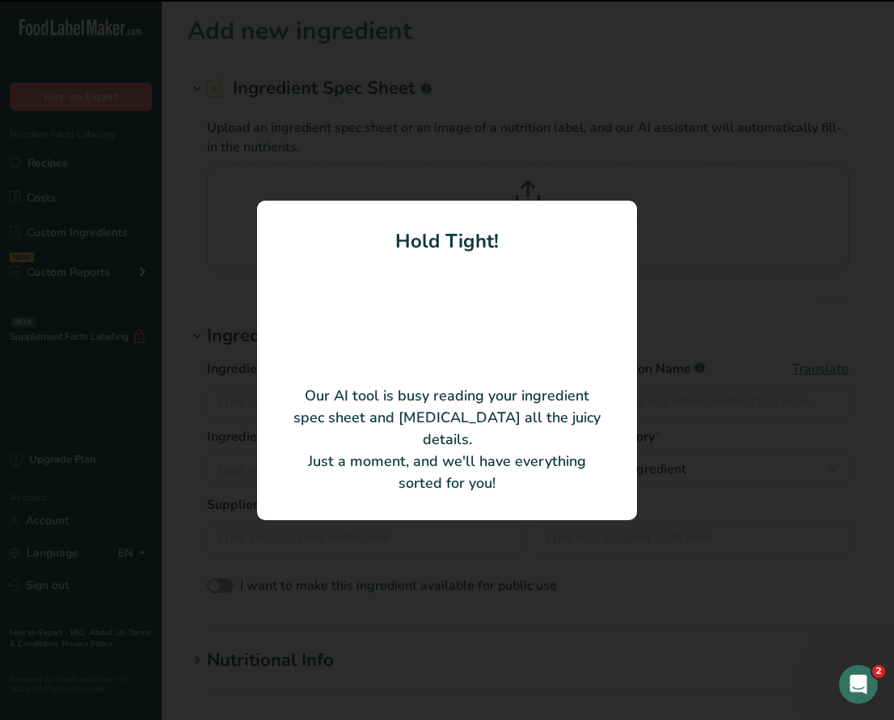
click at [832, 69] on div at bounding box center [447, 360] width 894 height 720
type input "CONSISTA Starch"
type input "[PERSON_NAME] & [PERSON_NAME] Solutions USA LLC"
type input "300000000057"
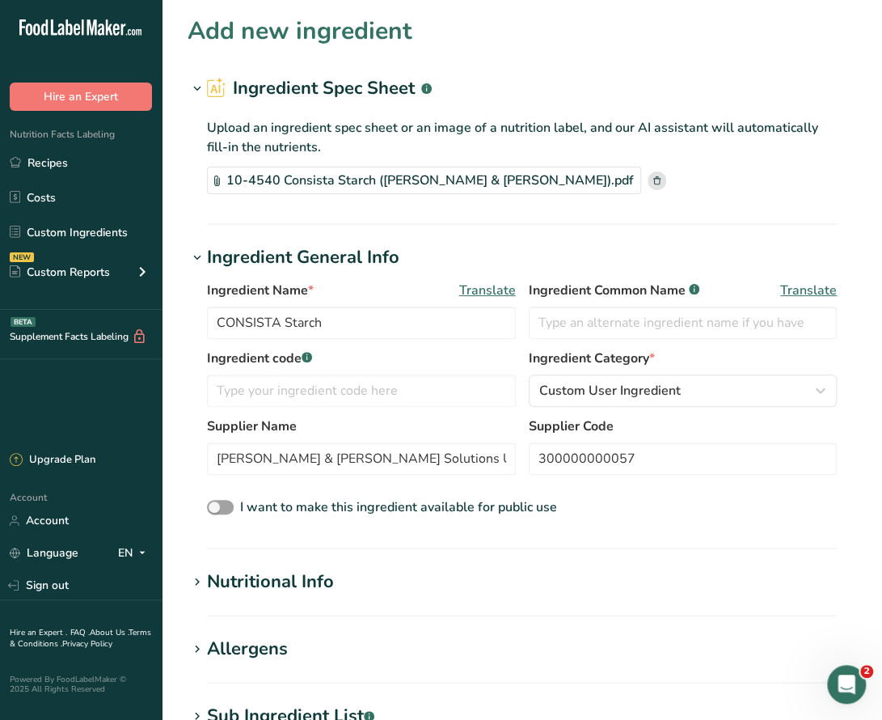
scroll to position [323, 0]
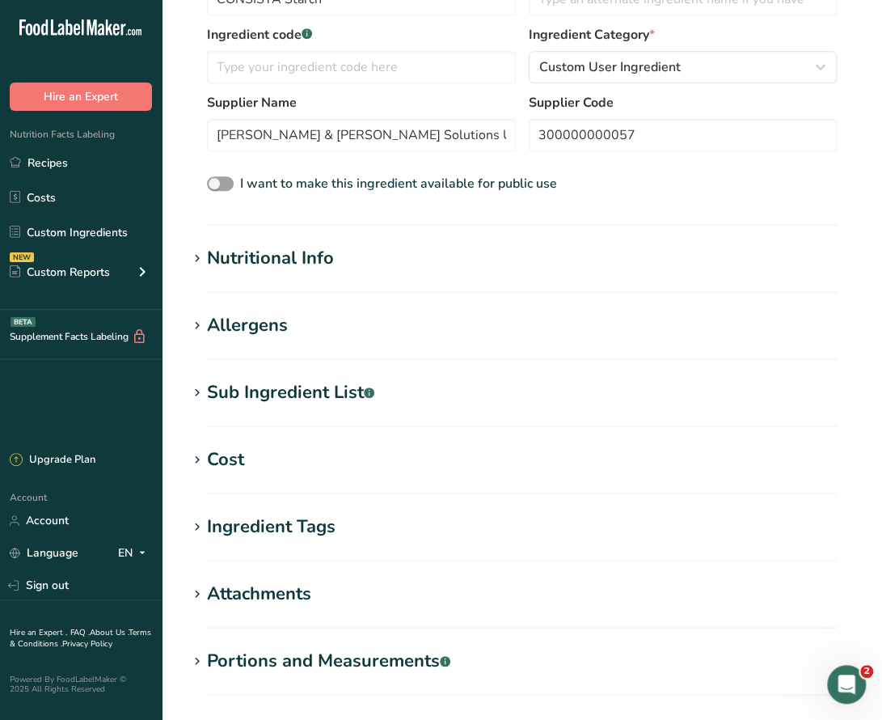
click at [234, 256] on div "Nutritional Info" at bounding box center [270, 258] width 127 height 27
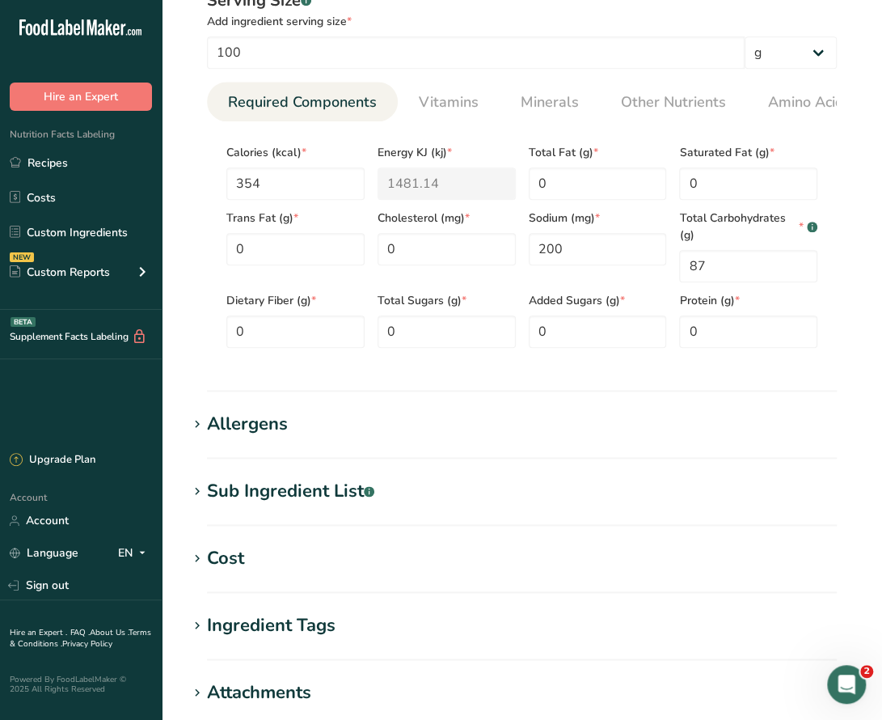
scroll to position [728, 0]
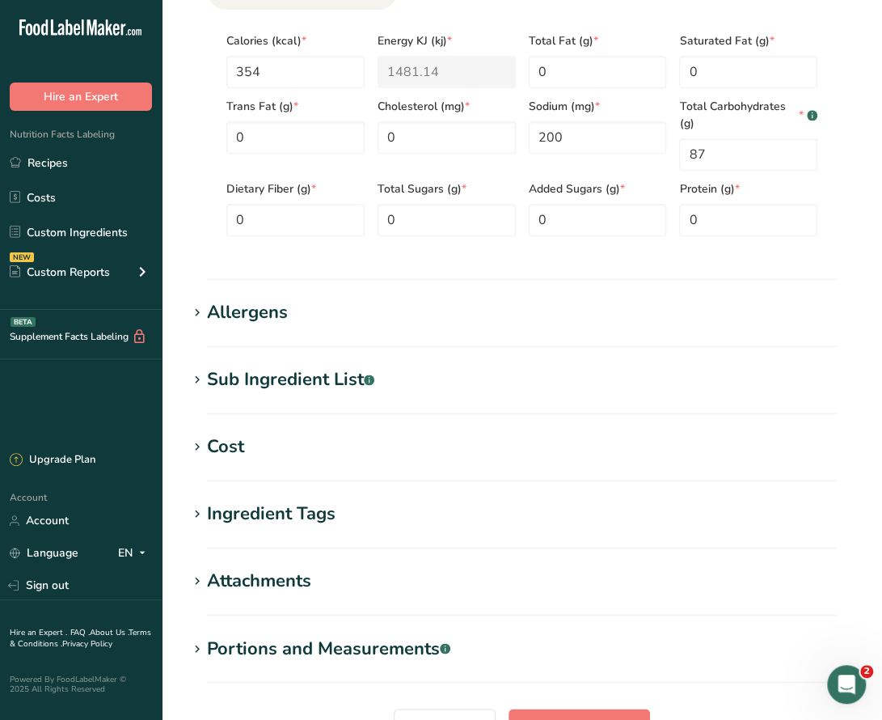
click at [264, 315] on div "Allergens" at bounding box center [247, 312] width 81 height 27
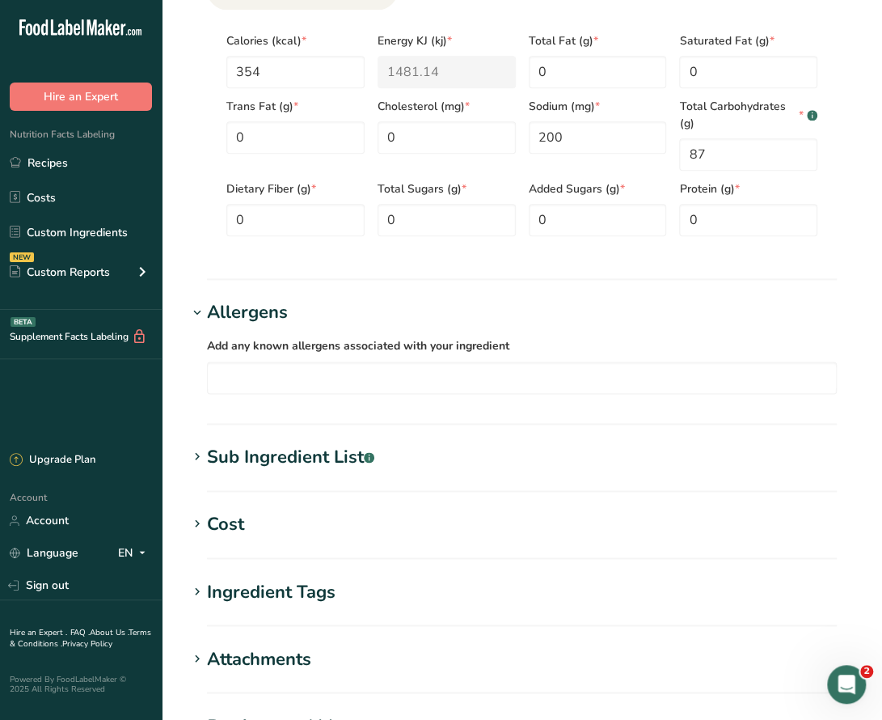
click at [298, 465] on div "Sub Ingredient List .a-a{fill:#347362;}.b-a{fill:#fff;}" at bounding box center [290, 457] width 167 height 27
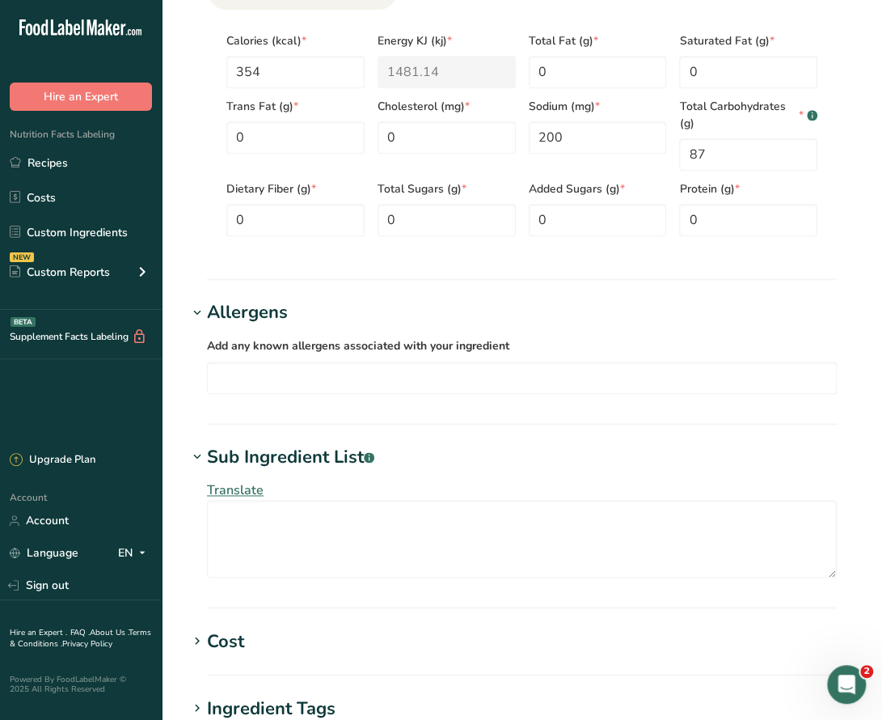
scroll to position [1082, 0]
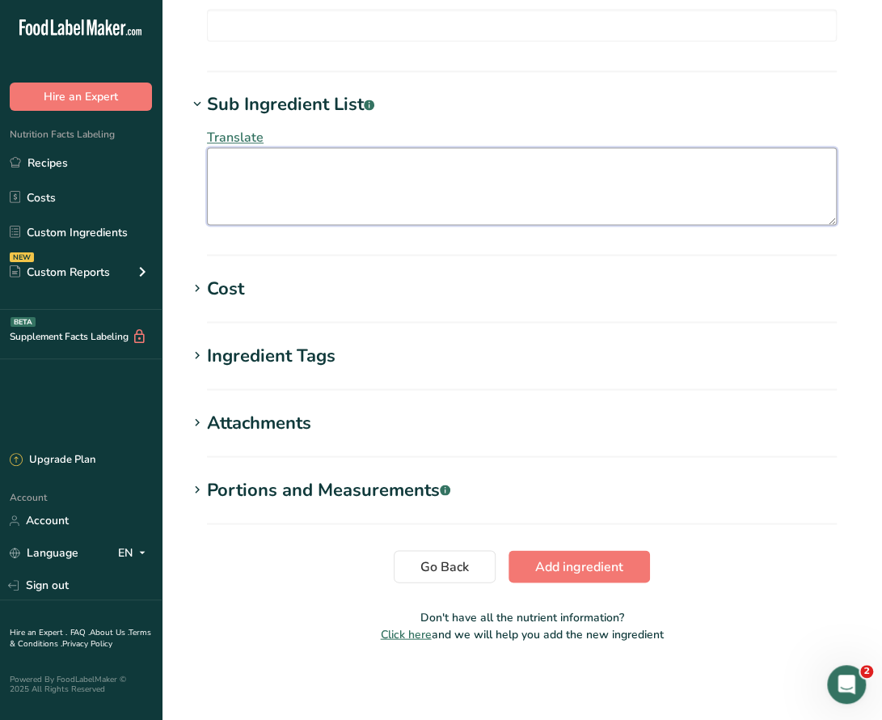
click at [280, 179] on textarea at bounding box center [522, 186] width 630 height 78
type textarea "Food Starch, Modified"
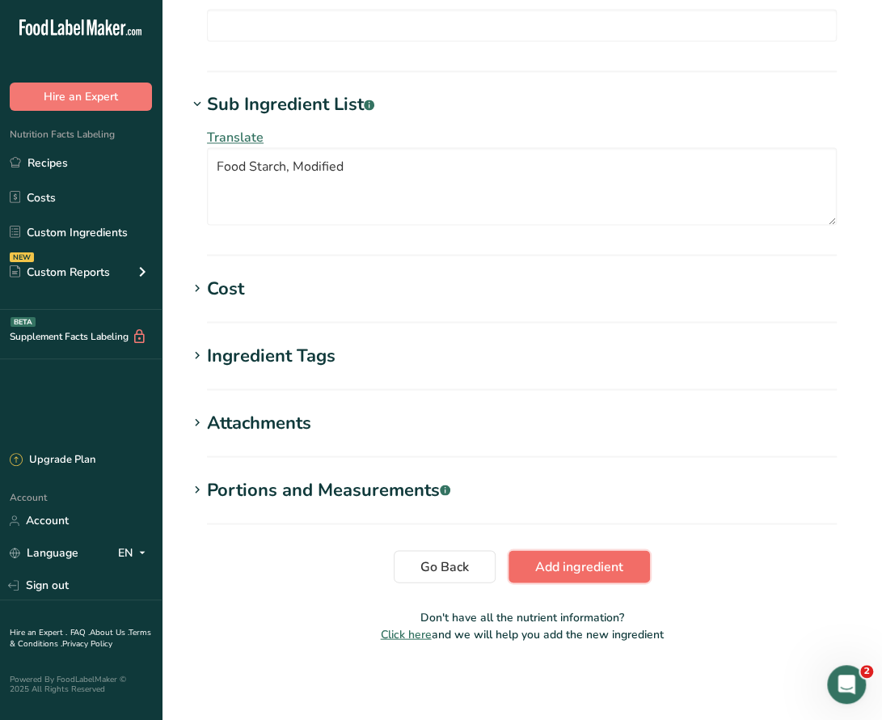
click at [613, 564] on span "Add ingredient" at bounding box center [579, 565] width 88 height 19
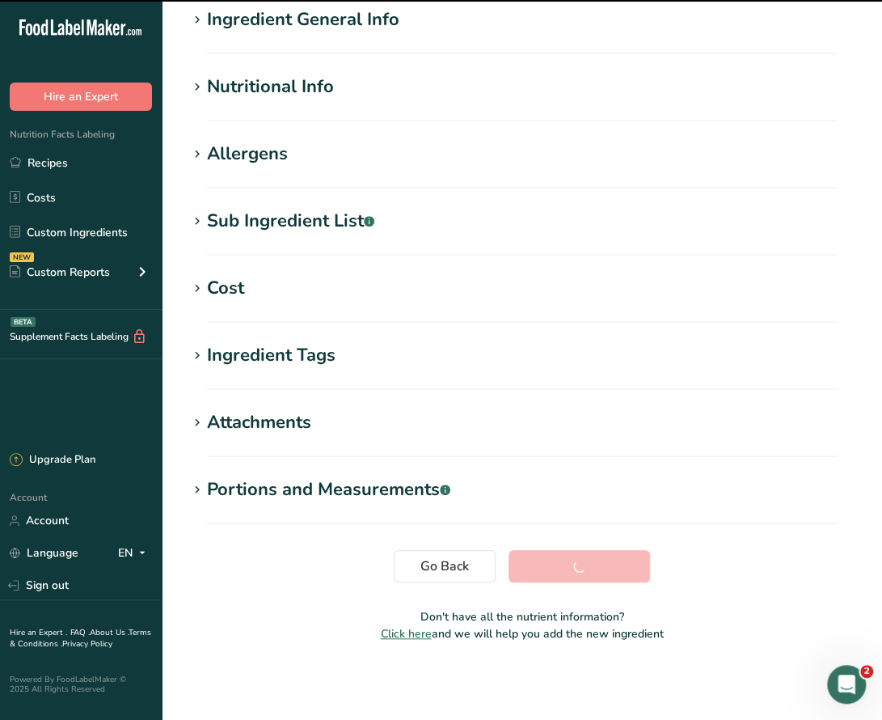
scroll to position [136, 0]
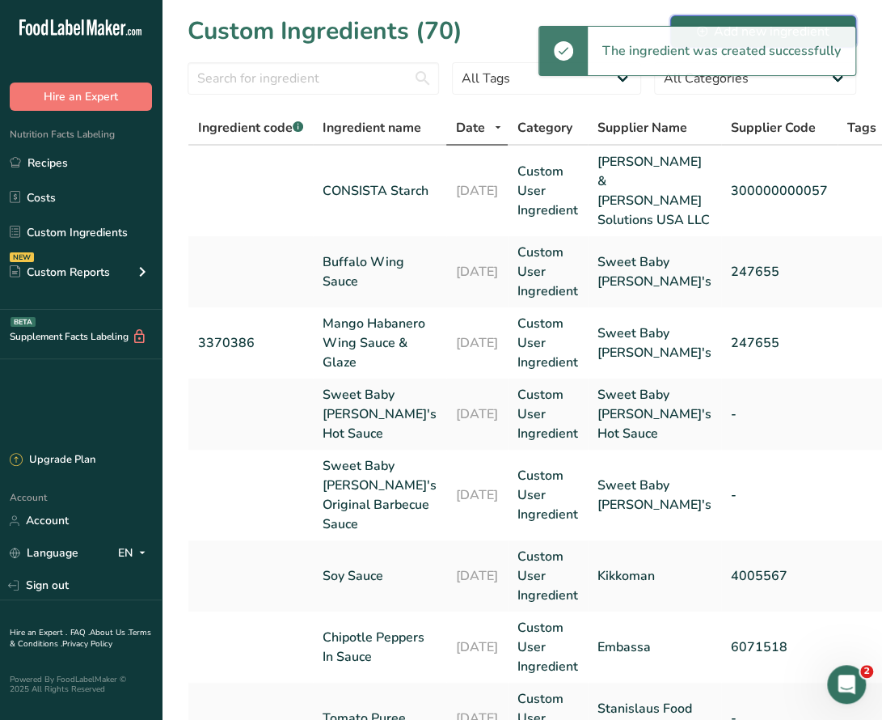
click at [795, 22] on div "Add new ingredient" at bounding box center [763, 31] width 133 height 19
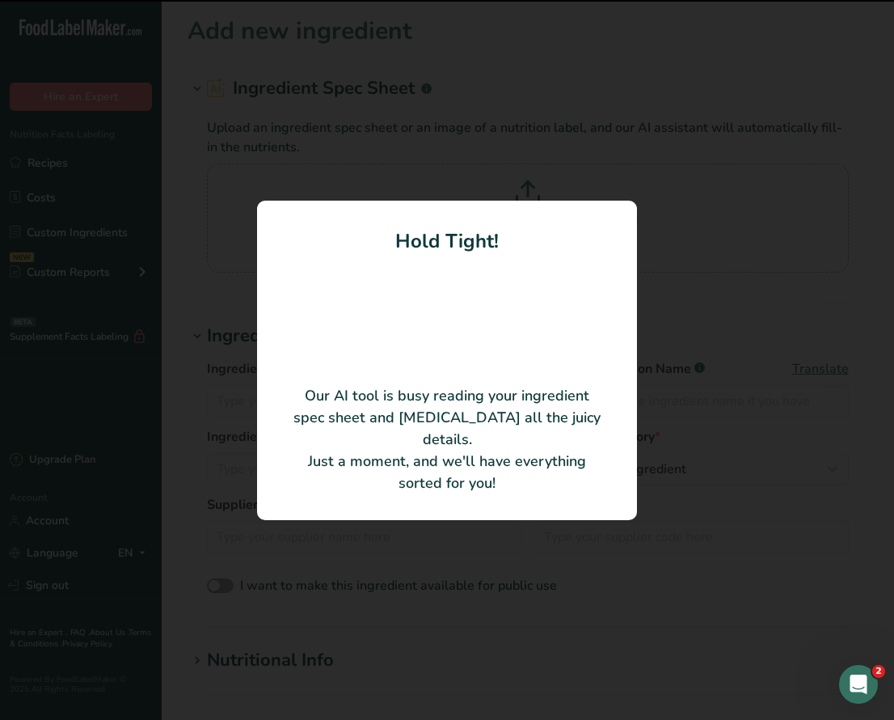
click at [690, 526] on div at bounding box center [447, 360] width 894 height 720
type input "Ketchup"
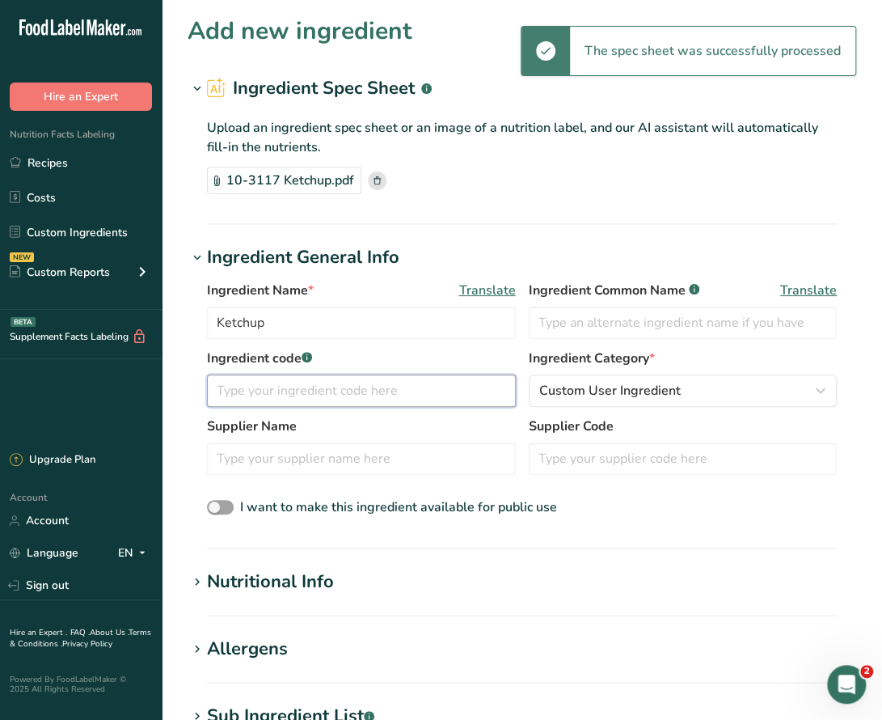
click at [259, 395] on input "text" at bounding box center [361, 390] width 309 height 32
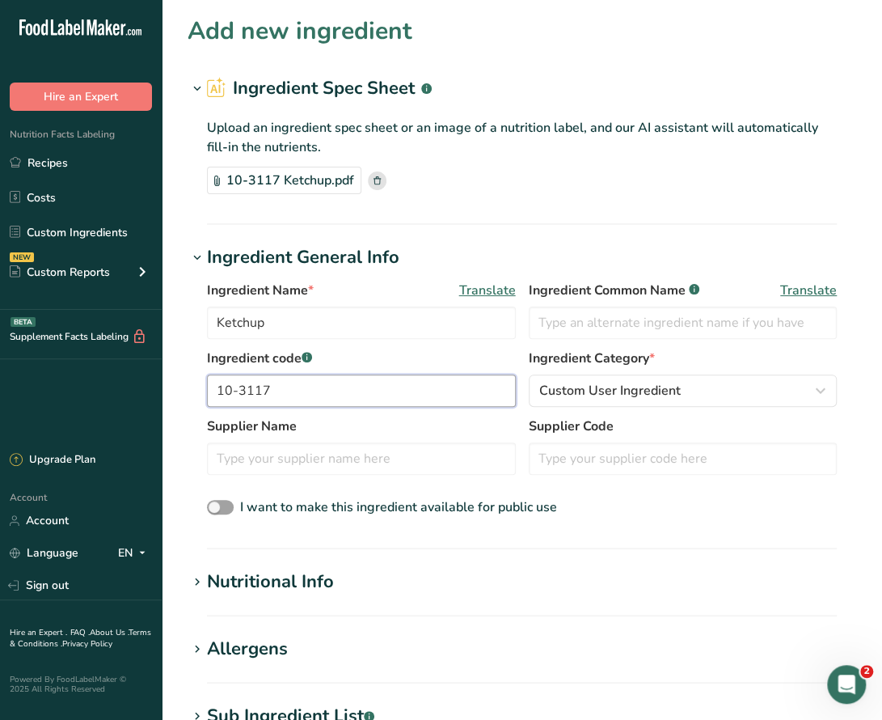
type input "10-3117"
click at [315, 583] on div "Nutritional Info" at bounding box center [270, 581] width 127 height 27
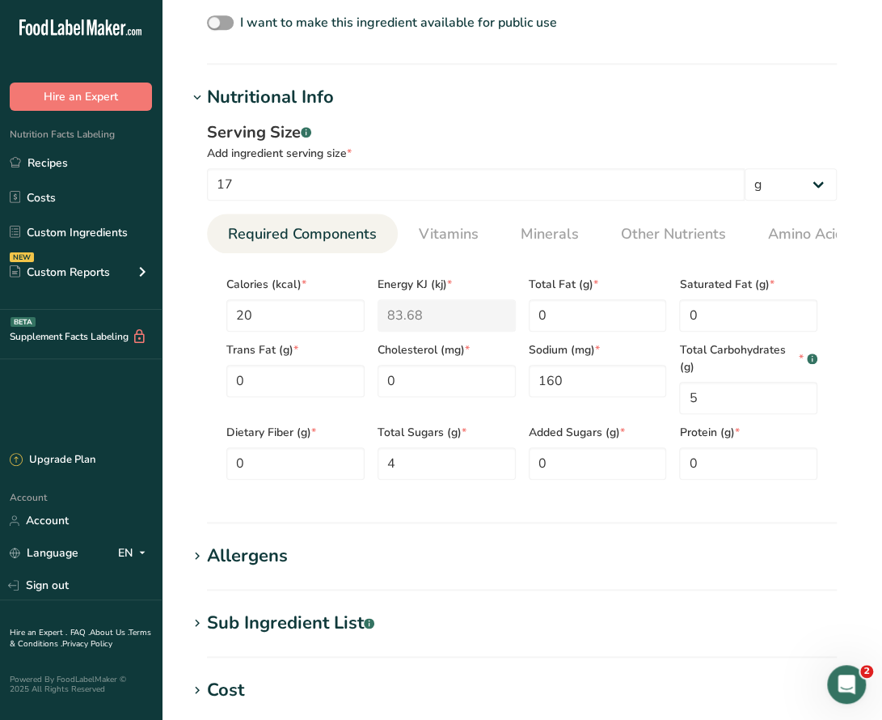
scroll to position [485, 0]
click at [263, 556] on div "Allergens" at bounding box center [247, 555] width 81 height 27
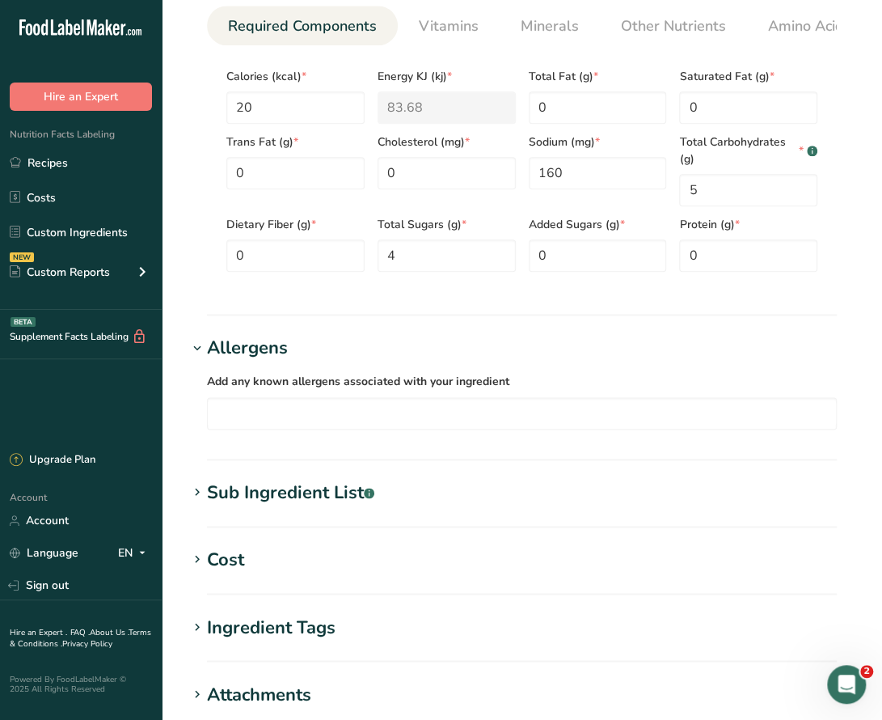
scroll to position [889, 0]
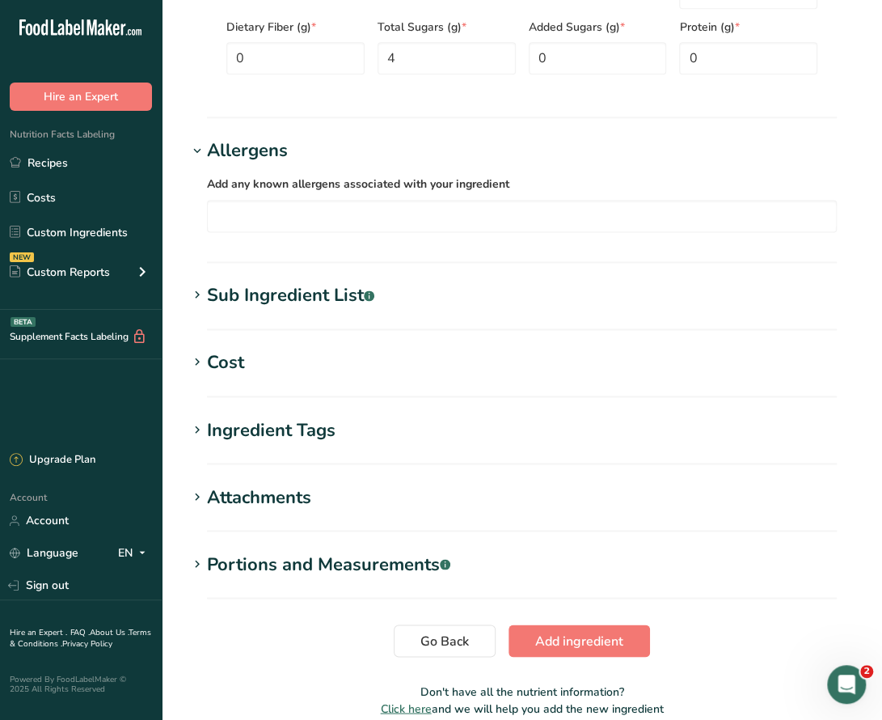
drag, startPoint x: 285, startPoint y: 299, endPoint x: 276, endPoint y: 290, distance: 12.6
click at [284, 298] on div "Sub Ingredient List .a-a{fill:#347362;}.b-a{fill:#fff;}" at bounding box center [290, 295] width 167 height 27
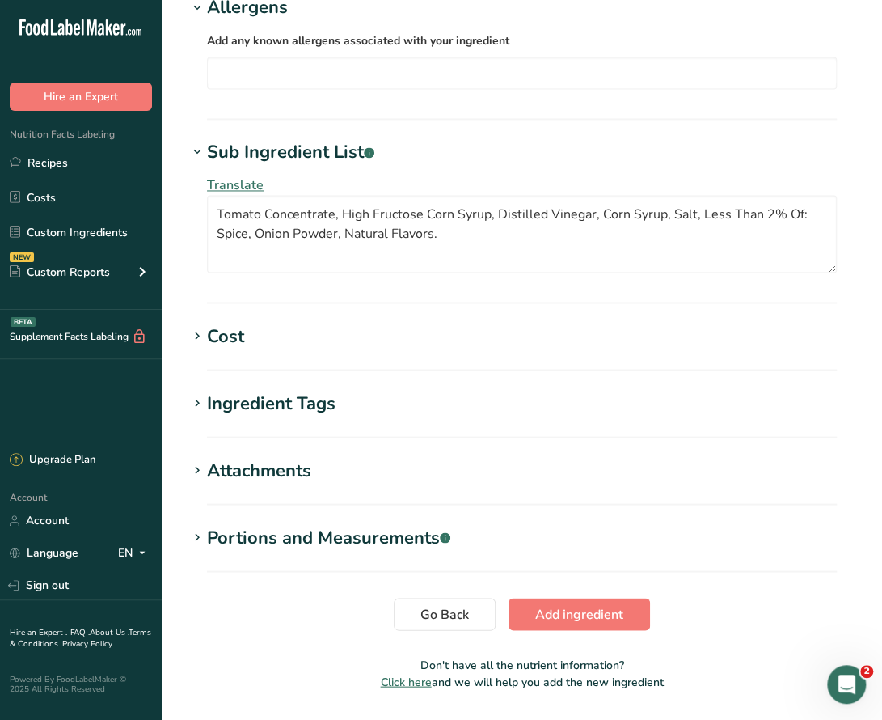
scroll to position [1082, 0]
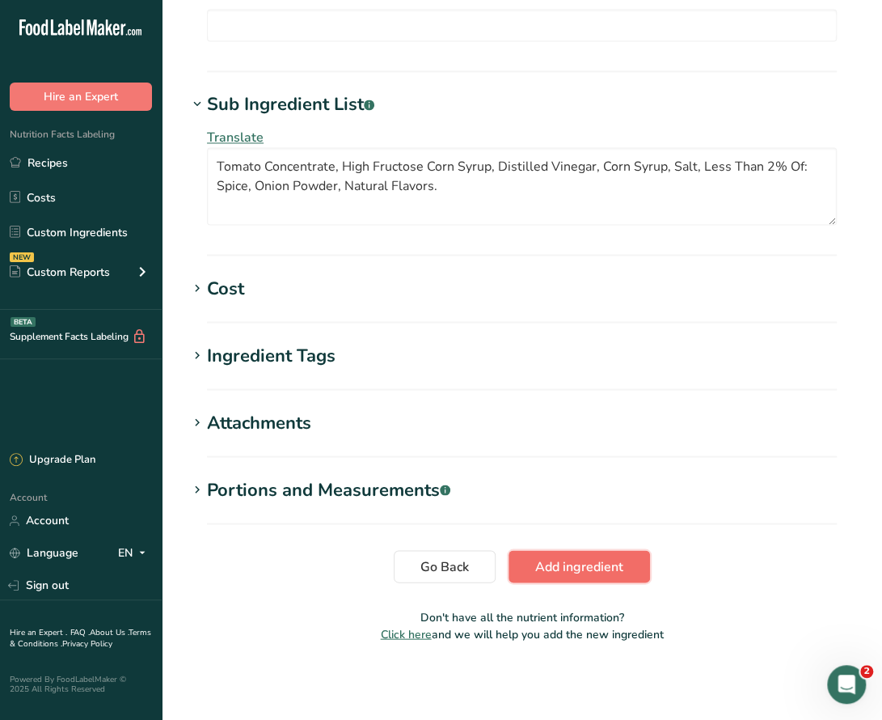
click at [588, 567] on span "Add ingredient" at bounding box center [579, 565] width 88 height 19
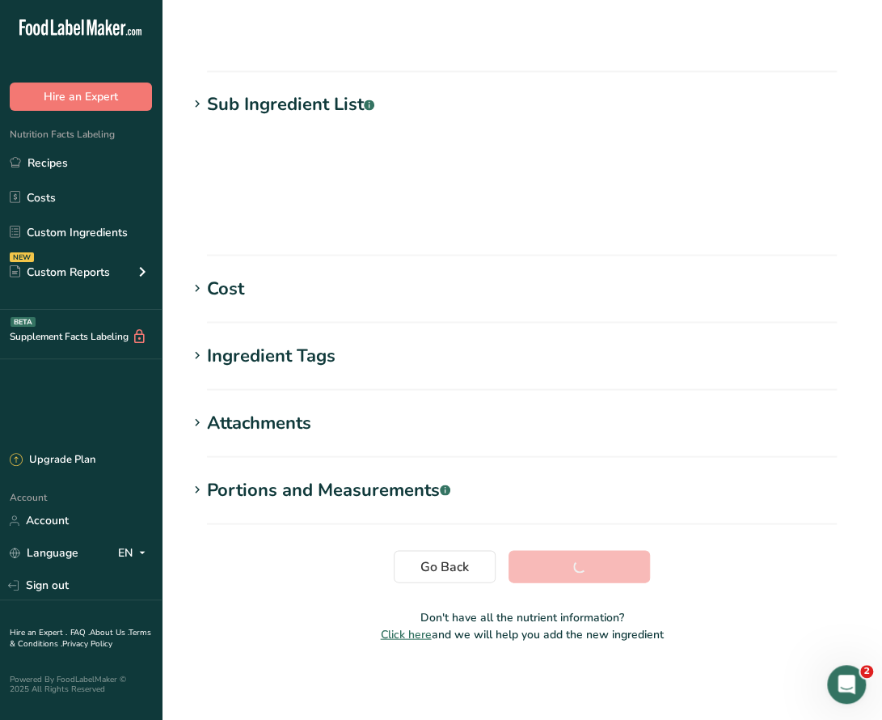
scroll to position [136, 0]
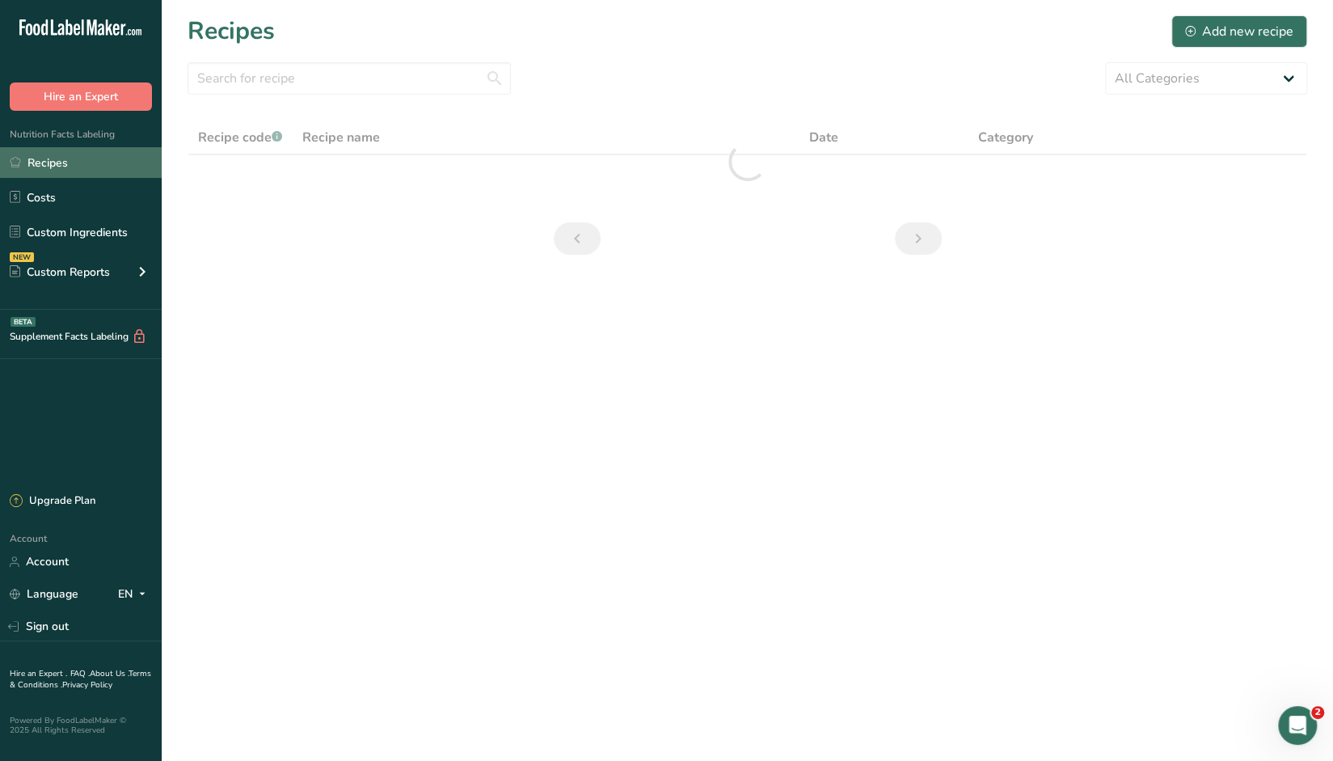
click at [55, 165] on link "Recipes" at bounding box center [81, 162] width 162 height 31
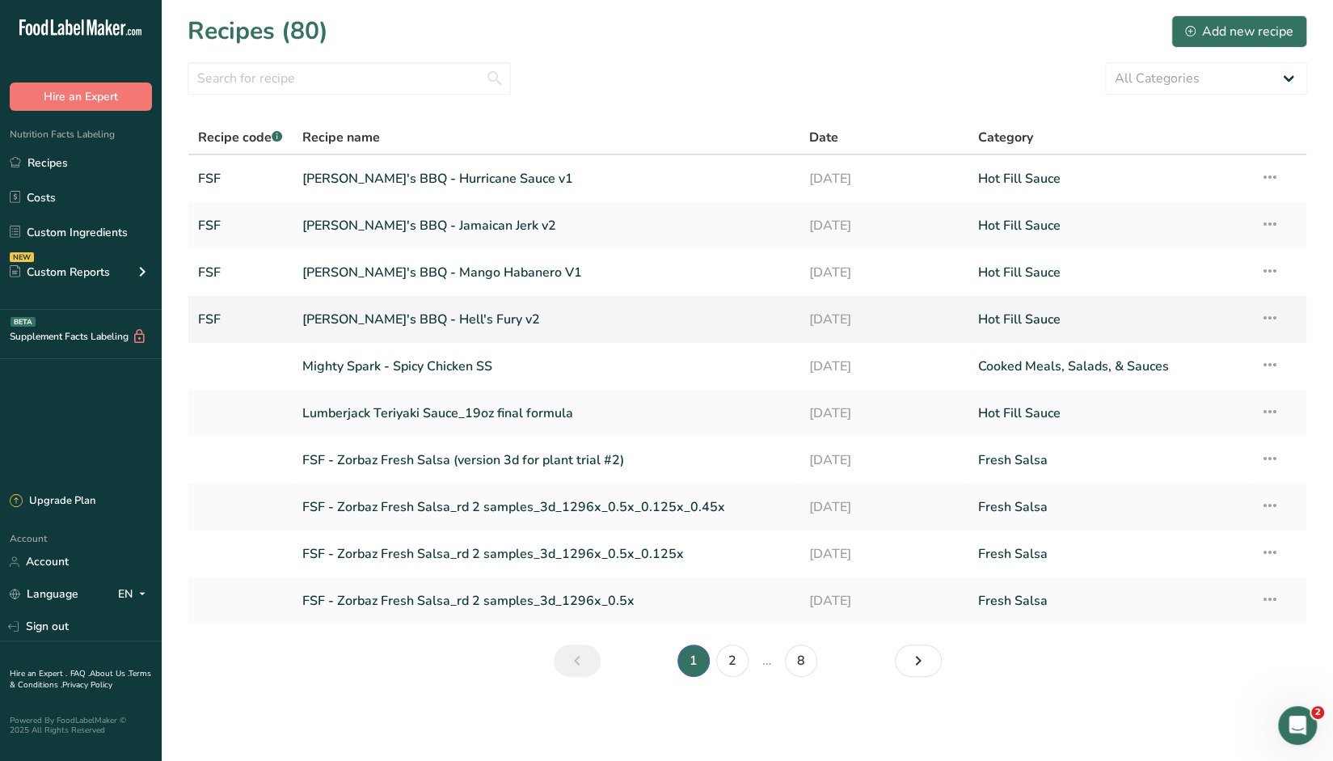
click at [426, 310] on link "[PERSON_NAME]'s BBQ - Hell's Fury v2" at bounding box center [546, 319] width 488 height 34
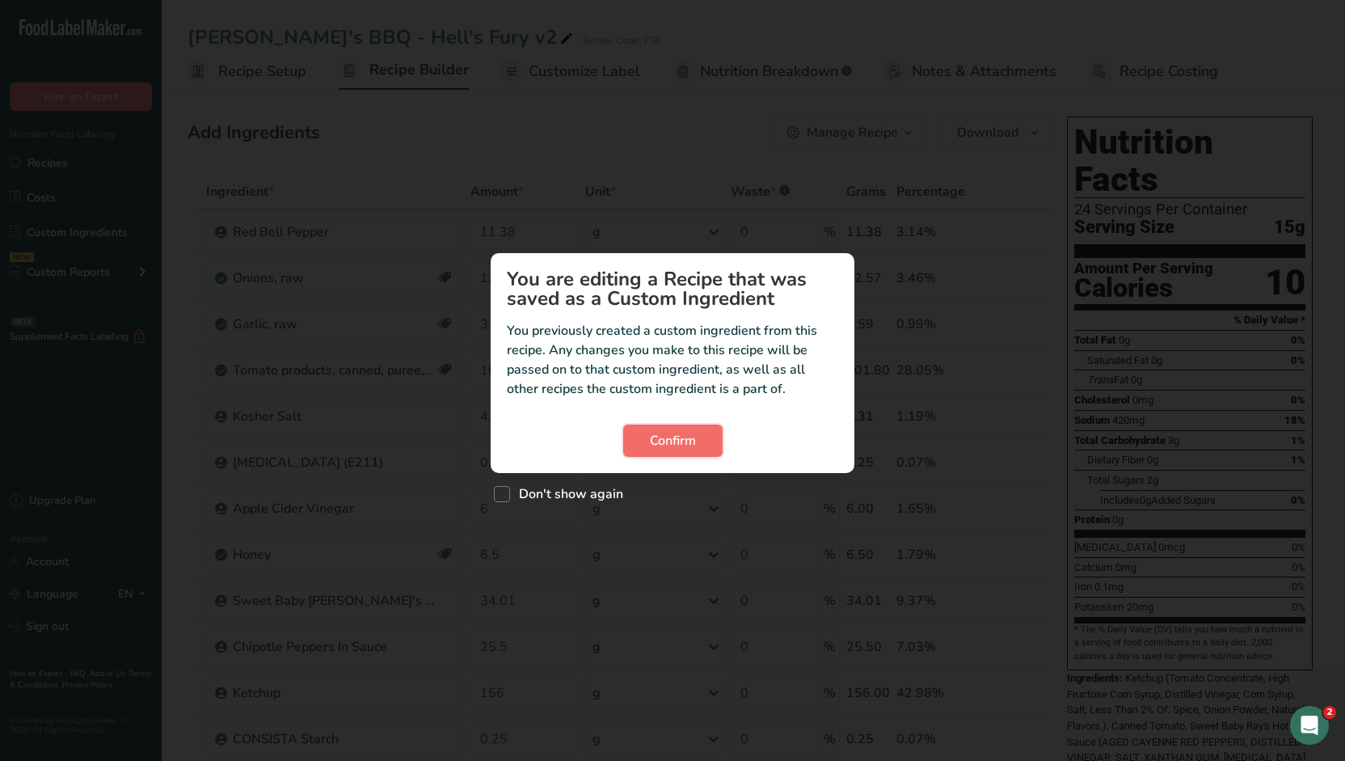
click at [686, 439] on span "Confirm" at bounding box center [673, 440] width 46 height 19
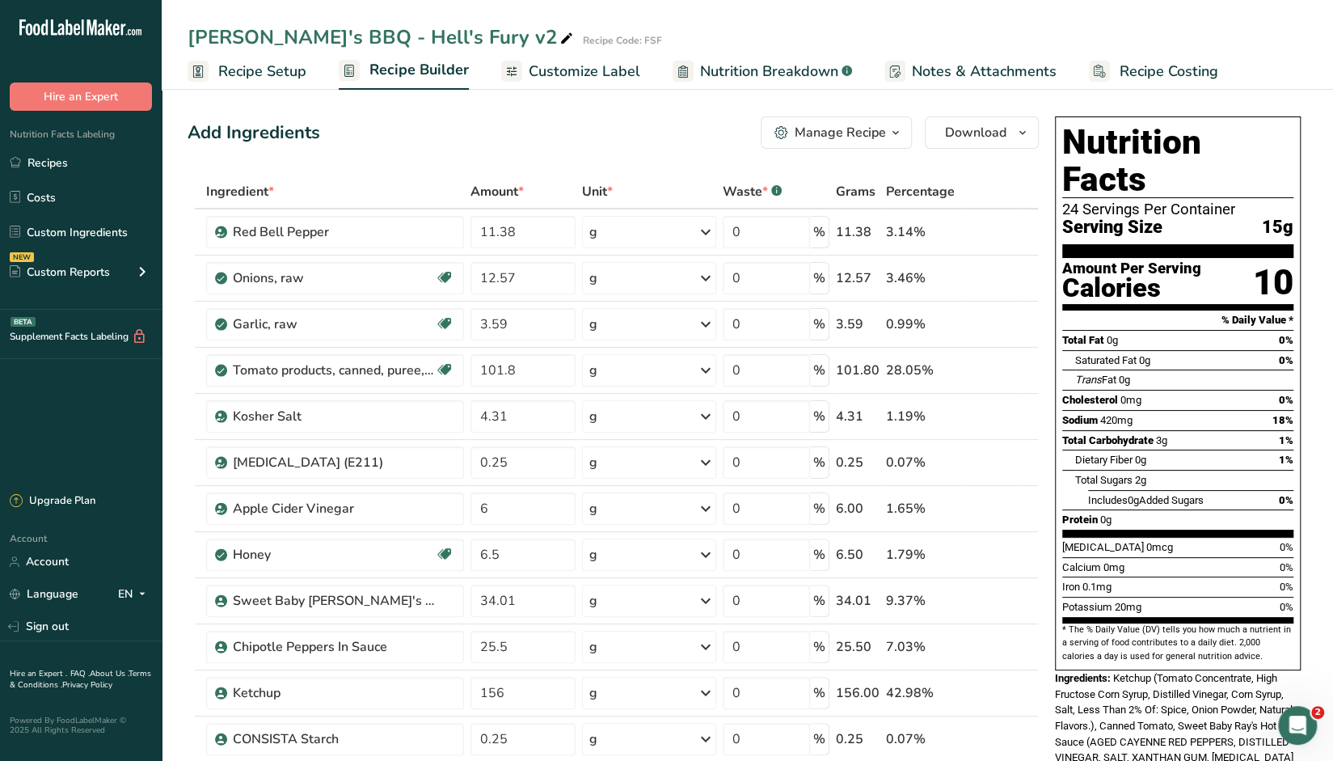
drag, startPoint x: 262, startPoint y: 75, endPoint x: 399, endPoint y: 120, distance: 144.0
click at [261, 75] on span "Recipe Setup" at bounding box center [262, 72] width 88 height 22
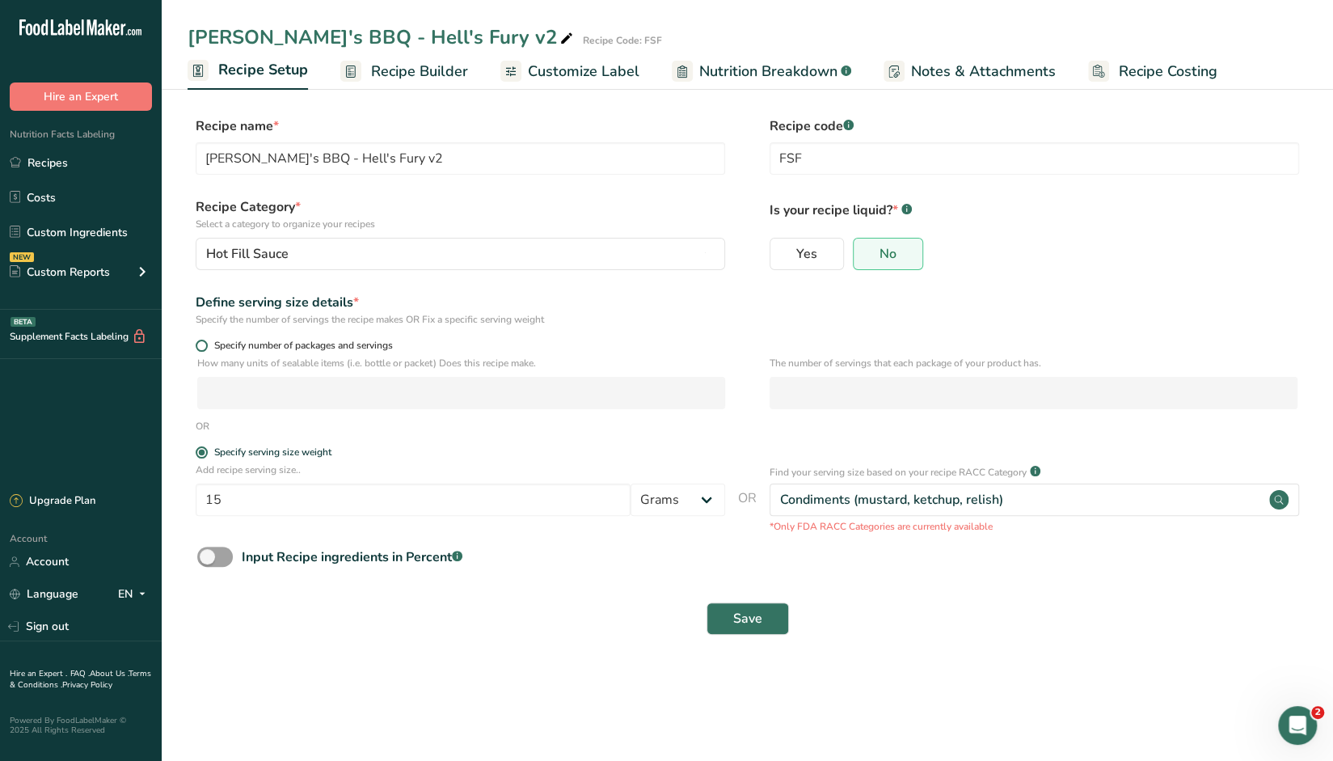
click at [201, 345] on span at bounding box center [202, 346] width 12 height 12
click at [201, 345] on input "Specify number of packages and servings" at bounding box center [201, 345] width 11 height 11
radio input "true"
radio input "false"
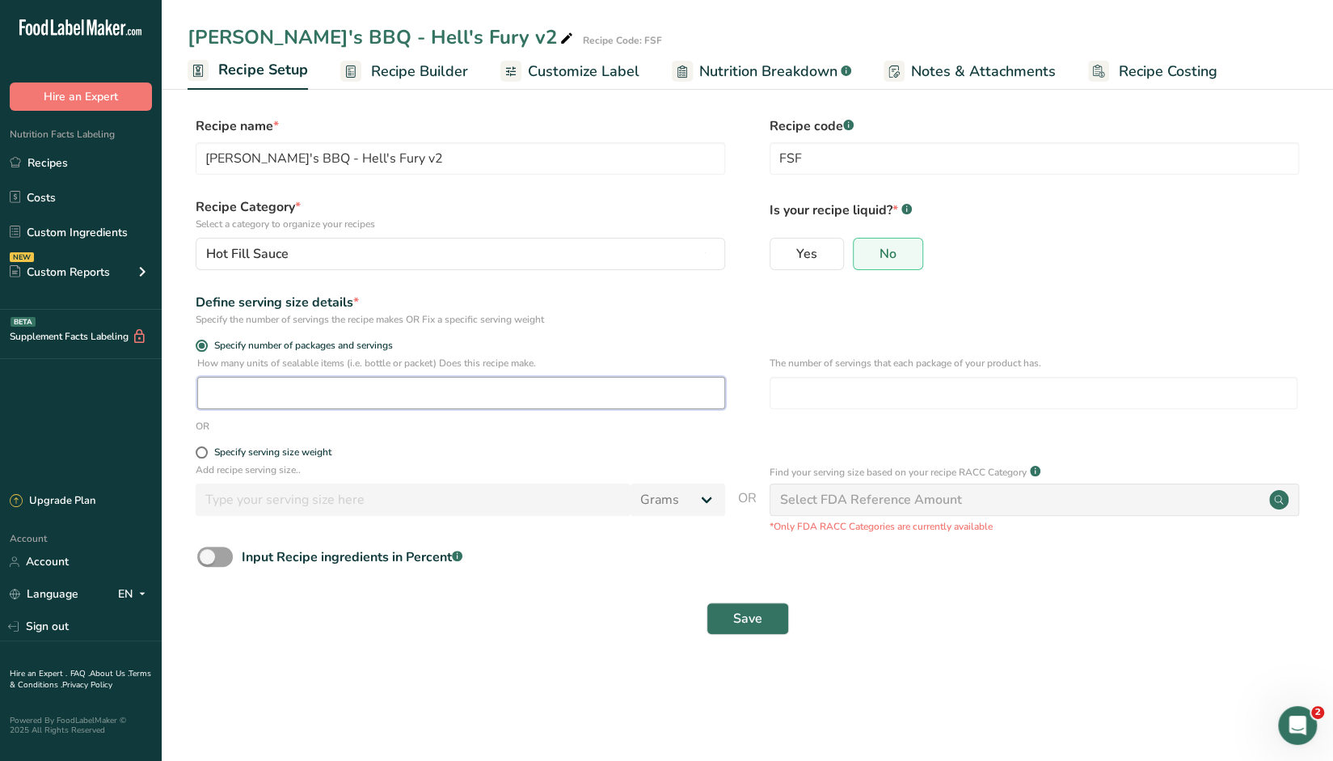
click at [223, 395] on input "number" at bounding box center [461, 393] width 528 height 32
click at [193, 448] on div "Specify serving size weight" at bounding box center [748, 454] width 1120 height 16
click at [201, 452] on span at bounding box center [202, 452] width 12 height 12
click at [201, 452] on input "Specify serving size weight" at bounding box center [201, 452] width 11 height 11
radio input "true"
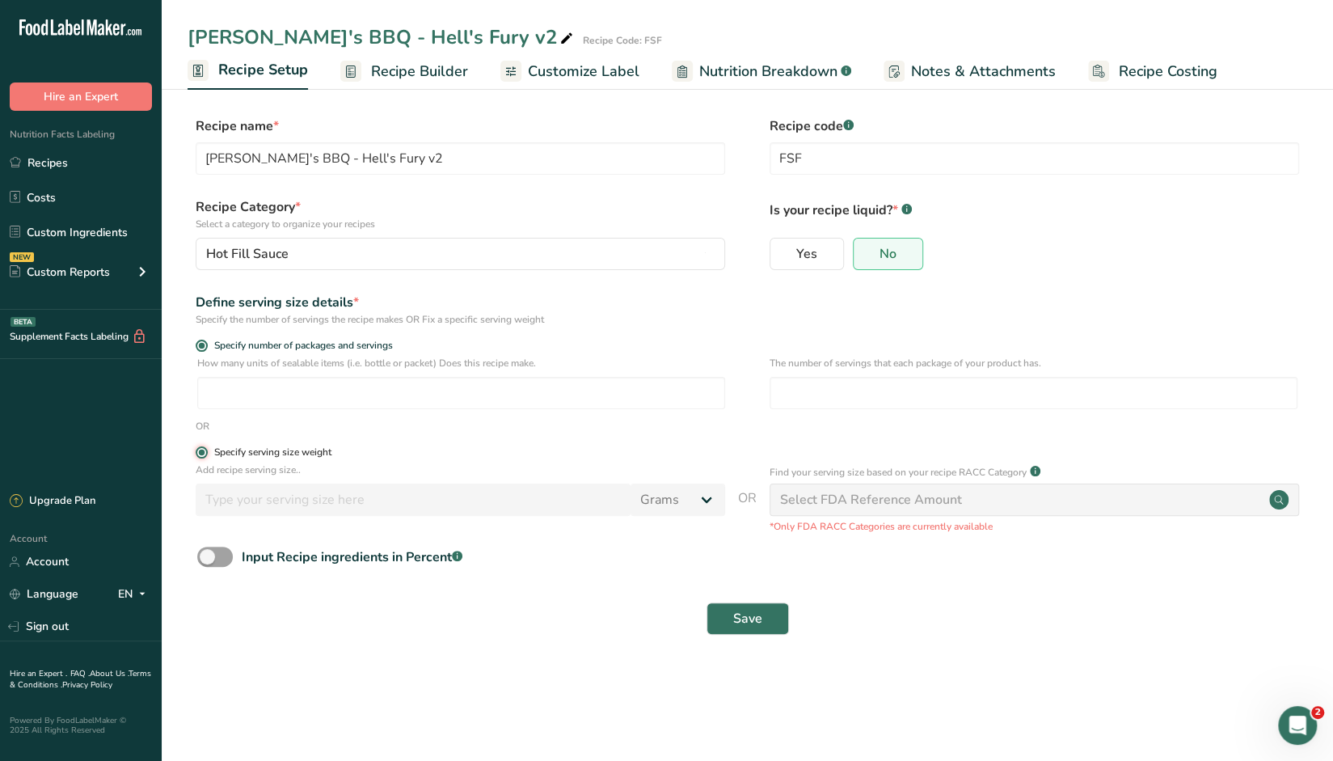
radio input "false"
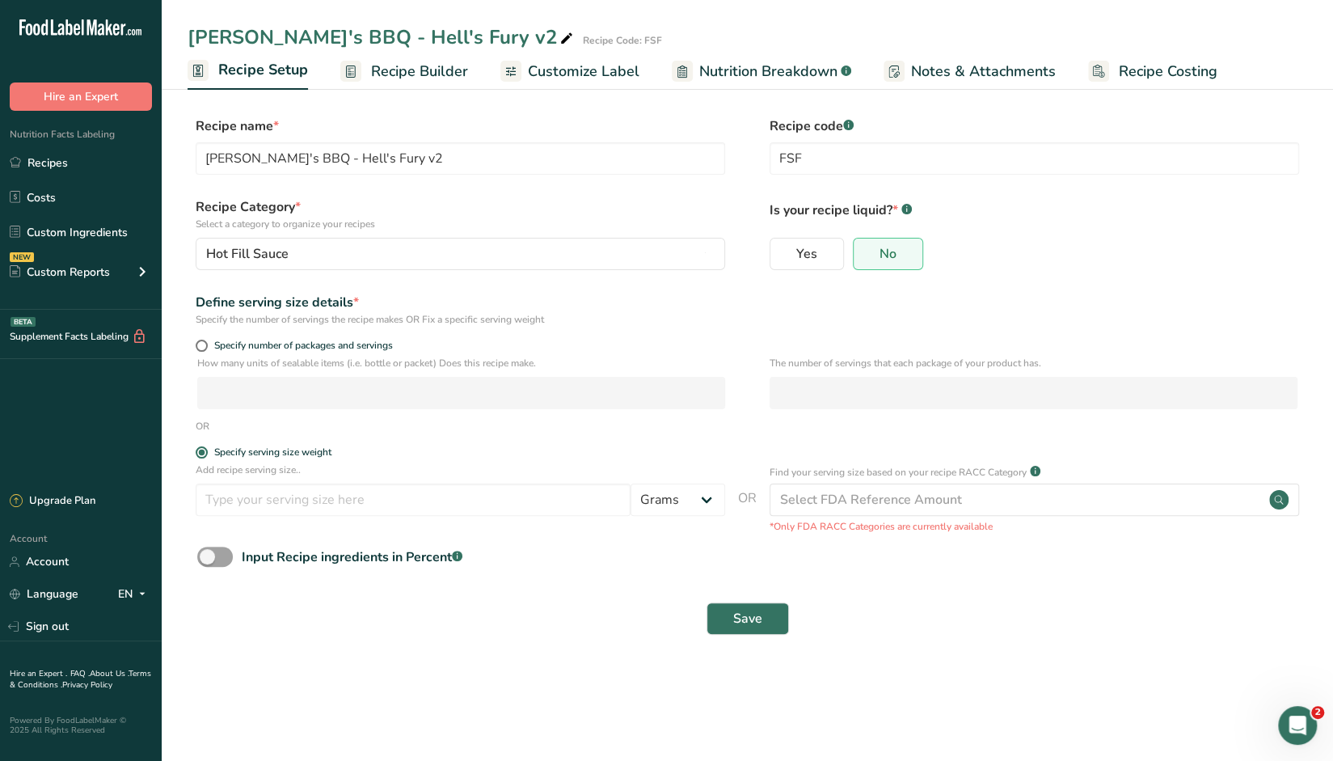
click at [451, 75] on span "Recipe Builder" at bounding box center [419, 72] width 97 height 22
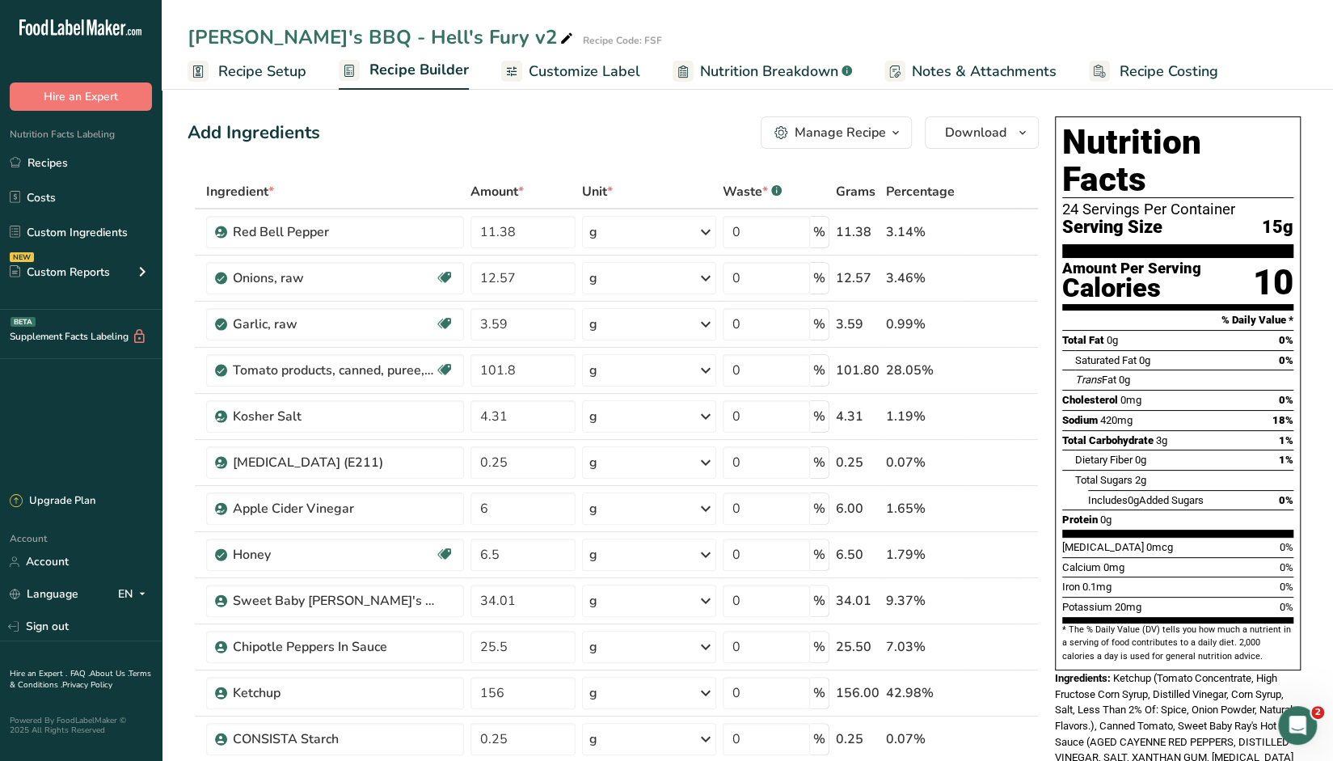
click at [881, 137] on icon "button" at bounding box center [895, 133] width 13 height 20
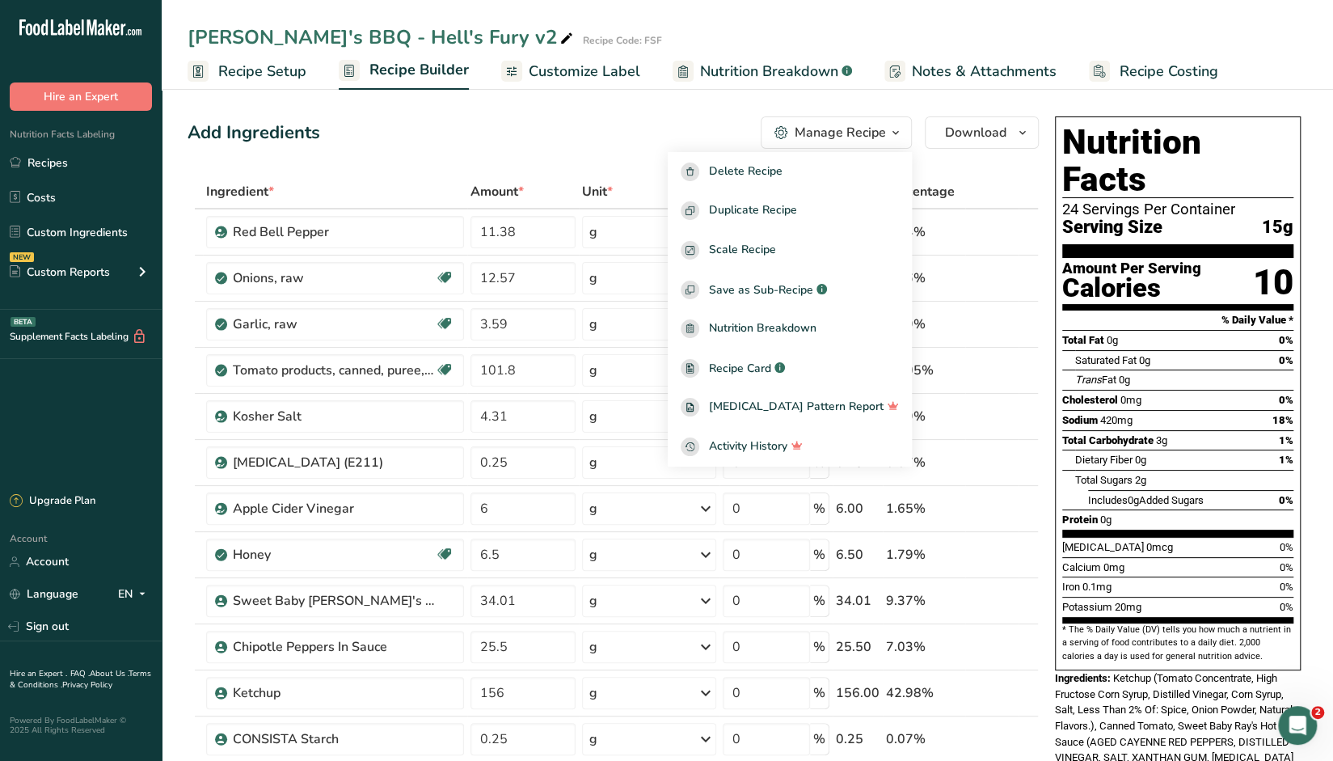
click at [651, 146] on div "Add Ingredients Manage Recipe Delete Recipe Duplicate Recipe Scale Recipe Save …" at bounding box center [613, 132] width 851 height 32
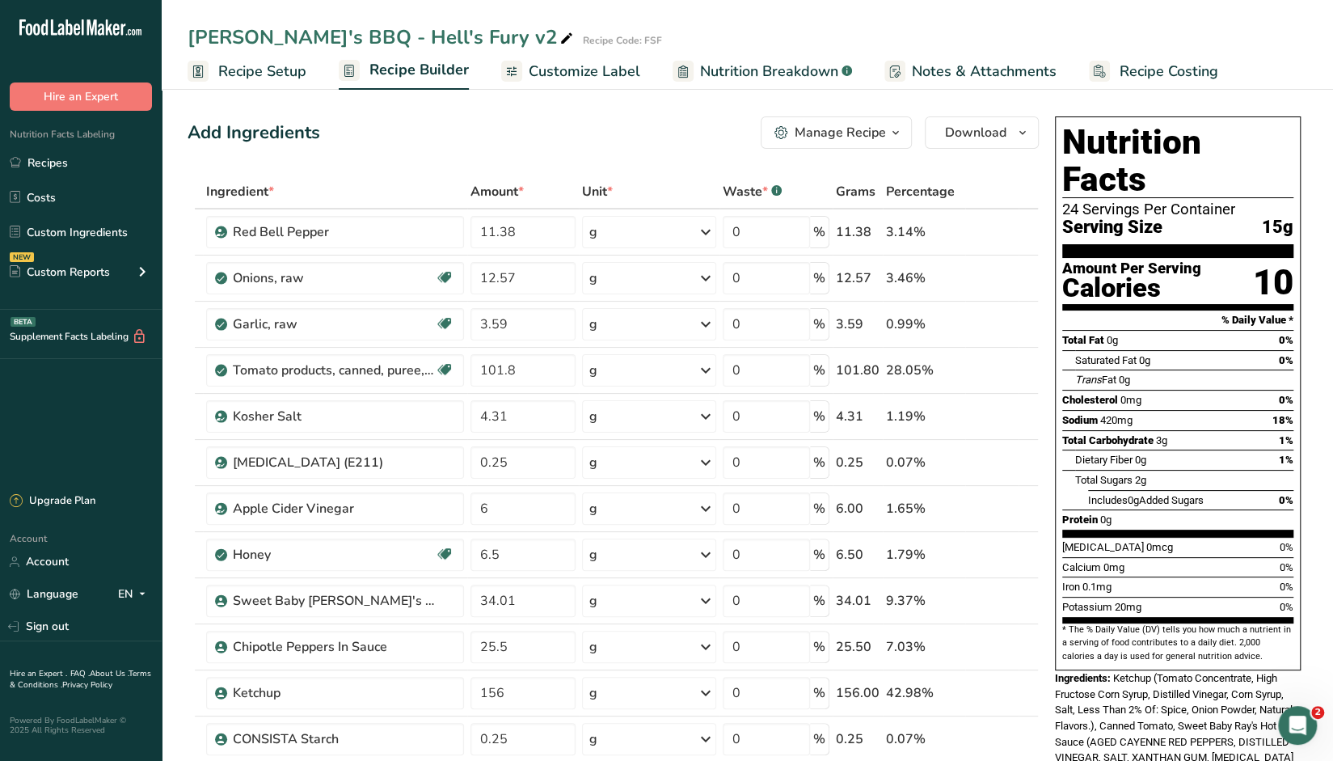
click at [881, 139] on icon "button" at bounding box center [895, 133] width 13 height 20
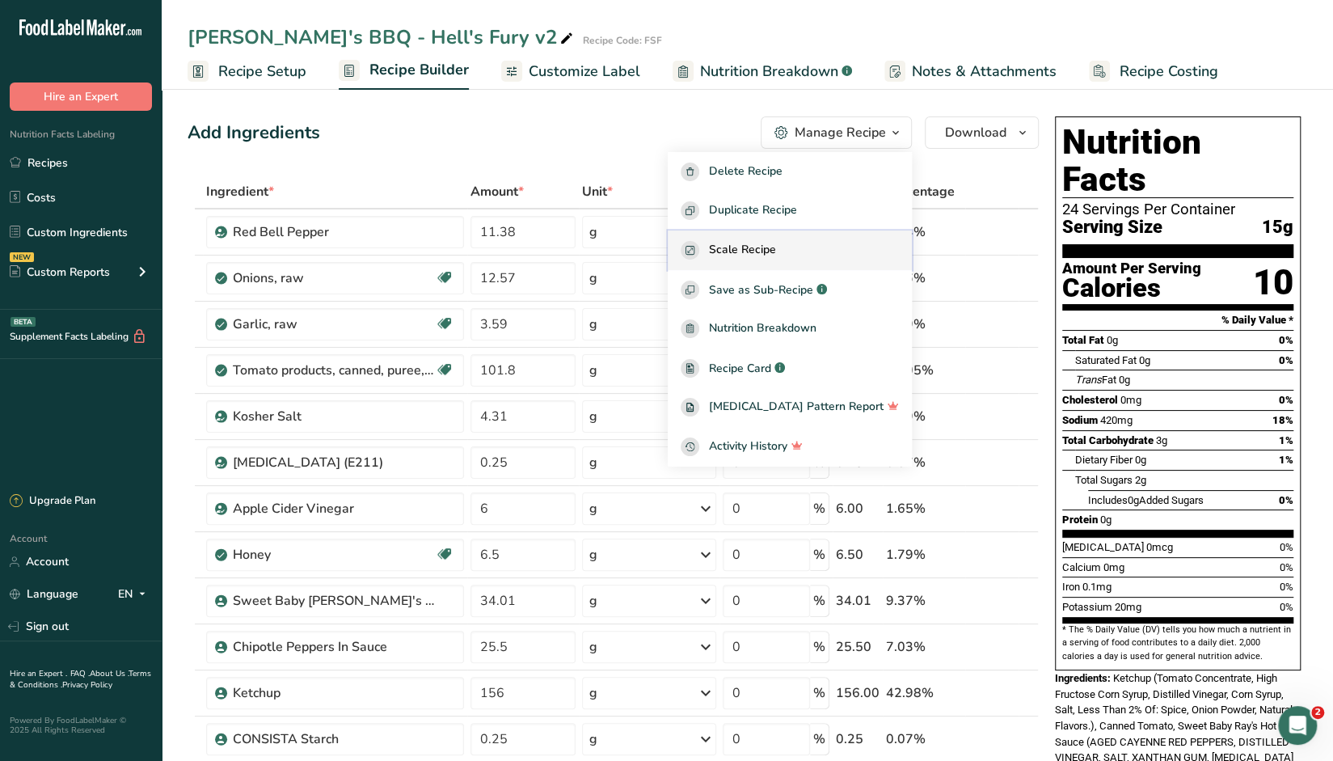
click at [774, 246] on span "Scale Recipe" at bounding box center [742, 250] width 67 height 19
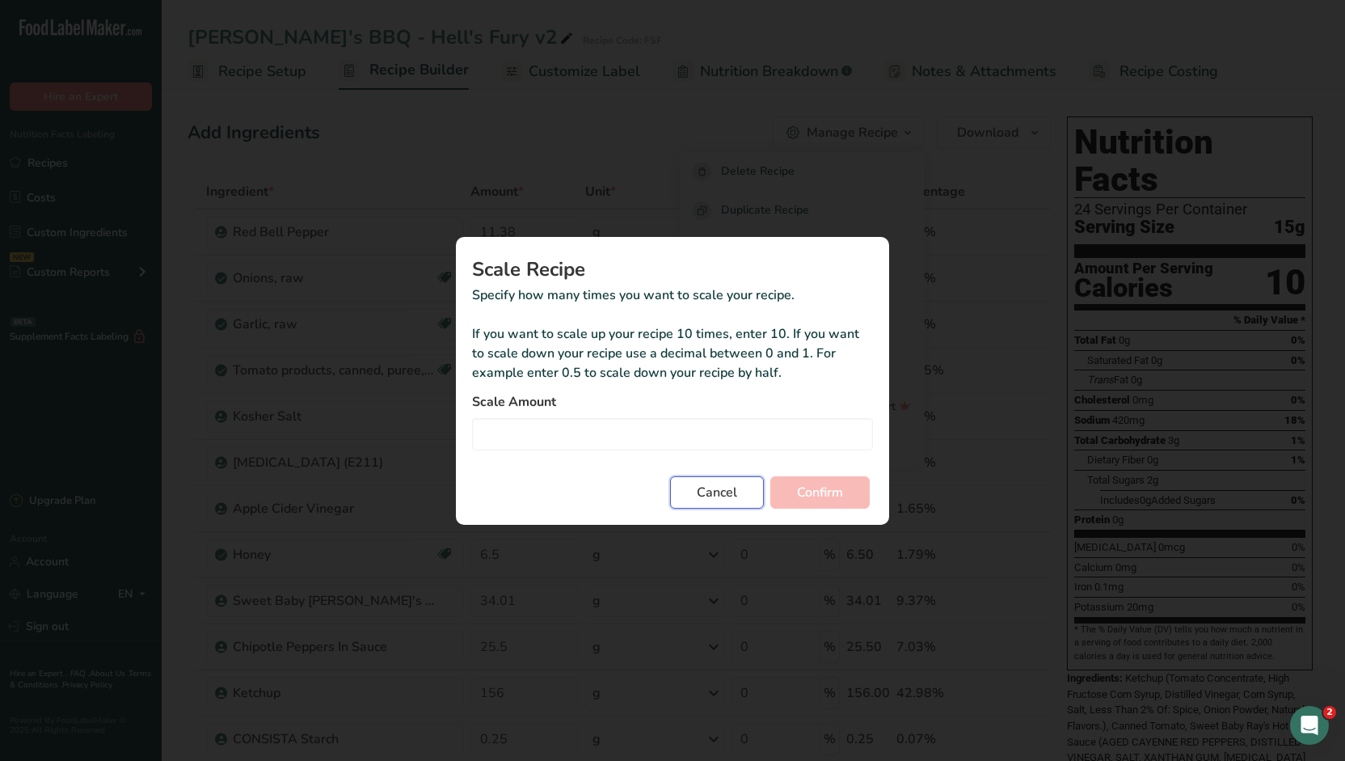
click at [716, 500] on span "Cancel" at bounding box center [717, 492] width 40 height 19
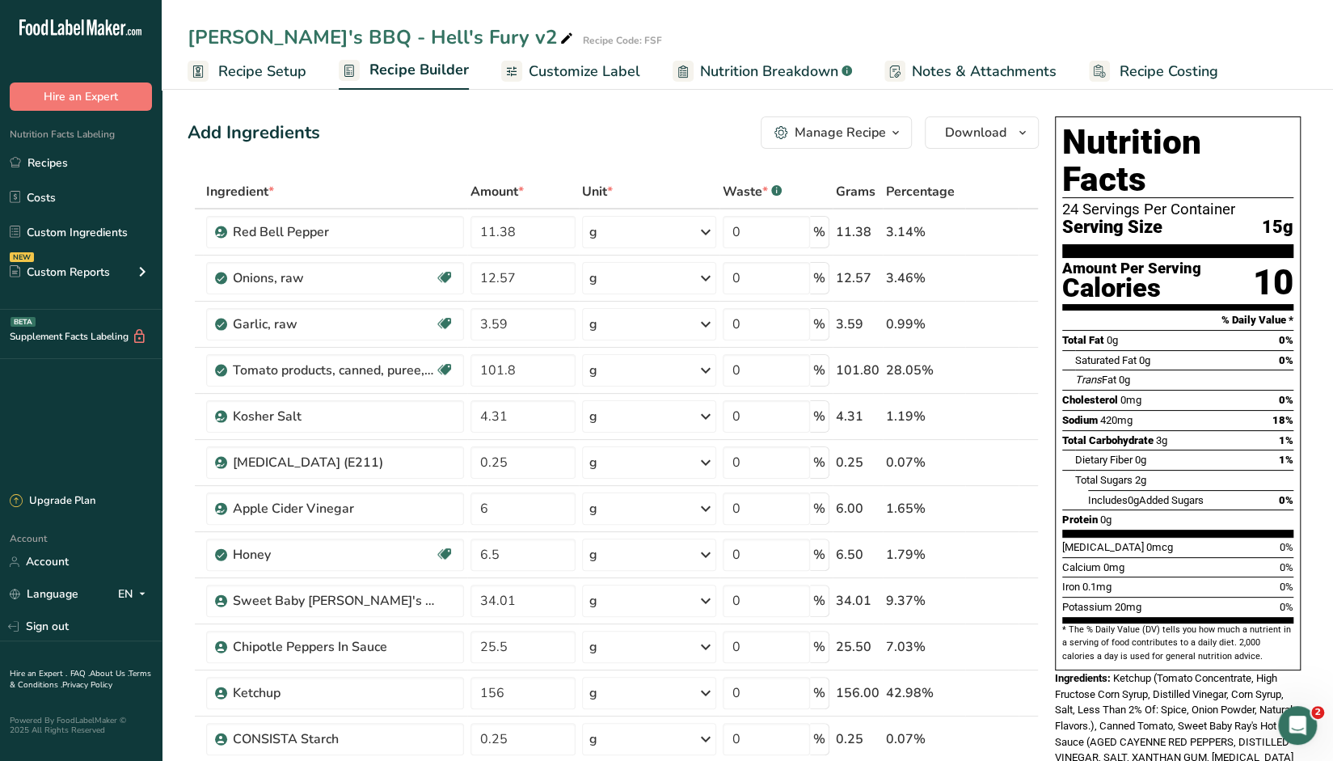
click at [881, 139] on icon "button" at bounding box center [895, 133] width 13 height 20
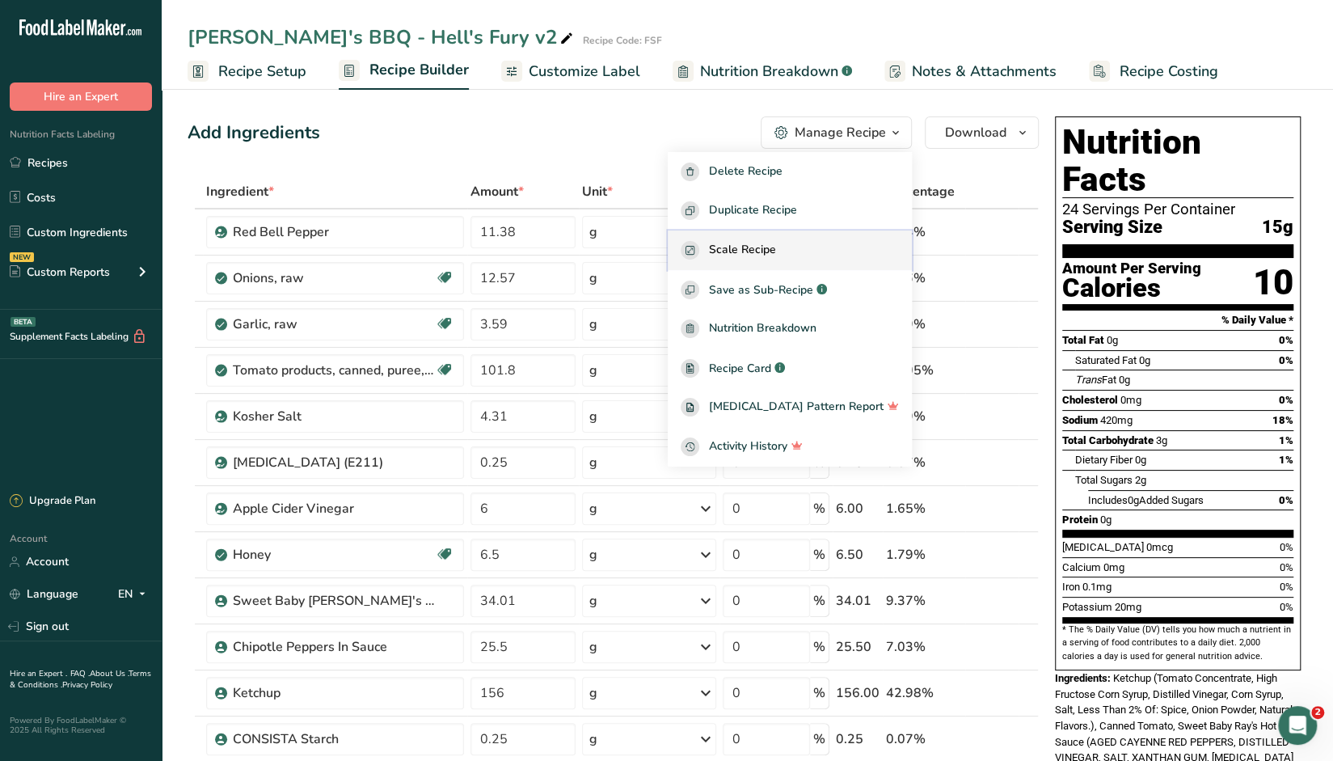
click at [776, 248] on span "Scale Recipe" at bounding box center [742, 250] width 67 height 19
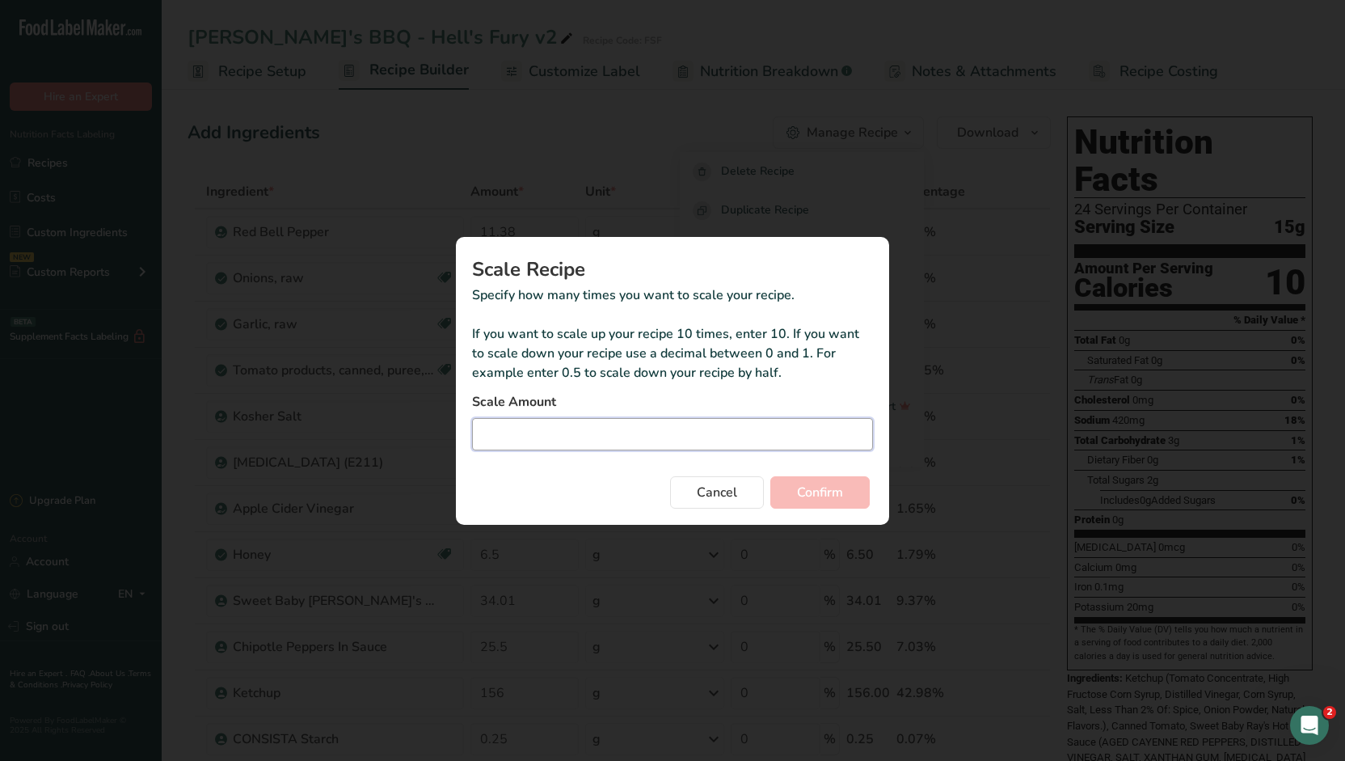
click at [603, 435] on input "Duplicate recipe modal" at bounding box center [672, 434] width 401 height 32
type input "12"
click at [840, 494] on span "Confirm" at bounding box center [820, 492] width 46 height 19
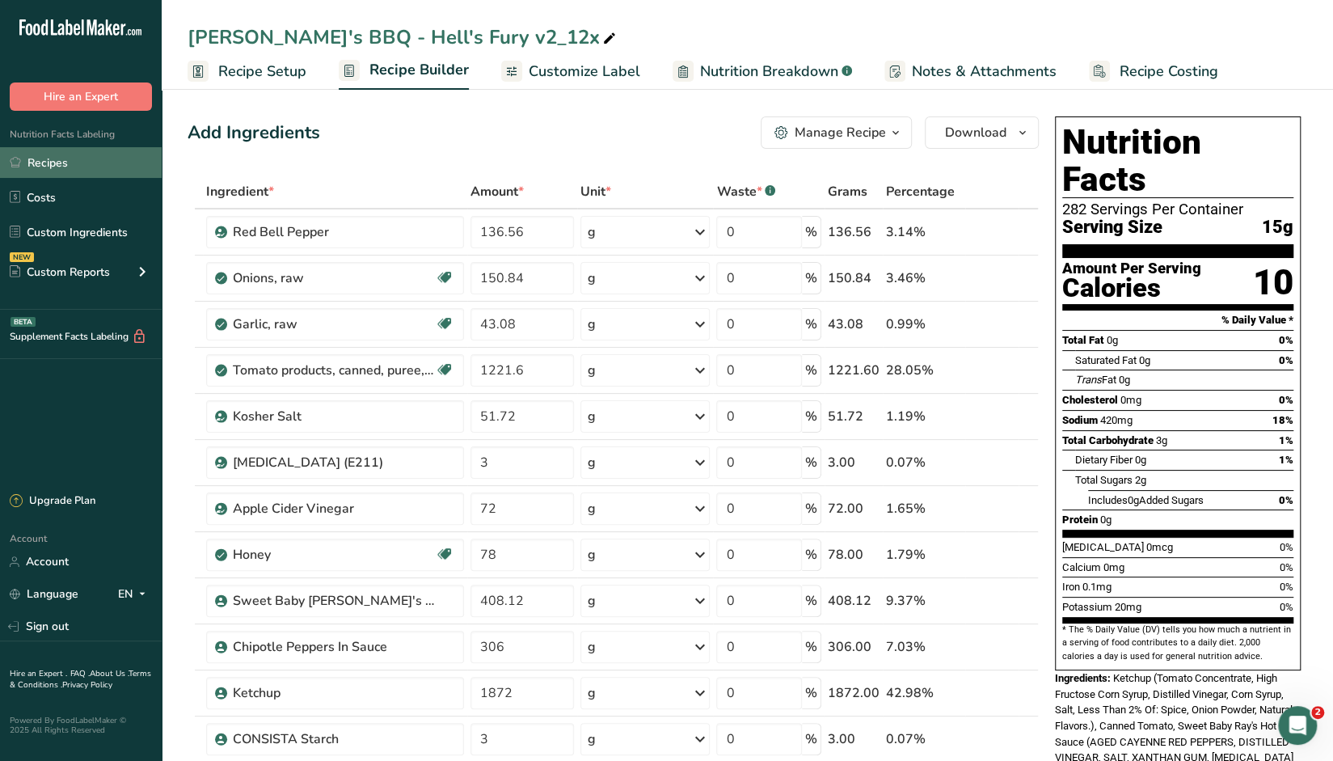
click at [58, 163] on link "Recipes" at bounding box center [81, 162] width 162 height 31
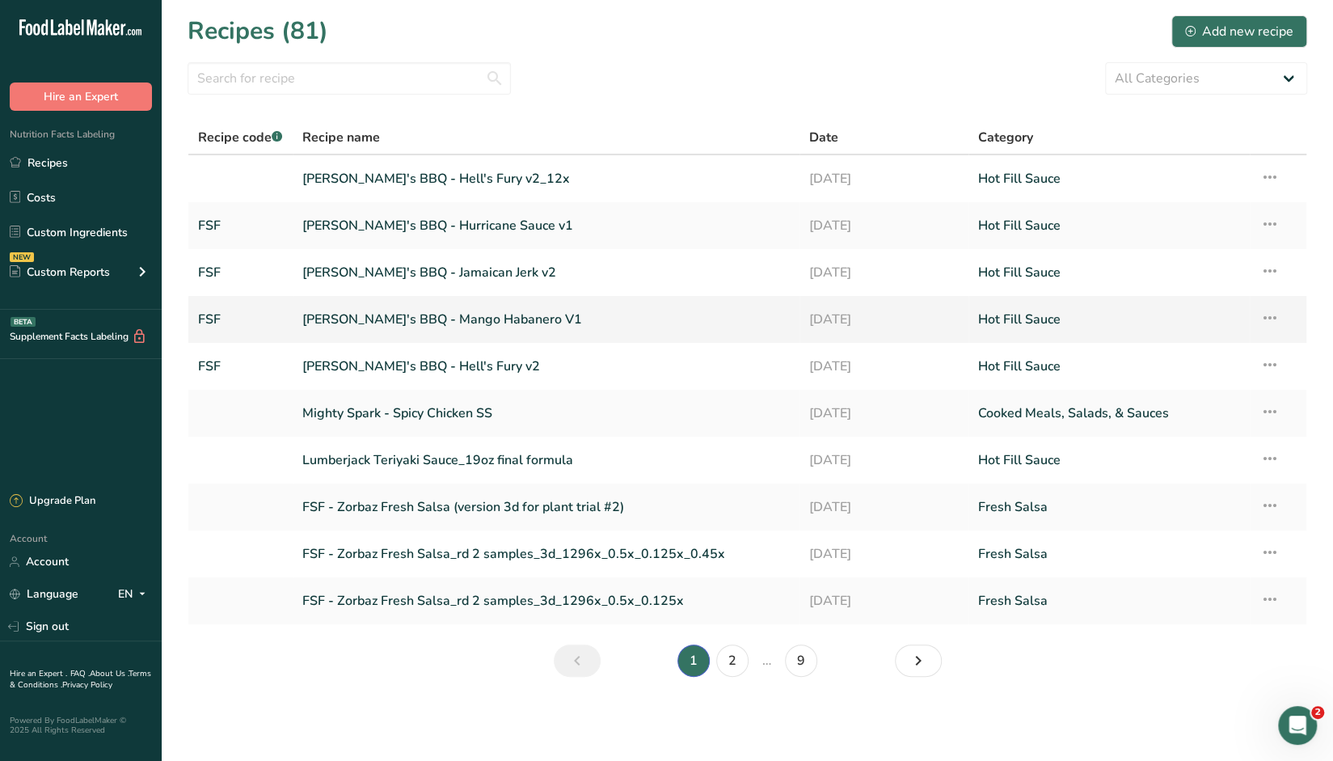
click at [415, 318] on link "[PERSON_NAME]'s BBQ - Mango Habanero V1" at bounding box center [546, 319] width 488 height 34
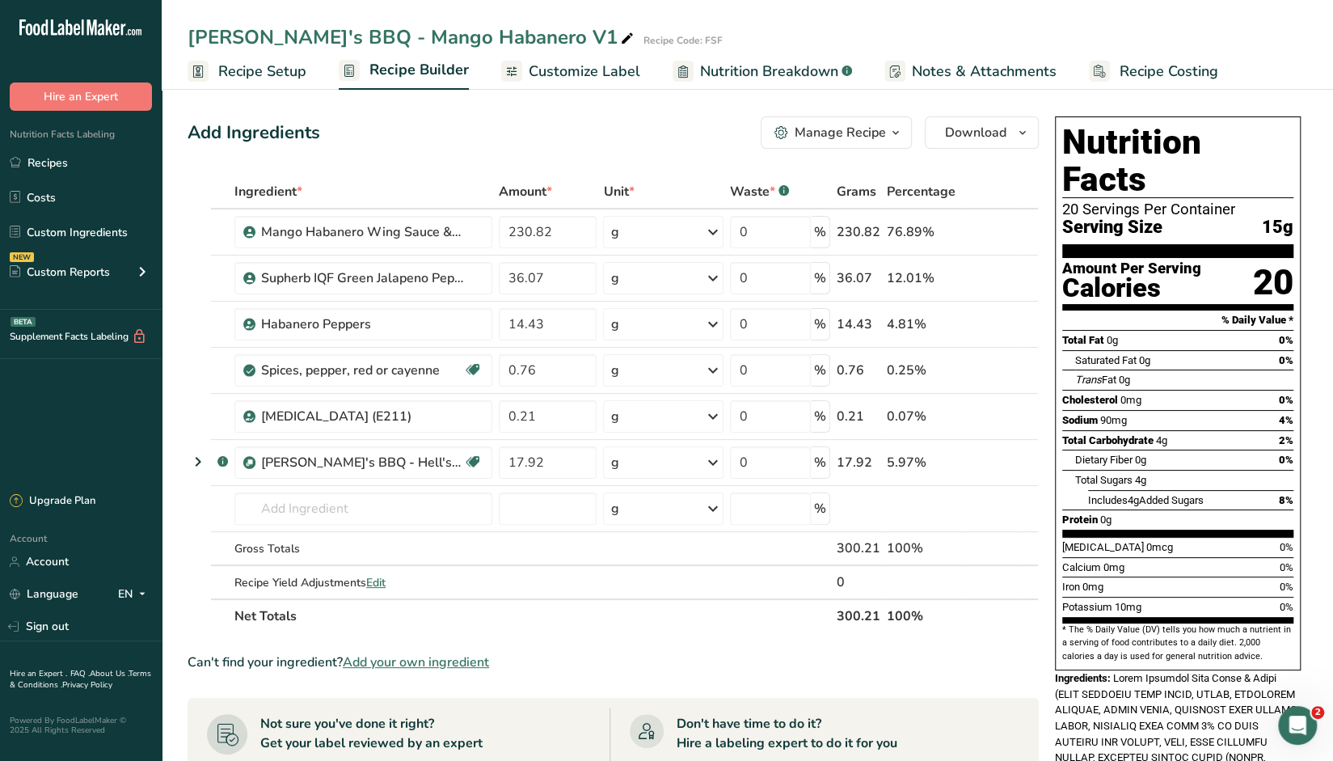
click at [881, 133] on span "button" at bounding box center [895, 132] width 19 height 19
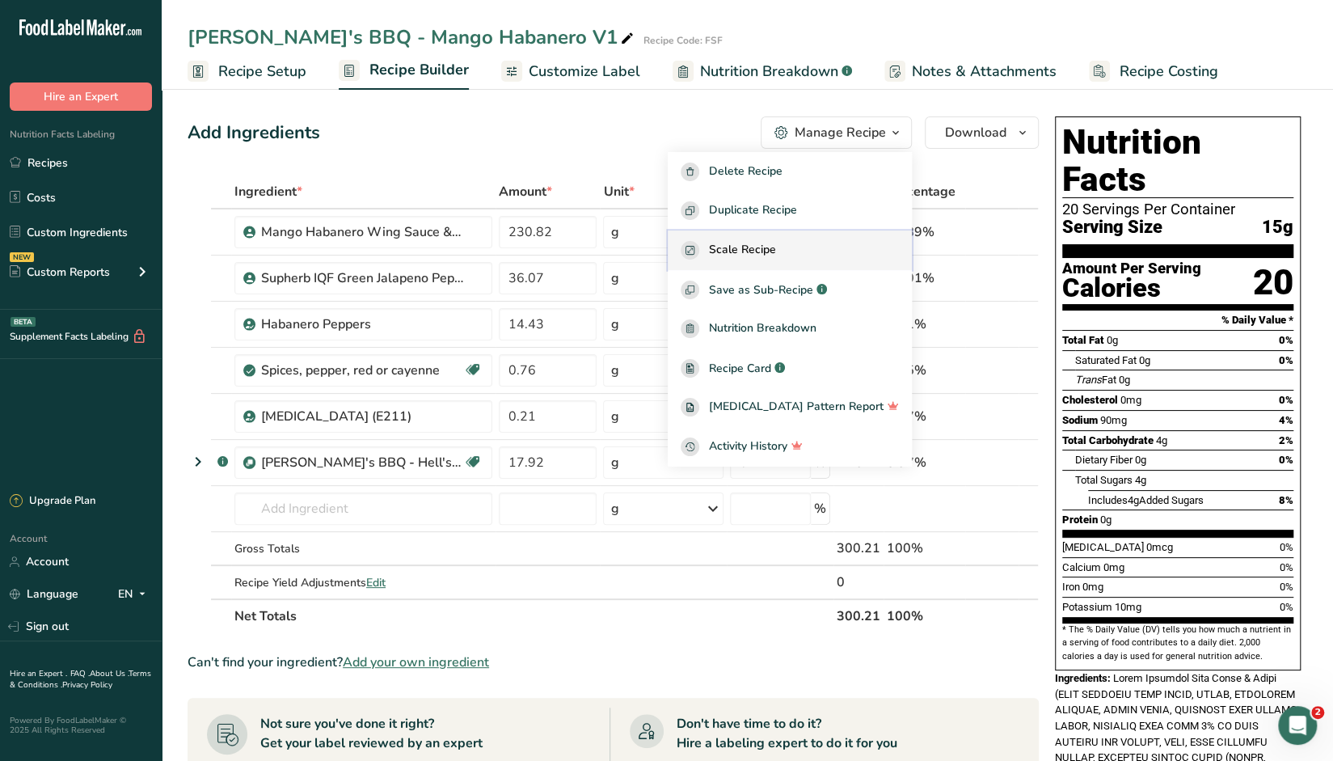
click at [772, 250] on span "Scale Recipe" at bounding box center [742, 250] width 67 height 19
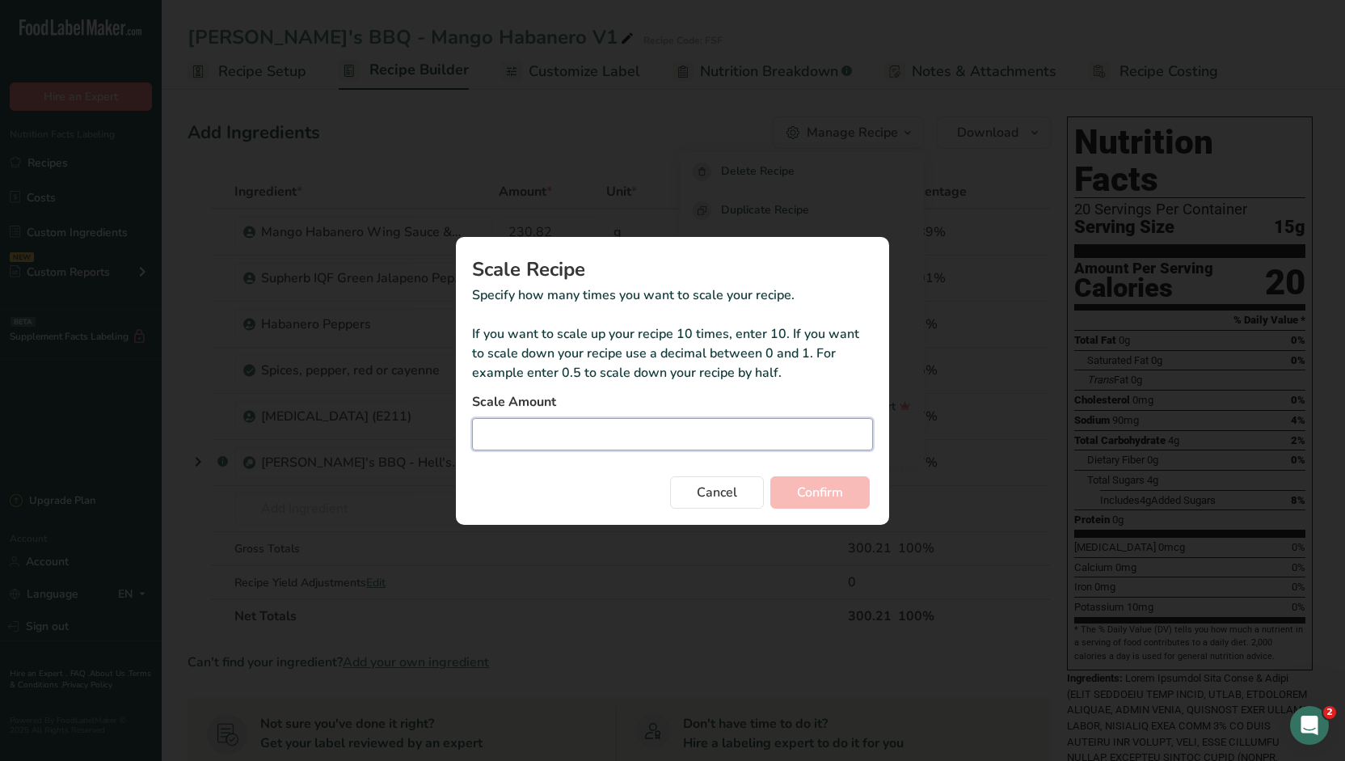
click at [652, 421] on input "Duplicate recipe modal" at bounding box center [672, 434] width 401 height 32
type input "14"
click at [824, 496] on span "Confirm" at bounding box center [820, 492] width 46 height 19
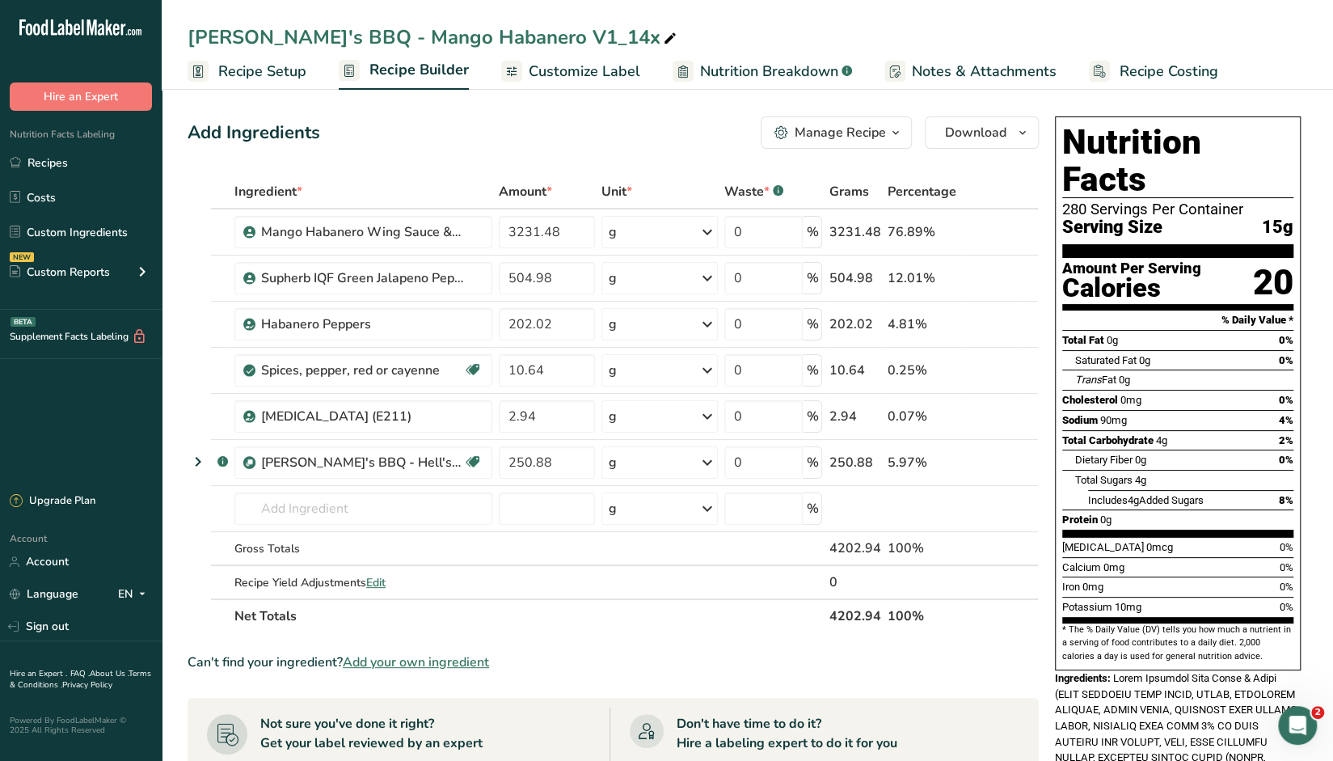
drag, startPoint x: 70, startPoint y: 161, endPoint x: 171, endPoint y: 216, distance: 115.1
click at [70, 161] on link "Recipes" at bounding box center [81, 162] width 162 height 31
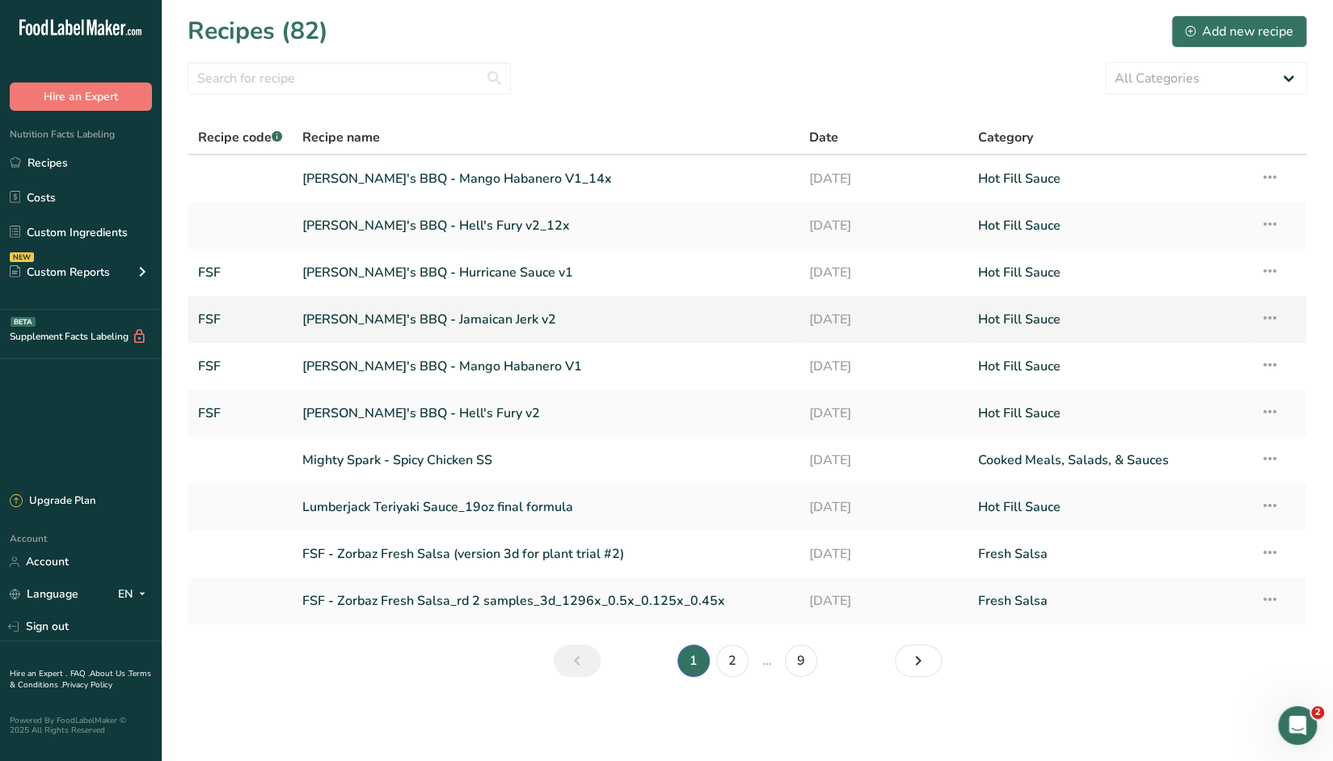
click at [401, 322] on link "[PERSON_NAME]'s BBQ - Jamaican Jerk v2" at bounding box center [546, 319] width 488 height 34
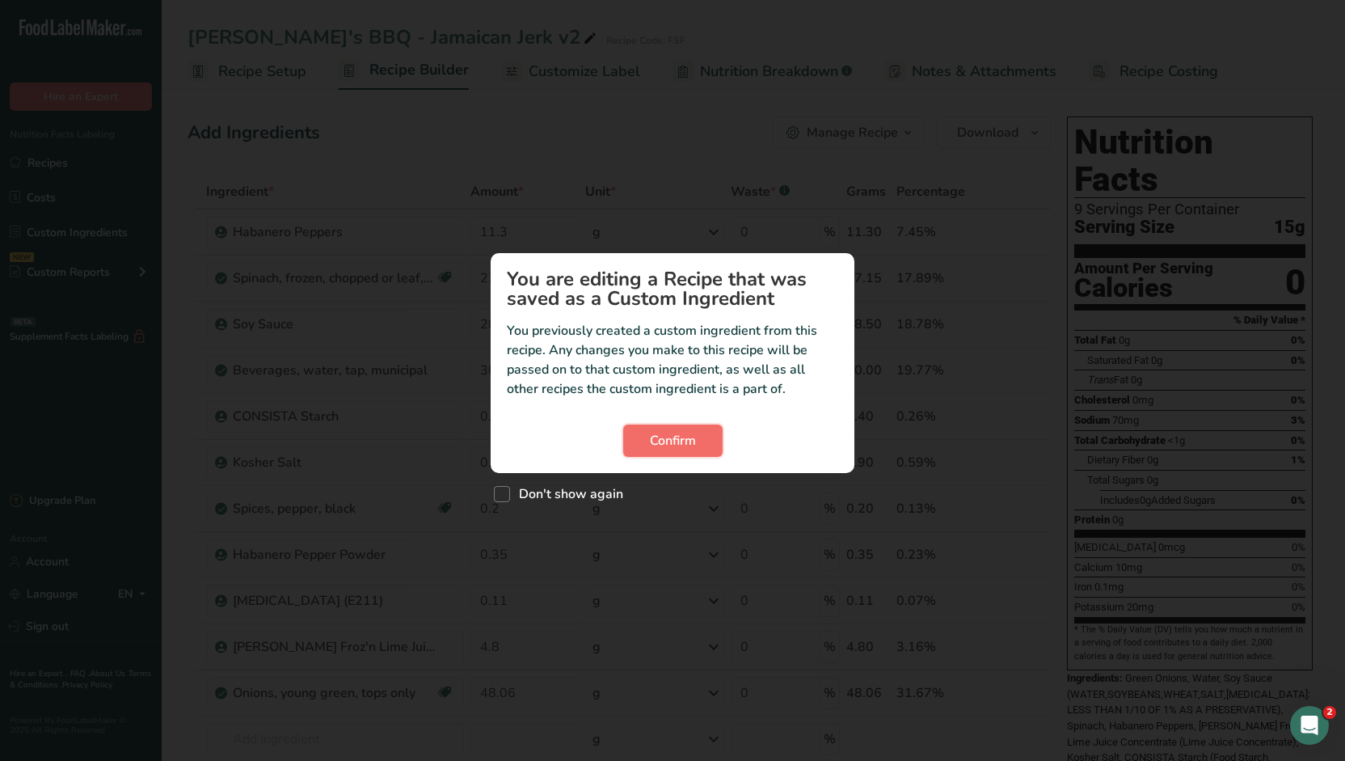
click at [674, 443] on span "Confirm" at bounding box center [673, 440] width 46 height 19
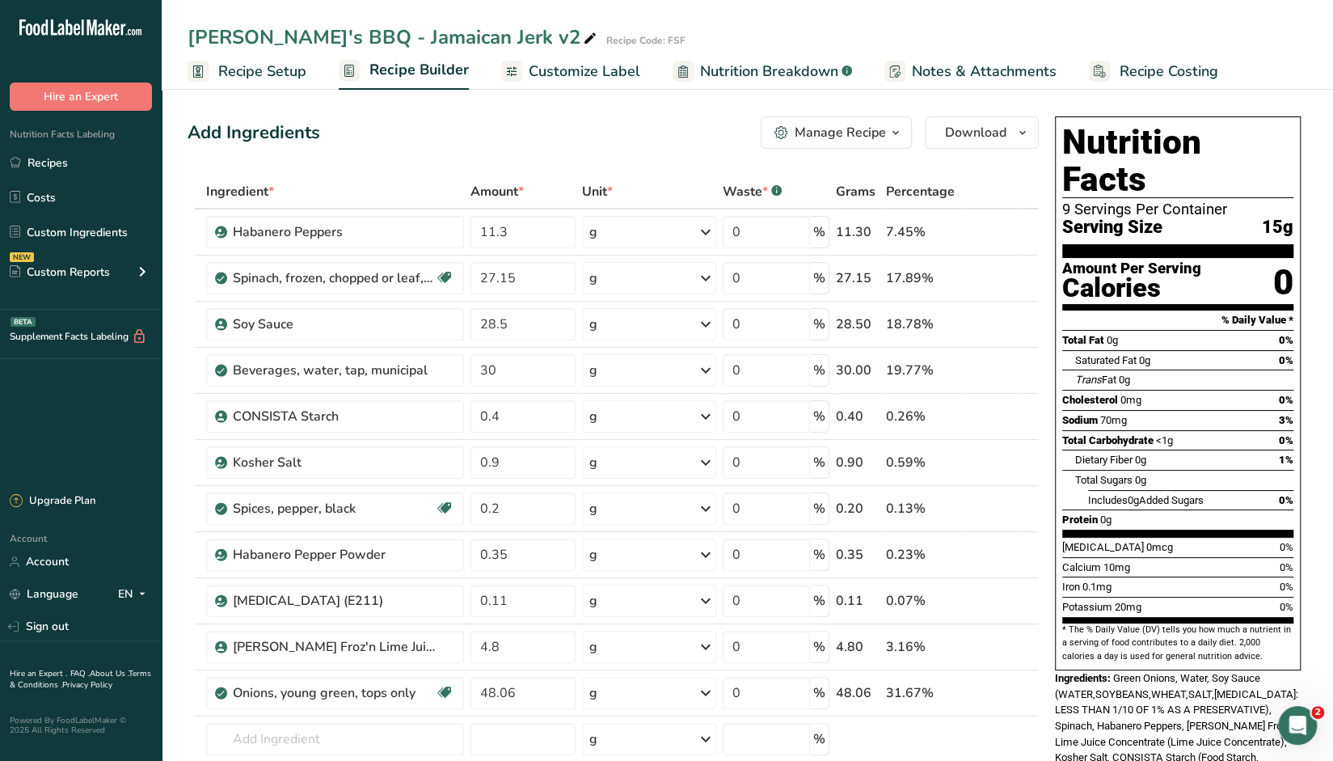
click at [872, 137] on div "Manage Recipe" at bounding box center [840, 132] width 91 height 19
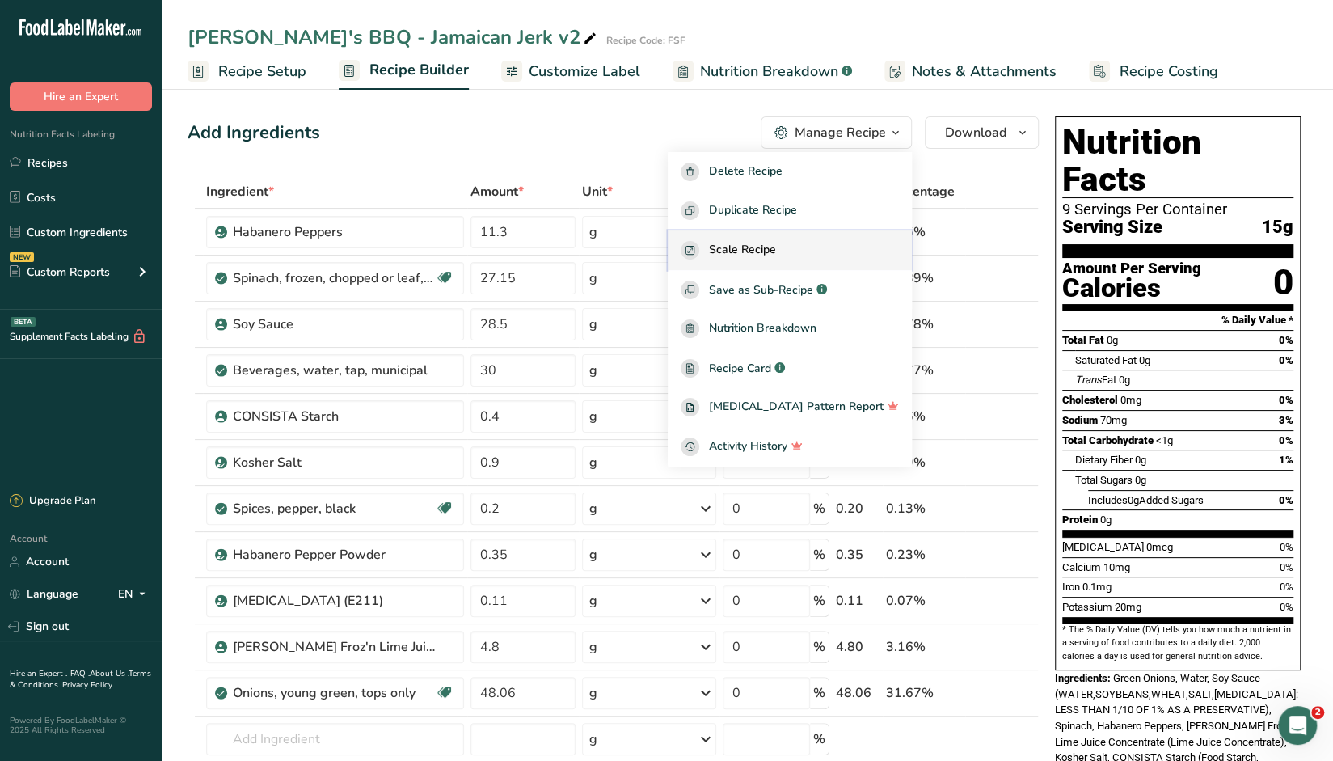
click at [768, 255] on span "Scale Recipe" at bounding box center [742, 250] width 67 height 19
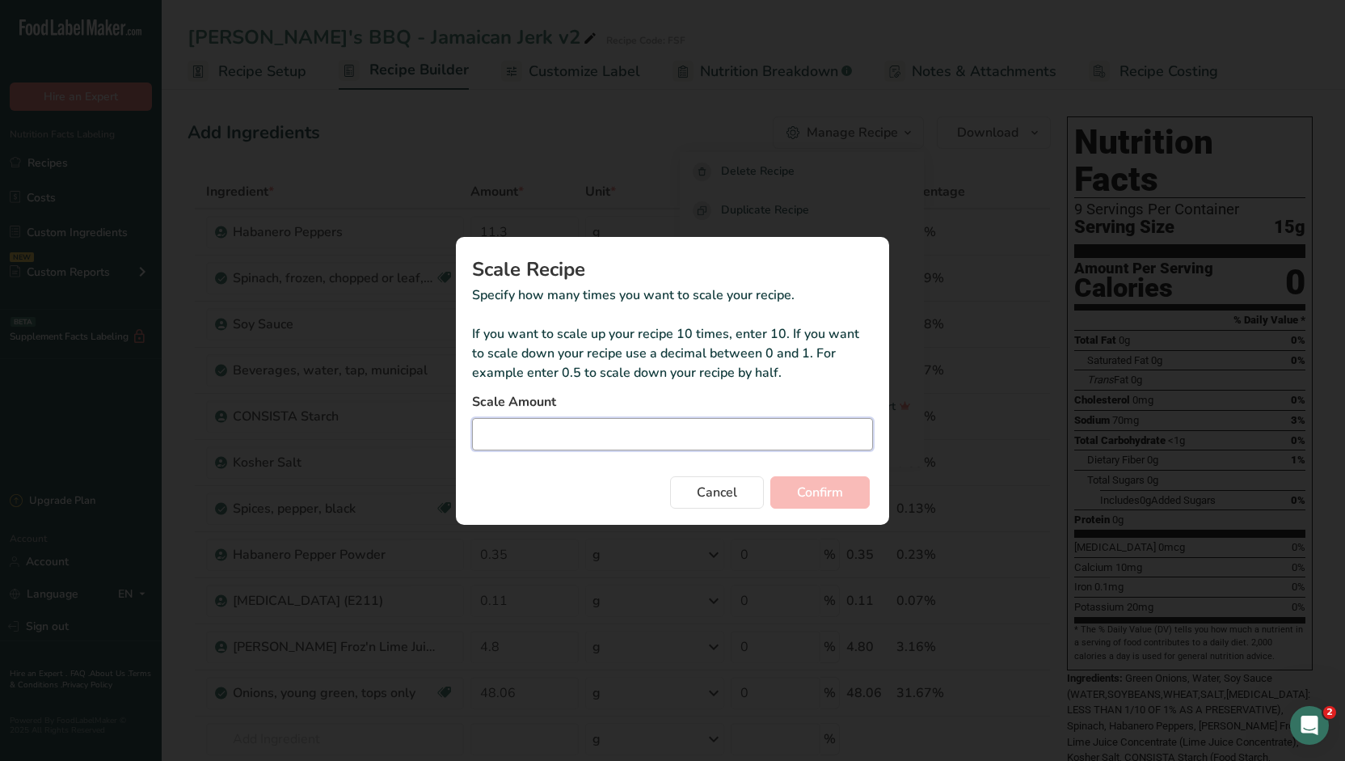
click at [613, 434] on input "Duplicate recipe modal" at bounding box center [672, 434] width 401 height 32
type input "28"
click at [834, 491] on span "Confirm" at bounding box center [820, 492] width 46 height 19
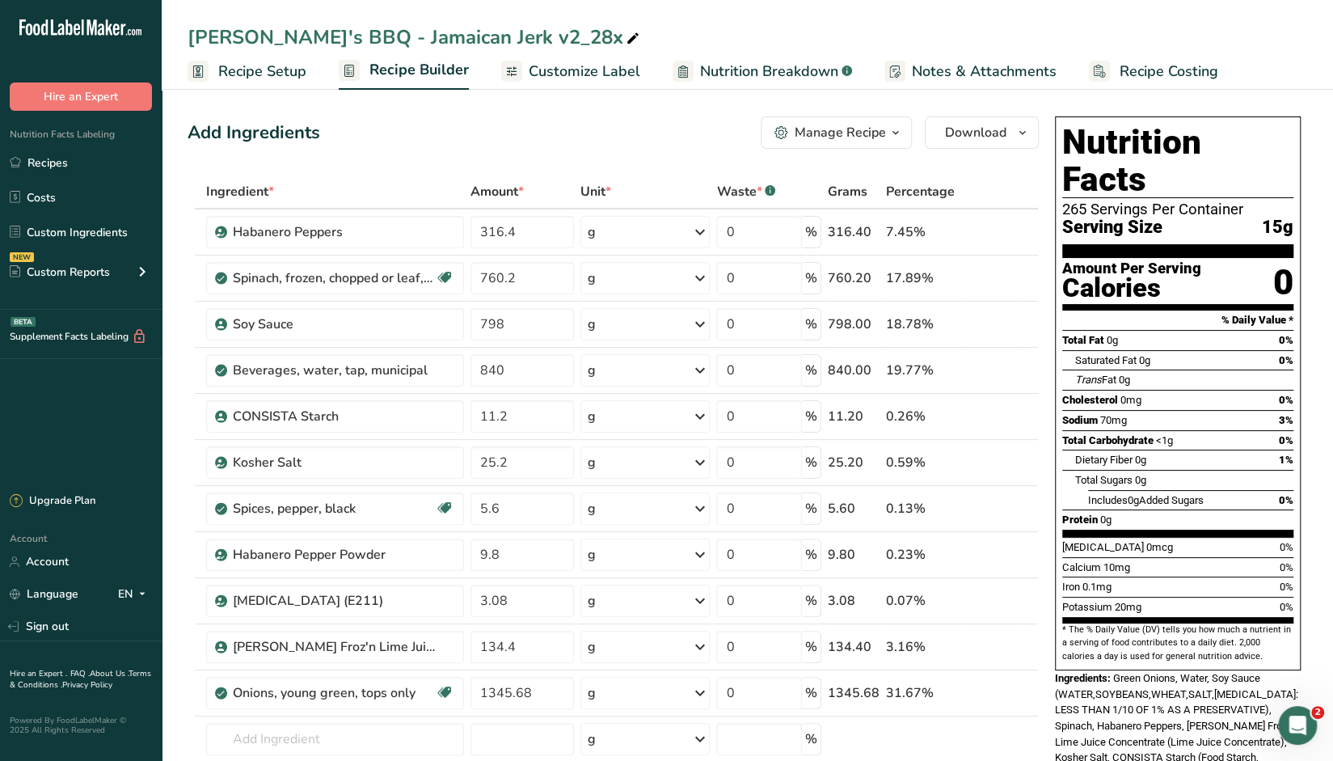
click at [881, 126] on span "button" at bounding box center [895, 132] width 19 height 19
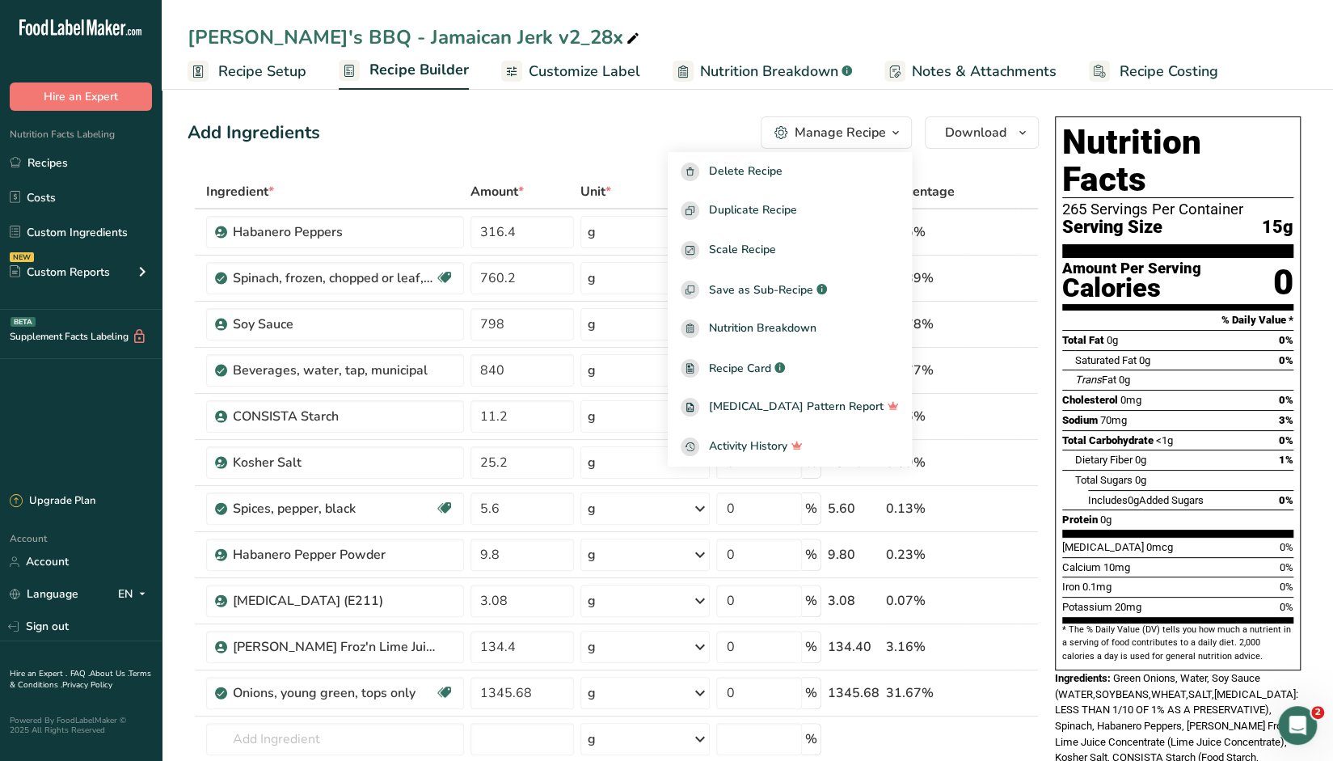
click at [684, 119] on div "Add Ingredients Manage Recipe Delete Recipe Duplicate Recipe Scale Recipe Save …" at bounding box center [613, 132] width 851 height 32
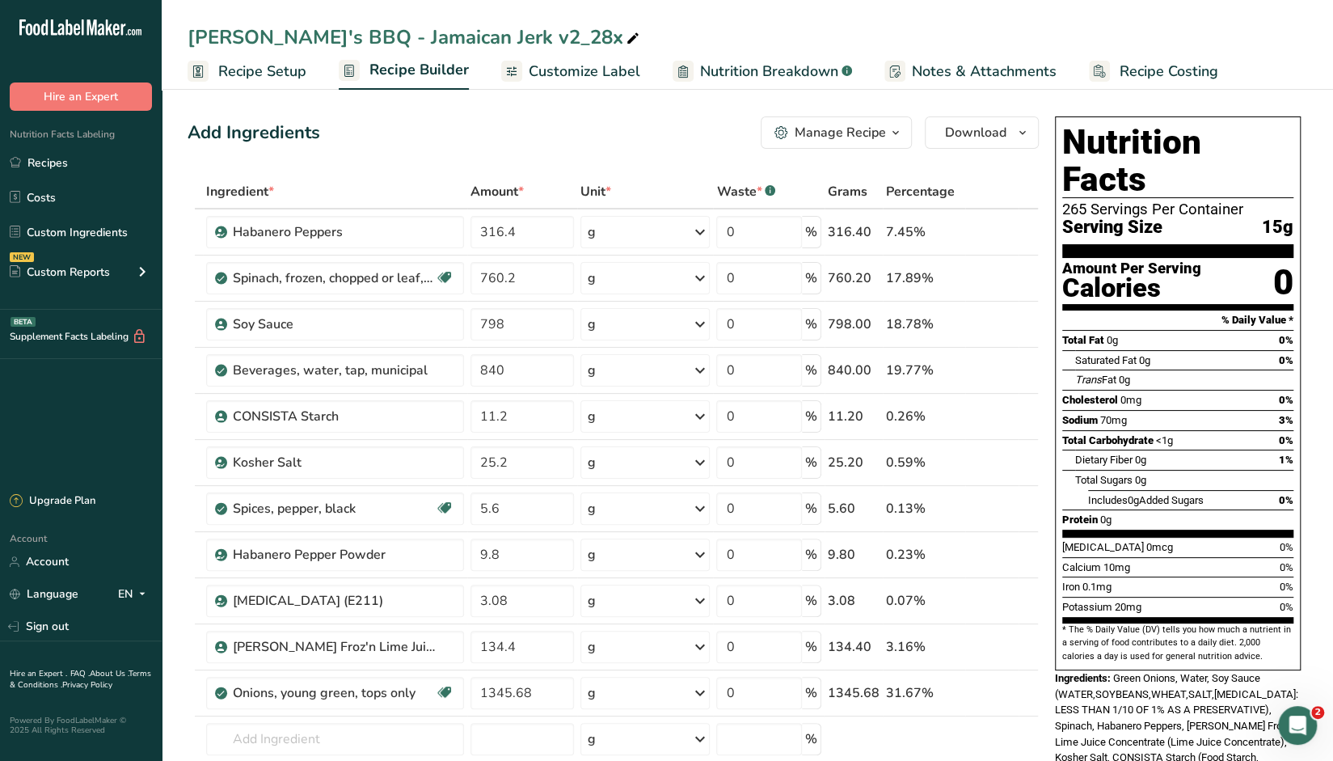
drag, startPoint x: 45, startPoint y: 163, endPoint x: 273, endPoint y: 192, distance: 230.0
click at [45, 163] on link "Recipes" at bounding box center [81, 162] width 162 height 31
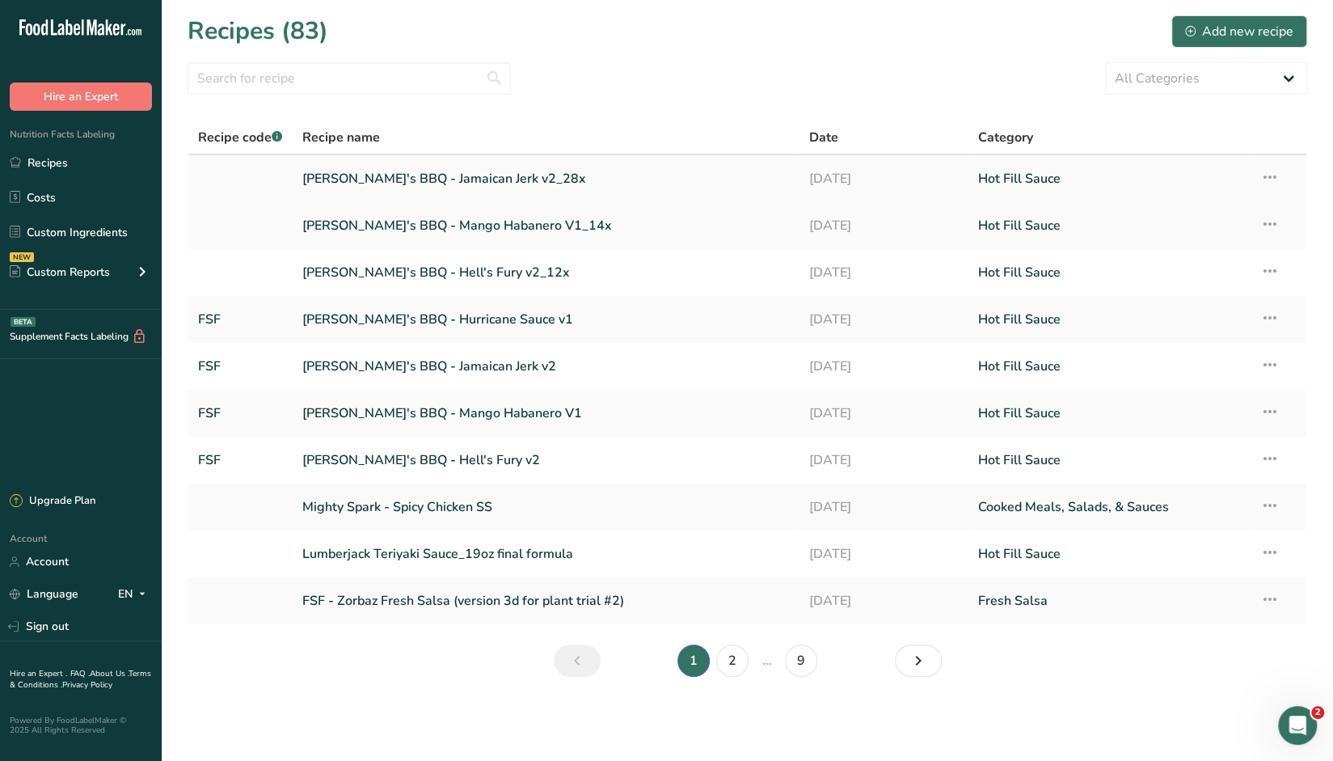
drag, startPoint x: 1265, startPoint y: 182, endPoint x: 1269, endPoint y: 175, distance: 8.7
click at [881, 182] on icon at bounding box center [1269, 177] width 19 height 29
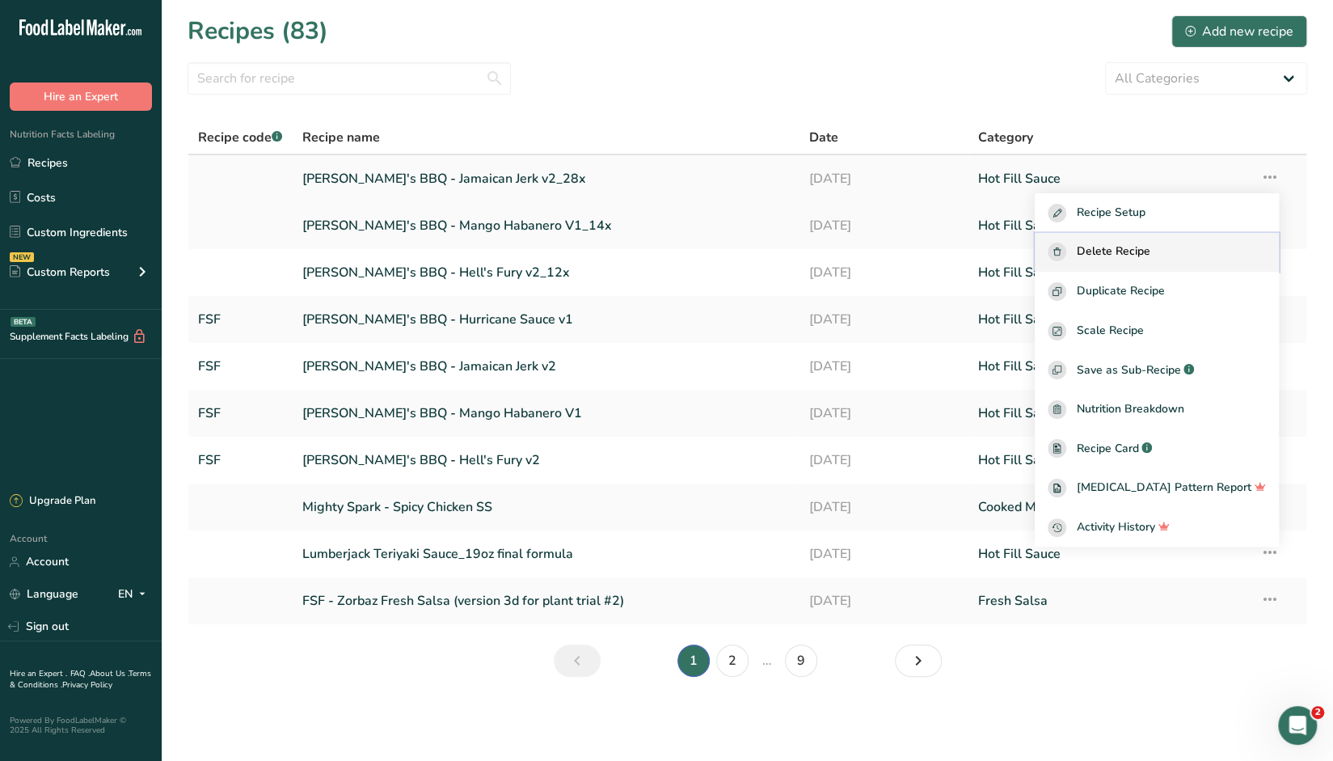
click at [881, 255] on span "Delete Recipe" at bounding box center [1113, 252] width 74 height 19
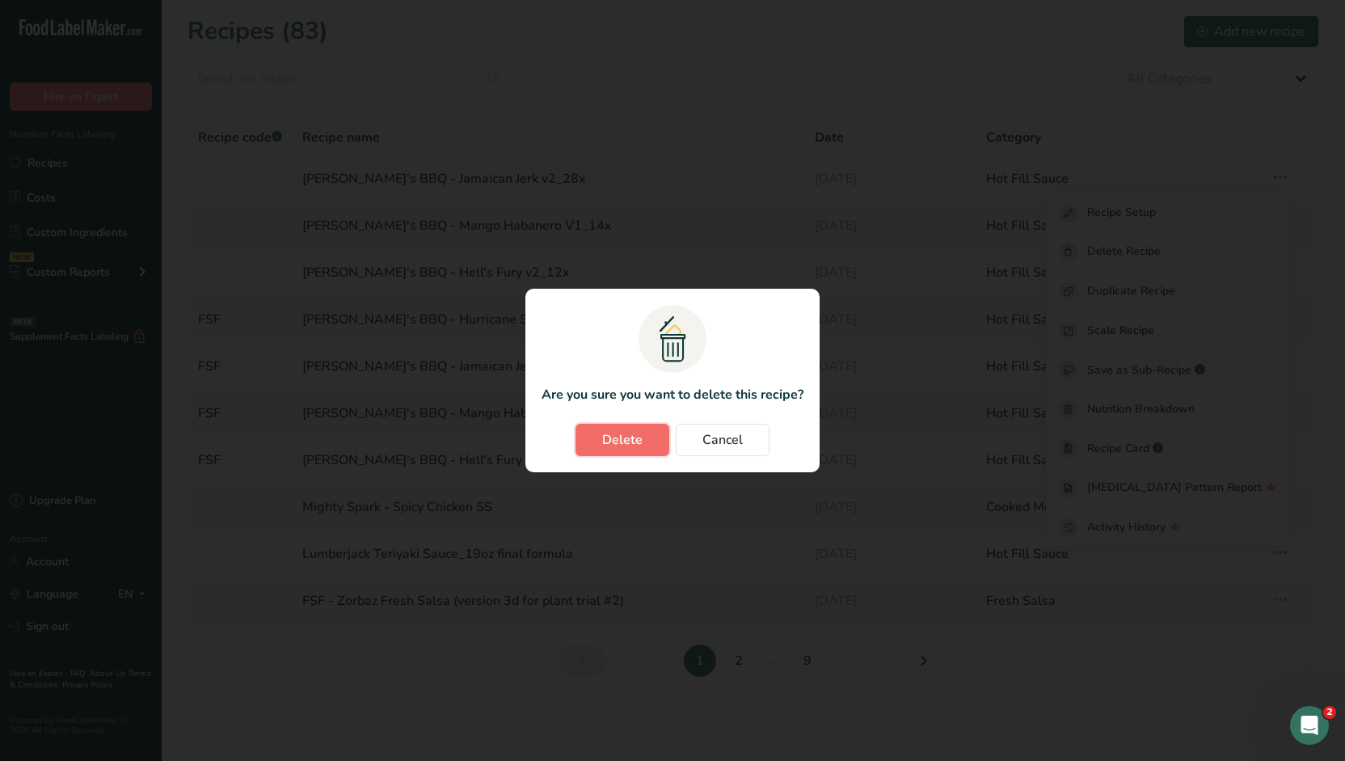
click at [627, 439] on span "Delete" at bounding box center [622, 439] width 40 height 19
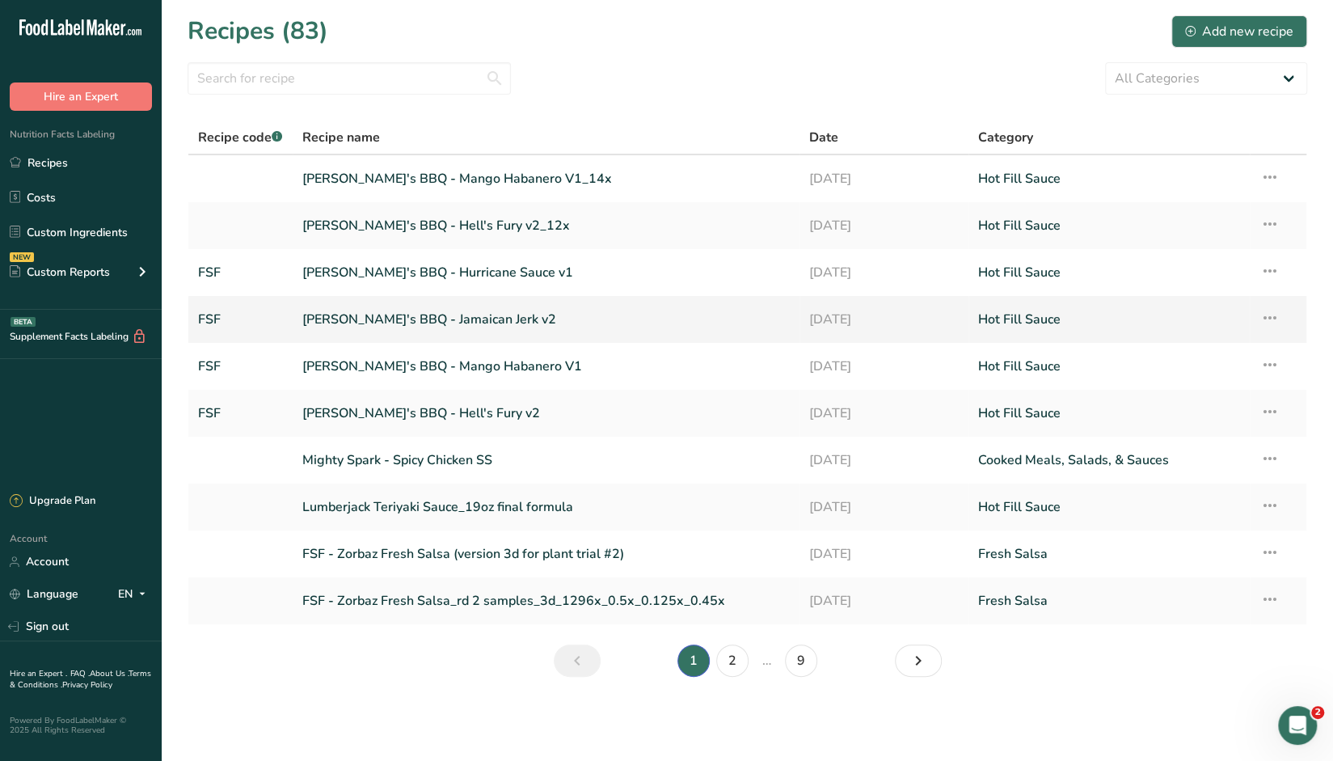
click at [406, 319] on link "[PERSON_NAME]'s BBQ - Jamaican Jerk v2" at bounding box center [546, 319] width 488 height 34
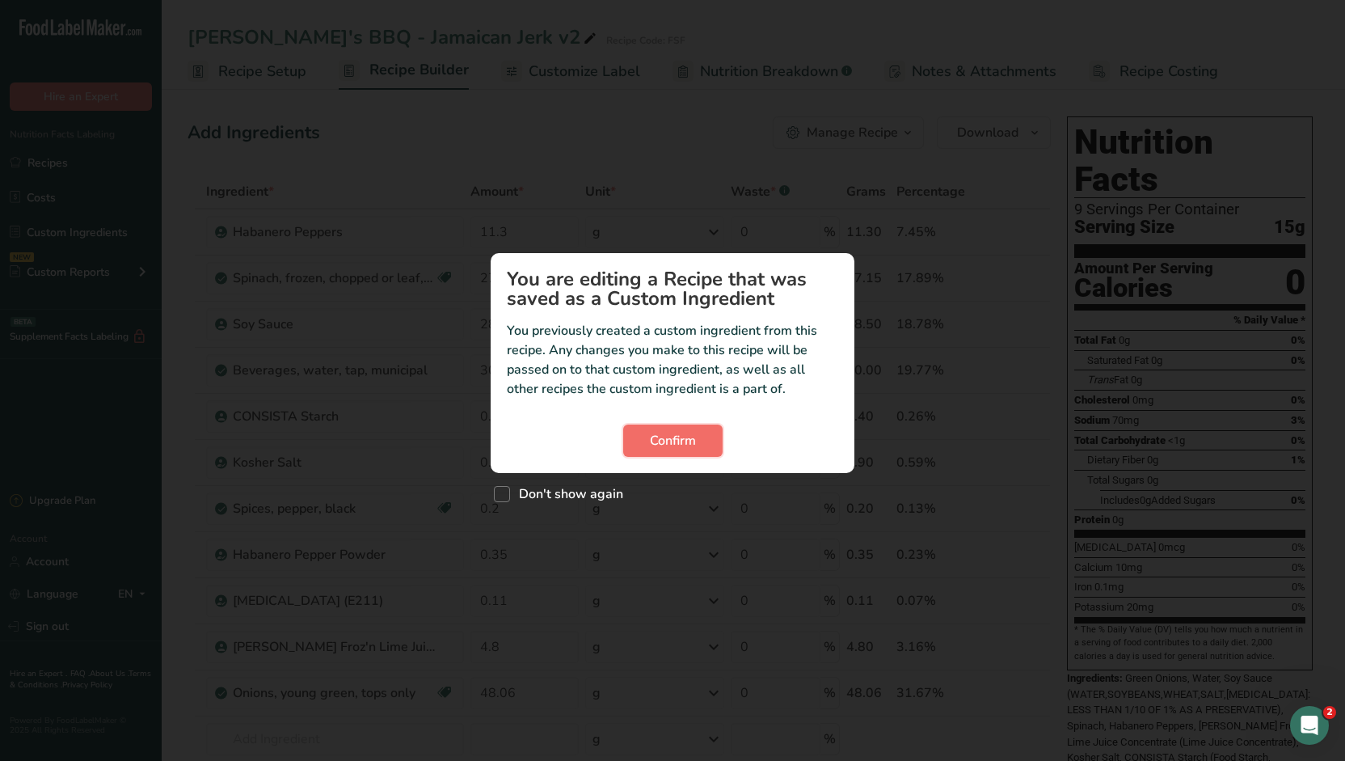
click at [665, 450] on span "Confirm" at bounding box center [673, 440] width 46 height 19
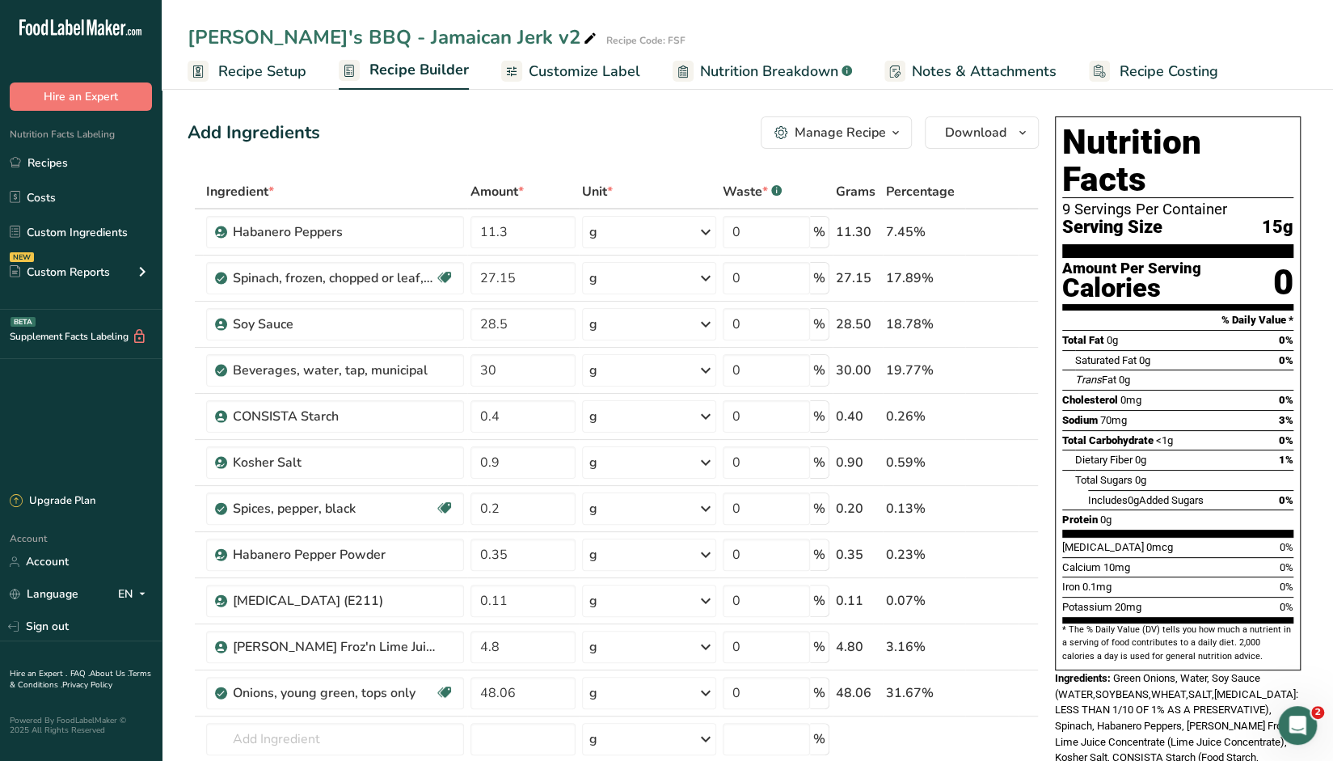
click at [881, 140] on div "Manage Recipe" at bounding box center [840, 132] width 91 height 19
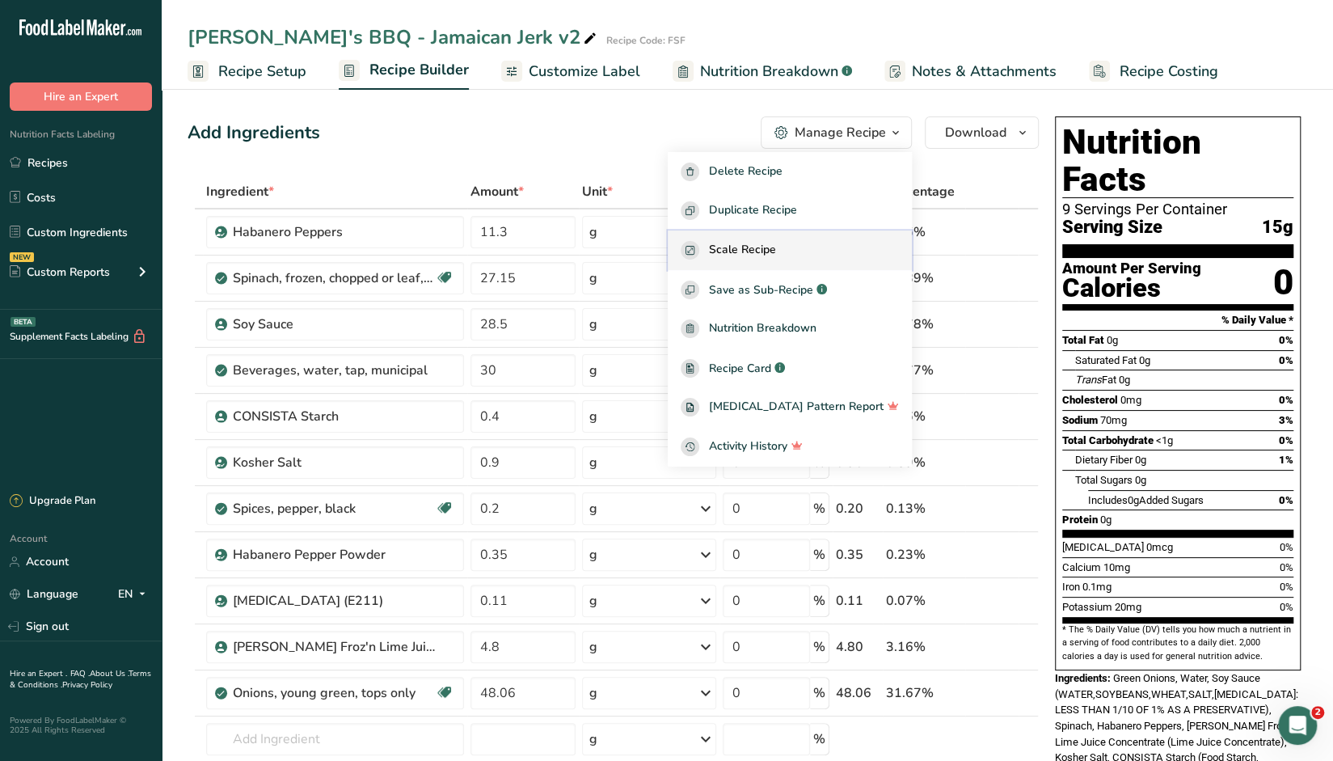
click at [769, 256] on span "Scale Recipe" at bounding box center [742, 250] width 67 height 19
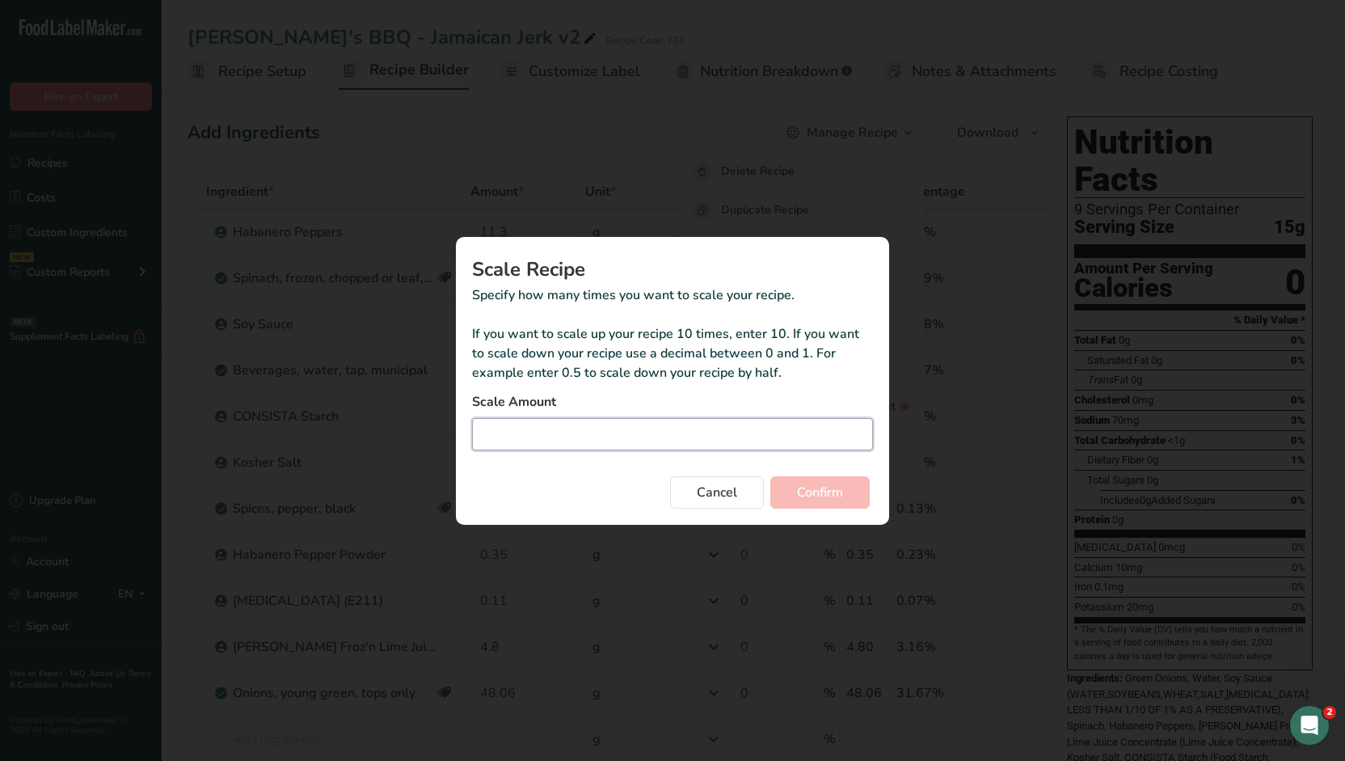
click at [602, 433] on input "Duplicate recipe modal" at bounding box center [672, 434] width 401 height 32
type input "27"
click at [837, 490] on span "Confirm" at bounding box center [820, 492] width 46 height 19
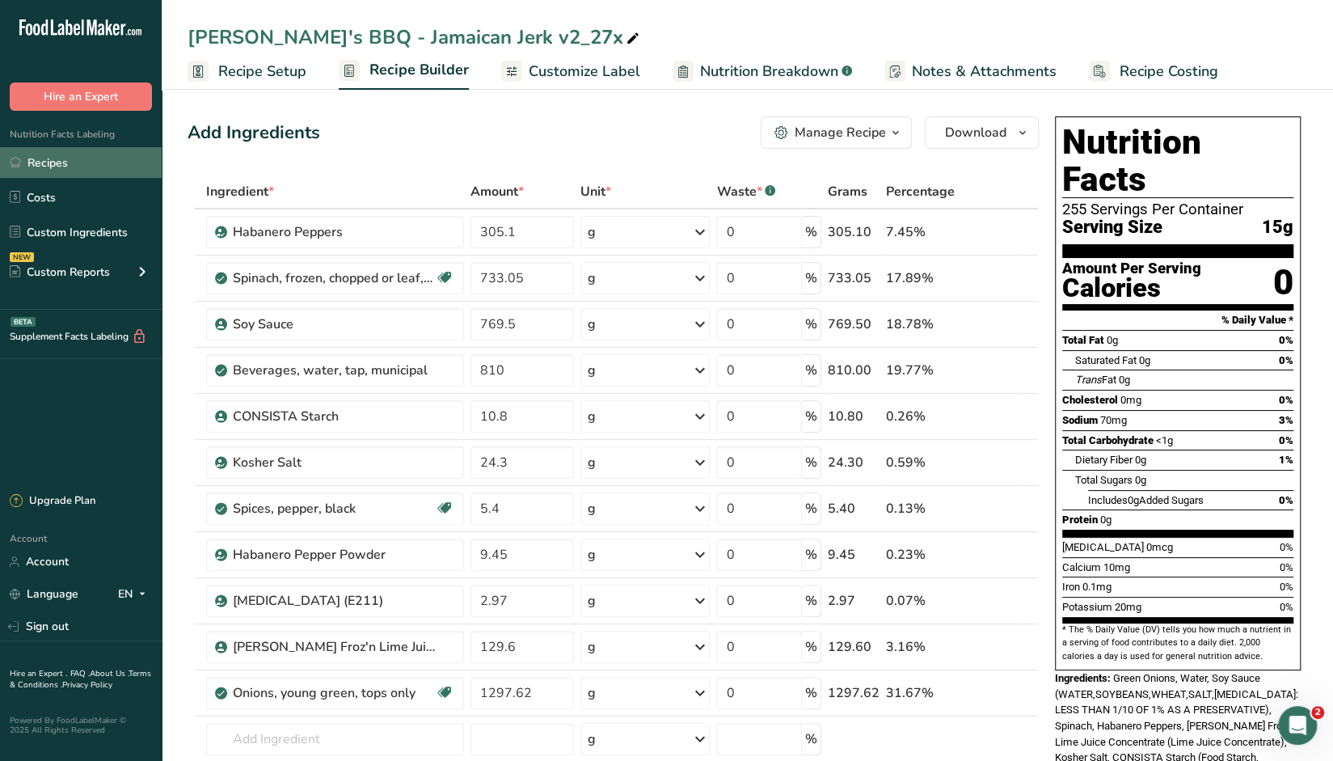
click at [59, 155] on link "Recipes" at bounding box center [81, 162] width 162 height 31
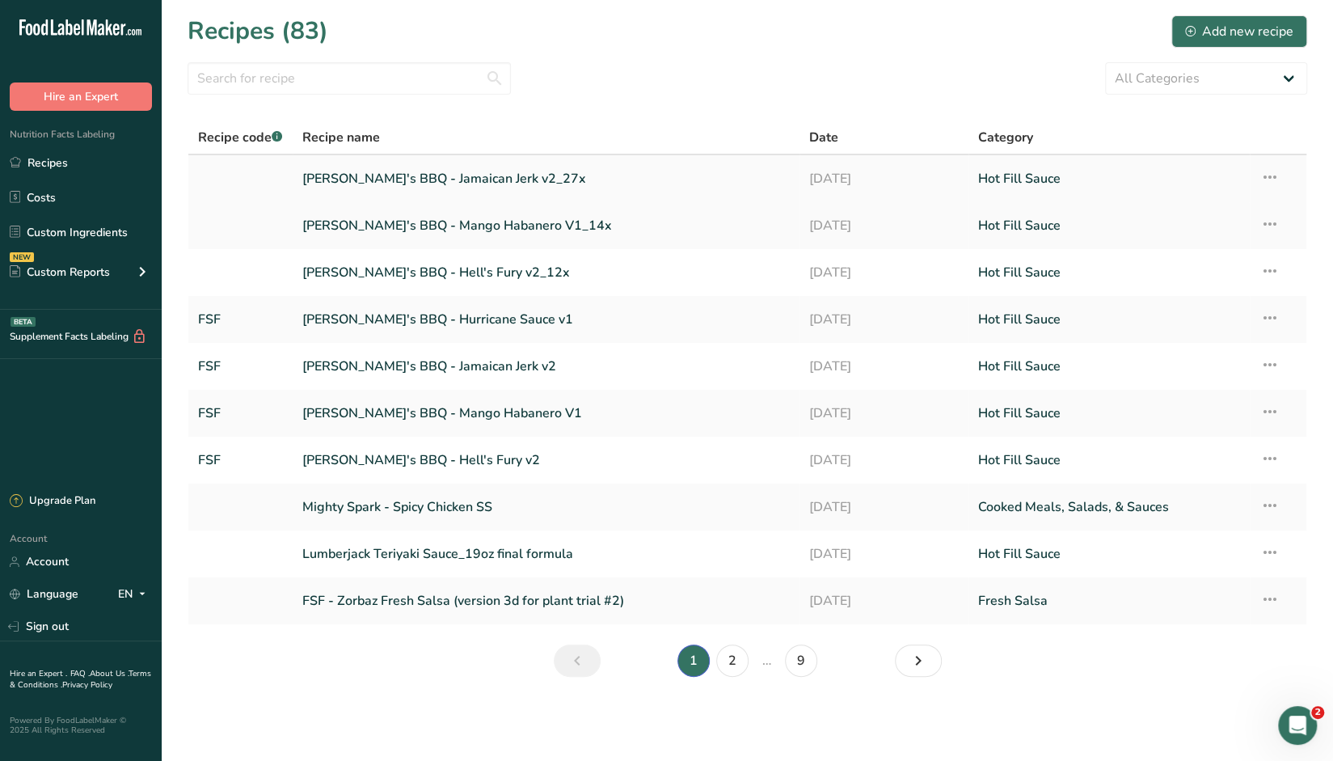
click at [881, 179] on icon at bounding box center [1269, 177] width 19 height 29
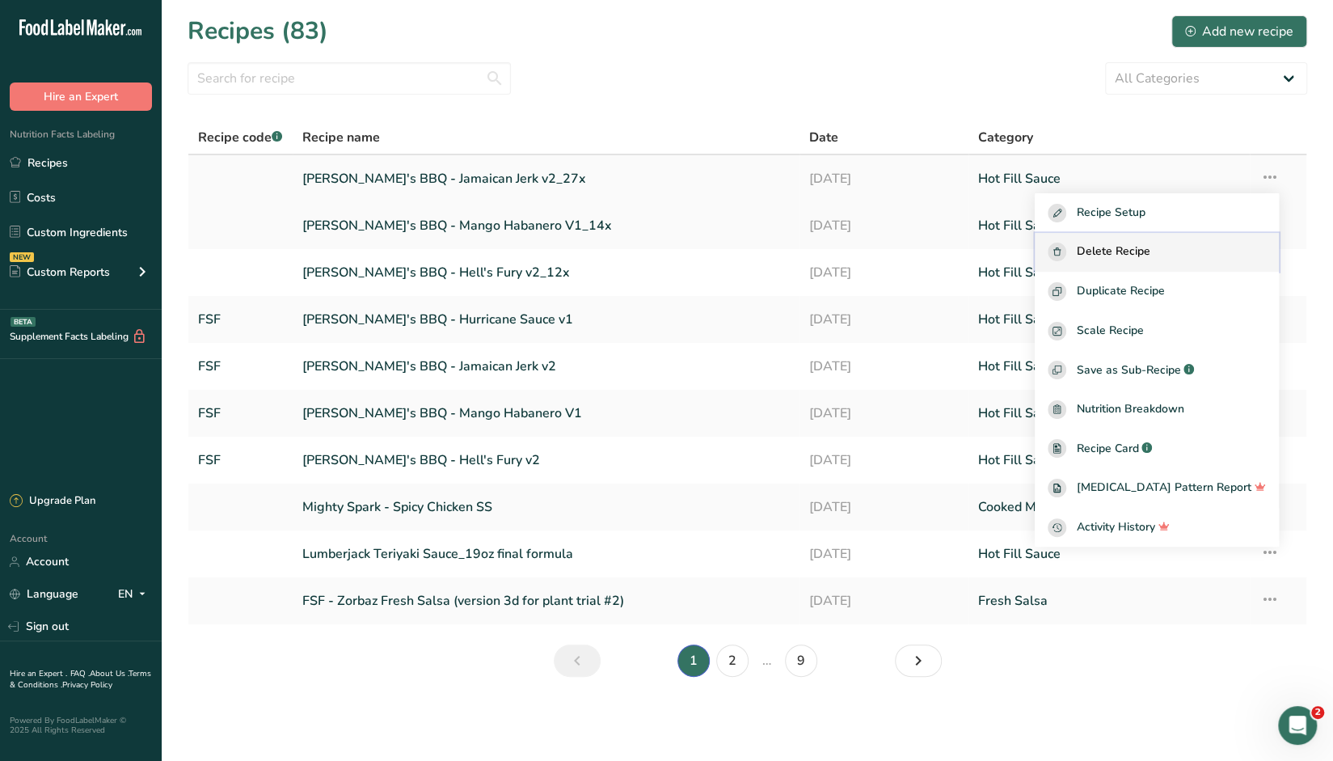
click at [881, 251] on span "Delete Recipe" at bounding box center [1113, 252] width 74 height 19
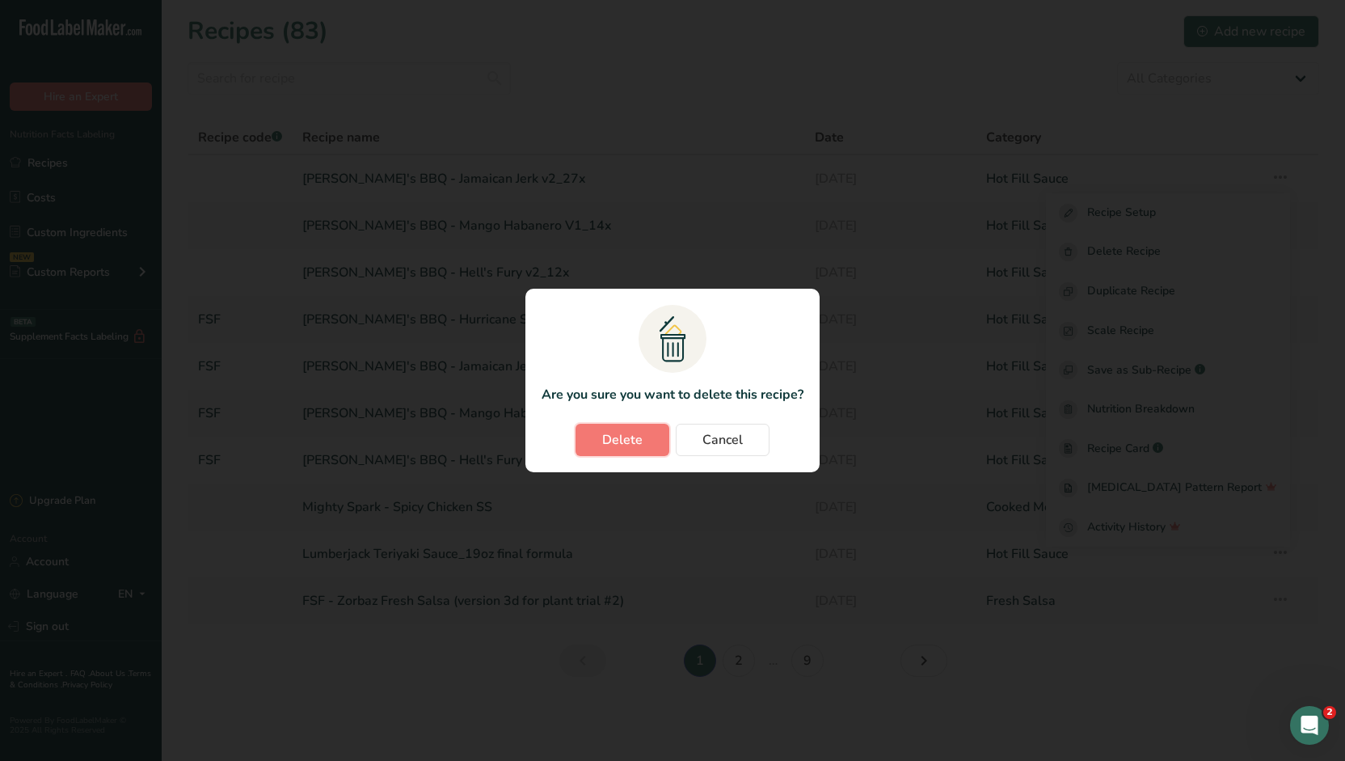
click at [637, 437] on span "Delete" at bounding box center [622, 439] width 40 height 19
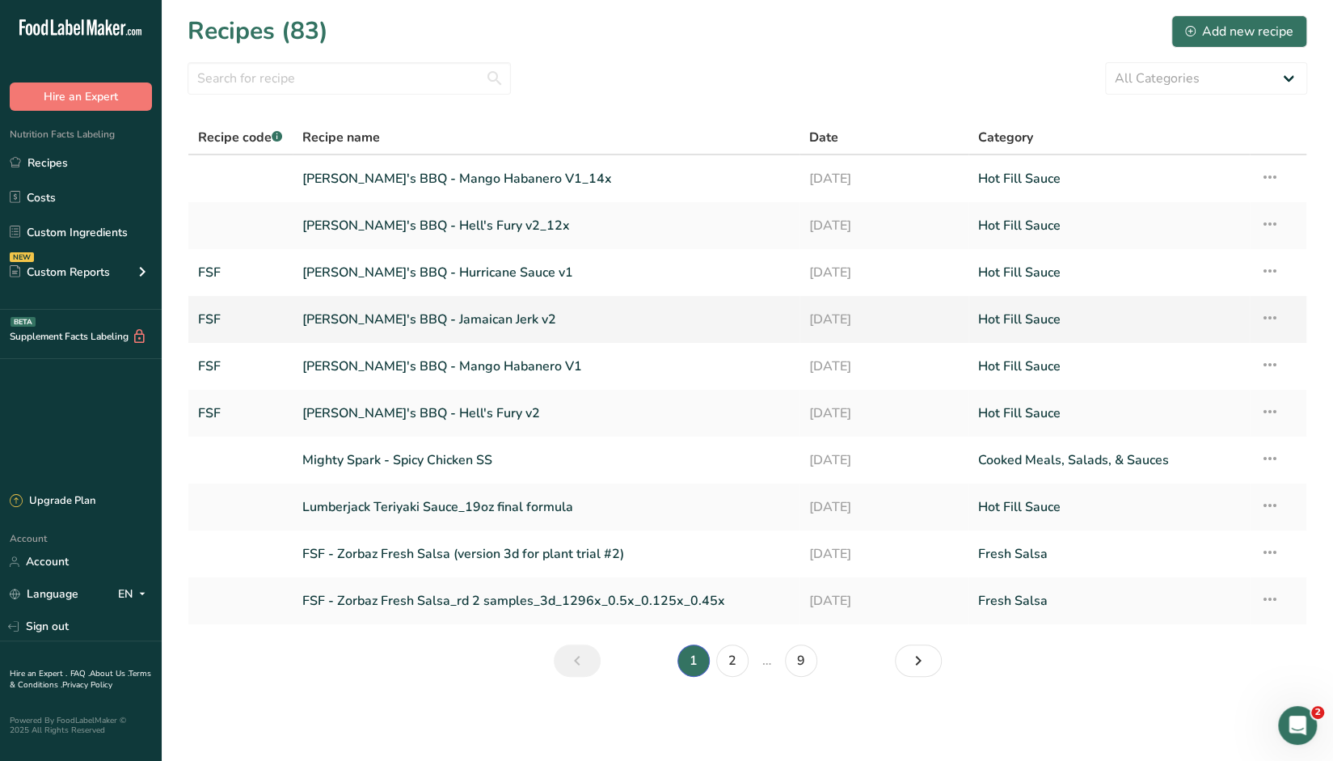
drag, startPoint x: 430, startPoint y: 311, endPoint x: 449, endPoint y: 327, distance: 24.1
click at [430, 313] on link "[PERSON_NAME]'s BBQ - Jamaican Jerk v2" at bounding box center [546, 319] width 488 height 34
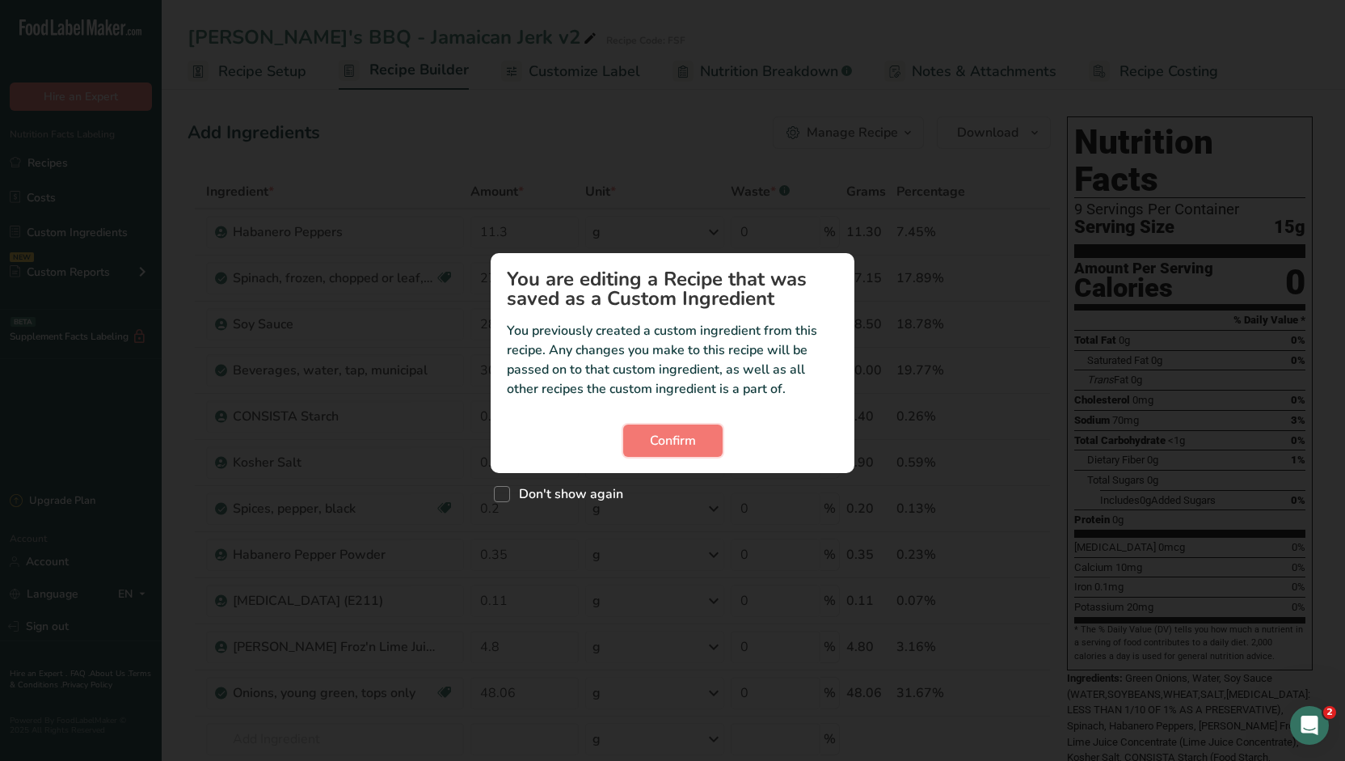
click at [669, 449] on span "Confirm" at bounding box center [673, 440] width 46 height 19
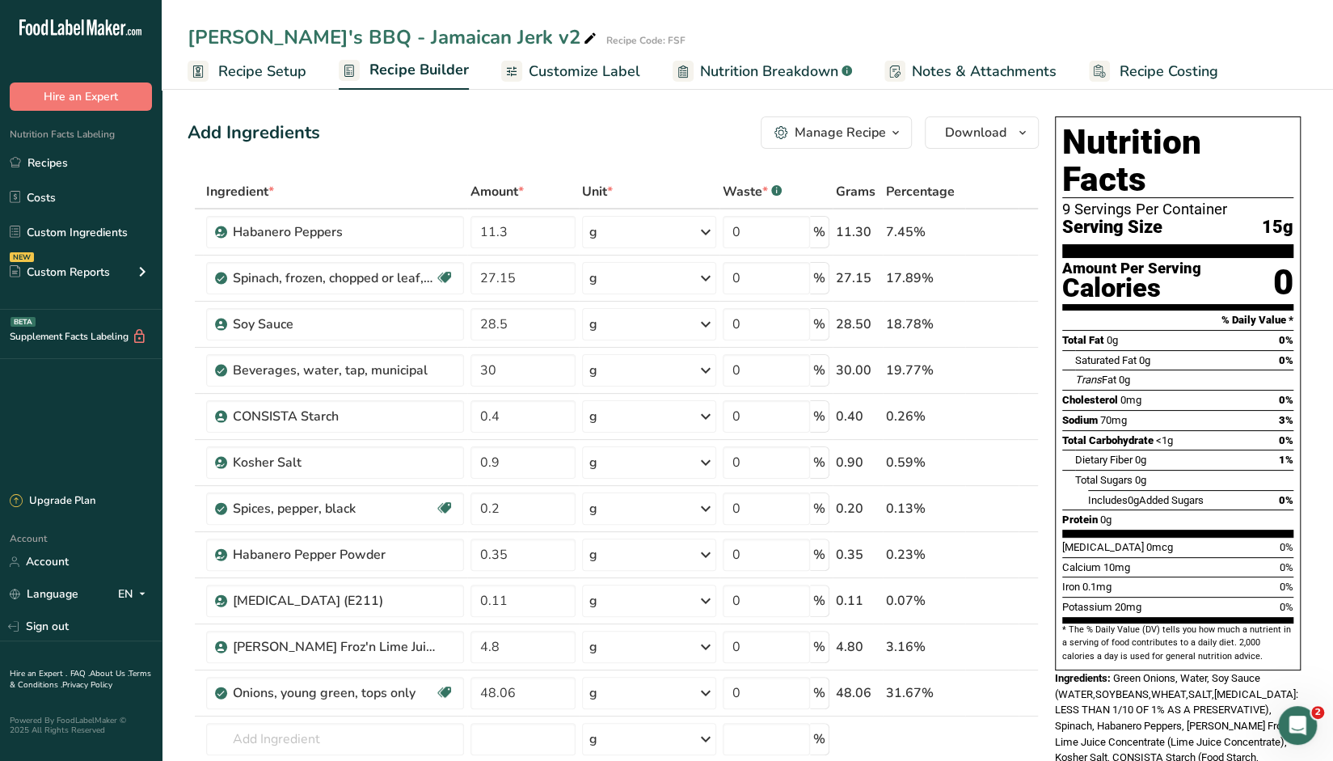
drag, startPoint x: 872, startPoint y: 133, endPoint x: 896, endPoint y: 217, distance: 86.7
click at [872, 133] on div "Manage Recipe" at bounding box center [840, 132] width 91 height 19
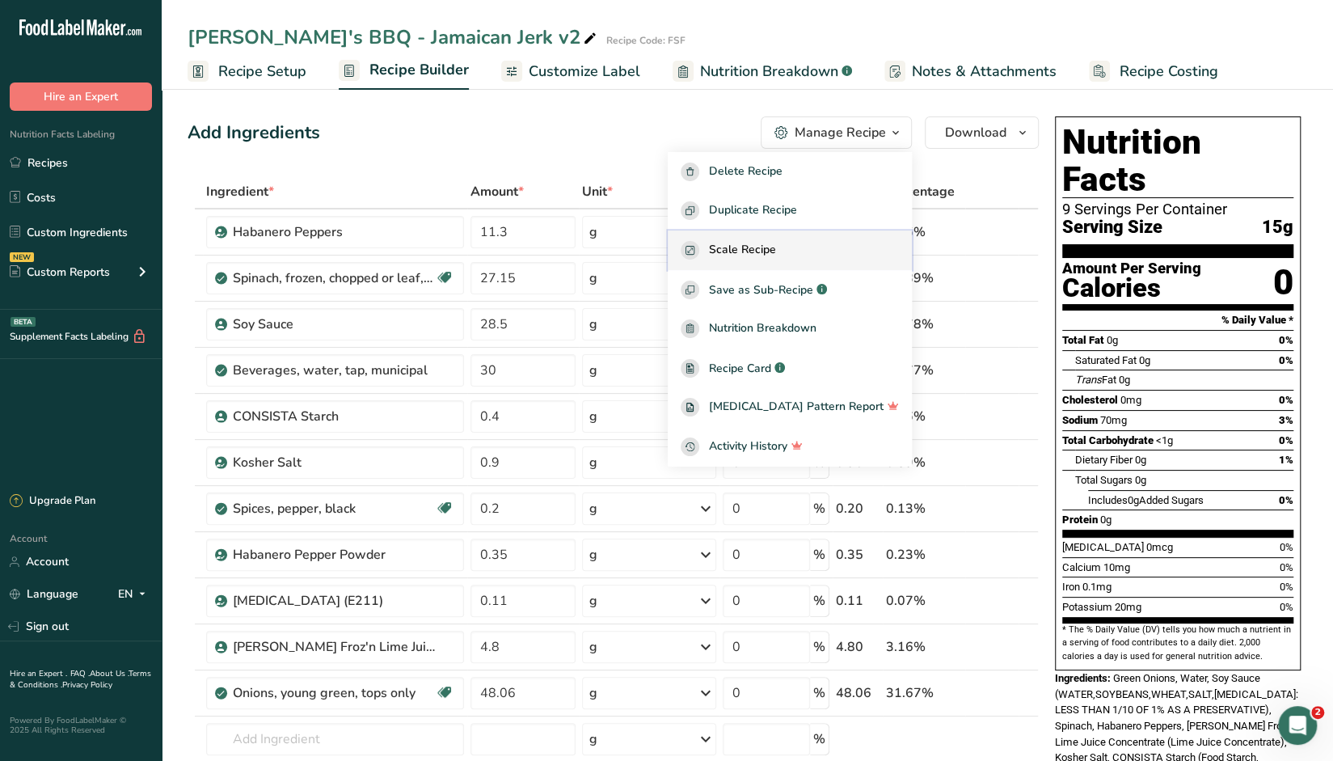
click at [776, 251] on span "Scale Recipe" at bounding box center [742, 250] width 67 height 19
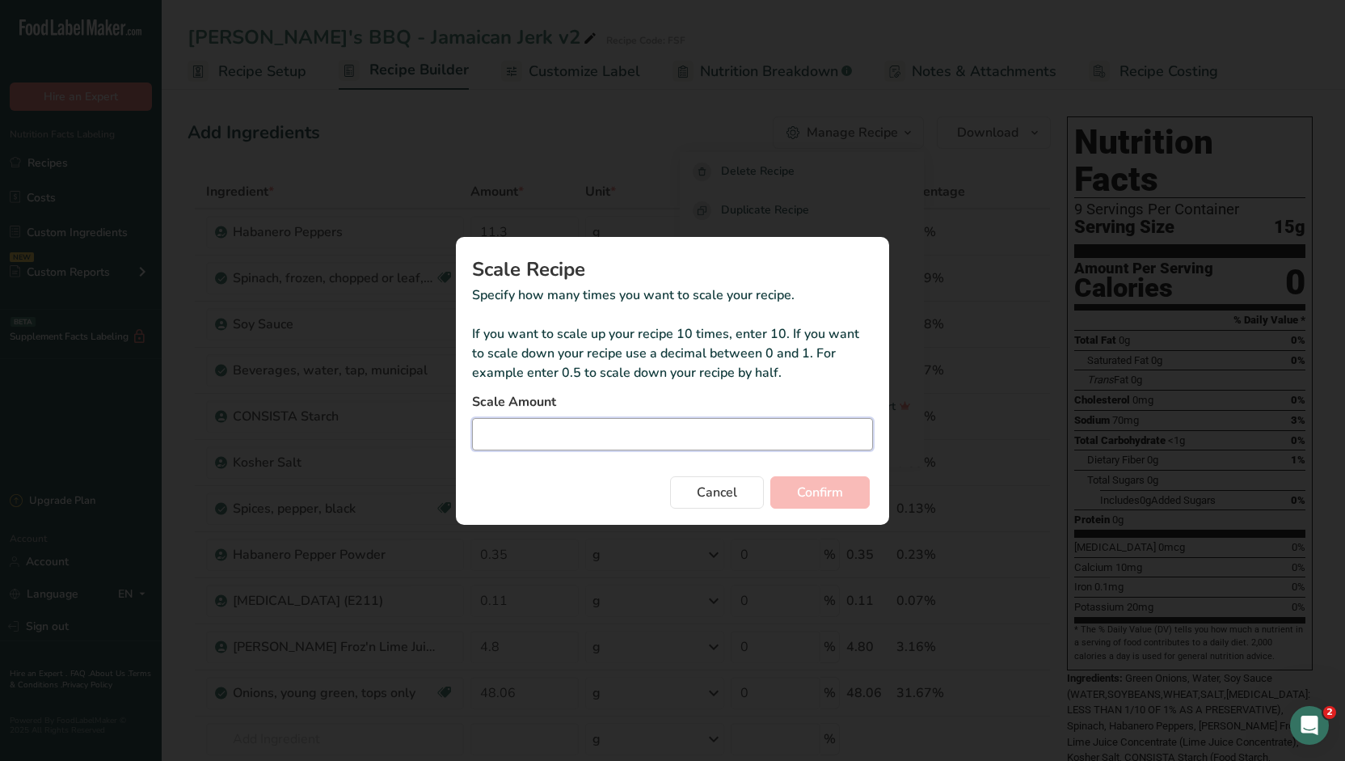
click at [632, 433] on input "Duplicate recipe modal" at bounding box center [672, 434] width 401 height 32
type input "29"
click at [838, 494] on span "Confirm" at bounding box center [820, 492] width 46 height 19
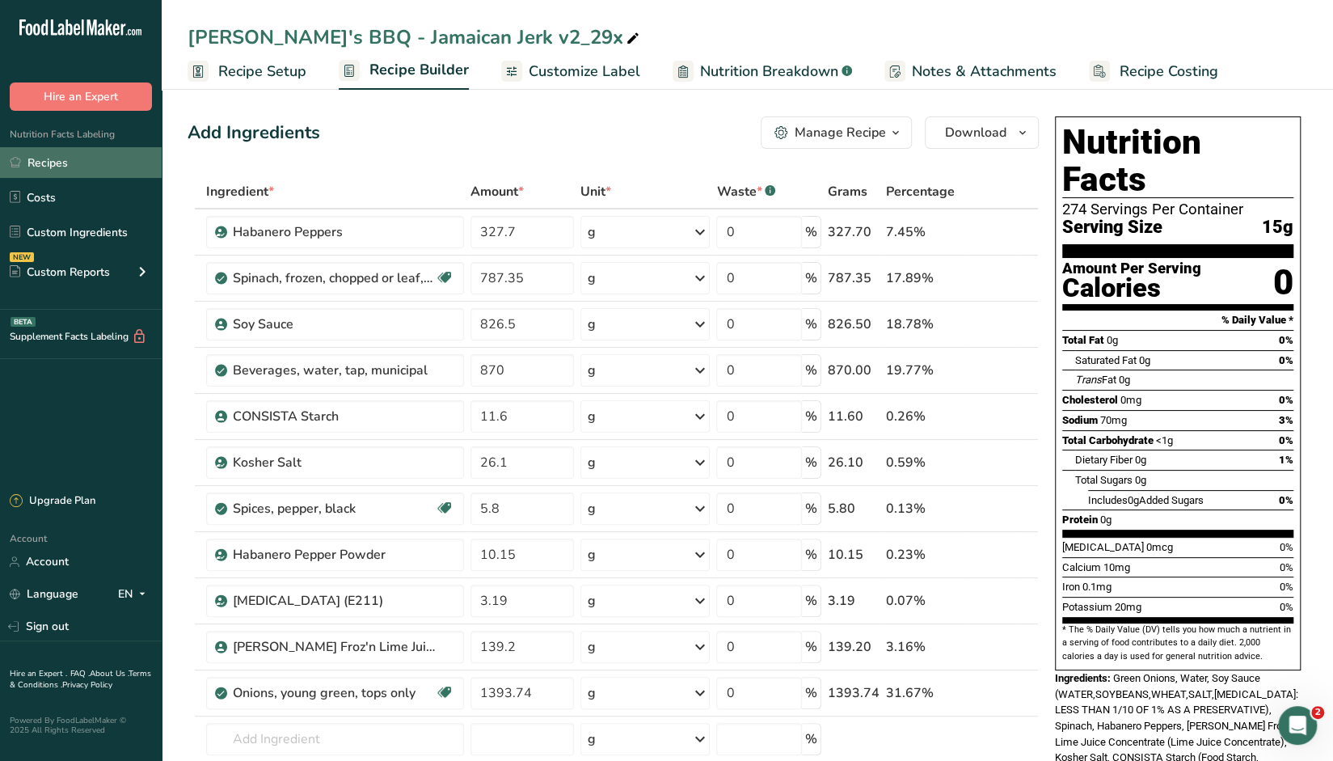
click at [54, 163] on link "Recipes" at bounding box center [81, 162] width 162 height 31
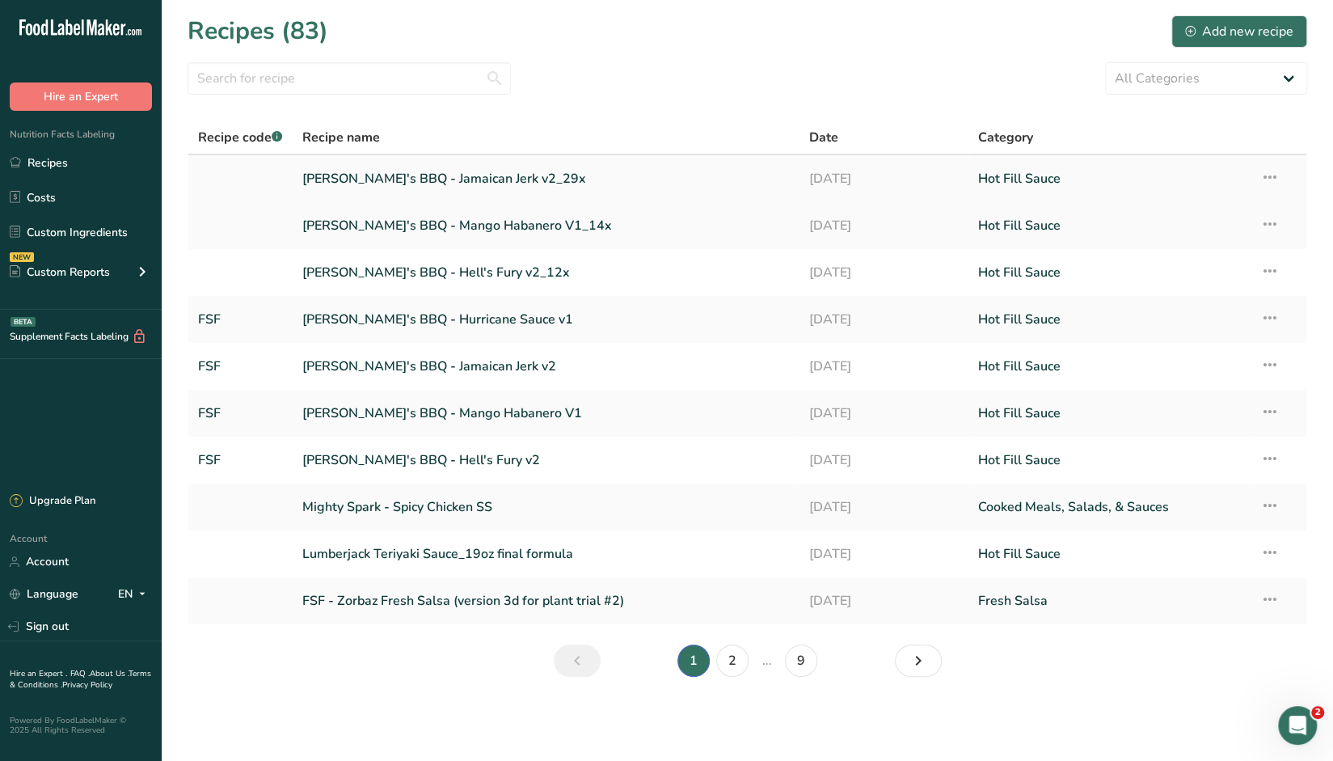
click at [881, 182] on icon at bounding box center [1269, 177] width 19 height 29
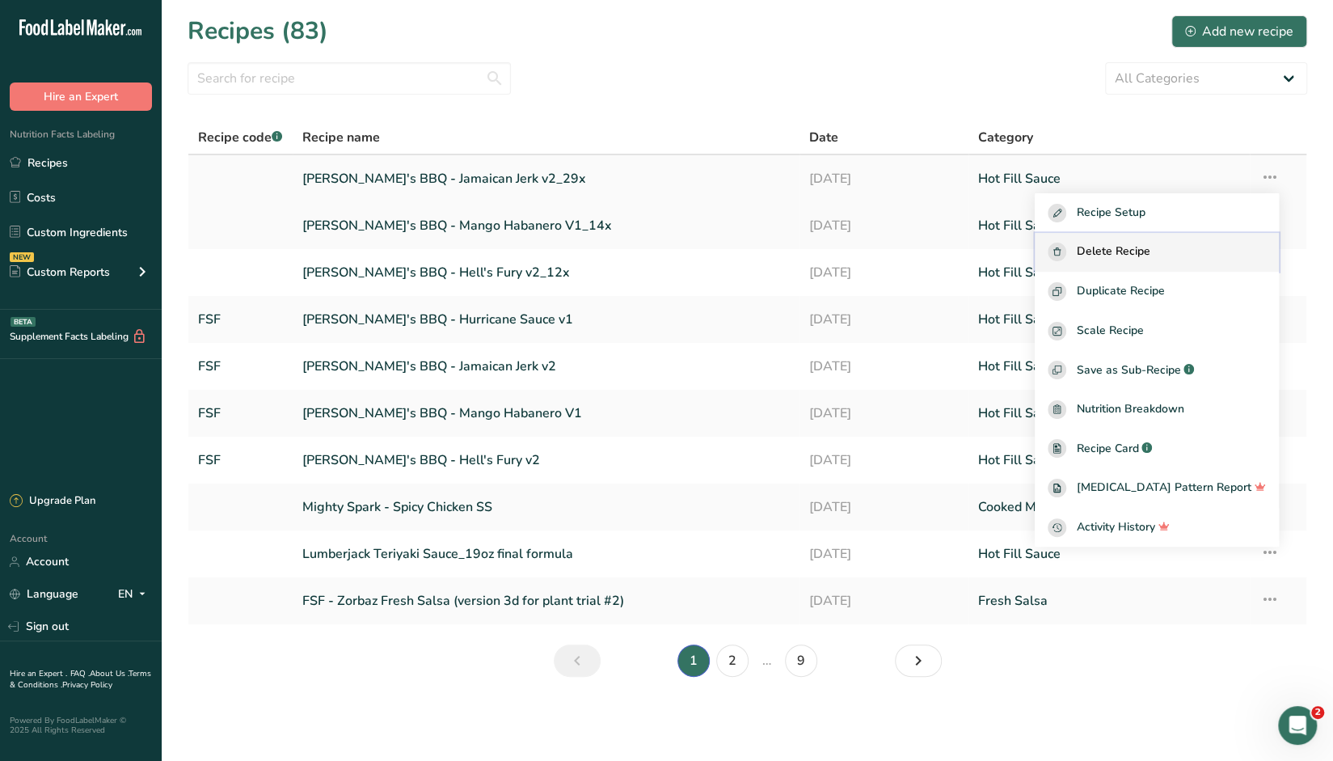
click at [881, 250] on span "Delete Recipe" at bounding box center [1113, 252] width 74 height 19
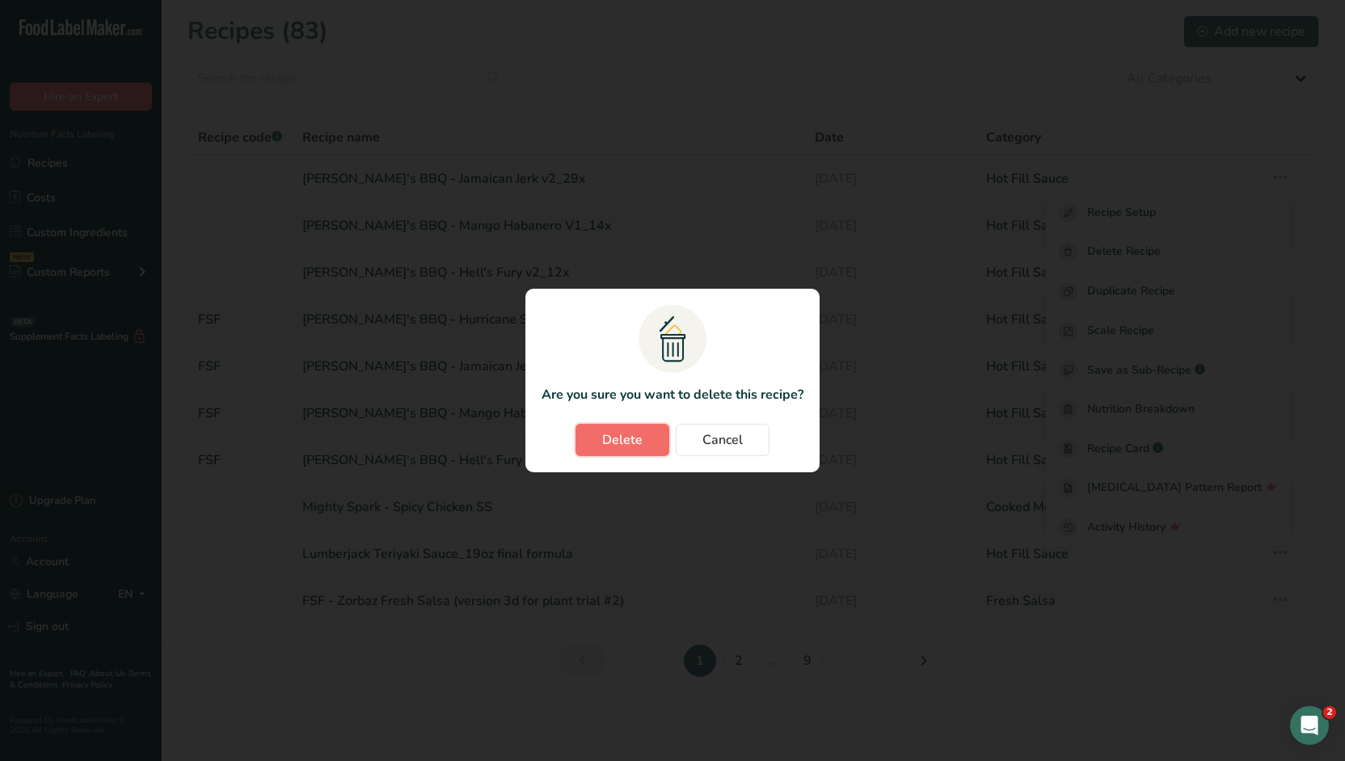
click at [629, 441] on span "Delete" at bounding box center [622, 439] width 40 height 19
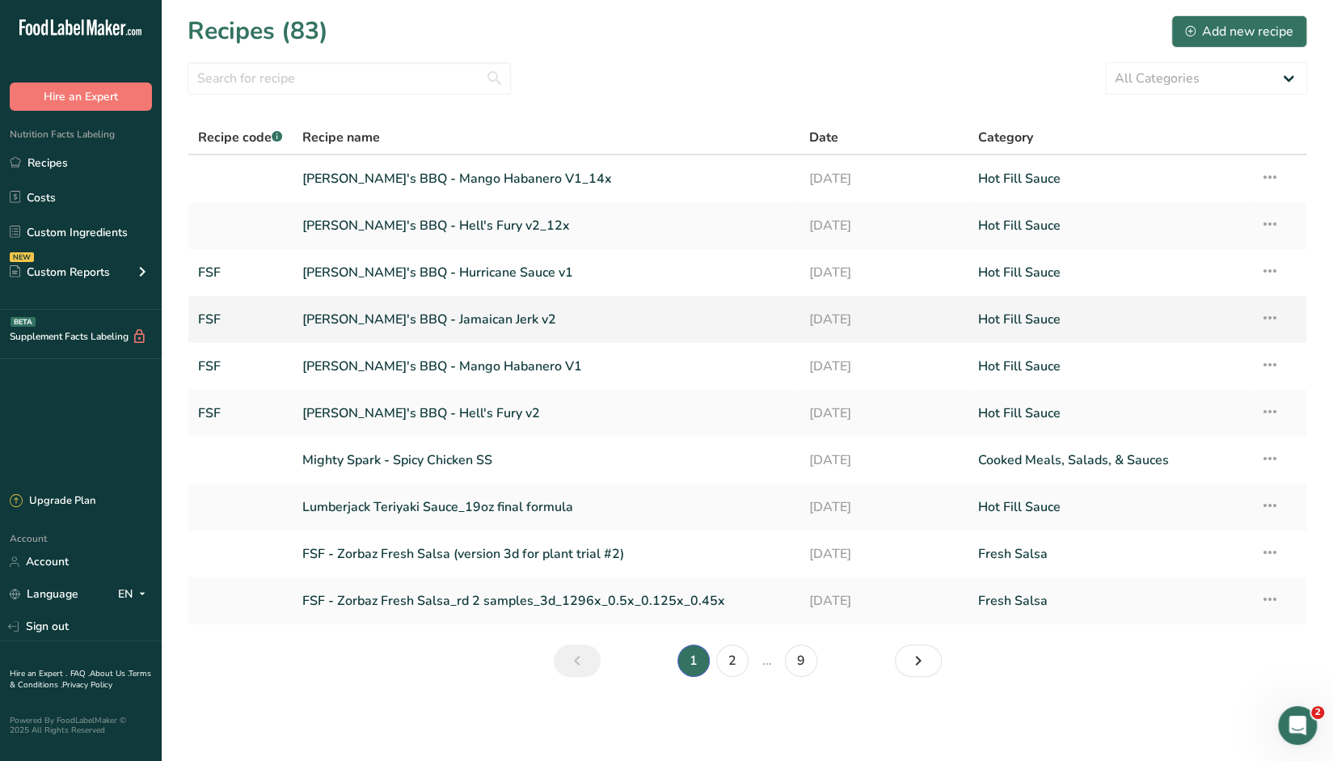
click at [377, 318] on link "[PERSON_NAME]'s BBQ - Jamaican Jerk v2" at bounding box center [546, 319] width 488 height 34
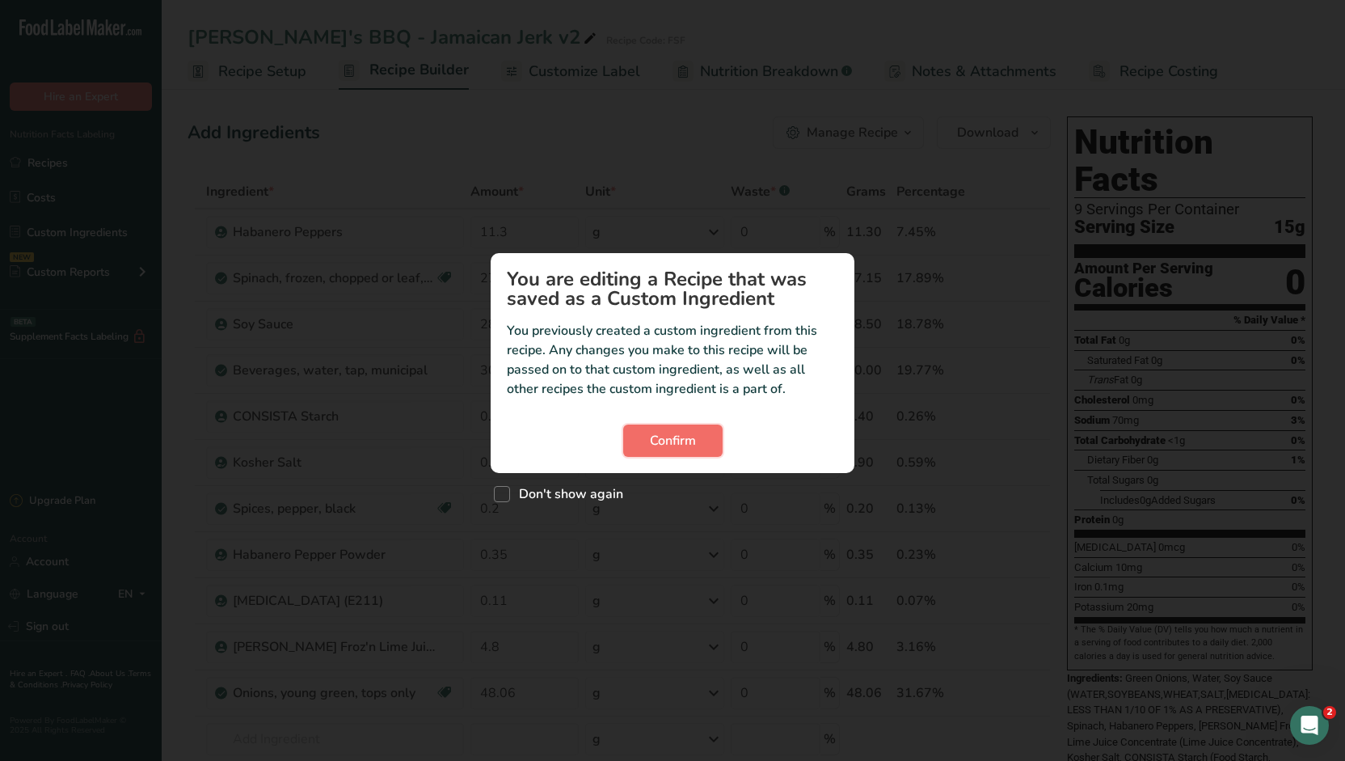
click at [673, 441] on span "Confirm" at bounding box center [673, 440] width 46 height 19
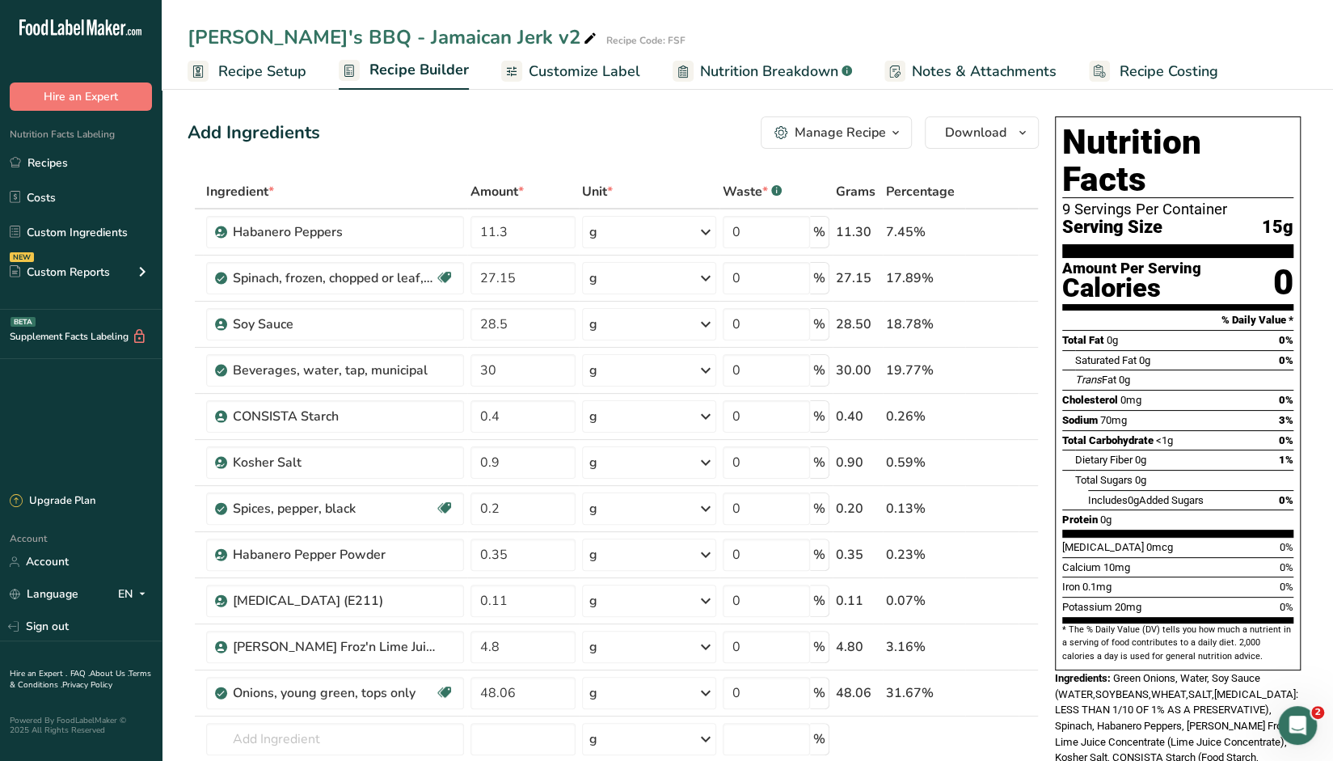
click at [881, 135] on icon "button" at bounding box center [895, 133] width 13 height 20
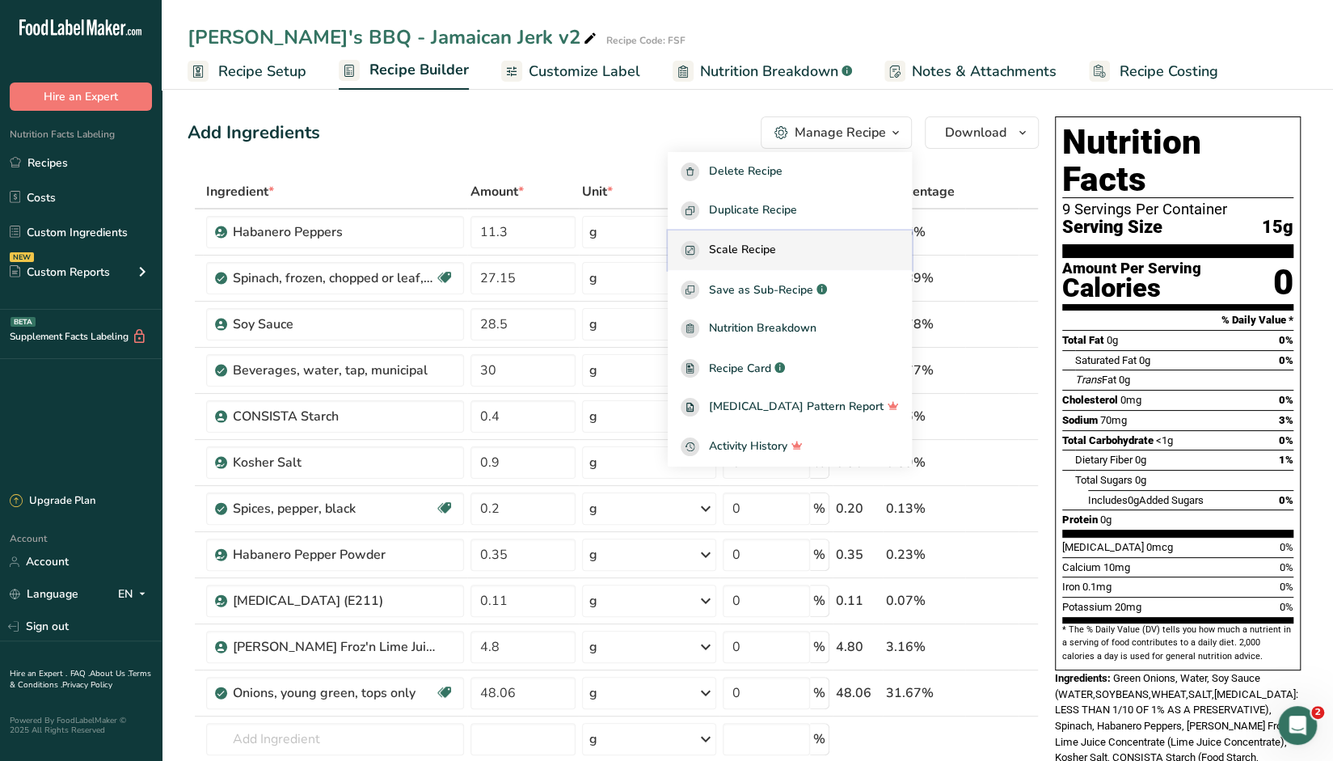
click at [776, 255] on span "Scale Recipe" at bounding box center [742, 250] width 67 height 19
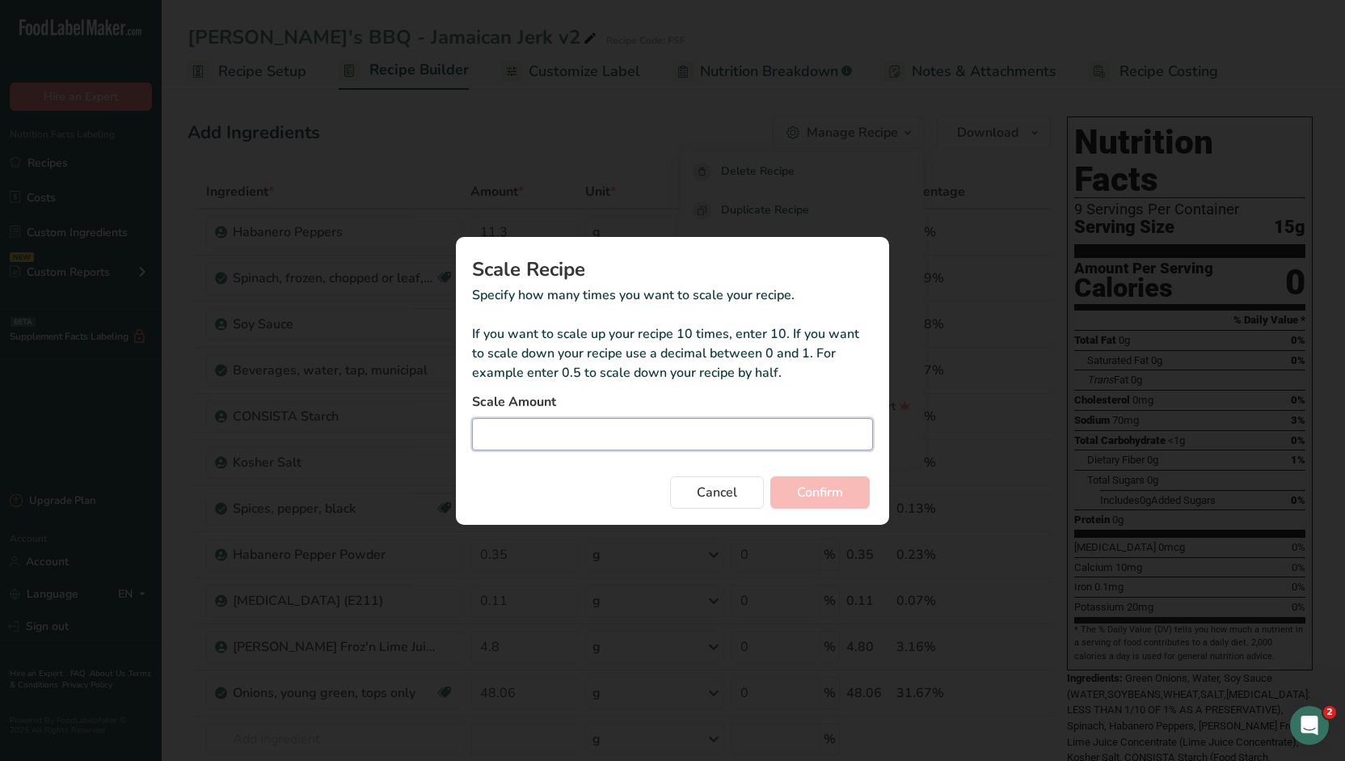
click at [637, 433] on input "Duplicate recipe modal" at bounding box center [672, 434] width 401 height 32
type input "14"
click at [815, 487] on span "Confirm" at bounding box center [820, 492] width 46 height 19
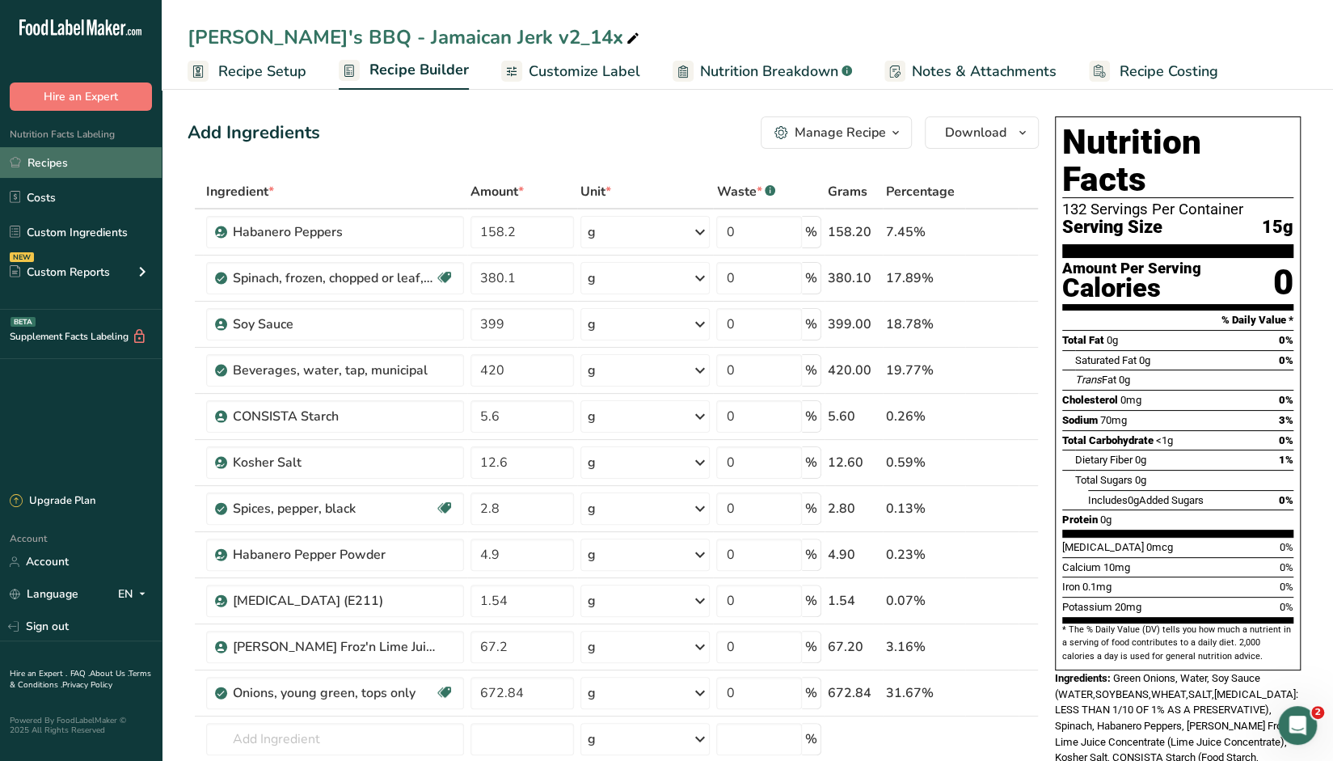
click at [52, 160] on link "Recipes" at bounding box center [81, 162] width 162 height 31
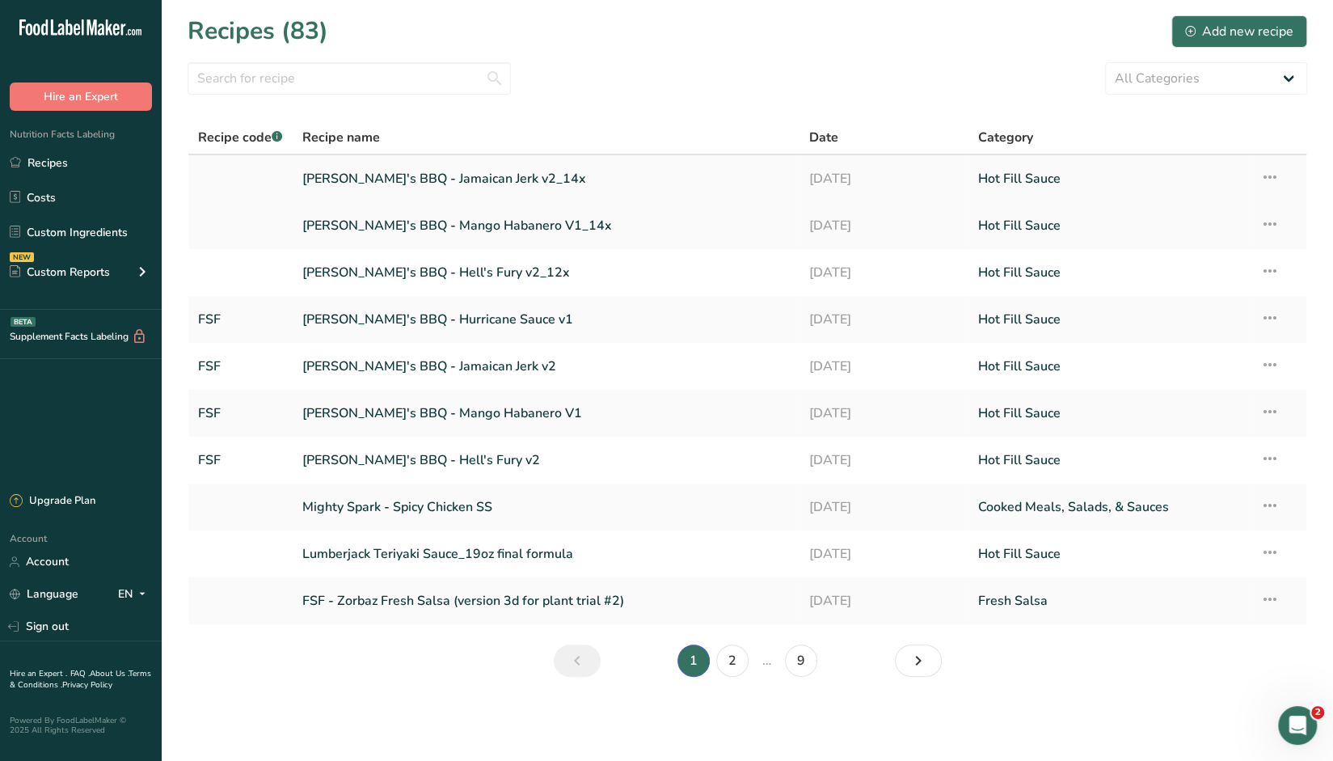
click at [881, 176] on icon at bounding box center [1269, 177] width 19 height 29
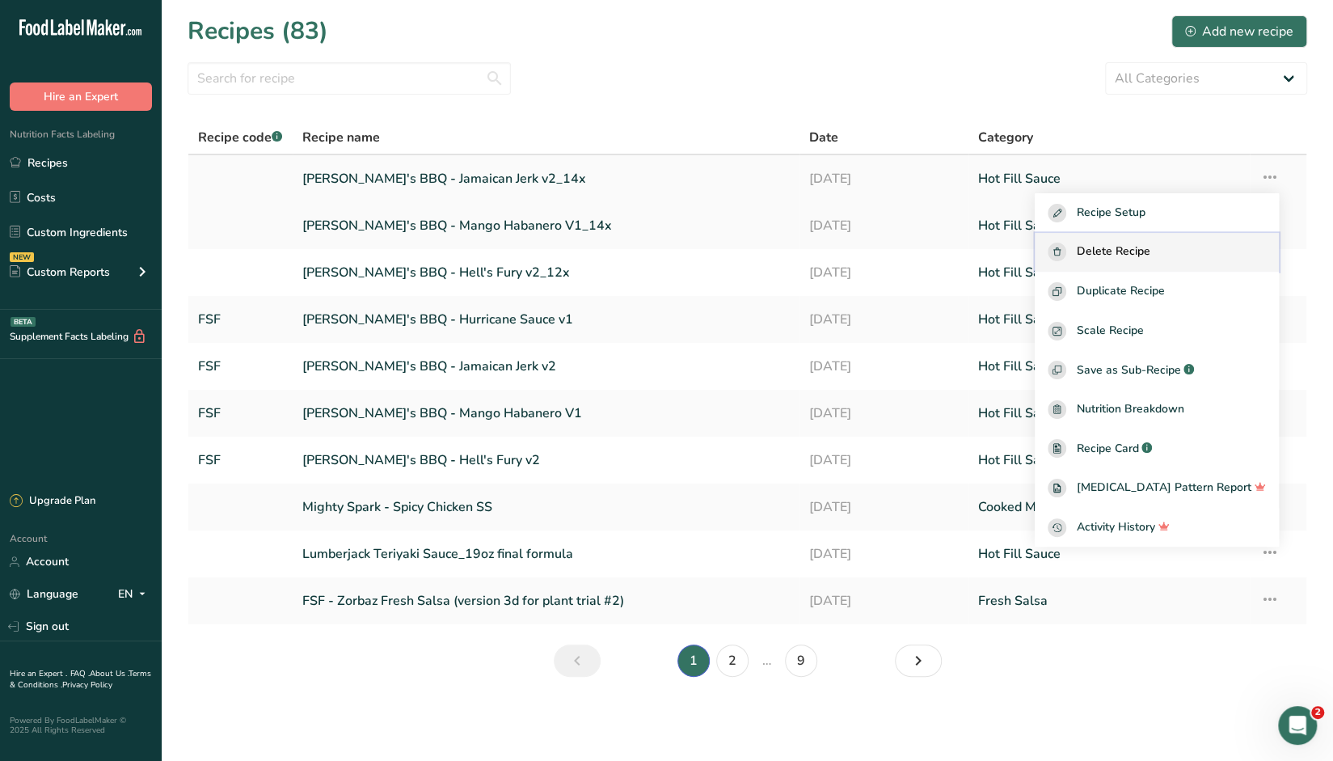
click at [881, 248] on span "Delete Recipe" at bounding box center [1113, 252] width 74 height 19
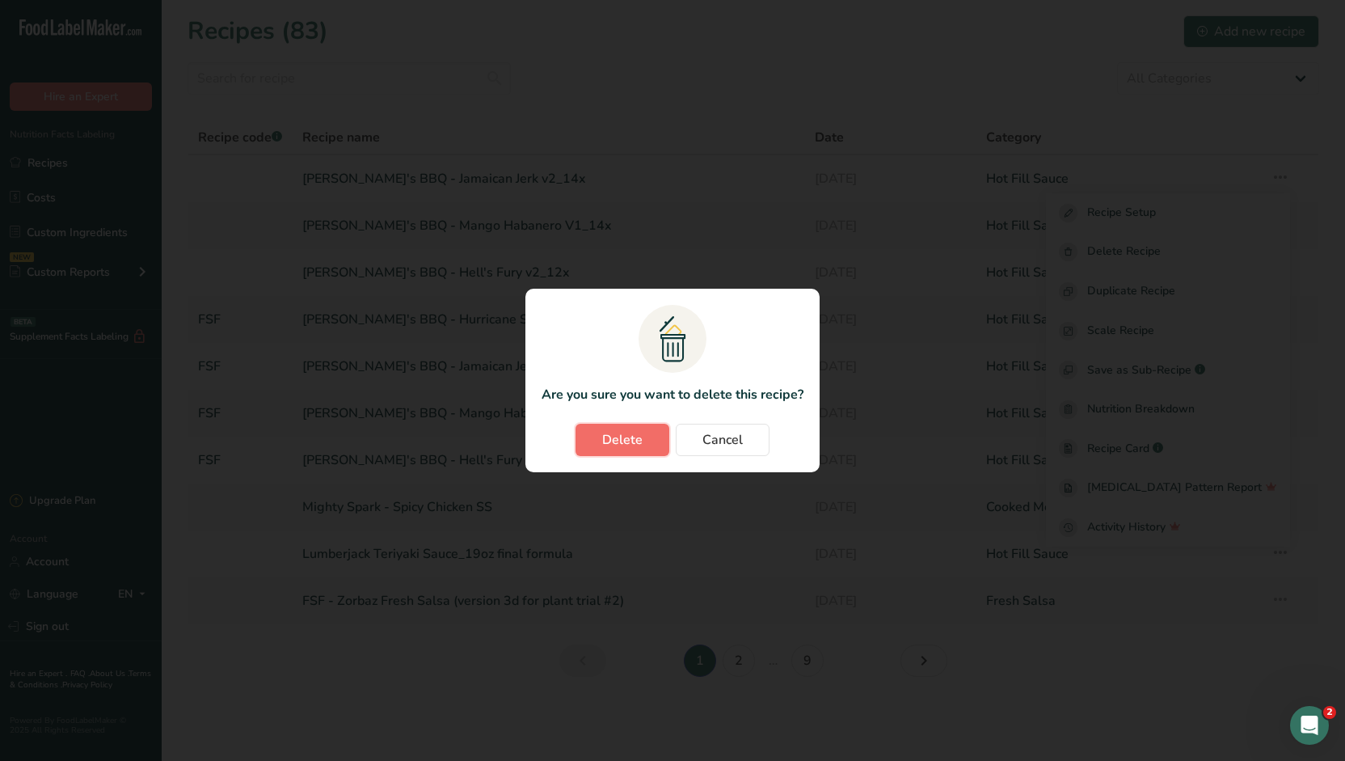
click at [642, 429] on button "Delete" at bounding box center [623, 440] width 94 height 32
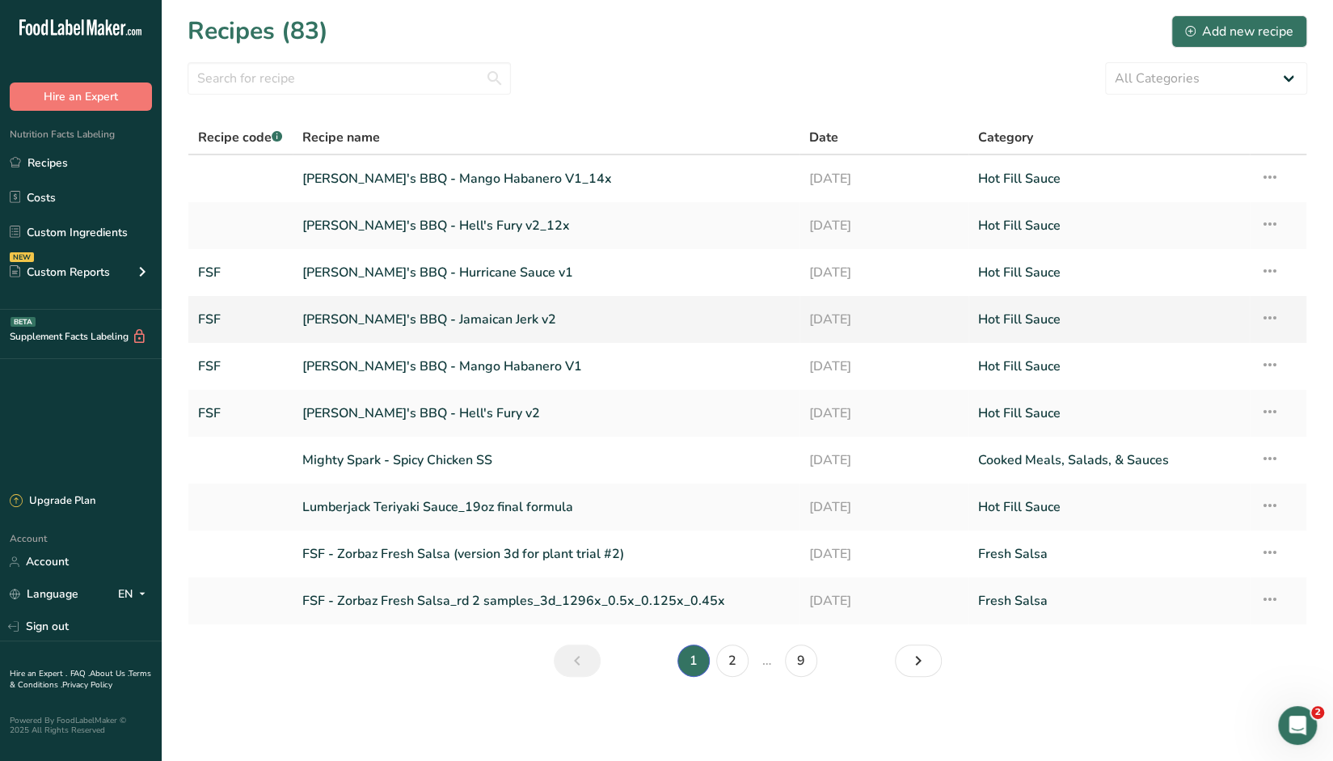
click at [416, 323] on link "[PERSON_NAME]'s BBQ - Jamaican Jerk v2" at bounding box center [546, 319] width 488 height 34
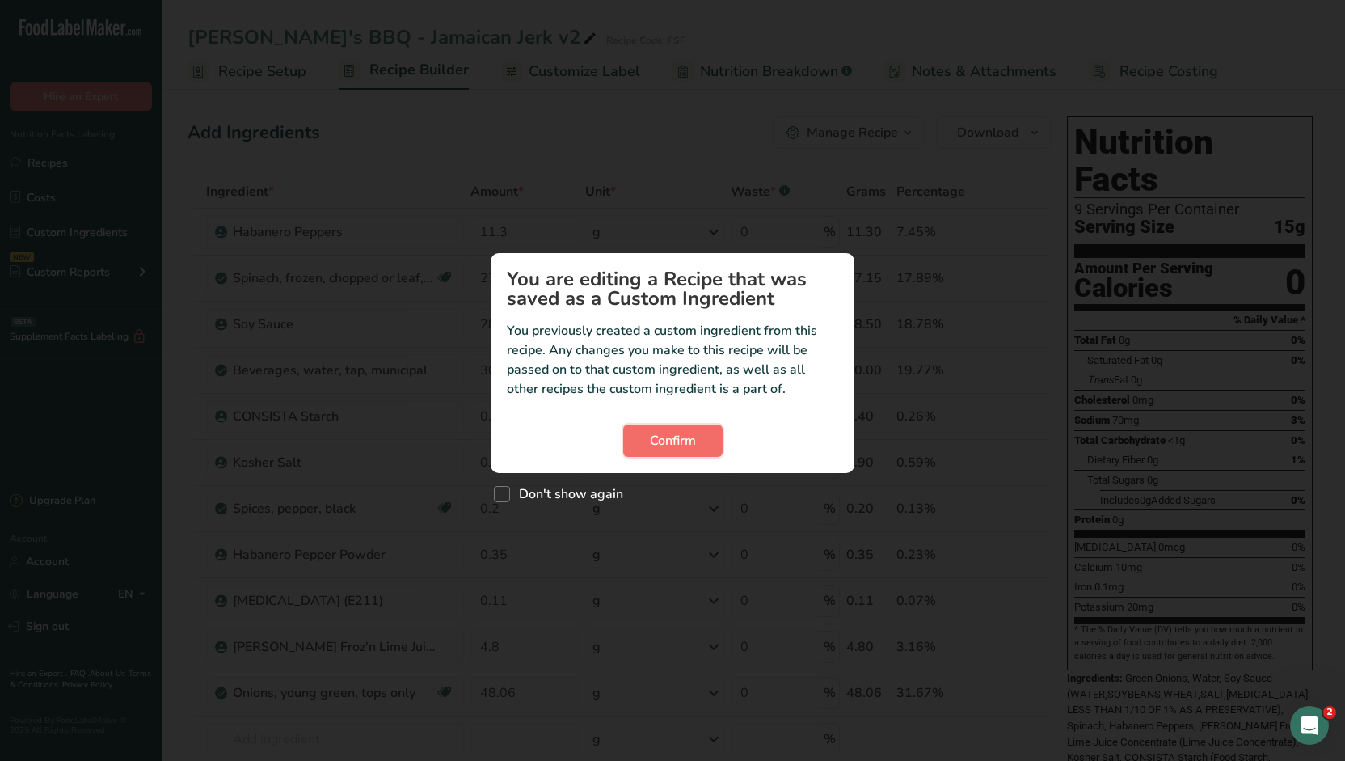
click at [674, 441] on span "Confirm" at bounding box center [673, 440] width 46 height 19
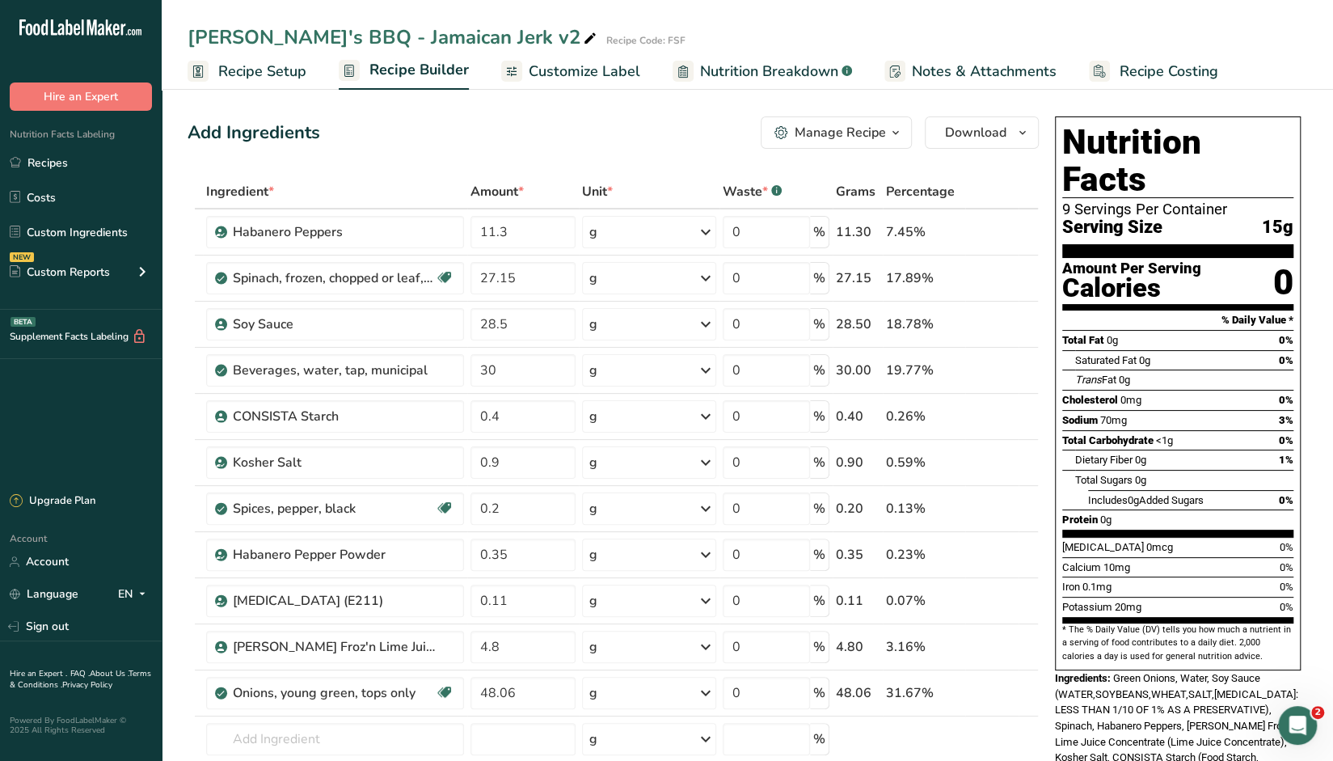
click at [881, 133] on icon "button" at bounding box center [895, 133] width 13 height 20
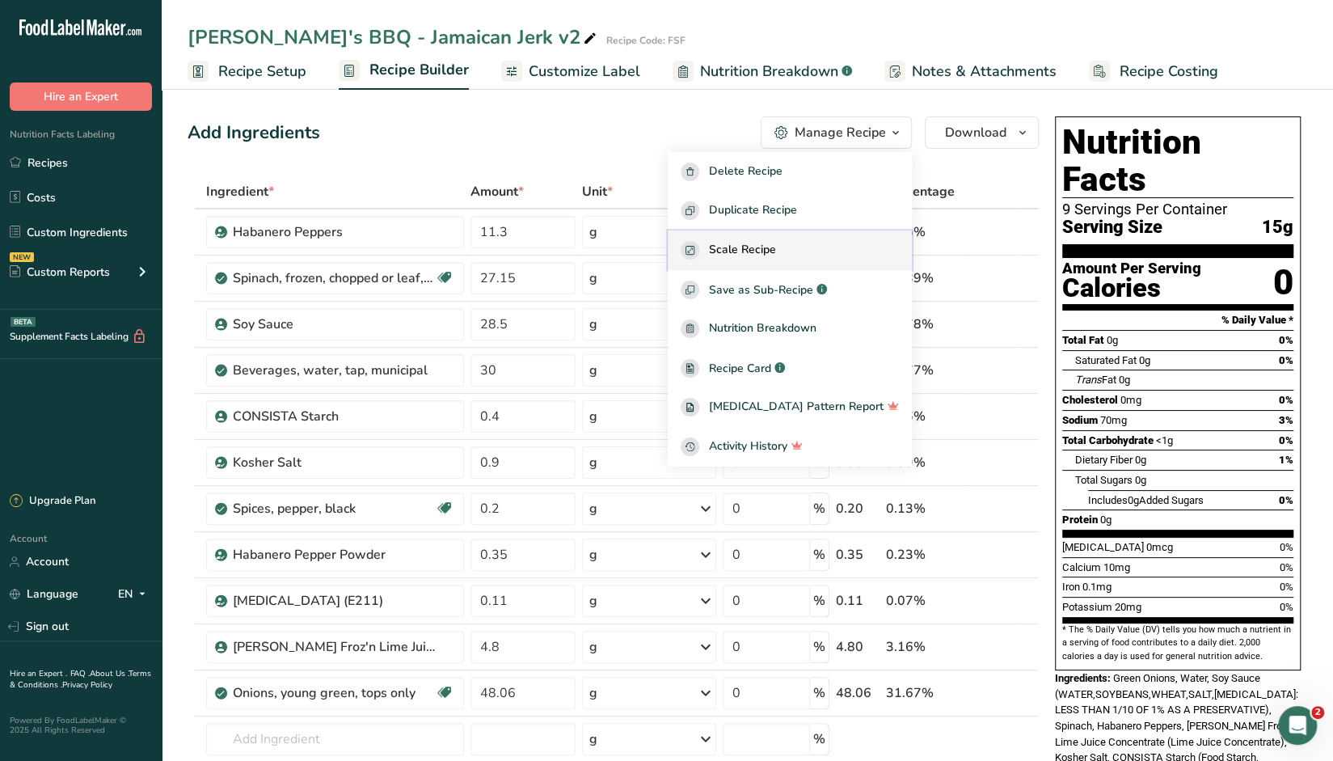
click at [764, 252] on span "Scale Recipe" at bounding box center [742, 250] width 67 height 19
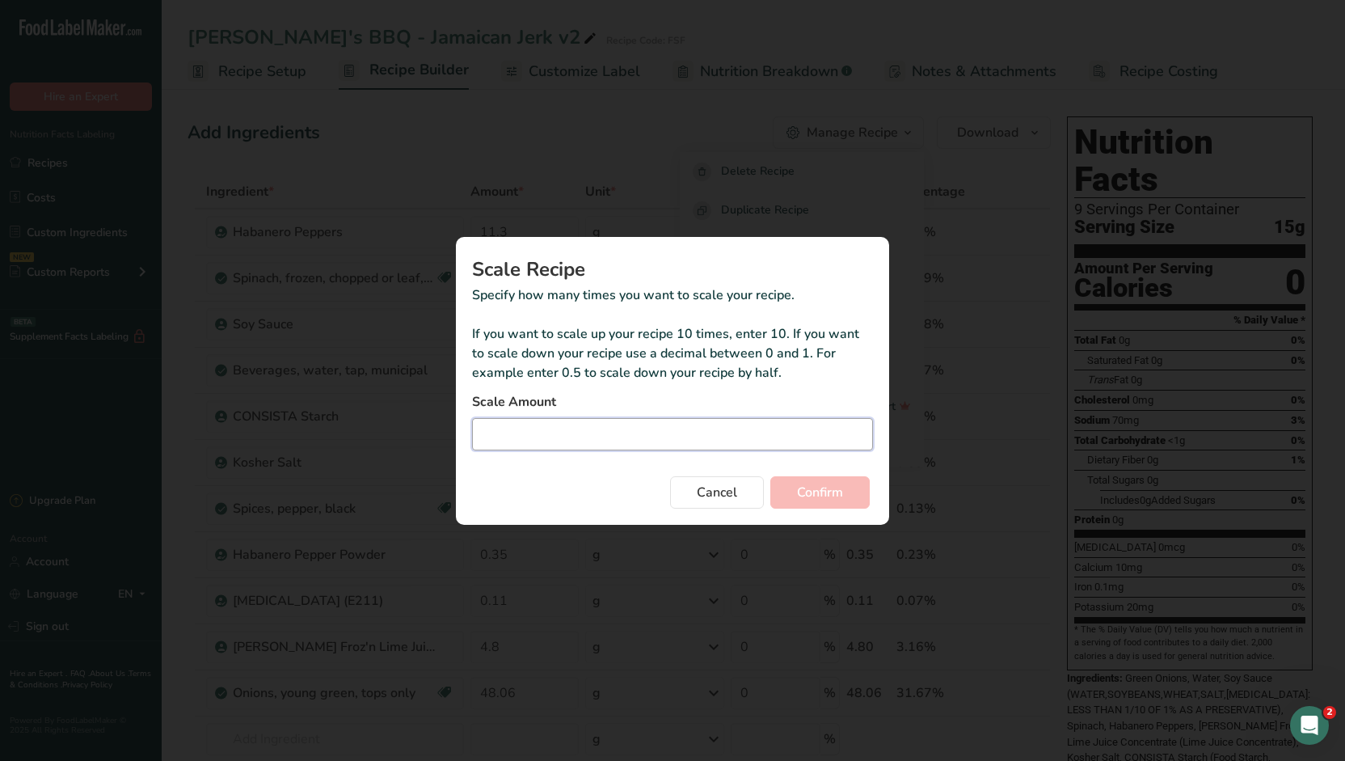
click at [686, 438] on input "Duplicate recipe modal" at bounding box center [672, 434] width 401 height 32
type input "28"
click at [820, 492] on span "Confirm" at bounding box center [820, 492] width 46 height 19
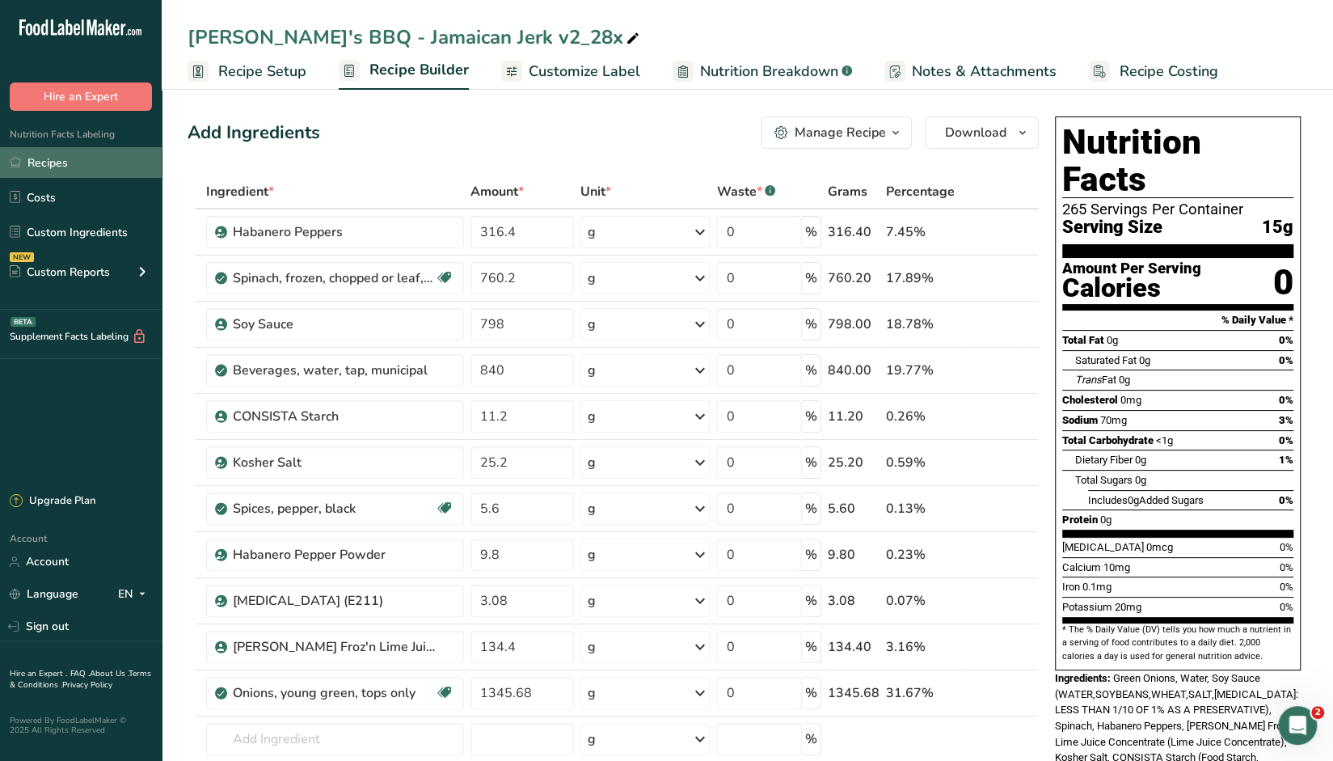
click at [57, 161] on link "Recipes" at bounding box center [81, 162] width 162 height 31
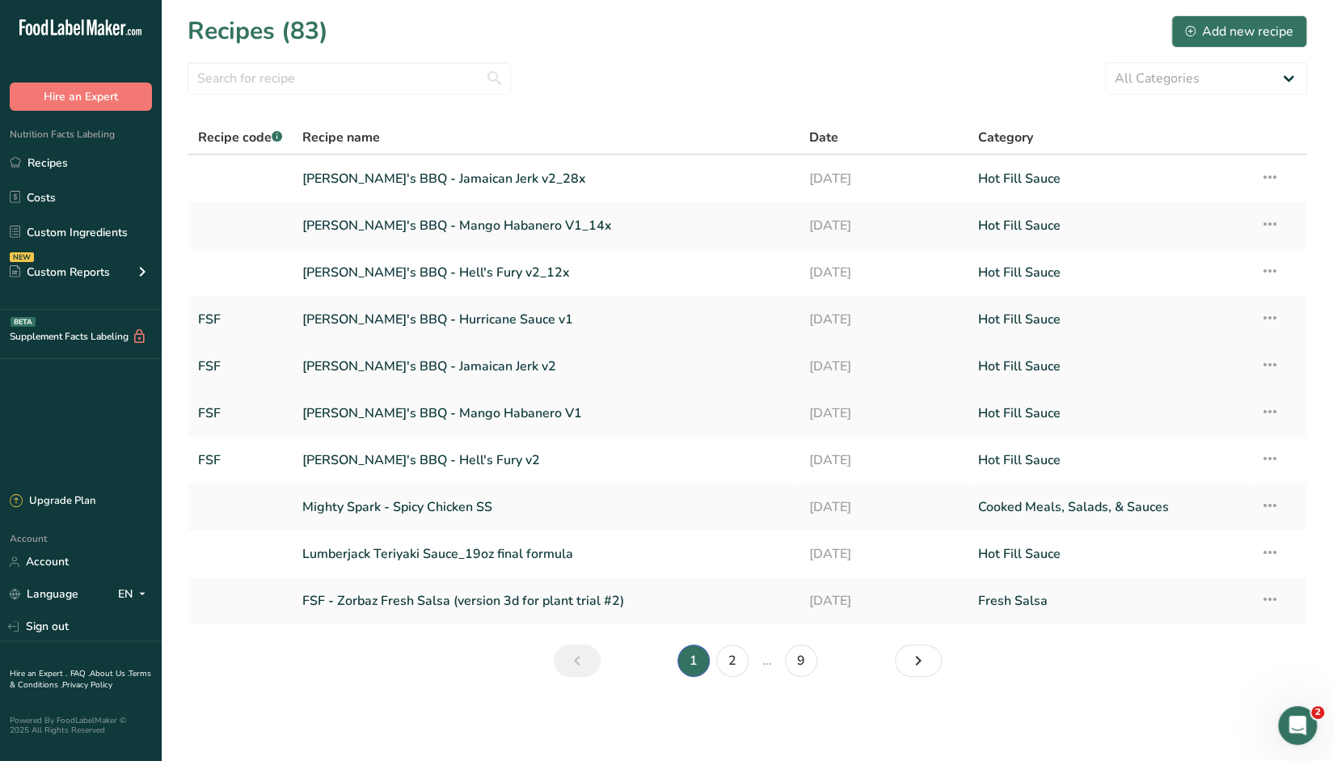
click at [417, 366] on link "[PERSON_NAME]'s BBQ - Jamaican Jerk v2" at bounding box center [546, 366] width 488 height 34
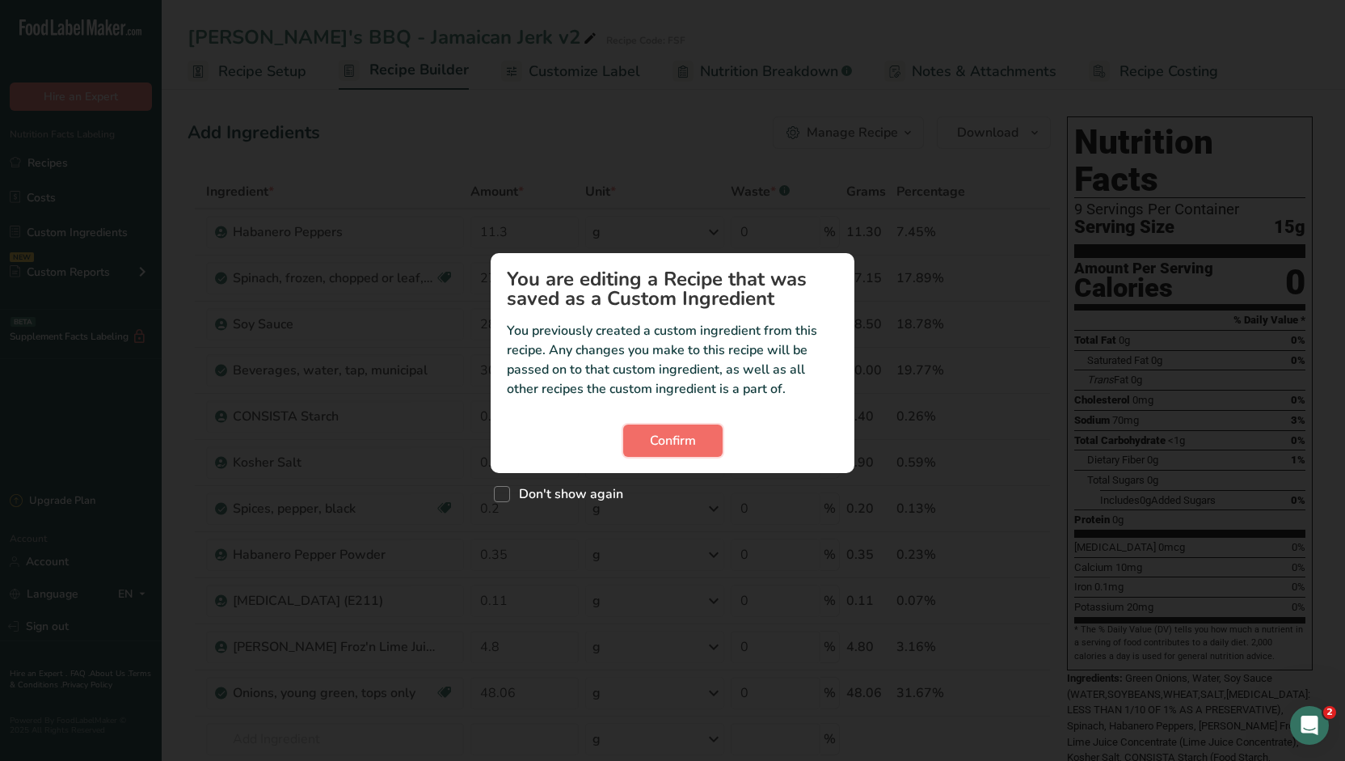
click at [672, 450] on span "Confirm" at bounding box center [673, 440] width 46 height 19
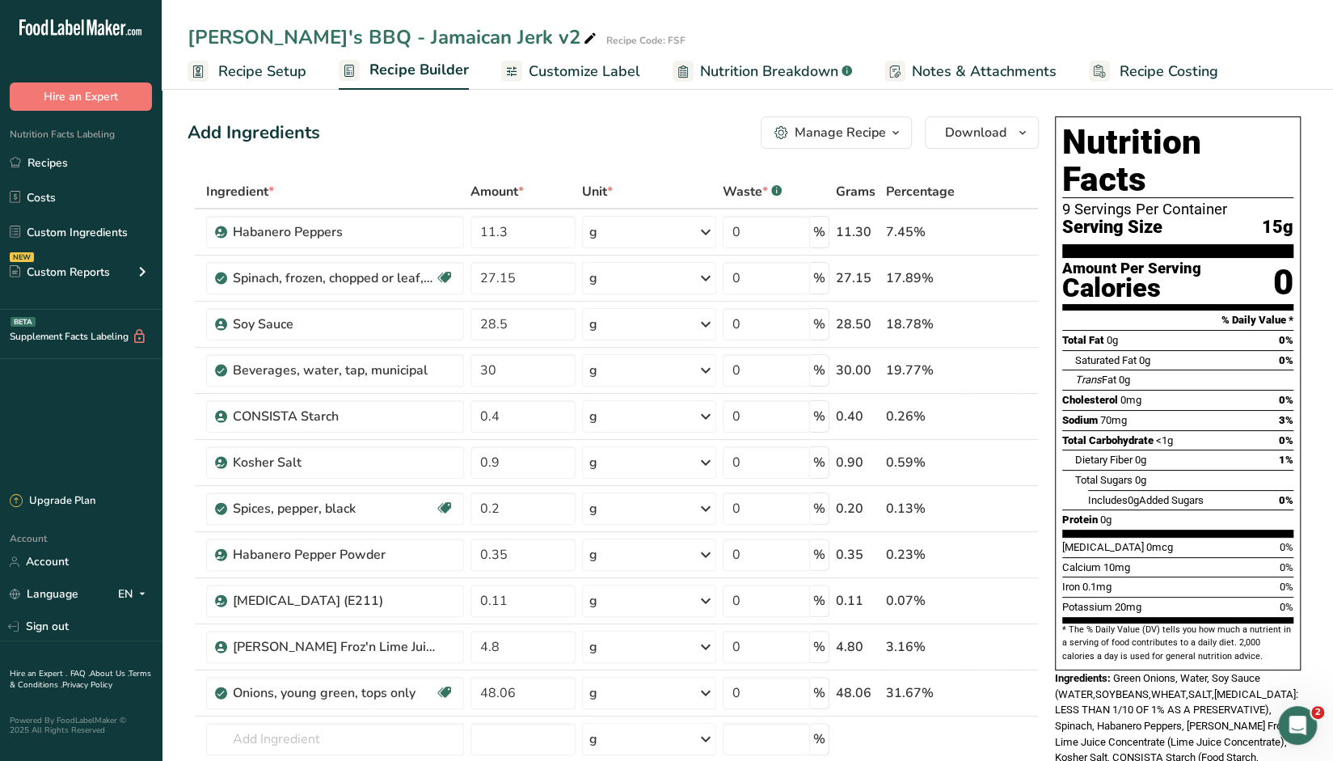
click at [881, 133] on icon "button" at bounding box center [895, 133] width 13 height 20
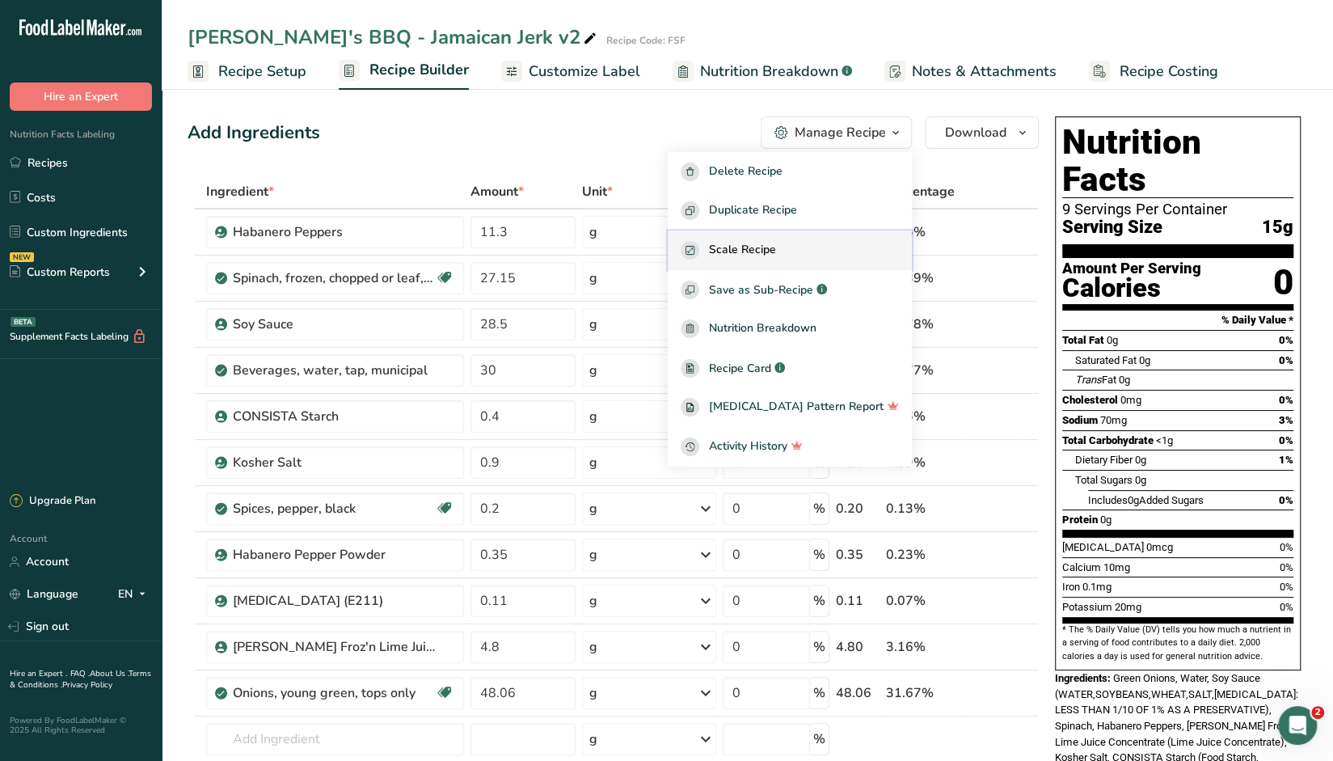
click at [770, 251] on span "Scale Recipe" at bounding box center [742, 250] width 67 height 19
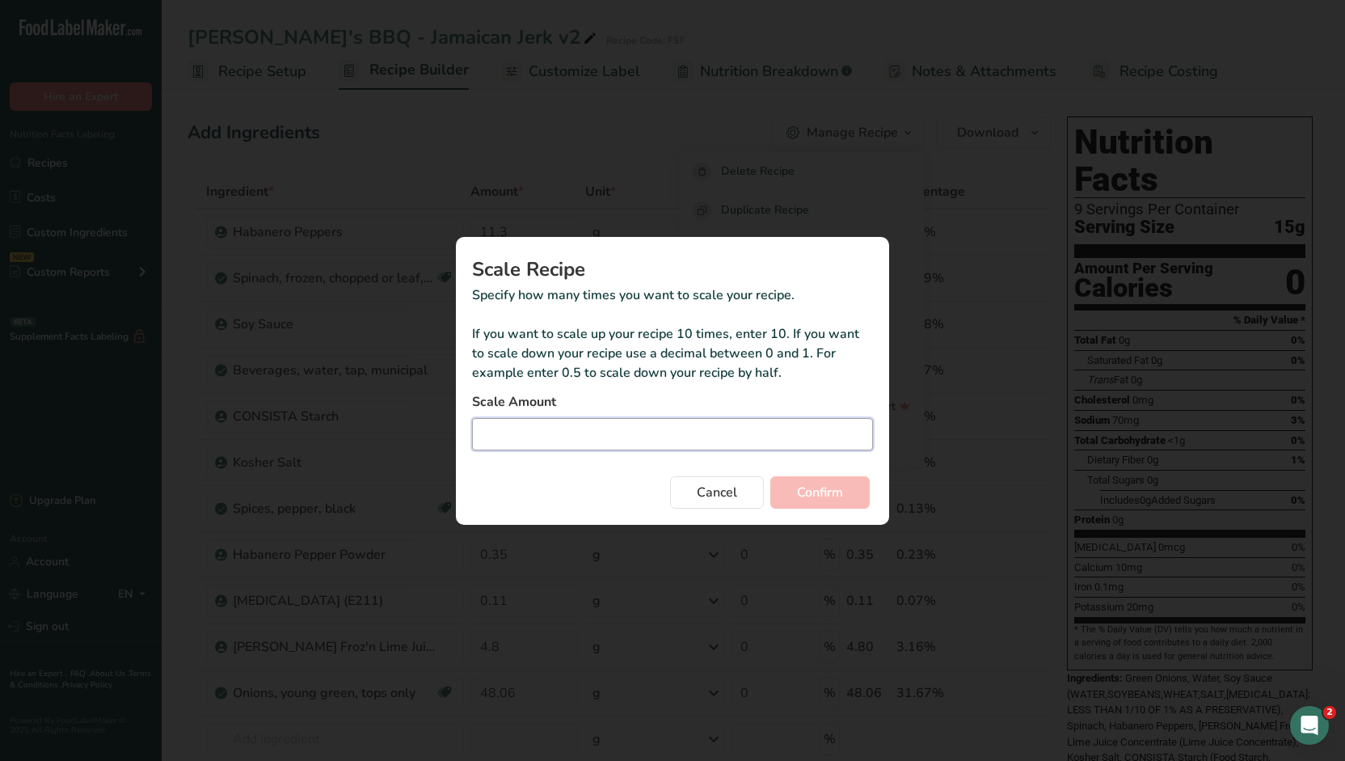
click at [678, 433] on input "Duplicate recipe modal" at bounding box center [672, 434] width 401 height 32
type input "27"
click at [800, 487] on span "Confirm" at bounding box center [820, 492] width 46 height 19
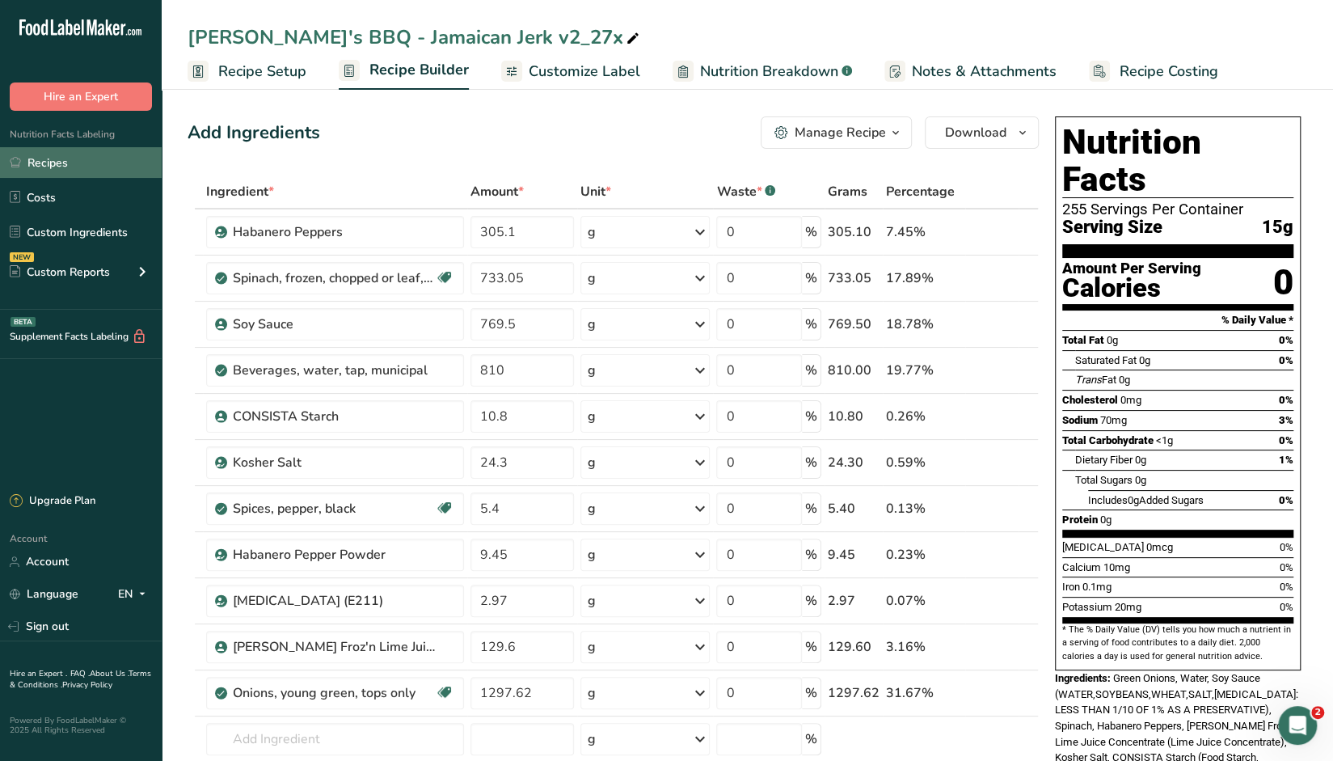
click at [57, 161] on link "Recipes" at bounding box center [81, 162] width 162 height 31
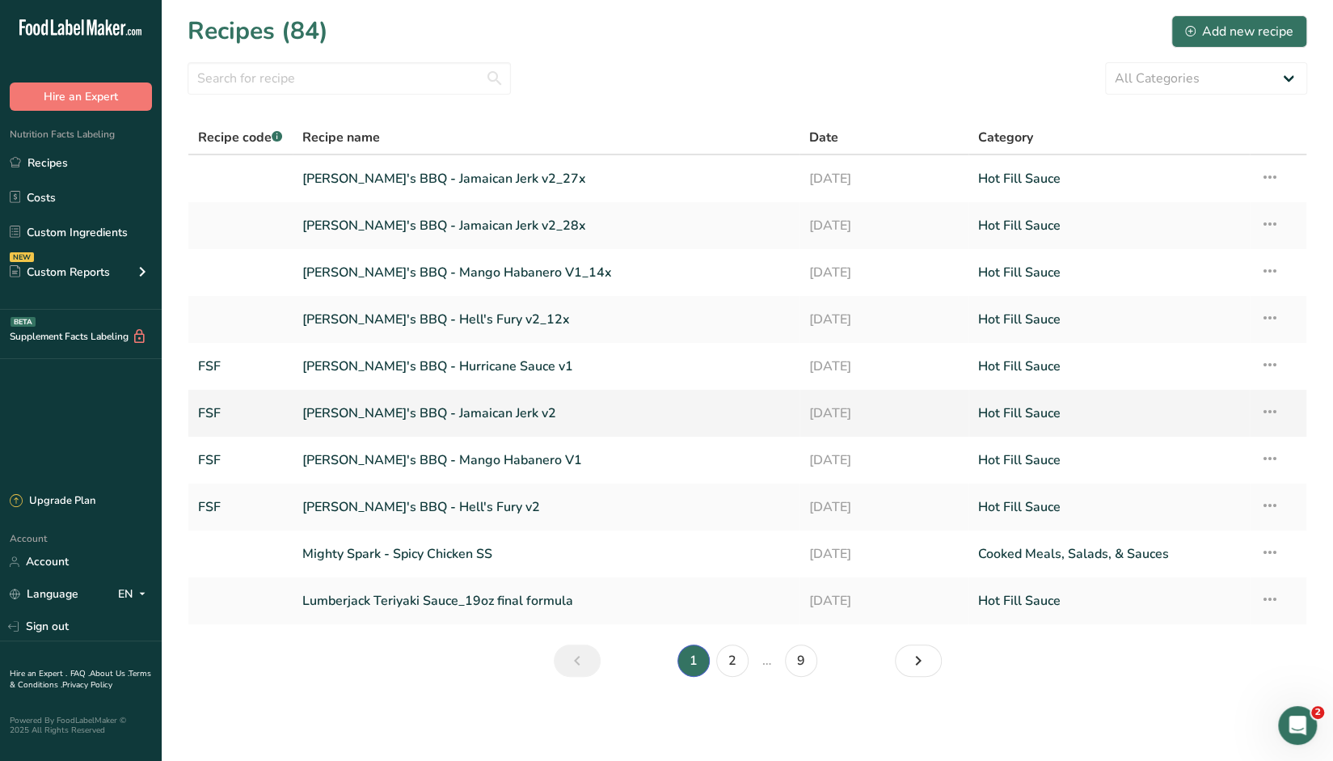
click at [395, 411] on link "[PERSON_NAME]'s BBQ - Jamaican Jerk v2" at bounding box center [546, 413] width 488 height 34
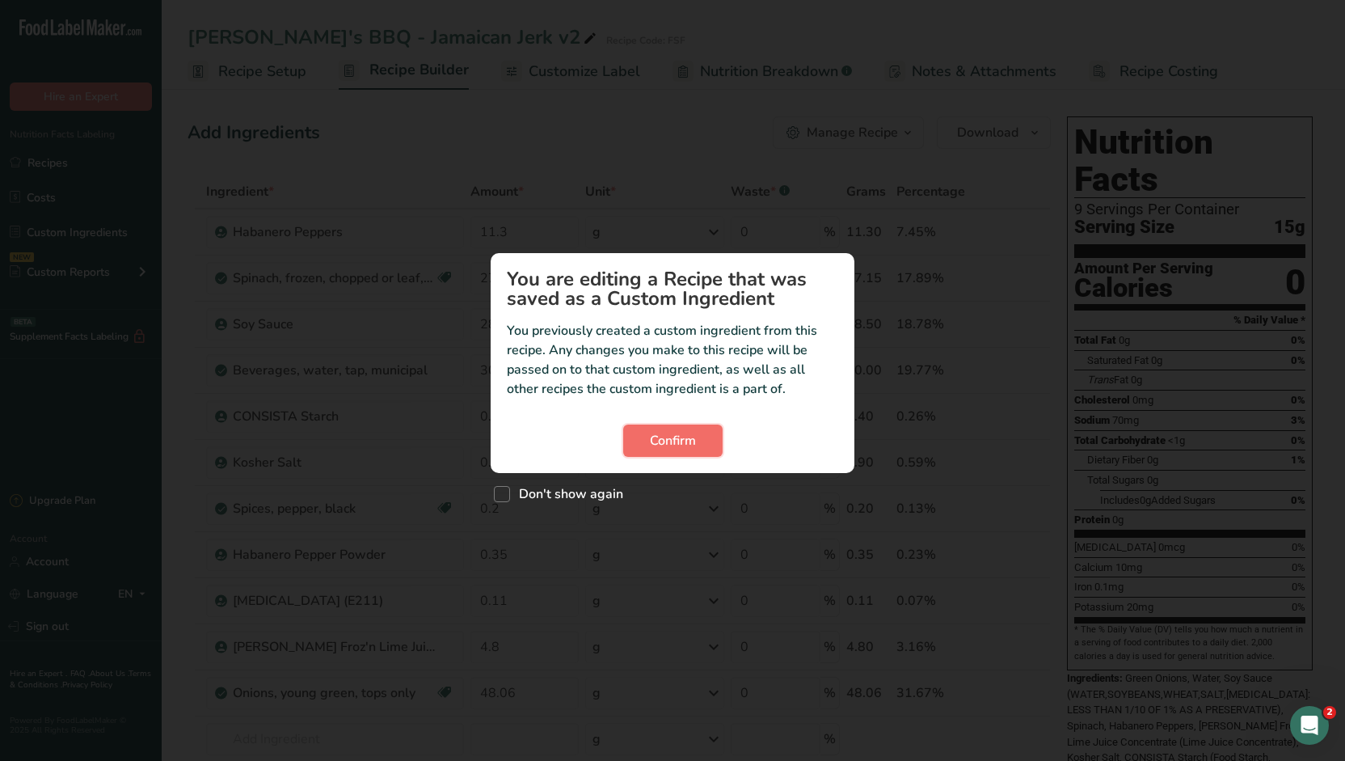
click at [679, 443] on span "Confirm" at bounding box center [673, 440] width 46 height 19
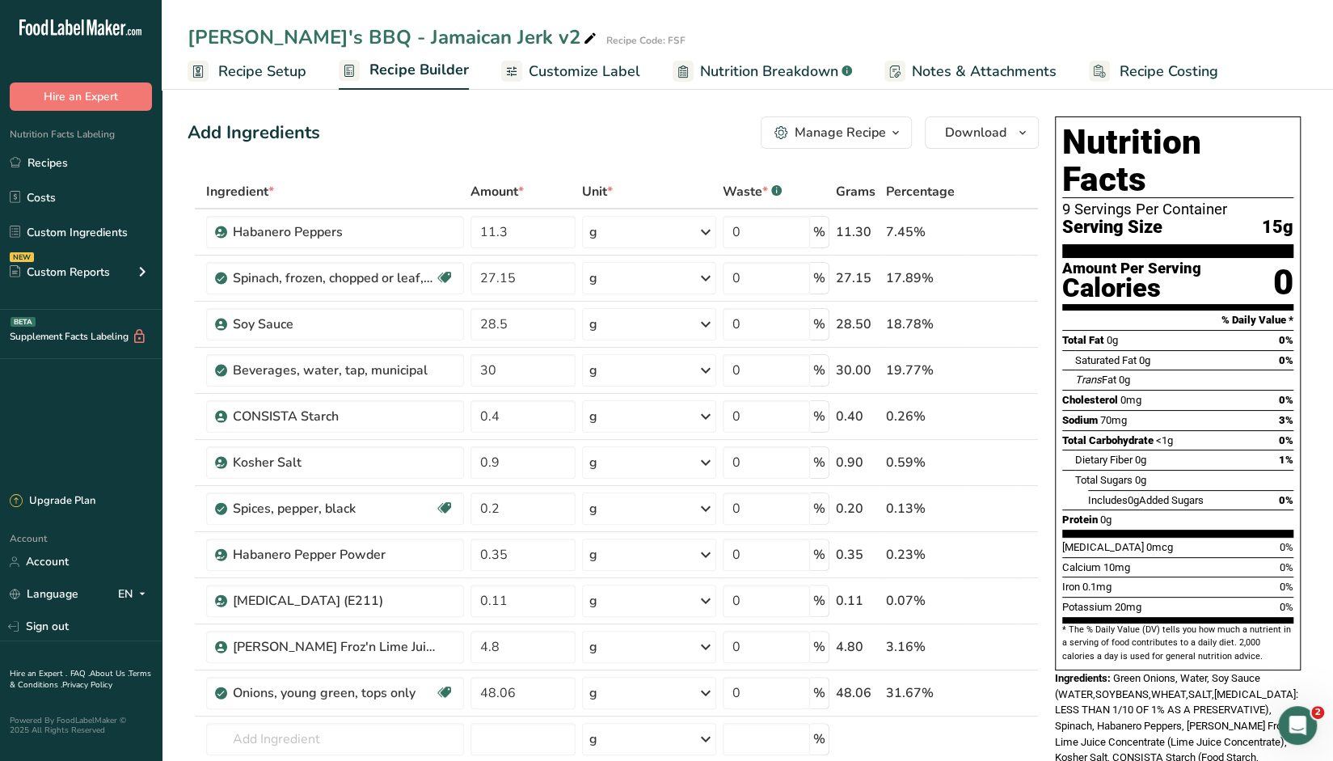
click at [881, 133] on icon "button" at bounding box center [895, 133] width 13 height 20
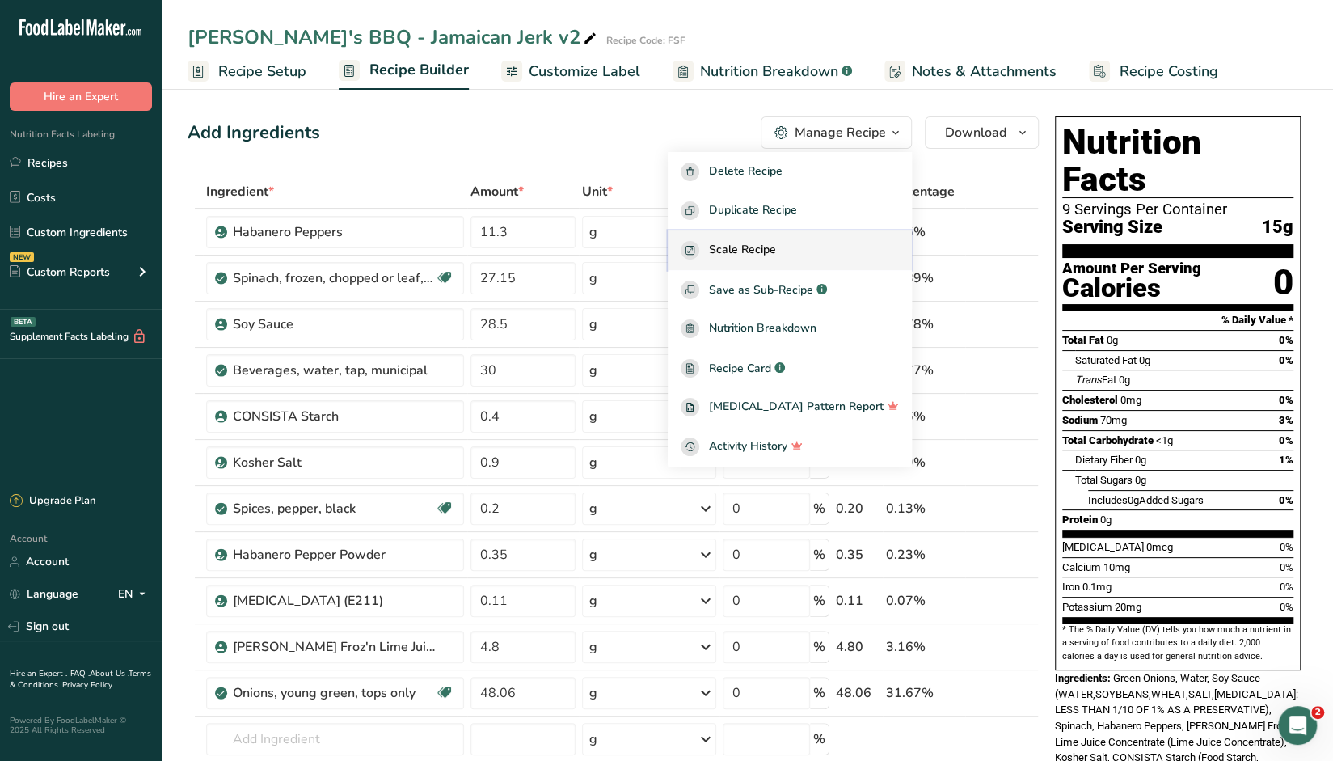
click at [775, 253] on span "Scale Recipe" at bounding box center [742, 250] width 67 height 19
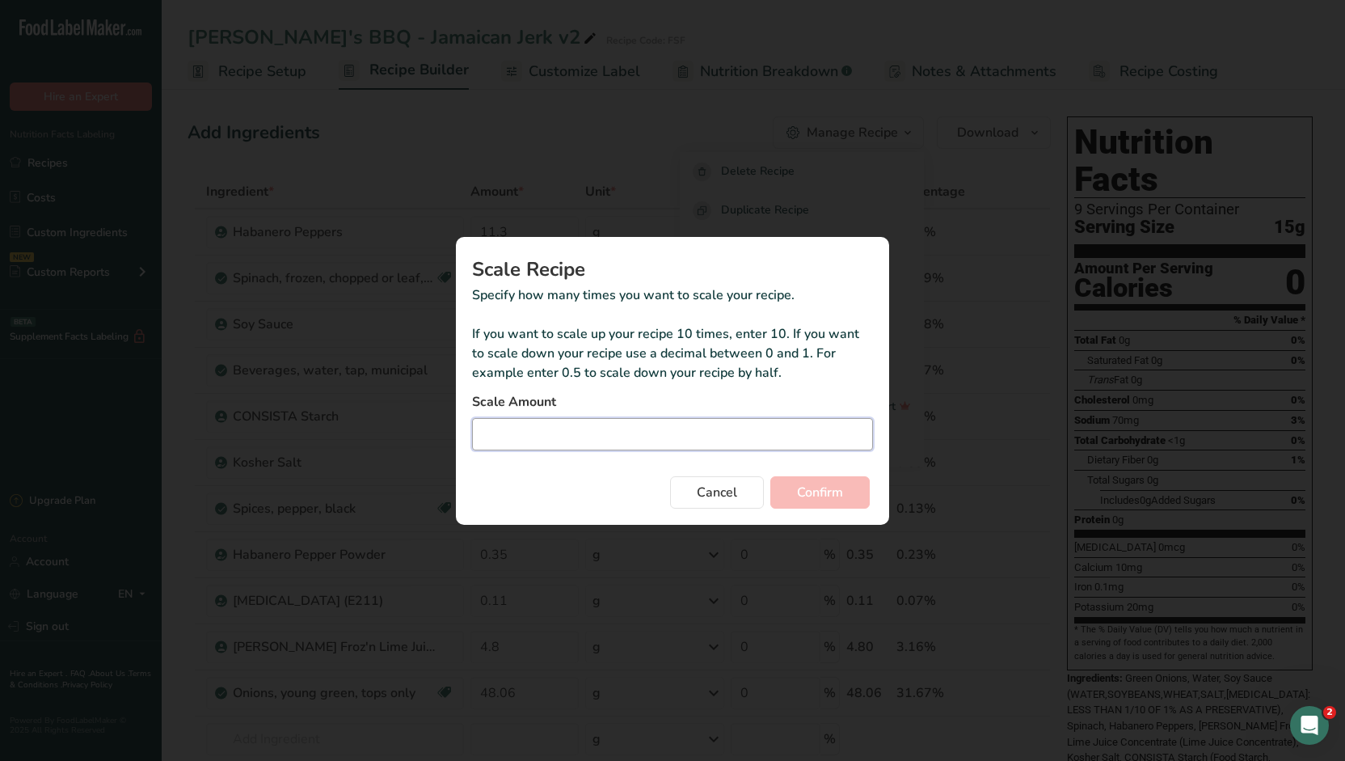
click at [547, 446] on input "Duplicate recipe modal" at bounding box center [672, 434] width 401 height 32
type input "26"
click at [847, 487] on button "Confirm" at bounding box center [820, 492] width 99 height 32
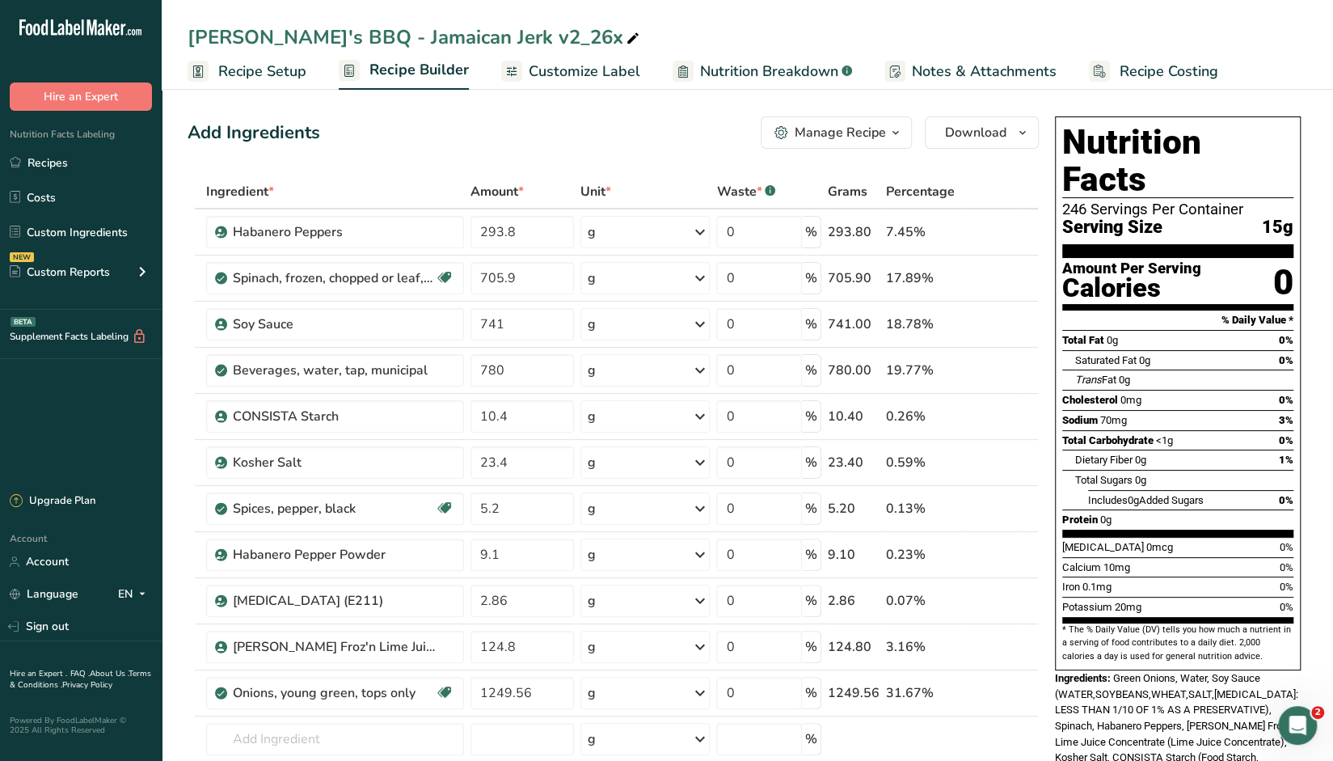
click at [881, 31] on div "[PERSON_NAME]'s BBQ - Jamaican Jerk v2_26x" at bounding box center [748, 37] width 1172 height 29
click at [38, 159] on link "Recipes" at bounding box center [81, 162] width 162 height 31
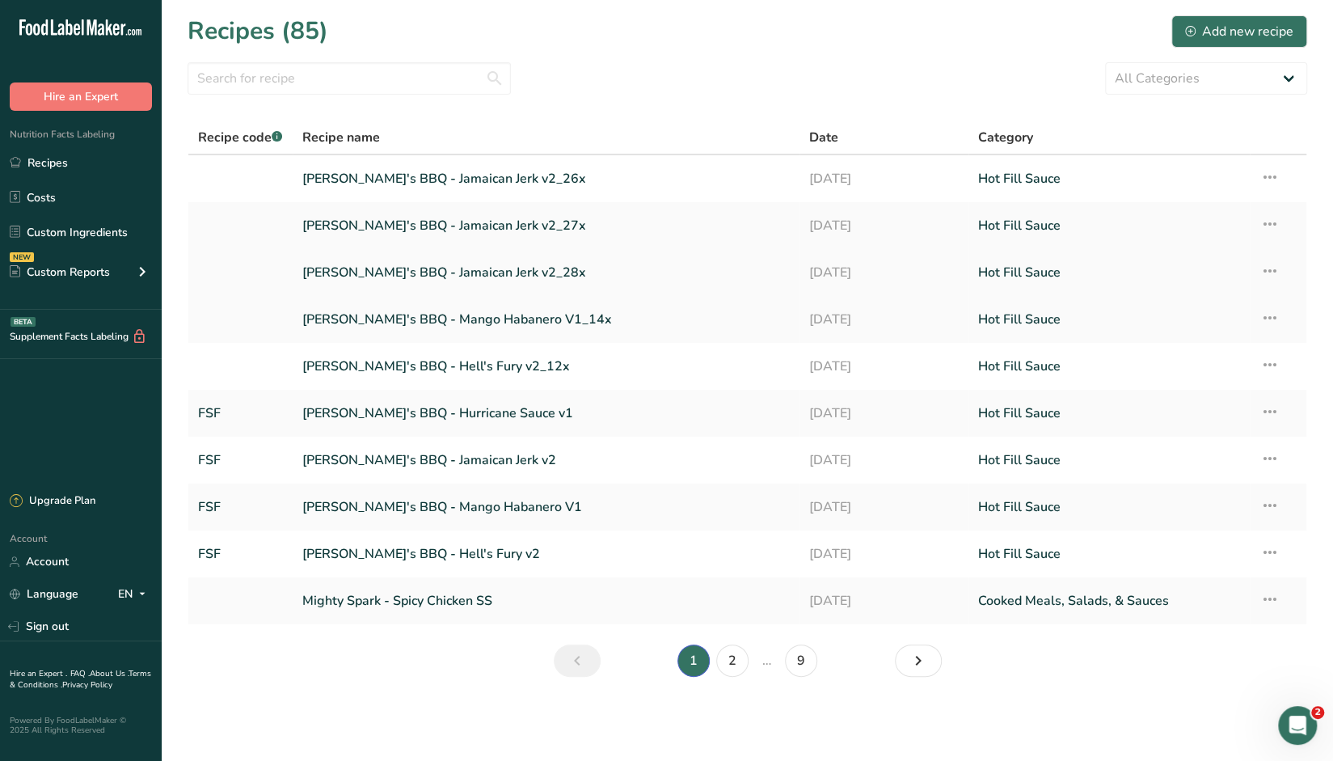
click at [375, 271] on link "[PERSON_NAME]'s BBQ - Jamaican Jerk v2_28x" at bounding box center [546, 273] width 488 height 34
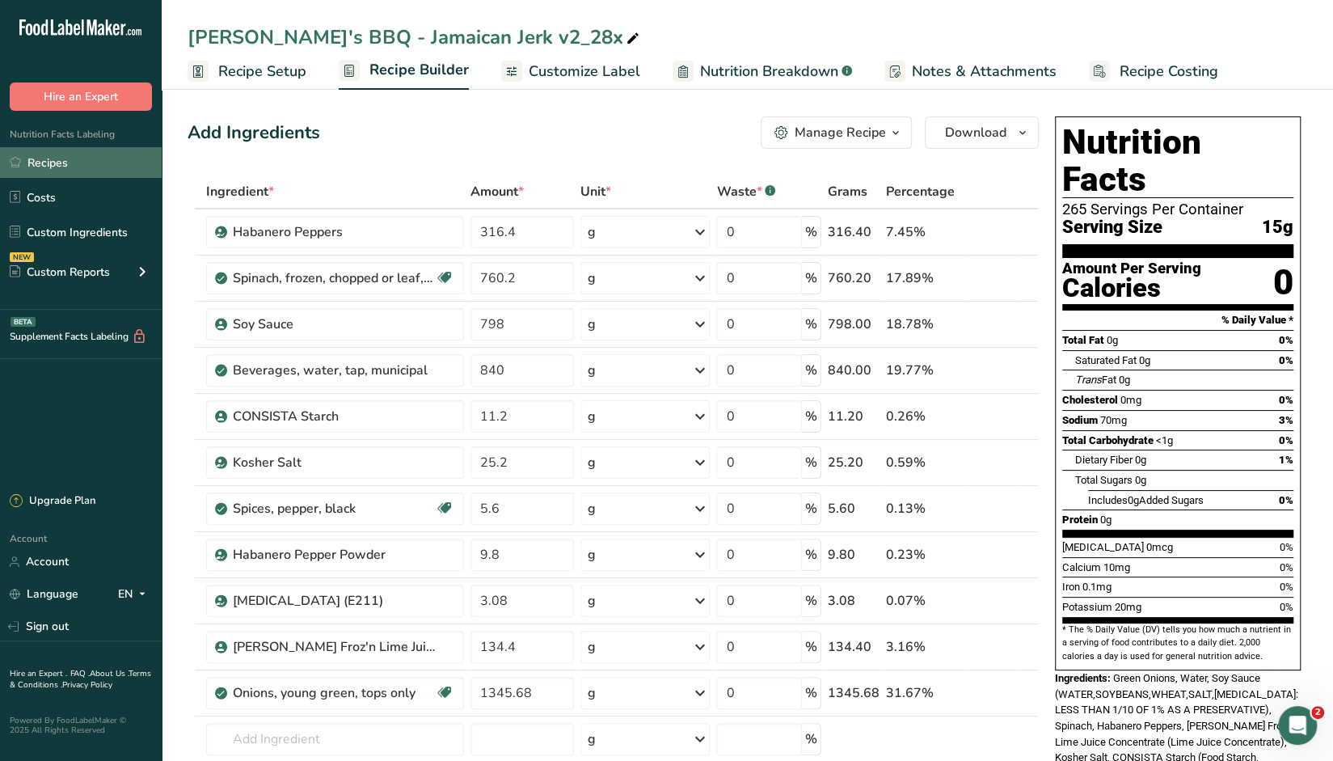
click at [64, 161] on link "Recipes" at bounding box center [81, 162] width 162 height 31
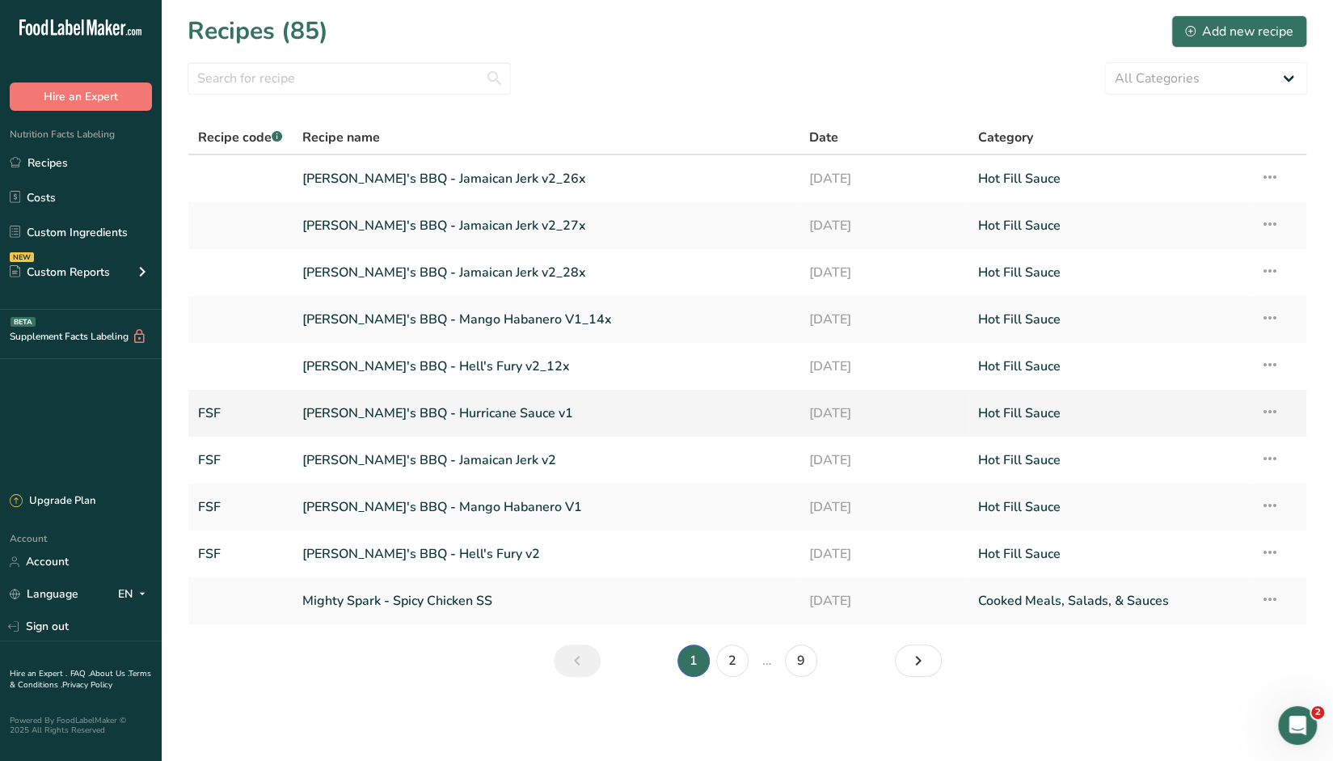
click at [450, 413] on link "[PERSON_NAME]'s BBQ - Hurricane Sauce v1" at bounding box center [546, 413] width 488 height 34
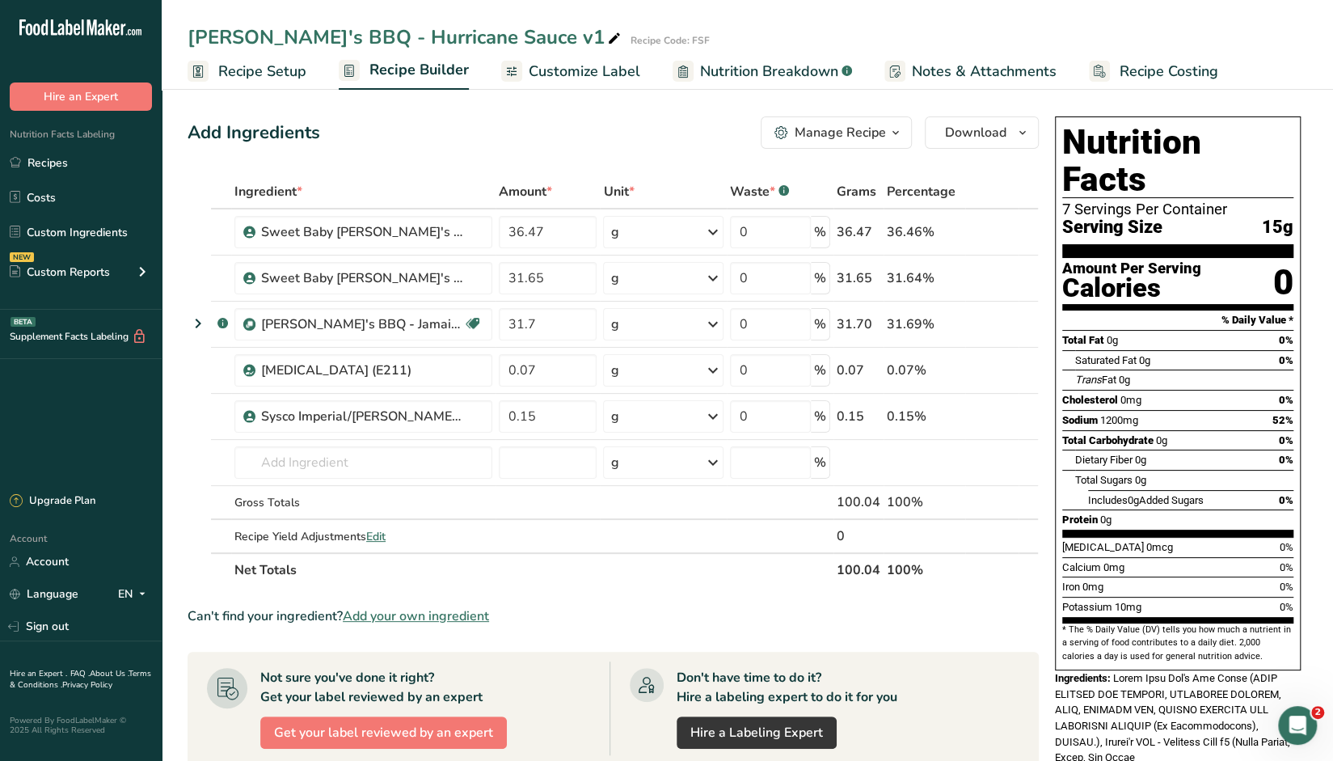
click at [881, 136] on icon "button" at bounding box center [895, 133] width 13 height 20
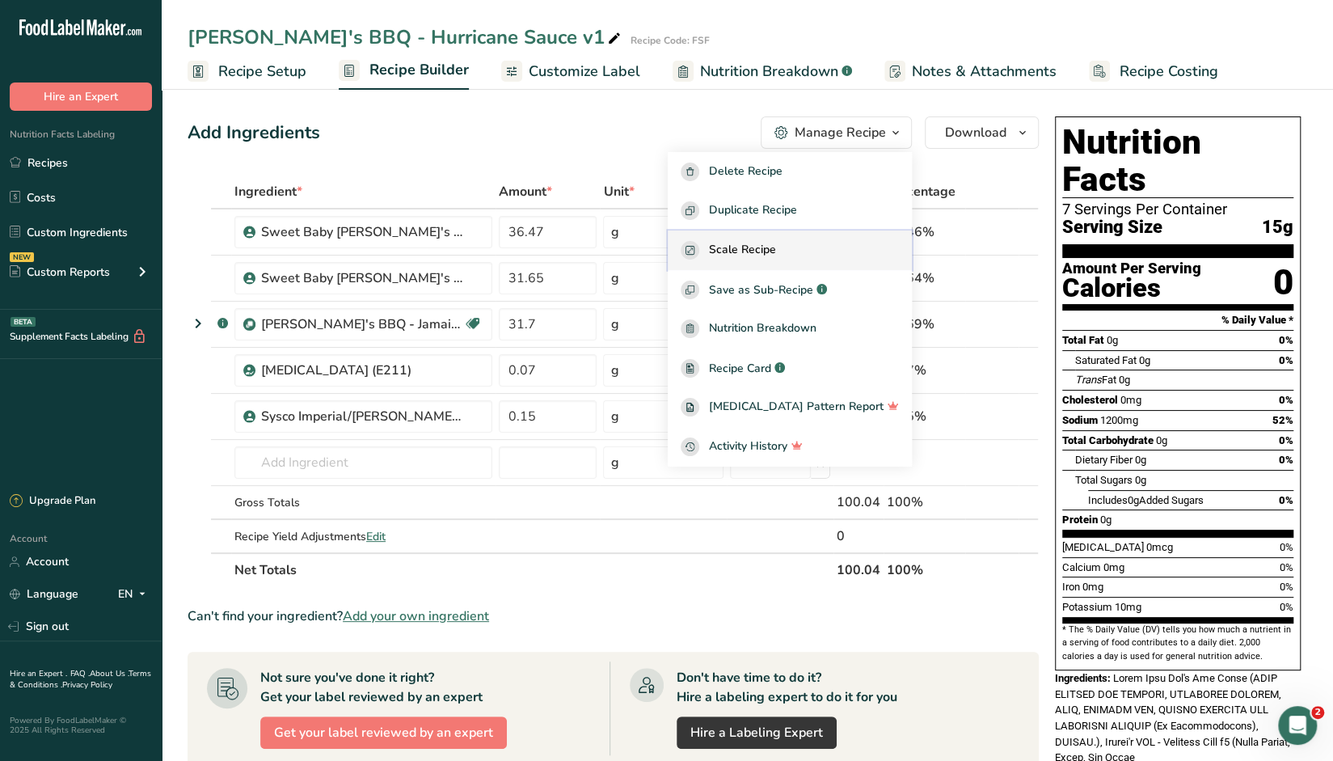
click at [734, 245] on div "Scale Recipe" at bounding box center [790, 250] width 218 height 19
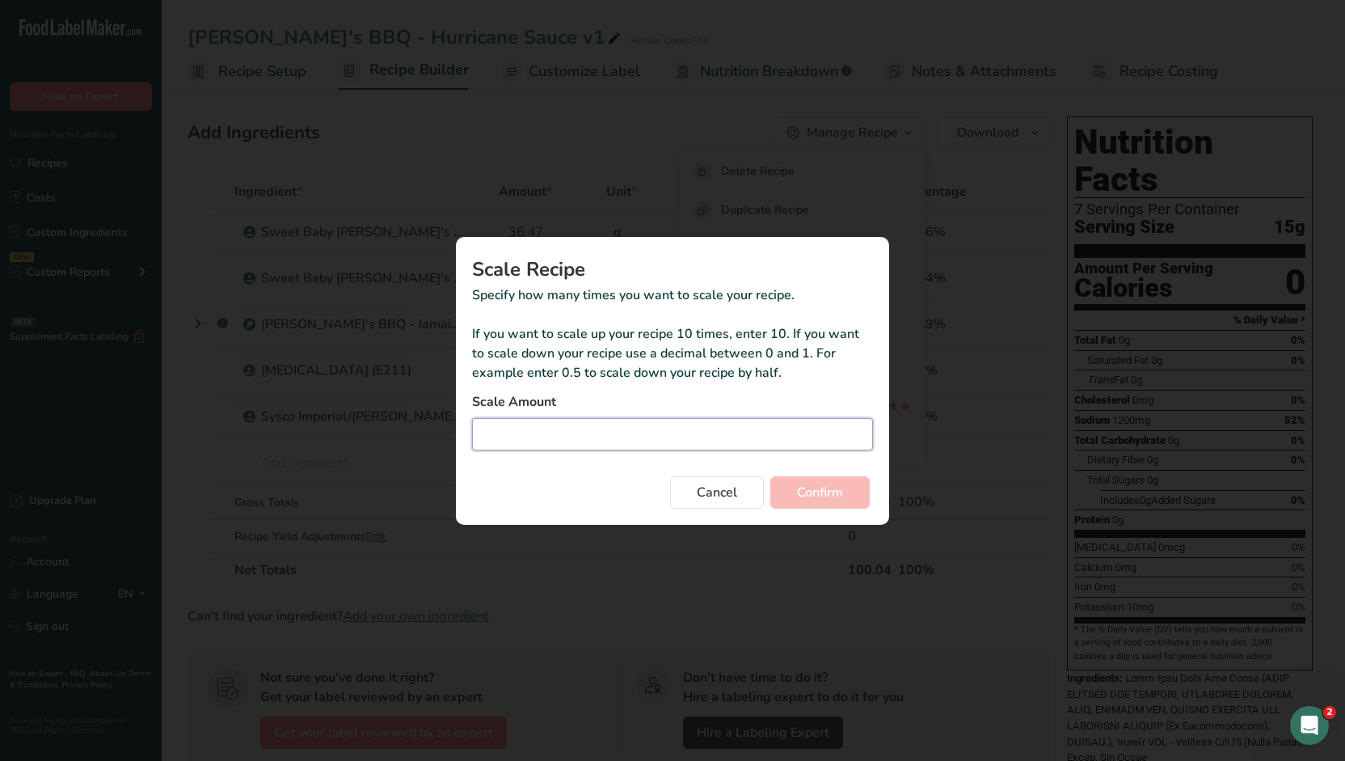
click at [646, 434] on input "Duplicate recipe modal" at bounding box center [672, 434] width 401 height 32
type input "43.5"
click at [800, 486] on span "Confirm" at bounding box center [820, 492] width 46 height 19
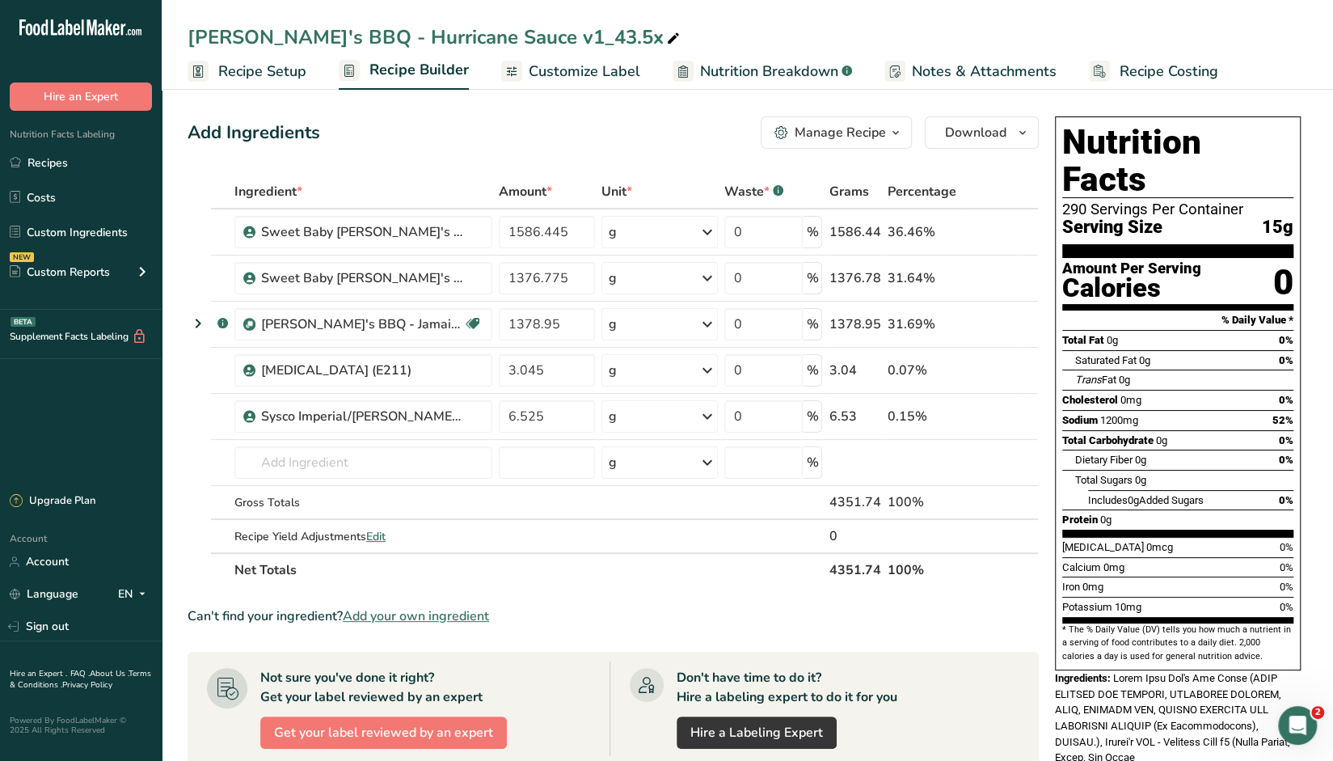
click at [724, 73] on span "Nutrition Breakdown" at bounding box center [769, 72] width 138 height 22
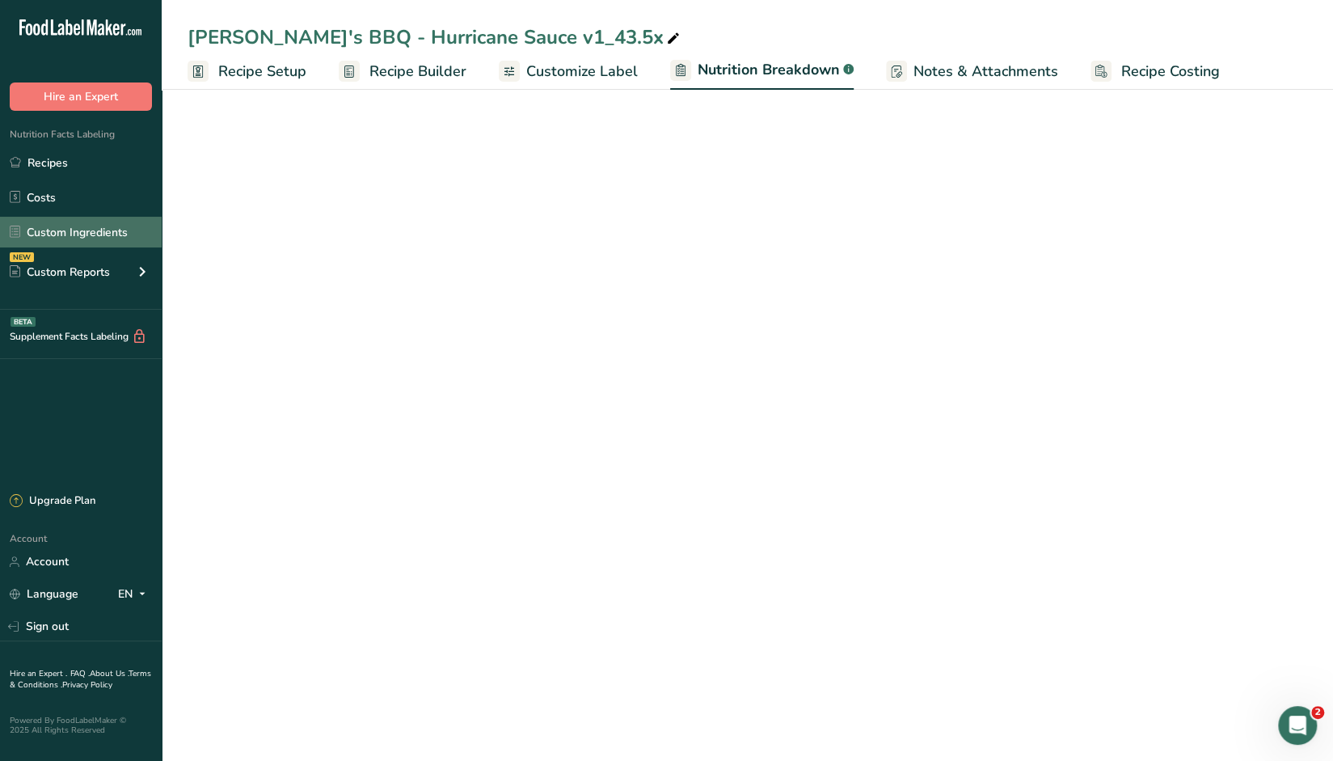
select select "Calories"
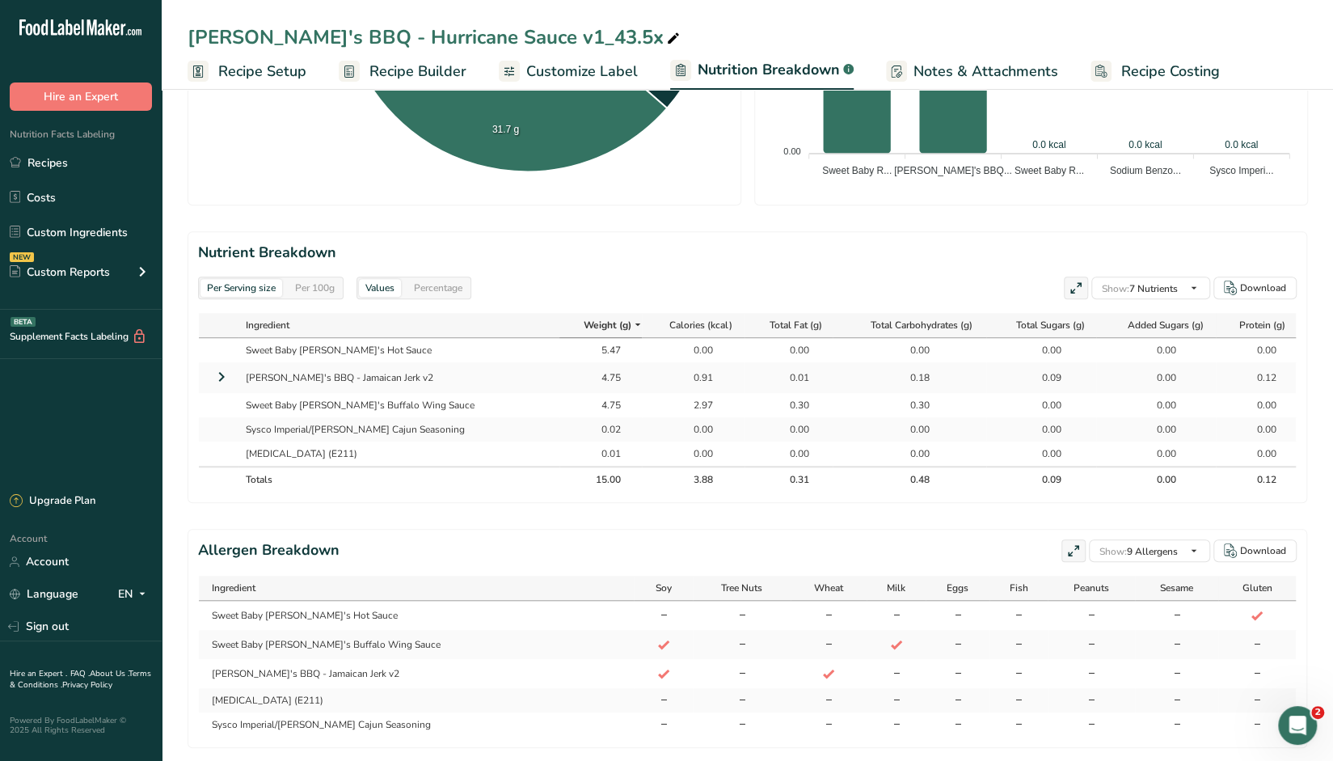
scroll to position [641, 0]
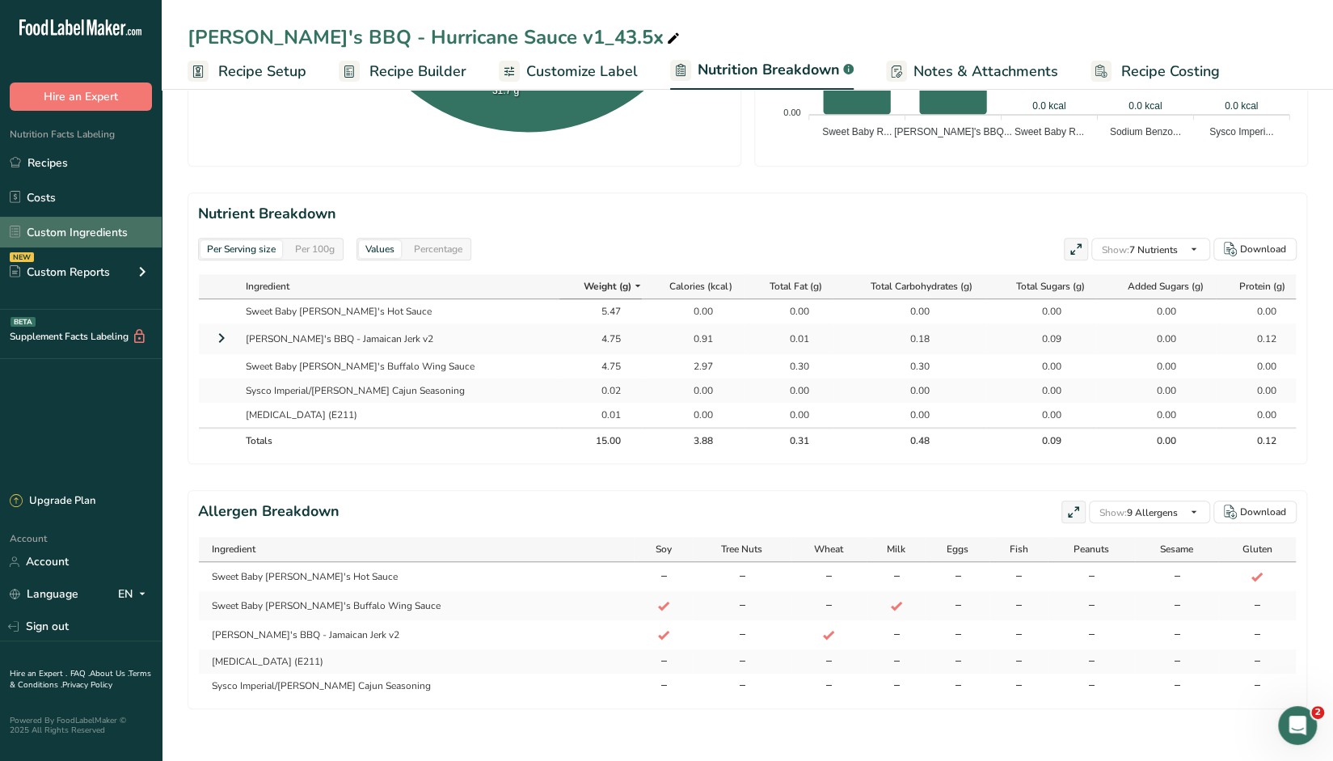
click at [72, 232] on link "Custom Ingredients" at bounding box center [81, 232] width 162 height 31
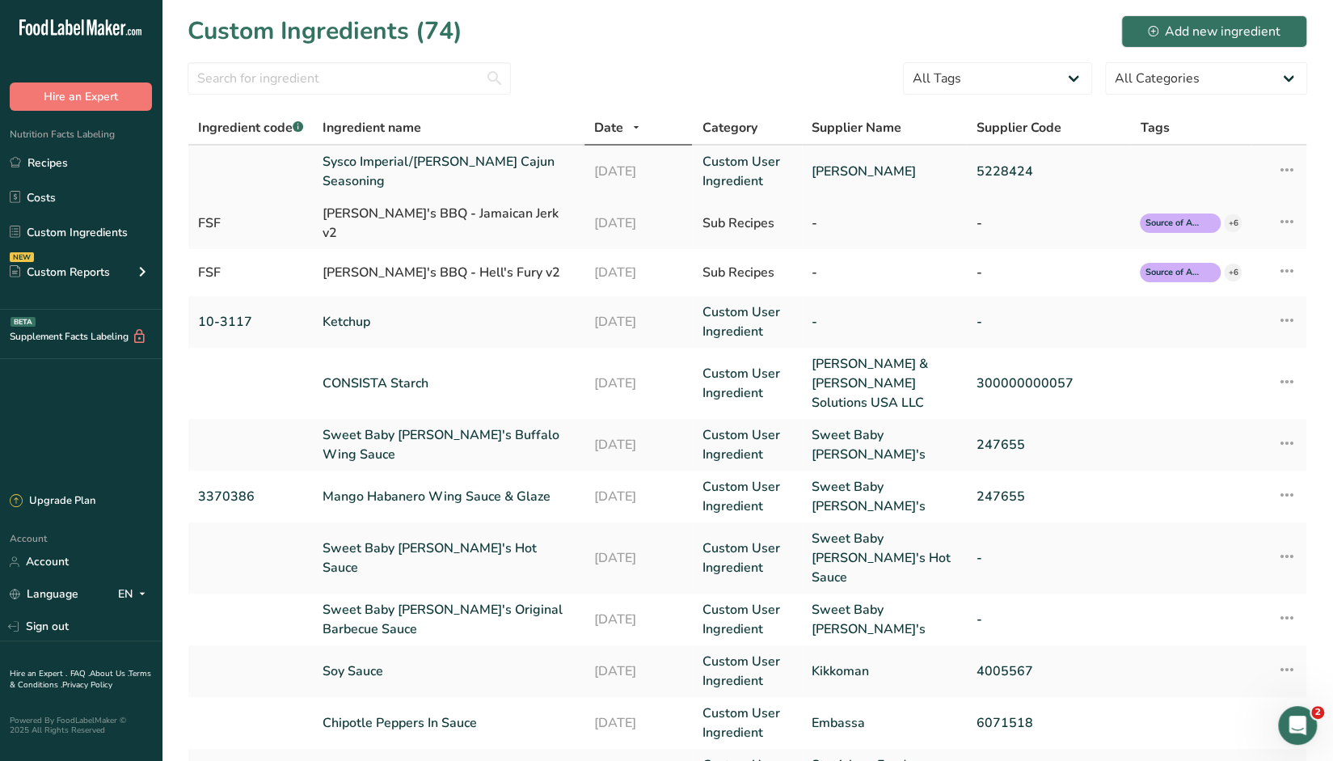
click at [362, 172] on link "Sysco Imperial/[PERSON_NAME] Cajun Seasoning" at bounding box center [449, 171] width 252 height 39
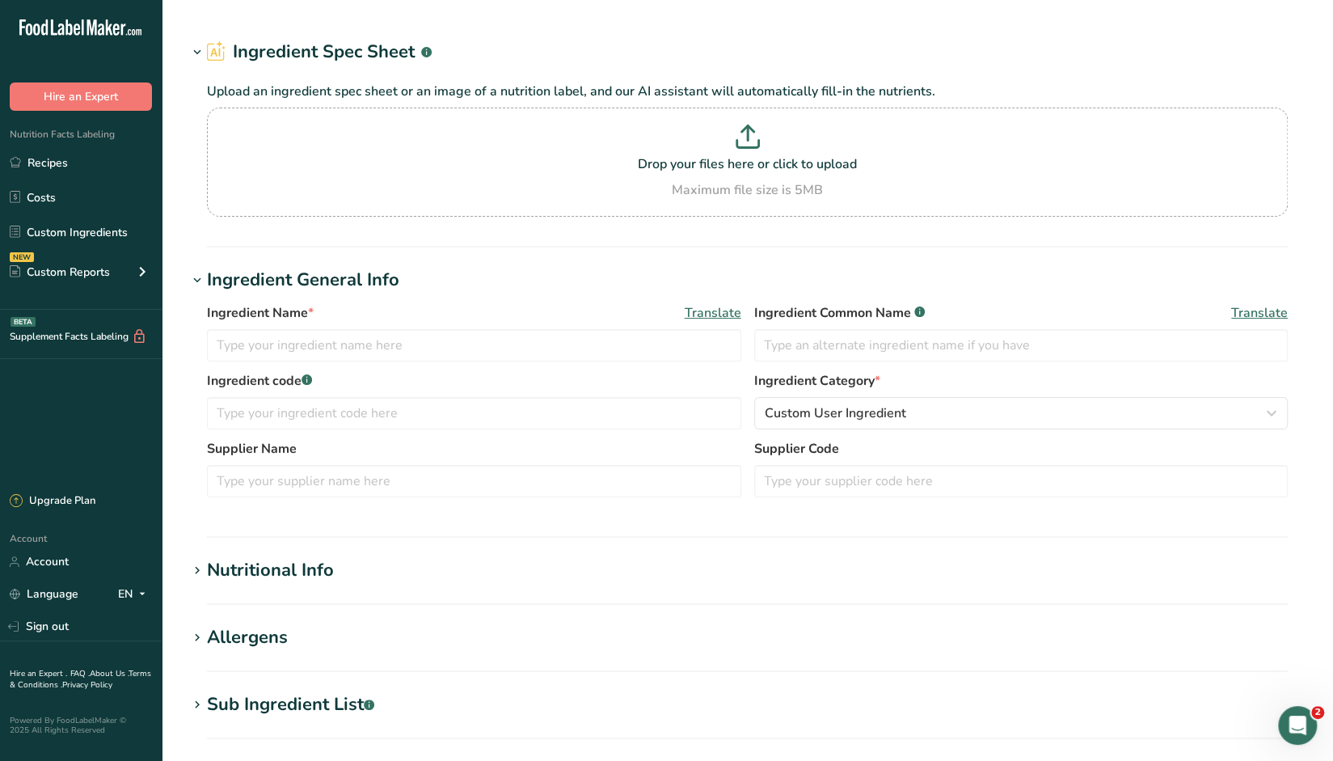
type input "Sysco Imperial/[PERSON_NAME] Cajun Seasoning"
type input "[PERSON_NAME]"
type input "5228424"
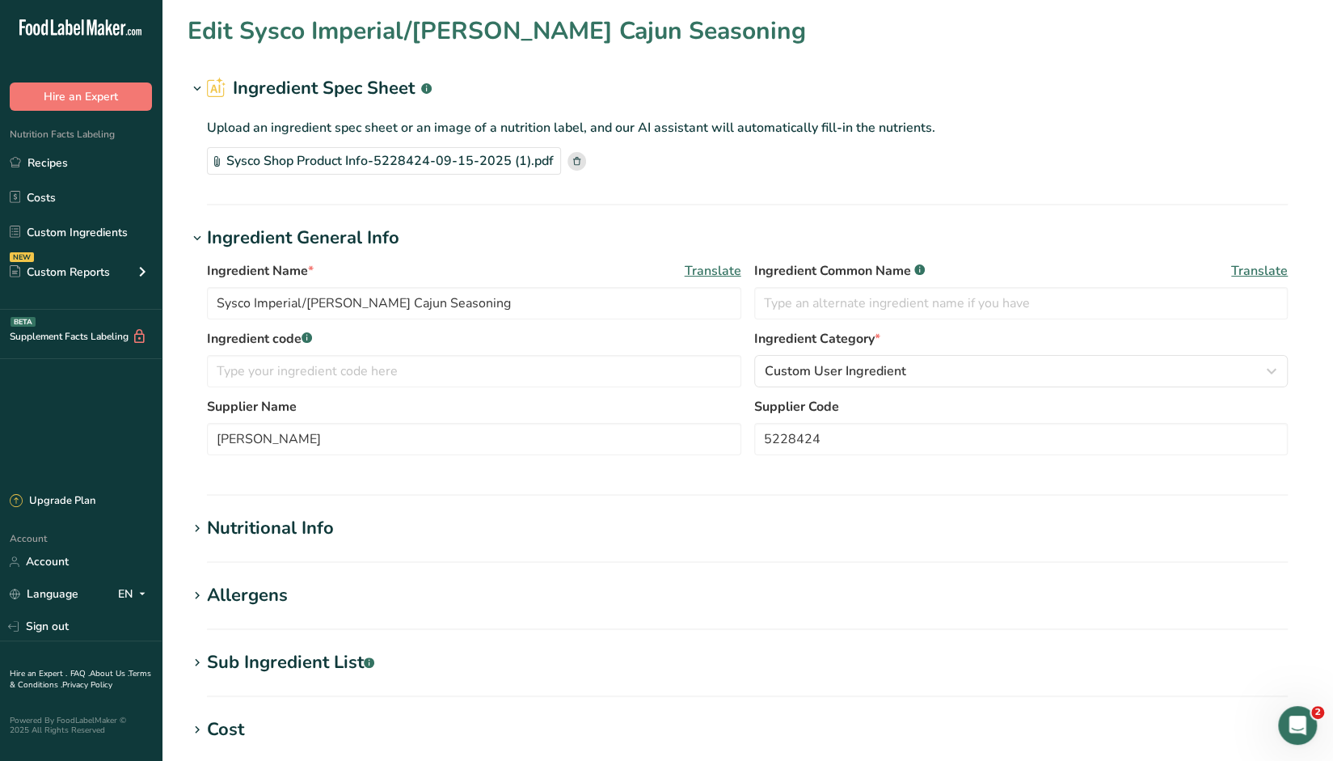
click at [272, 518] on div "Nutritional Info" at bounding box center [270, 528] width 127 height 27
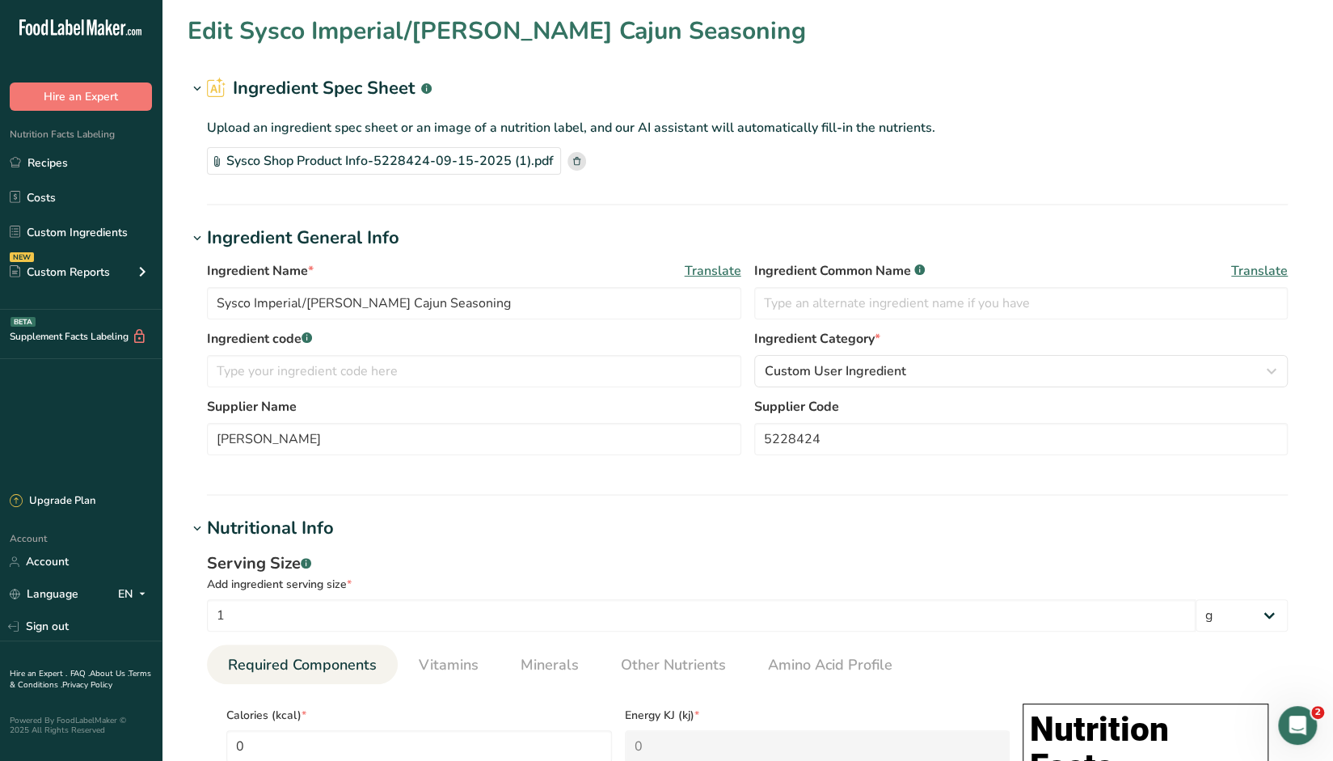
click at [377, 158] on div "Sysco Shop Product Info-5228424-09-15-2025 (1).pdf" at bounding box center [384, 160] width 354 height 27
click at [44, 164] on link "Recipes" at bounding box center [81, 162] width 162 height 31
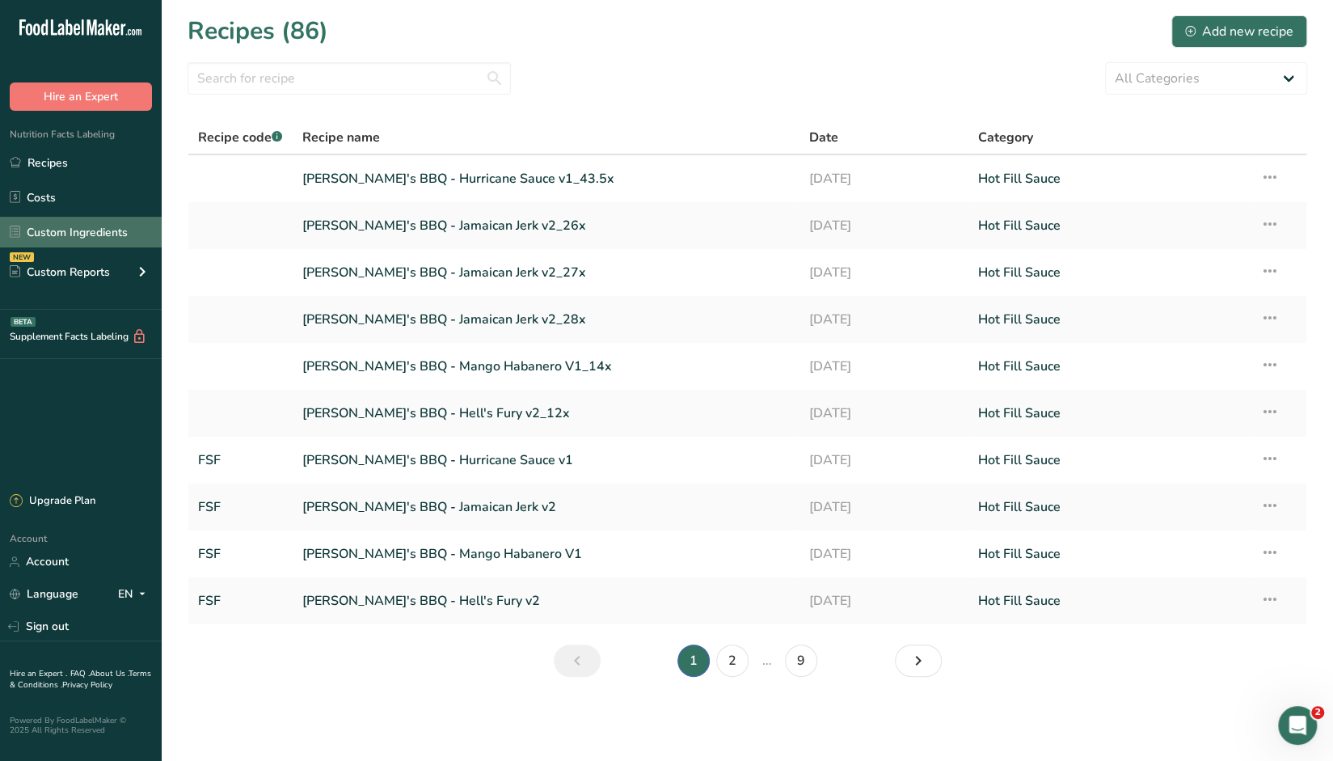
click at [51, 234] on link "Custom Ingredients" at bounding box center [81, 232] width 162 height 31
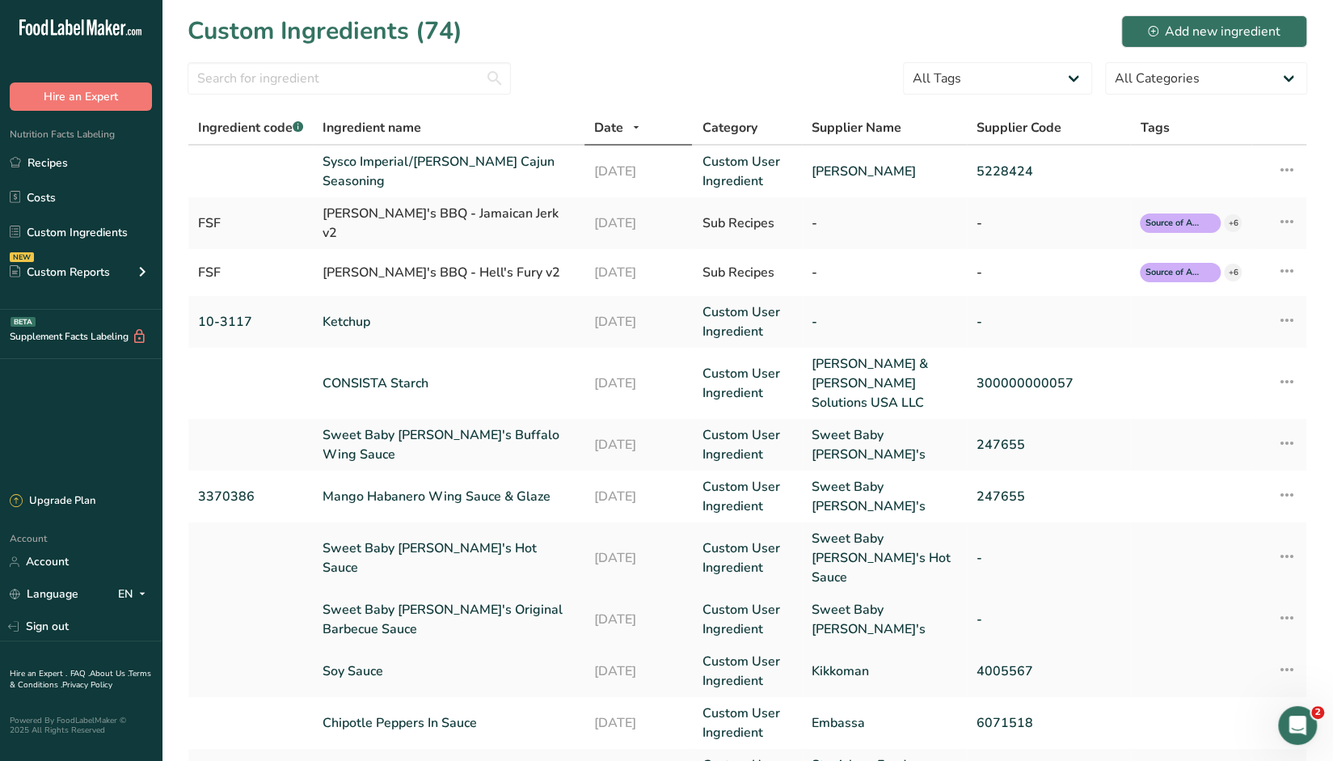
click at [446, 600] on link "Sweet Baby [PERSON_NAME]'s Original Barbecue Sauce" at bounding box center [449, 619] width 252 height 39
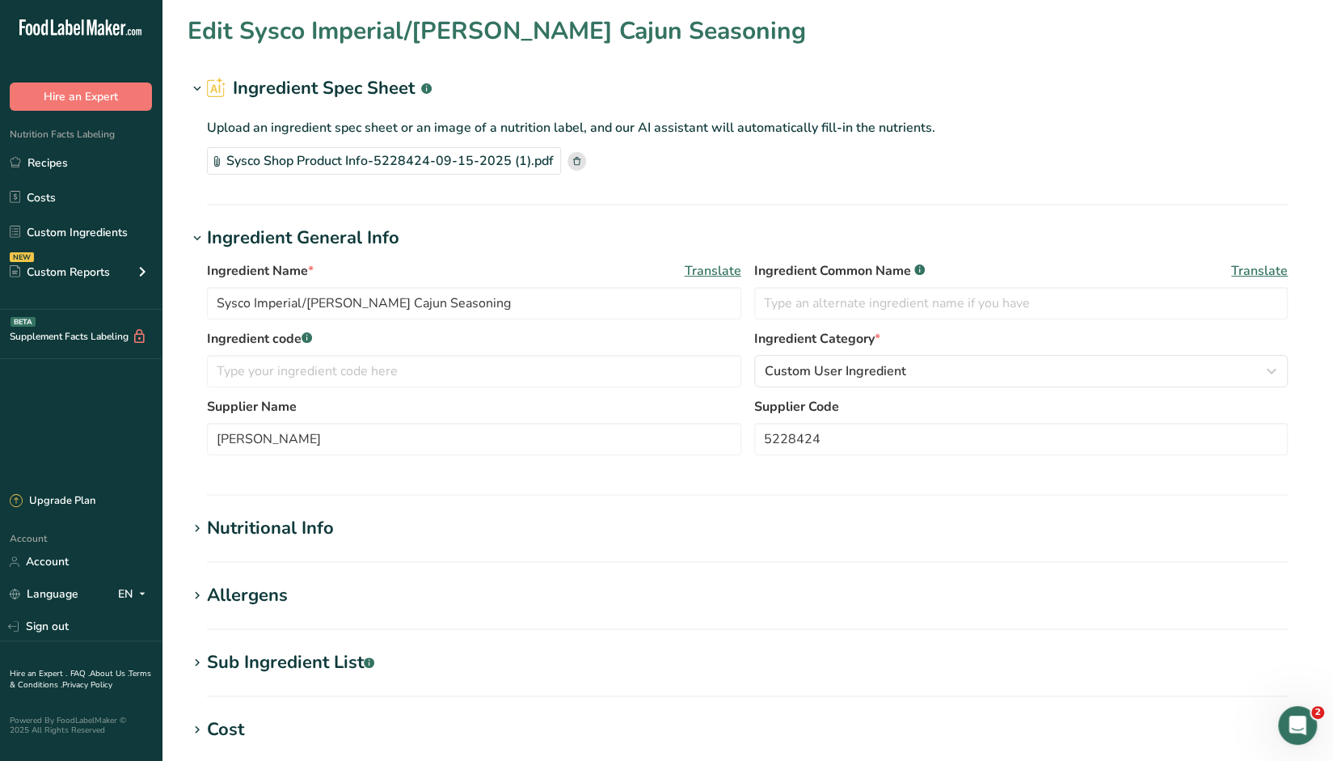
type input "Sweet Baby [PERSON_NAME]'s Original Barbecue Sauce"
type input "Sweet Baby [PERSON_NAME]'s"
type input "36"
type input "70"
type KJ "292.88"
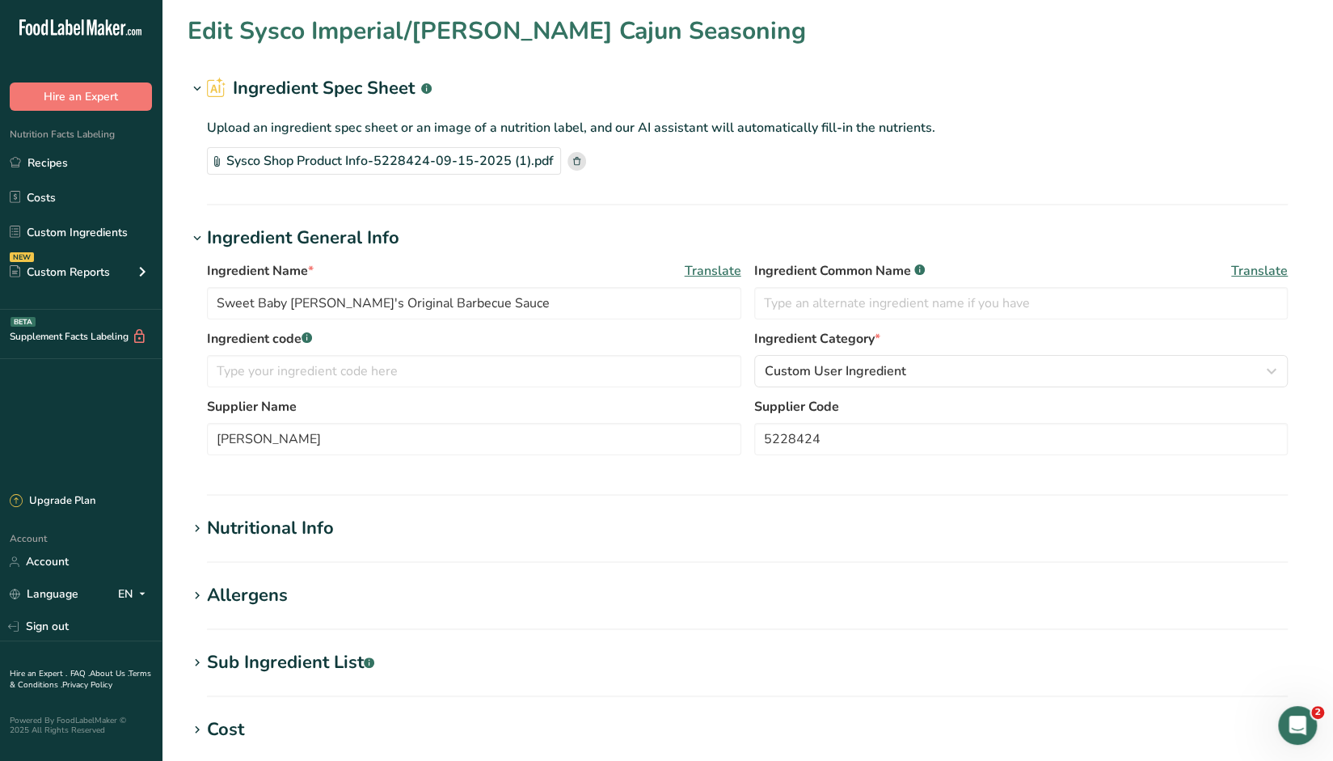
type Fat "0"
type input "0"
type input "290"
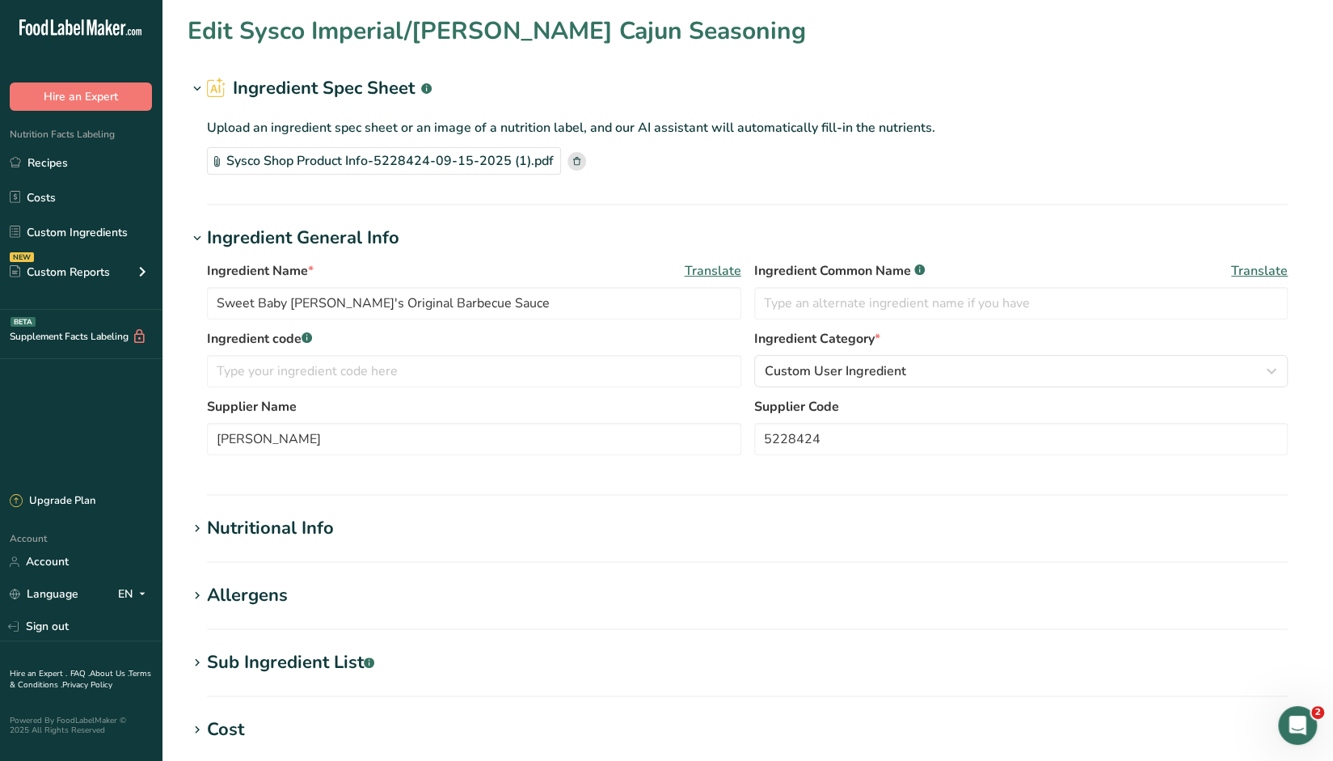
type Carbohydrates "18"
type Fiber "0"
type Sugars "16"
type input "0"
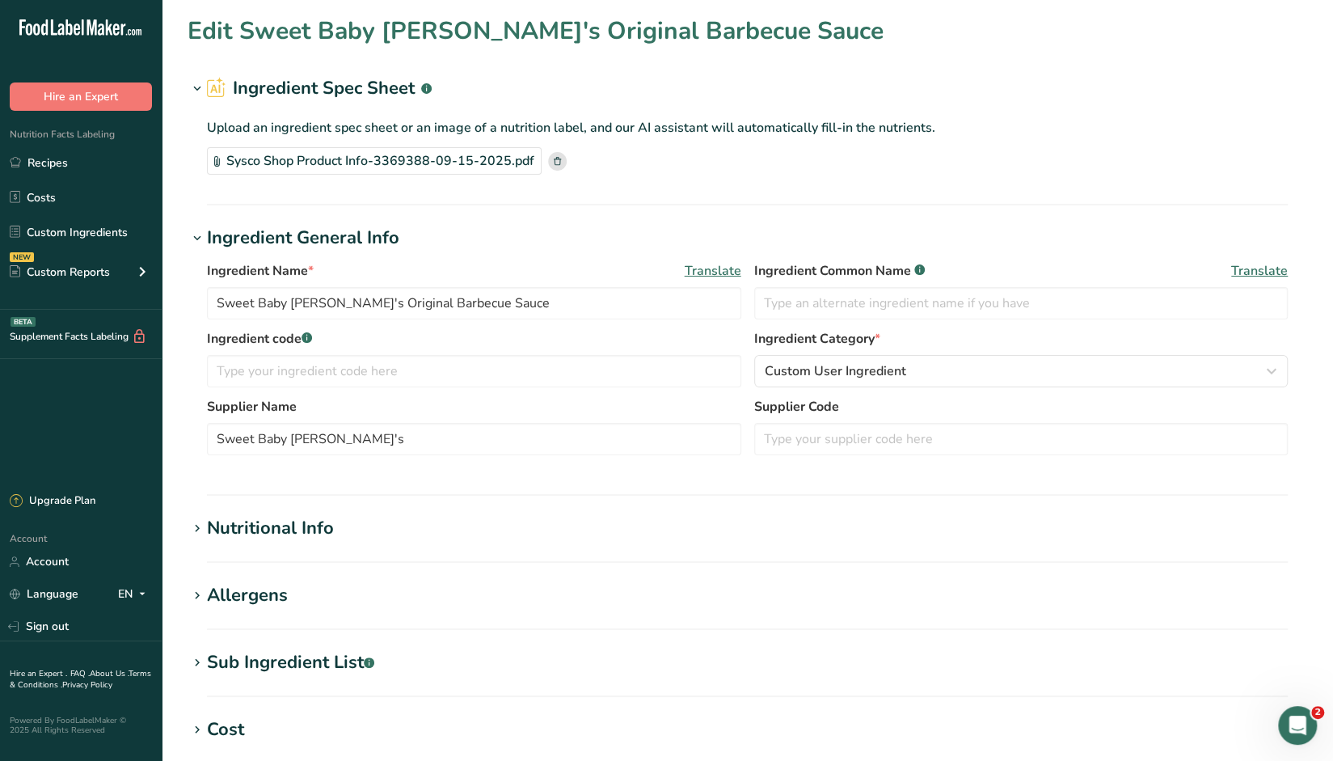
click at [298, 526] on div "Nutritional Info" at bounding box center [270, 528] width 127 height 27
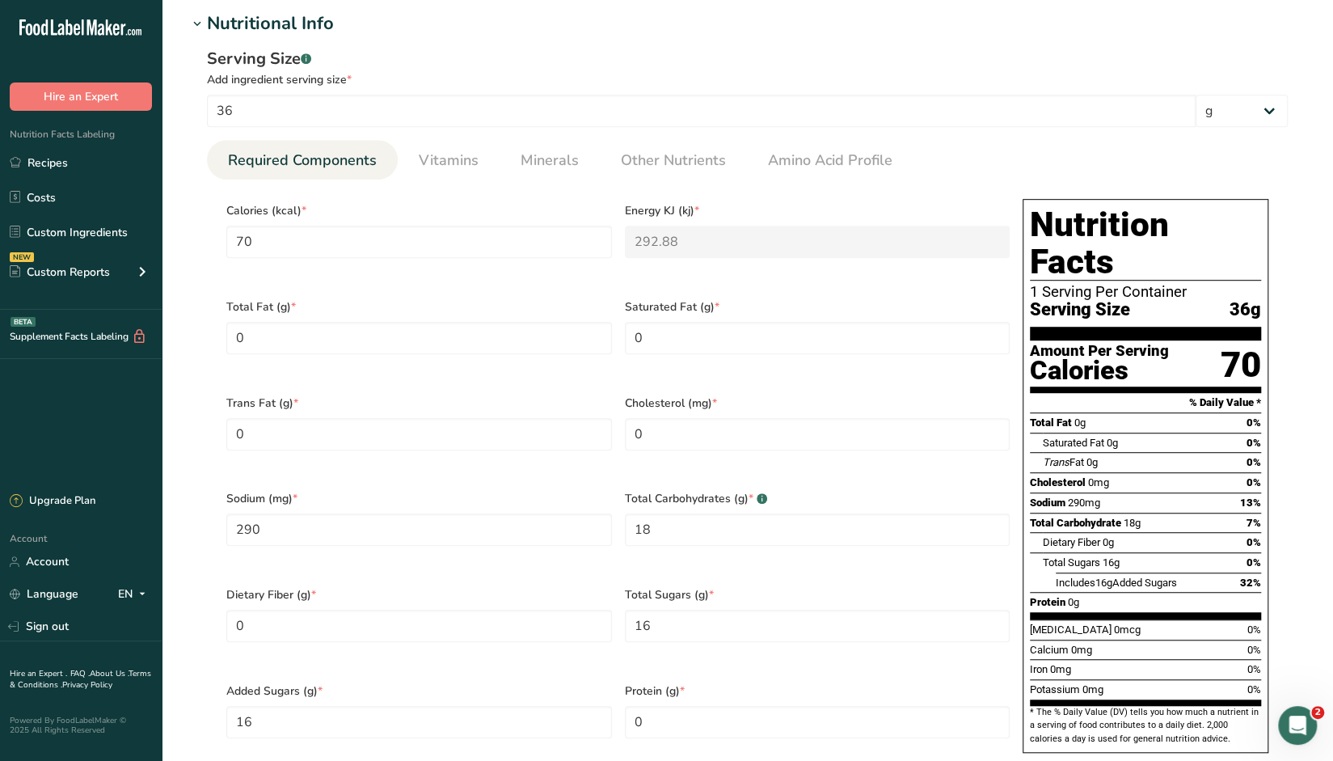
scroll to position [566, 0]
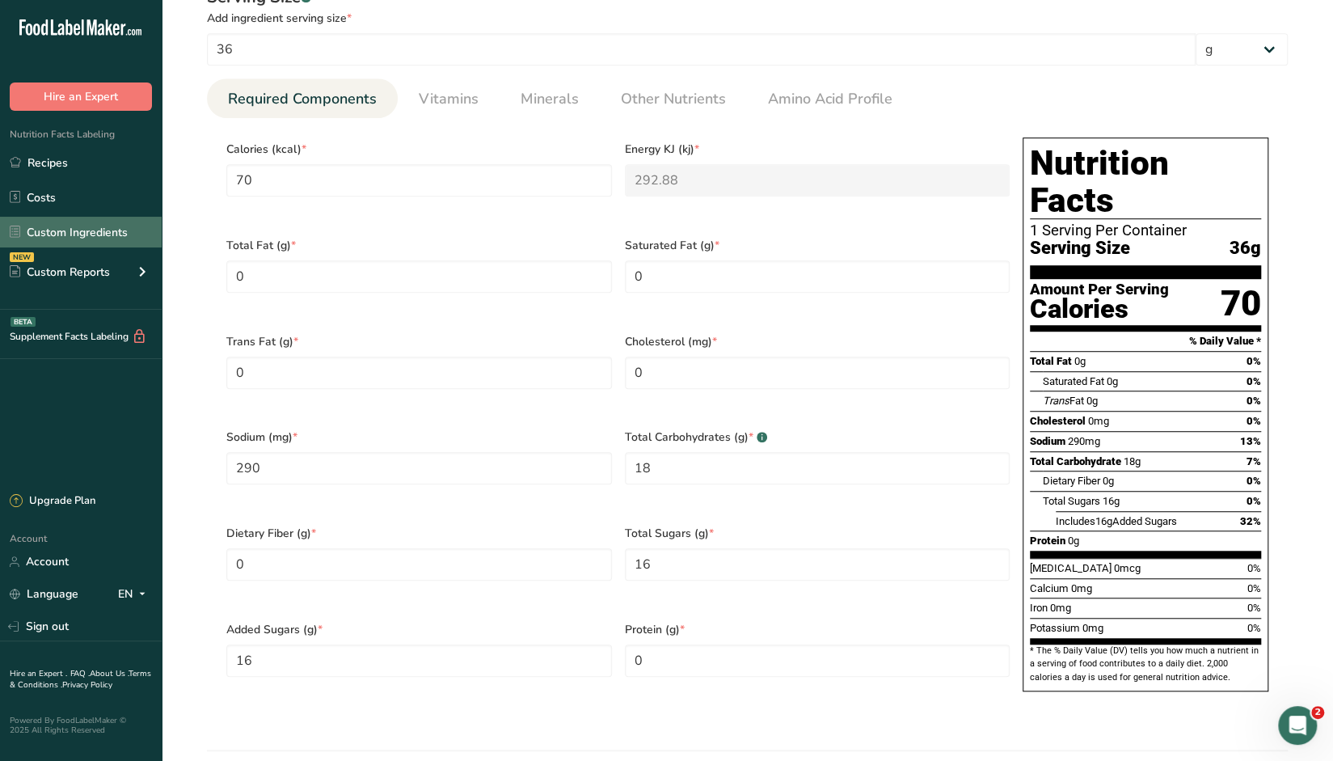
click at [58, 230] on link "Custom Ingredients" at bounding box center [81, 232] width 162 height 31
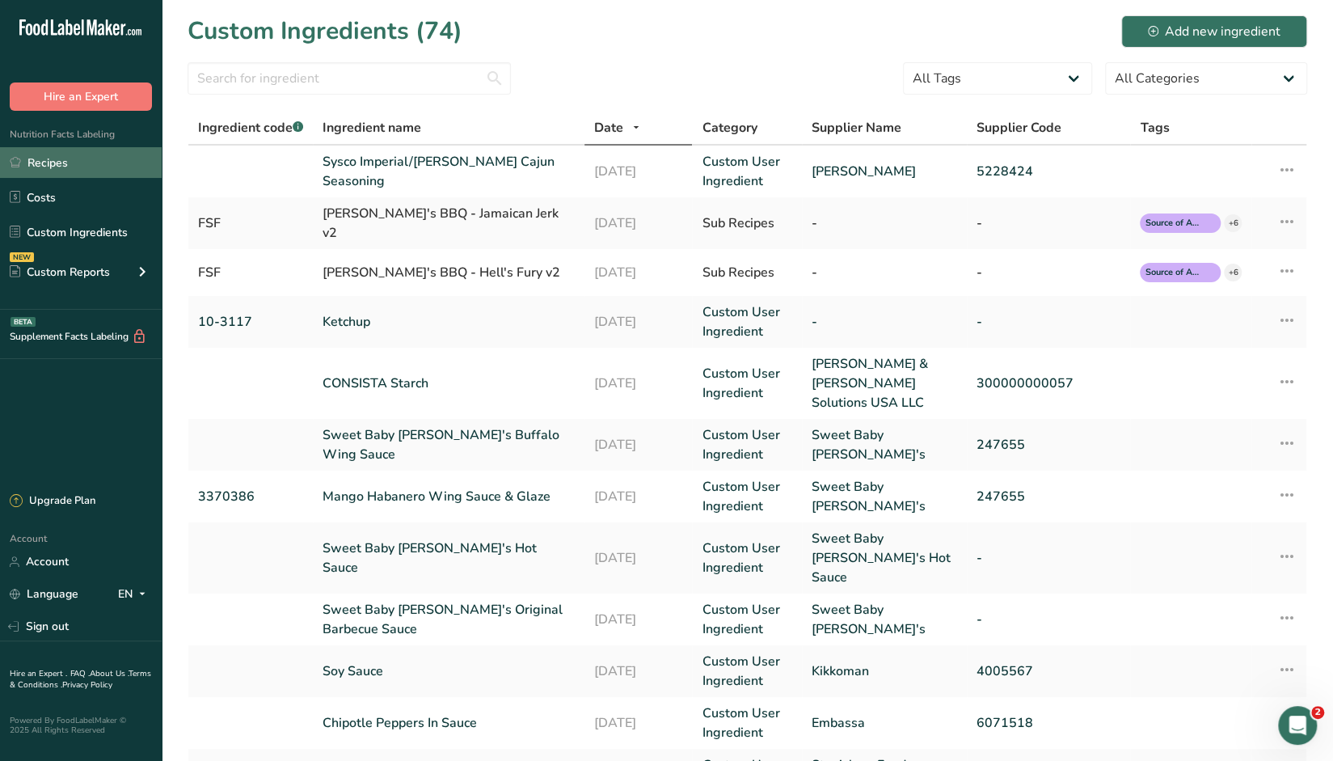
click at [52, 163] on link "Recipes" at bounding box center [81, 162] width 162 height 31
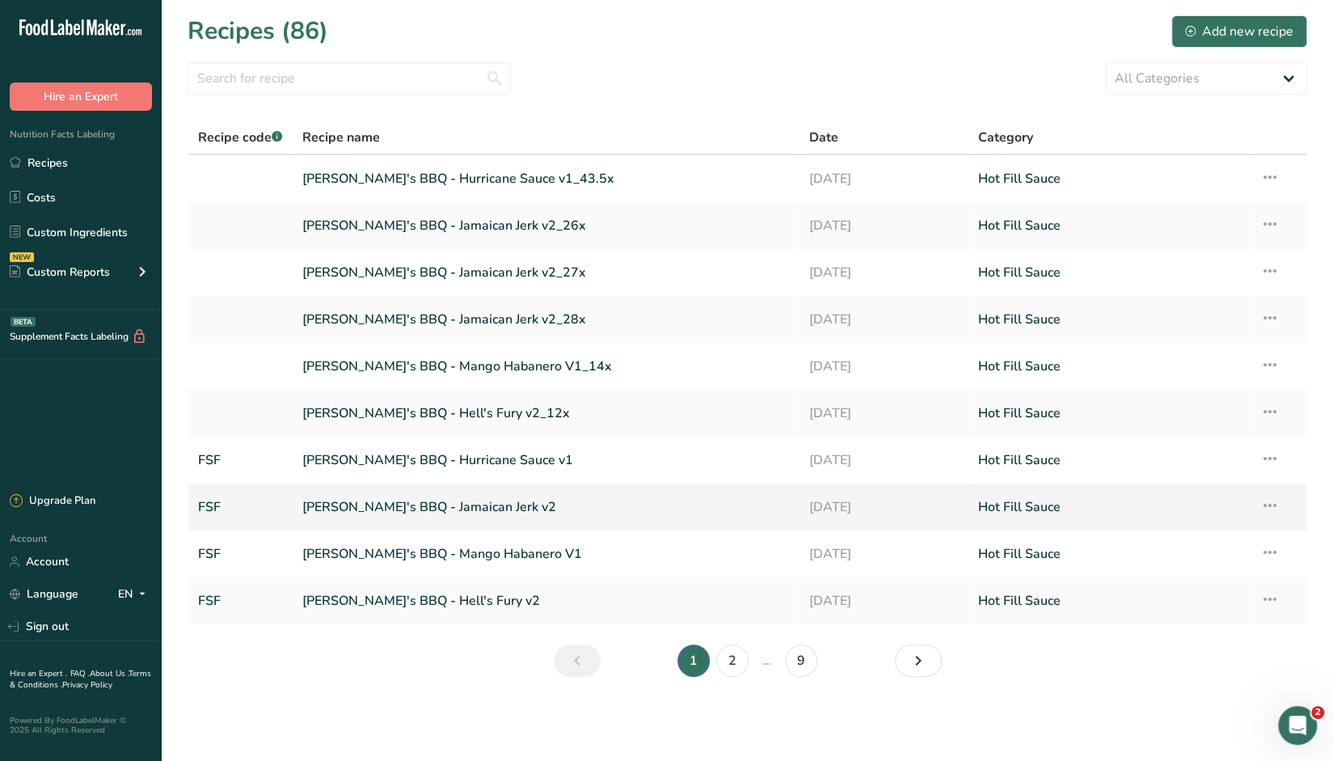
click at [450, 507] on link "[PERSON_NAME]'s BBQ - Jamaican Jerk v2" at bounding box center [546, 507] width 488 height 34
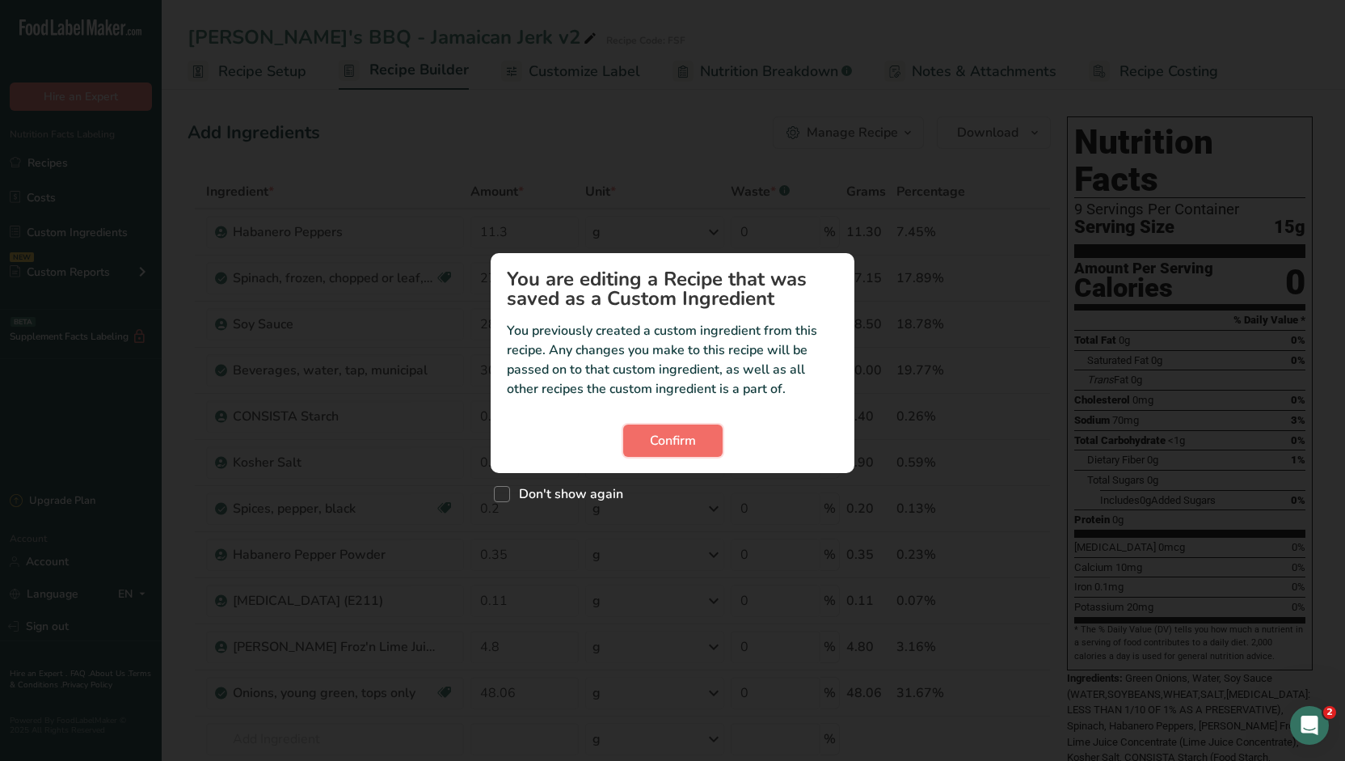
click at [673, 437] on span "Confirm" at bounding box center [673, 440] width 46 height 19
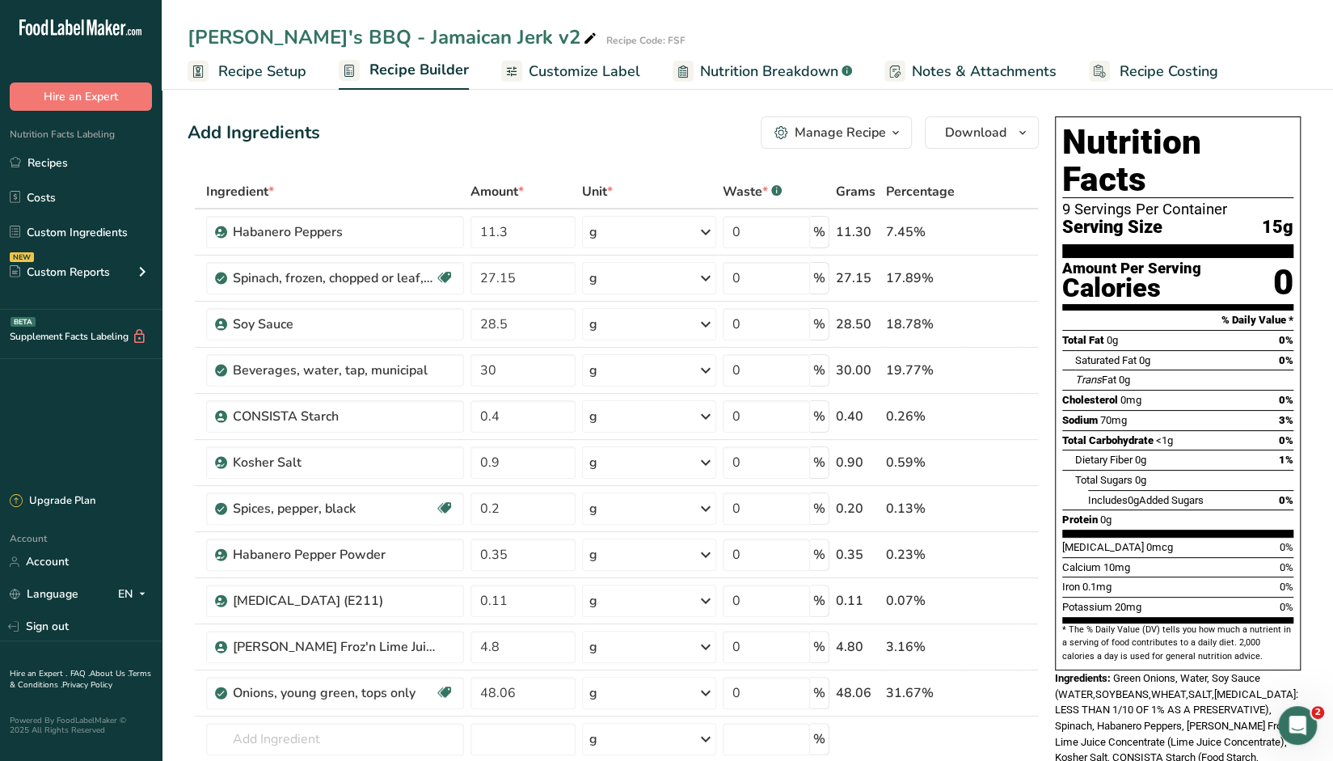
click at [784, 76] on span "Nutrition Breakdown" at bounding box center [769, 72] width 138 height 22
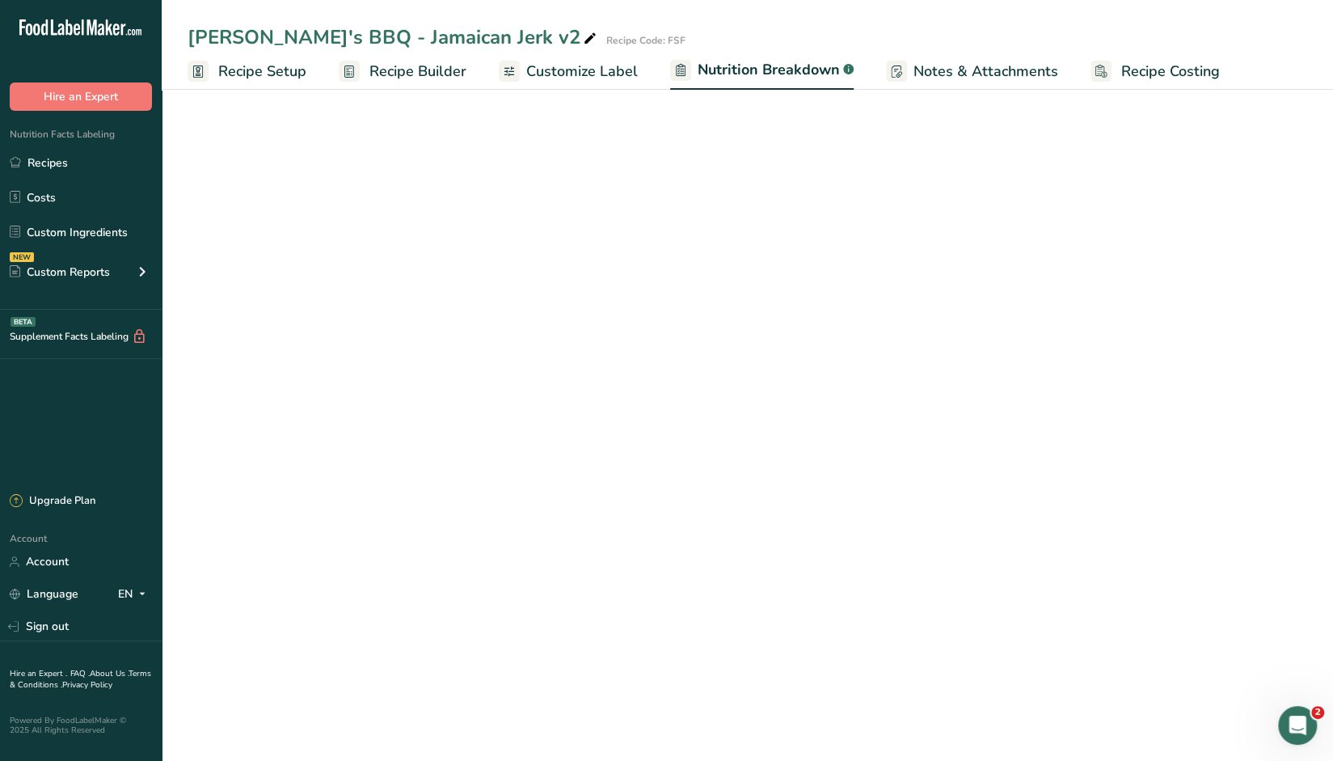
select select "Calories"
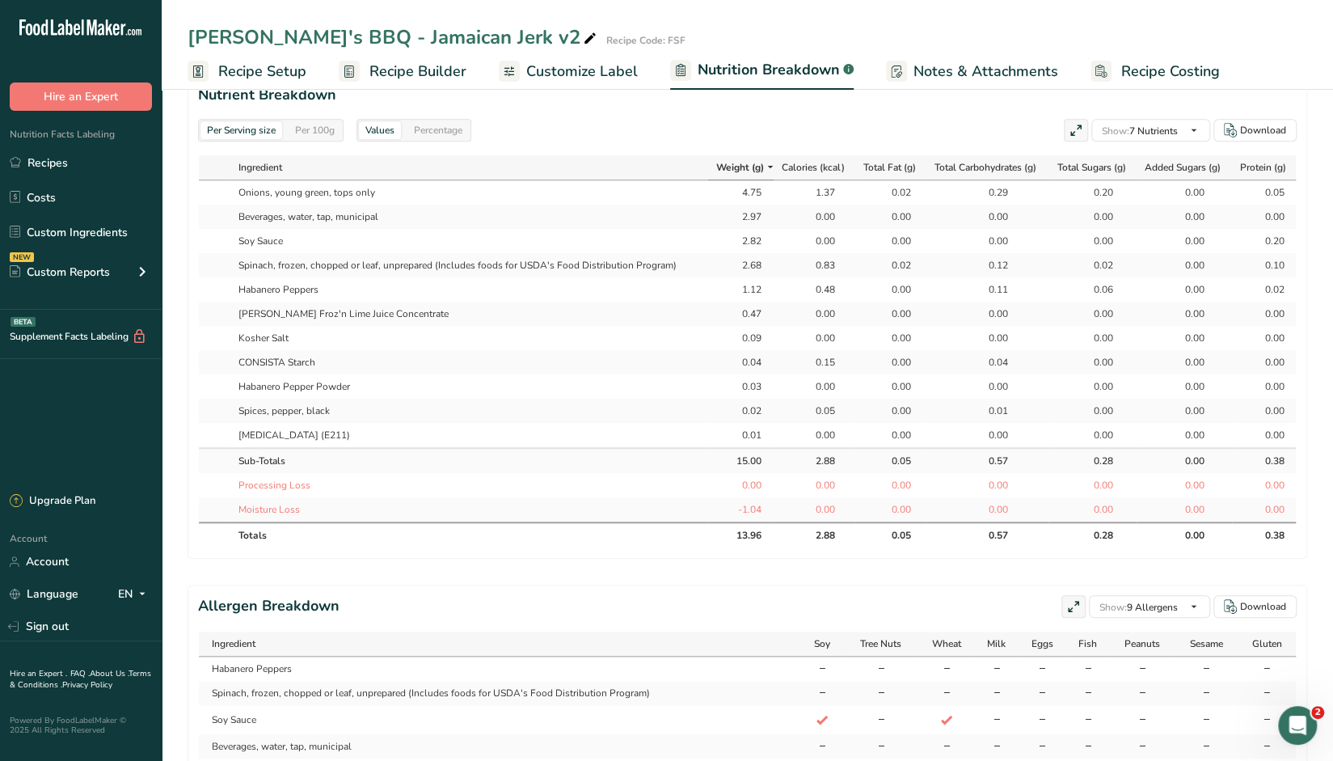
scroll to position [728, 0]
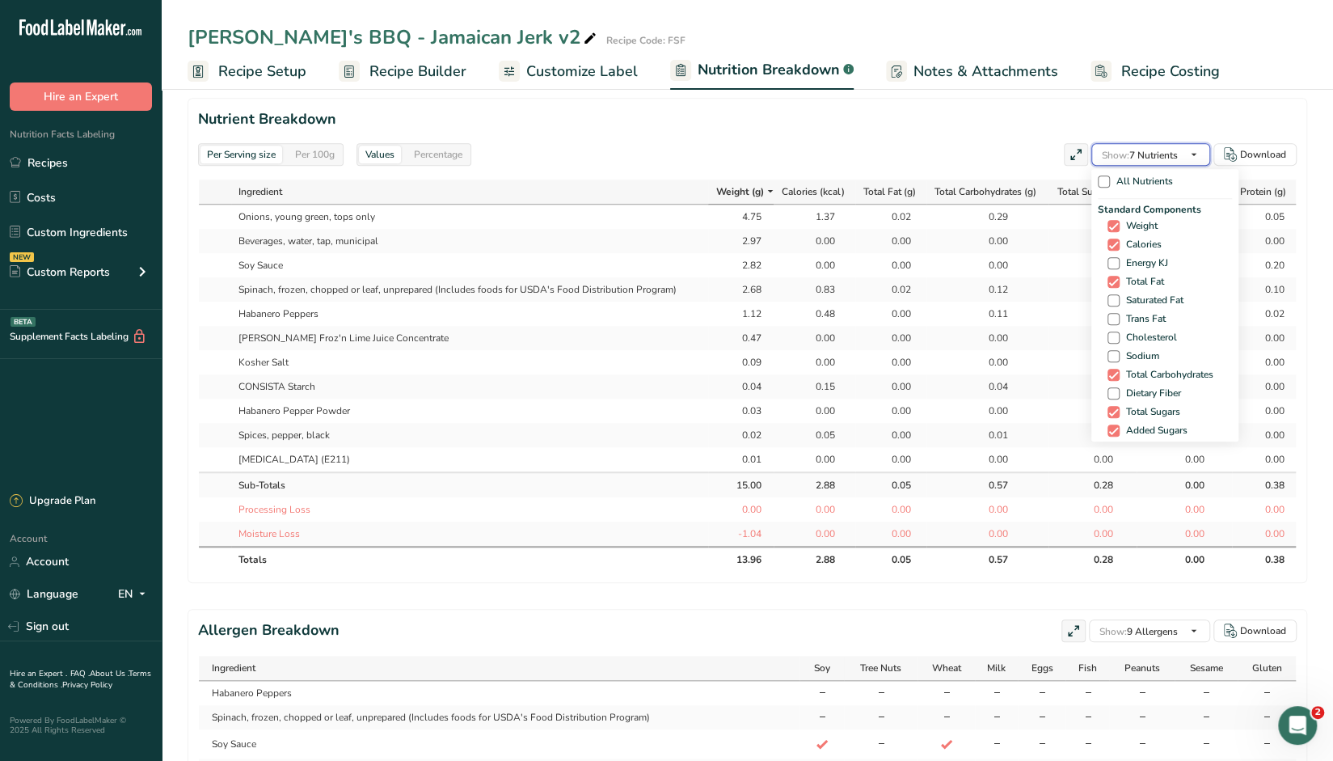
click at [881, 150] on icon "button" at bounding box center [1194, 155] width 13 height 20
click at [881, 358] on span "Sodium" at bounding box center [1140, 356] width 40 height 12
click at [881, 358] on input "Sodium" at bounding box center [1113, 356] width 11 height 11
checkbox input "true"
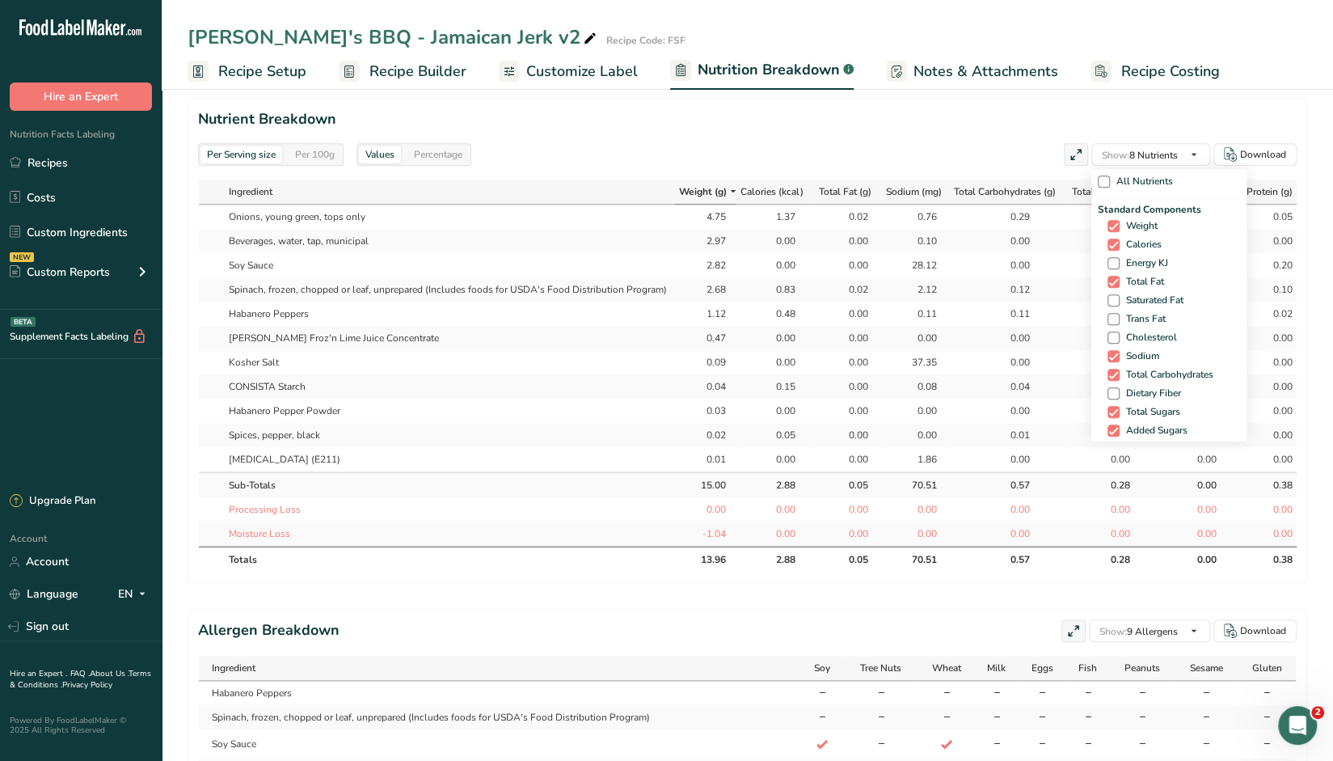
click at [881, 130] on section "Nutrient Breakdown Per Serving size Per 100g Values Percentage Show: 8 Nutrient…" at bounding box center [748, 340] width 1120 height 485
click at [881, 158] on icon "button" at bounding box center [1194, 155] width 13 height 20
click at [881, 229] on span "Dietary Fiber" at bounding box center [1150, 232] width 61 height 12
click at [881, 229] on input "Dietary Fiber" at bounding box center [1113, 231] width 11 height 11
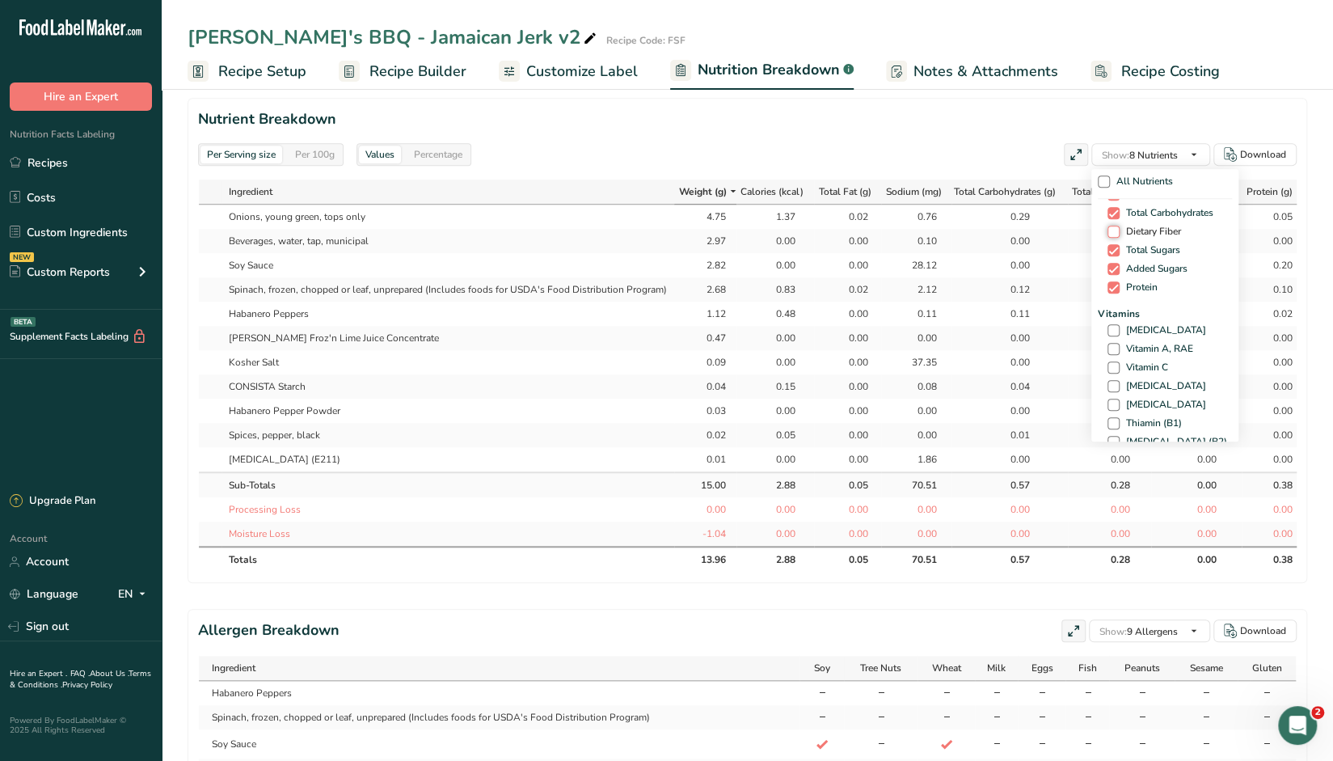
checkbox input "true"
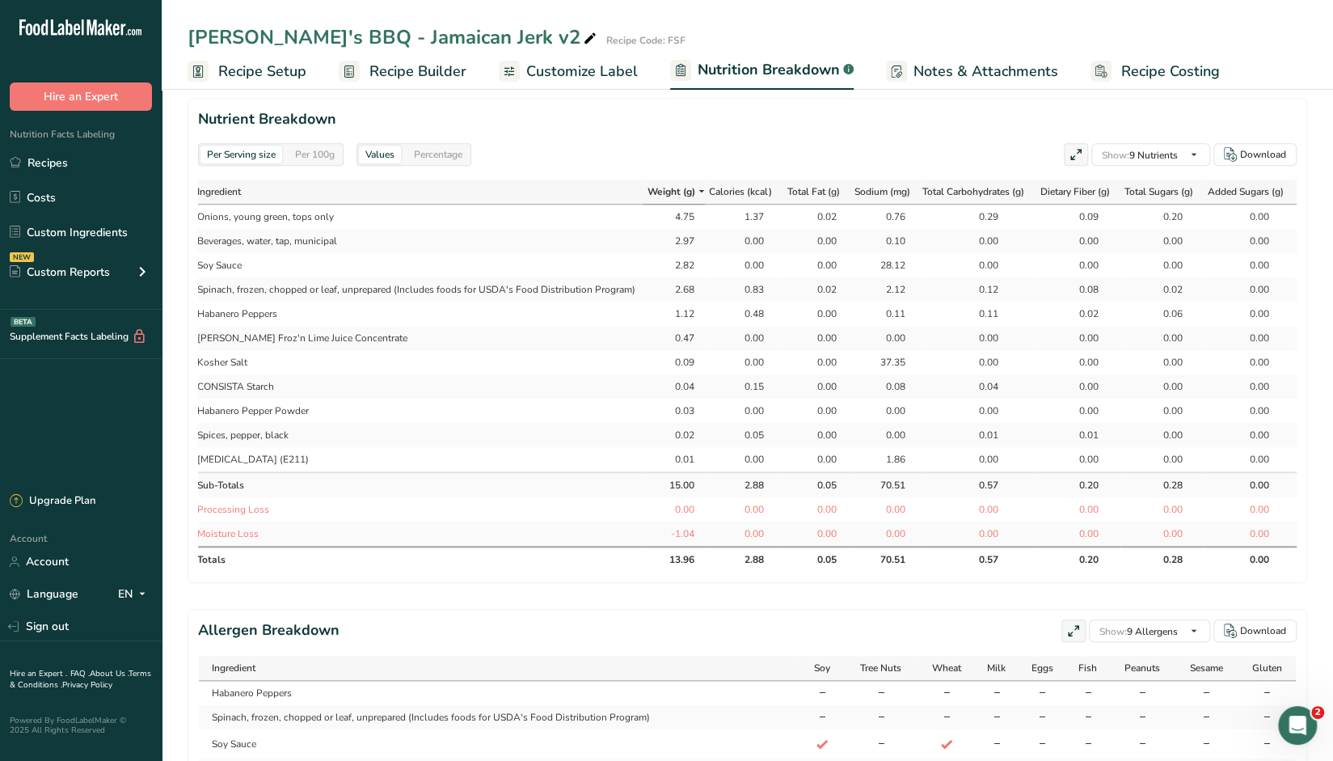
scroll to position [0, 0]
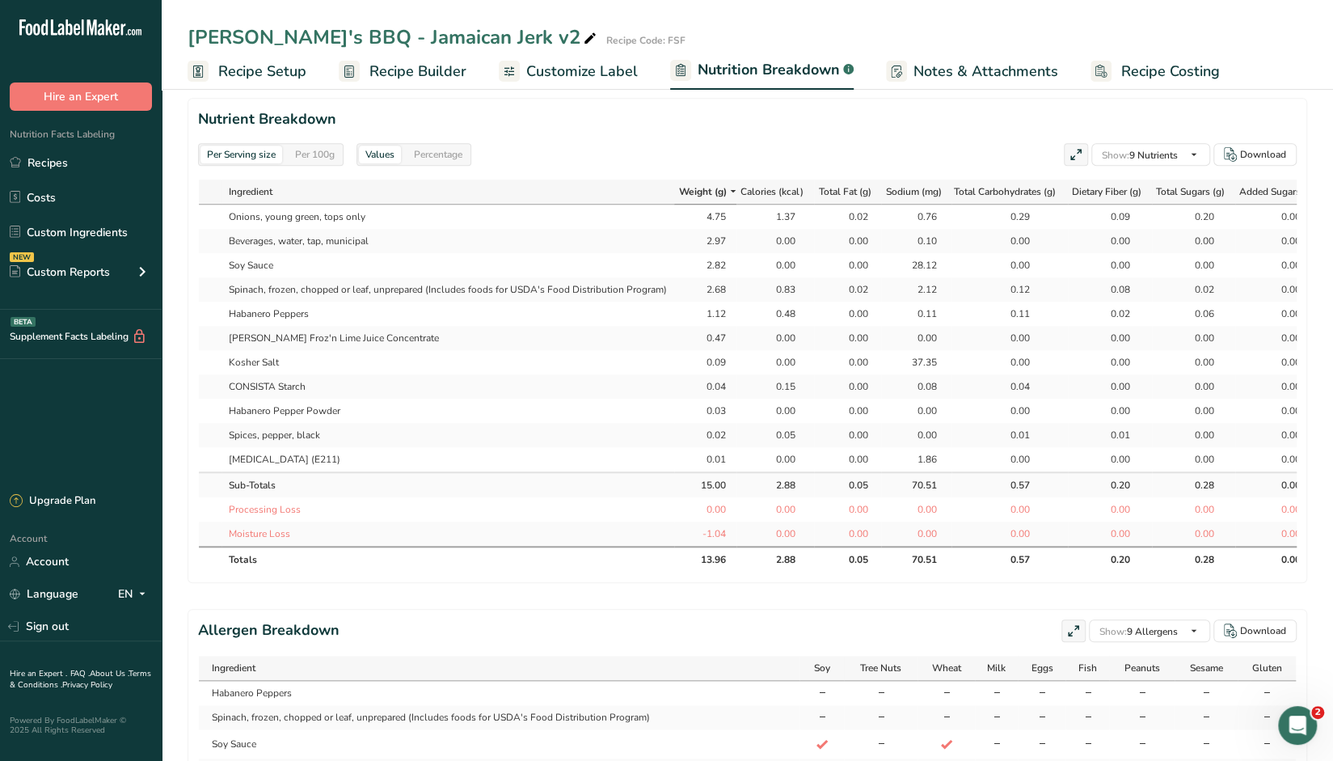
click at [370, 337] on td "[PERSON_NAME] Froz'n Lime Juice Concentrate" at bounding box center [448, 338] width 453 height 24
click at [494, 184] on div "Ingredient" at bounding box center [448, 191] width 438 height 15
